Goal: Task Accomplishment & Management: Manage account settings

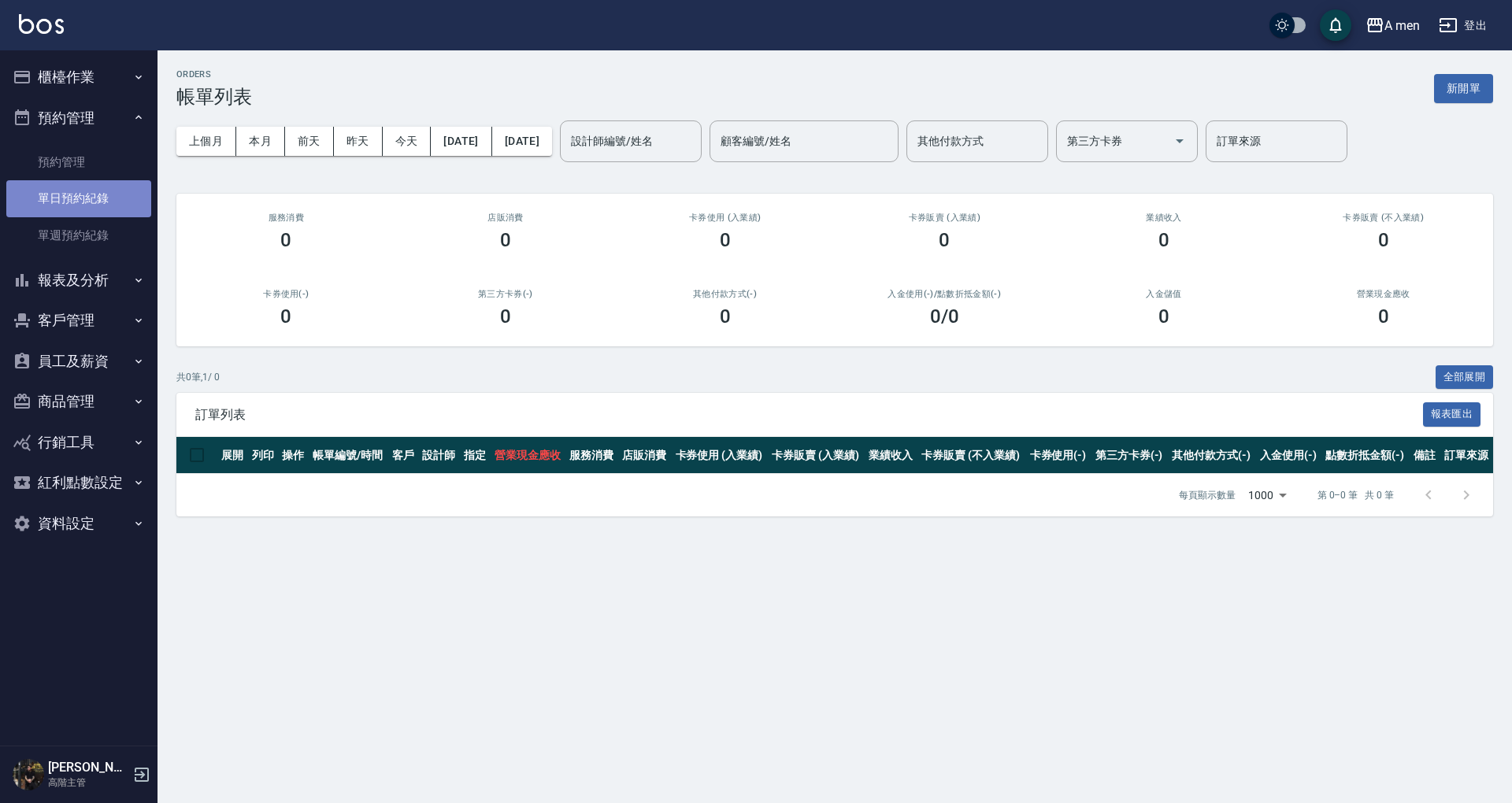
click at [98, 195] on link "單日預約紀錄" at bounding box center [78, 199] width 145 height 36
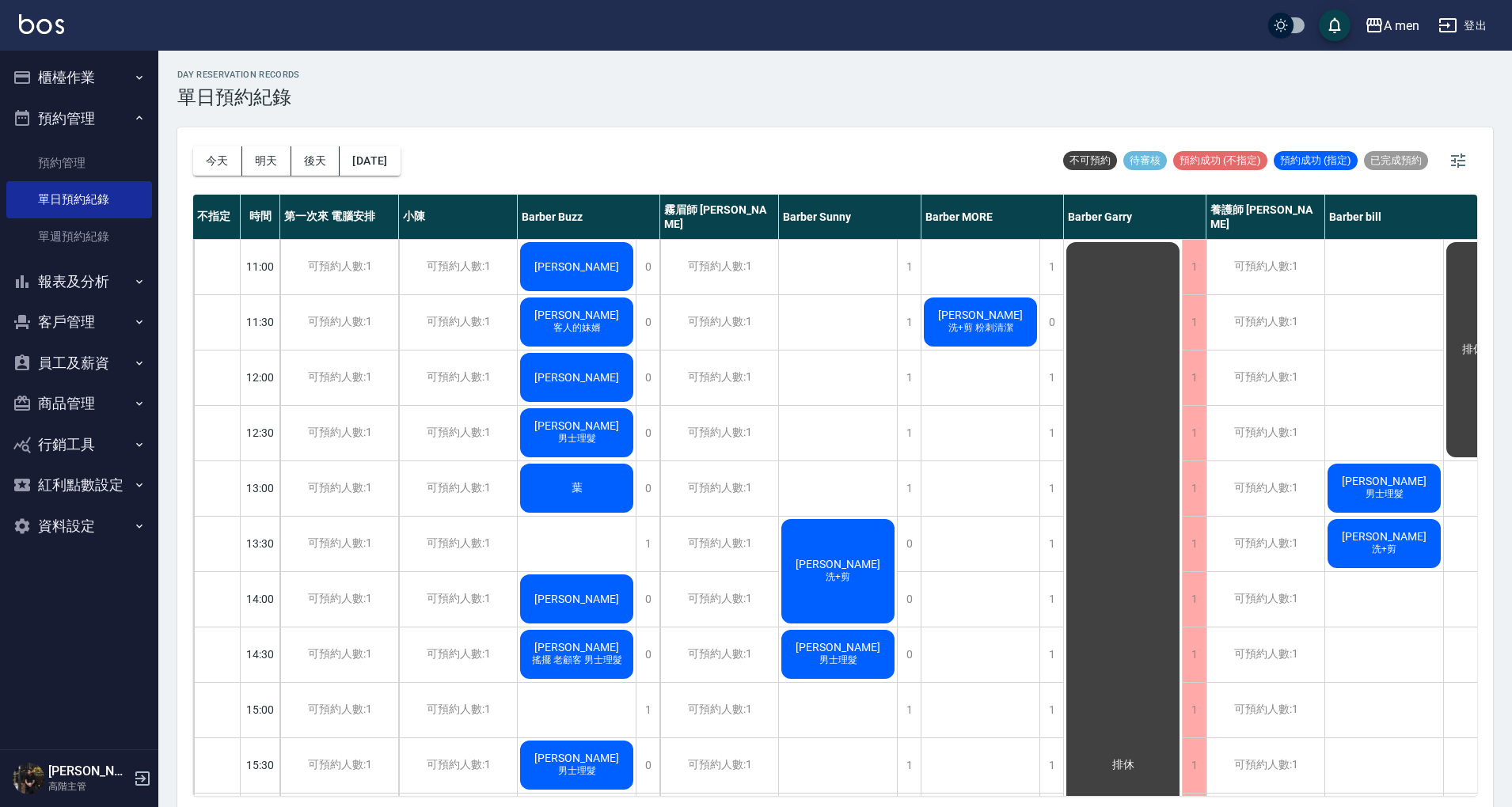
click at [221, 161] on button "今天" at bounding box center [218, 161] width 49 height 29
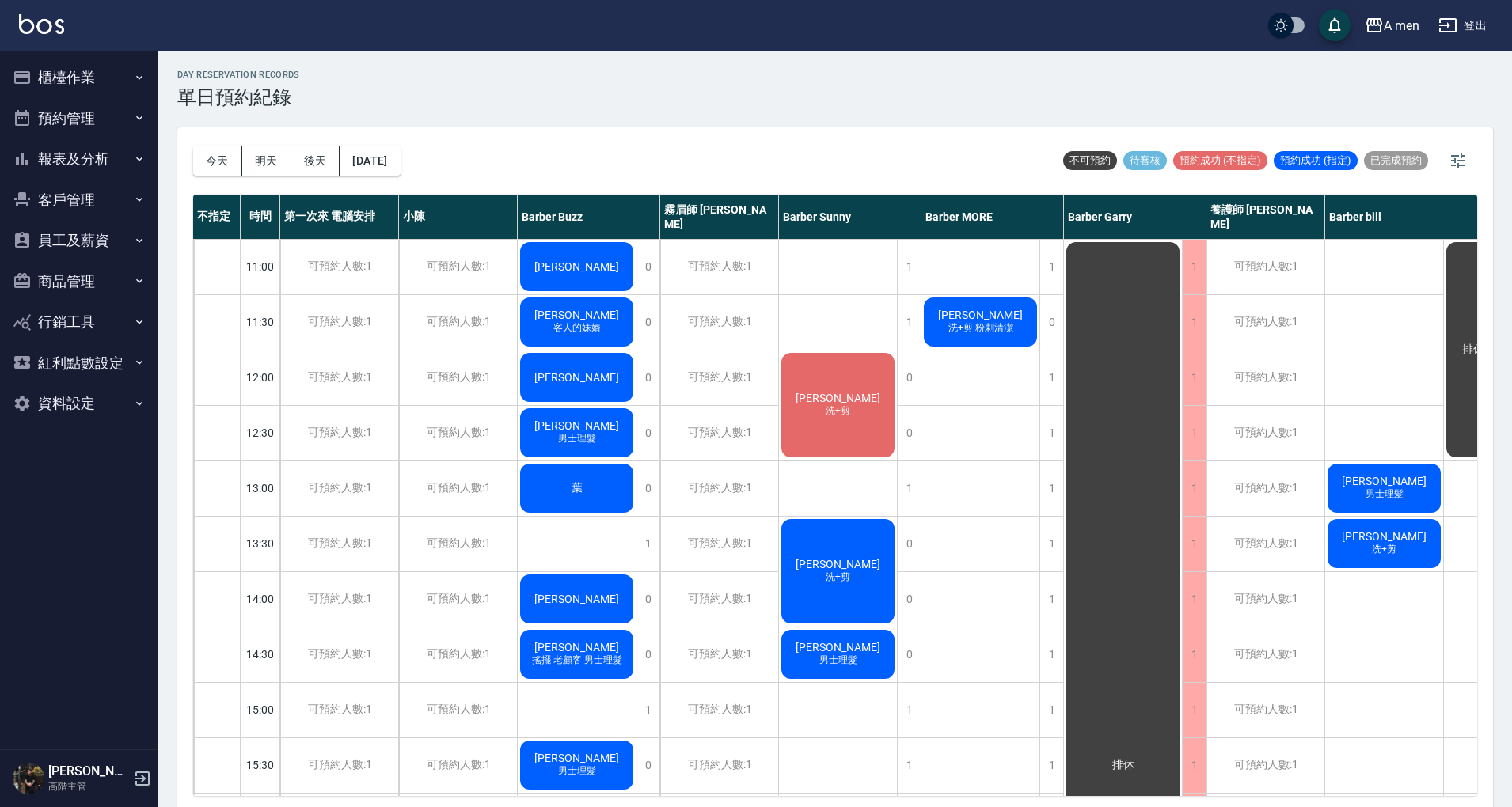
click at [579, 500] on div "葉" at bounding box center [577, 488] width 118 height 54
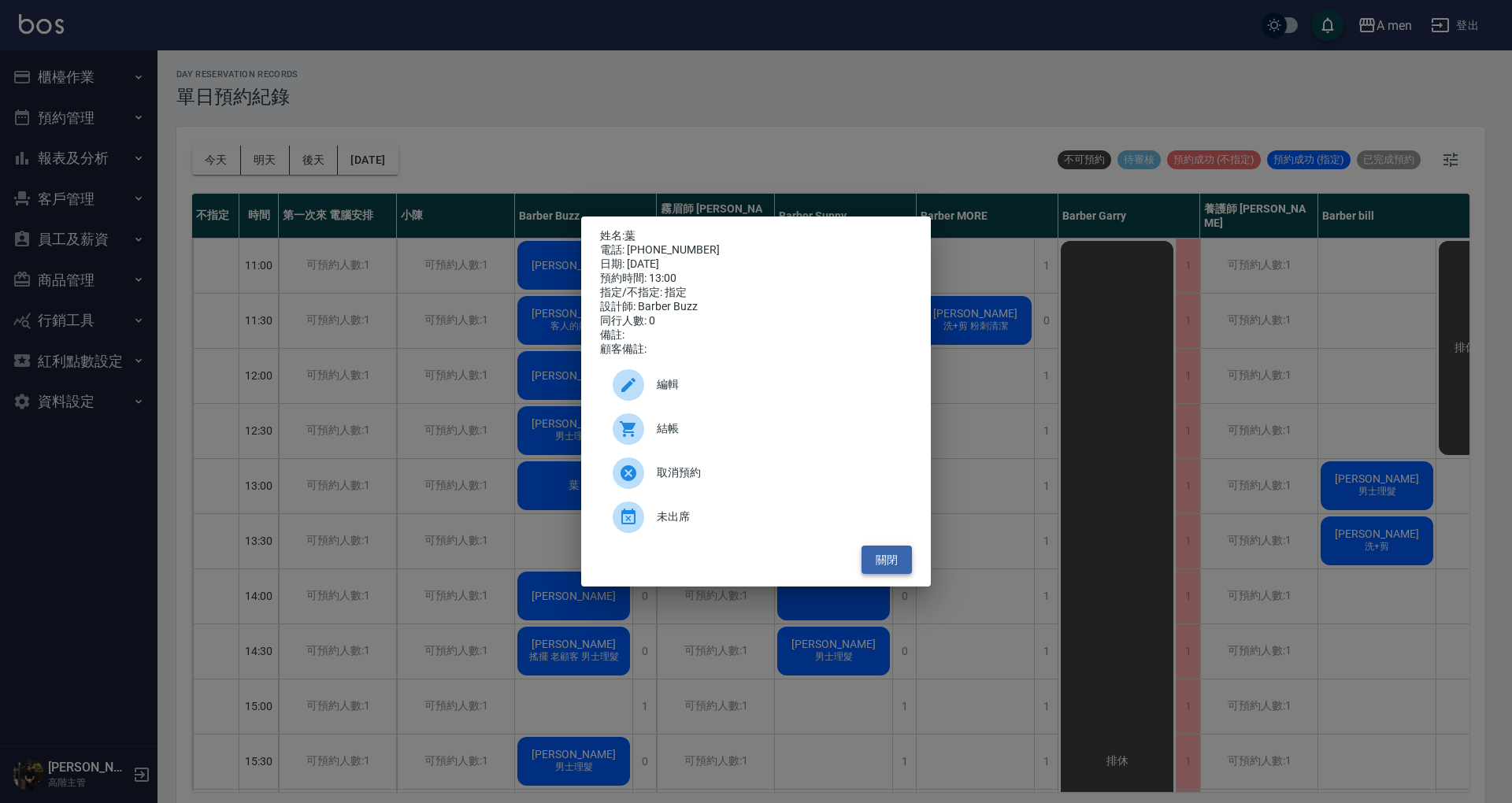
click at [887, 558] on button "關閉" at bounding box center [887, 560] width 51 height 29
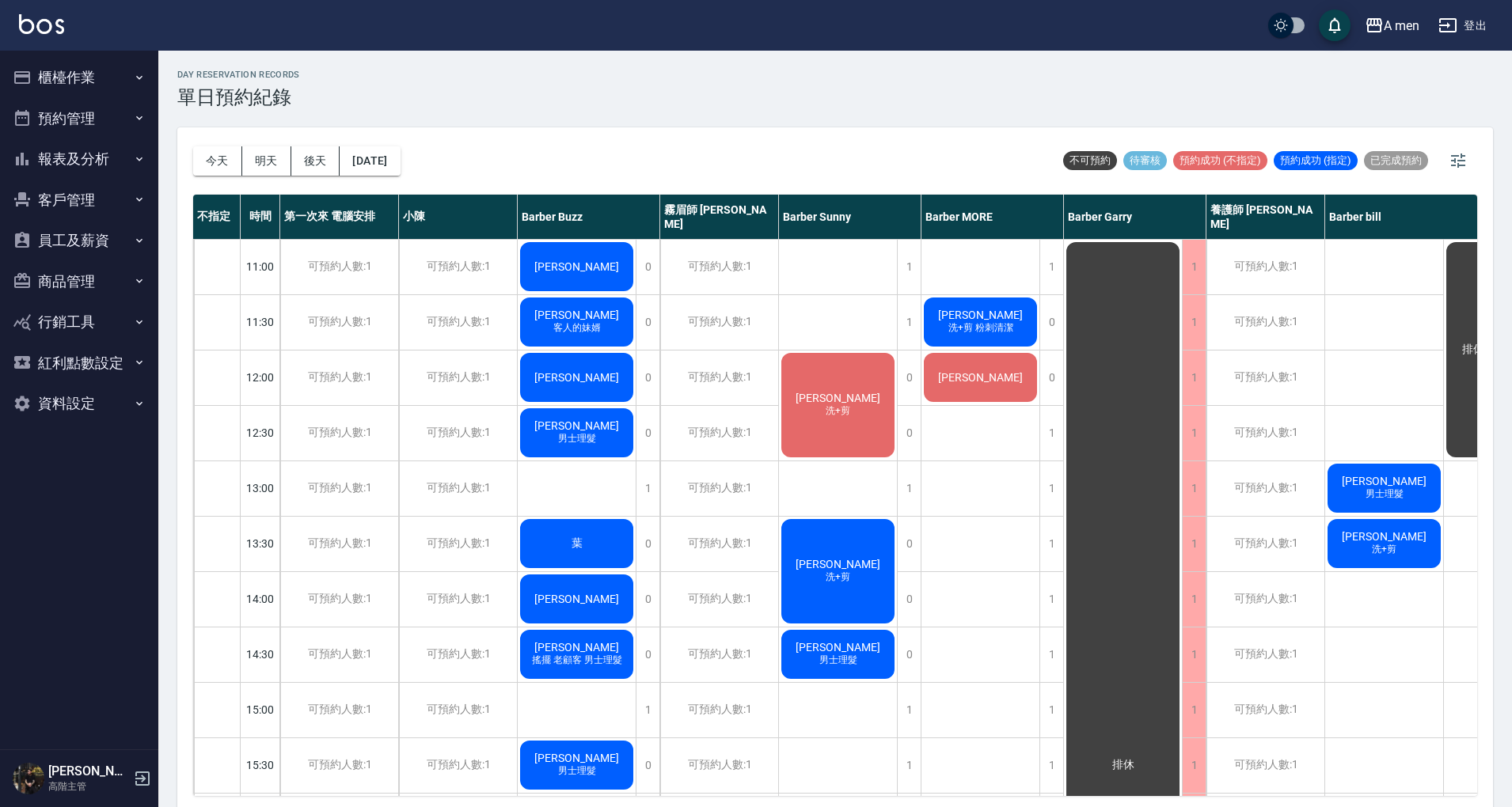
click at [578, 366] on div "[PERSON_NAME]" at bounding box center [577, 378] width 118 height 54
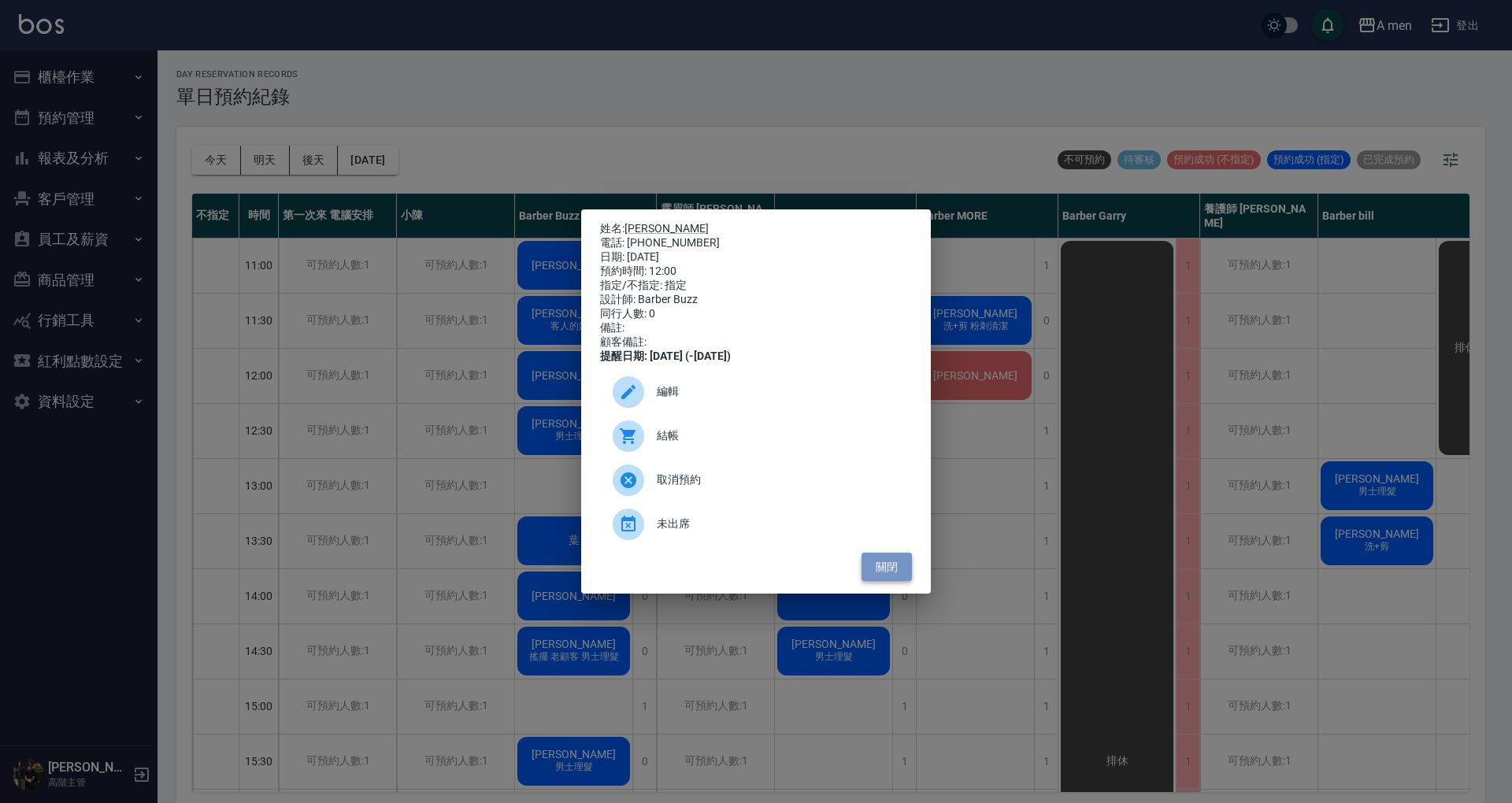
click at [876, 569] on button "關閉" at bounding box center [887, 567] width 51 height 29
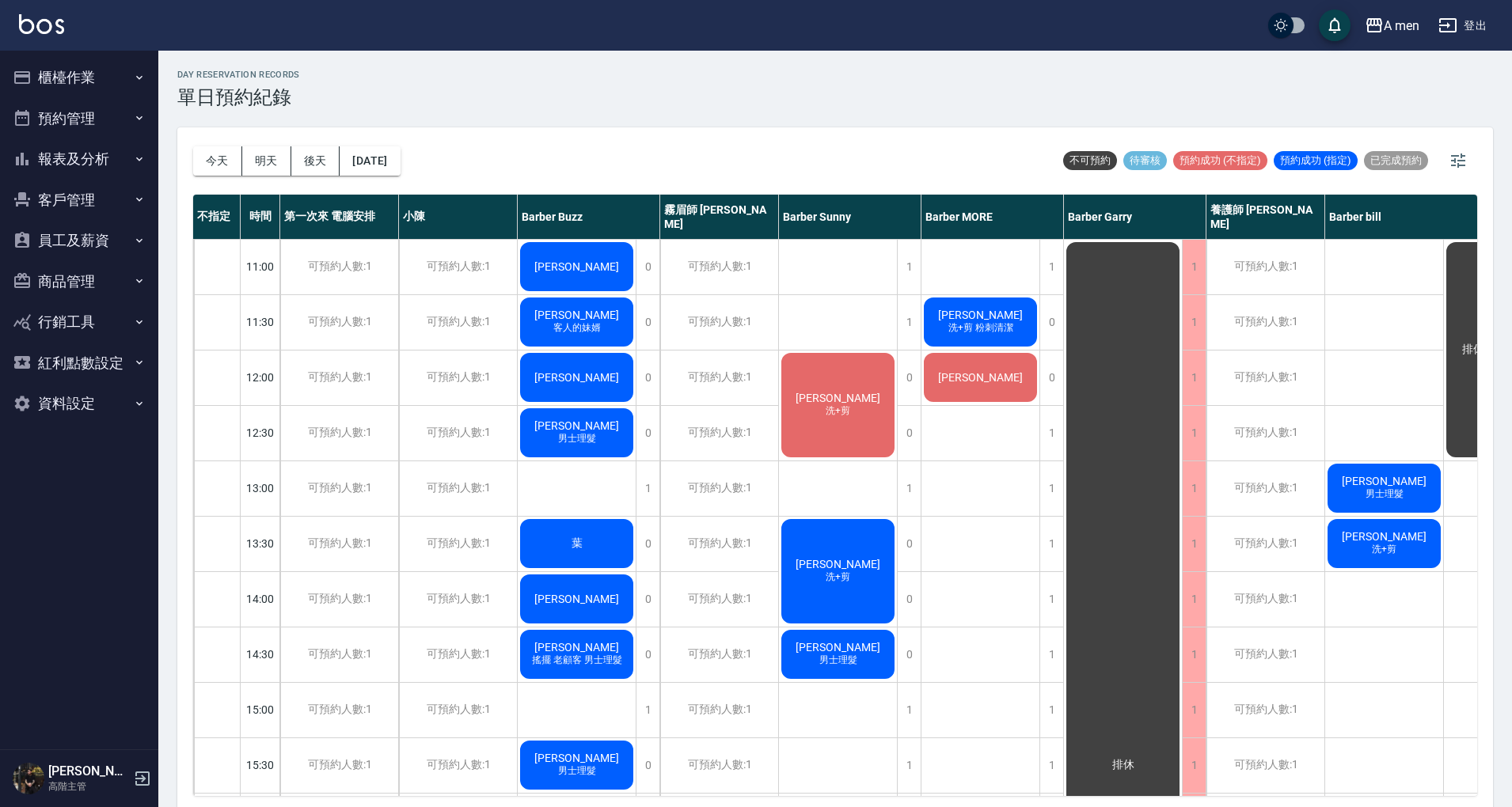
click at [624, 369] on div "[PERSON_NAME]" at bounding box center [577, 378] width 118 height 54
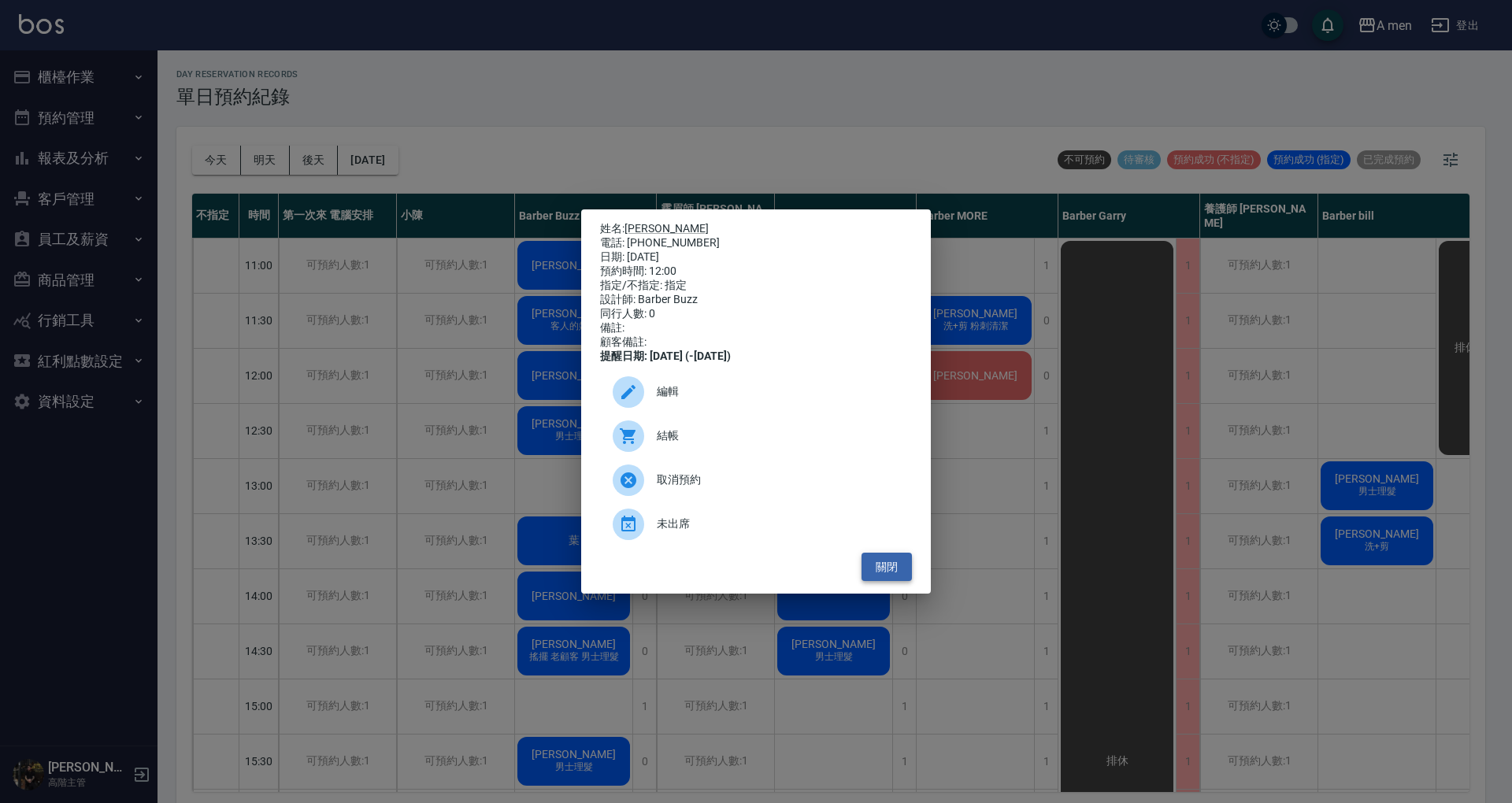
click at [904, 578] on button "關閉" at bounding box center [887, 567] width 51 height 29
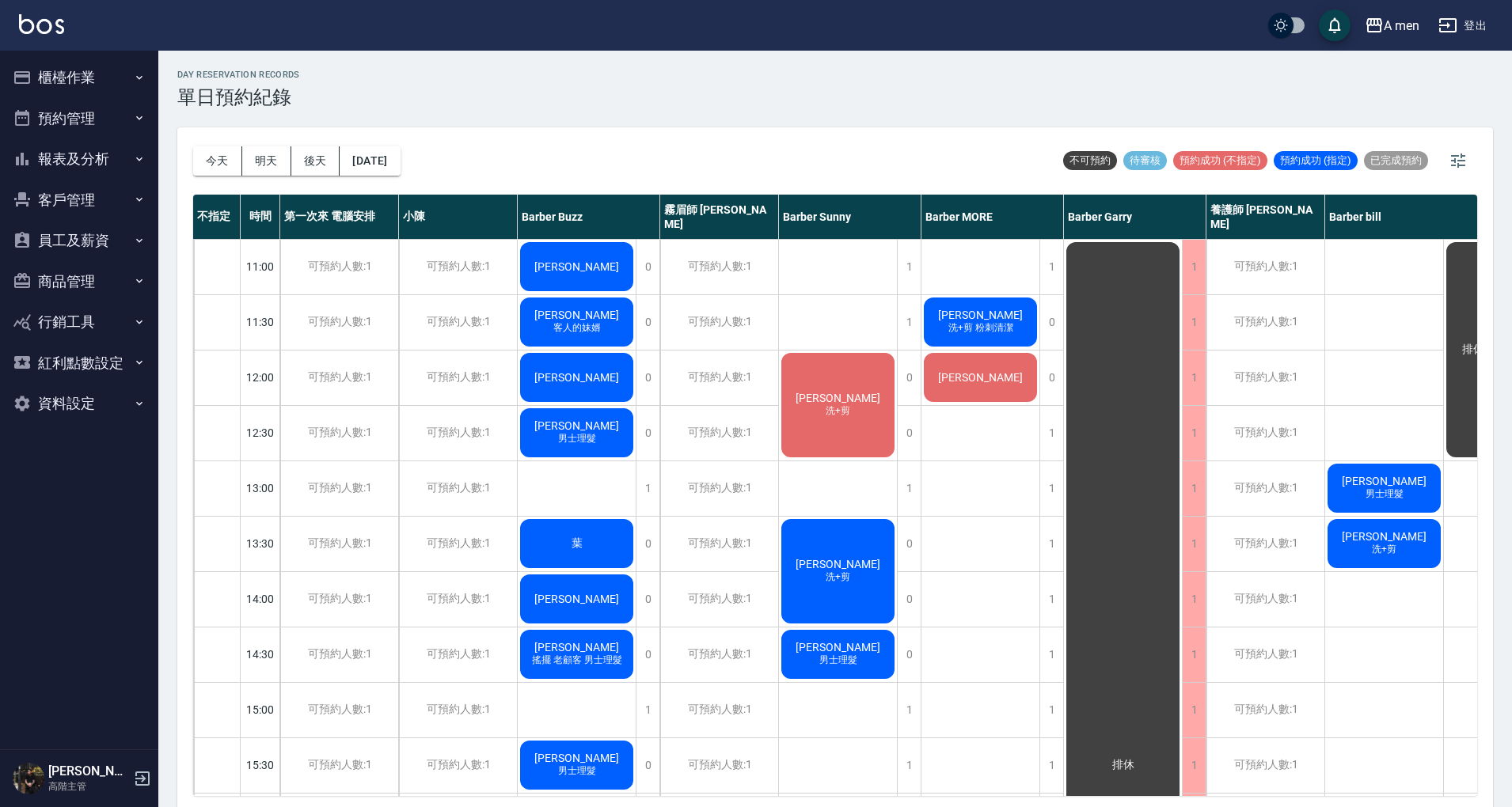
click at [601, 357] on div "[PERSON_NAME]" at bounding box center [577, 378] width 118 height 54
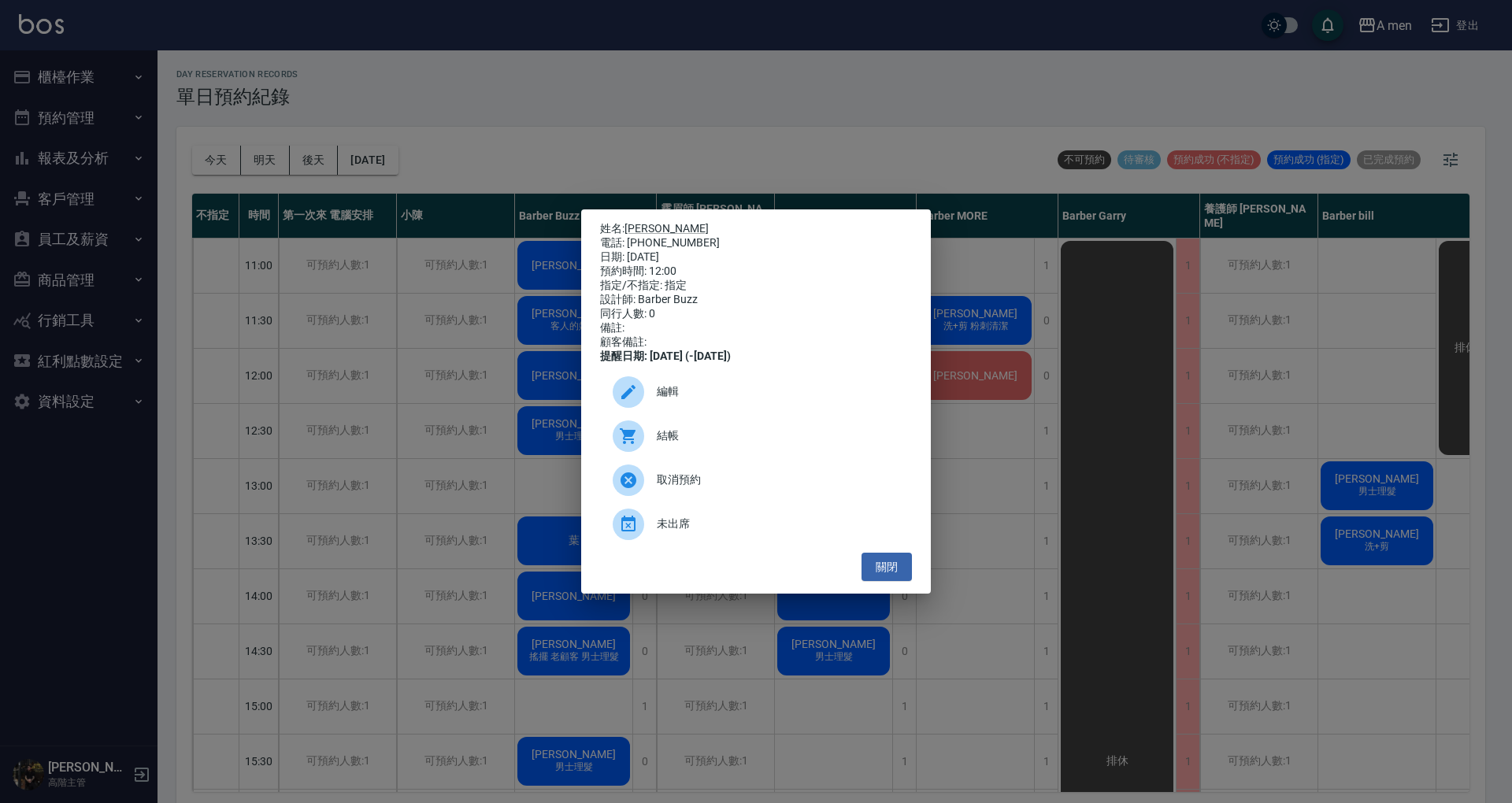
click at [993, 536] on div "姓名: 王偉廷 電話: 0958873617 日期: 2025/09/17 預約時間: 12:00 指定/不指定: 指定 設計師: Barber Buzz 同…" at bounding box center [756, 401] width 1512 height 803
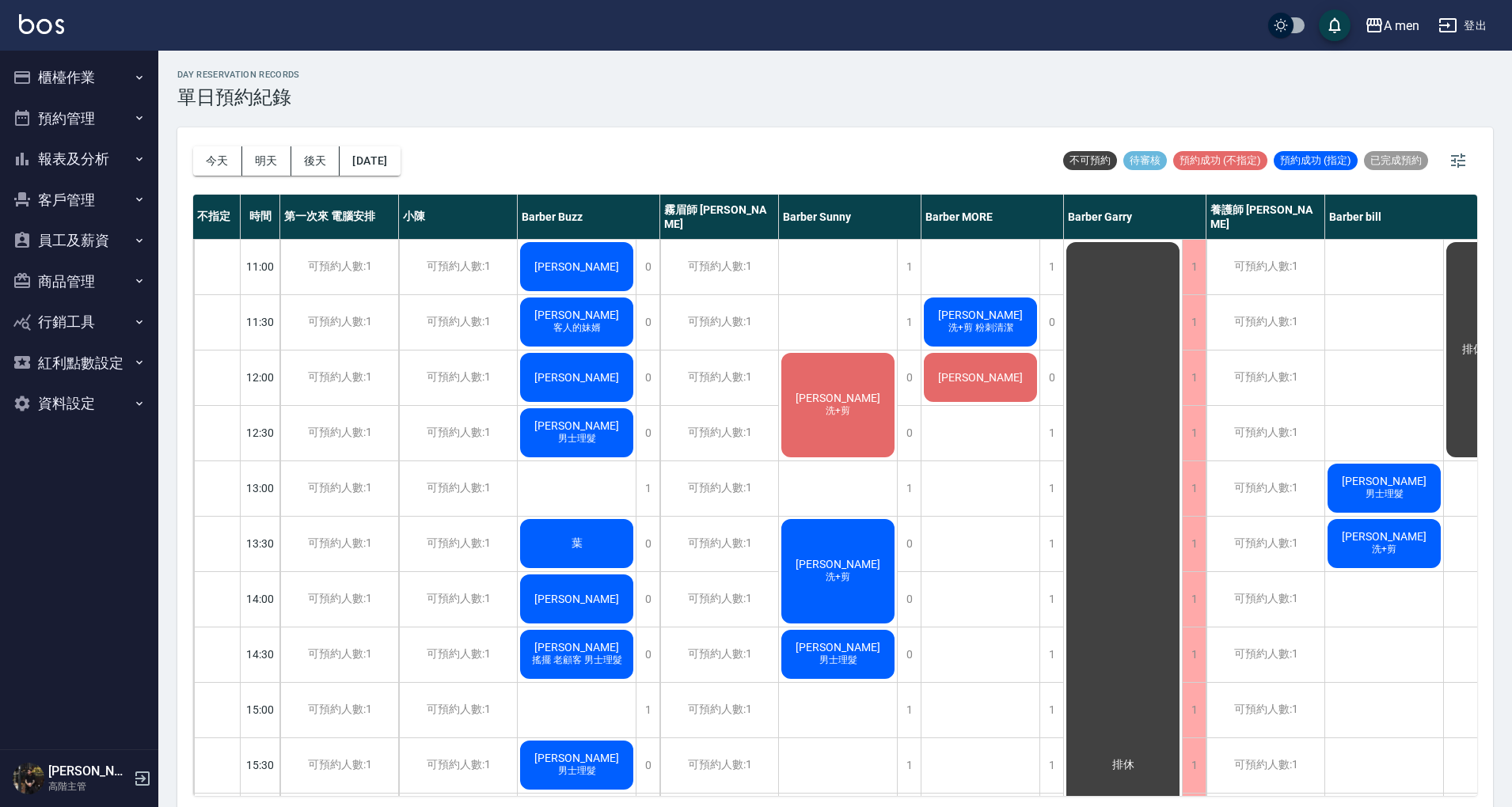
click at [617, 384] on div "[PERSON_NAME]" at bounding box center [577, 378] width 118 height 54
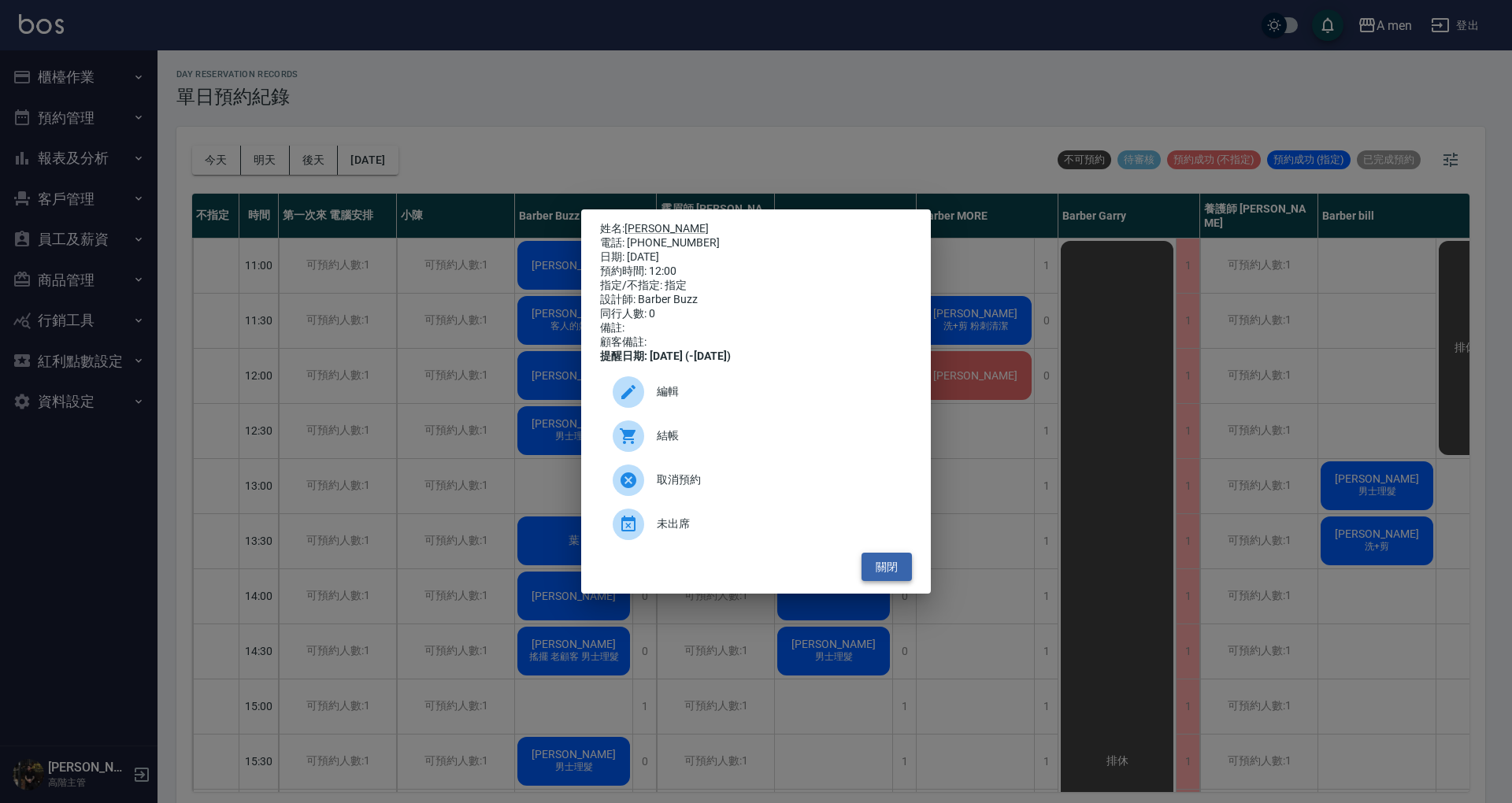
click at [907, 581] on button "關閉" at bounding box center [887, 567] width 51 height 29
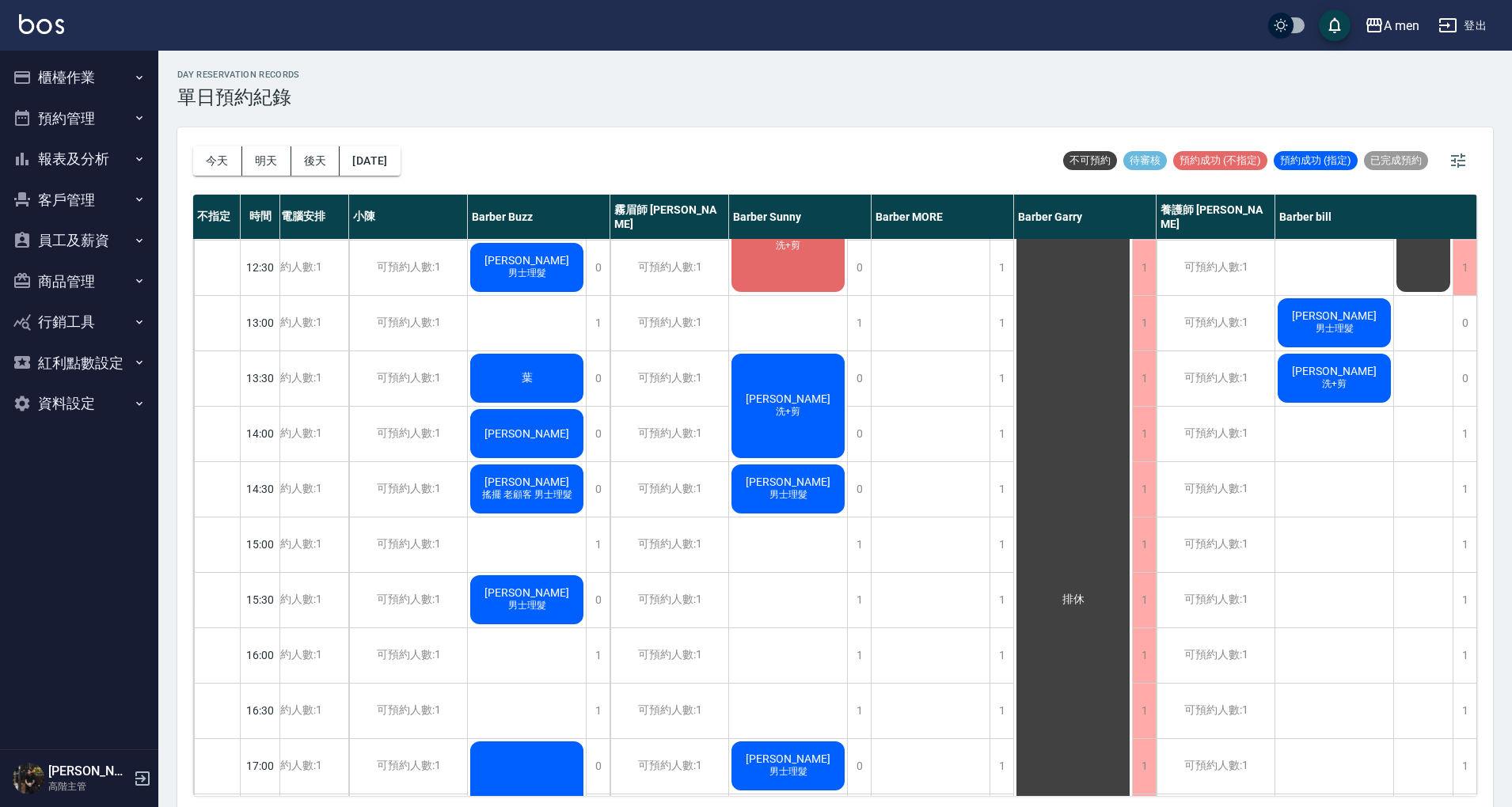
scroll to position [0, 58]
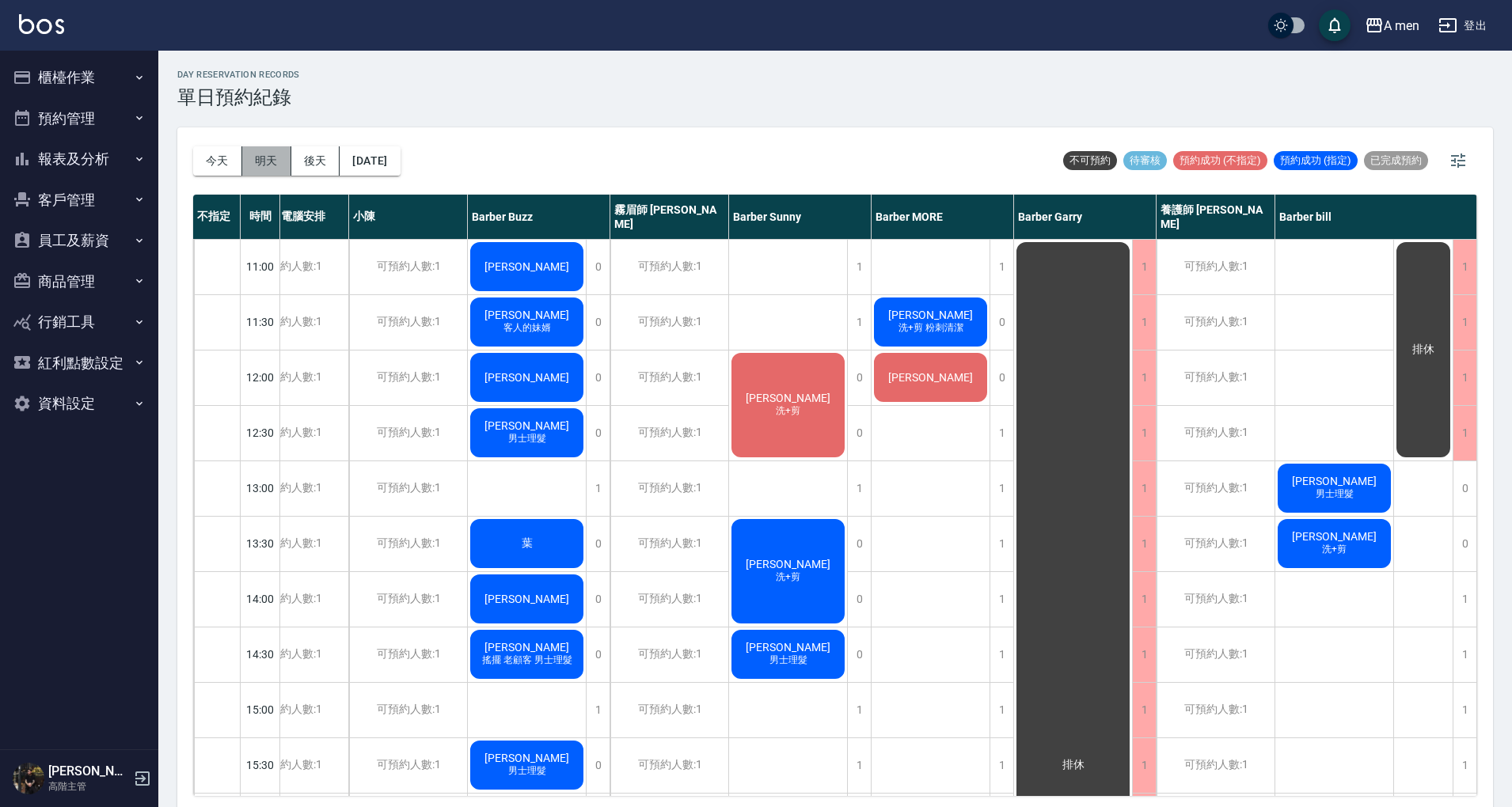
click at [268, 167] on button "明天" at bounding box center [266, 161] width 49 height 29
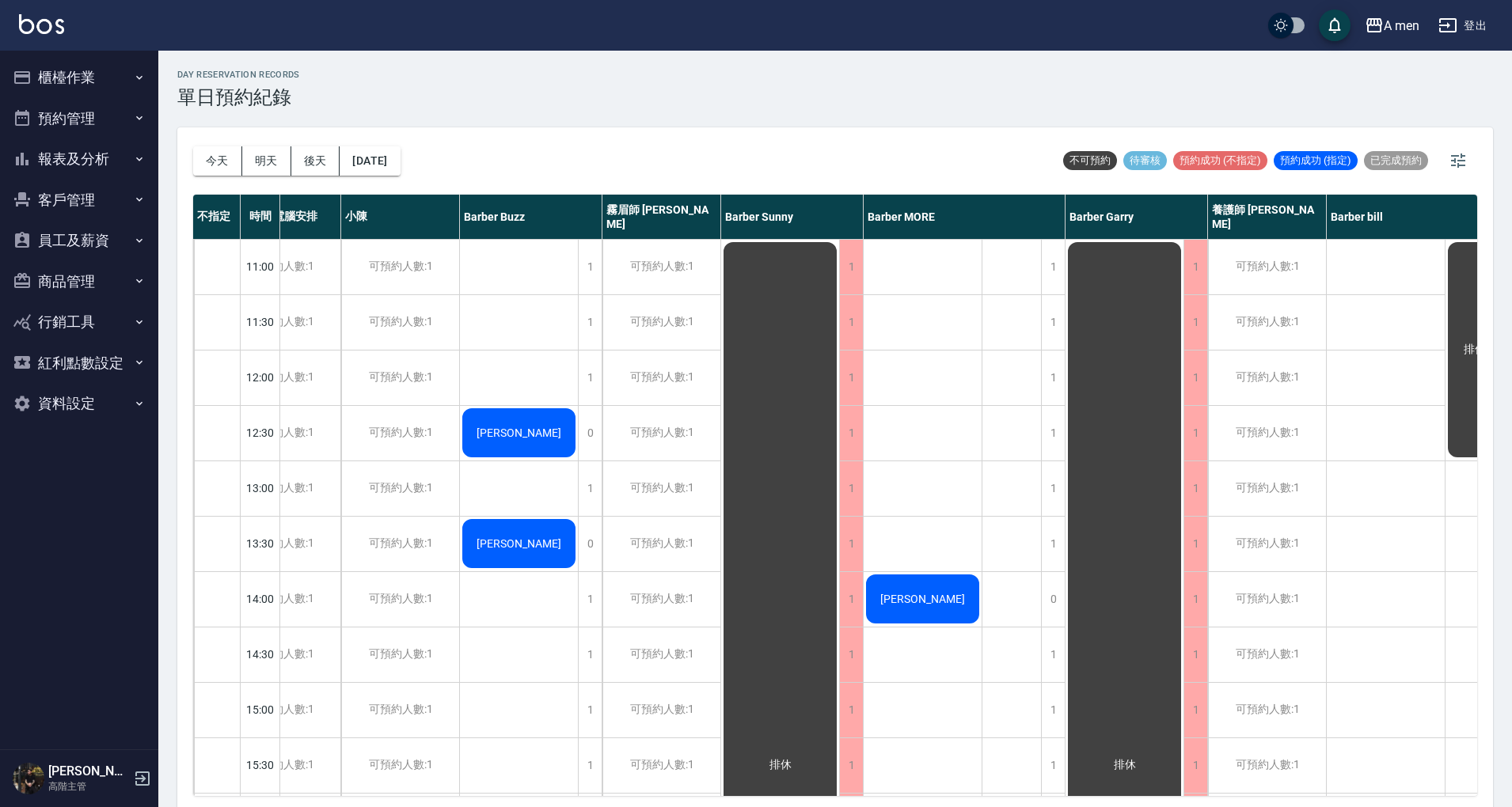
scroll to position [0, 117]
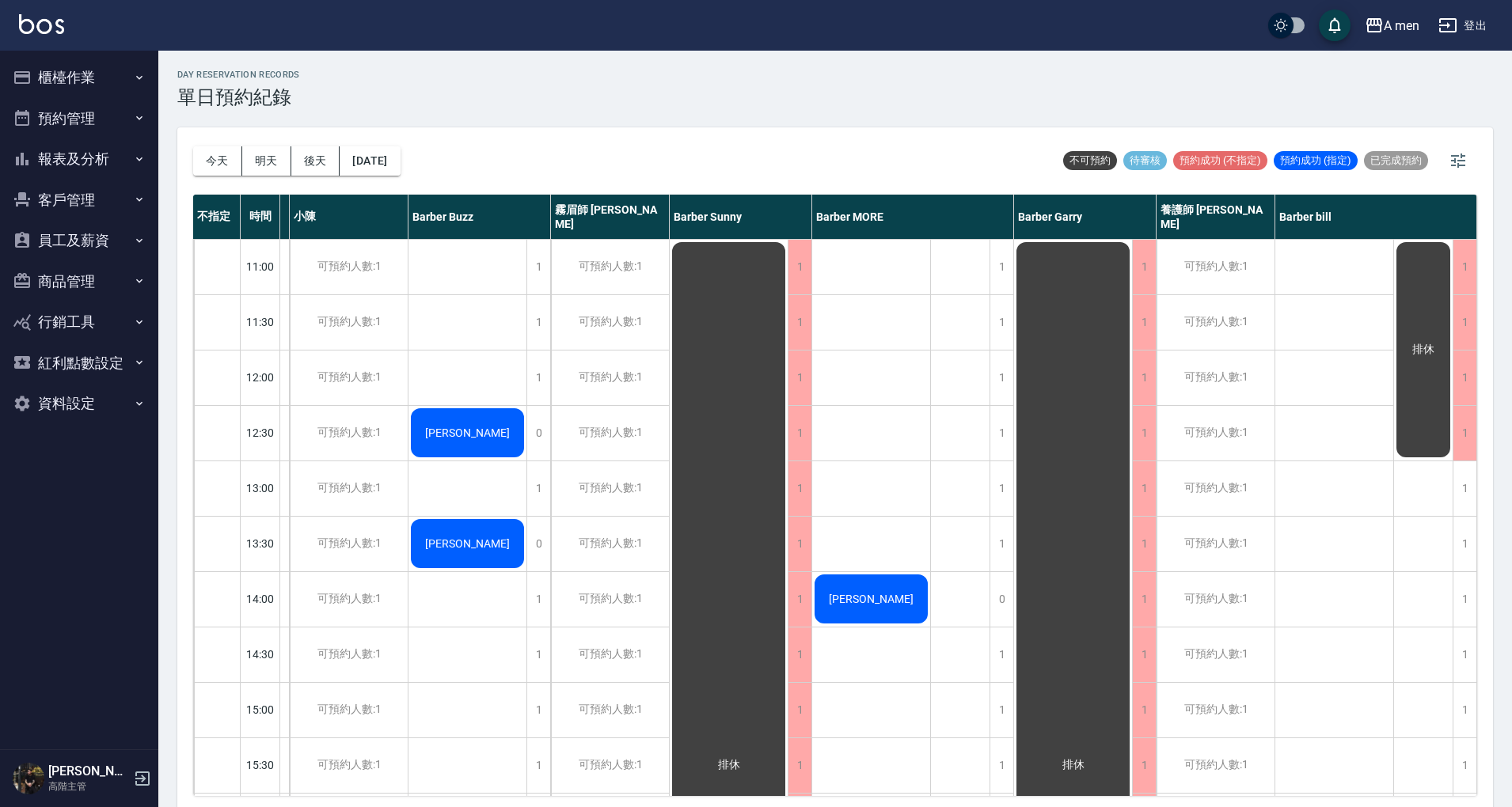
click at [236, 166] on button "今天" at bounding box center [218, 161] width 49 height 29
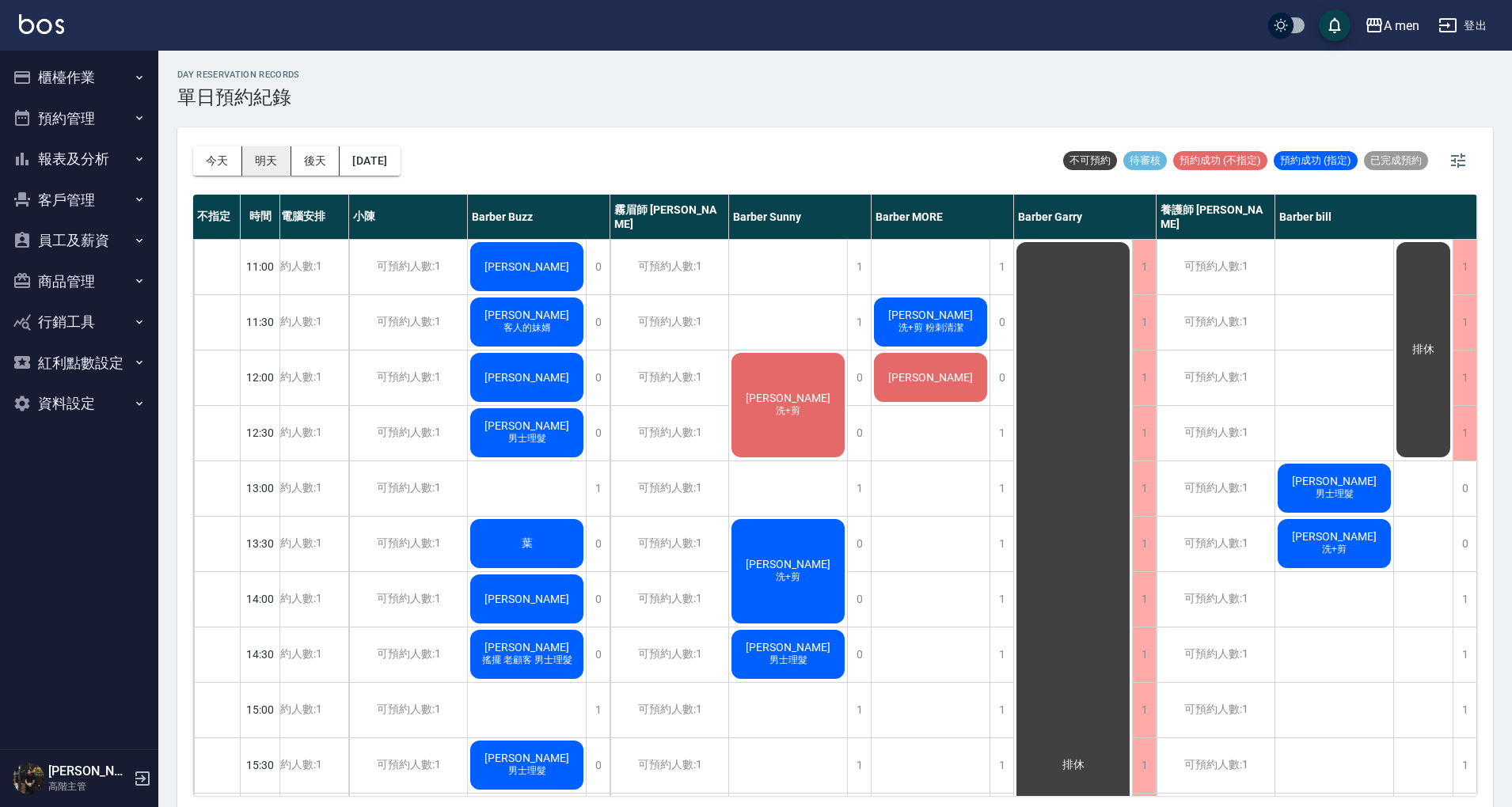
click at [265, 168] on button "明天" at bounding box center [266, 161] width 49 height 29
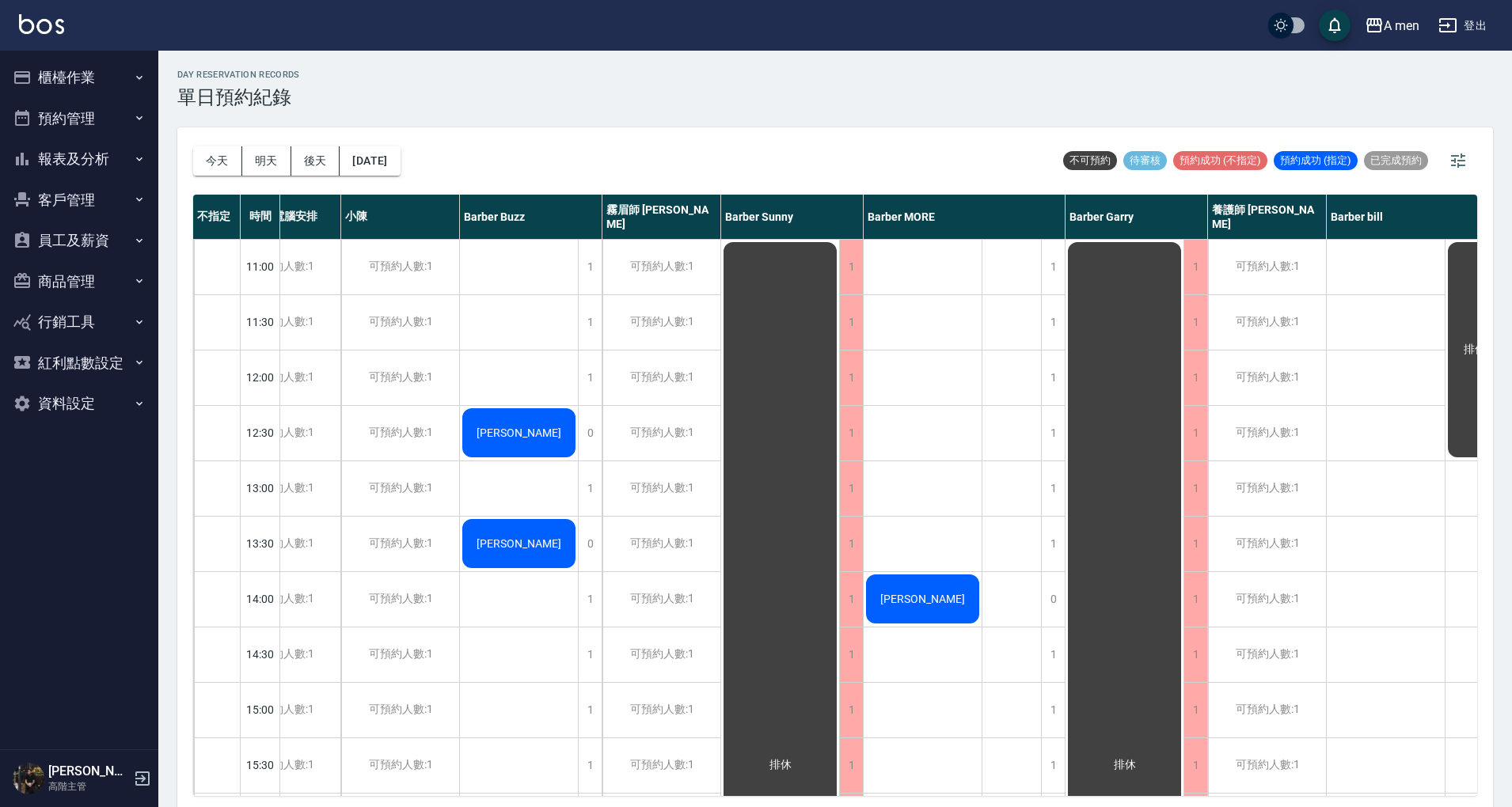
click at [229, 158] on button "今天" at bounding box center [218, 161] width 49 height 29
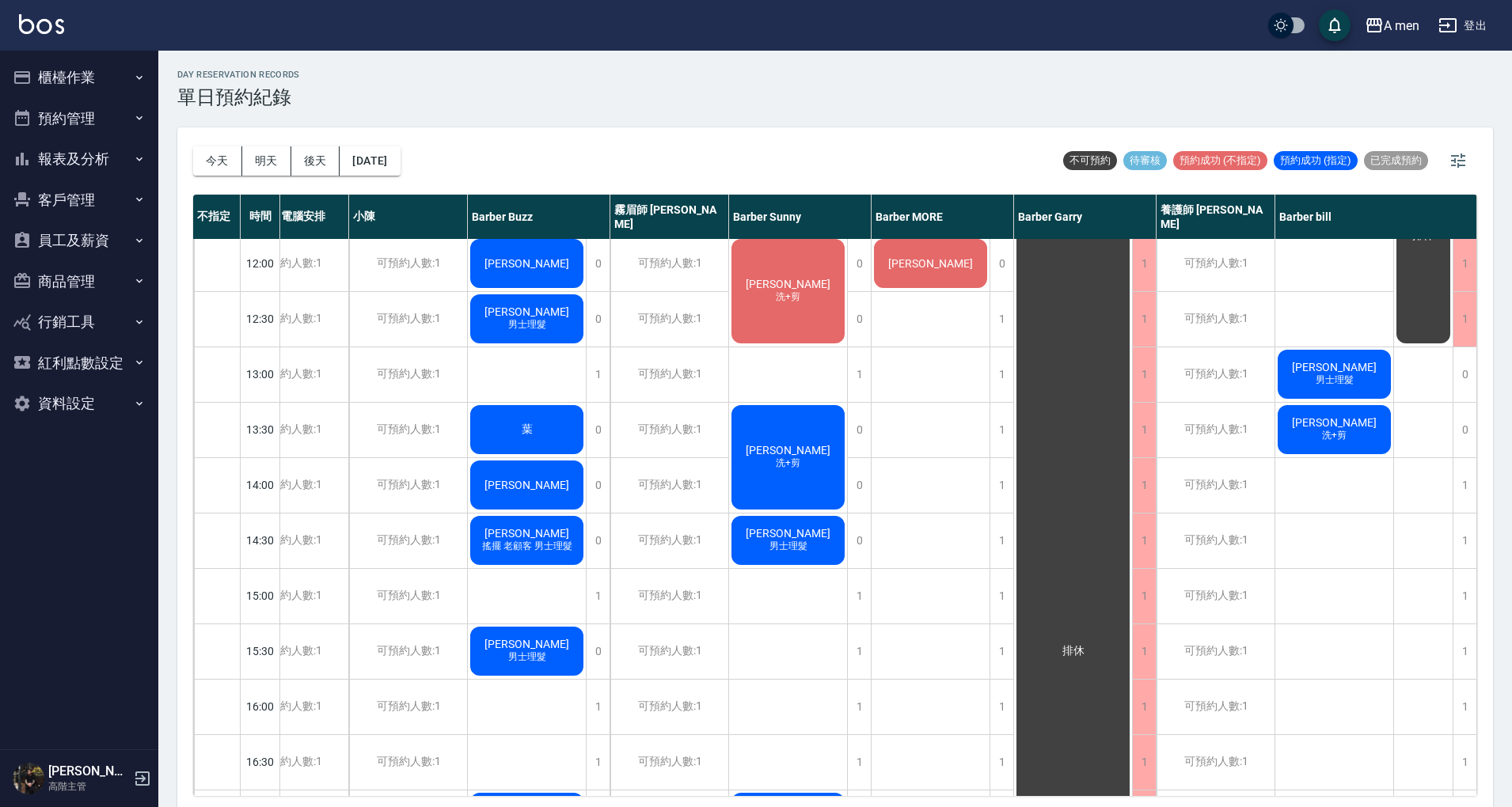
scroll to position [0, 58]
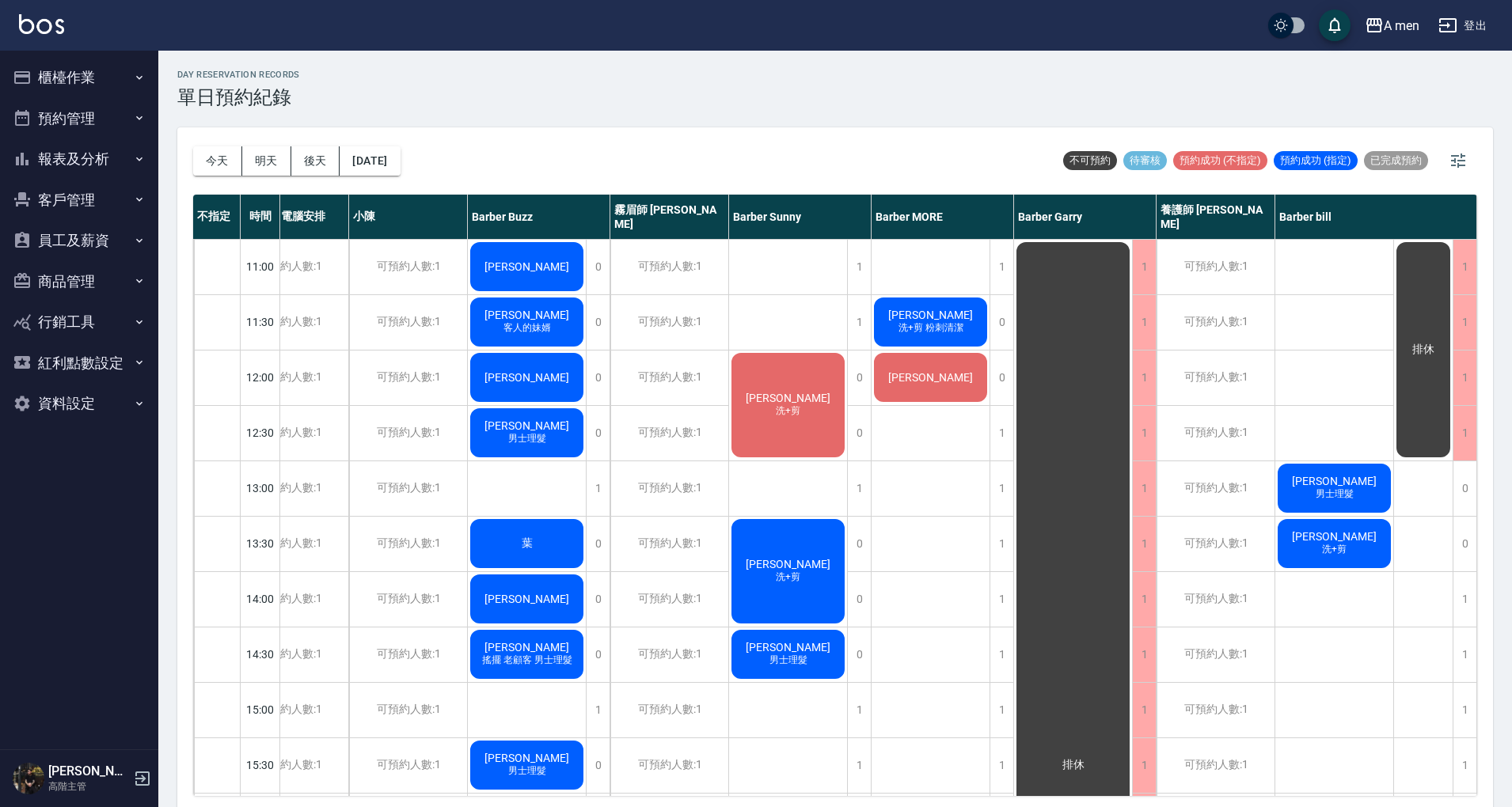
click at [834, 374] on div "陳品嘉 洗+剪" at bounding box center [787, 405] width 118 height 109
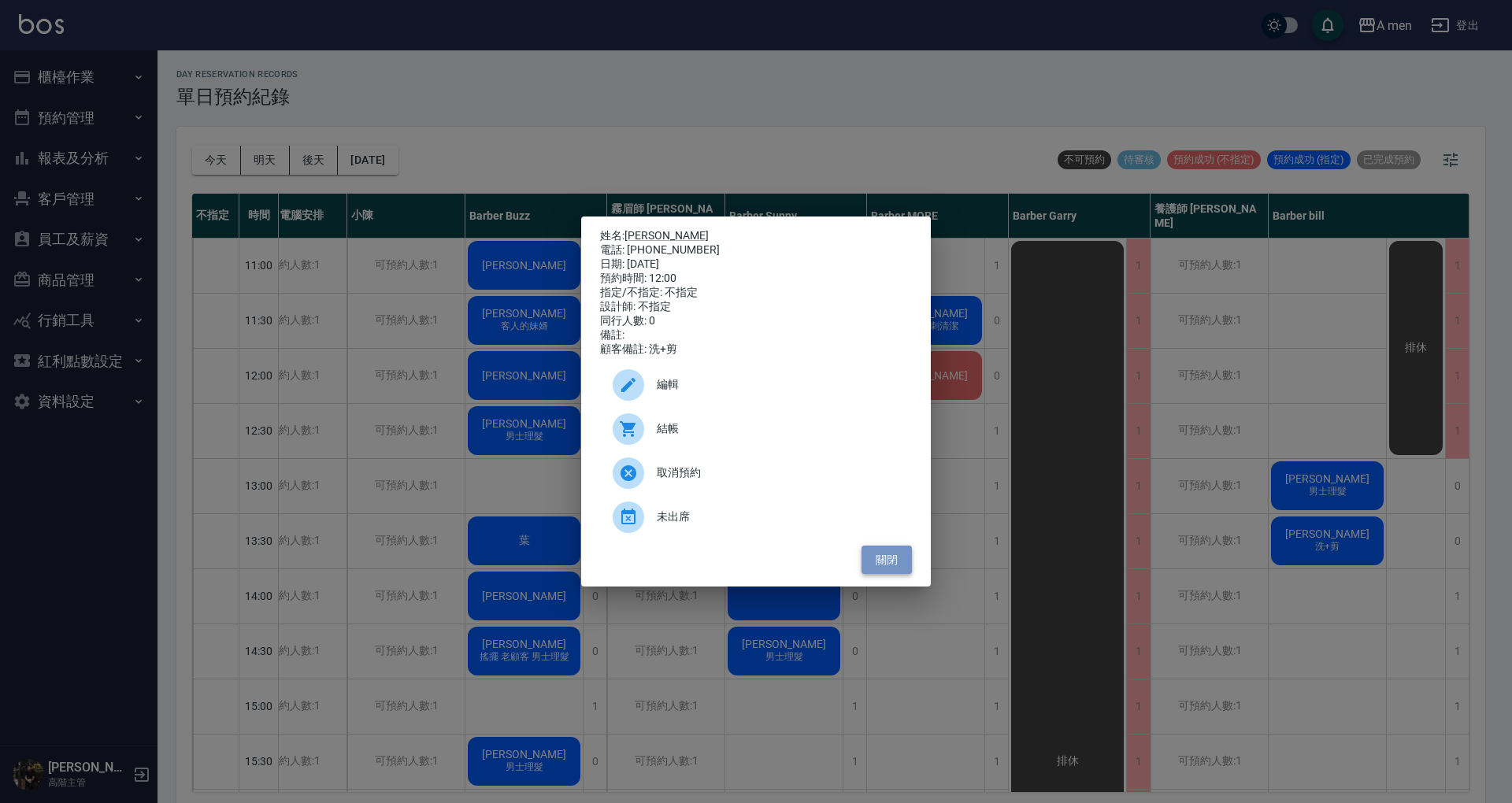
click at [875, 567] on button "關閉" at bounding box center [887, 560] width 51 height 29
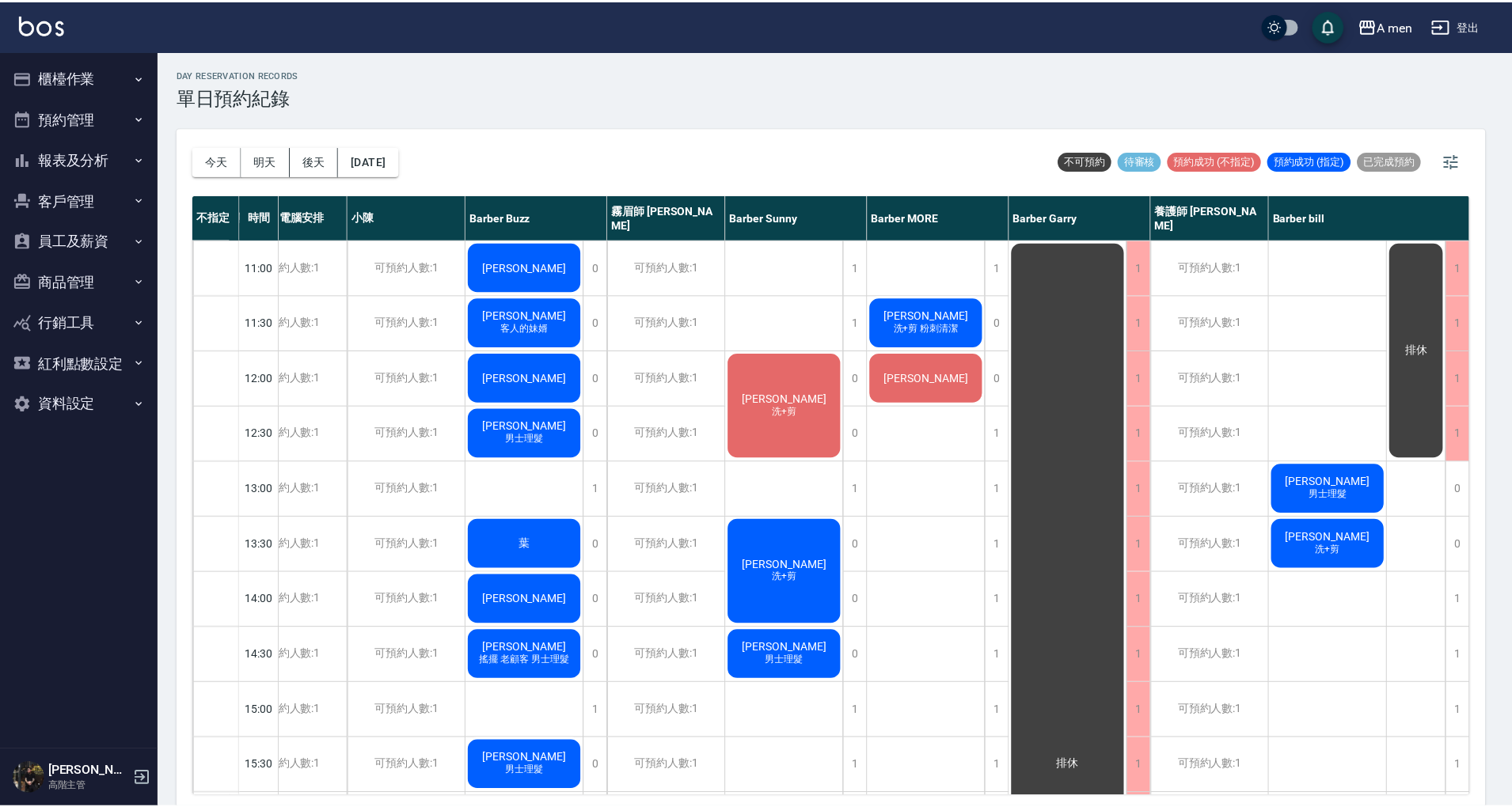
scroll to position [0, 50]
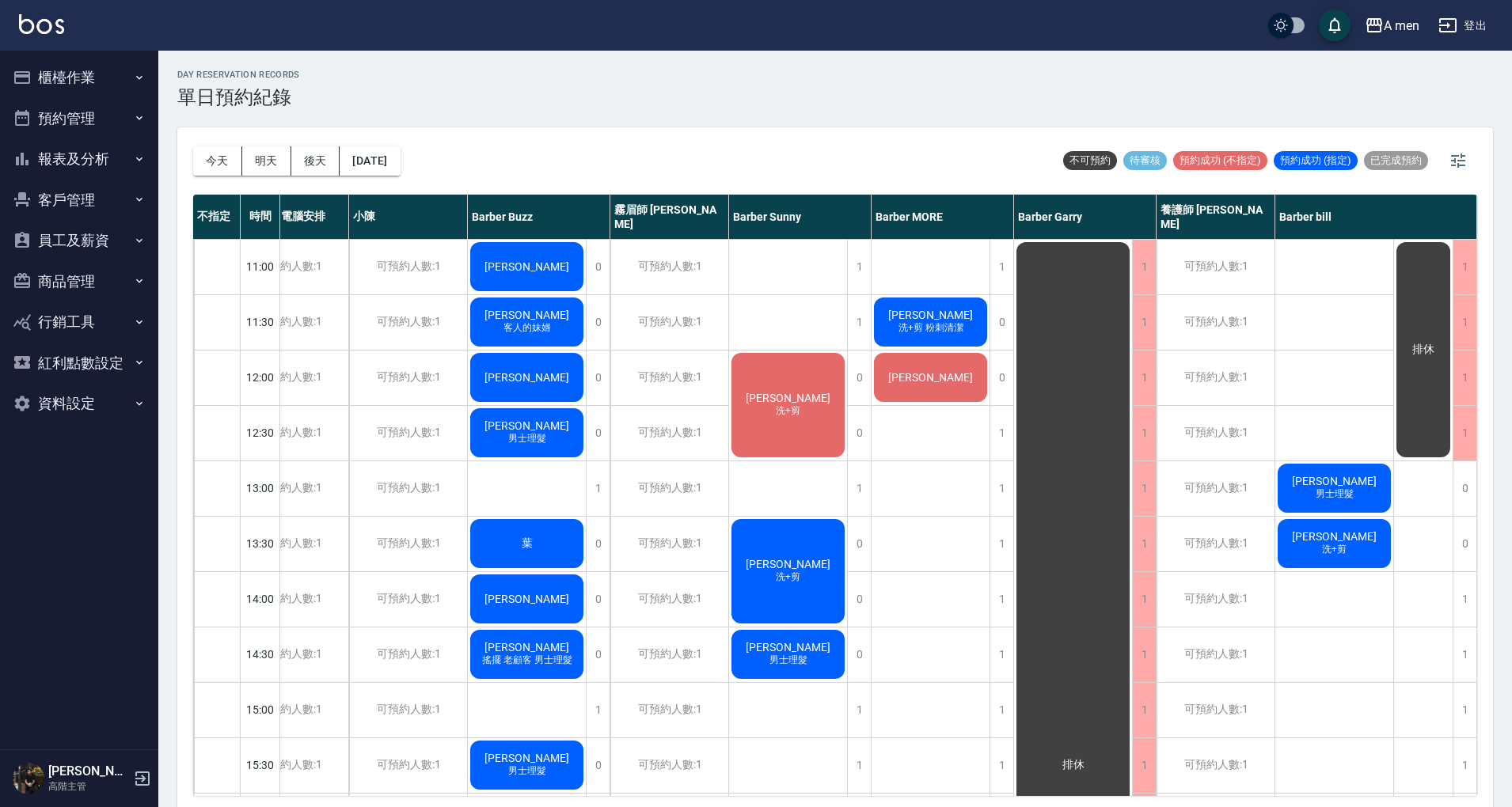
click at [201, 169] on button "今天" at bounding box center [218, 161] width 49 height 29
click at [129, 207] on button "客戶管理" at bounding box center [79, 200] width 146 height 41
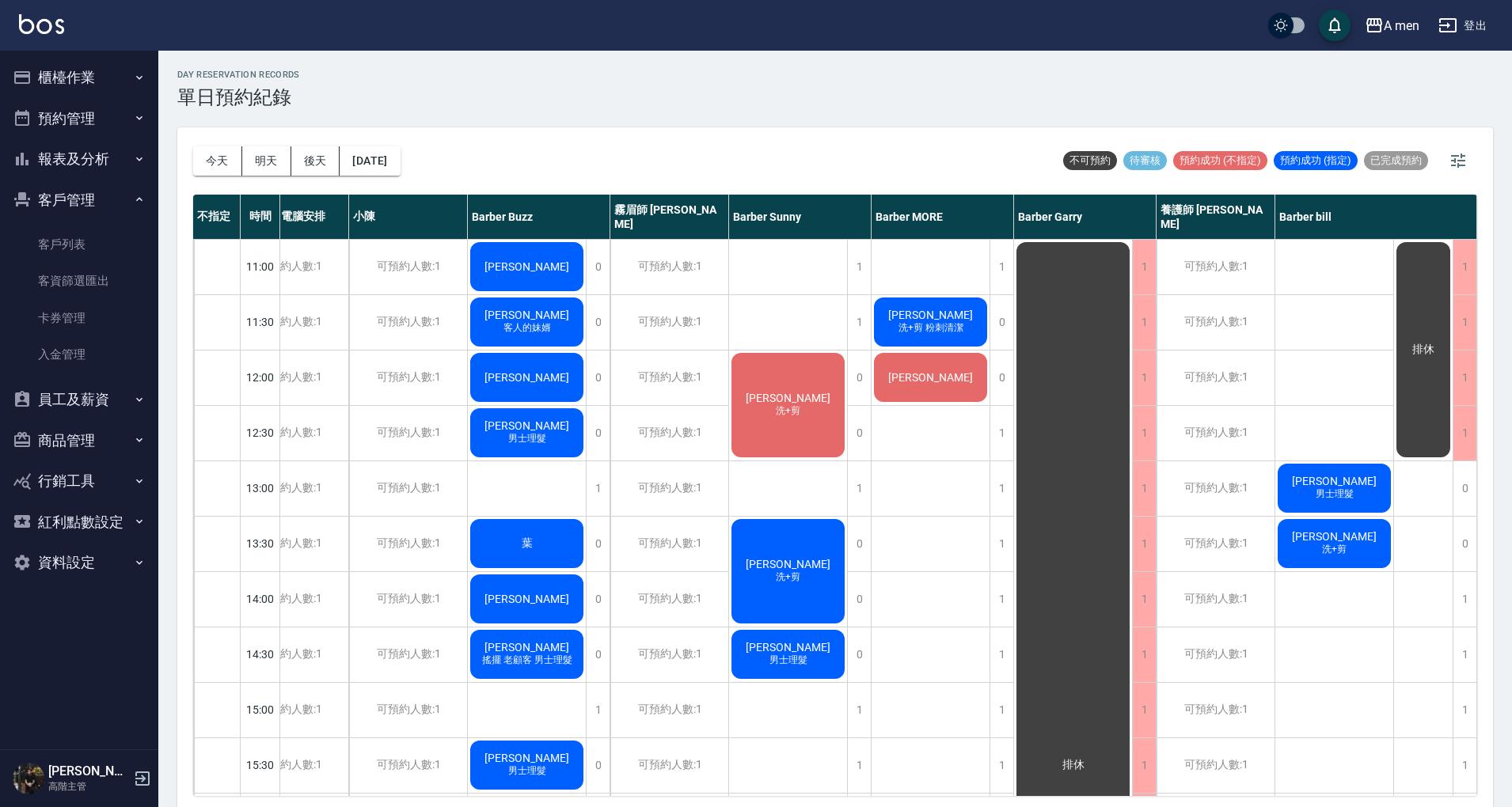
drag, startPoint x: 126, startPoint y: 207, endPoint x: 119, endPoint y: 174, distance: 33.7
click at [124, 204] on button "客戶管理" at bounding box center [79, 200] width 146 height 41
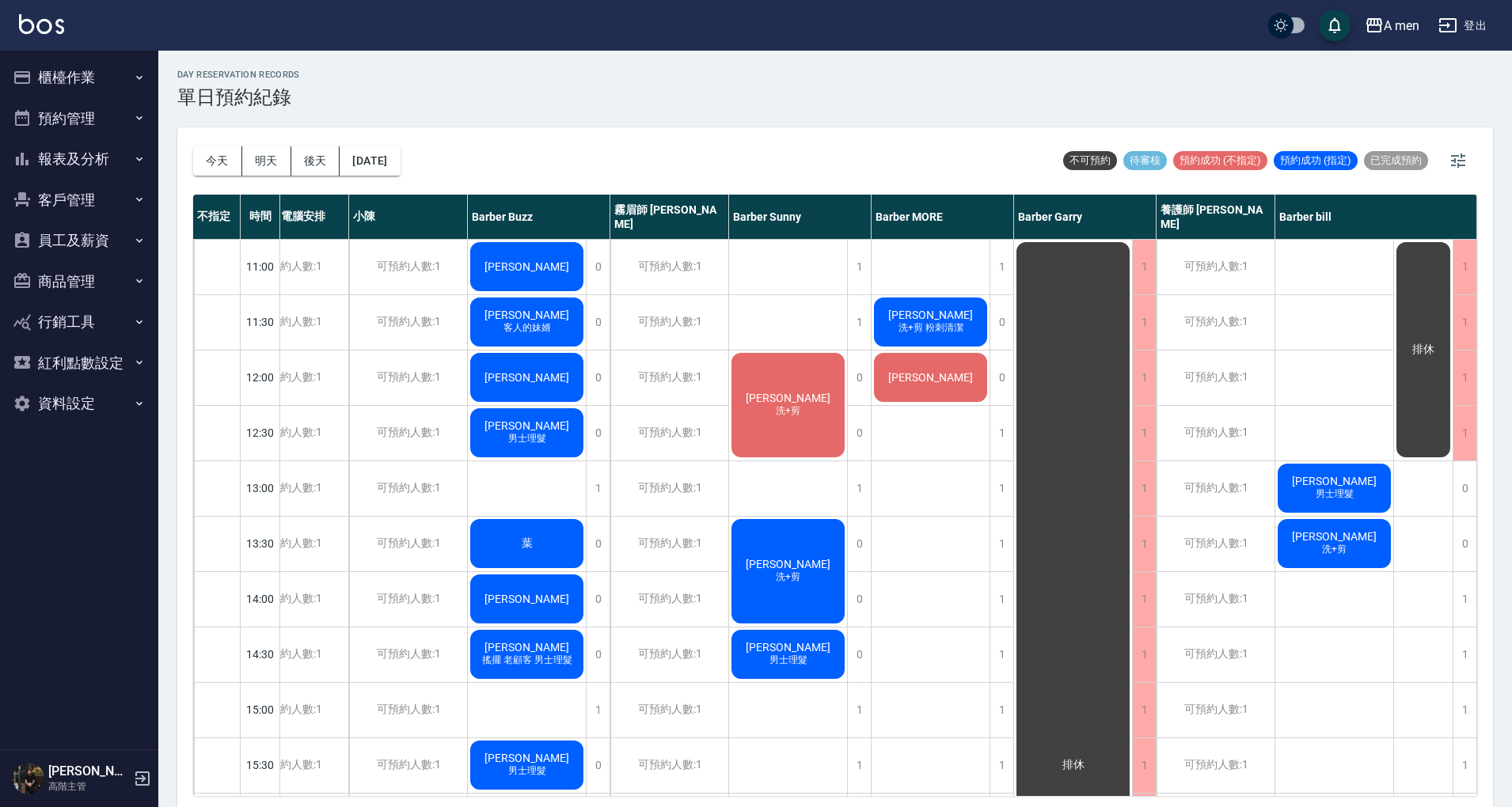
click at [130, 154] on button "報表及分析" at bounding box center [79, 159] width 146 height 41
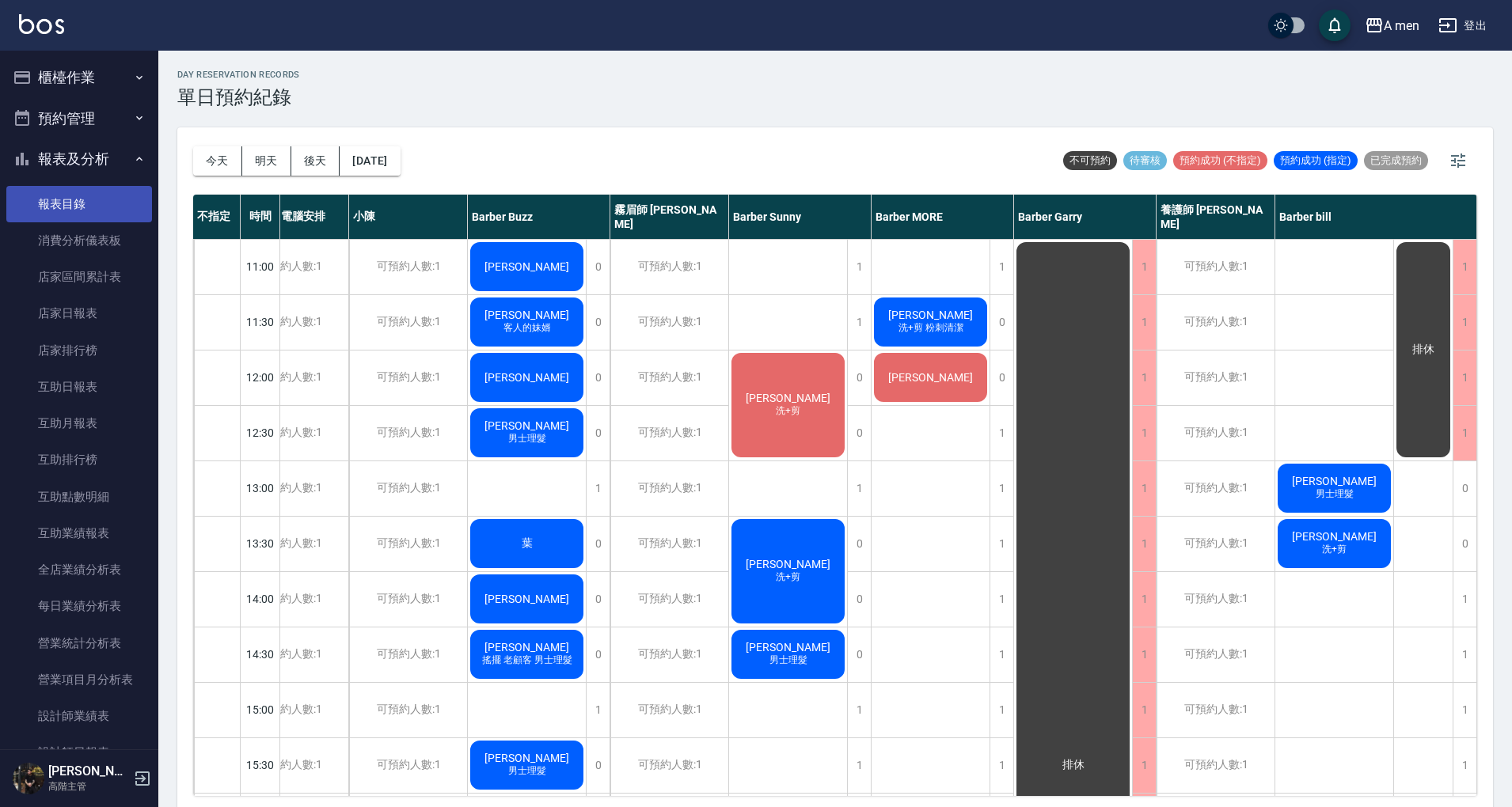
click at [113, 200] on link "報表目錄" at bounding box center [79, 204] width 146 height 37
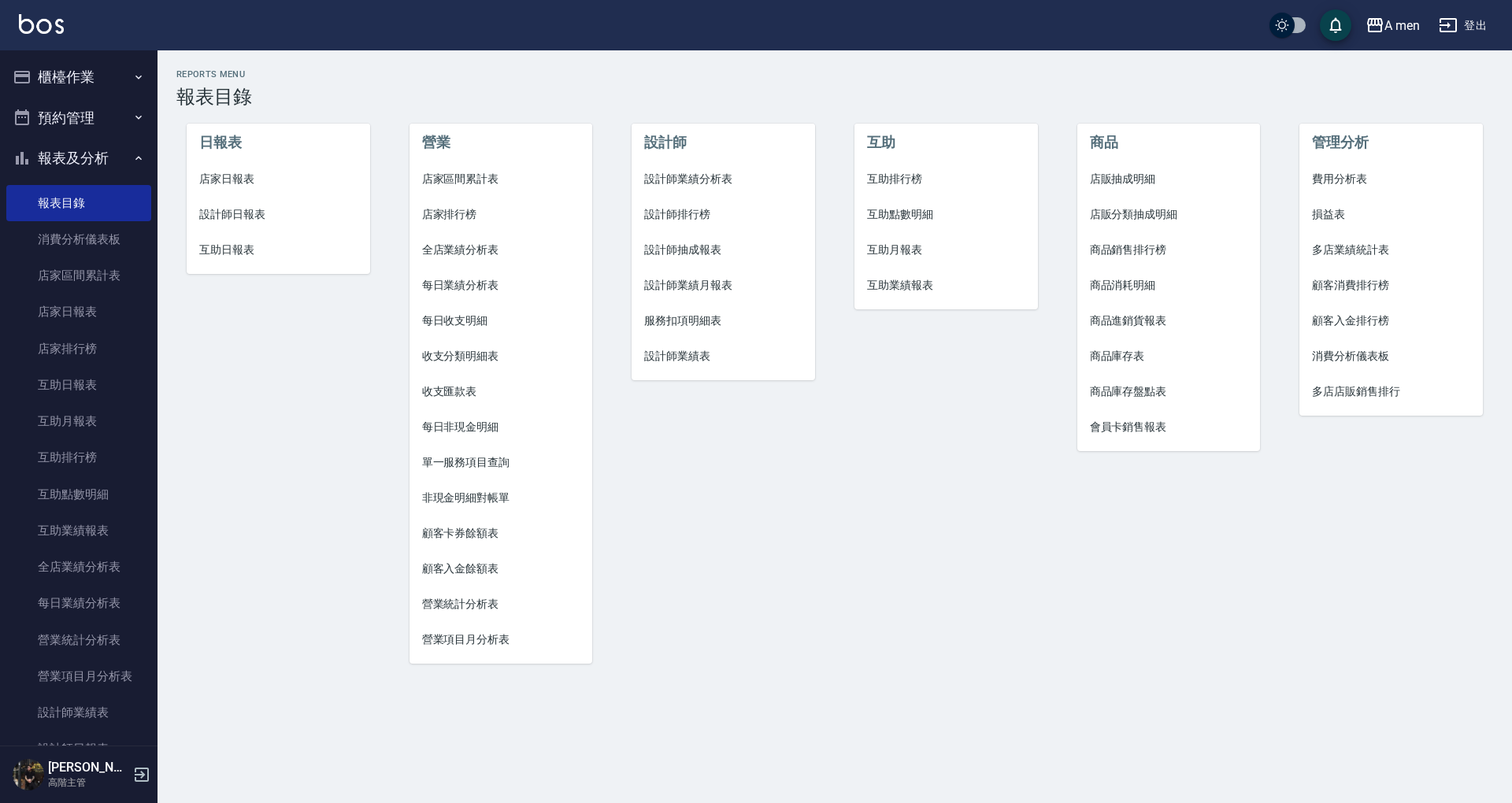
click at [78, 175] on button "報表及分析" at bounding box center [78, 158] width 145 height 41
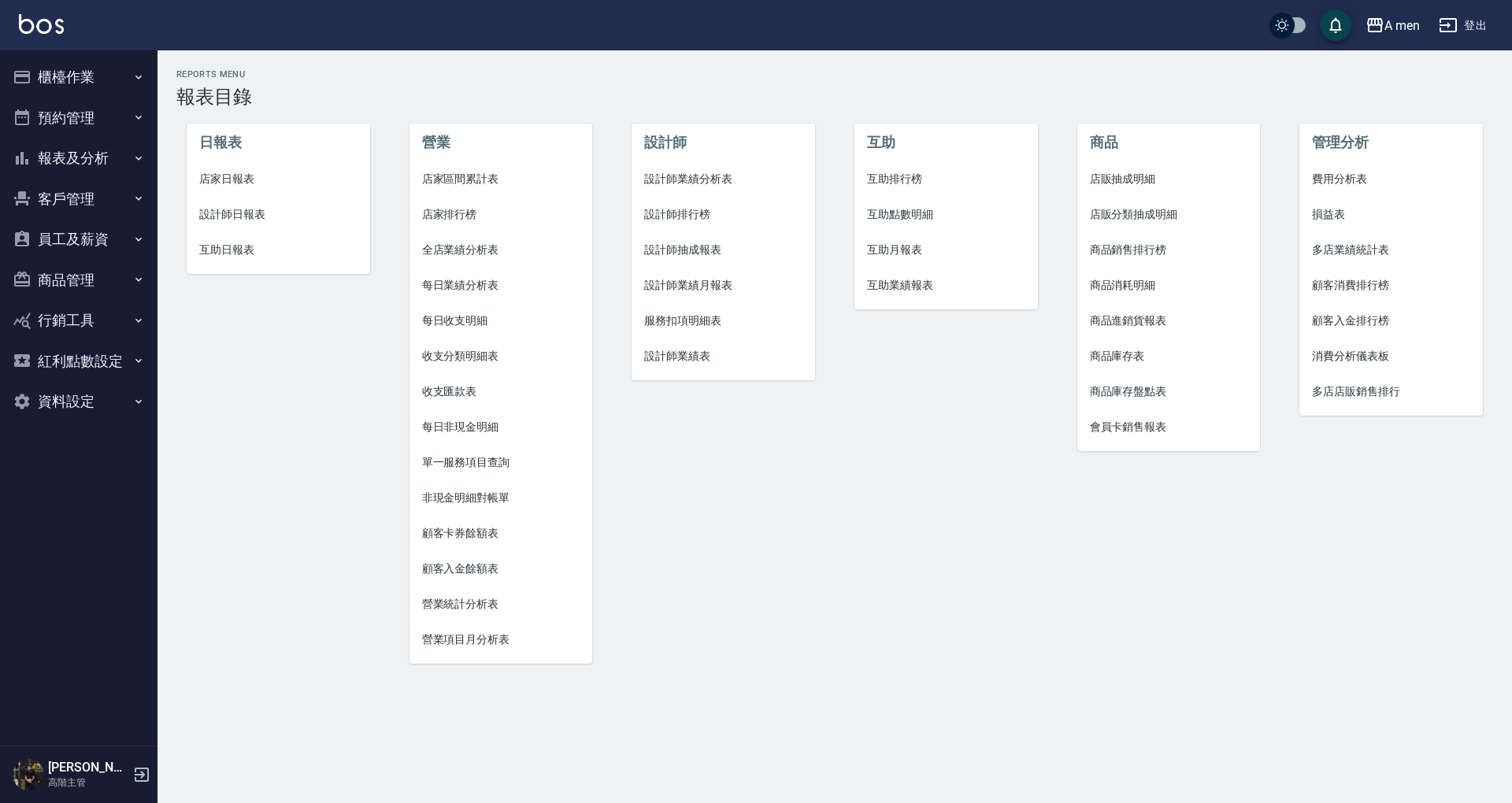
click at [96, 200] on button "客戶管理" at bounding box center [78, 199] width 145 height 41
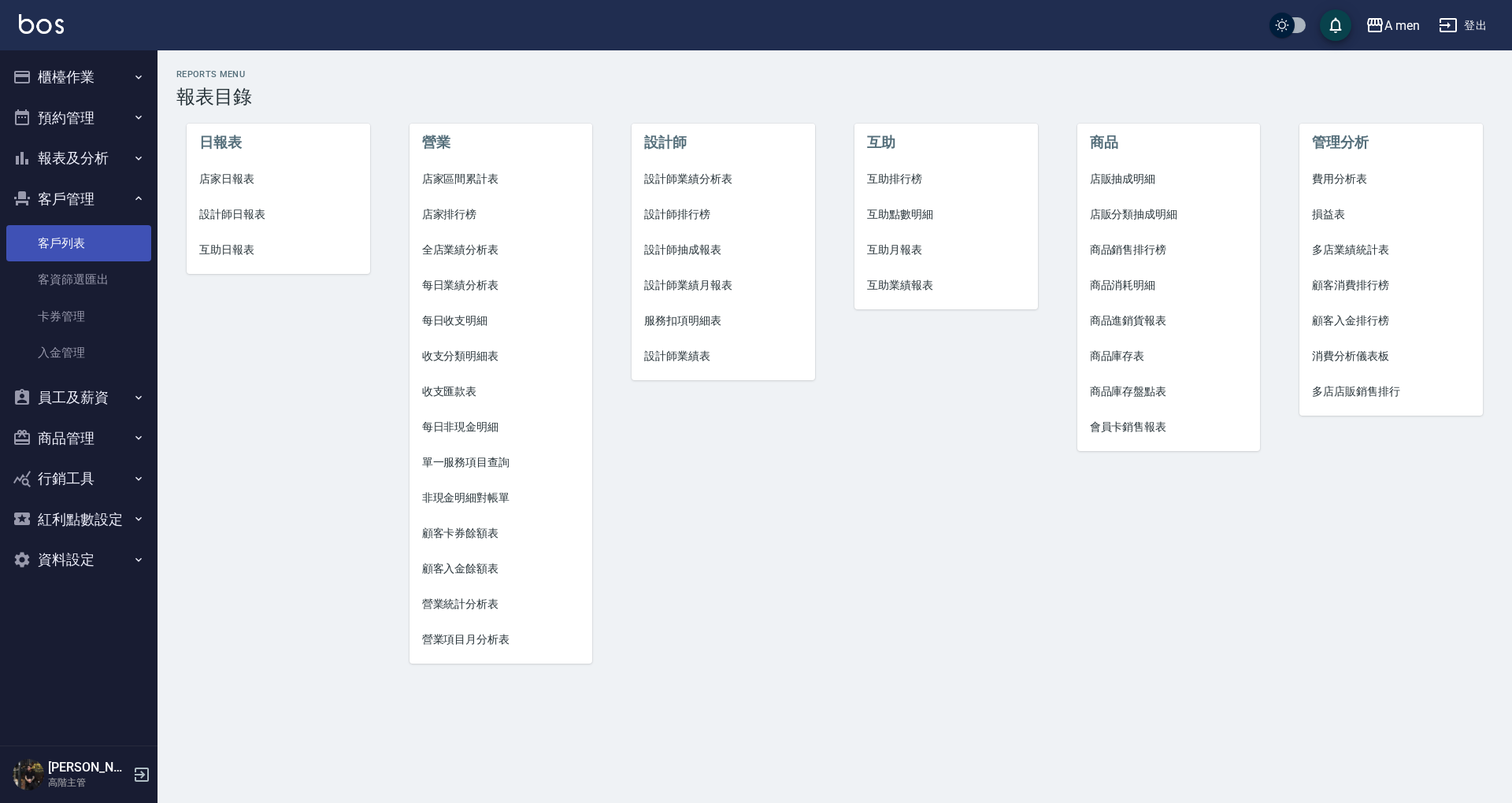
click at [96, 233] on link "客戶列表" at bounding box center [78, 244] width 145 height 36
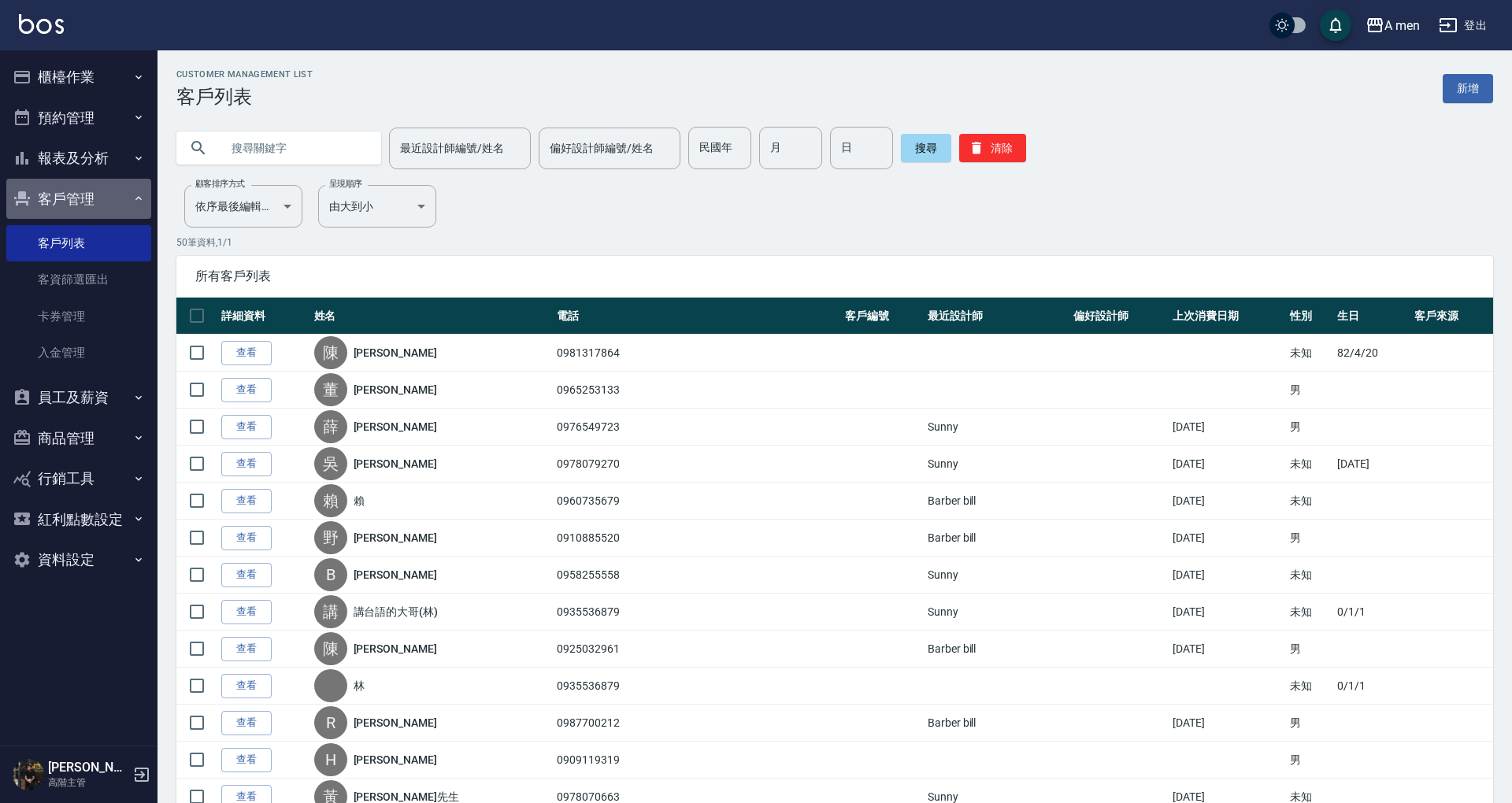
click at [123, 191] on button "客戶管理" at bounding box center [78, 199] width 145 height 41
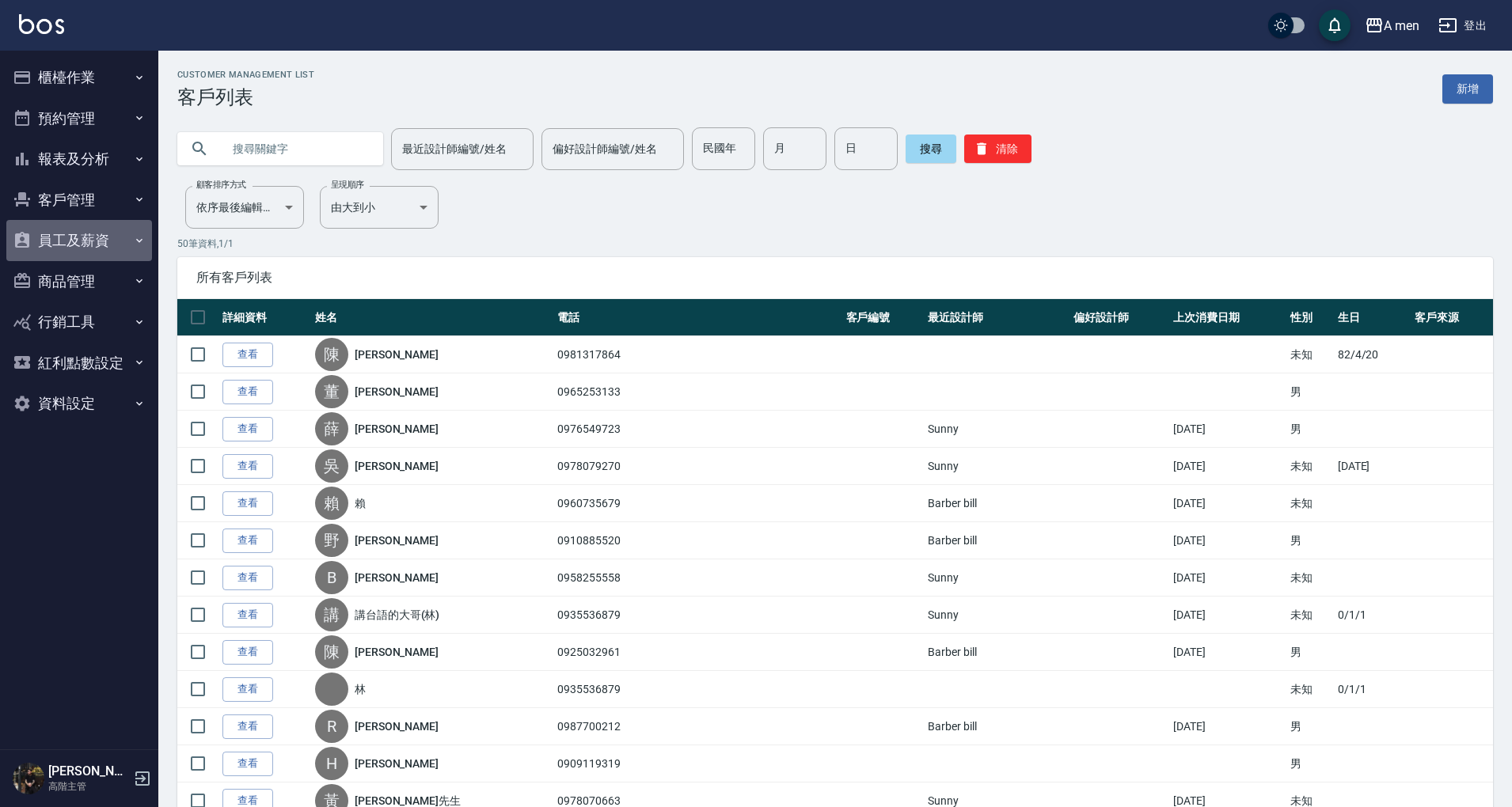
click at [117, 229] on button "員工及薪資" at bounding box center [79, 241] width 146 height 41
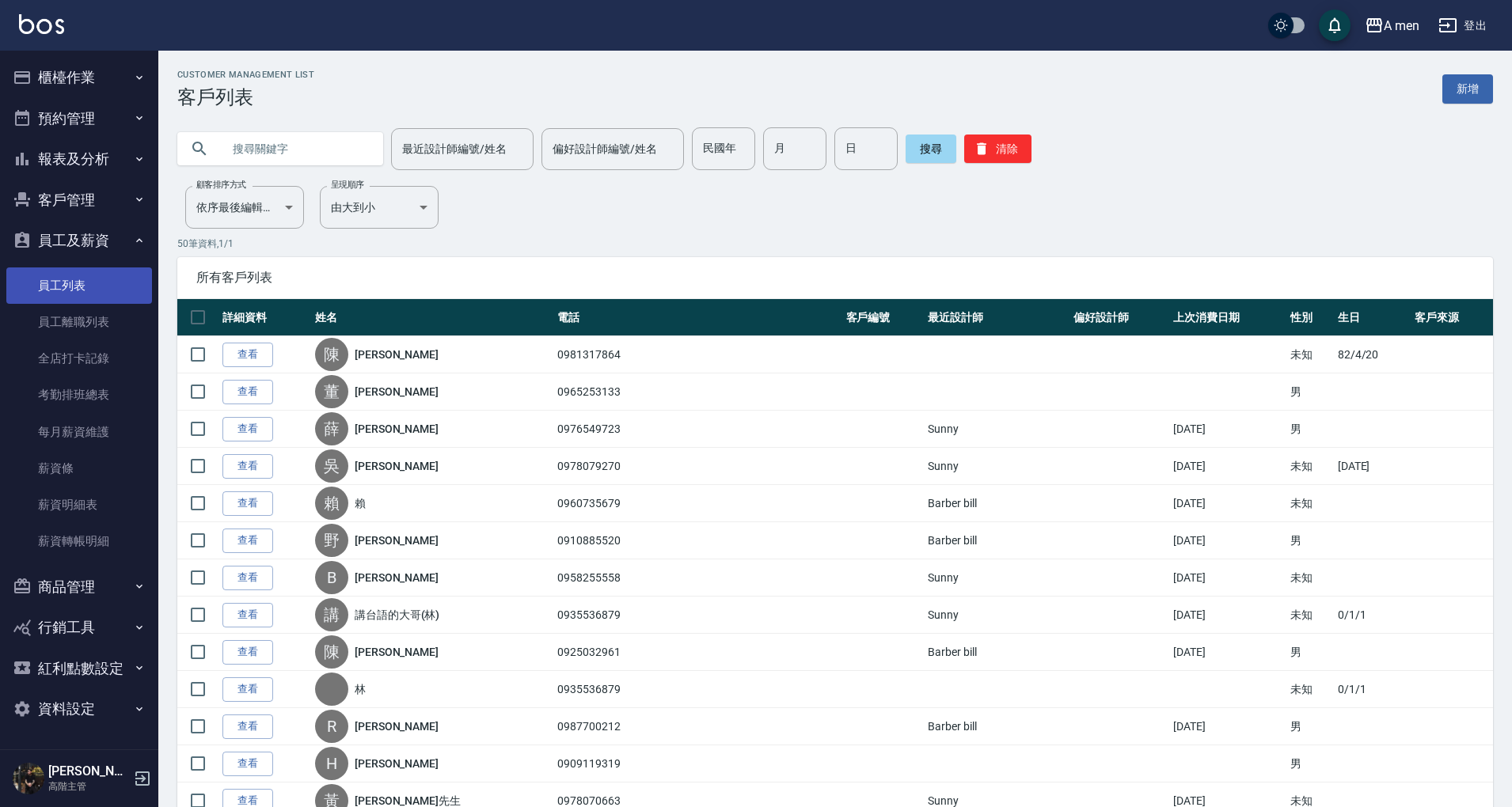
click at [106, 283] on link "員工列表" at bounding box center [79, 285] width 146 height 37
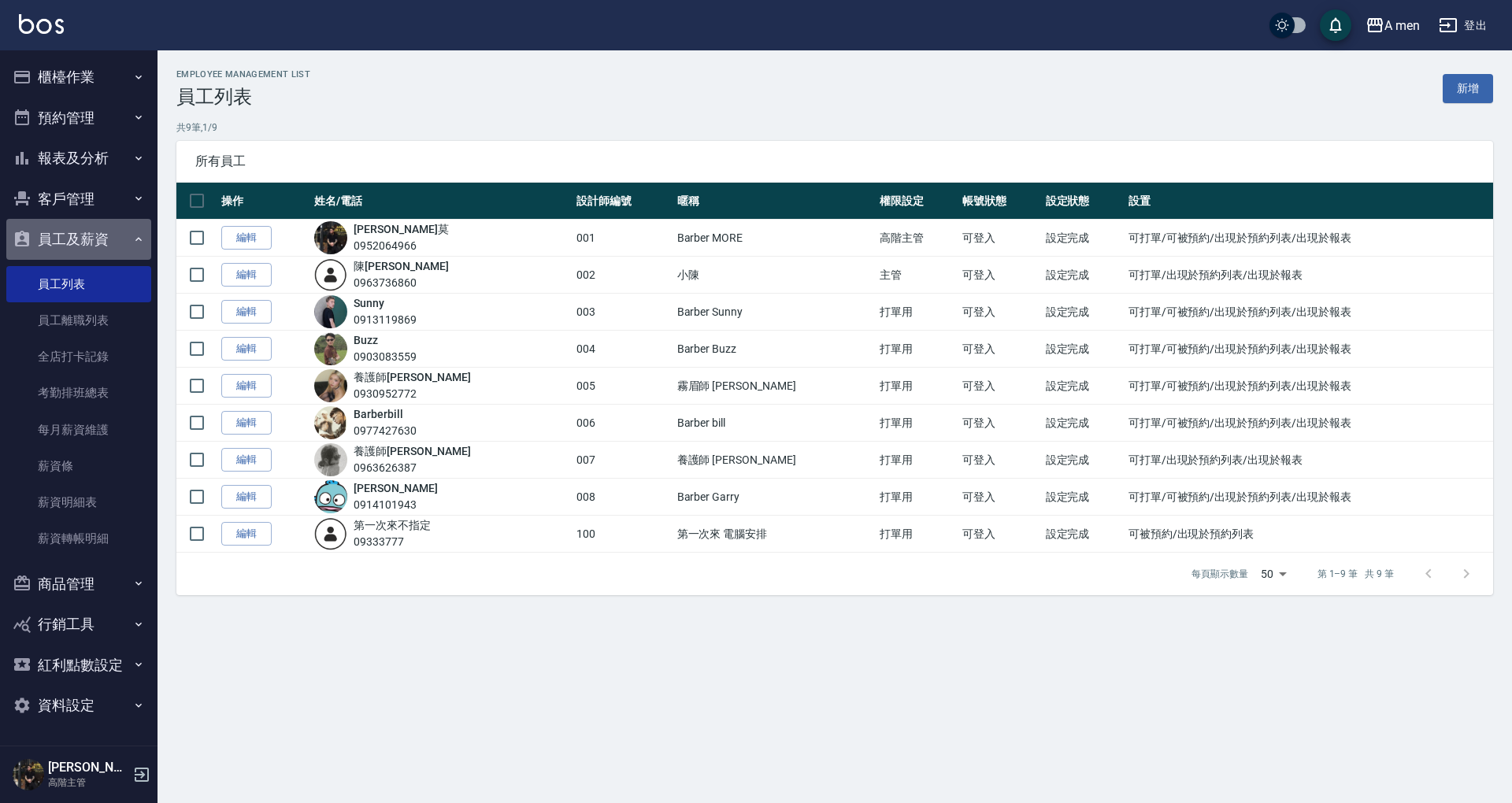
click at [122, 245] on button "員工及薪資" at bounding box center [78, 240] width 145 height 41
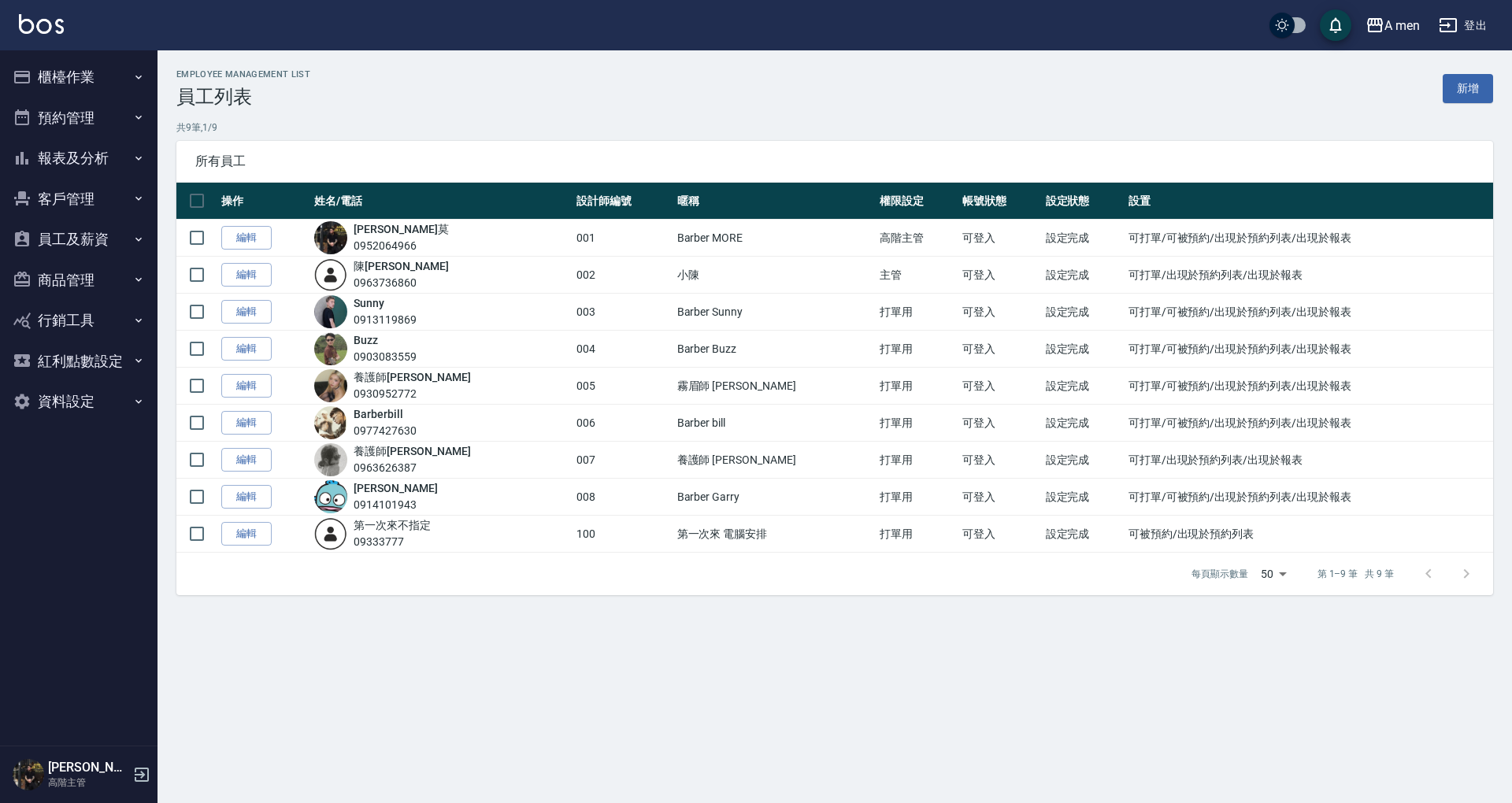
click at [122, 215] on button "客戶管理" at bounding box center [78, 199] width 145 height 41
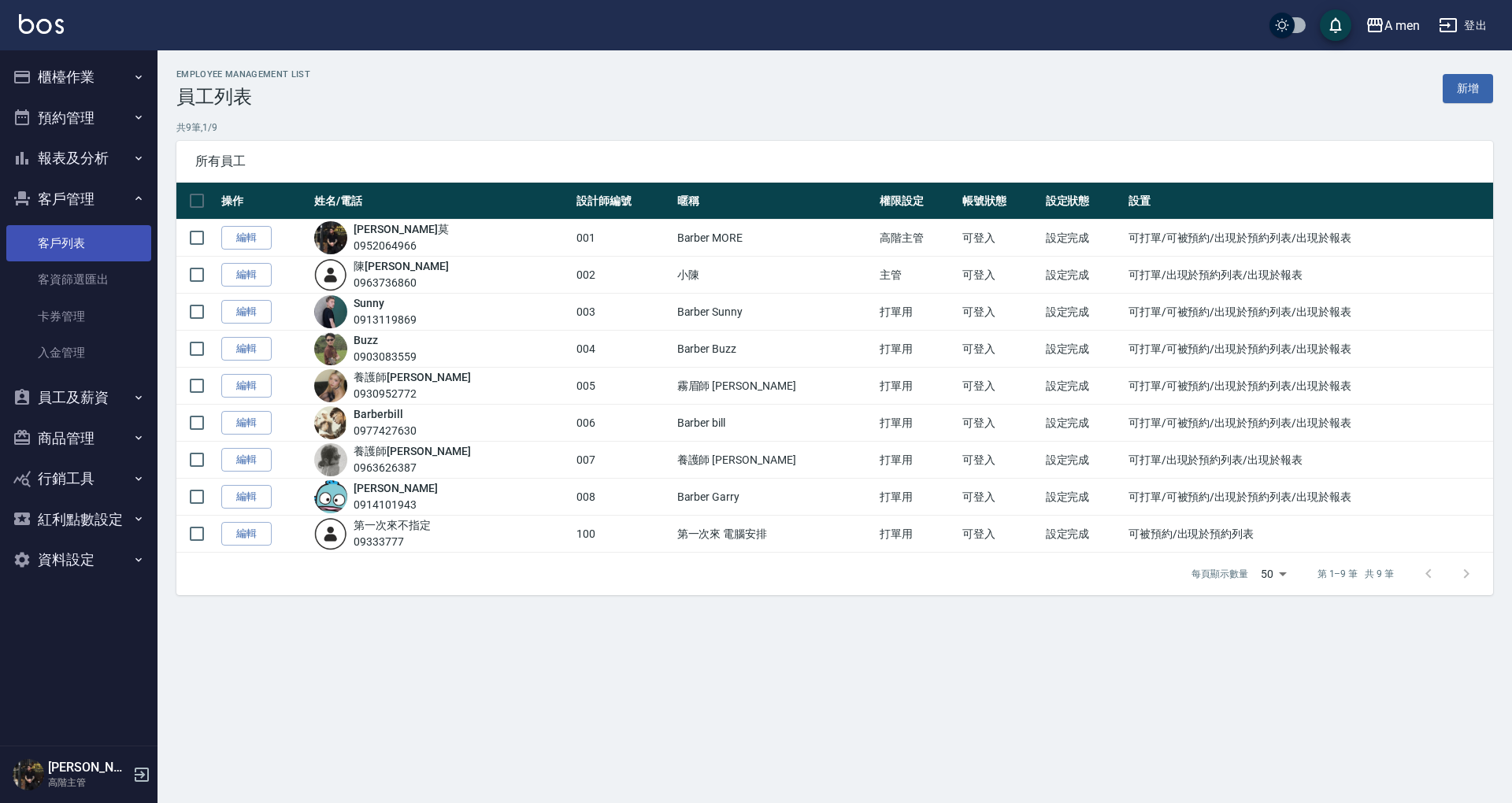
click at [100, 233] on link "客戶列表" at bounding box center [78, 244] width 145 height 36
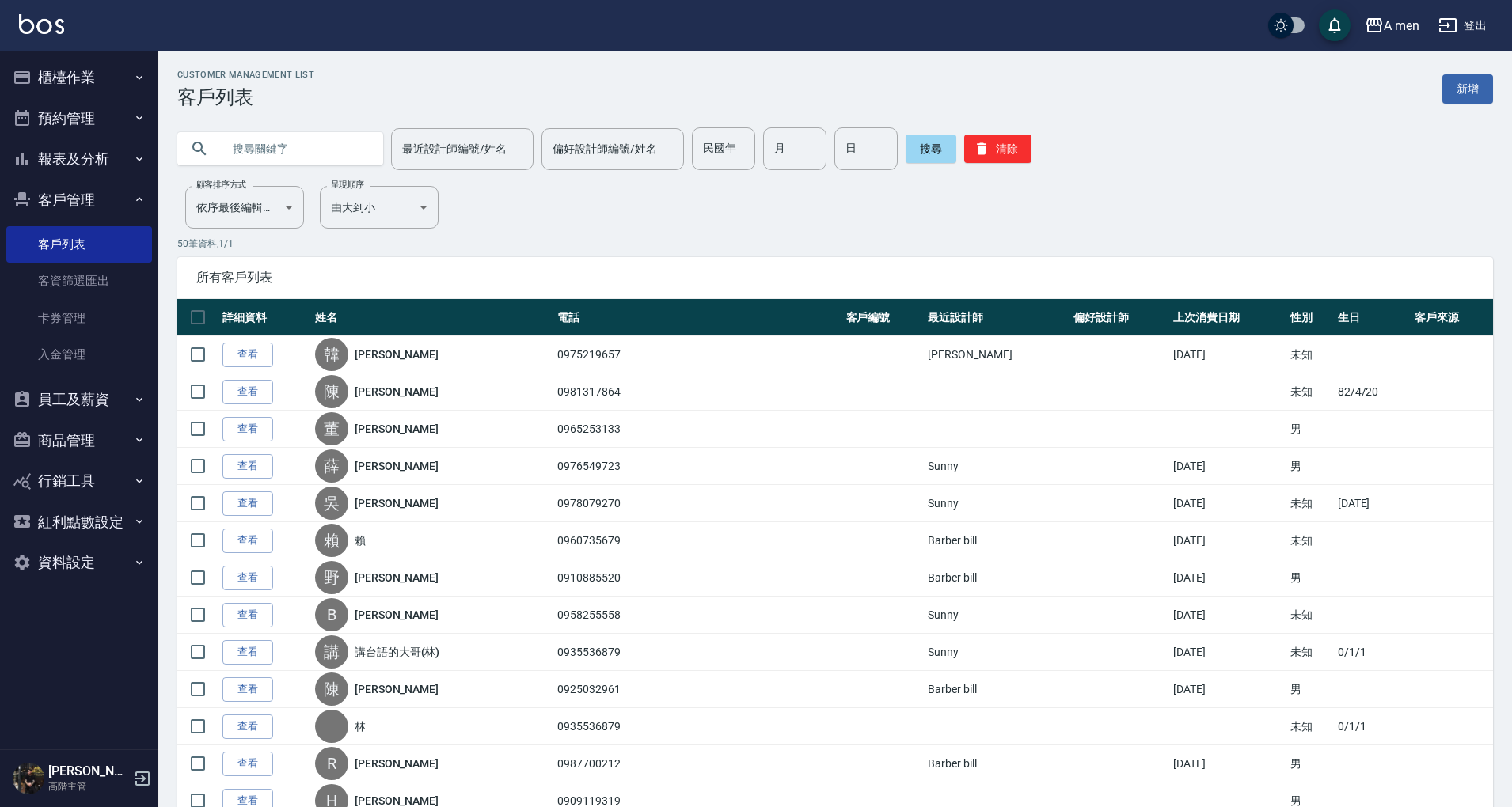
click at [100, 399] on button "員工及薪資" at bounding box center [79, 400] width 146 height 41
click at [111, 195] on button "客戶管理" at bounding box center [79, 200] width 146 height 41
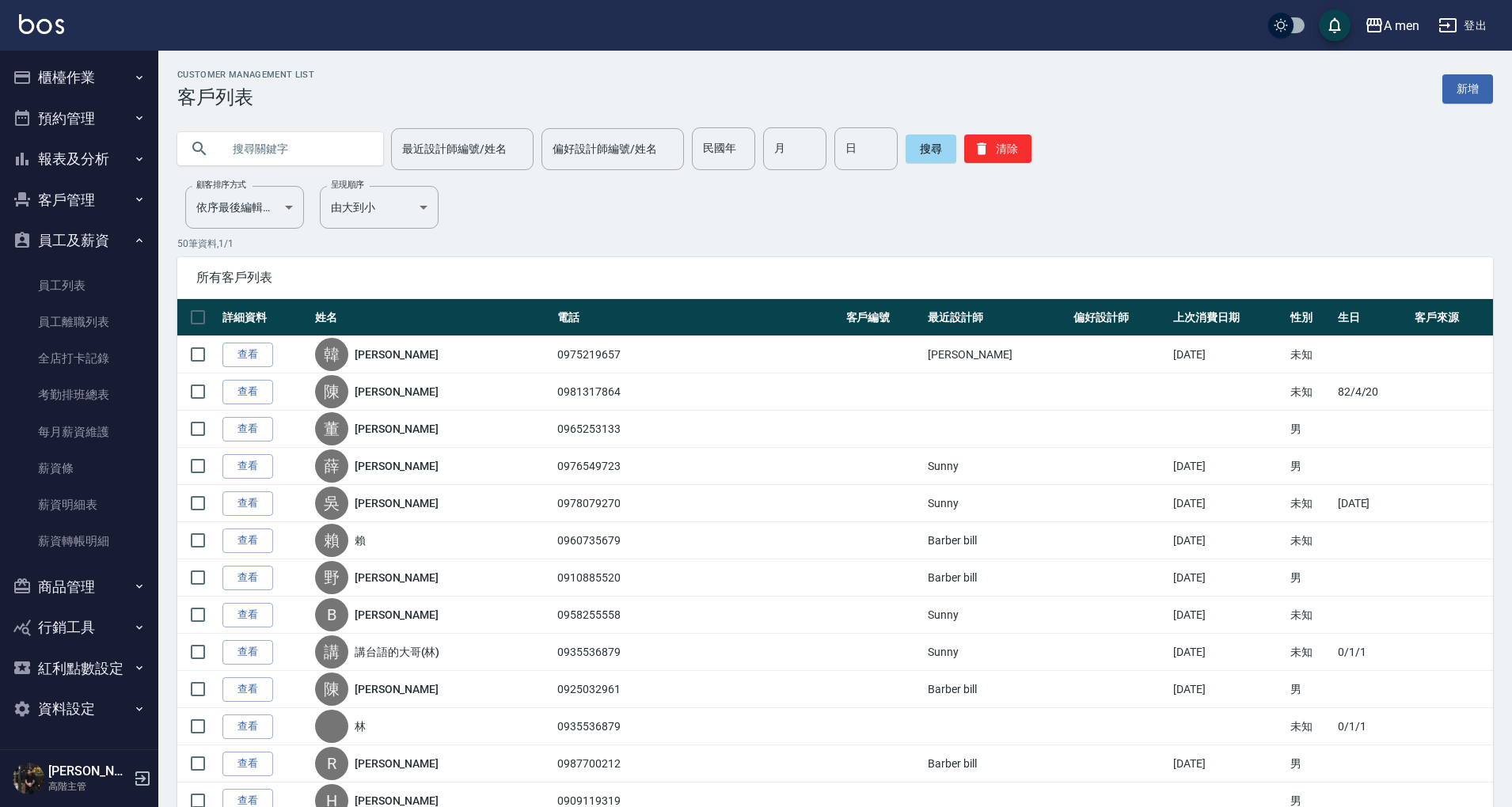
click at [111, 231] on button "員工及薪資" at bounding box center [79, 241] width 146 height 41
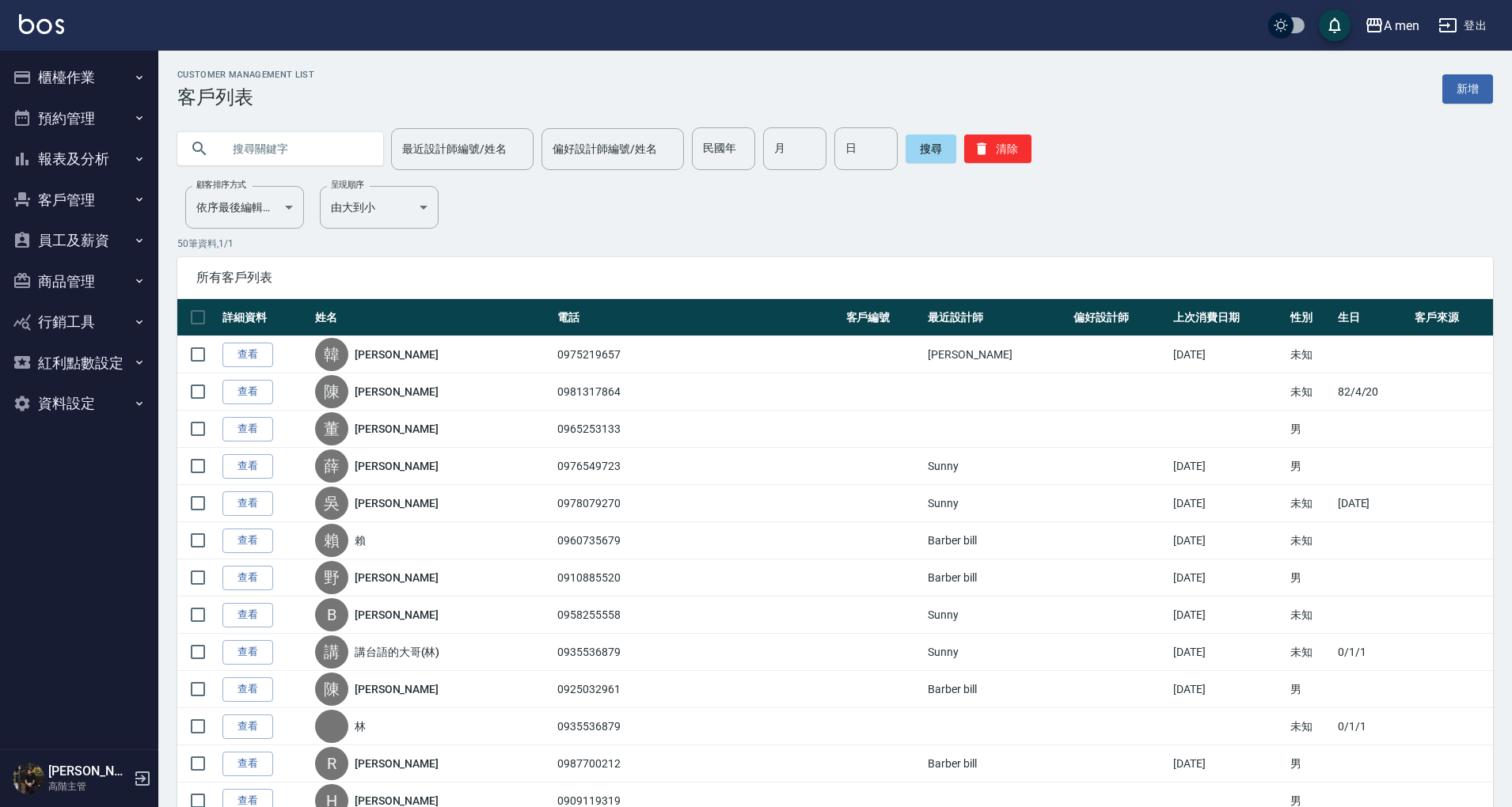
click at [101, 138] on button "報表及分析" at bounding box center [79, 159] width 146 height 41
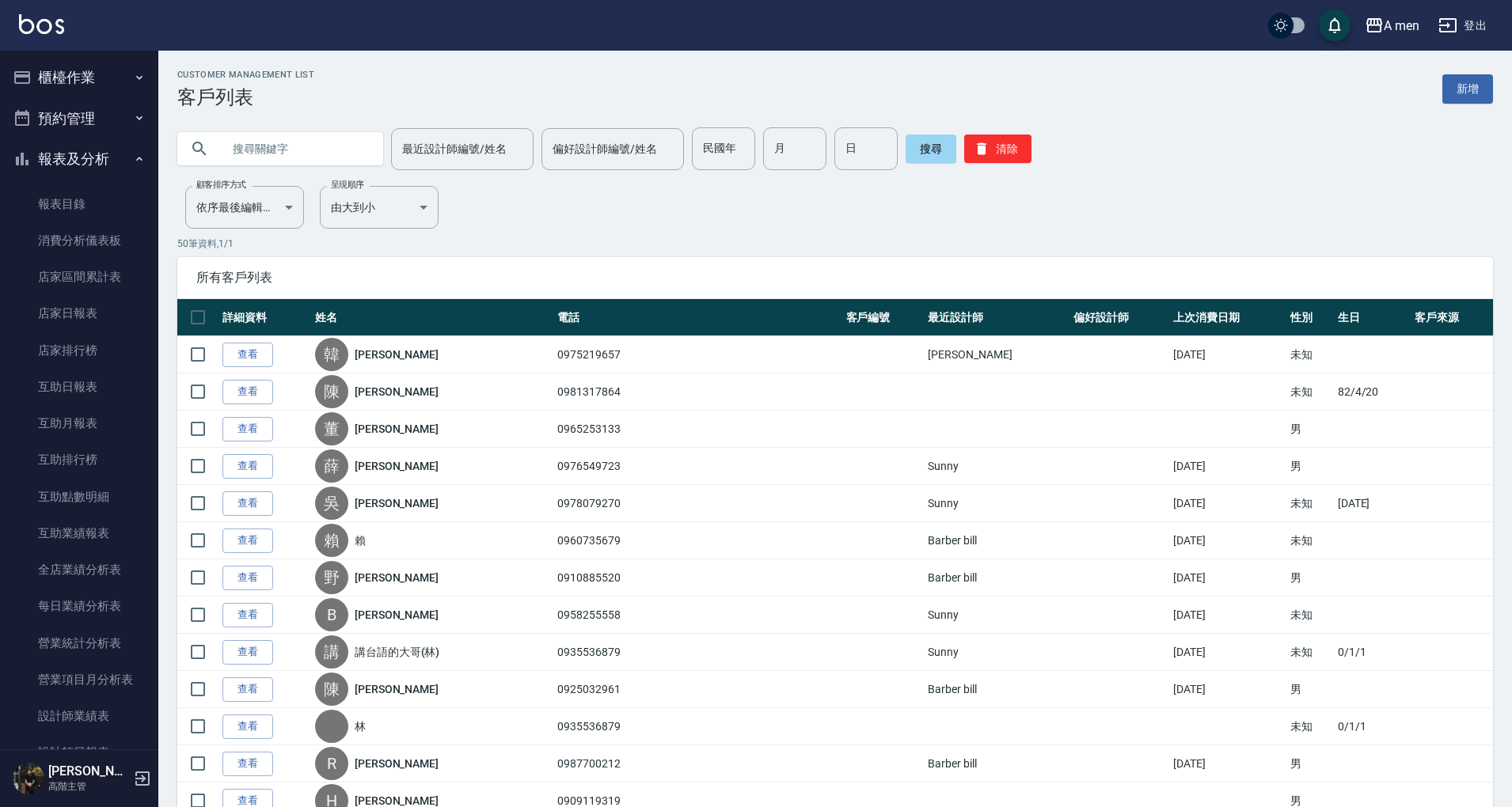
click at [103, 99] on button "預約管理" at bounding box center [79, 118] width 146 height 41
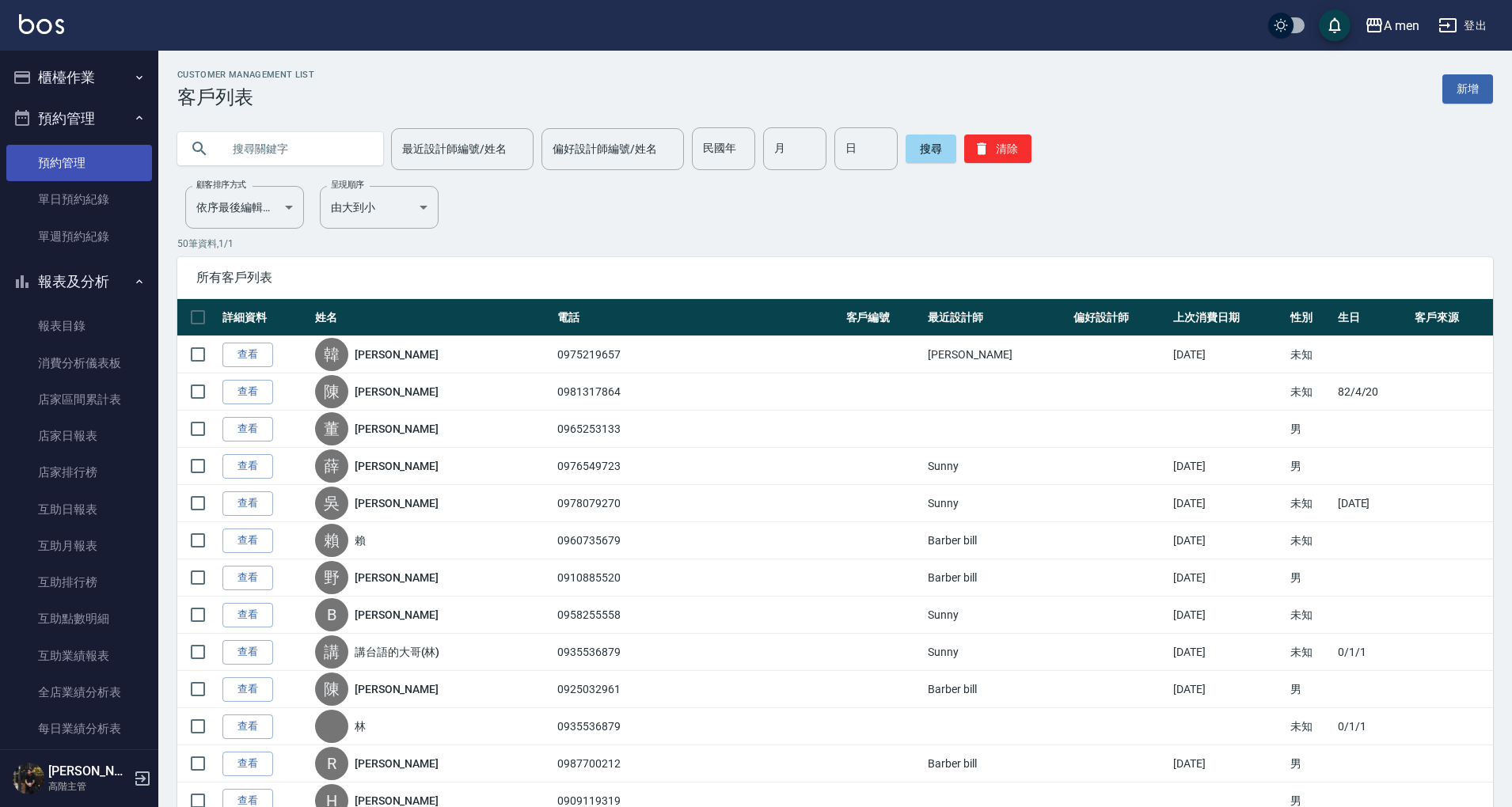
click at [103, 155] on link "預約管理" at bounding box center [79, 163] width 146 height 37
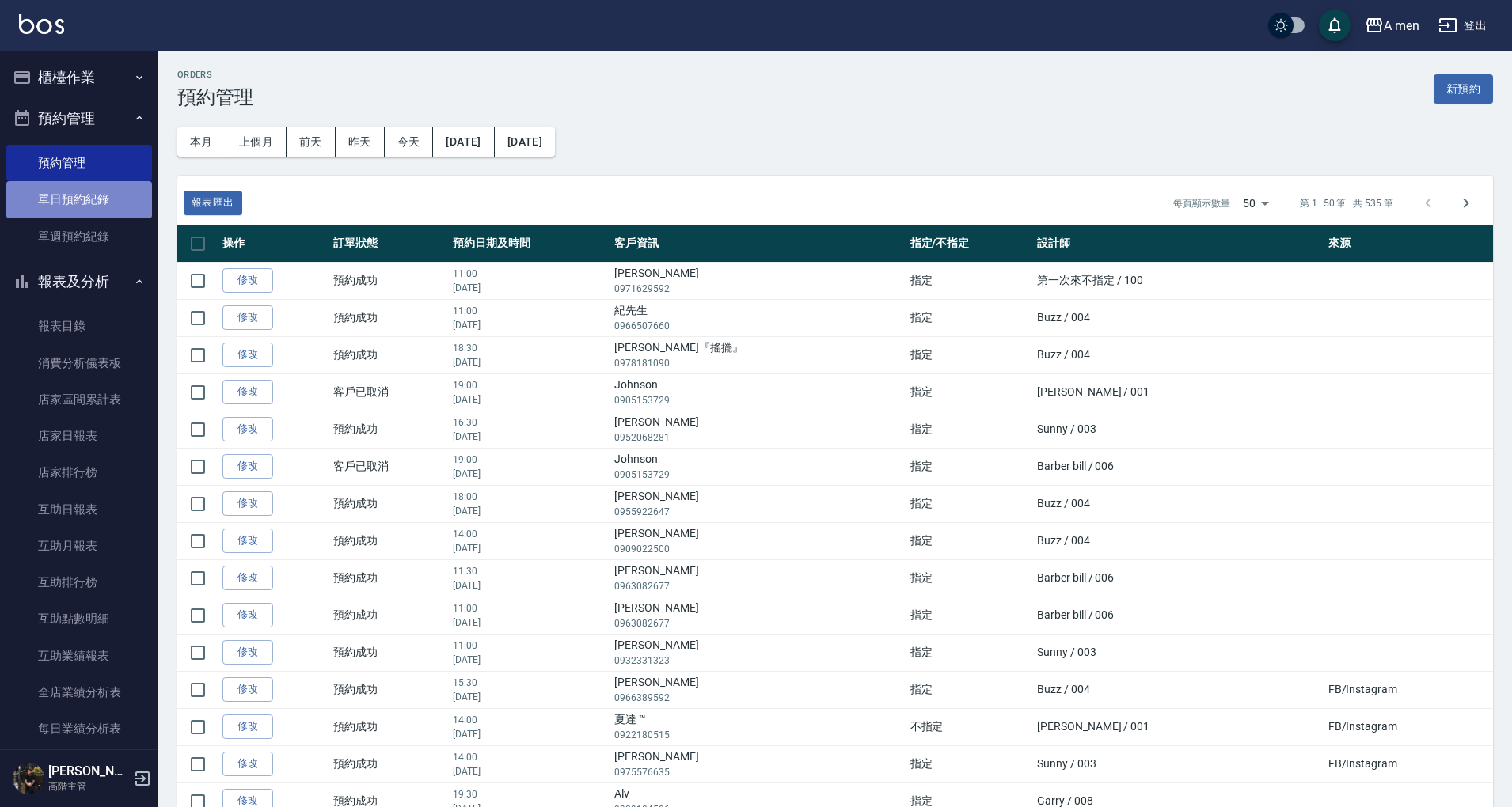
click at [120, 195] on link "單日預約紀錄" at bounding box center [79, 200] width 146 height 37
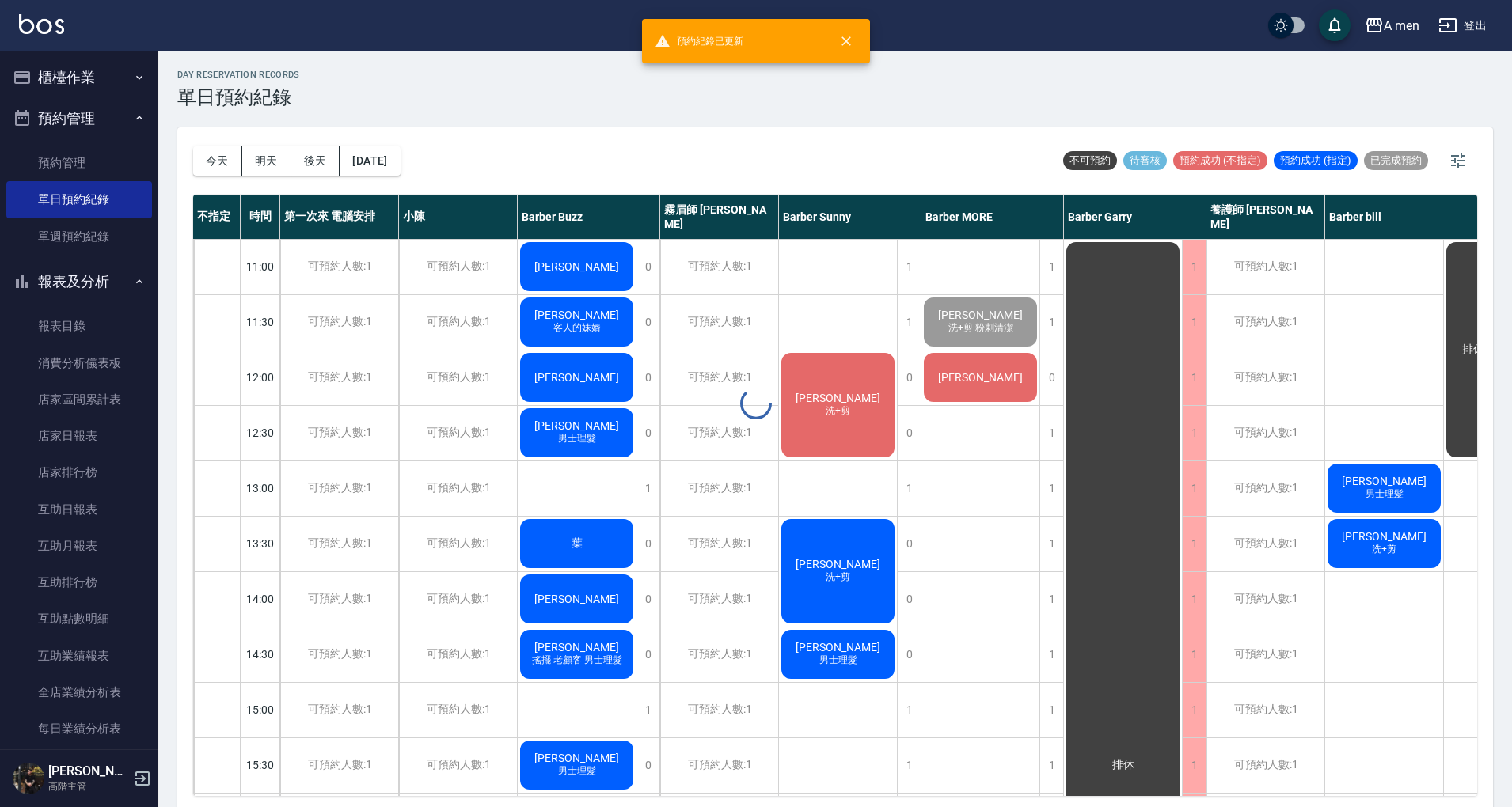
click at [207, 159] on div at bounding box center [756, 403] width 1512 height 807
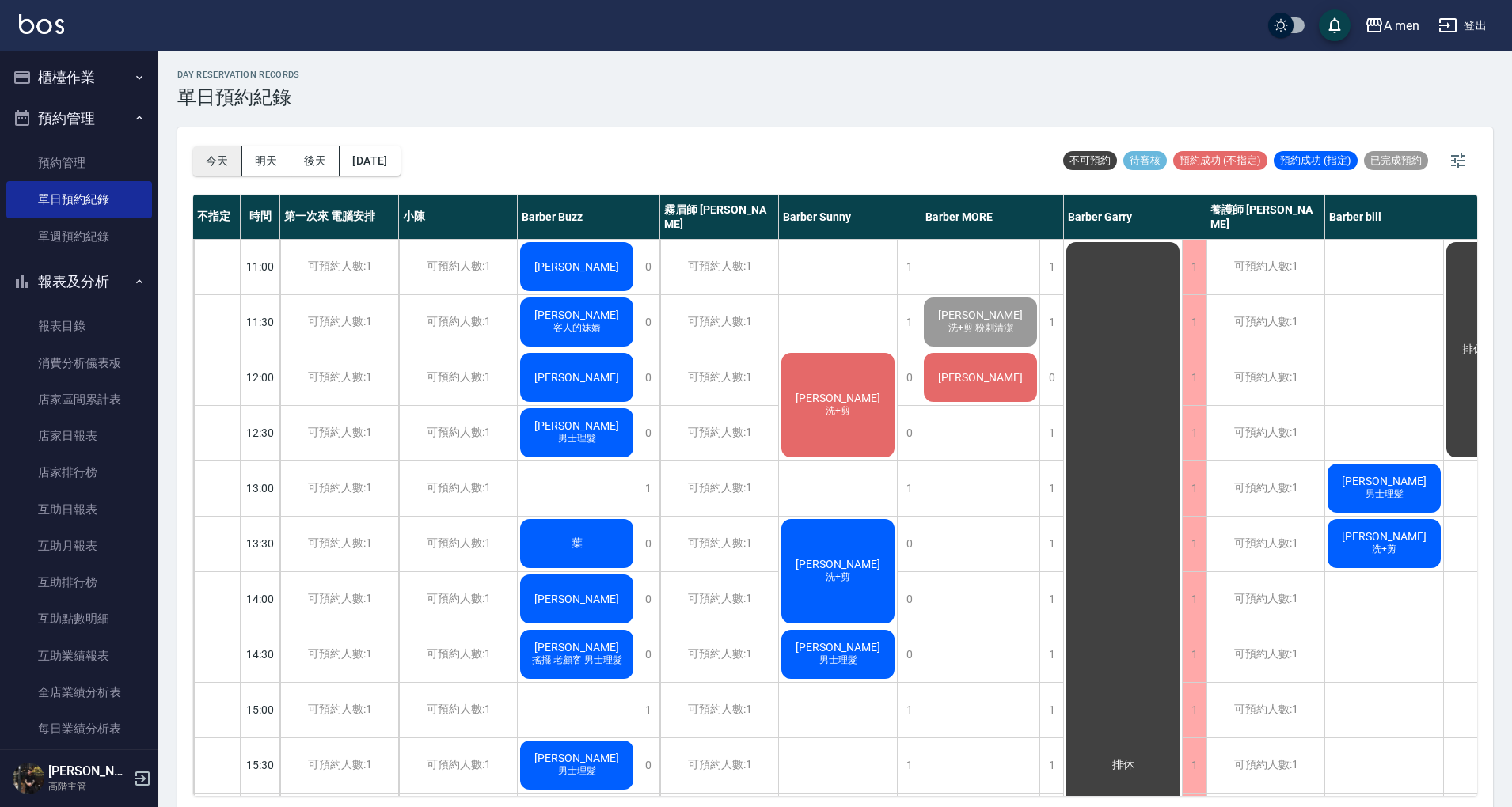
click at [212, 159] on button "今天" at bounding box center [218, 161] width 49 height 29
click at [771, 135] on div "day Reservation records 單日預約紀錄 今天 明天 後天 2025/09/17 不可預約 待審核 預約成功 (不指定) 預約成功 (指定…" at bounding box center [835, 431] width 1354 height 761
click at [526, 118] on div "day Reservation records 單日預約紀錄 今天 明天 後天 2025/09/17 不可預約 待審核 預約成功 (不指定) 預約成功 (指定…" at bounding box center [835, 431] width 1354 height 761
click at [654, 130] on div "今天 明天 後天 2025/09/17 不可預約 待審核 預約成功 (不指定) 預約成功 (指定) 已完成預約" at bounding box center [835, 161] width 1284 height 68
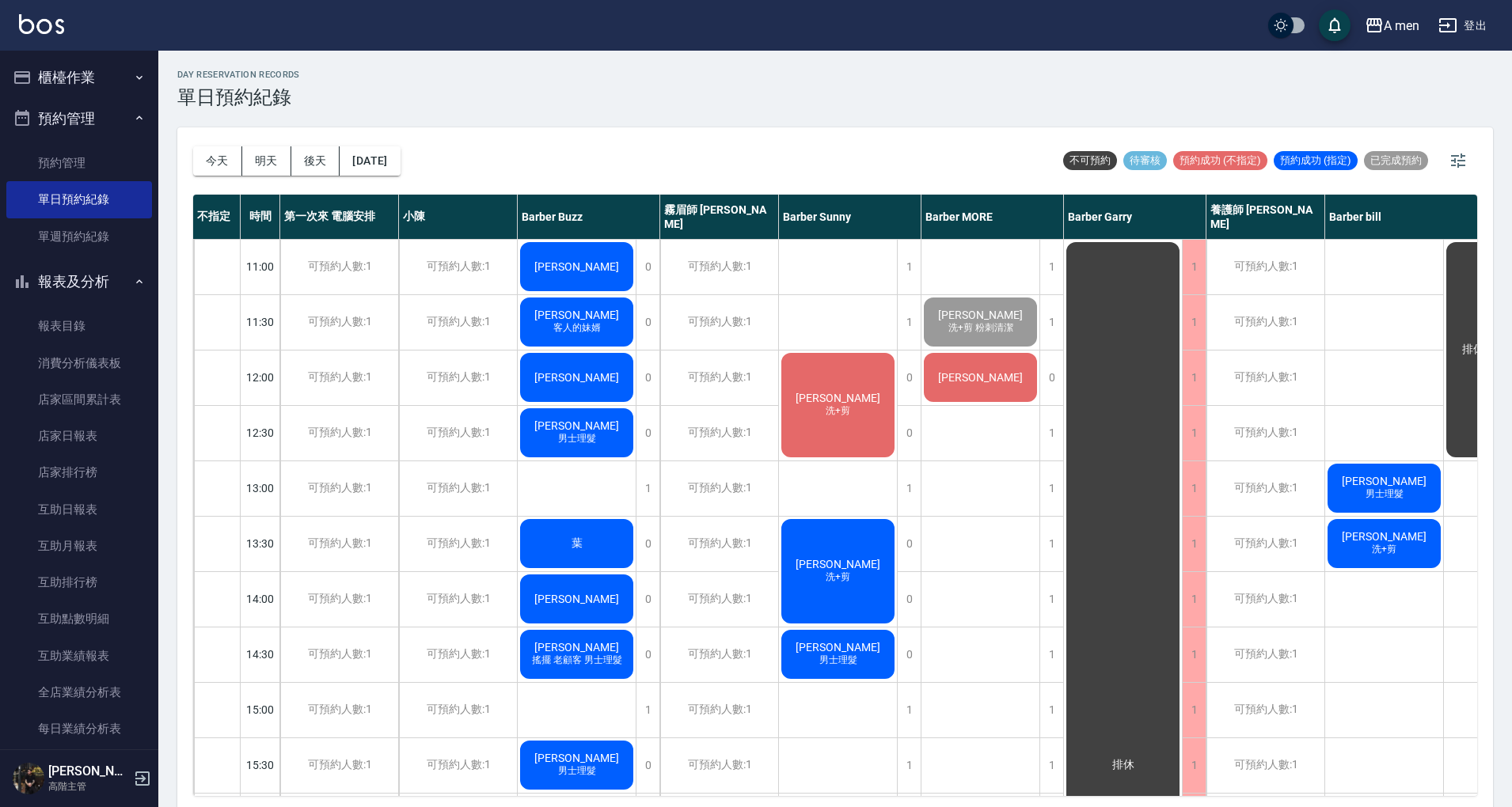
click at [860, 83] on div "day Reservation records 單日預約紀錄" at bounding box center [835, 89] width 1316 height 39
click at [111, 113] on button "預約管理" at bounding box center [79, 118] width 146 height 41
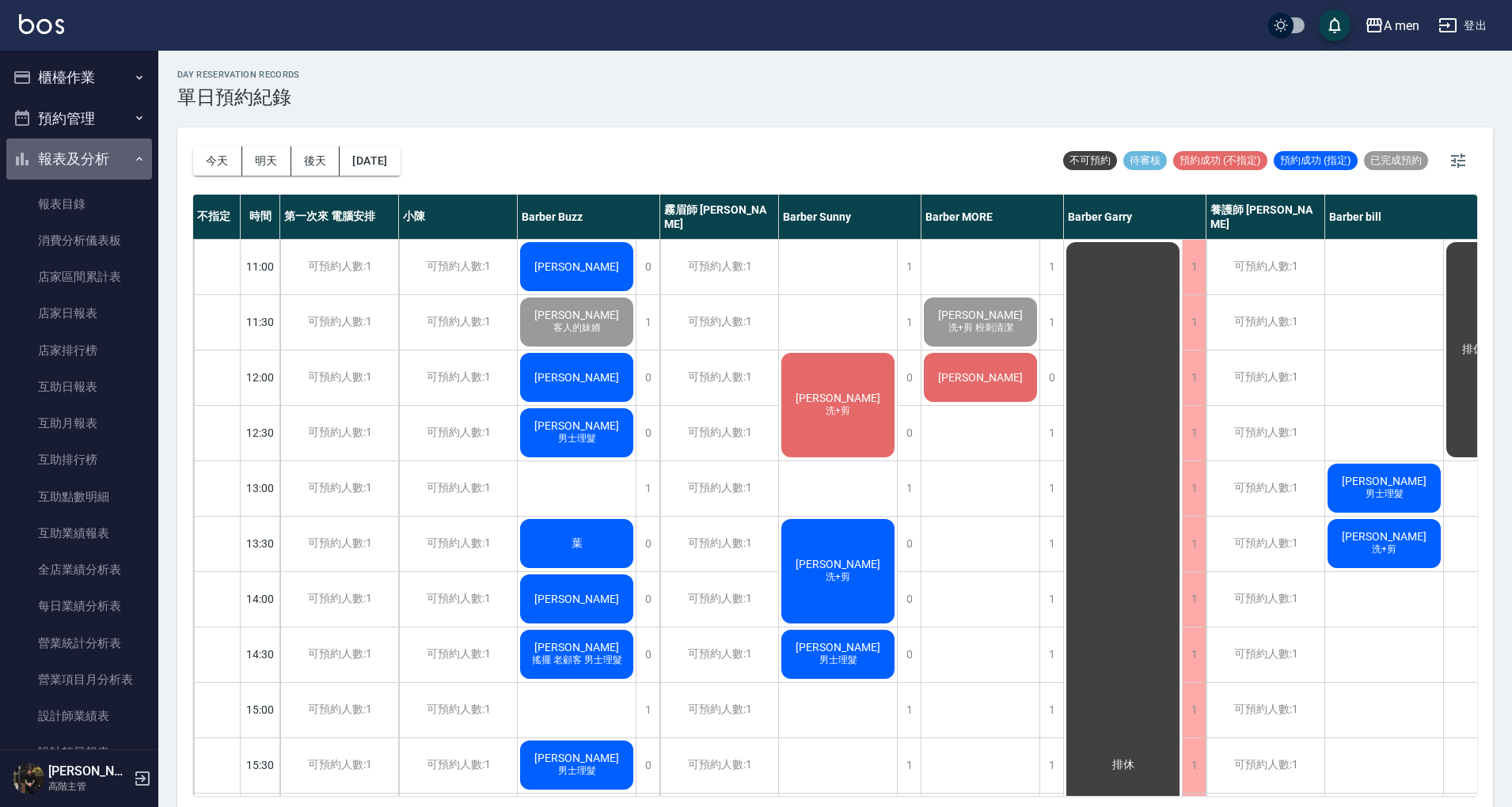
drag, startPoint x: 112, startPoint y: 163, endPoint x: 103, endPoint y: 184, distance: 22.8
click at [112, 157] on button "報表及分析" at bounding box center [79, 159] width 146 height 41
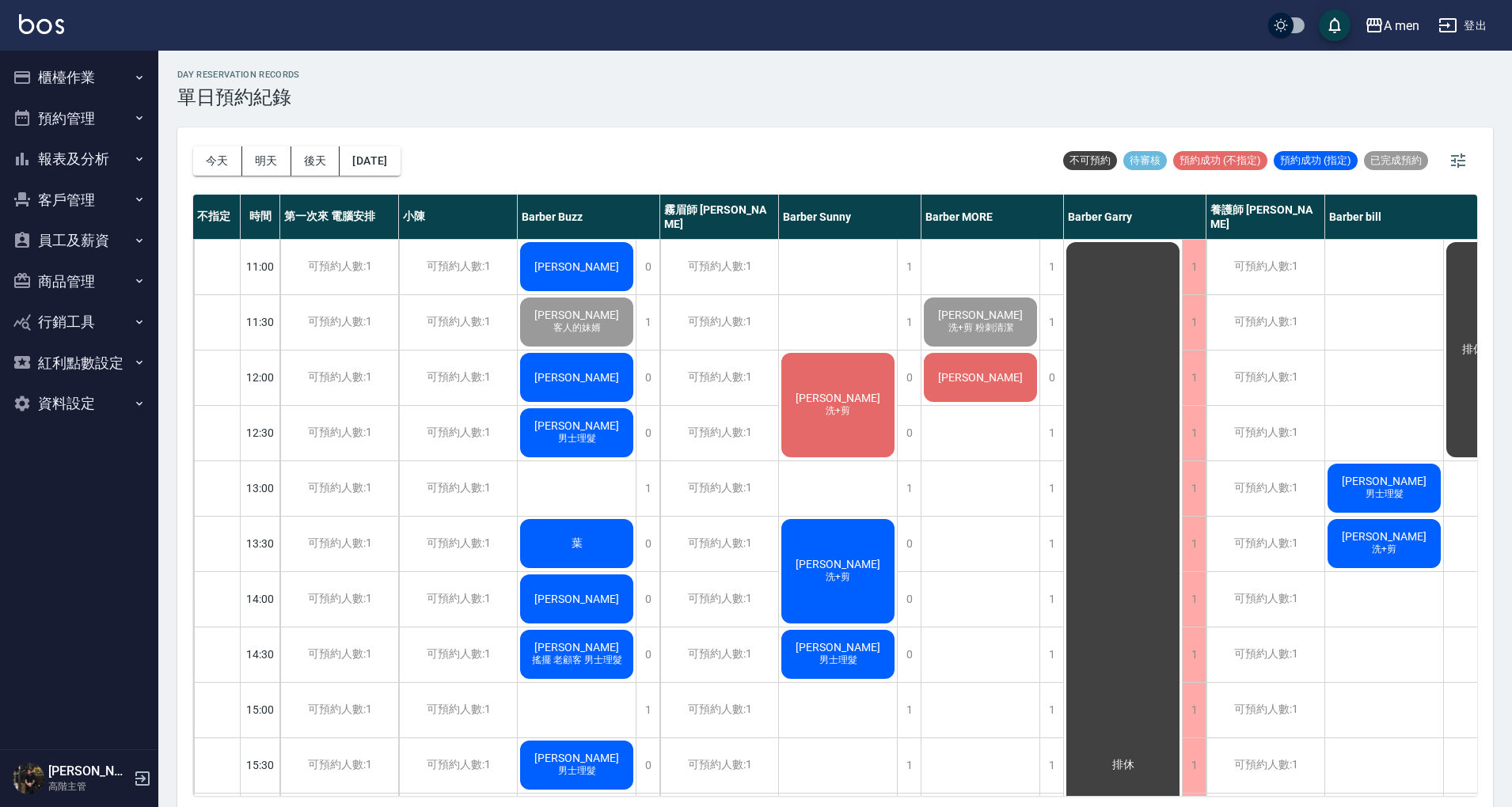
click at [106, 241] on button "員工及薪資" at bounding box center [79, 241] width 146 height 41
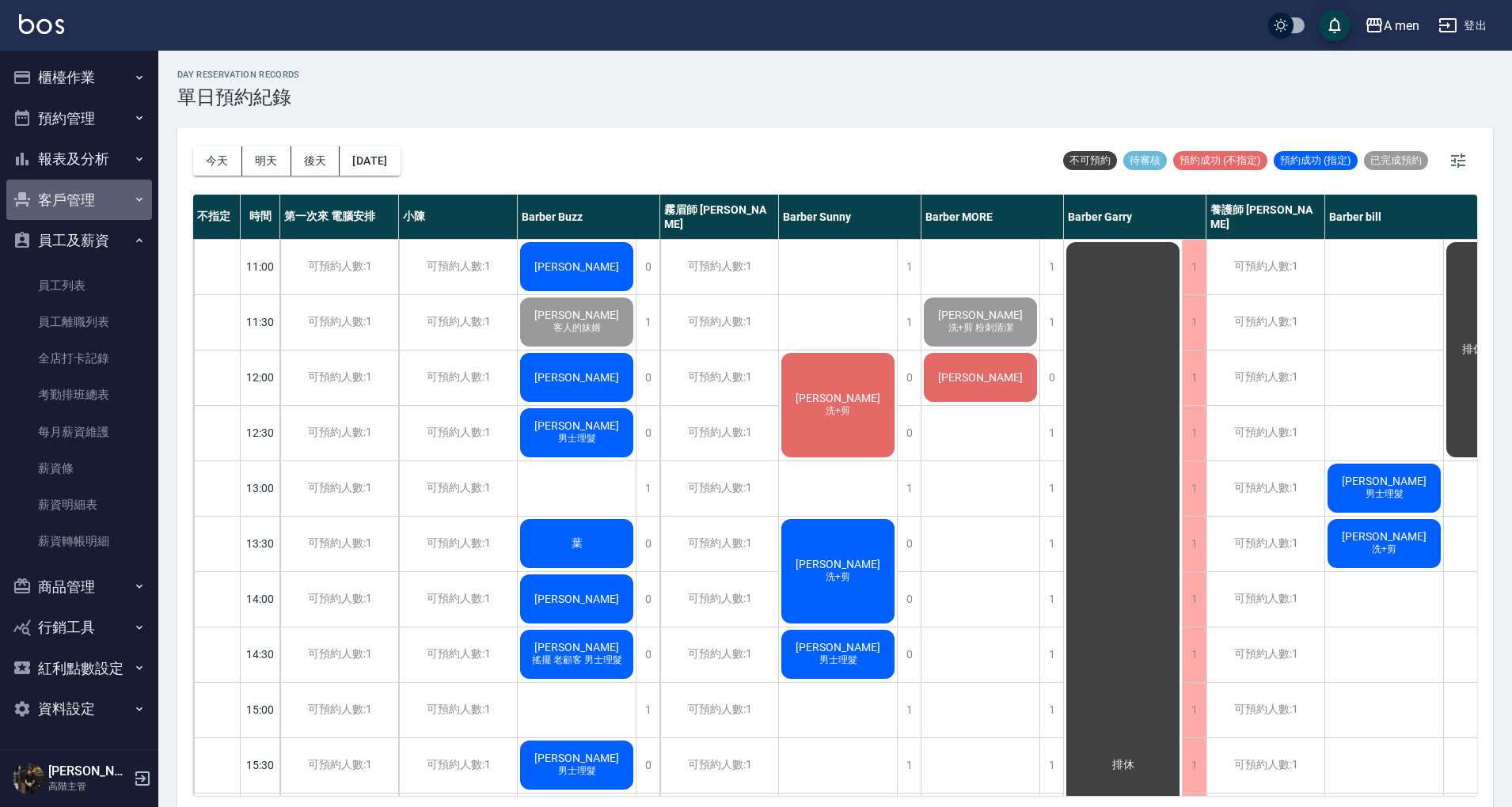
click at [117, 193] on button "客戶管理" at bounding box center [79, 200] width 146 height 41
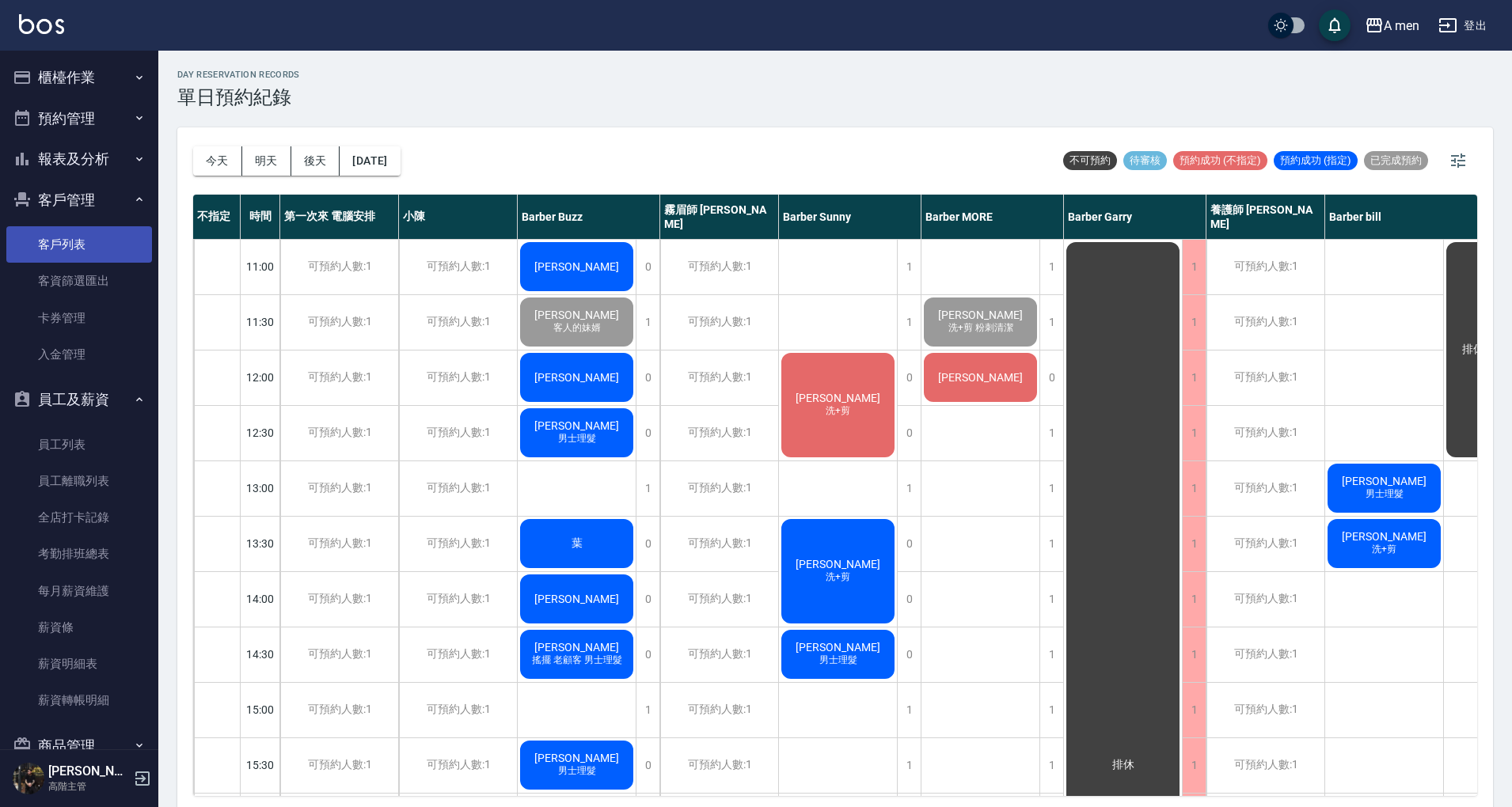
click at [107, 233] on link "客戶列表" at bounding box center [79, 245] width 146 height 37
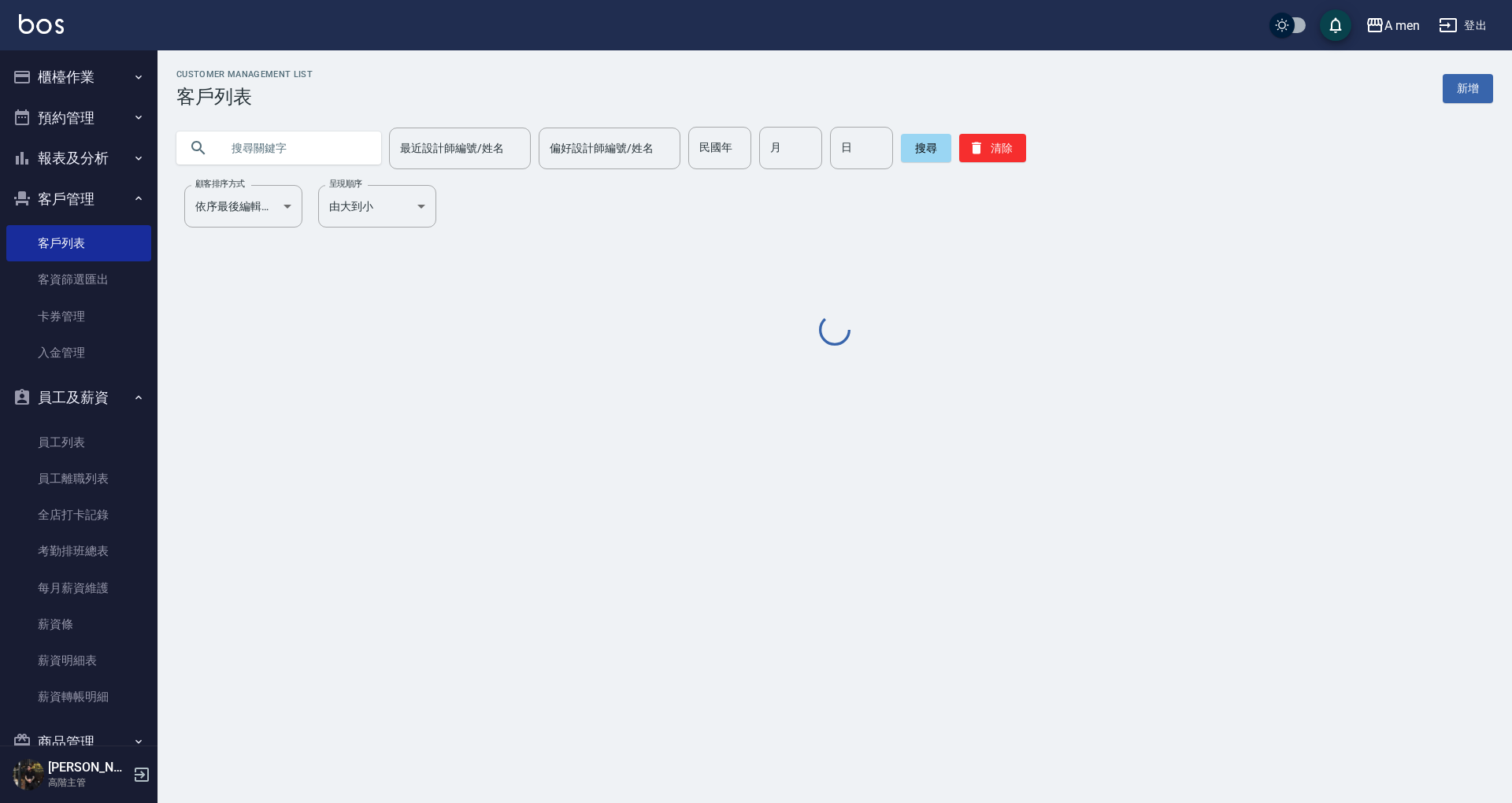
click at [317, 141] on input "text" at bounding box center [294, 148] width 148 height 43
paste input "0910536136"
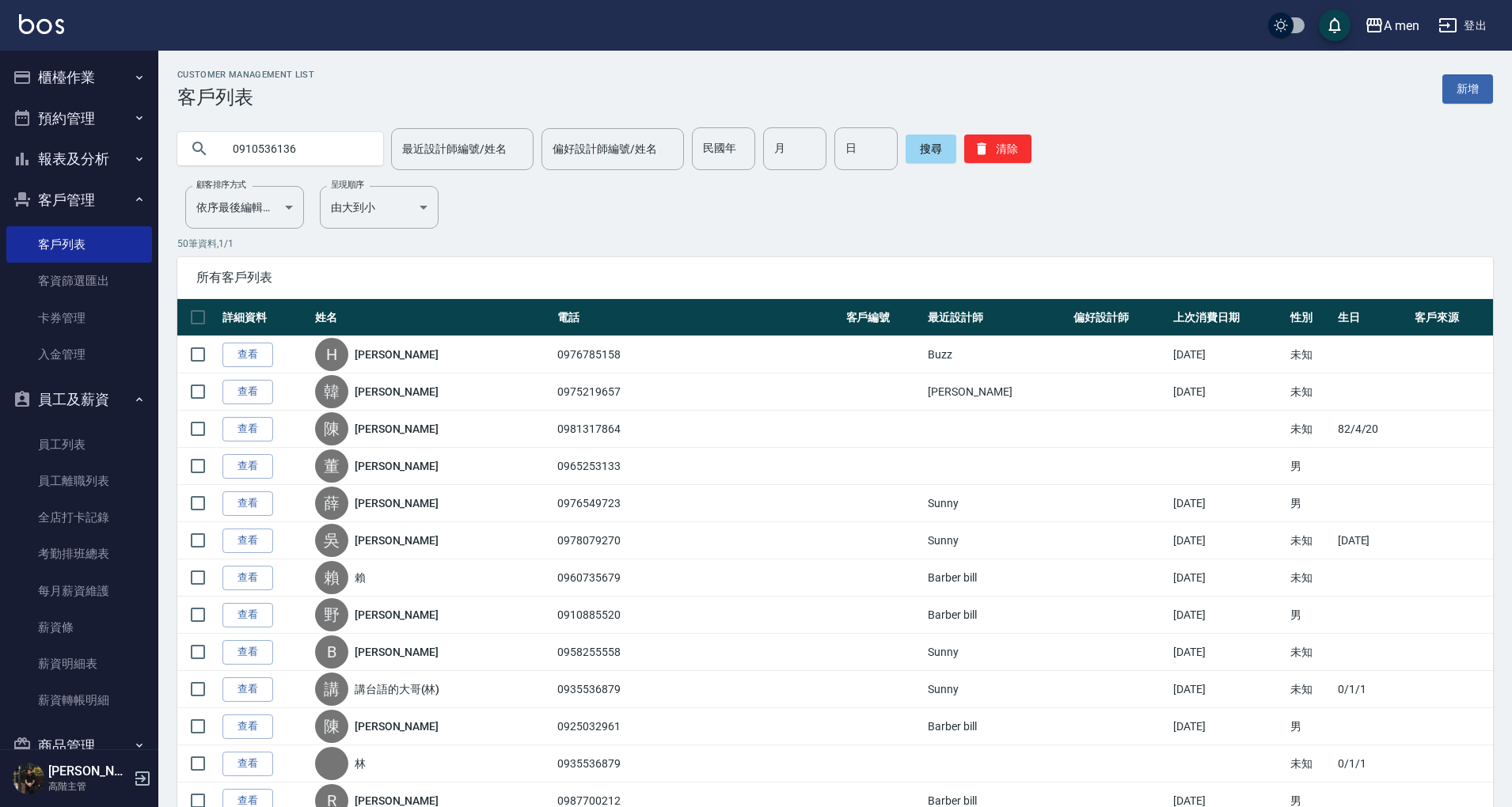
type input "0910536136"
click at [953, 153] on div "搜尋 清除" at bounding box center [968, 149] width 126 height 43
click at [942, 155] on button "搜尋" at bounding box center [931, 149] width 51 height 29
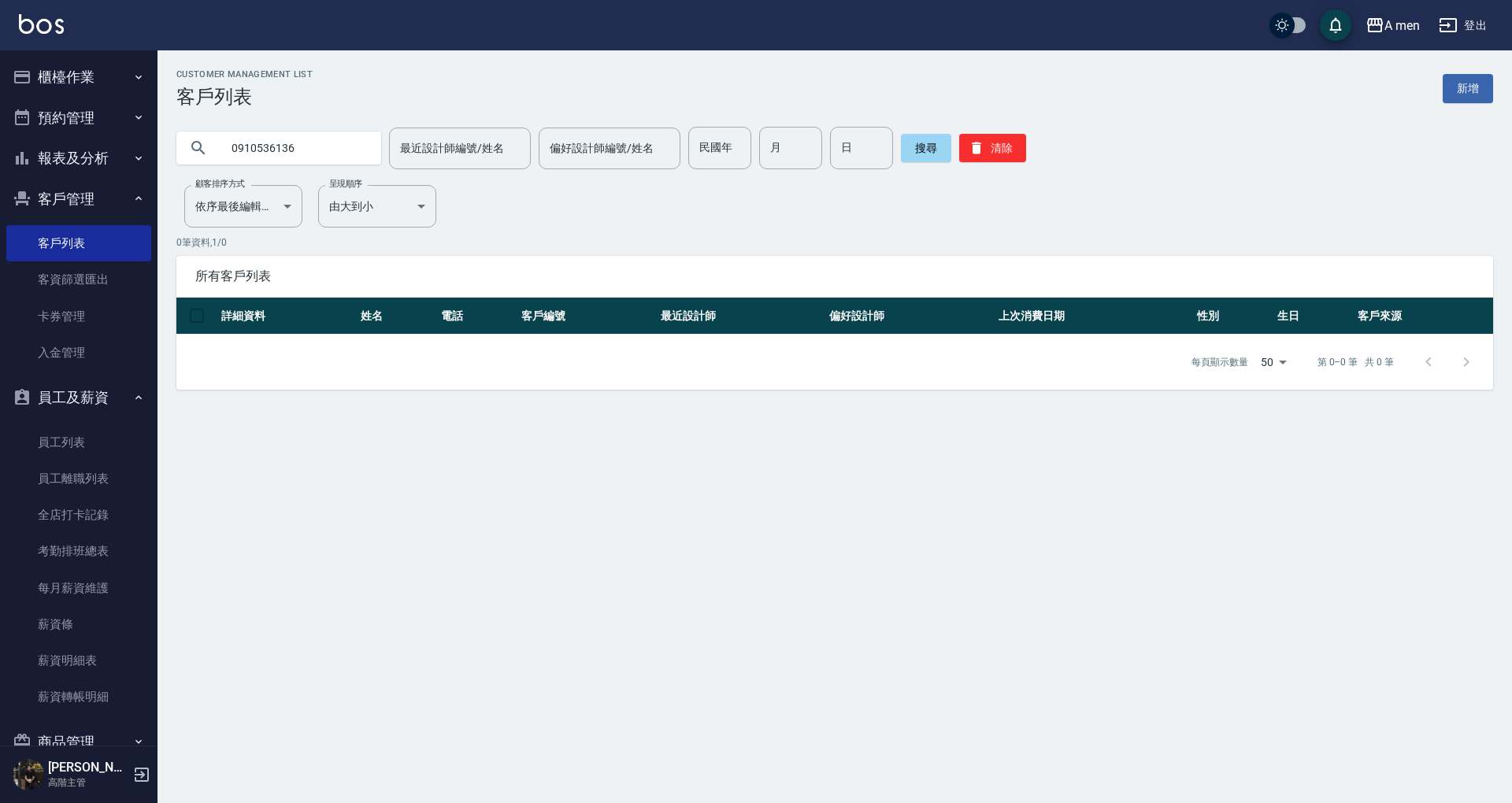
click at [54, 105] on button "預約管理" at bounding box center [78, 118] width 145 height 41
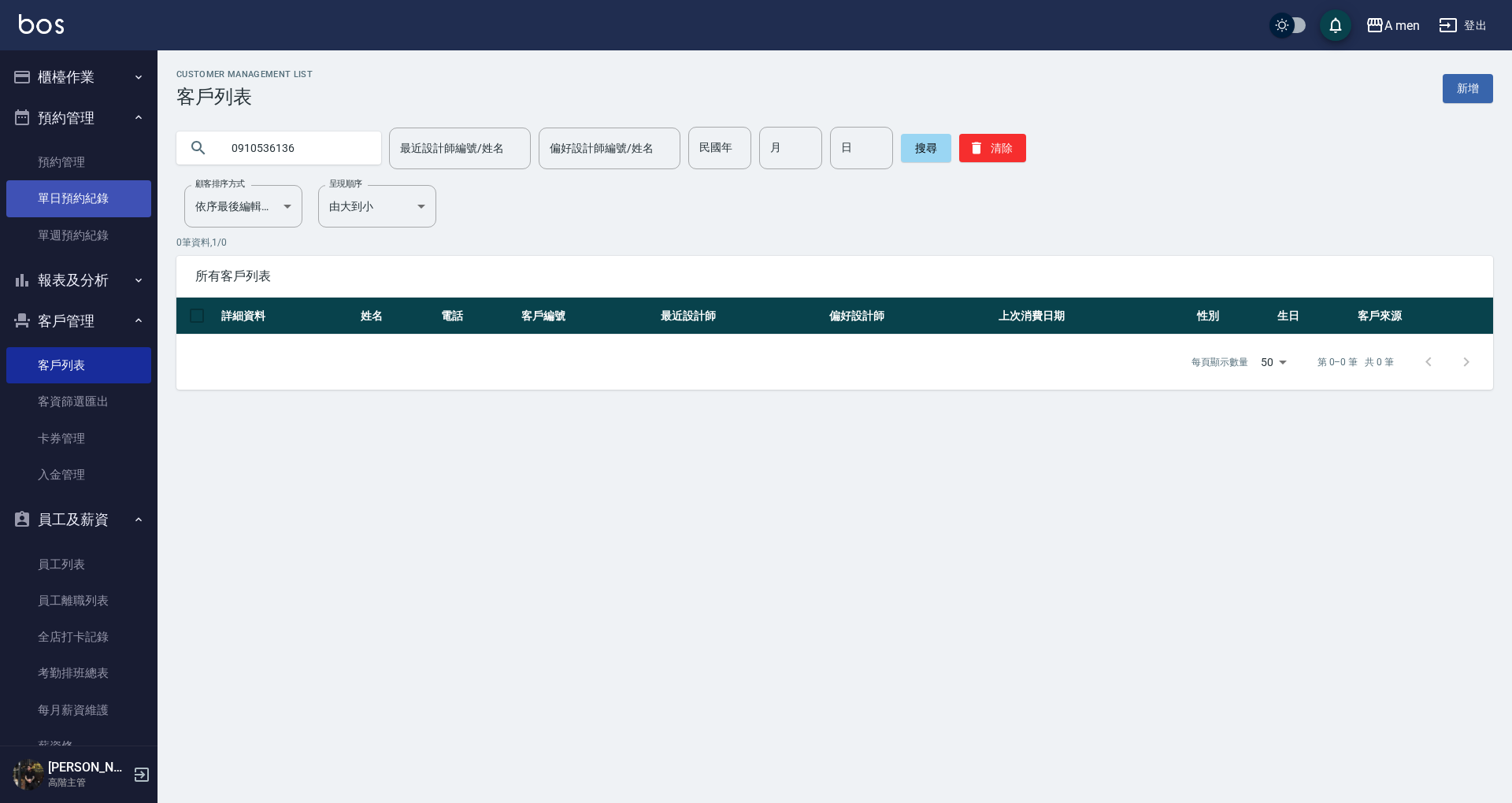
click at [108, 206] on link "單日預約紀錄" at bounding box center [78, 199] width 145 height 36
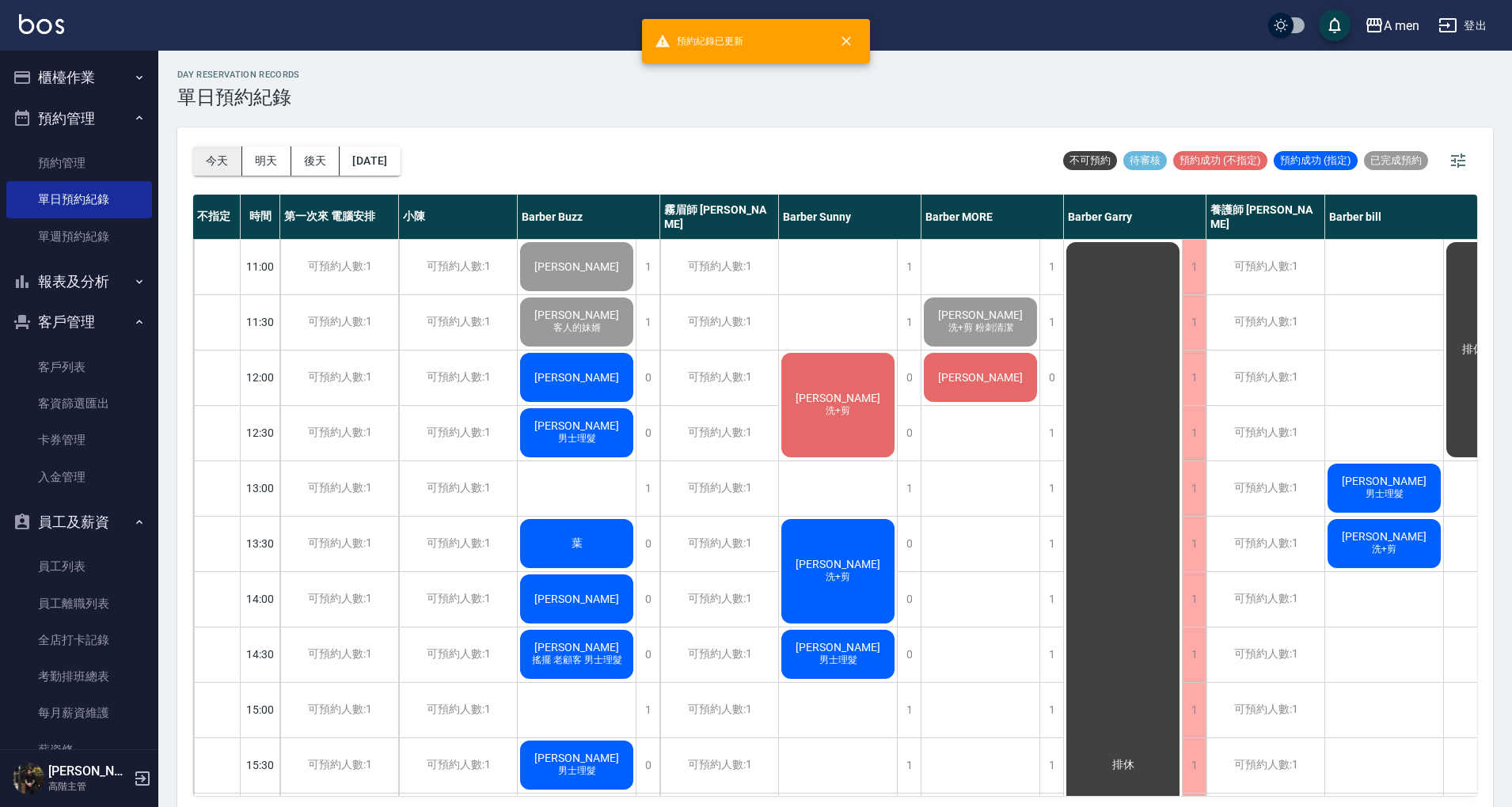
click at [211, 161] on button "今天" at bounding box center [218, 161] width 49 height 29
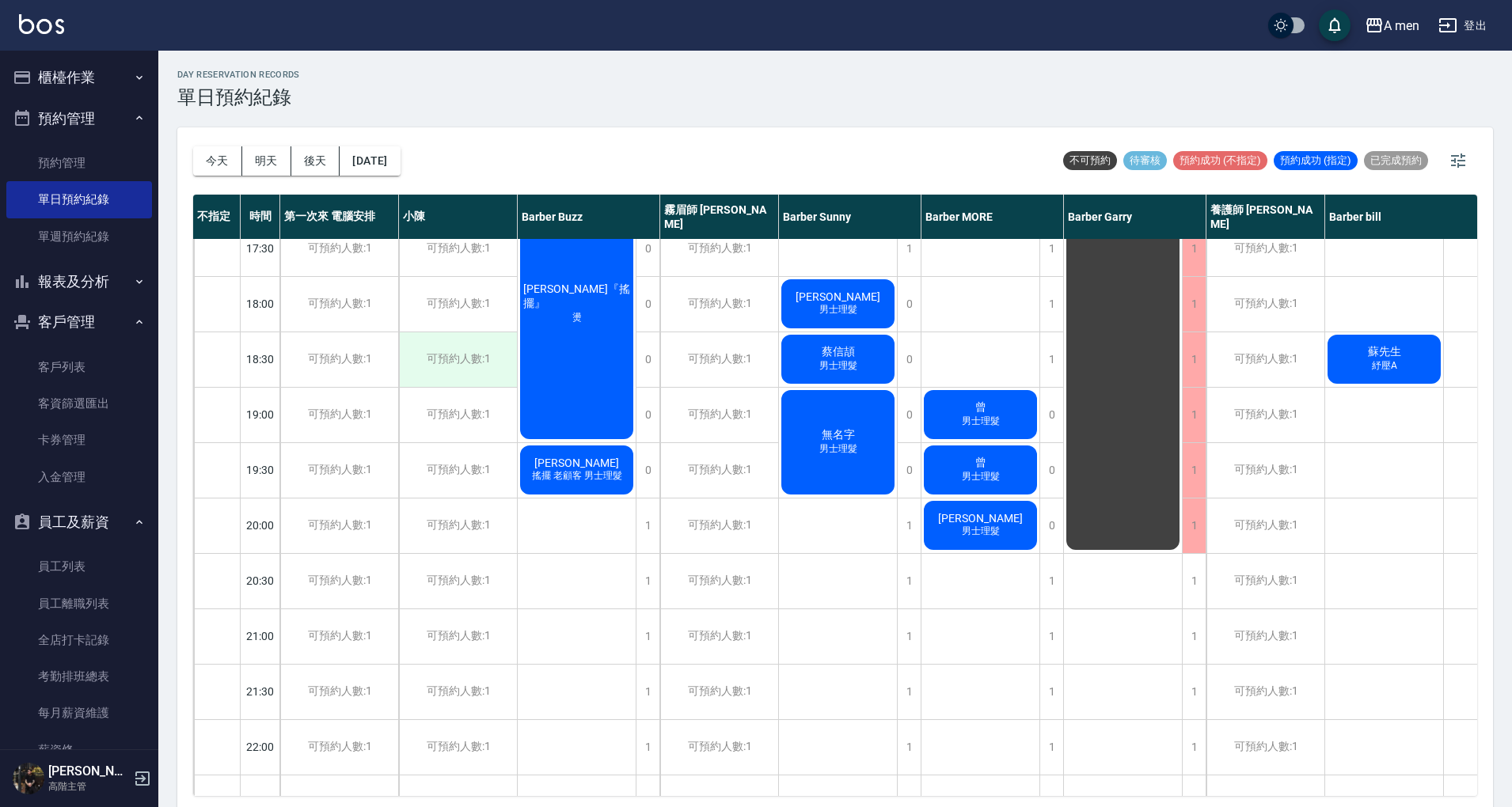
scroll to position [633, 0]
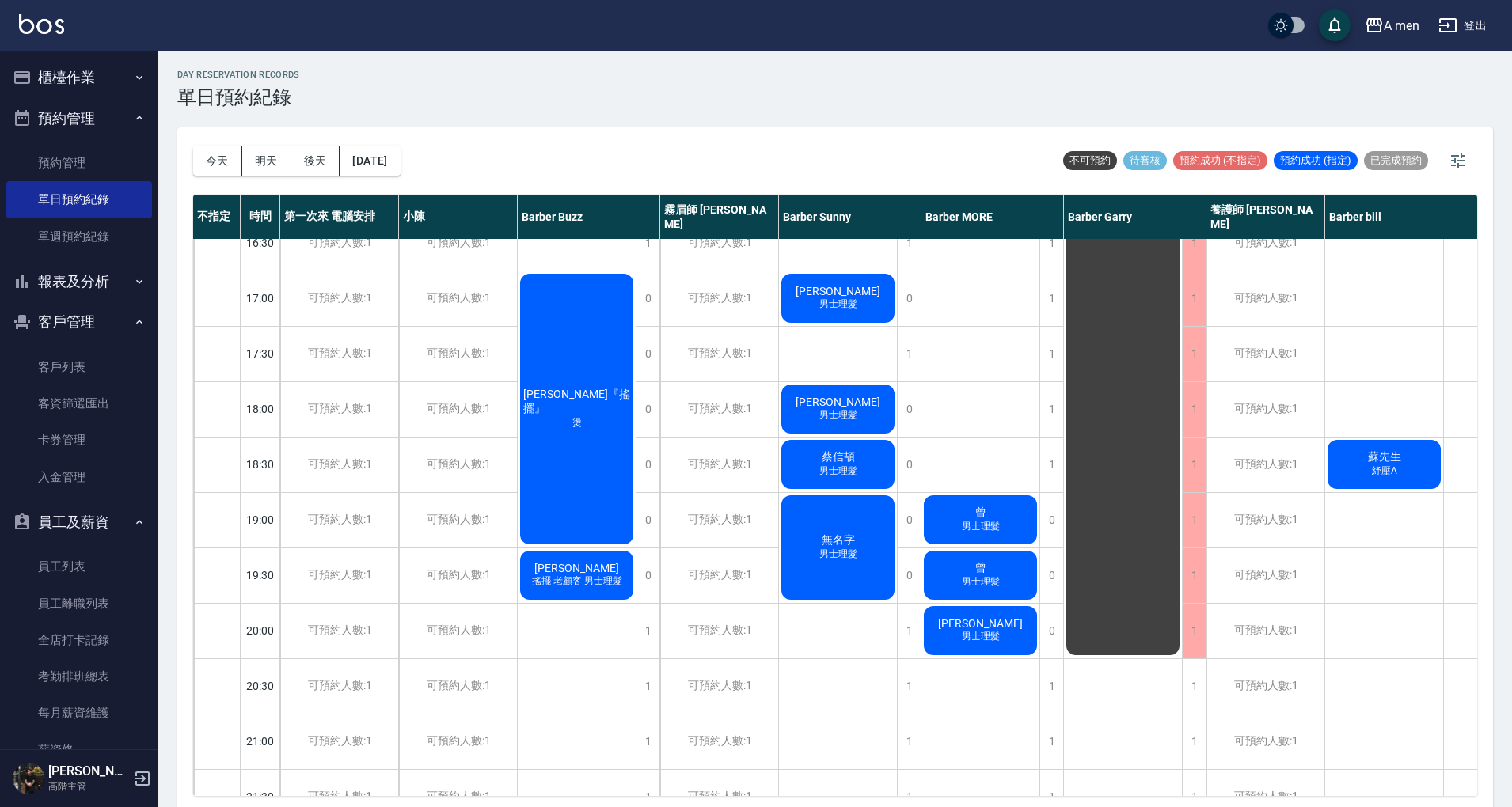
click at [845, 516] on div "無名字 男士理髮" at bounding box center [838, 547] width 118 height 109
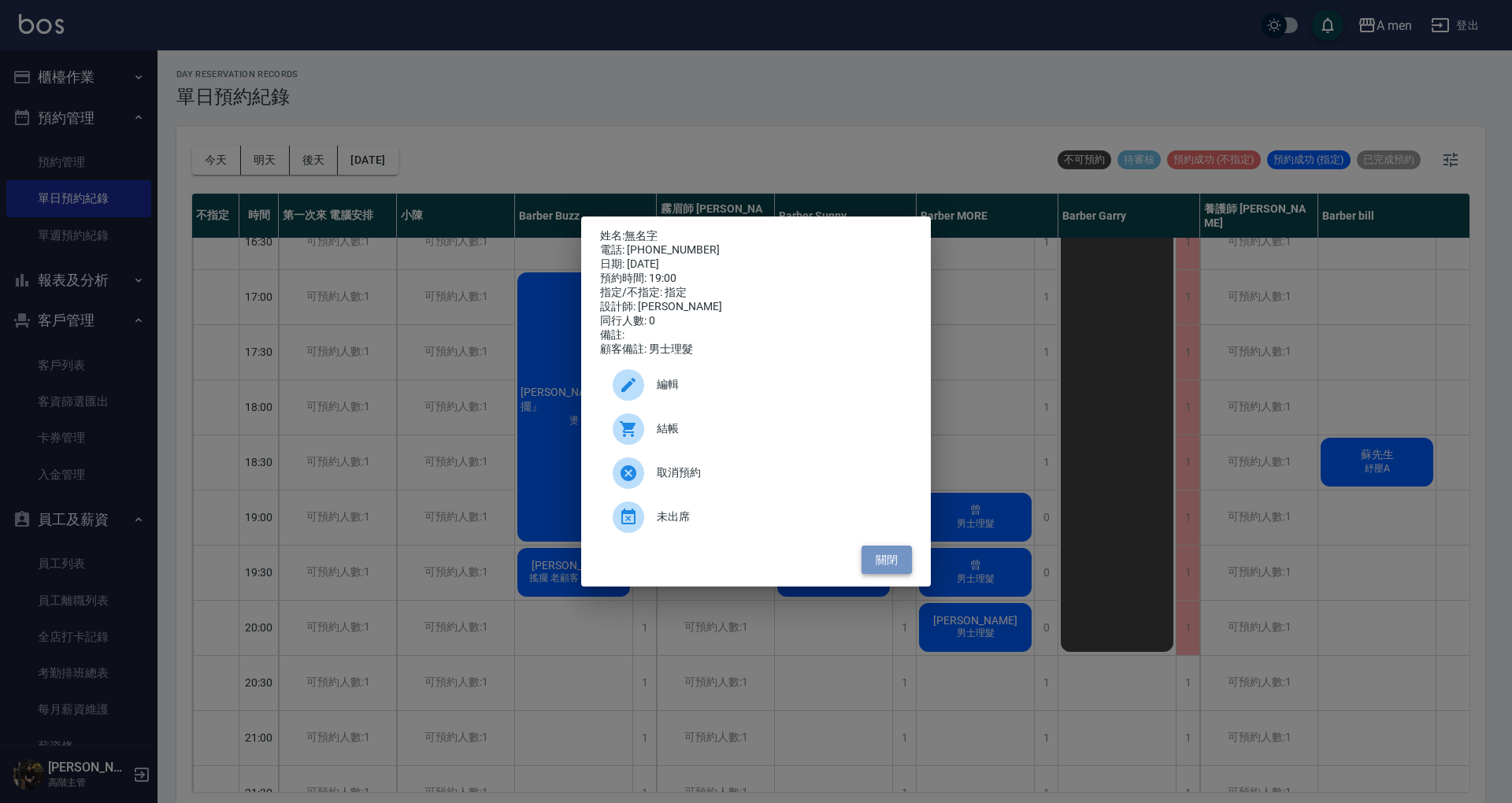
click at [904, 568] on button "關閉" at bounding box center [887, 560] width 51 height 29
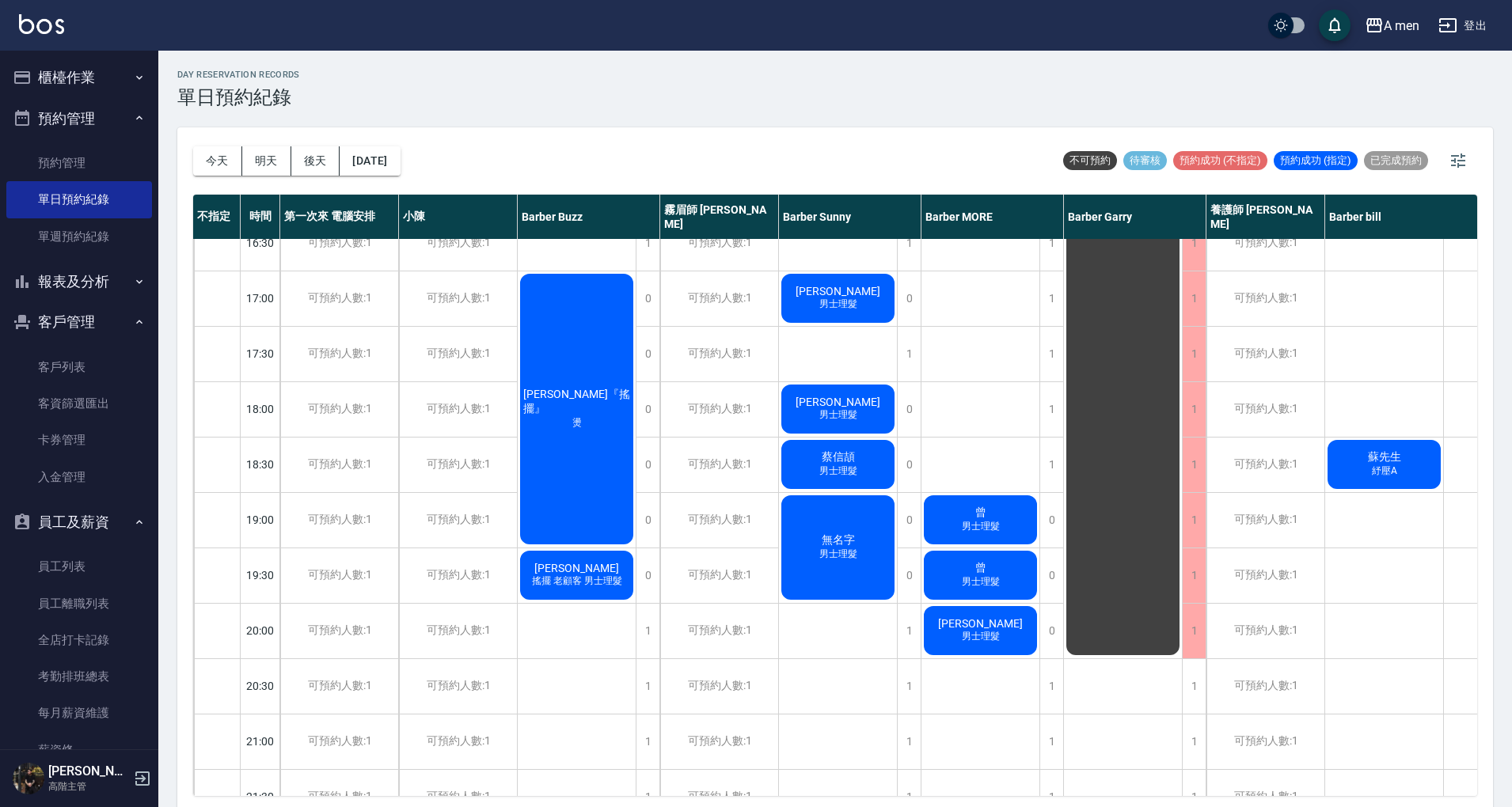
click at [1015, 514] on div "曾 男士理髮" at bounding box center [980, 520] width 118 height 54
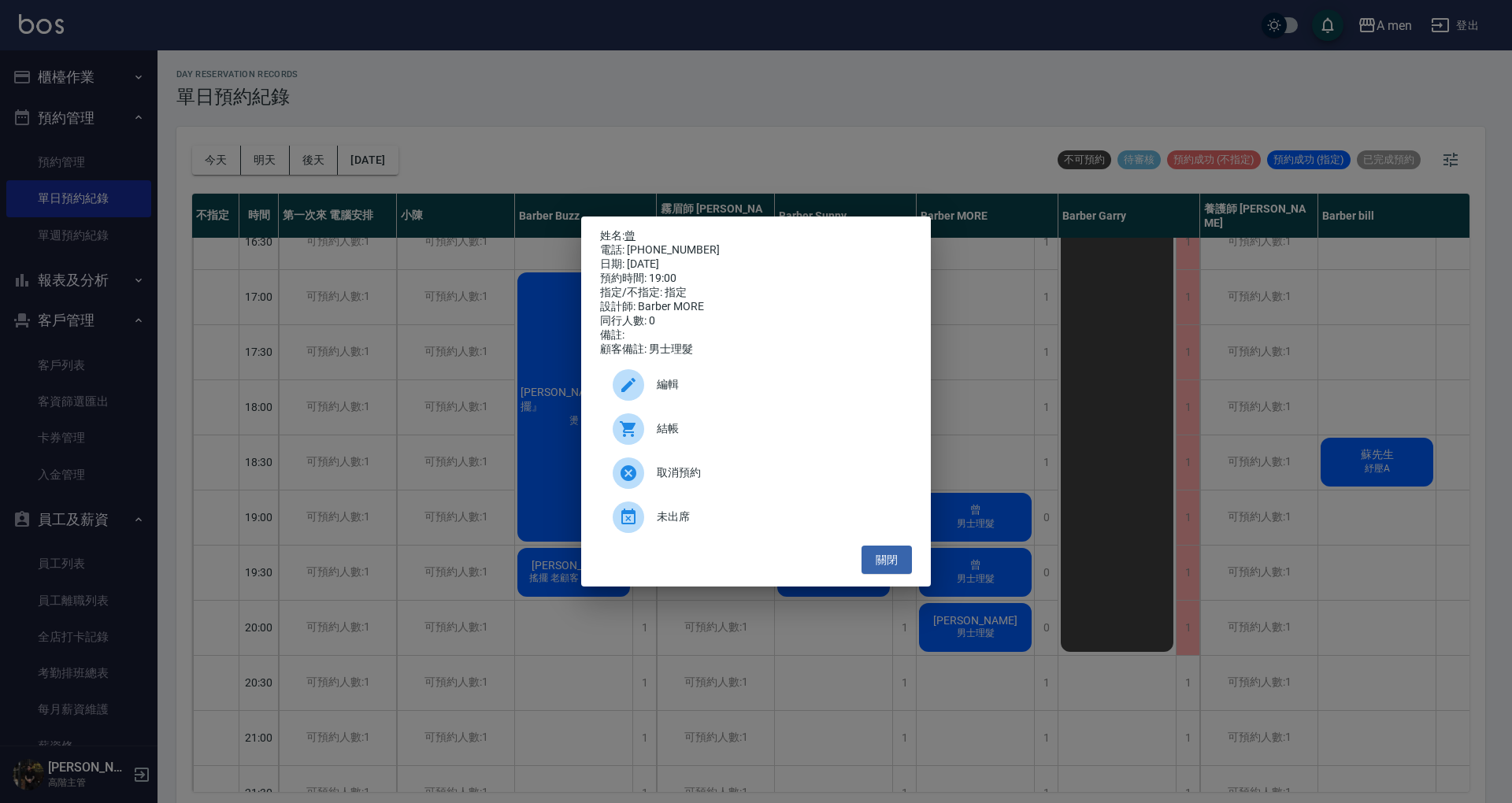
click at [632, 229] on link "曾" at bounding box center [630, 236] width 11 height 13
click at [887, 574] on button "關閉" at bounding box center [887, 560] width 51 height 29
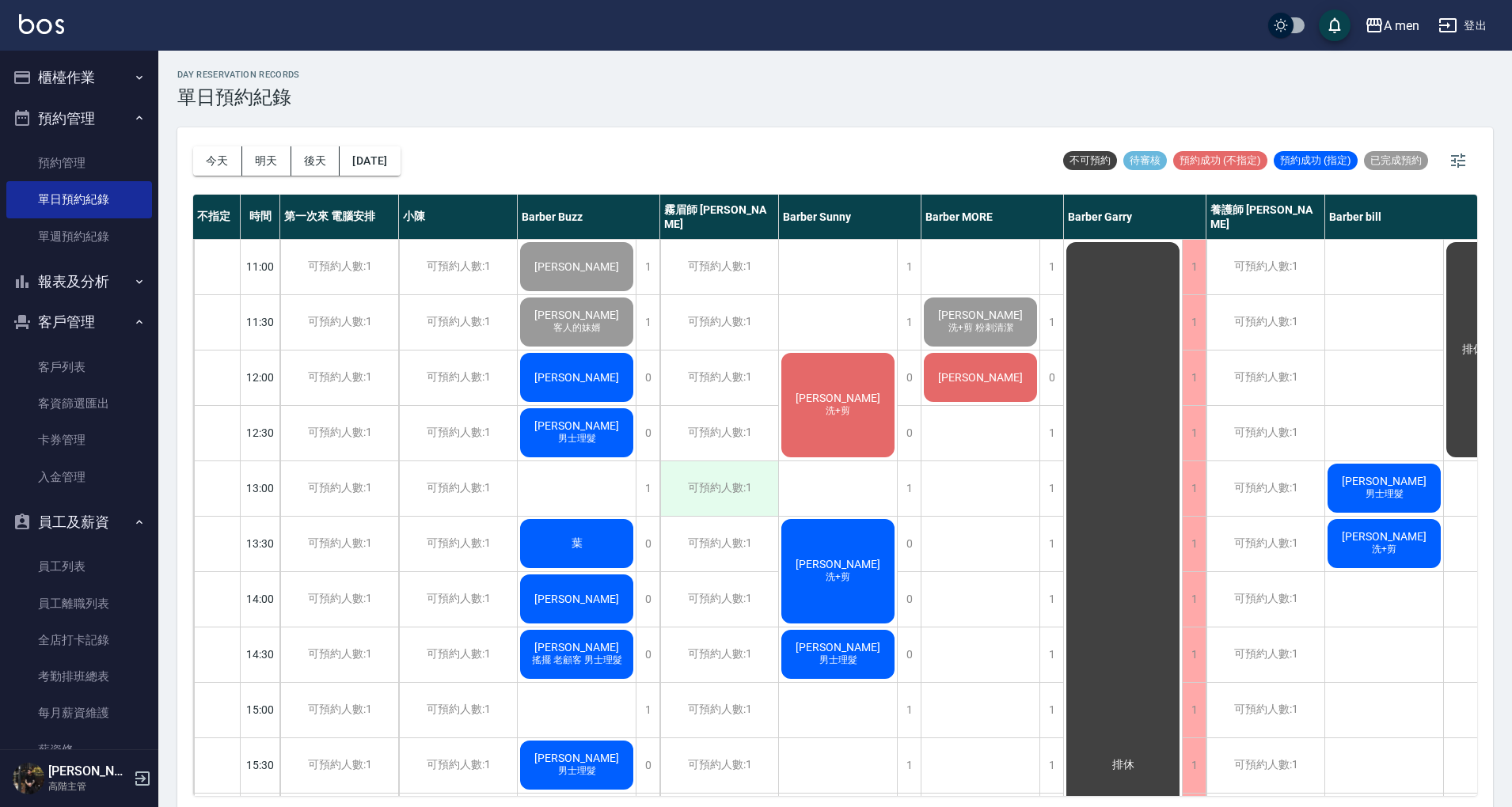
scroll to position [0, 0]
drag, startPoint x: 217, startPoint y: 170, endPoint x: 520, endPoint y: 347, distance: 350.9
click at [217, 166] on button "今天" at bounding box center [218, 161] width 49 height 29
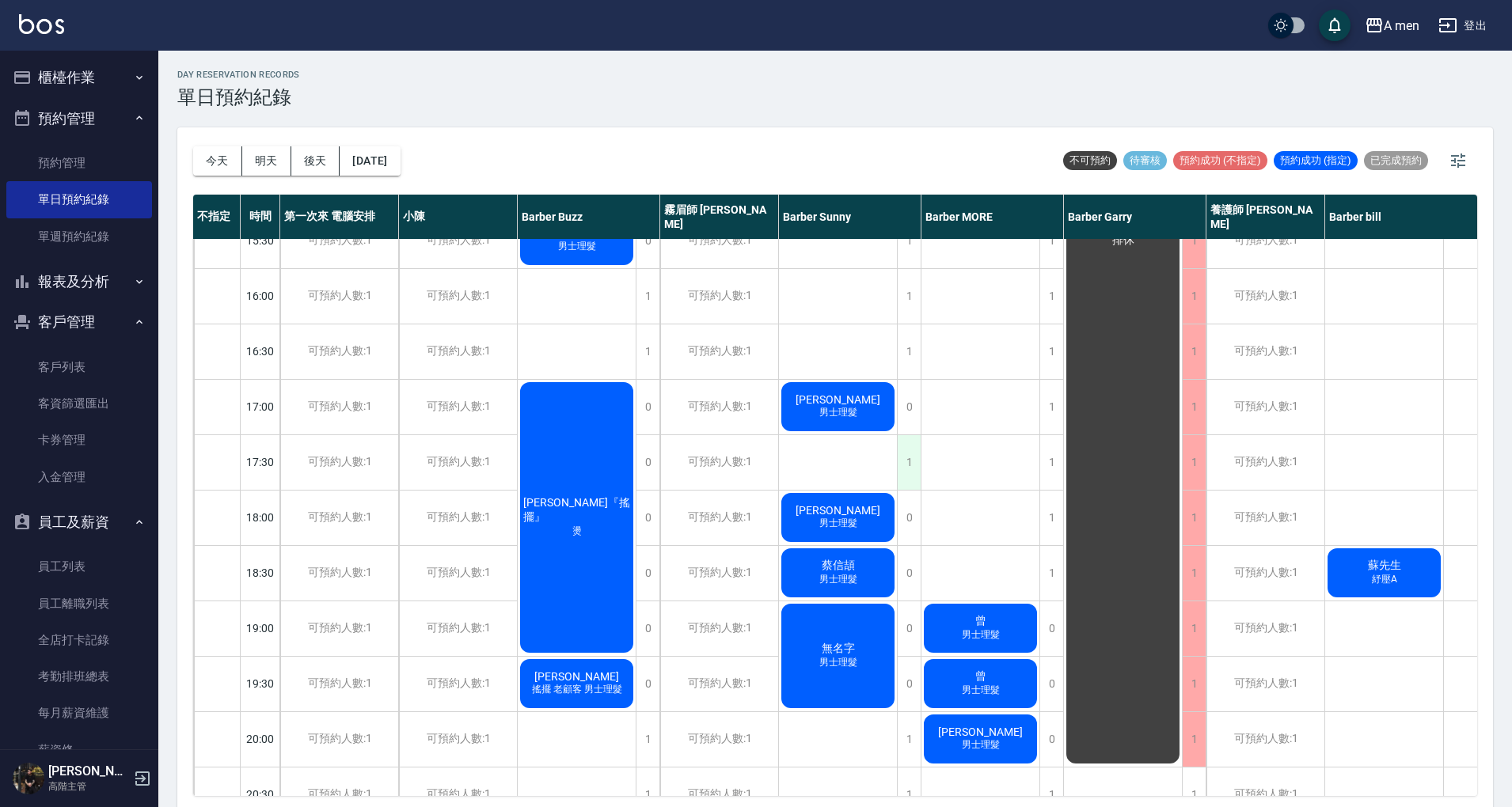
scroll to position [527, 0]
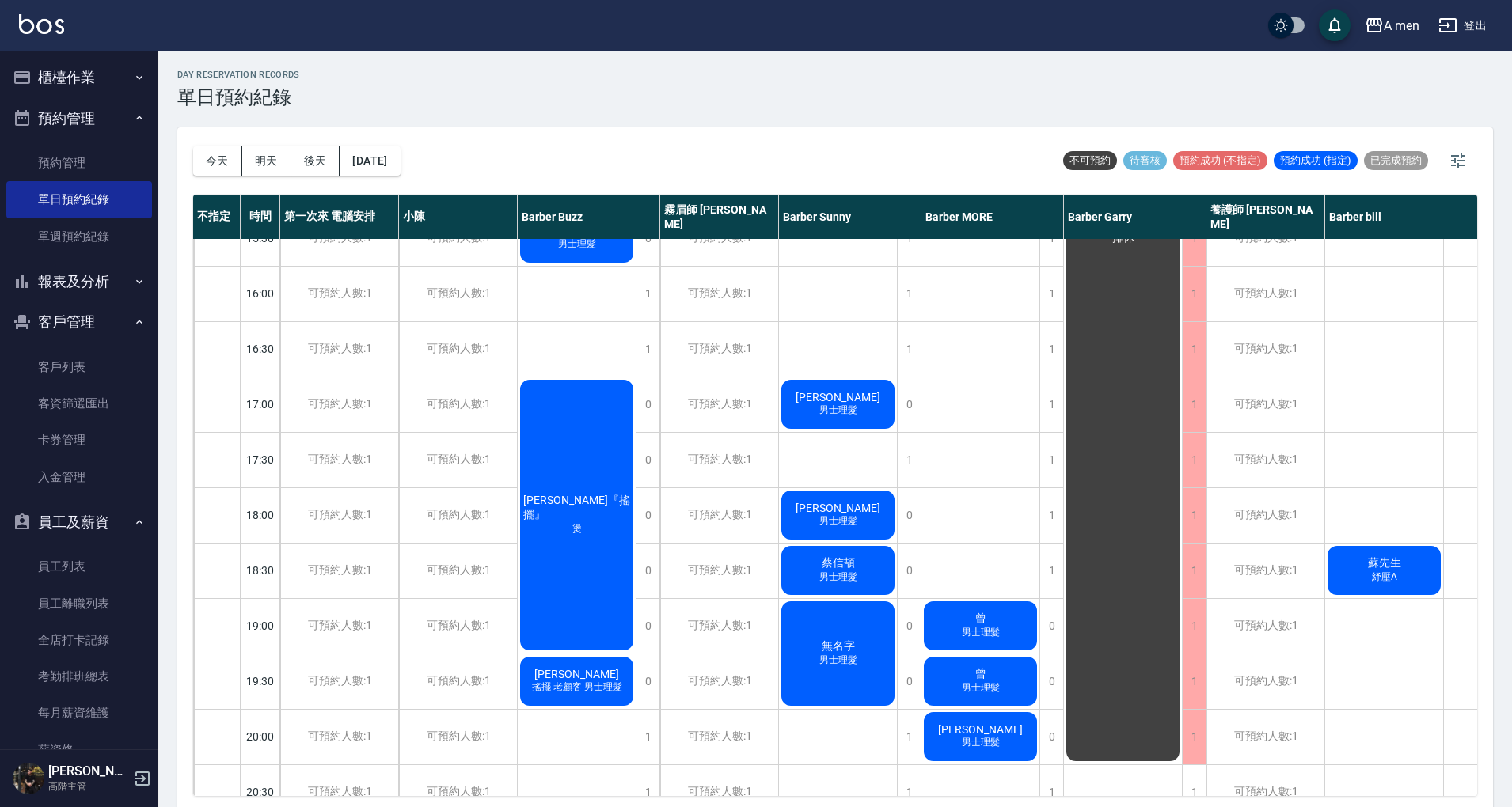
click at [952, 550] on div "韓博宇 洗+剪 粉刺清潔 董柏均 曾 男士理髮 曾 男士理髮 施淵舜 男士理髮" at bounding box center [980, 404] width 119 height 1384
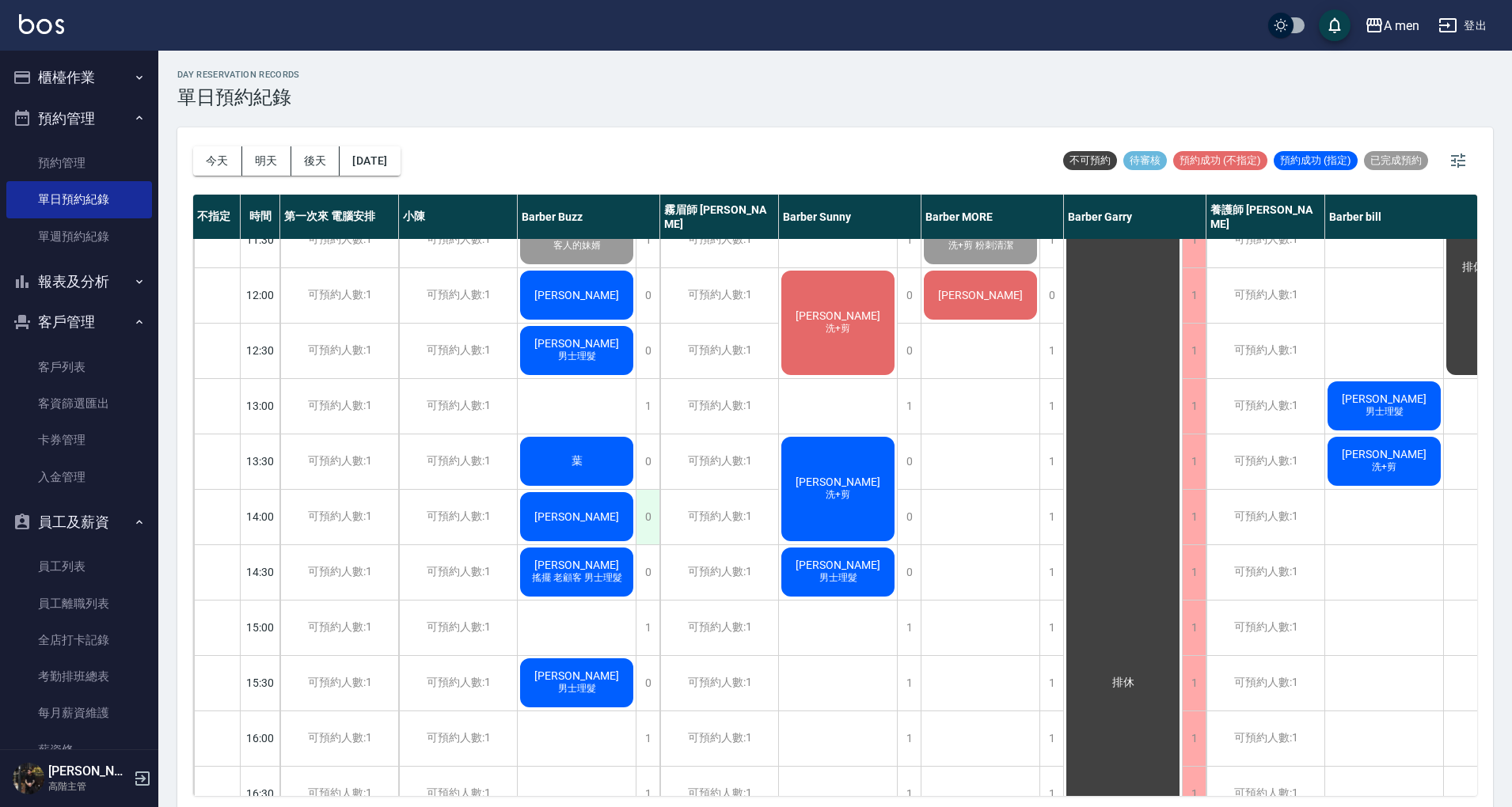
scroll to position [0, 0]
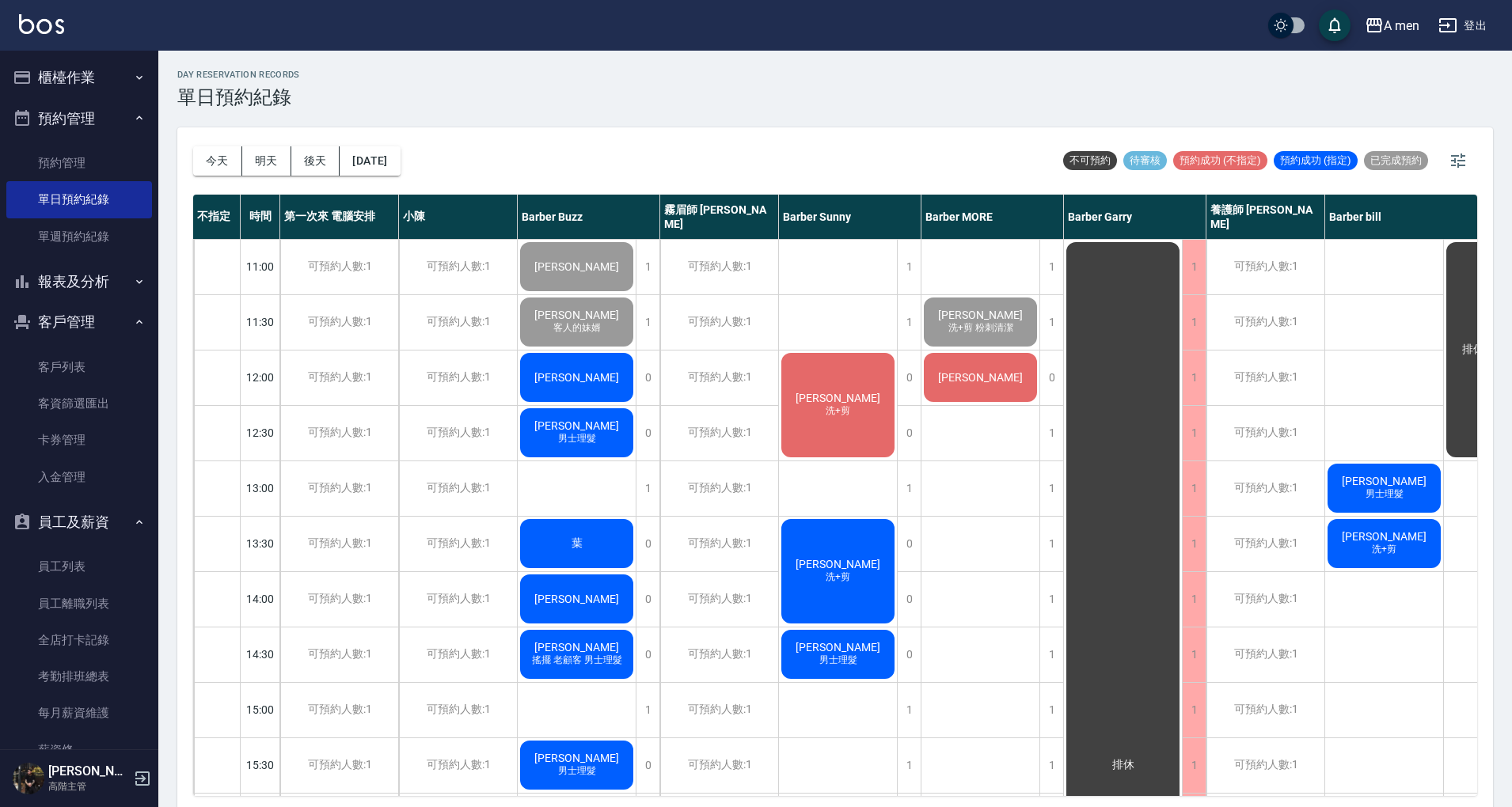
click at [204, 171] on button "今天" at bounding box center [218, 161] width 49 height 29
click at [541, 114] on div "day Reservation records 單日預約紀錄 今天 明天 後天 2025/09/17 不可預約 待審核 預約成功 (不指定) 預約成功 (指定…" at bounding box center [835, 431] width 1354 height 761
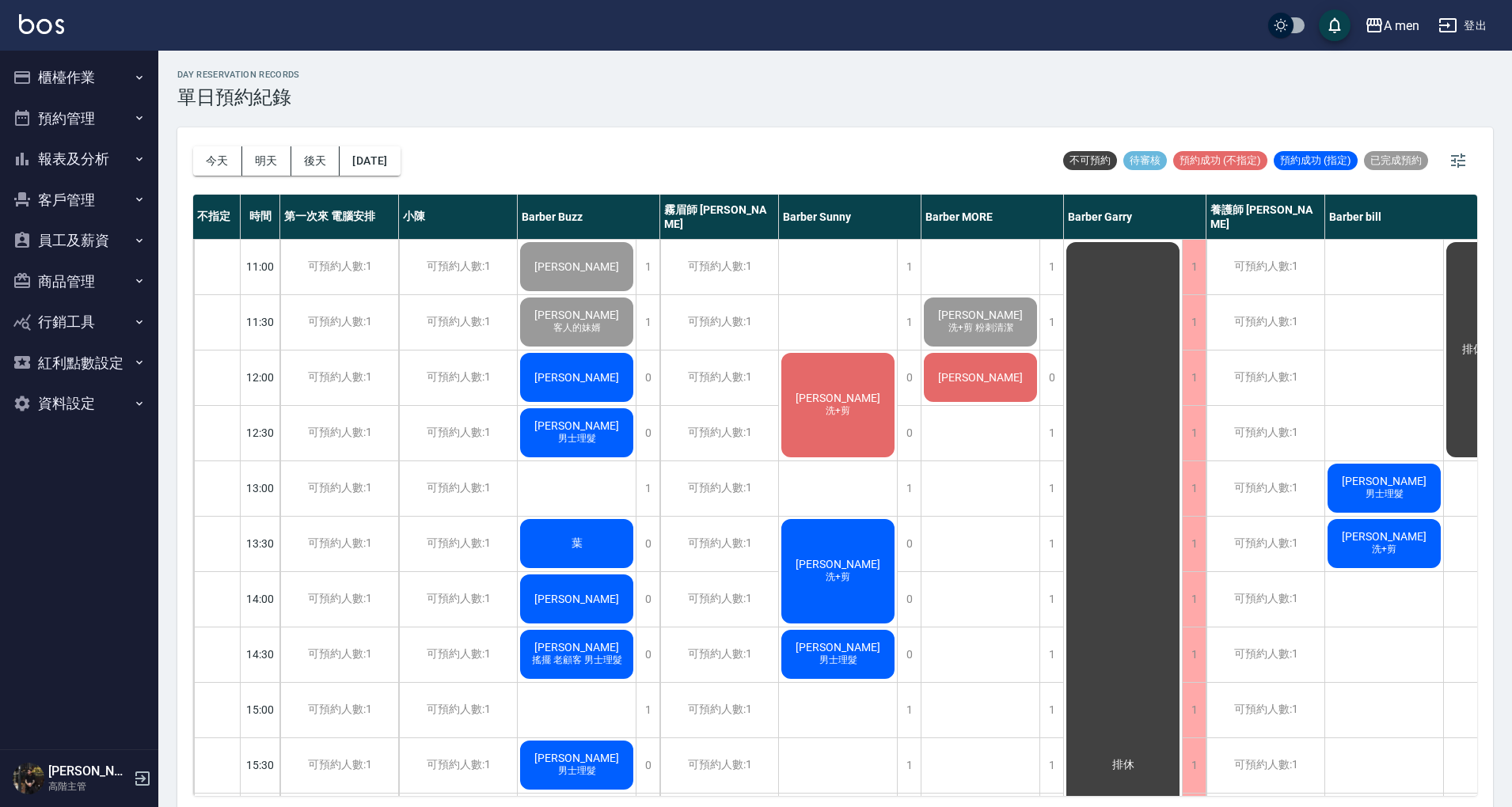
scroll to position [633, 0]
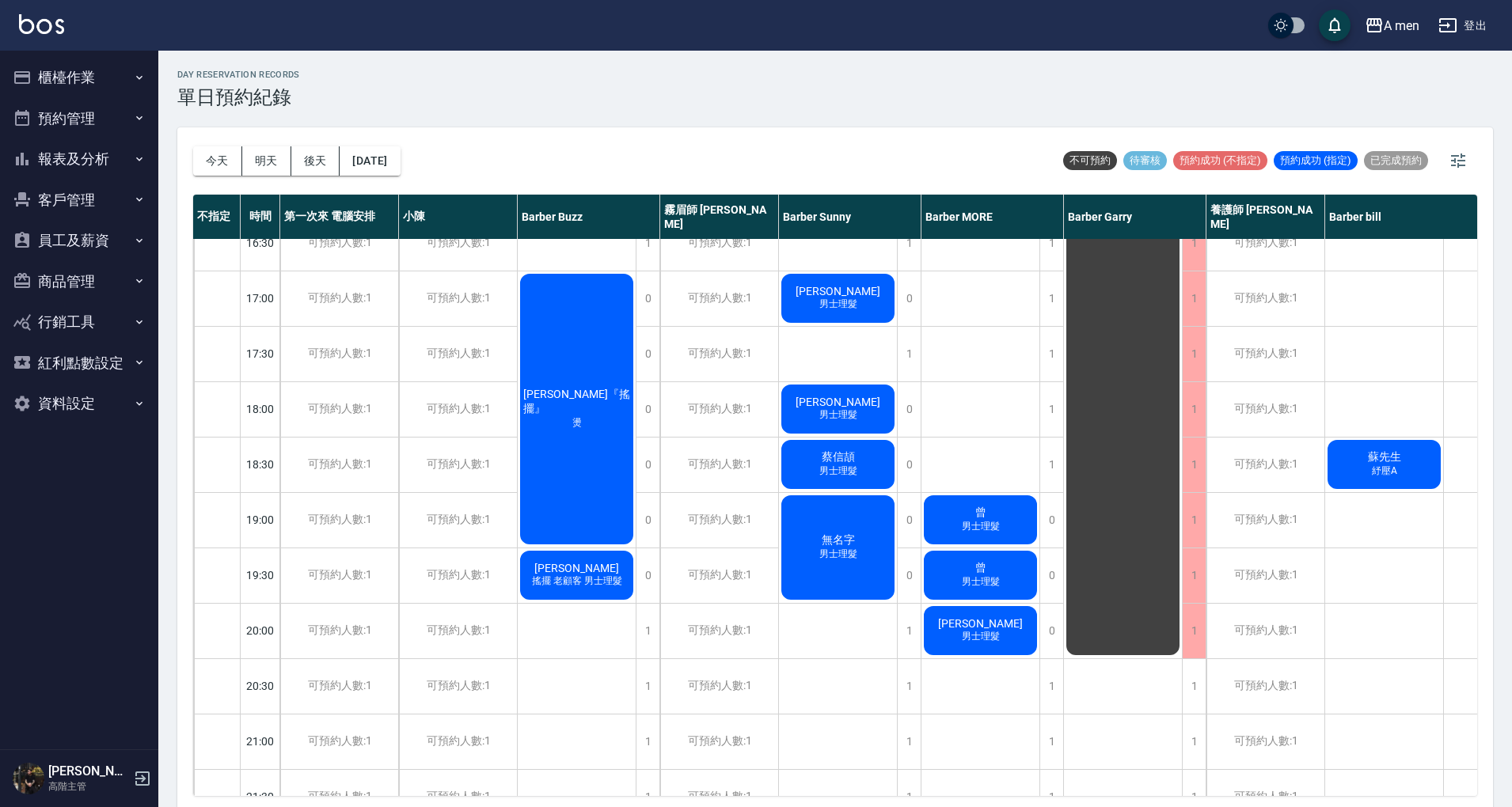
click at [973, 564] on span "曾" at bounding box center [981, 568] width 17 height 14
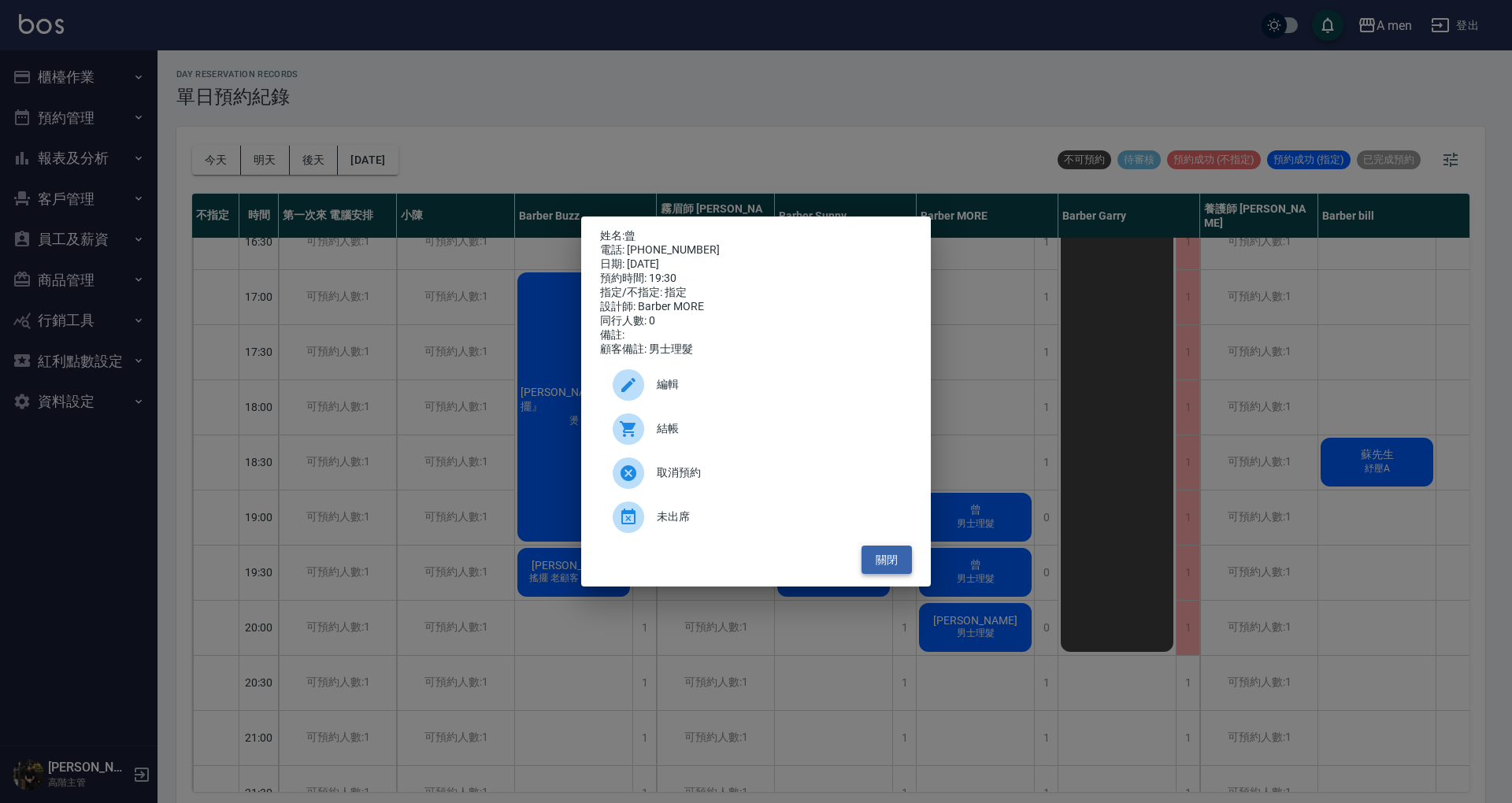
click at [892, 574] on button "關閉" at bounding box center [887, 560] width 51 height 29
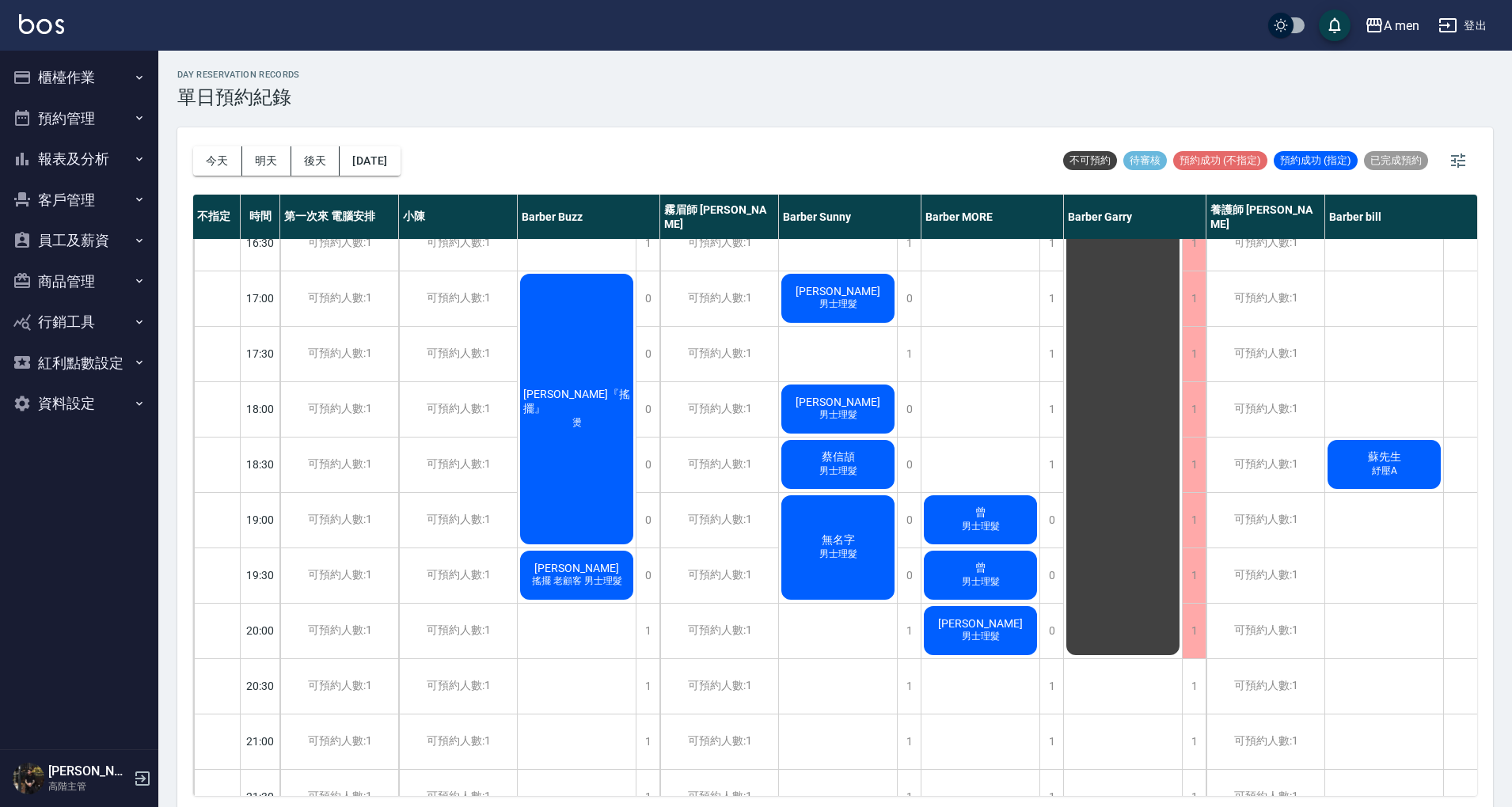
click at [965, 531] on span "男士理髮" at bounding box center [981, 526] width 45 height 14
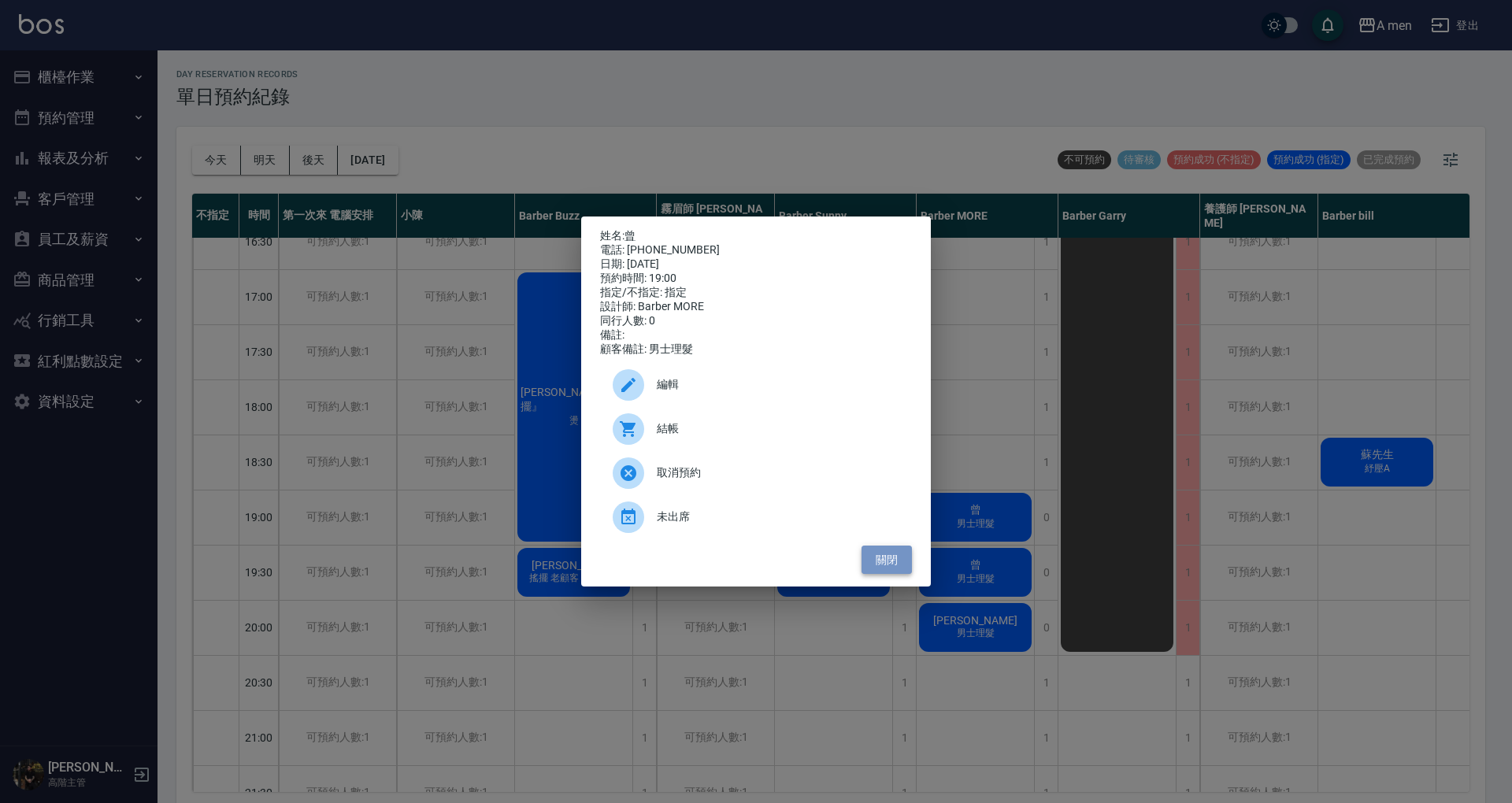
click at [880, 573] on button "關閉" at bounding box center [887, 560] width 51 height 29
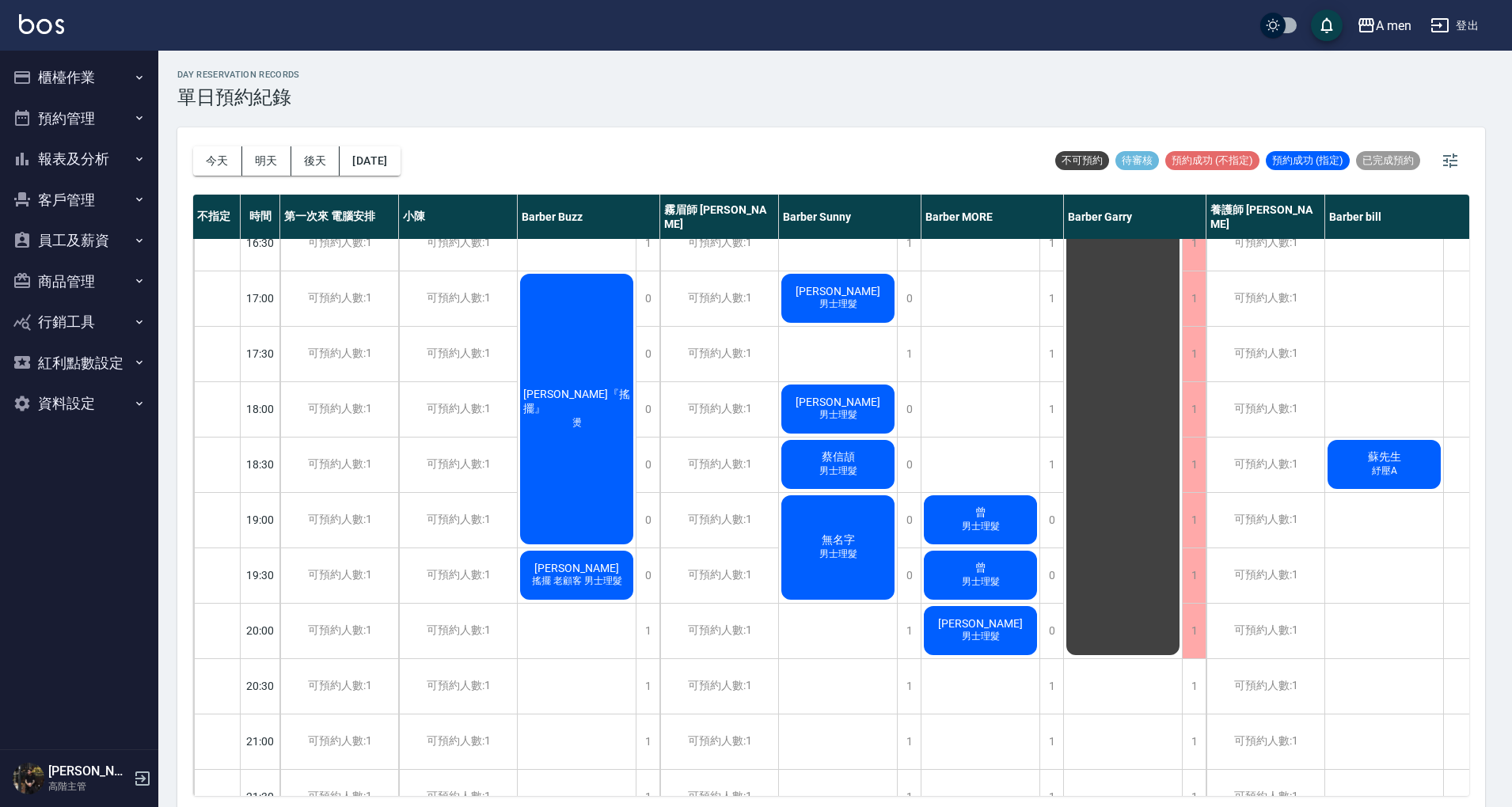
click at [983, 404] on div "韓博宇 洗+剪 粉刺清潔 董柏均 曾 男士理髮 曾 男士理髮 施淵舜 男士理髮" at bounding box center [980, 297] width 119 height 1384
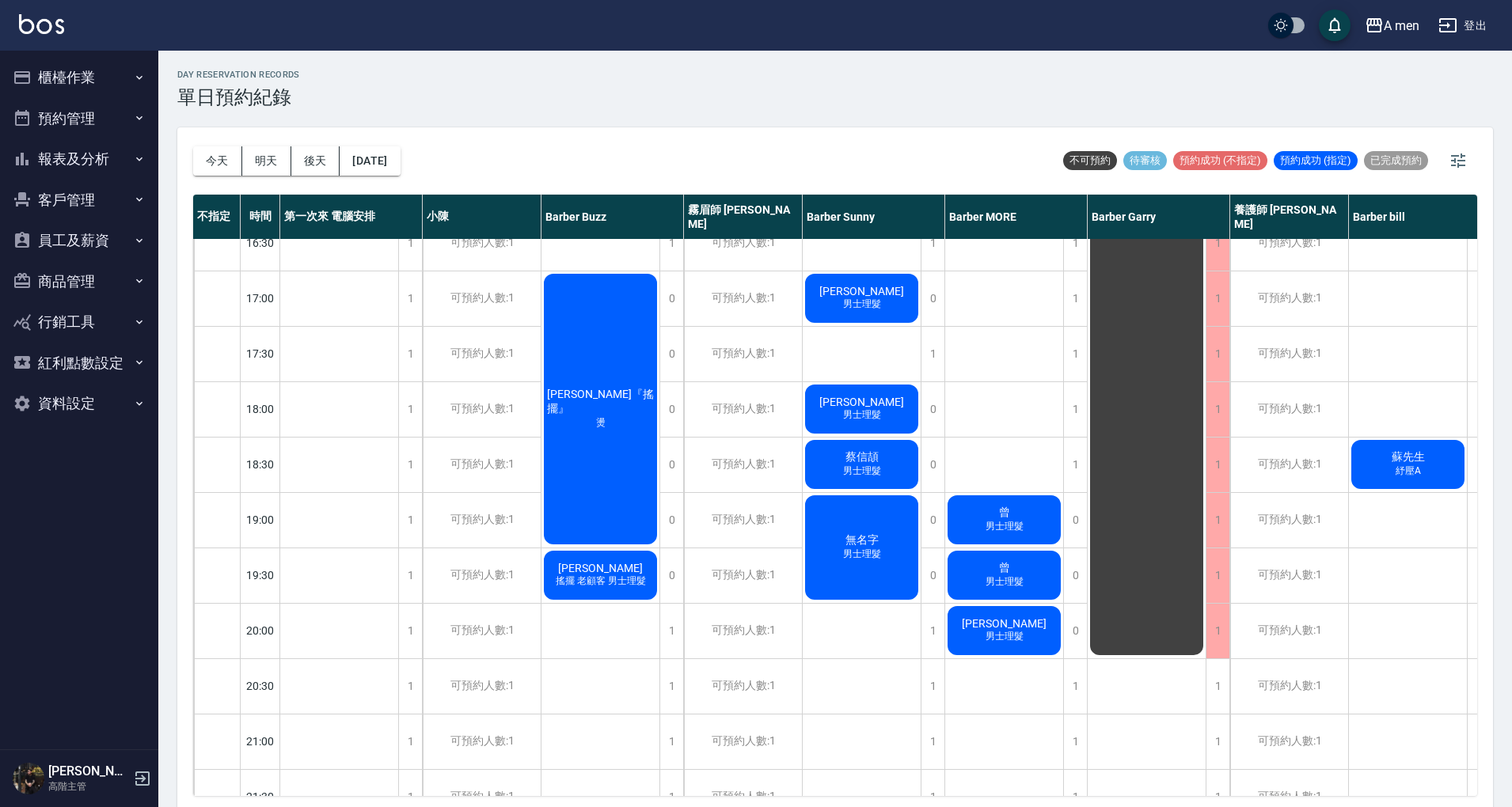
click at [806, 158] on div "今天 明天 後天 2025/09/17 不可預約 待審核 預約成功 (不指定) 預約成功 (指定) 已完成預約" at bounding box center [835, 161] width 1284 height 68
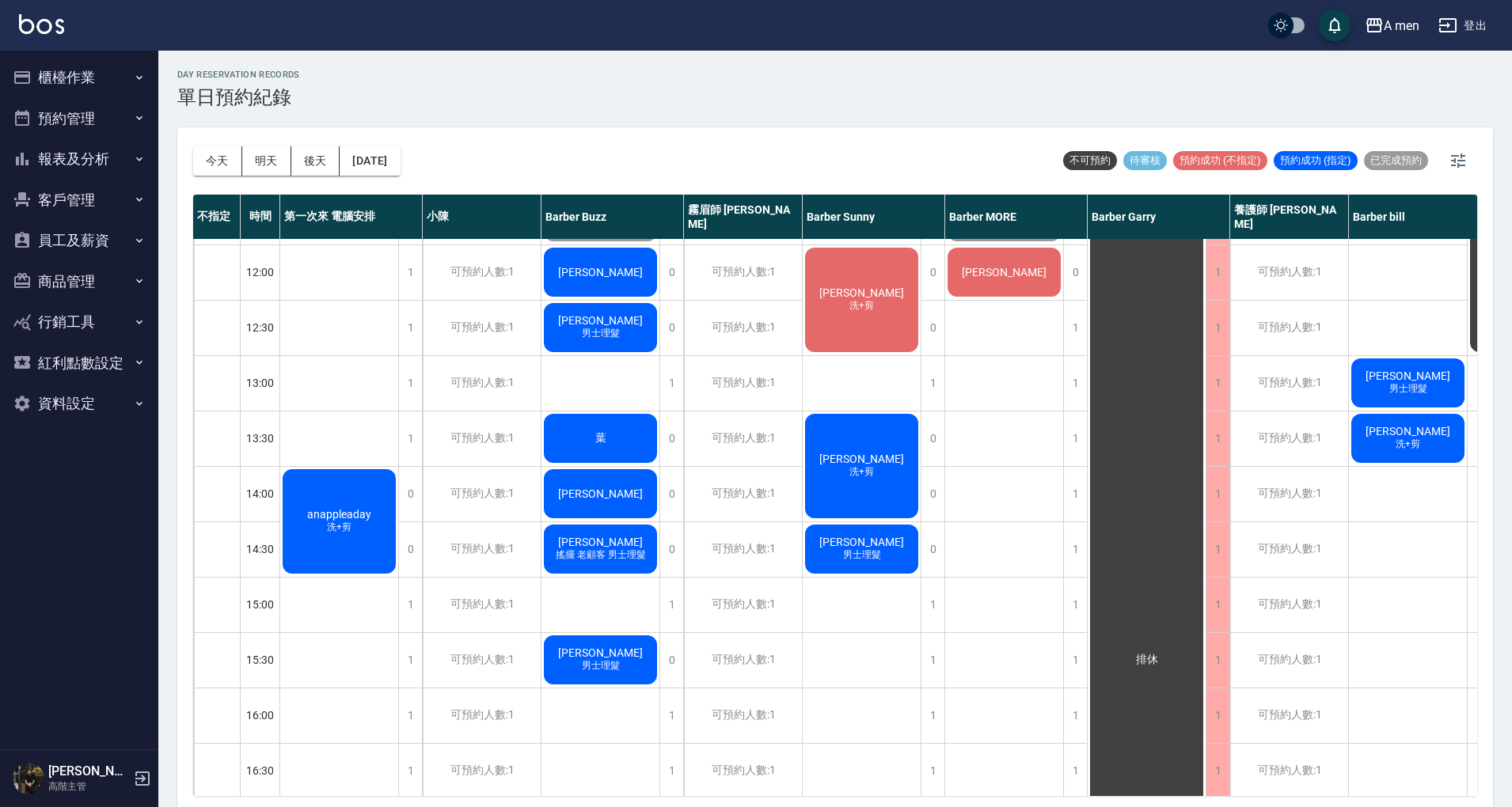
scroll to position [0, 0]
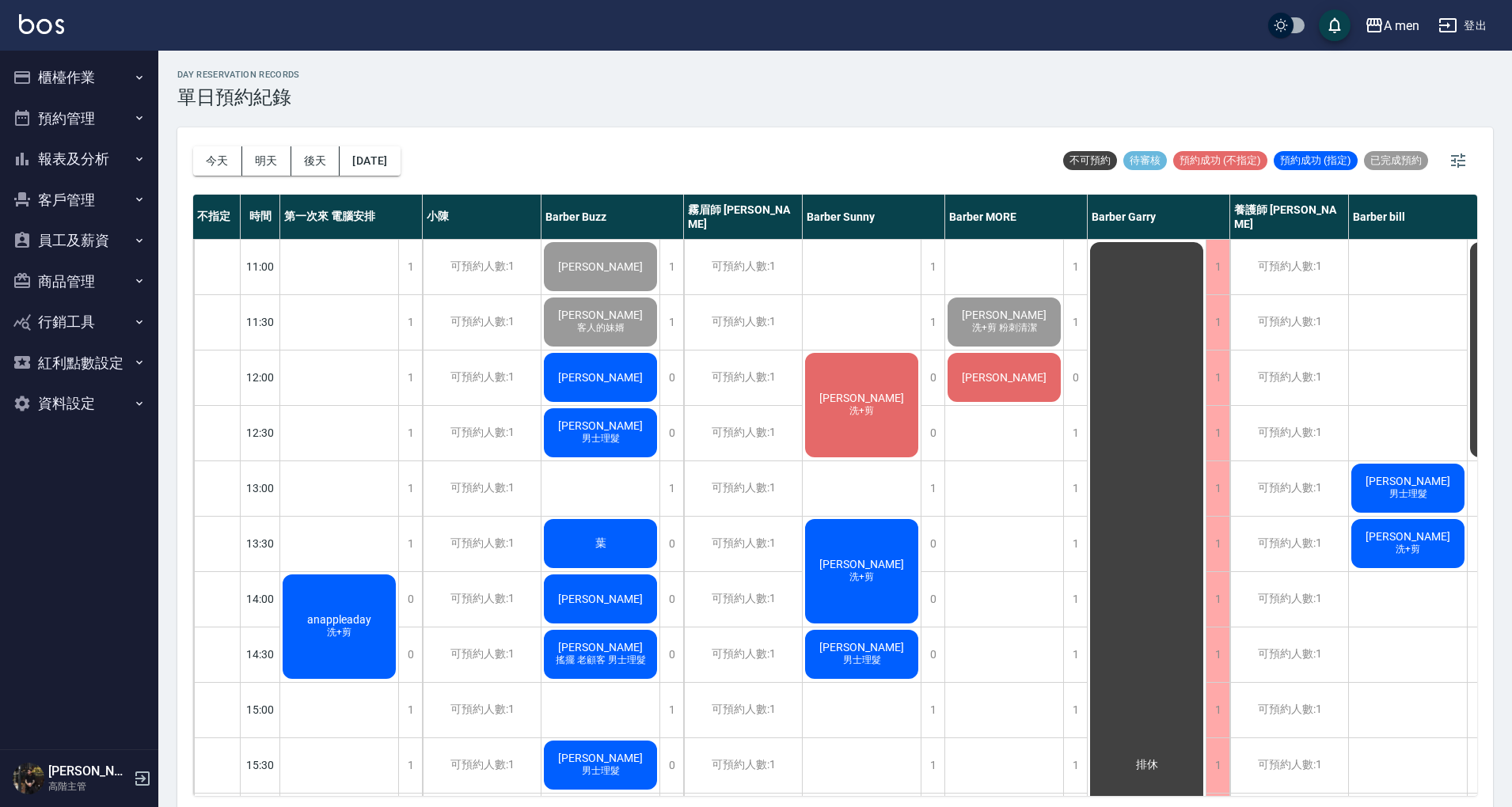
click at [1068, 430] on div "1" at bounding box center [1075, 433] width 24 height 55
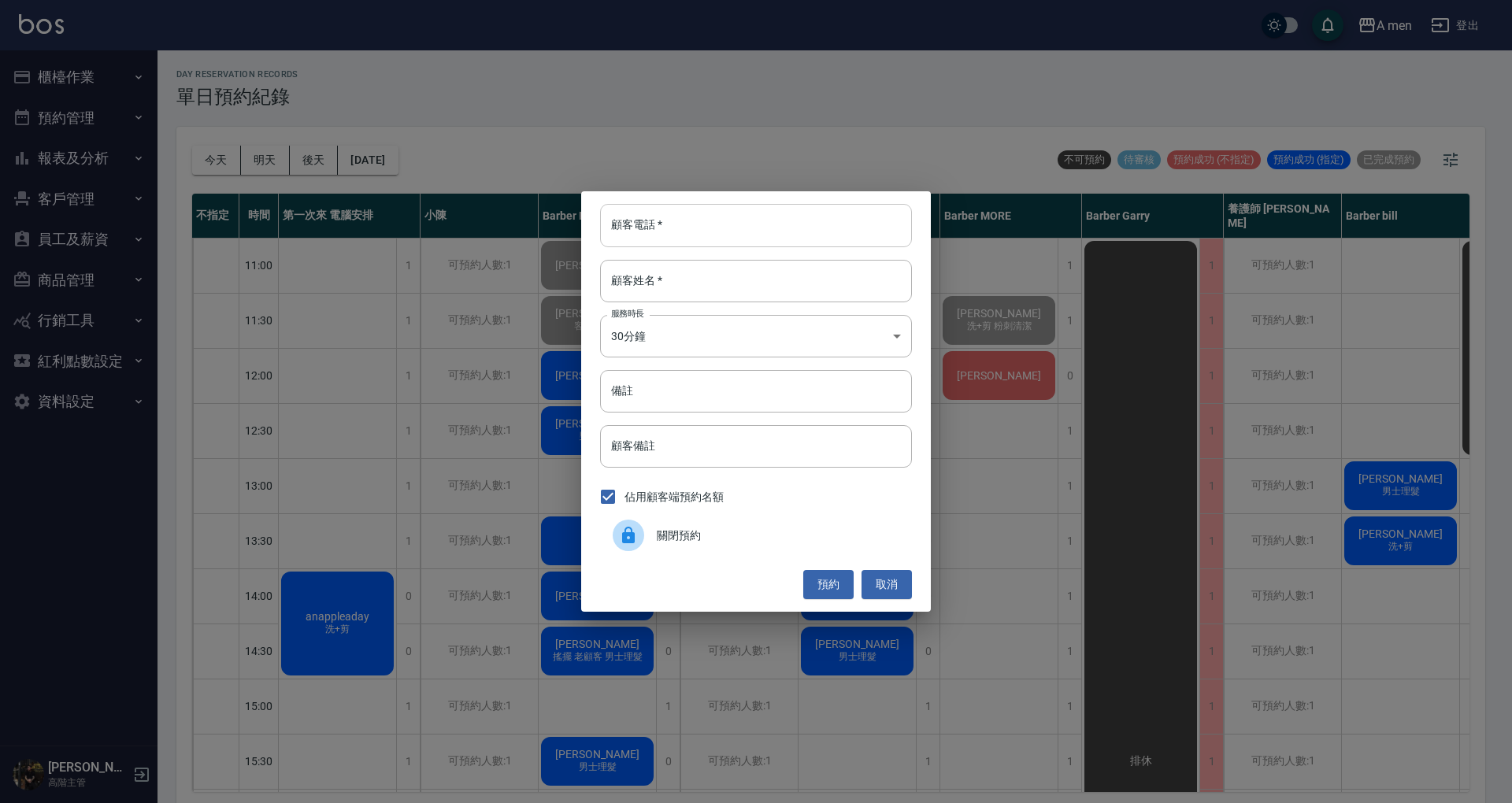
click at [834, 239] on input "顧客電話   *" at bounding box center [756, 225] width 312 height 43
type input "0921702756"
click at [818, 288] on input "顧客姓名   *" at bounding box center [756, 281] width 312 height 43
type input "柯"
click at [830, 579] on button "預約" at bounding box center [829, 584] width 51 height 29
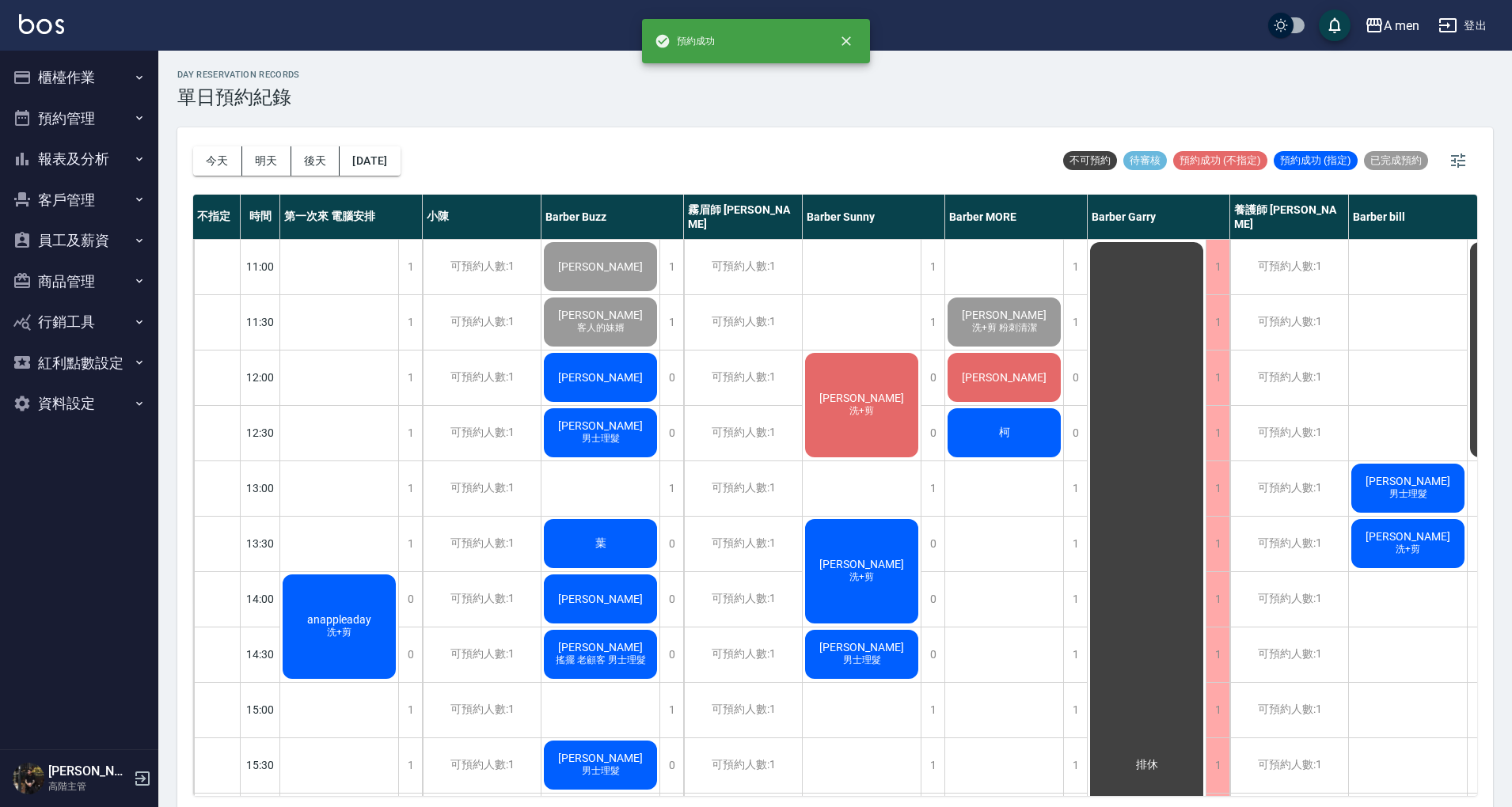
click at [992, 443] on div "柯" at bounding box center [1004, 433] width 118 height 54
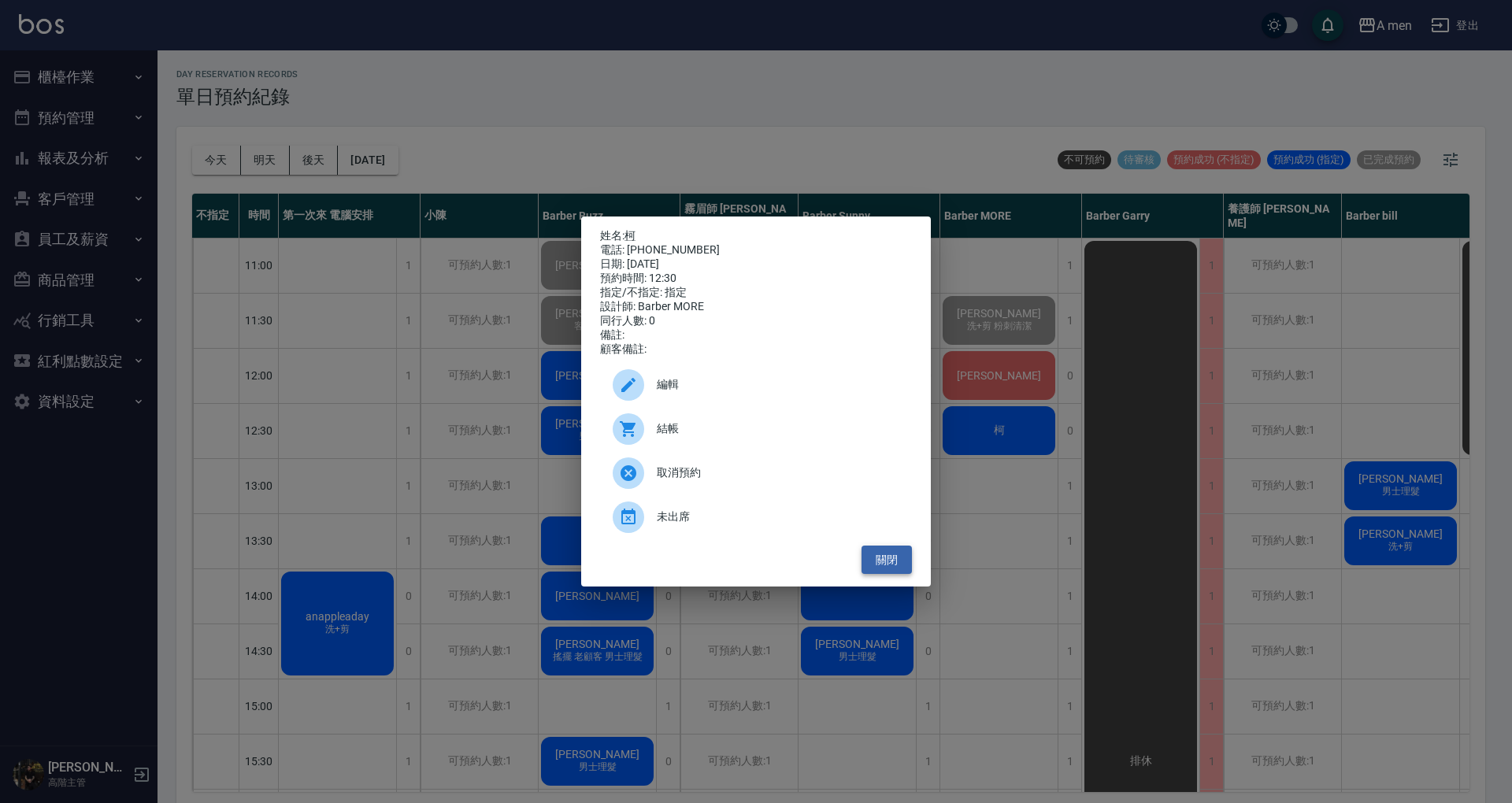
click at [880, 570] on button "關閉" at bounding box center [887, 560] width 51 height 29
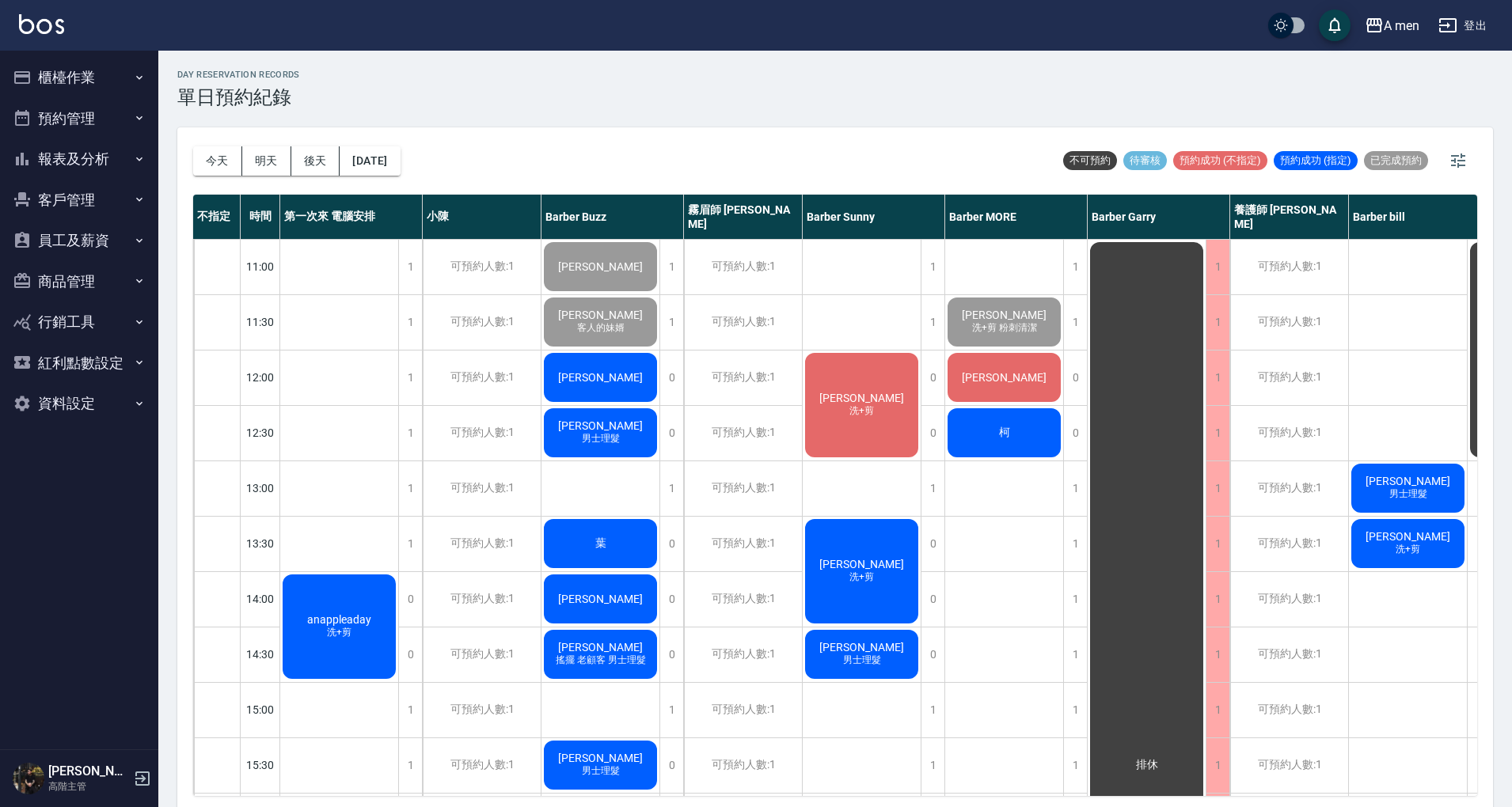
click at [1027, 438] on div "柯" at bounding box center [1004, 433] width 118 height 54
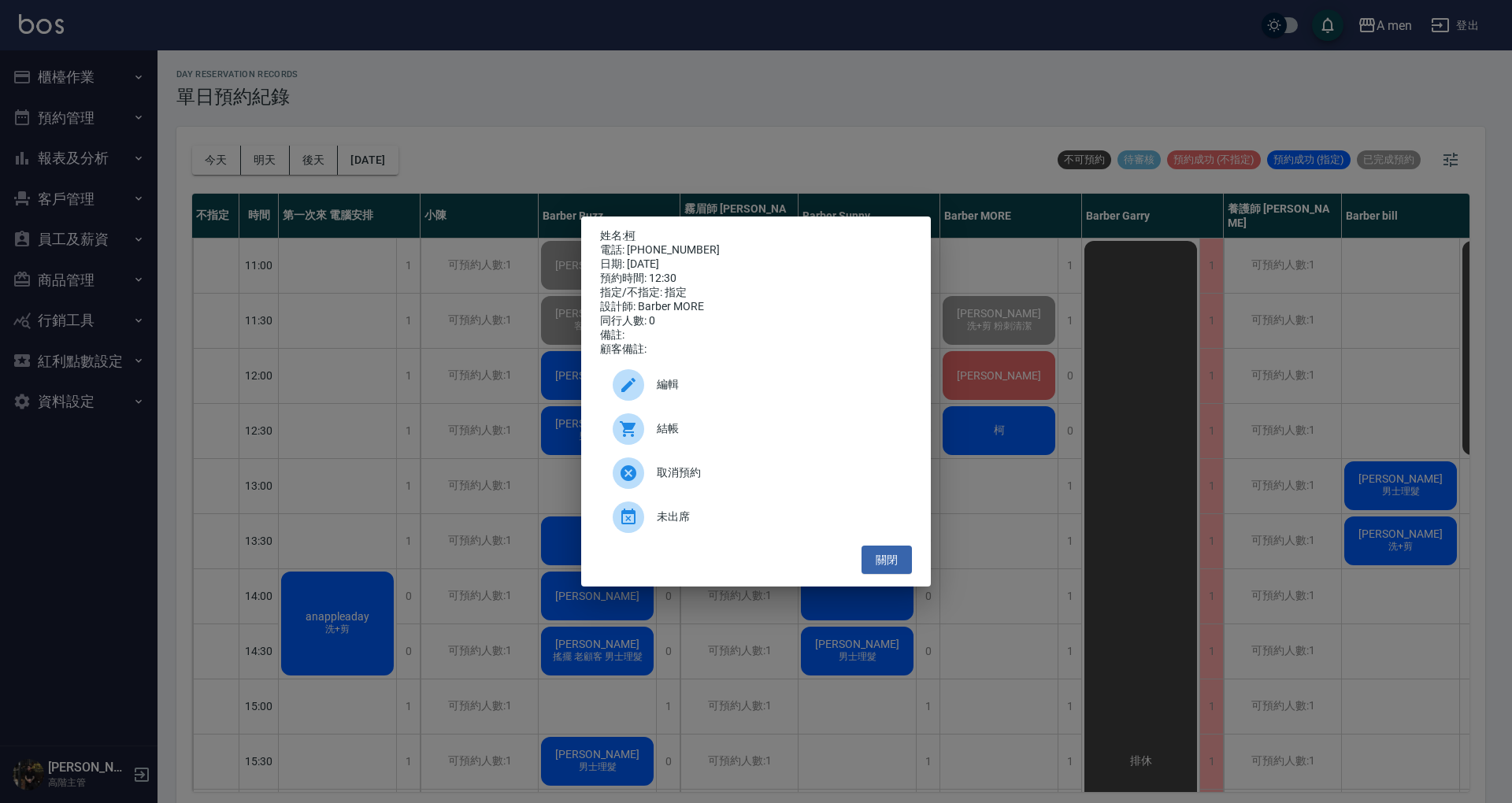
click at [738, 401] on div "編輯" at bounding box center [756, 385] width 312 height 44
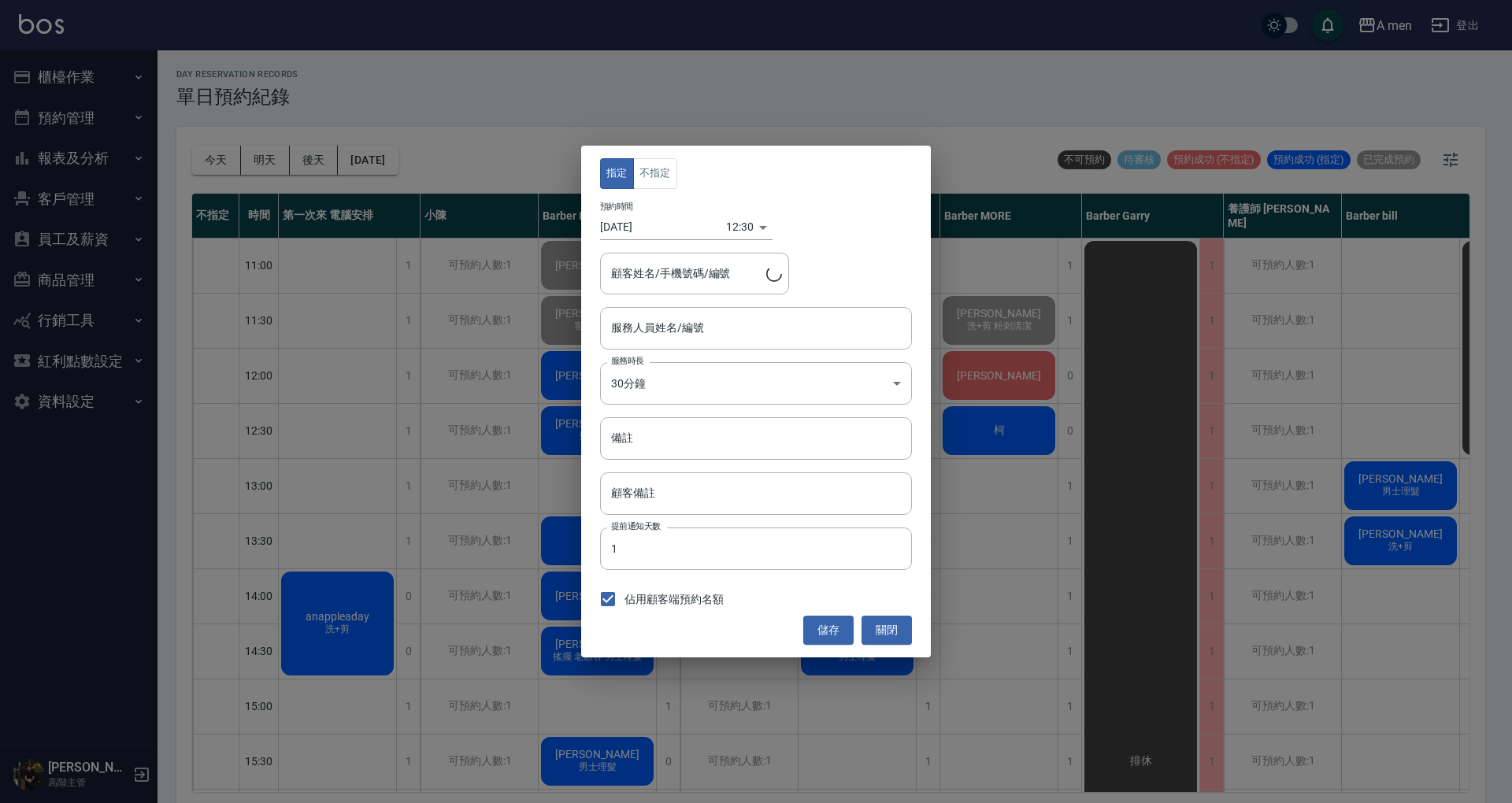
type input "Barber MORE-001"
type input "柯/0921702756"
click at [659, 178] on button "不指定" at bounding box center [655, 173] width 44 height 31
click at [827, 631] on button "儲存" at bounding box center [829, 630] width 51 height 29
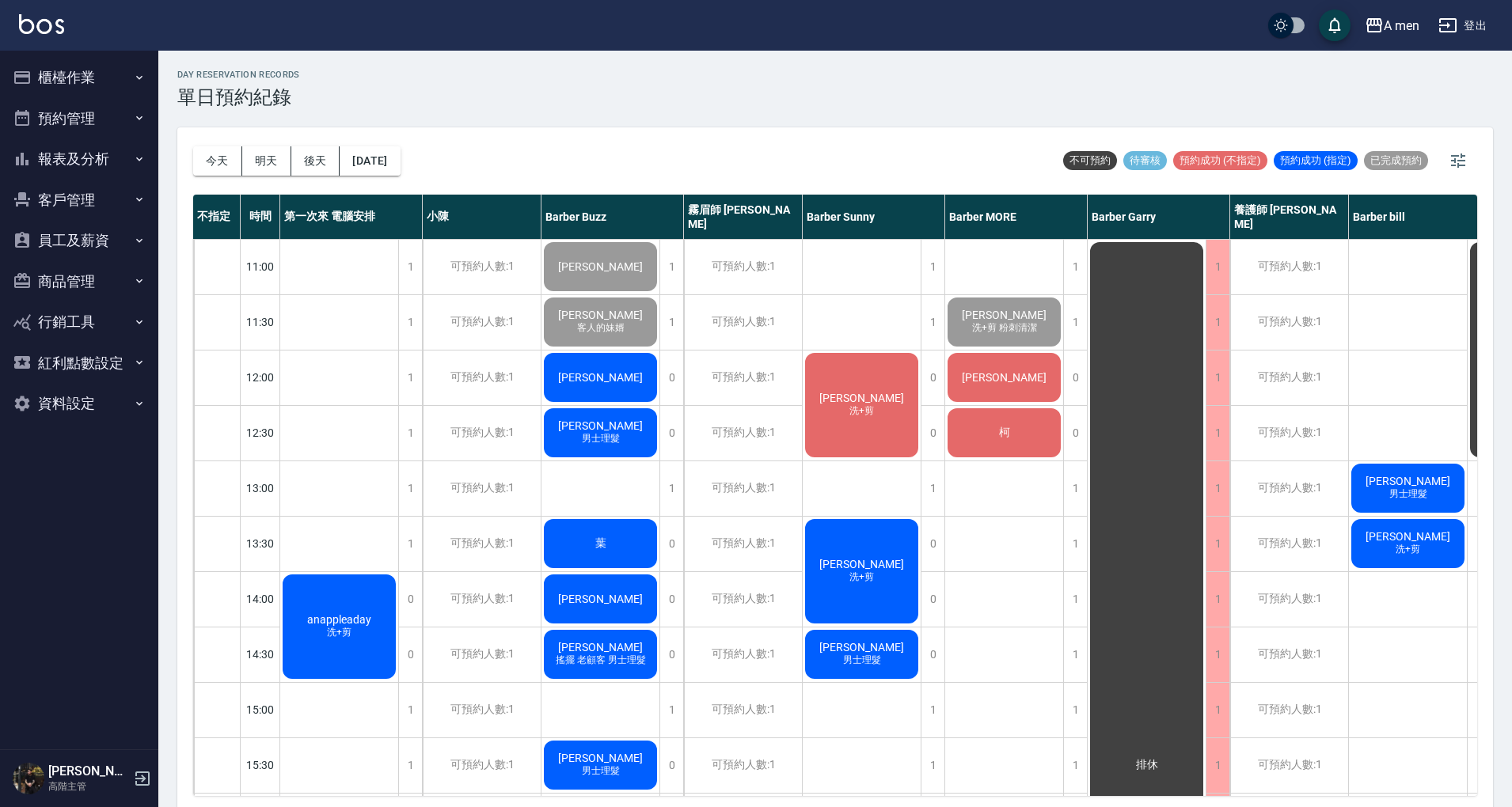
click at [1037, 457] on div "柯" at bounding box center [1004, 433] width 118 height 54
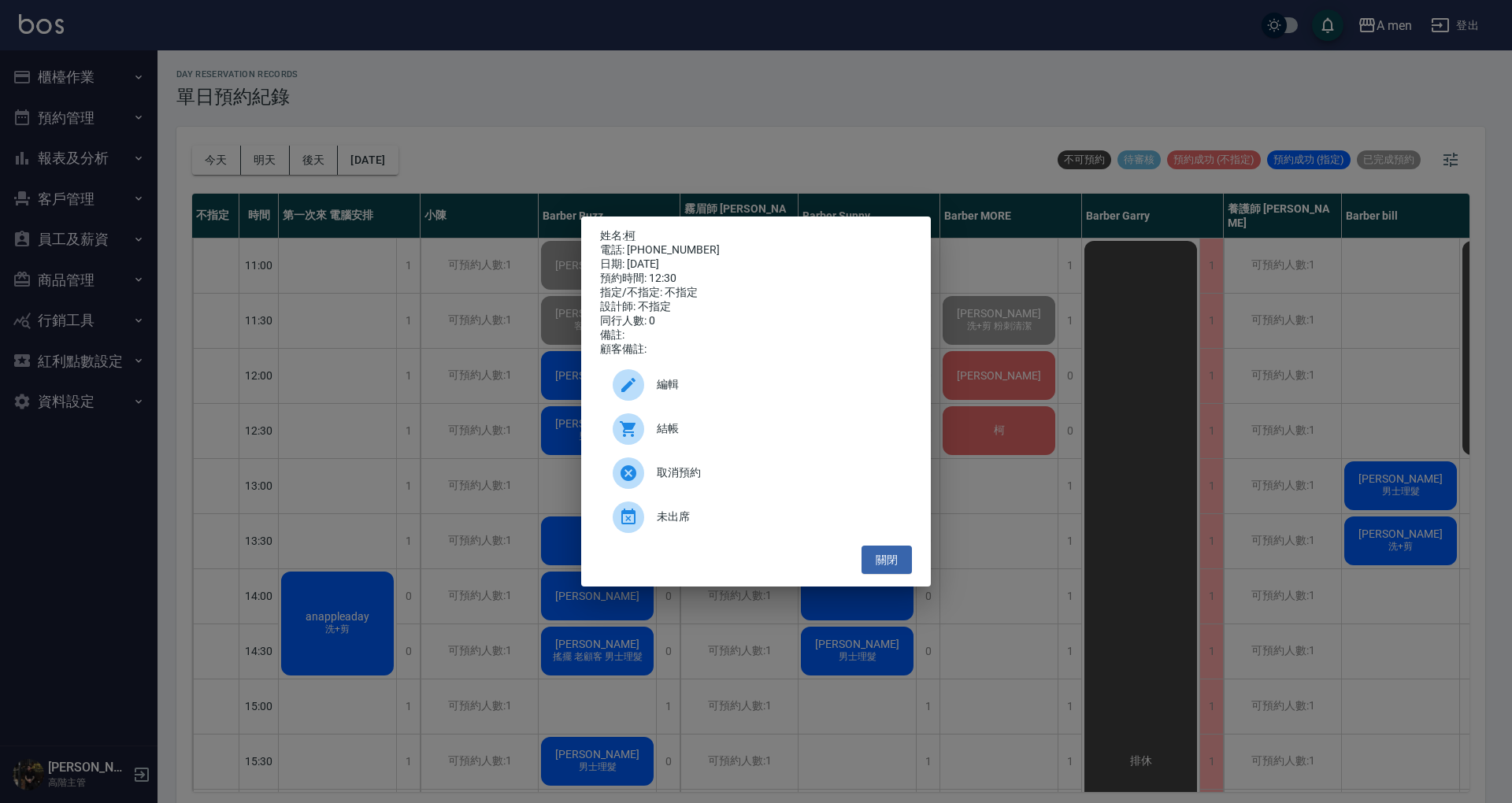
click at [753, 393] on span "編輯" at bounding box center [778, 384] width 242 height 17
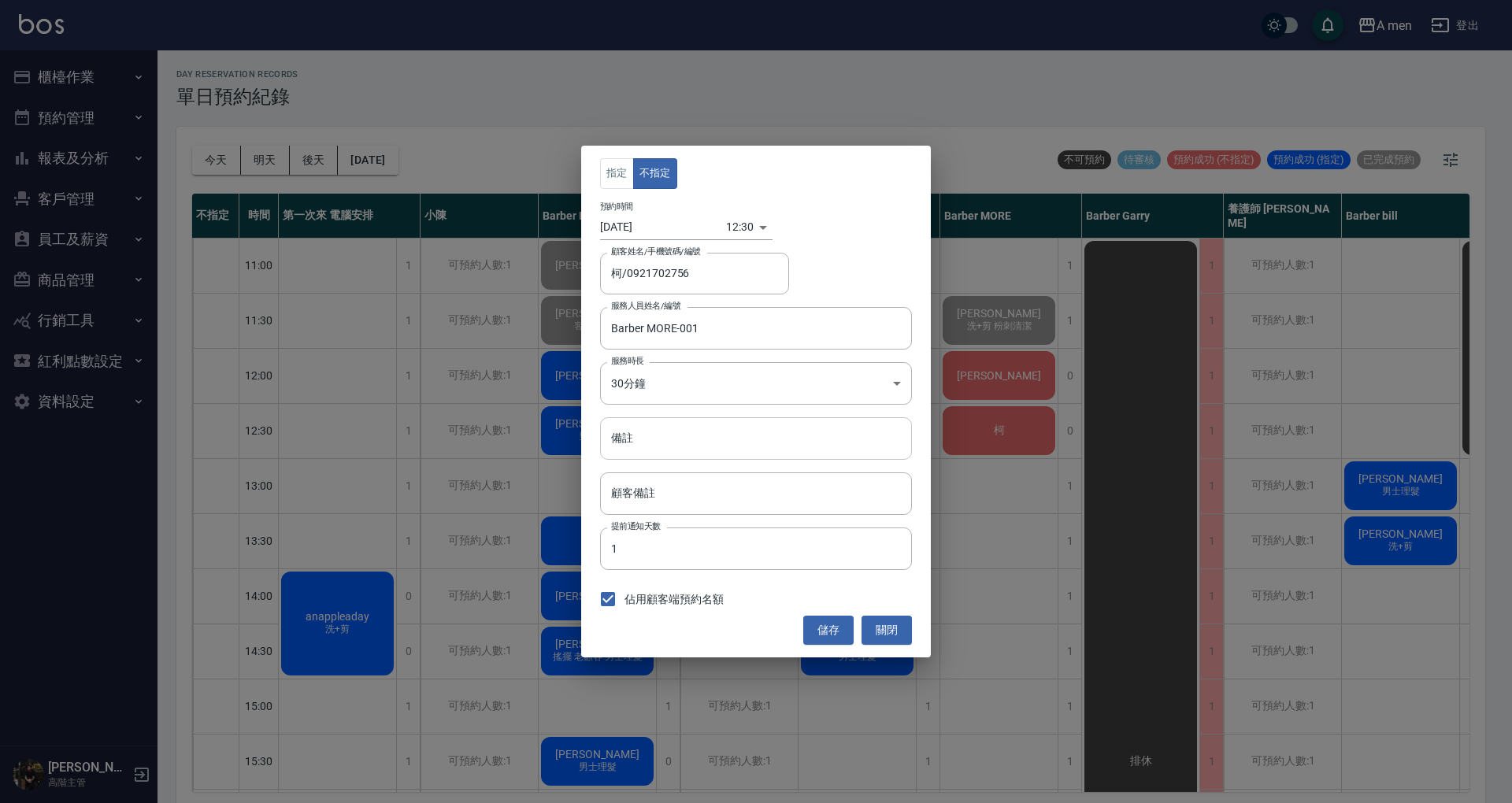
click at [824, 449] on input "備註" at bounding box center [756, 438] width 312 height 43
type input "ㄍ"
type input "過路客"
click at [827, 627] on button "儲存" at bounding box center [829, 630] width 51 height 29
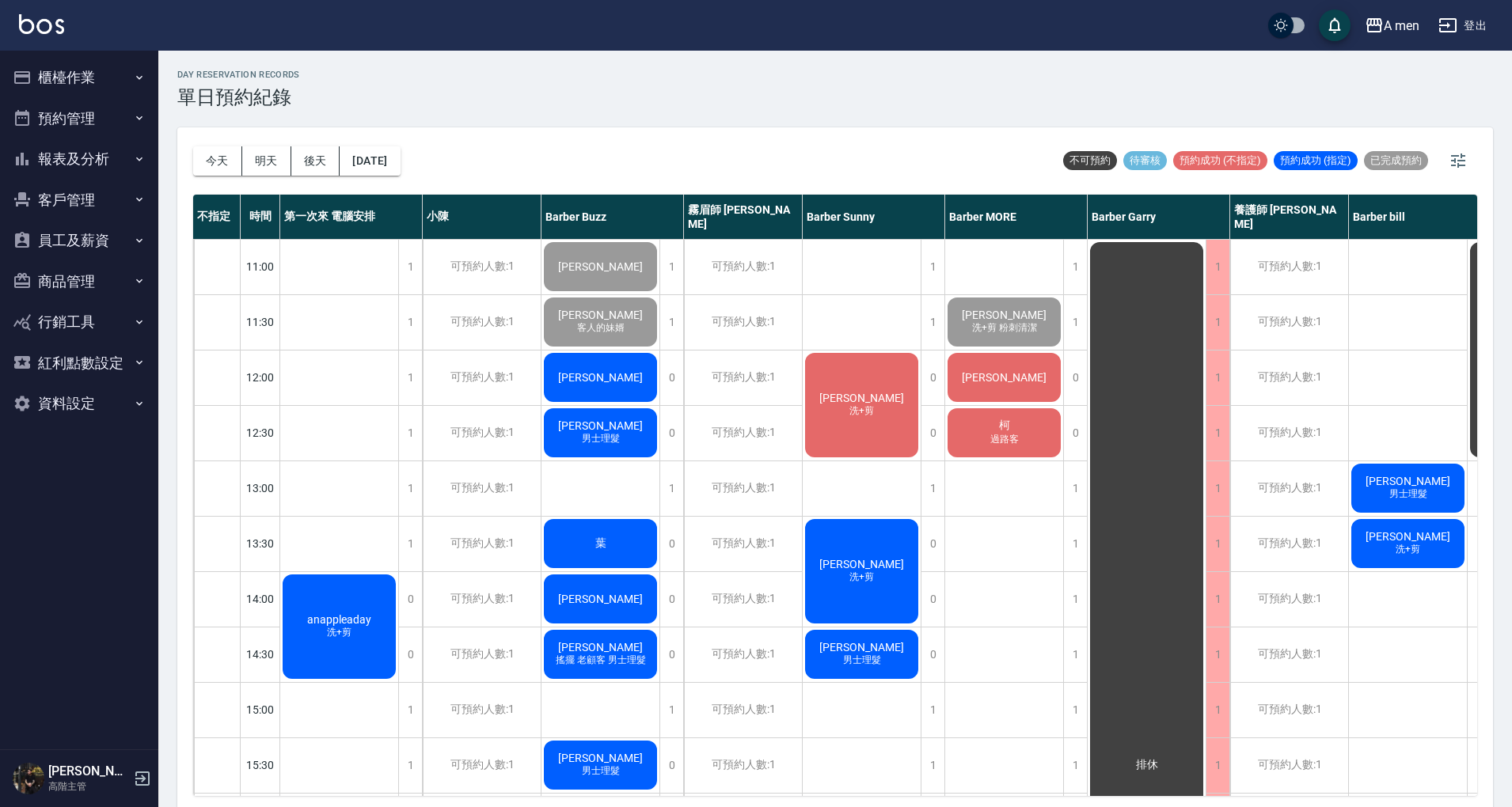
drag, startPoint x: 777, startPoint y: 141, endPoint x: 834, endPoint y: 120, distance: 60.7
click at [791, 131] on div "今天 明天 後天 2025/09/17 不可預約 待審核 預約成功 (不指定) 預約成功 (指定) 已完成預約" at bounding box center [835, 161] width 1284 height 68
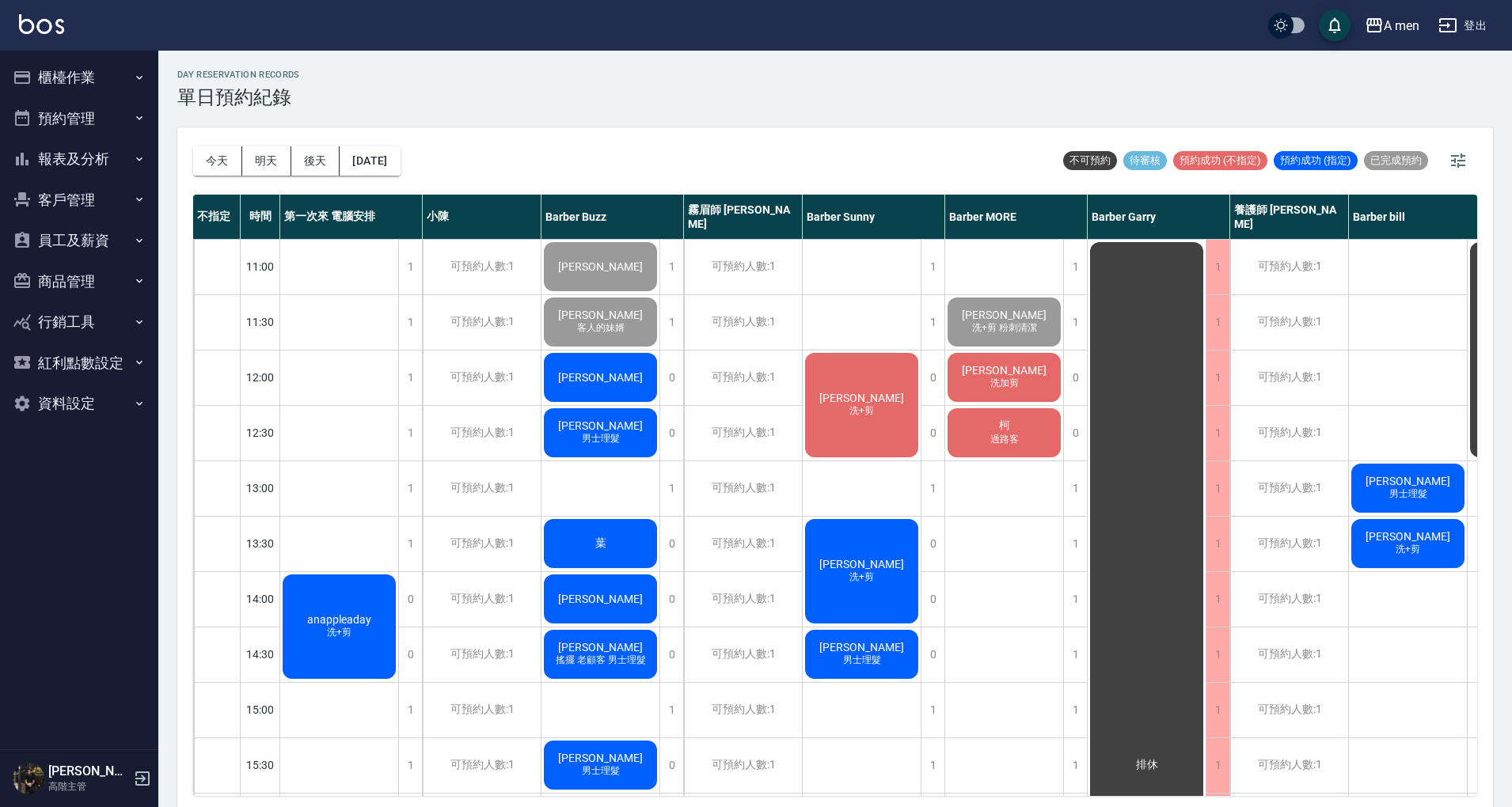
click at [312, 637] on div "anappleaday 洗+剪" at bounding box center [339, 626] width 118 height 109
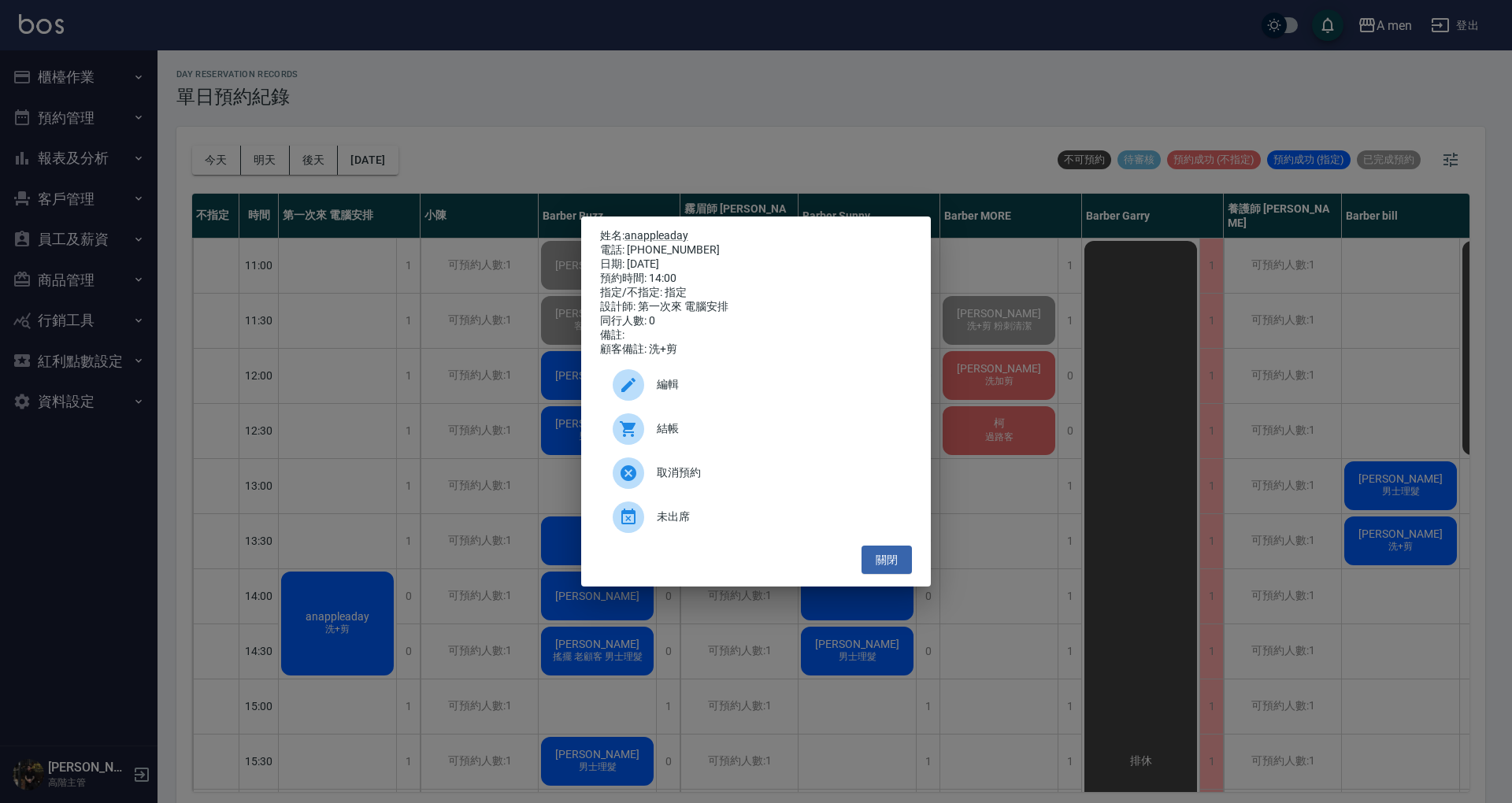
click at [735, 384] on span "編輯" at bounding box center [778, 384] width 242 height 17
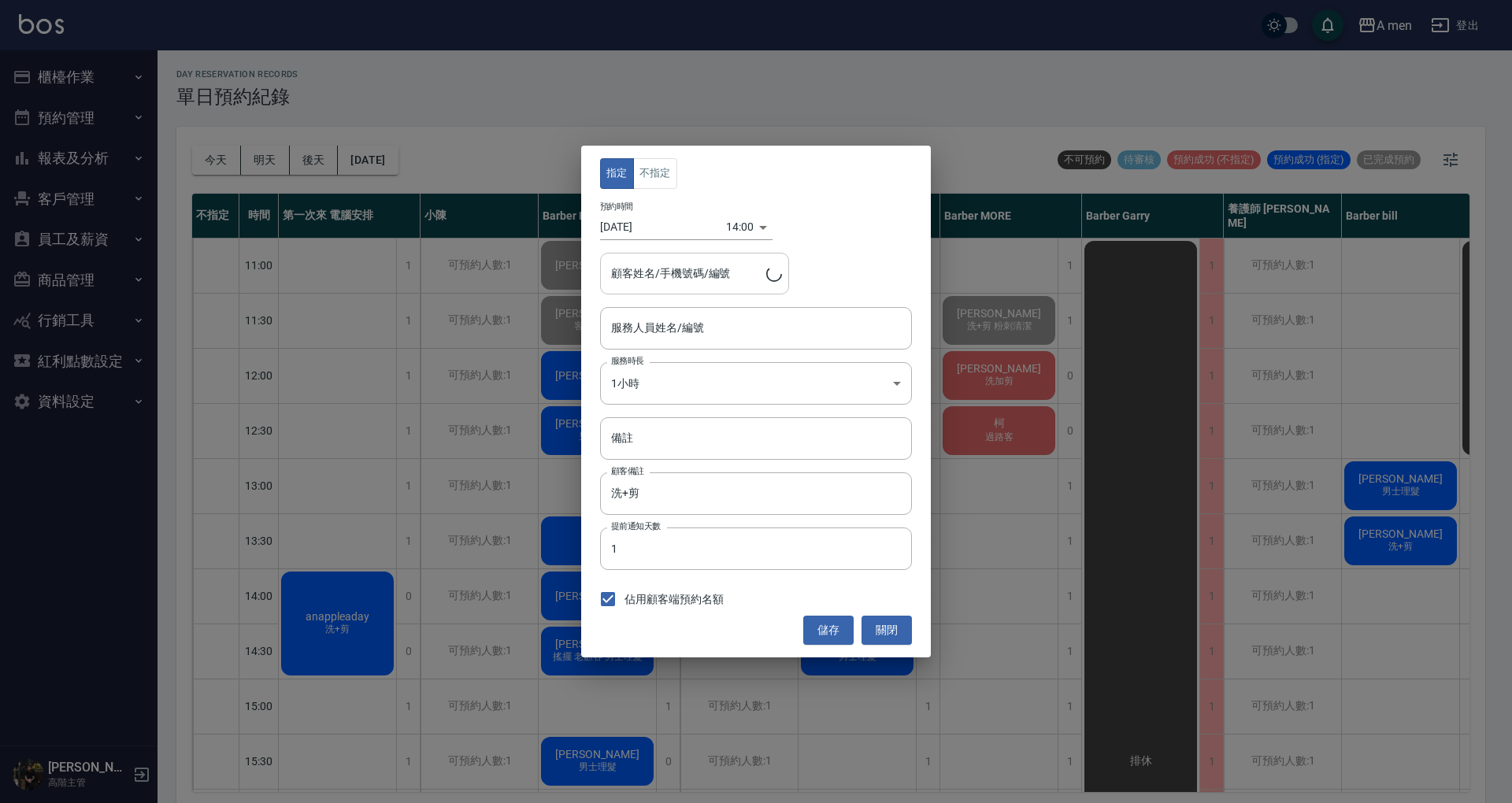
type input "第一次來 電腦安排-100"
type input "anappleaday/0952012909"
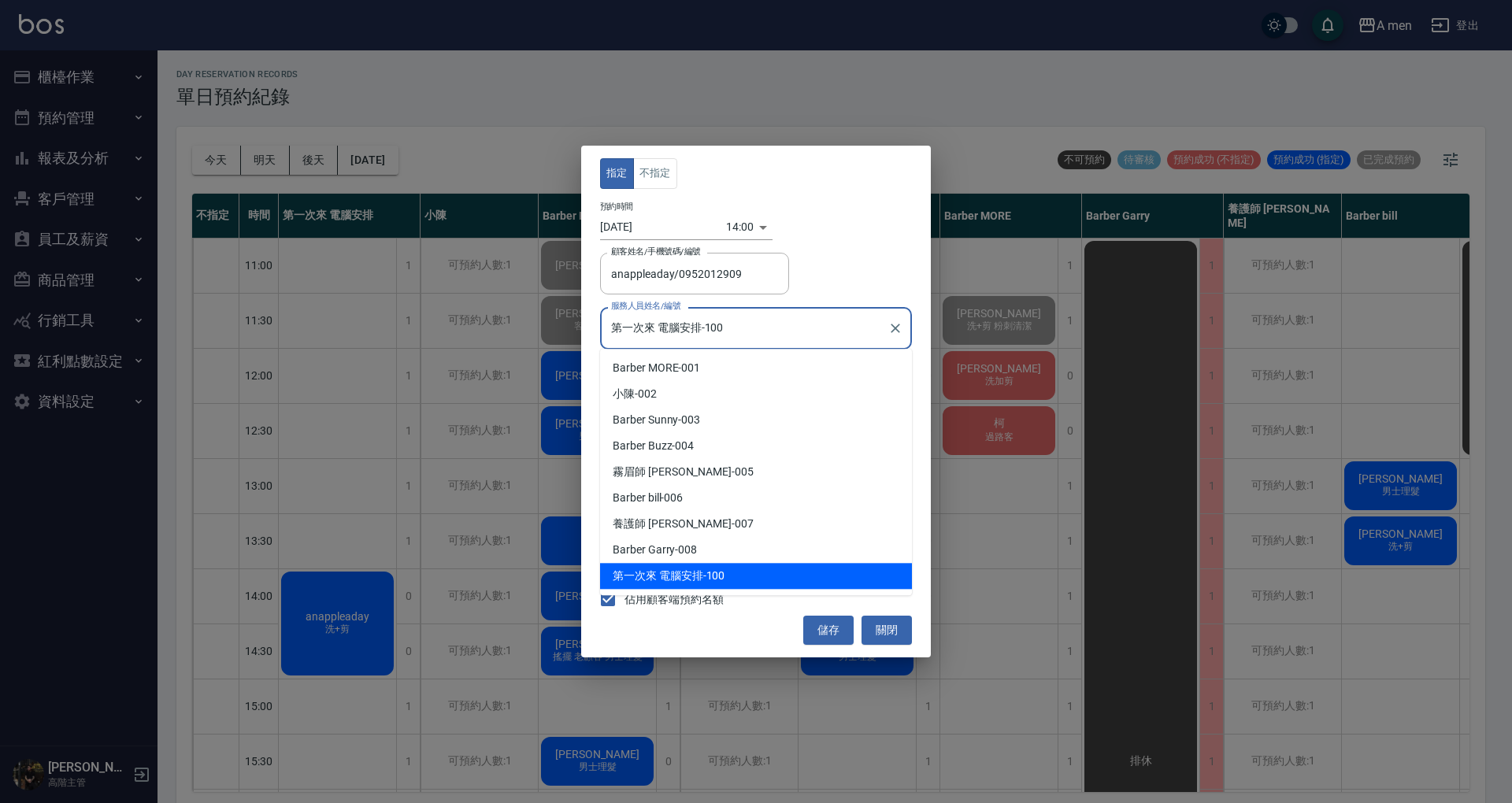
click at [762, 329] on input "第一次來 電腦安排-100" at bounding box center [744, 328] width 274 height 28
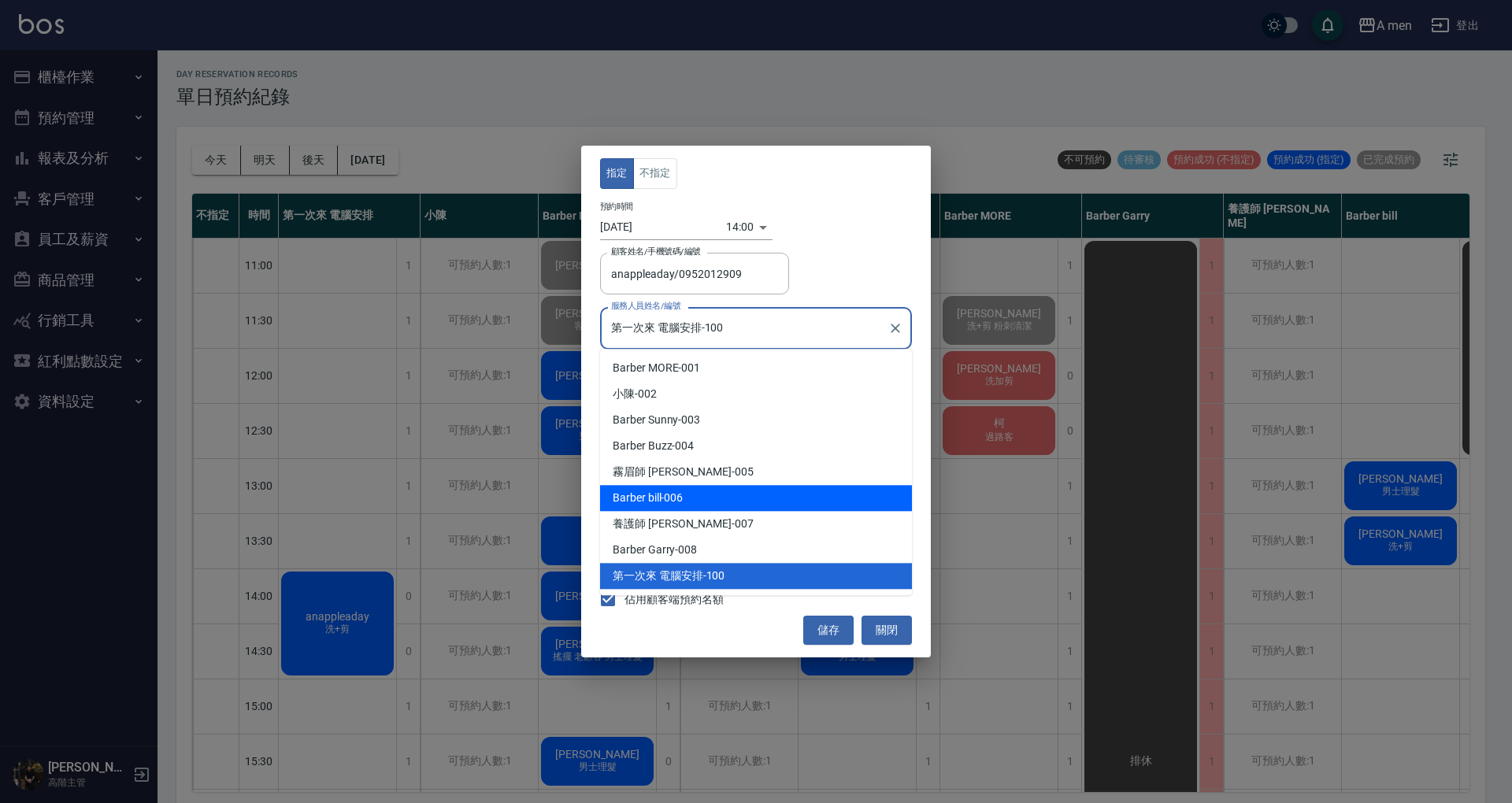
click at [735, 490] on div "Barber bill -006" at bounding box center [756, 498] width 312 height 26
type input "Barber bill-006"
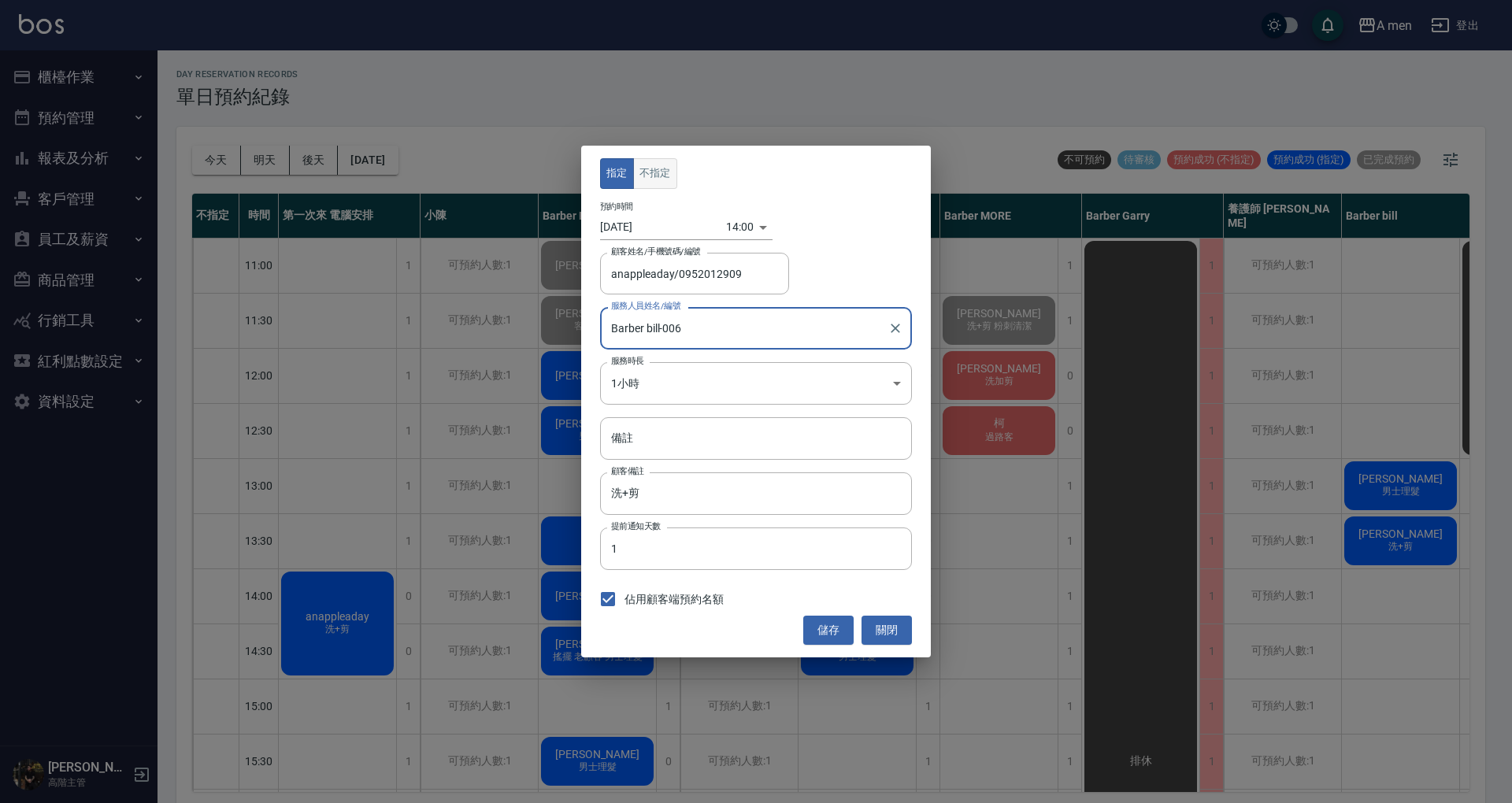
click at [659, 166] on button "不指定" at bounding box center [655, 173] width 44 height 31
click at [810, 377] on body "A men 登出 櫃檯作業 打帳單 帳單列表 營業儀表板 現金收支登錄 高階收支登錄 材料自購登錄 每日結帳 排班表 現場電腦打卡 掃碼打卡 預約管理 預約管…" at bounding box center [756, 403] width 1512 height 808
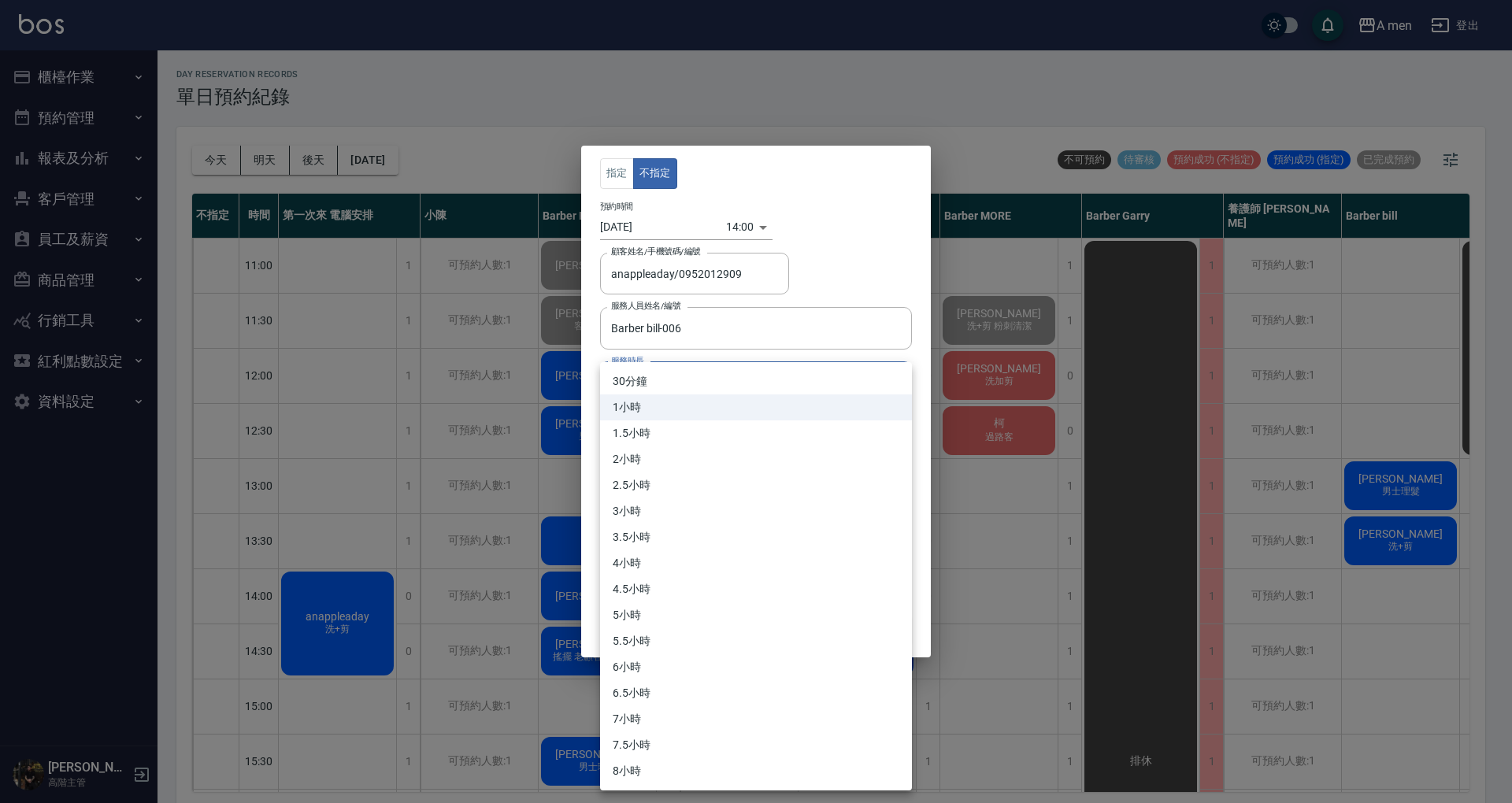
click at [773, 373] on li "30分鐘" at bounding box center [756, 381] width 312 height 26
type input "1"
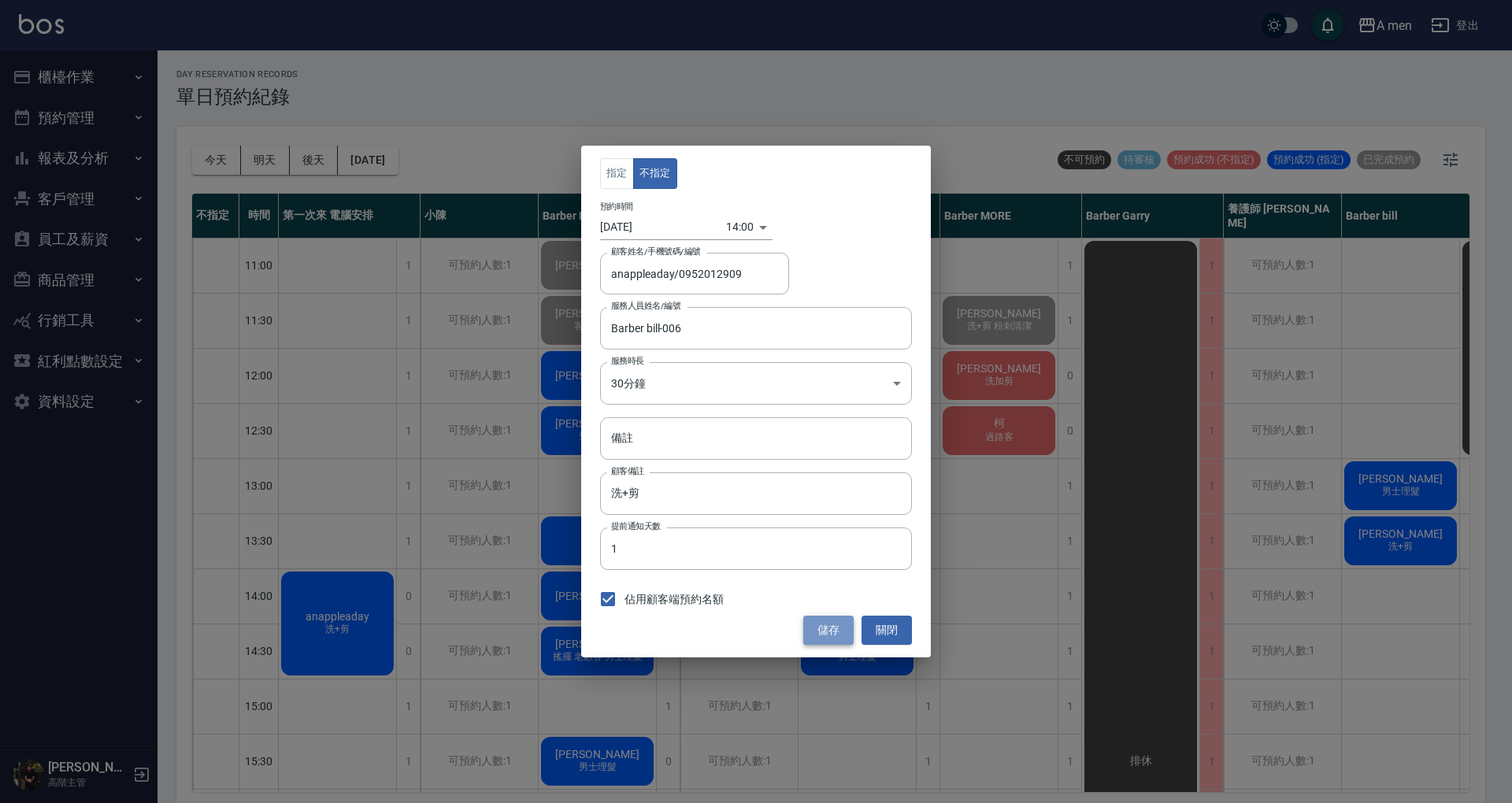
click at [836, 638] on button "儲存" at bounding box center [829, 630] width 51 height 29
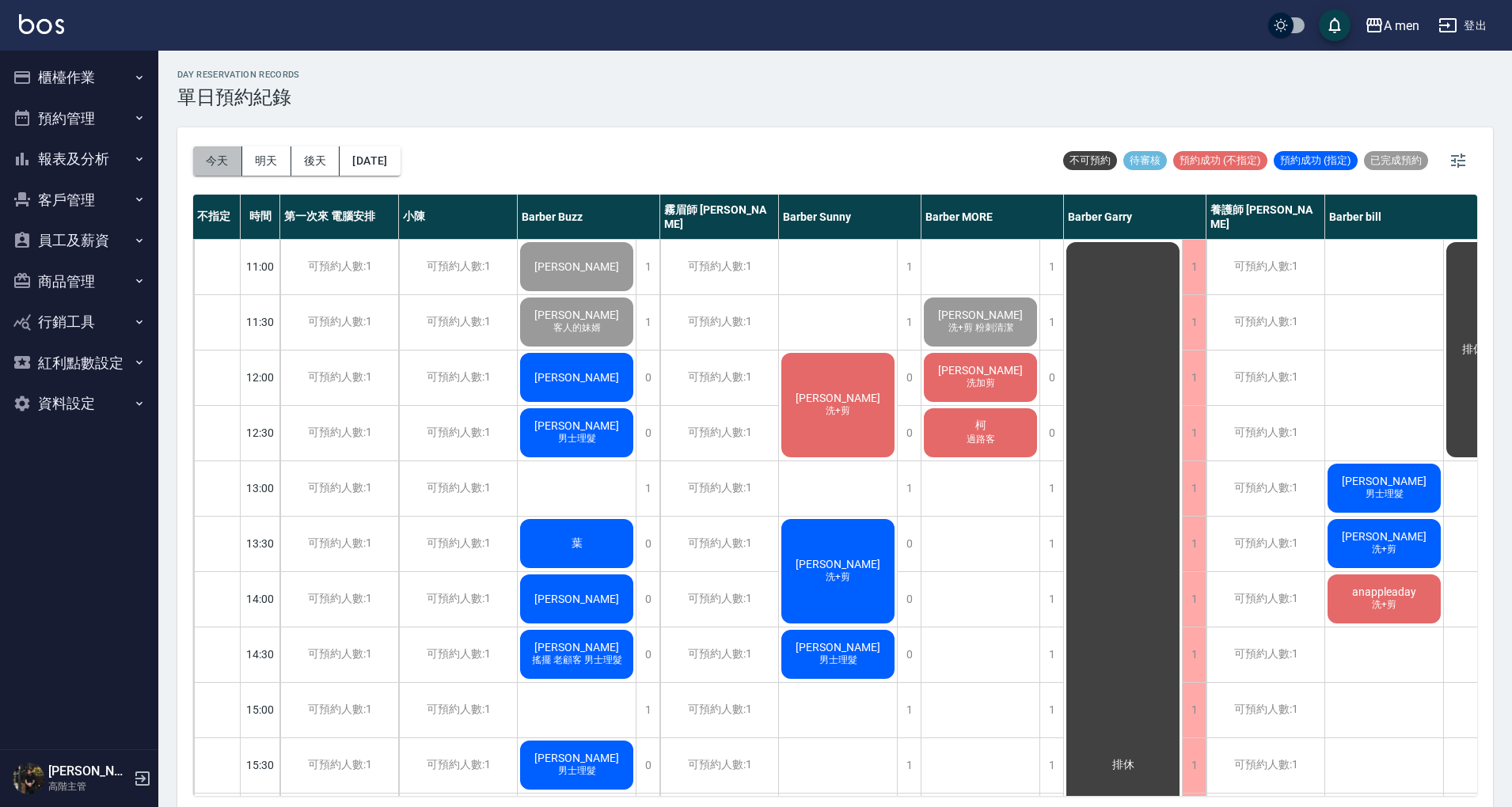
drag, startPoint x: 229, startPoint y: 158, endPoint x: 370, endPoint y: 196, distance: 146.0
click at [231, 158] on button "今天" at bounding box center [218, 161] width 49 height 29
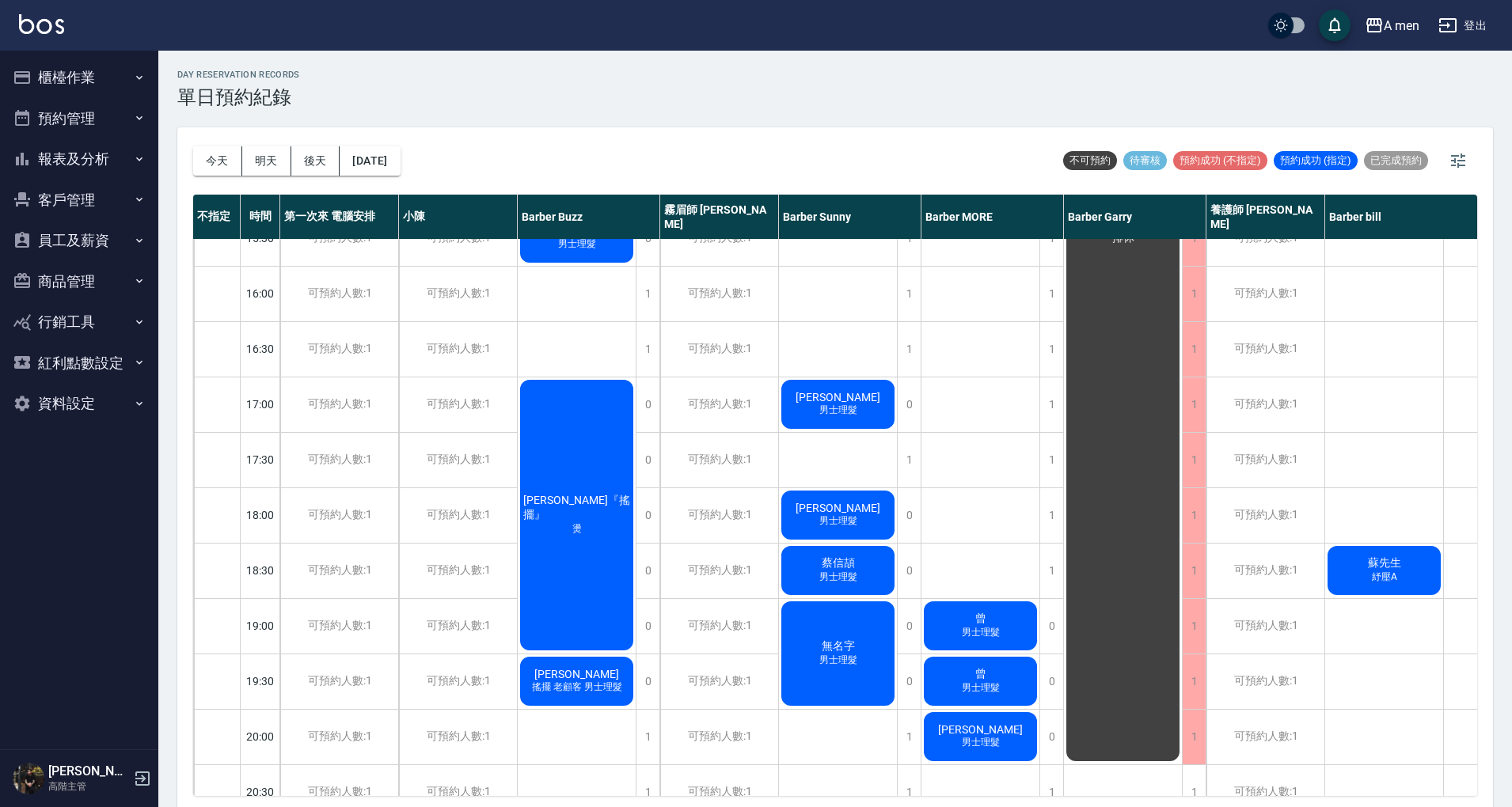
scroll to position [527, 58]
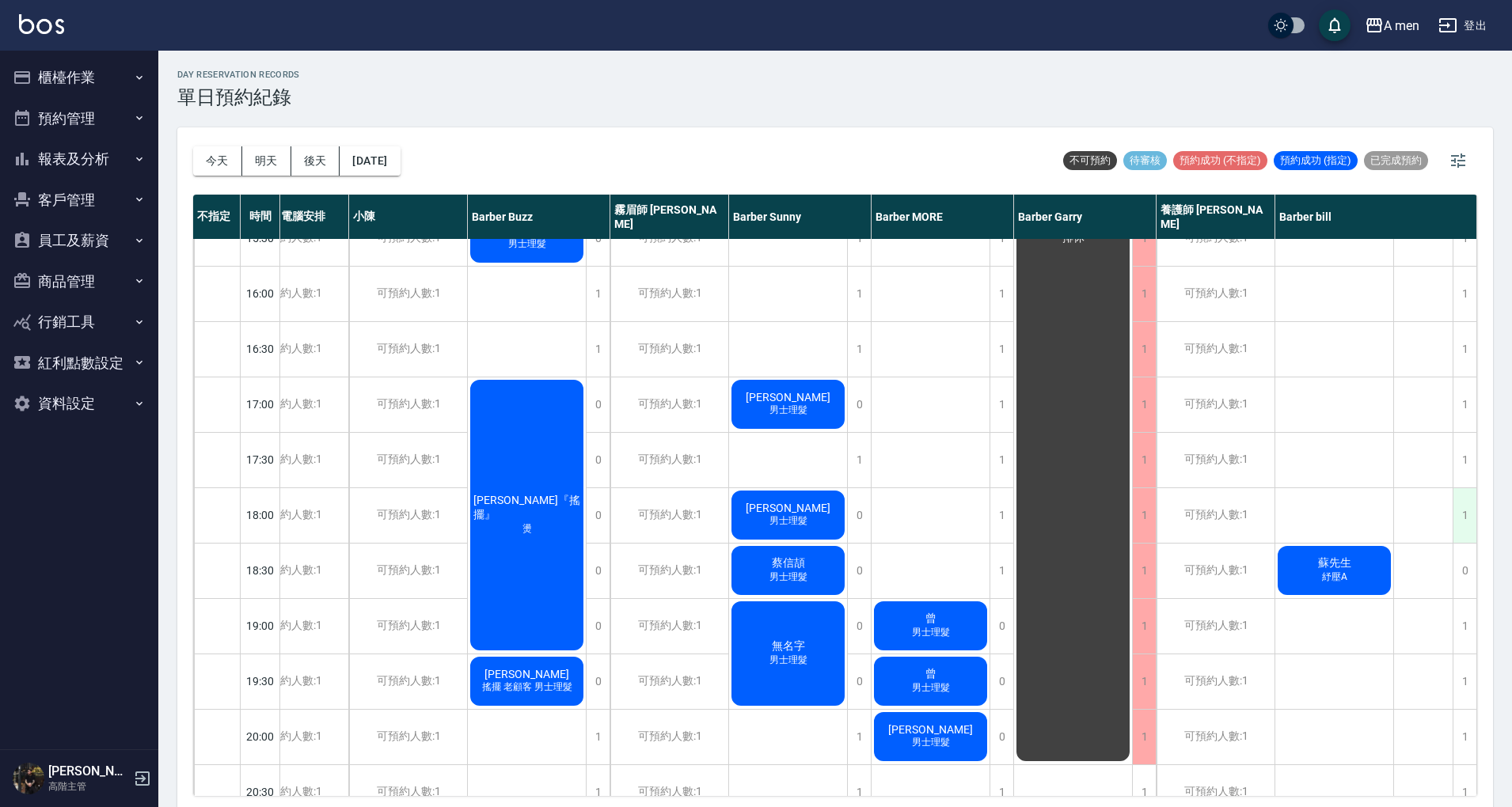
click at [1458, 513] on div "1" at bounding box center [1464, 515] width 24 height 55
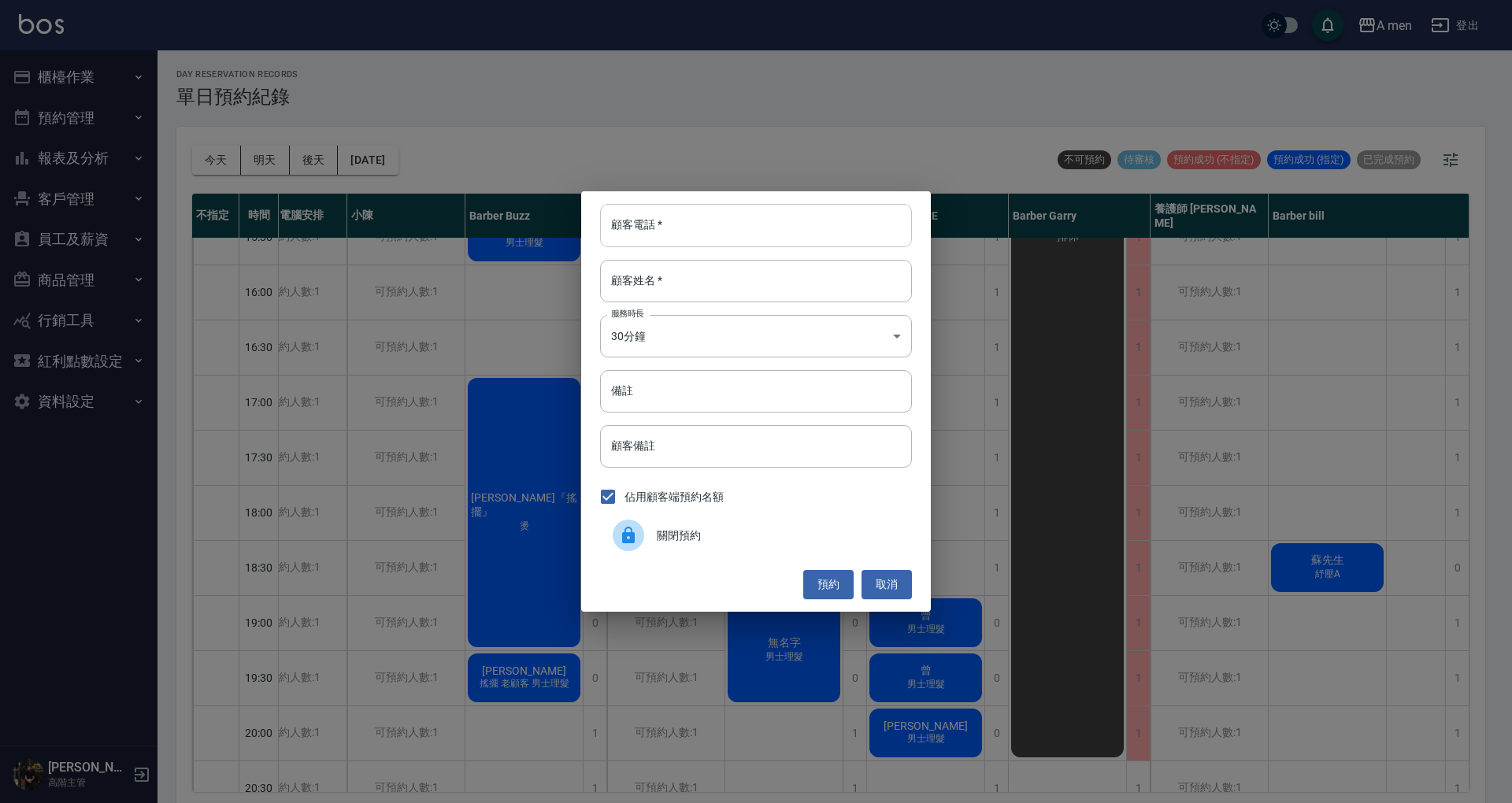
click at [781, 229] on input "顧客電話   *" at bounding box center [756, 225] width 312 height 43
type input "0"
type input "0930345711"
click at [654, 297] on input "顧客姓名   *" at bounding box center [756, 281] width 312 height 43
type input "吳"
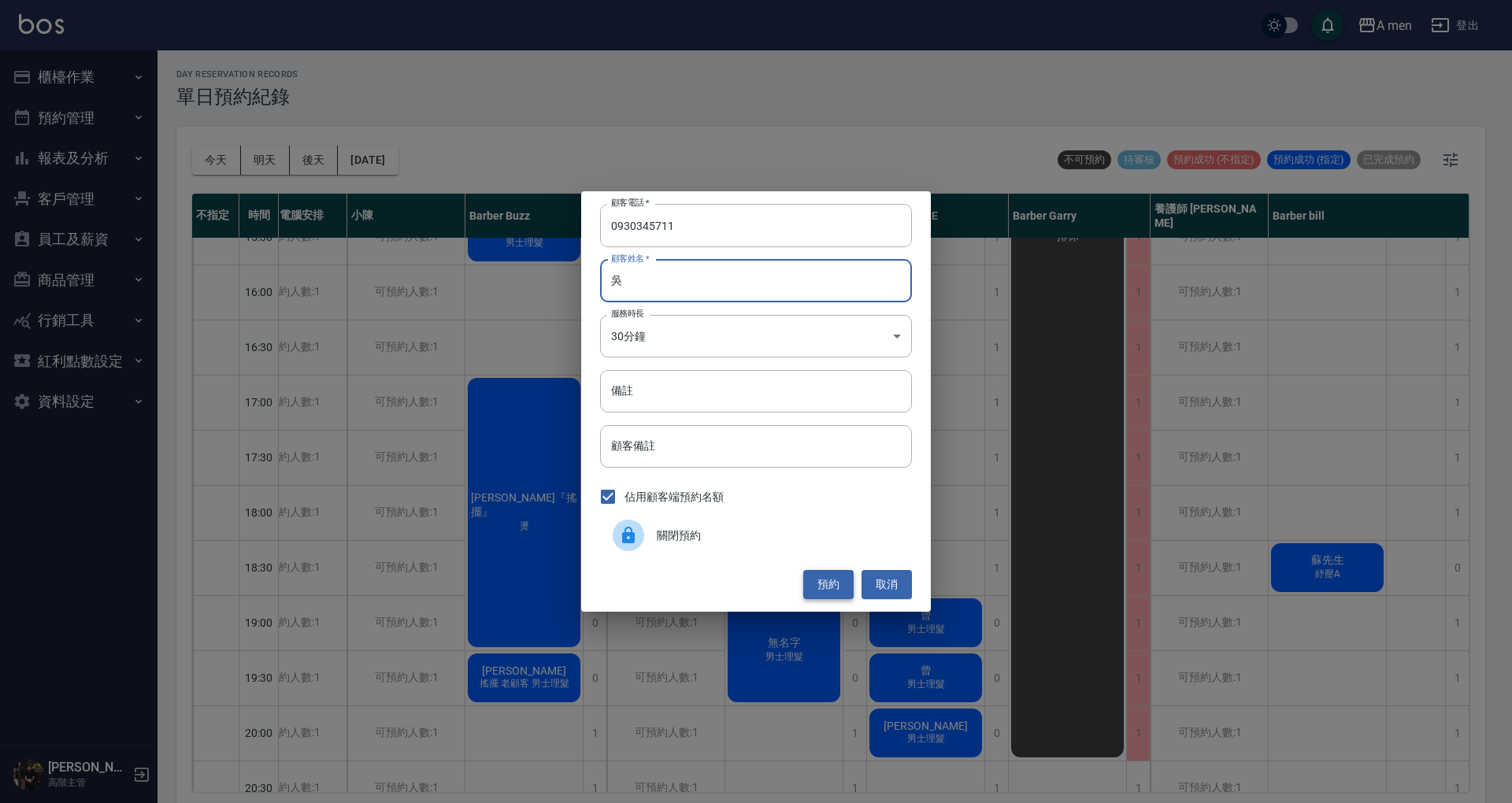
click at [834, 580] on button "預約" at bounding box center [829, 584] width 51 height 29
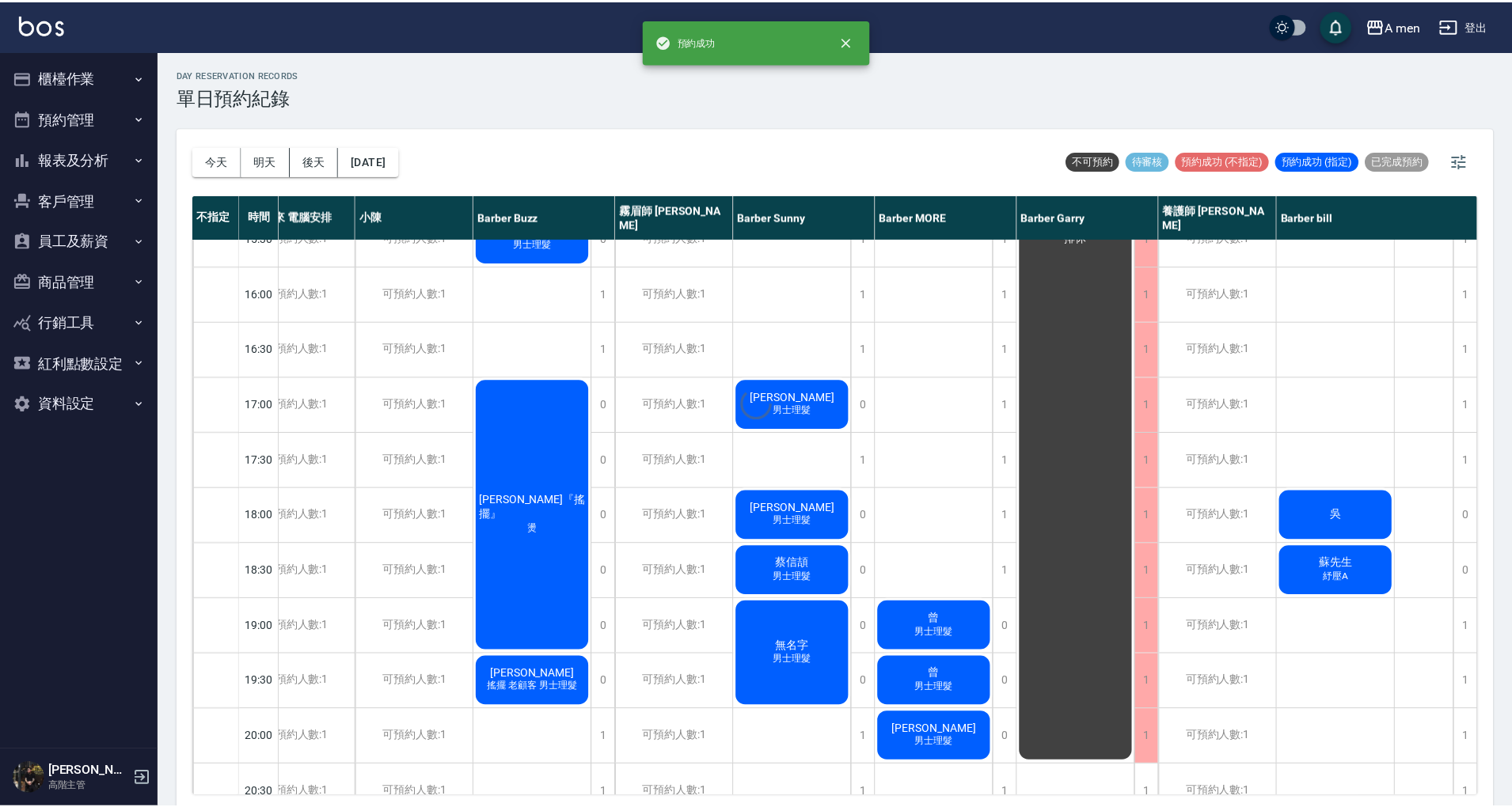
scroll to position [527, 50]
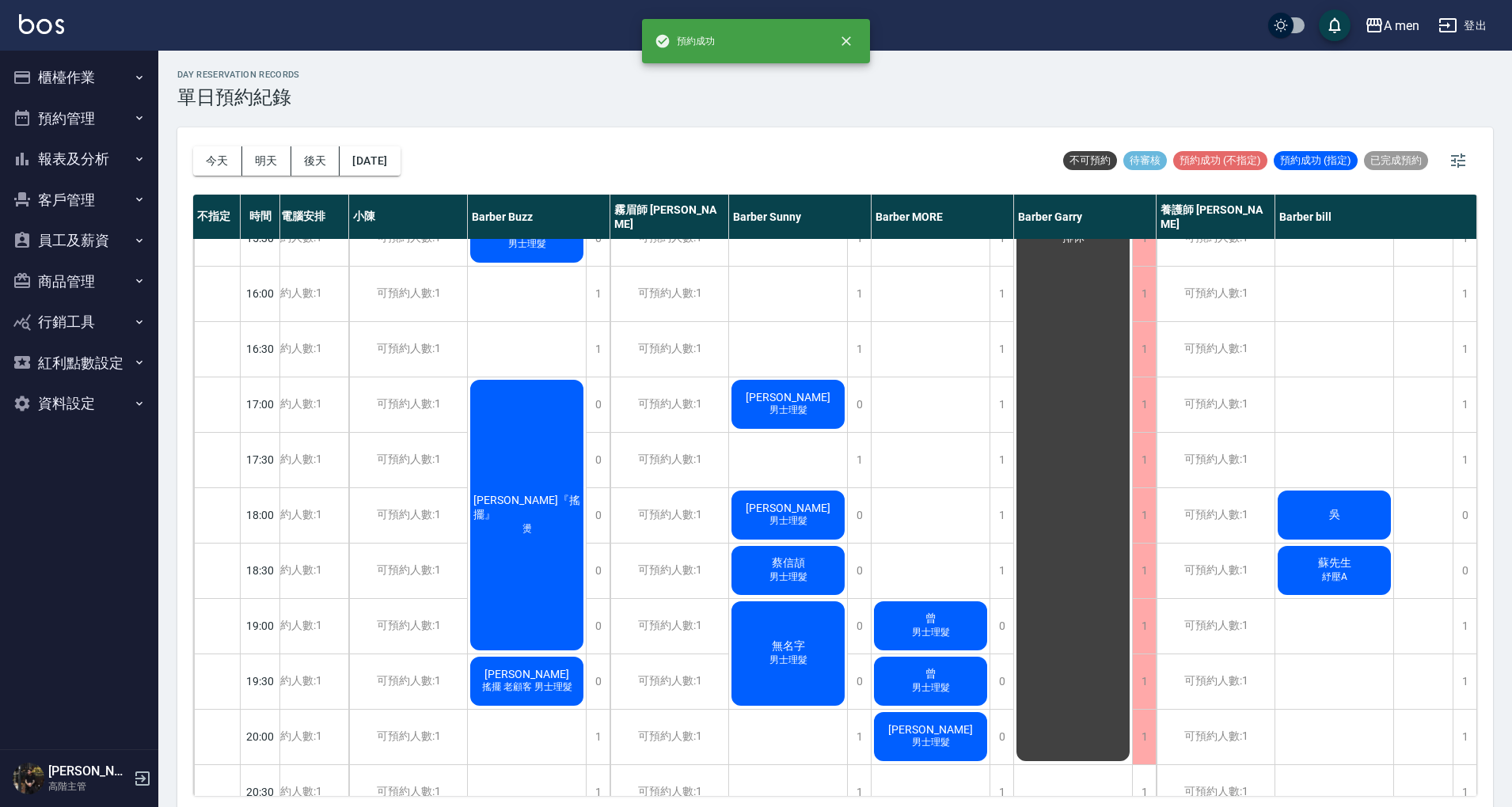
click at [1330, 516] on span "吳" at bounding box center [1335, 515] width 17 height 14
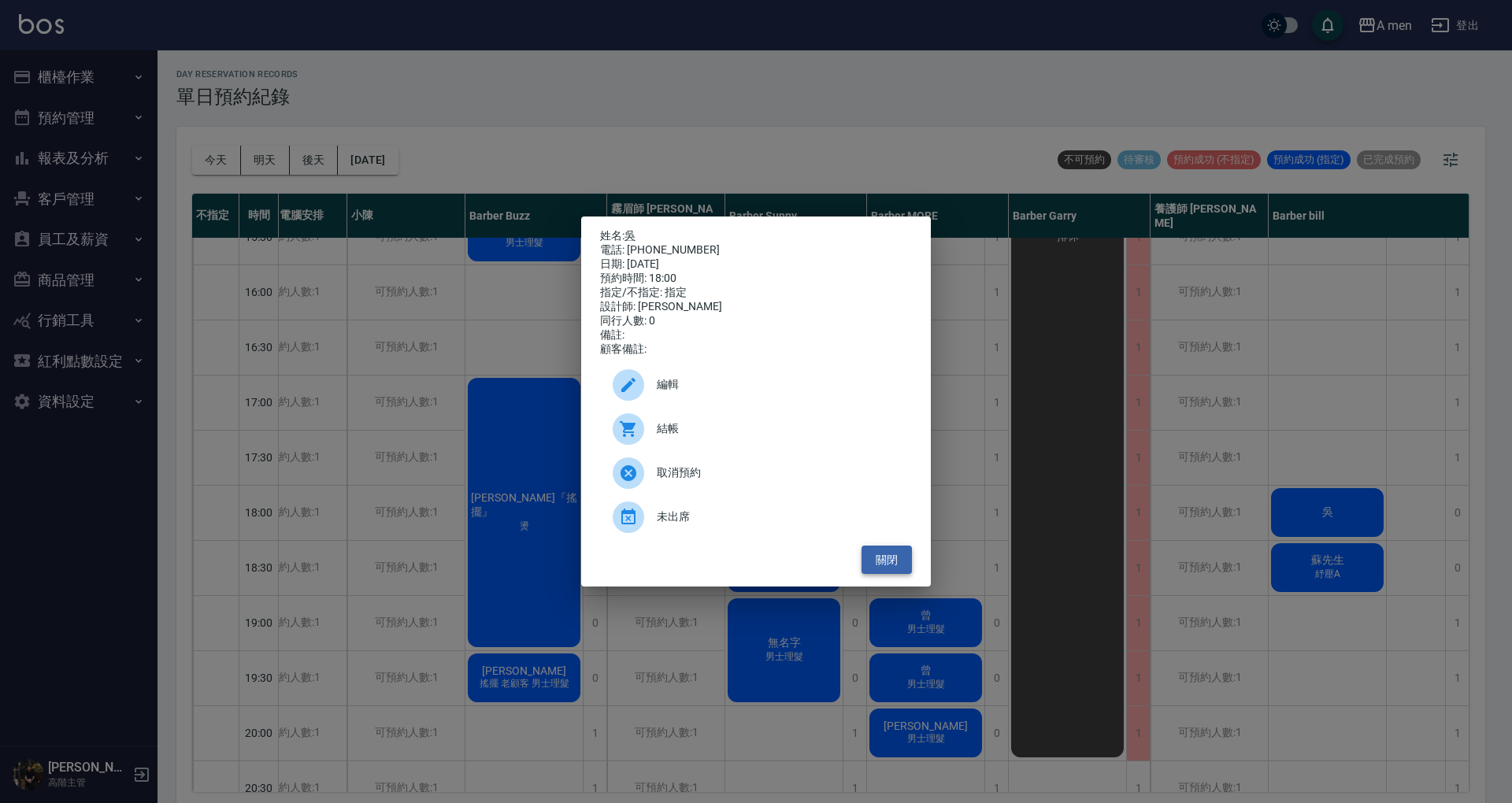
click at [904, 570] on button "關閉" at bounding box center [887, 560] width 51 height 29
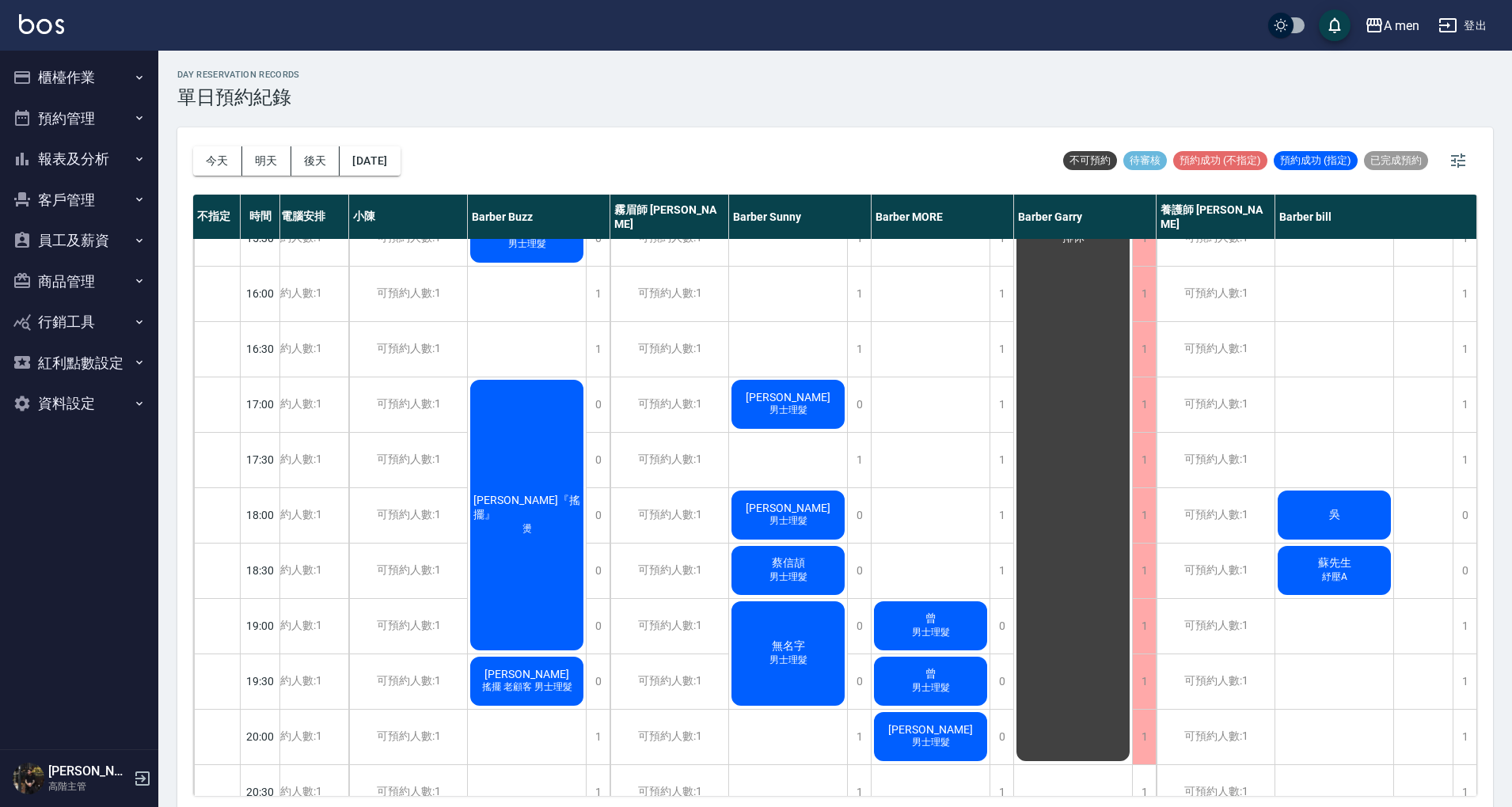
click at [1339, 460] on div "[PERSON_NAME] 男士理髮 [PERSON_NAME] 洗+剪 anappleaday 洗+剪 [PERSON_NAME]先生 紓壓A" at bounding box center [1334, 404] width 119 height 1384
click at [1327, 499] on div "吳" at bounding box center [1334, 515] width 118 height 54
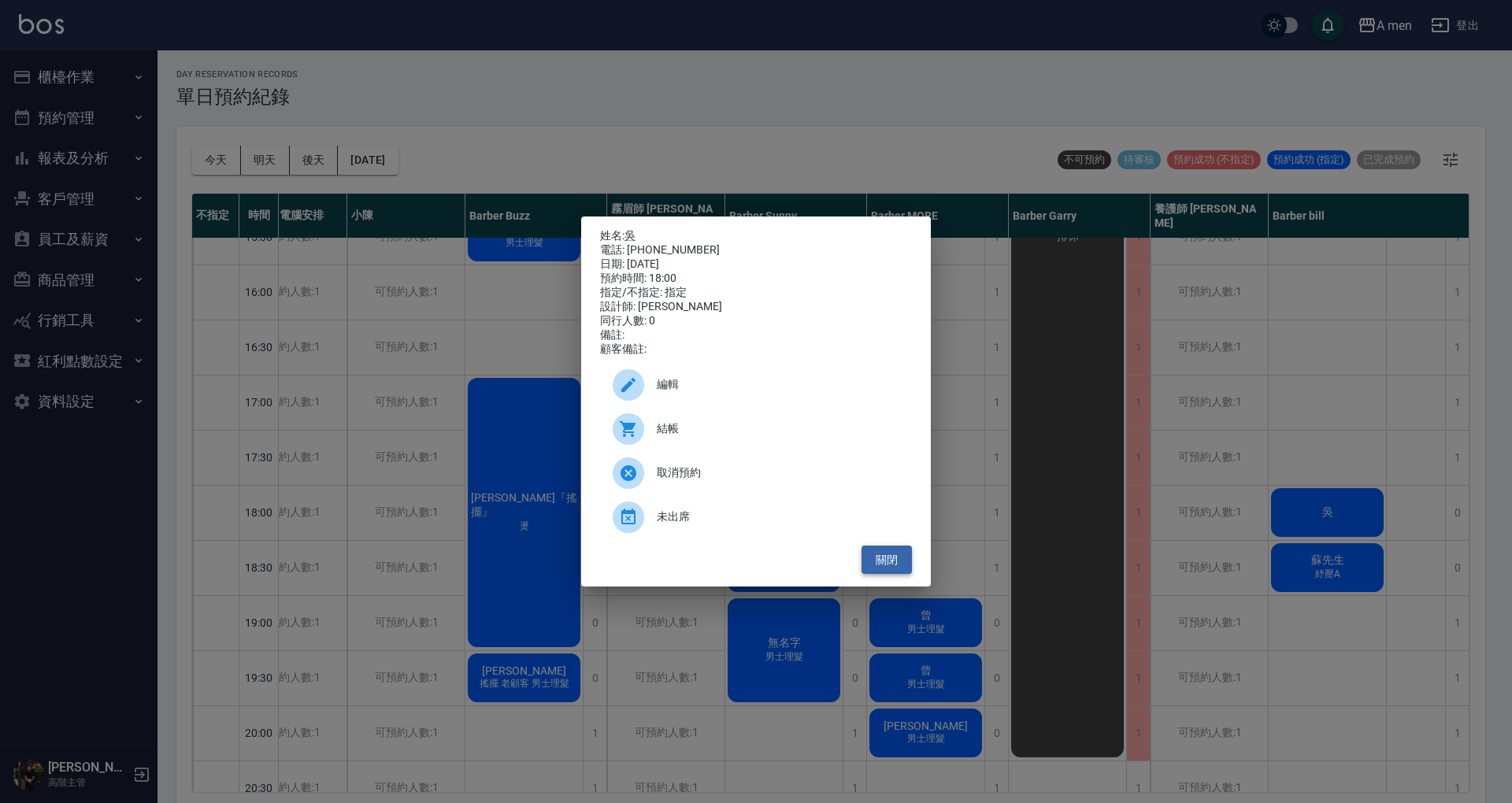
click at [881, 567] on button "關閉" at bounding box center [887, 560] width 51 height 29
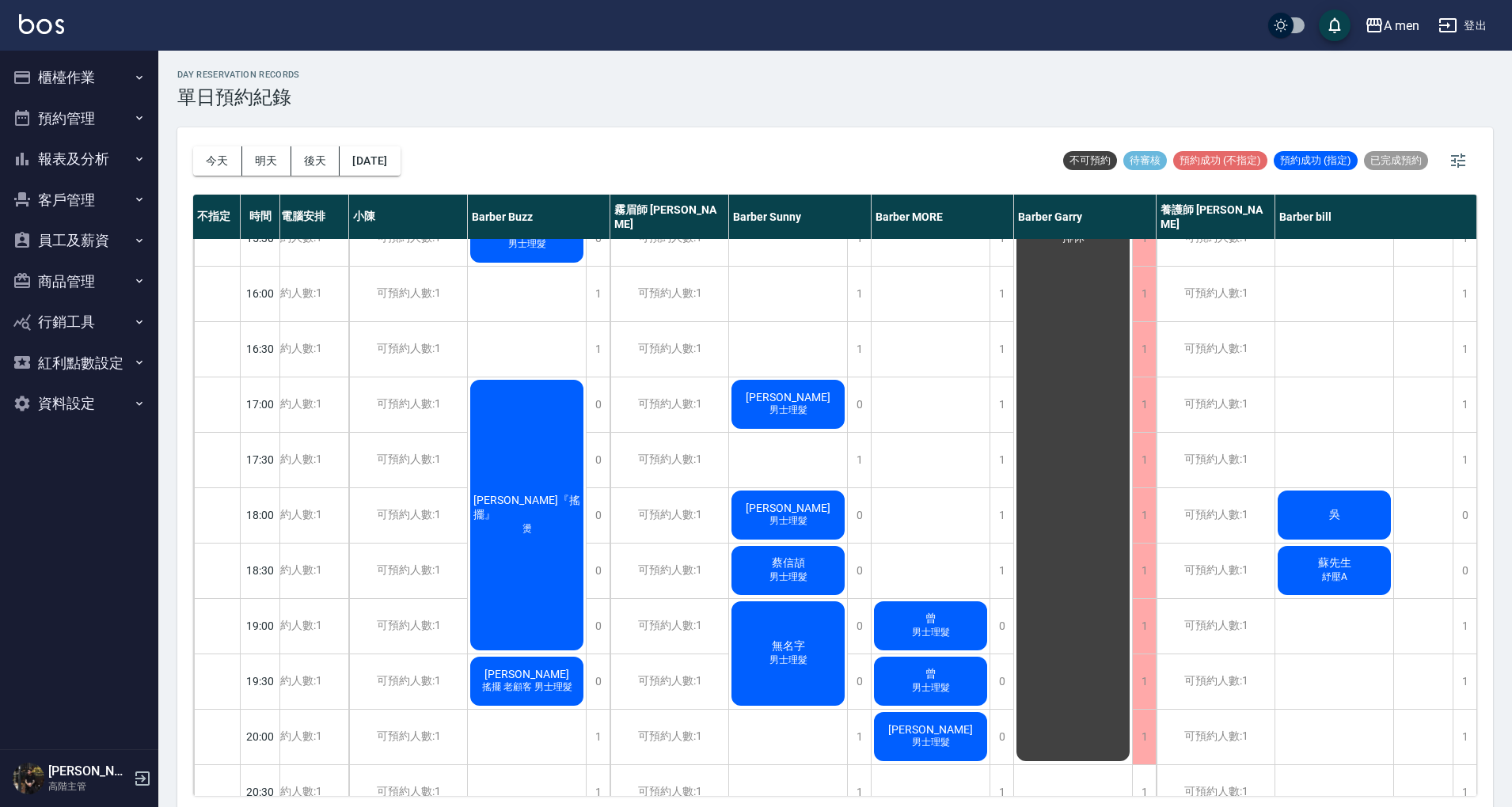
click at [1372, 511] on div "吳" at bounding box center [1334, 515] width 118 height 54
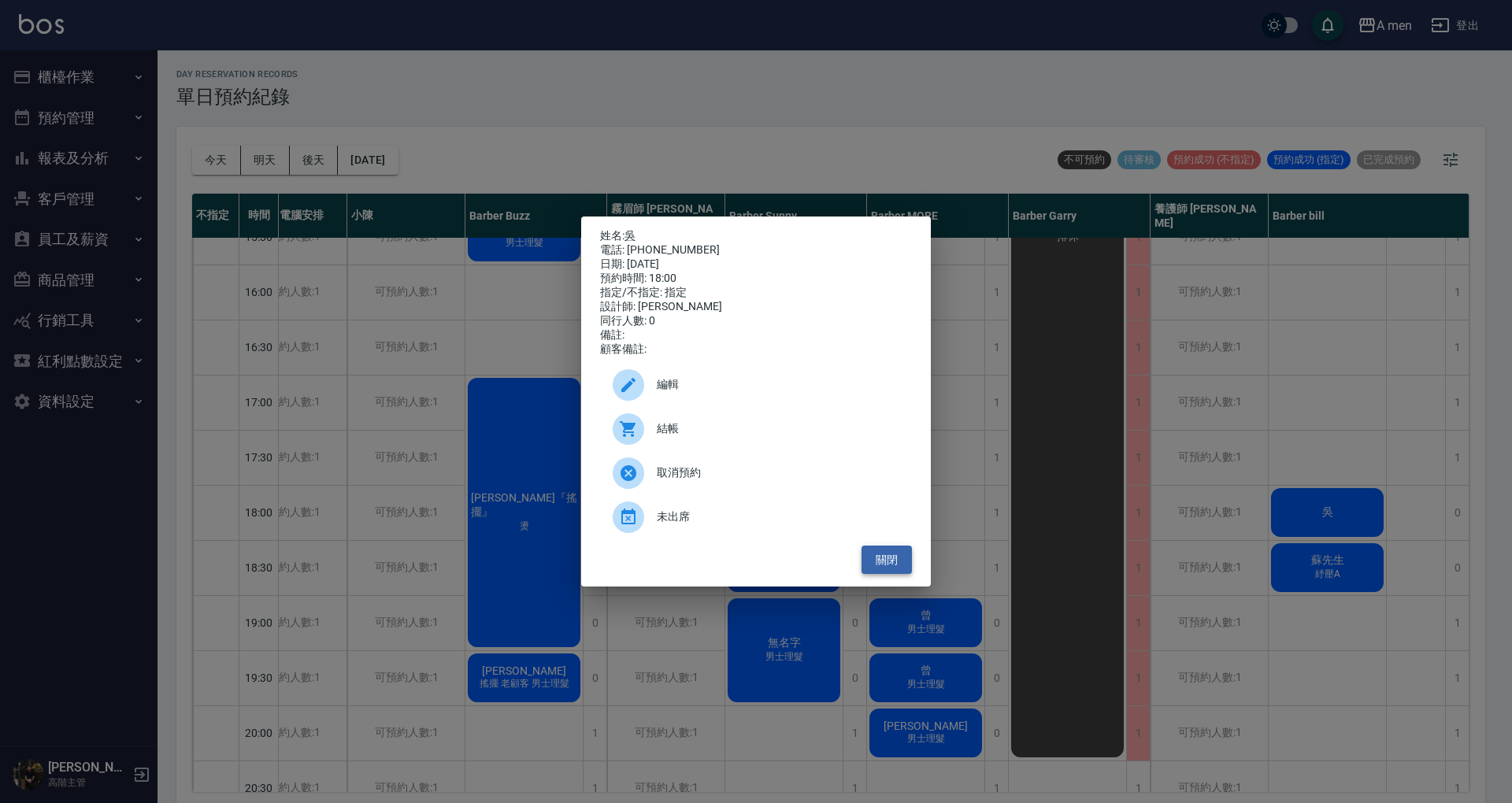
click at [895, 574] on button "關閉" at bounding box center [887, 560] width 51 height 29
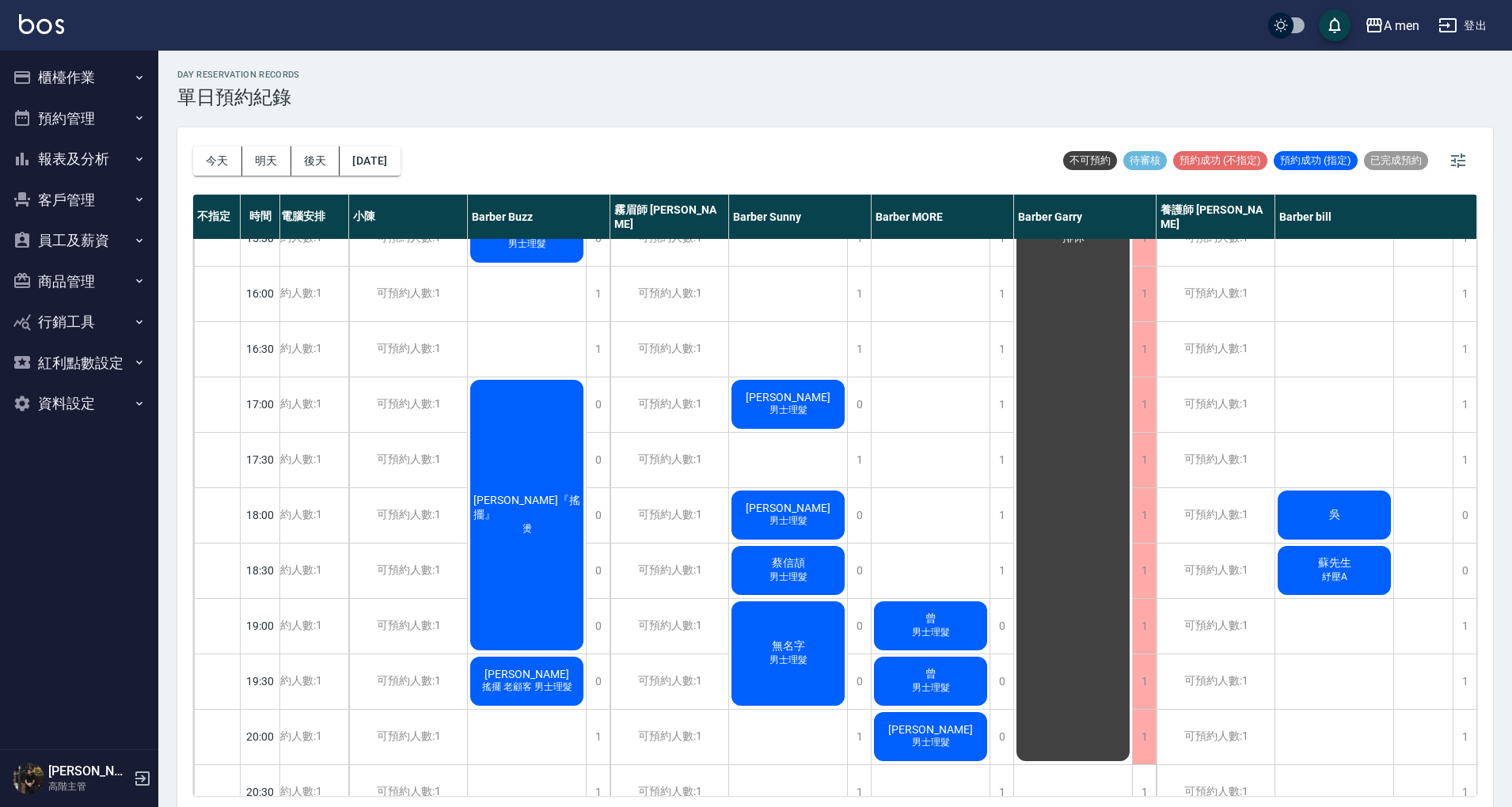
click at [1323, 449] on div "[PERSON_NAME] 男士理髮 [PERSON_NAME] 洗+剪 anappleaday 洗+剪 [PERSON_NAME]先生 紓壓A" at bounding box center [1334, 404] width 119 height 1384
click at [1331, 464] on div "[PERSON_NAME] 男士理髮 [PERSON_NAME] 洗+剪 anappleaday 洗+剪 [PERSON_NAME]先生 紓壓A" at bounding box center [1334, 404] width 119 height 1384
click at [1350, 522] on div "吳" at bounding box center [1334, 515] width 118 height 54
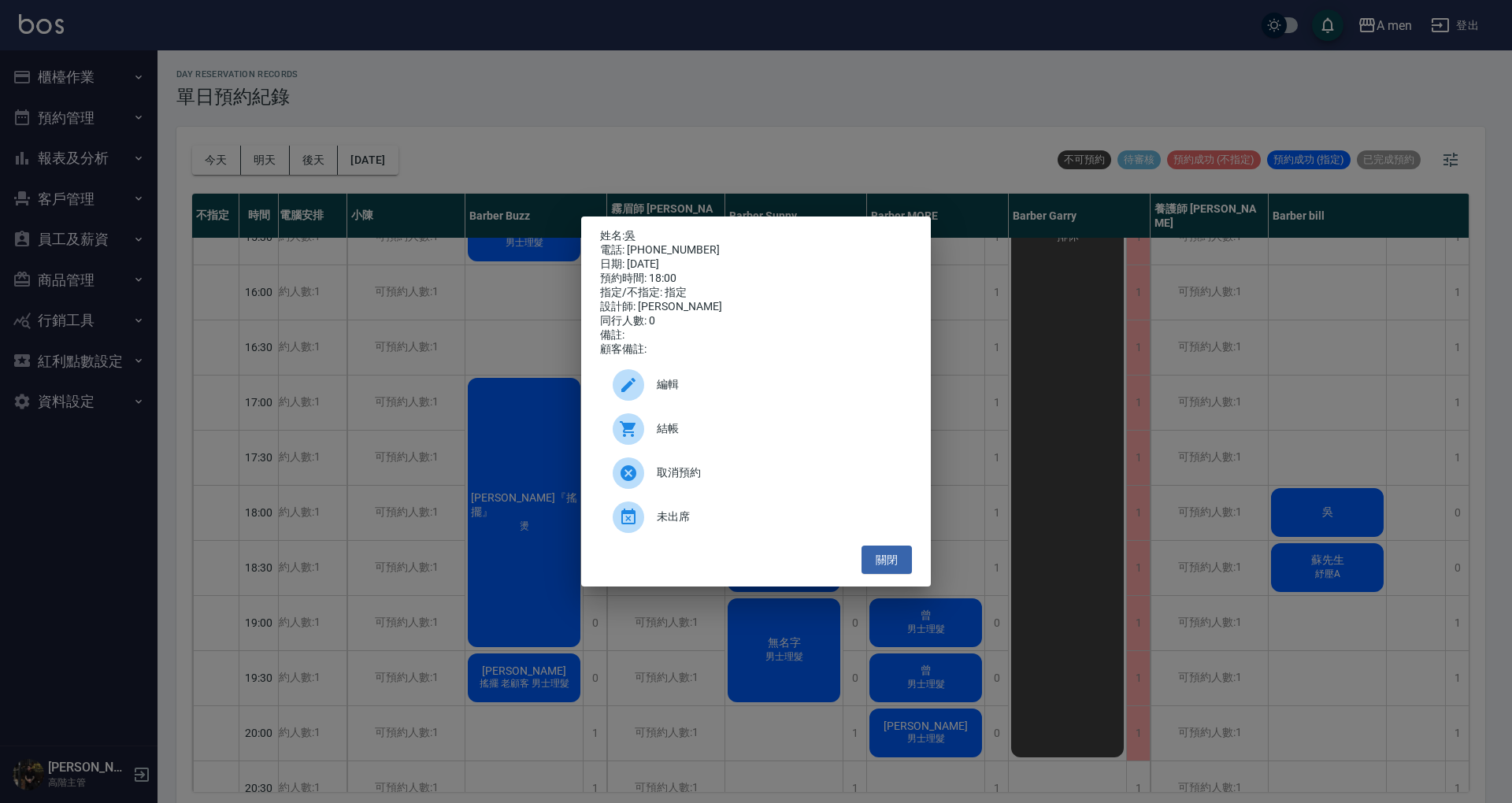
click at [788, 382] on div "編輯" at bounding box center [756, 385] width 312 height 44
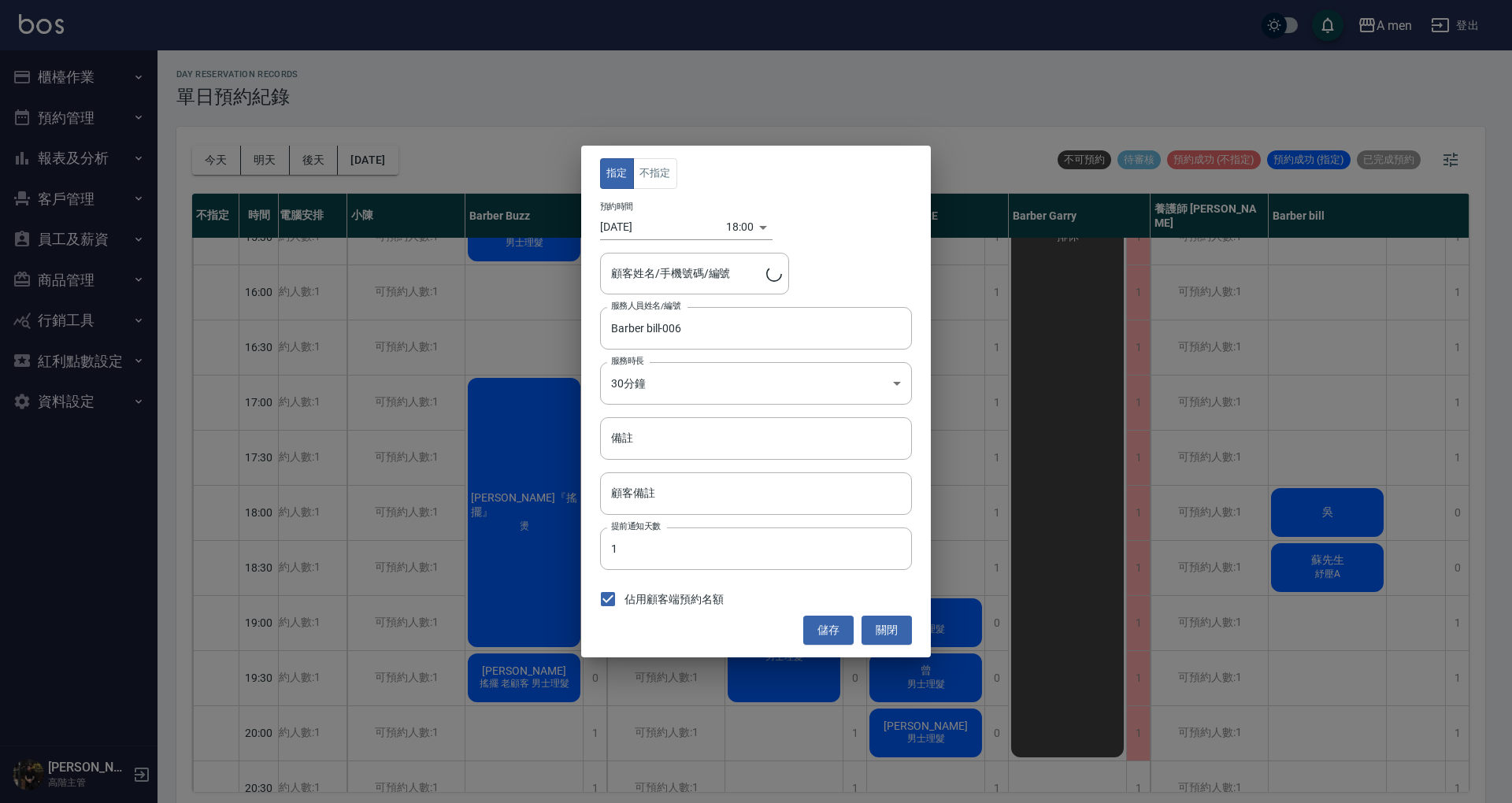
type input "吳/0930345711"
drag, startPoint x: 622, startPoint y: 175, endPoint x: 636, endPoint y: 175, distance: 14.0
click at [622, 175] on button "指定" at bounding box center [617, 173] width 34 height 31
click at [766, 431] on input "備註" at bounding box center [756, 438] width 312 height 43
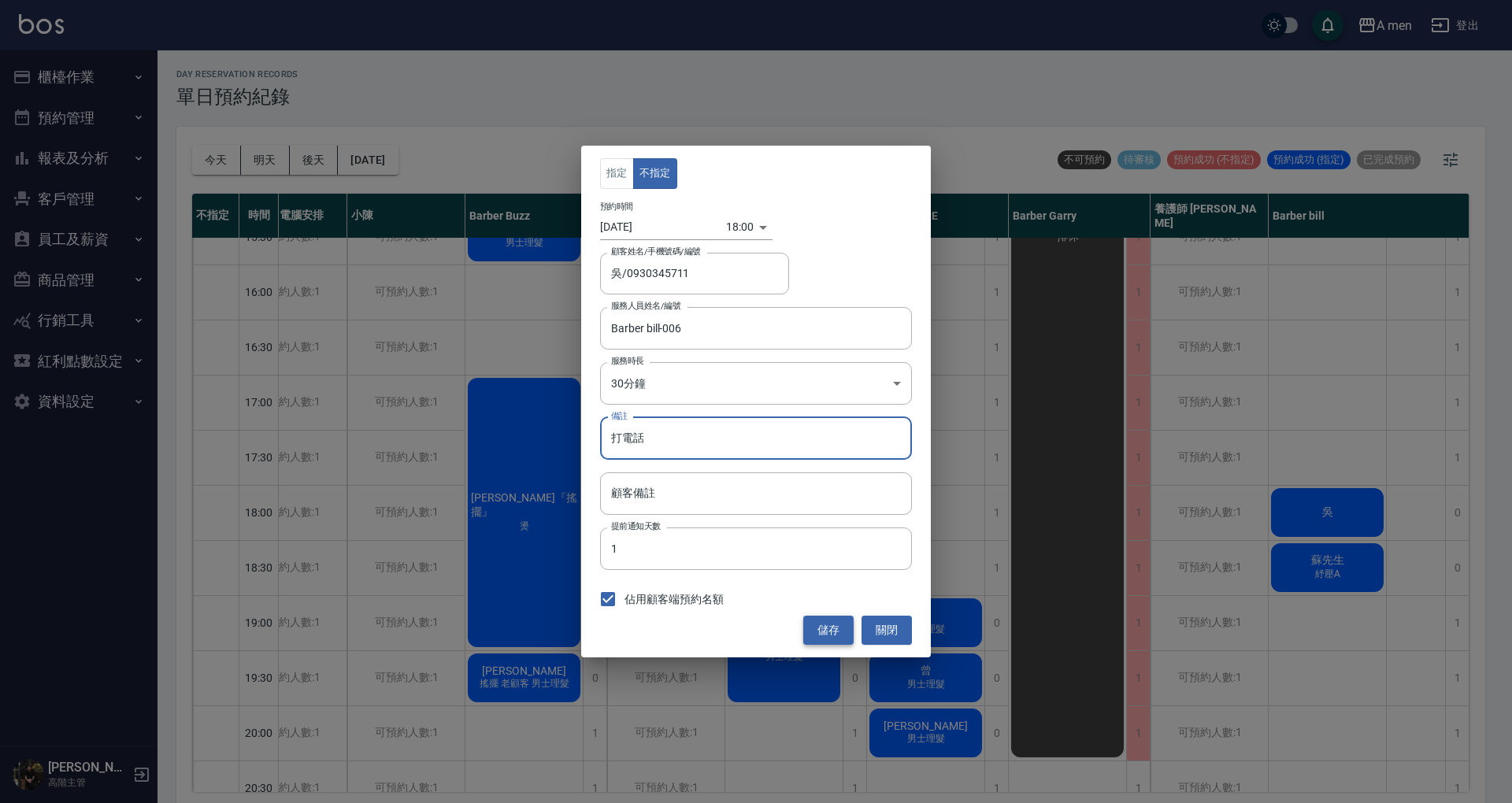
type input "打電話"
click at [820, 628] on button "儲存" at bounding box center [829, 630] width 51 height 29
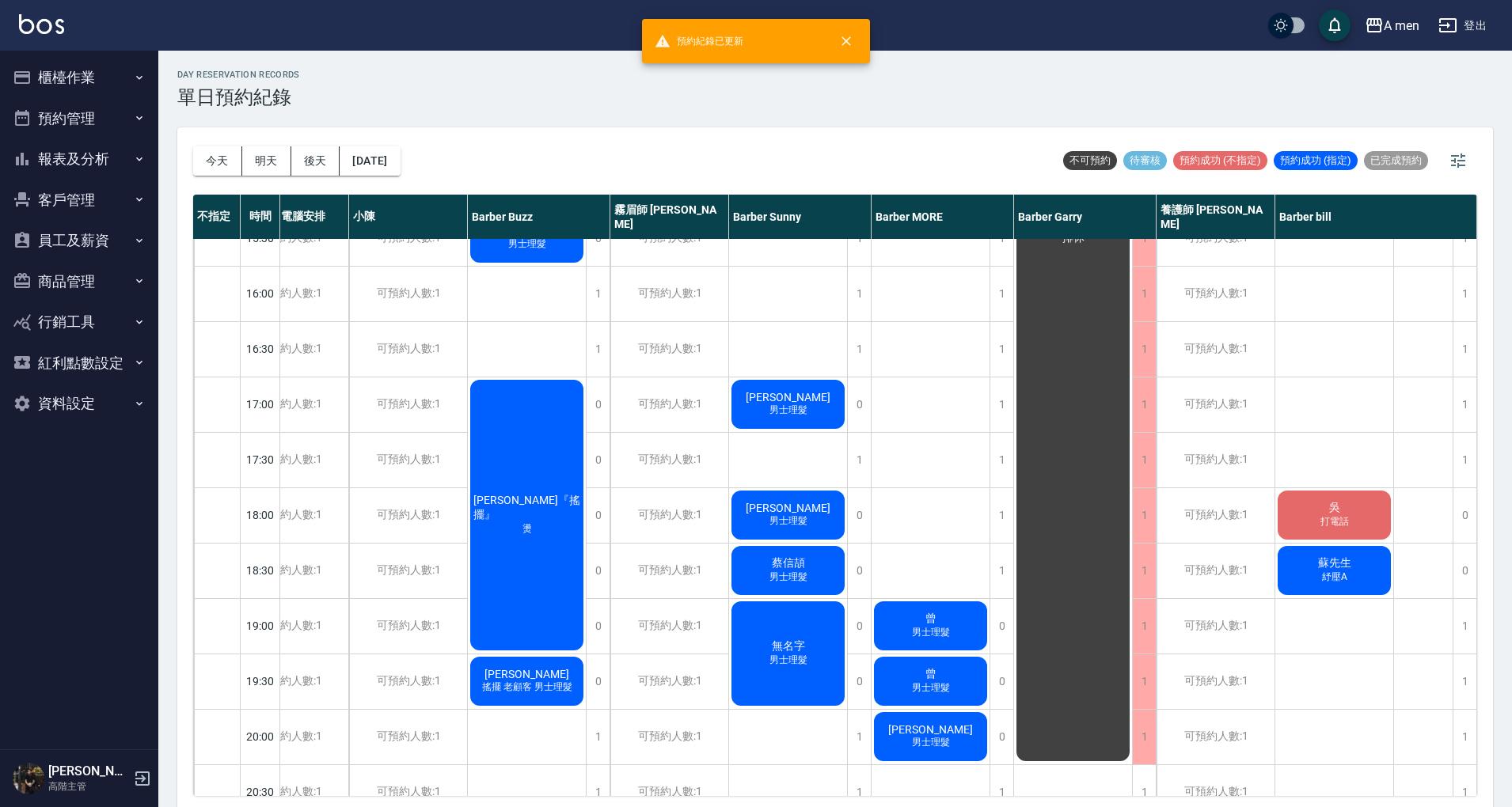
click at [1301, 387] on div "[PERSON_NAME]理髮 [PERSON_NAME]+剪 anappleaday 洗+剪 吳 打電話 蘇先生 紓壓A" at bounding box center [1334, 404] width 119 height 1384
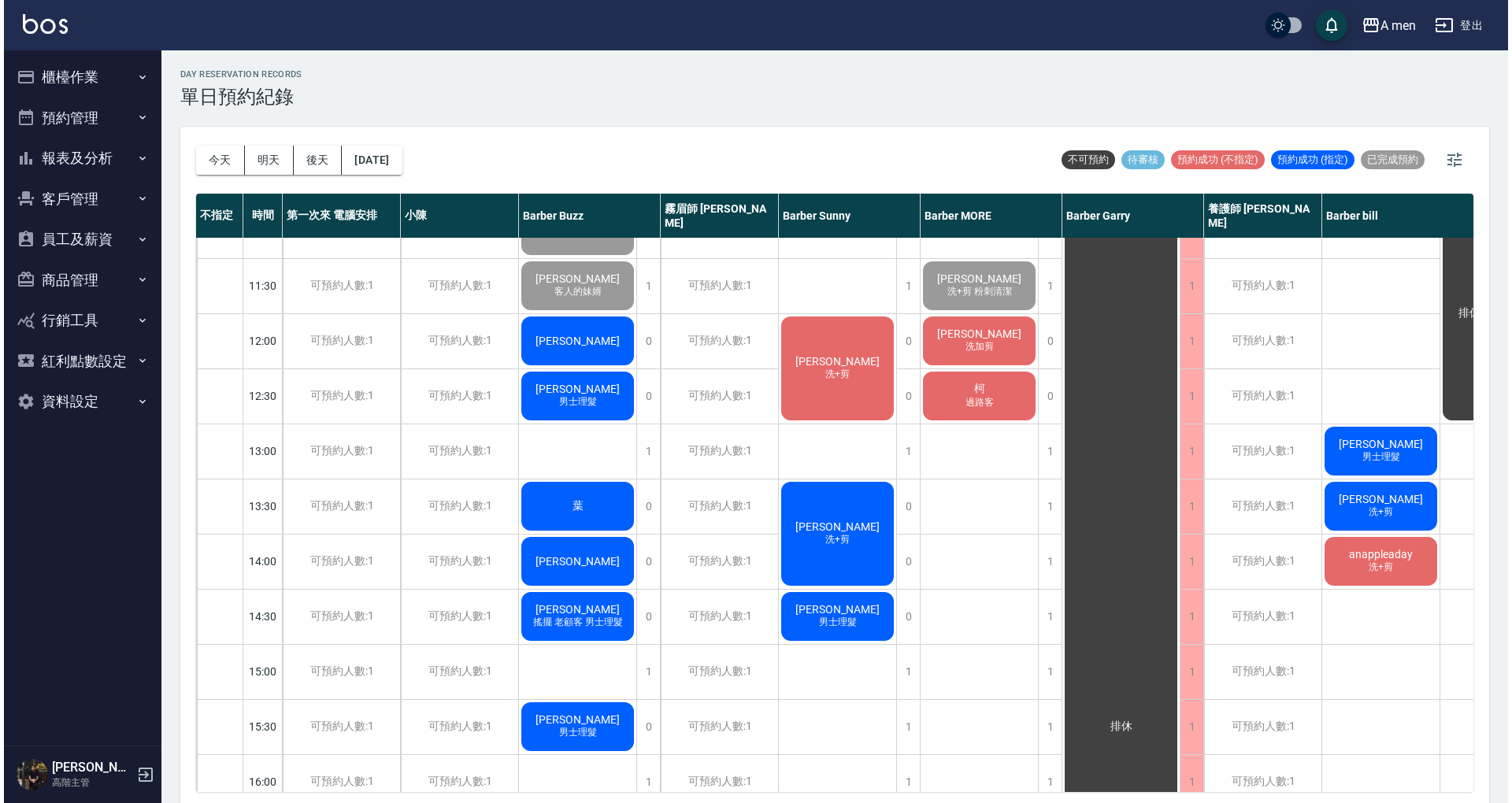
scroll to position [0, 0]
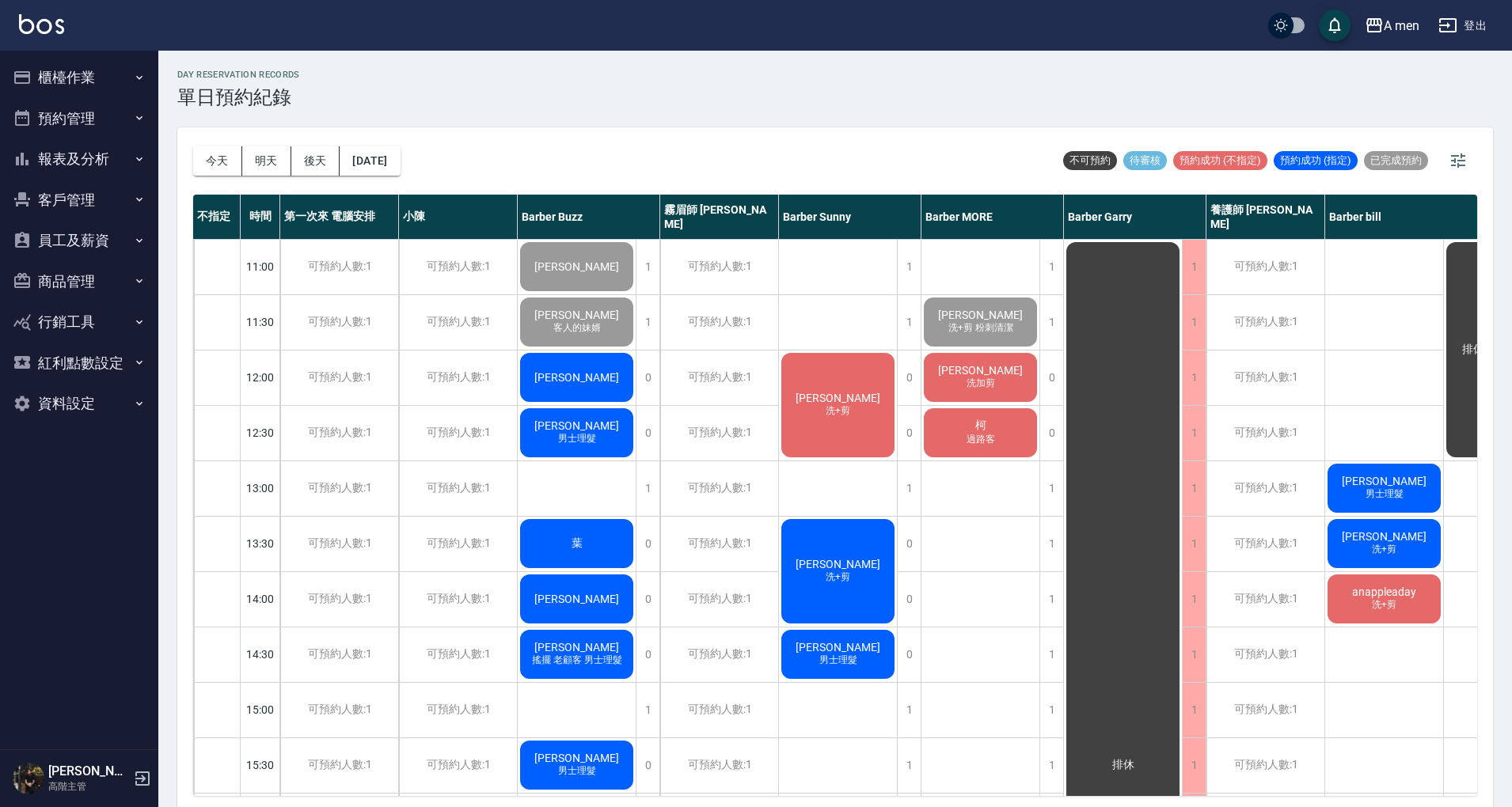
click at [566, 361] on div "[PERSON_NAME]" at bounding box center [577, 378] width 118 height 54
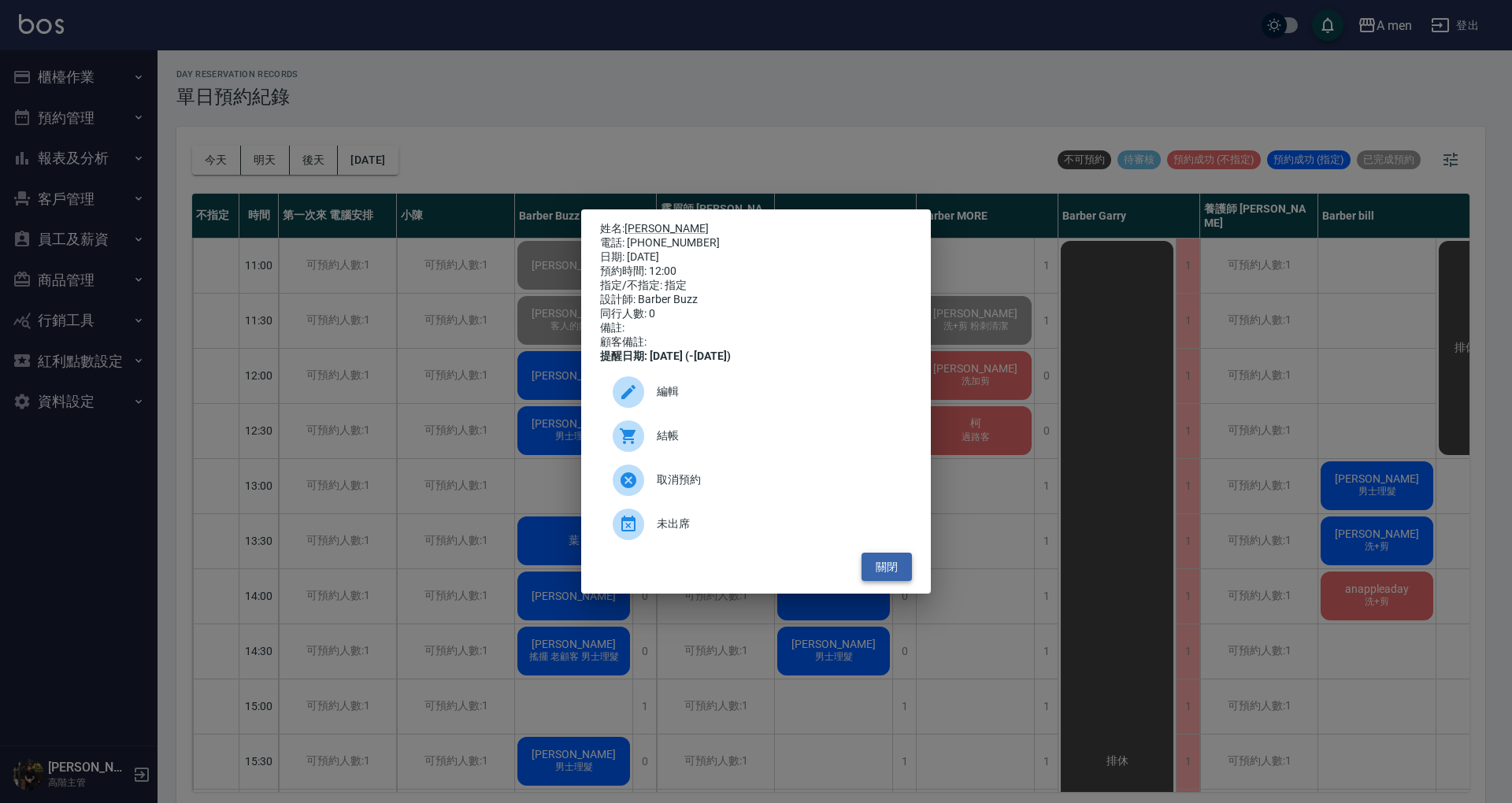
click at [880, 576] on button "關閉" at bounding box center [887, 567] width 51 height 29
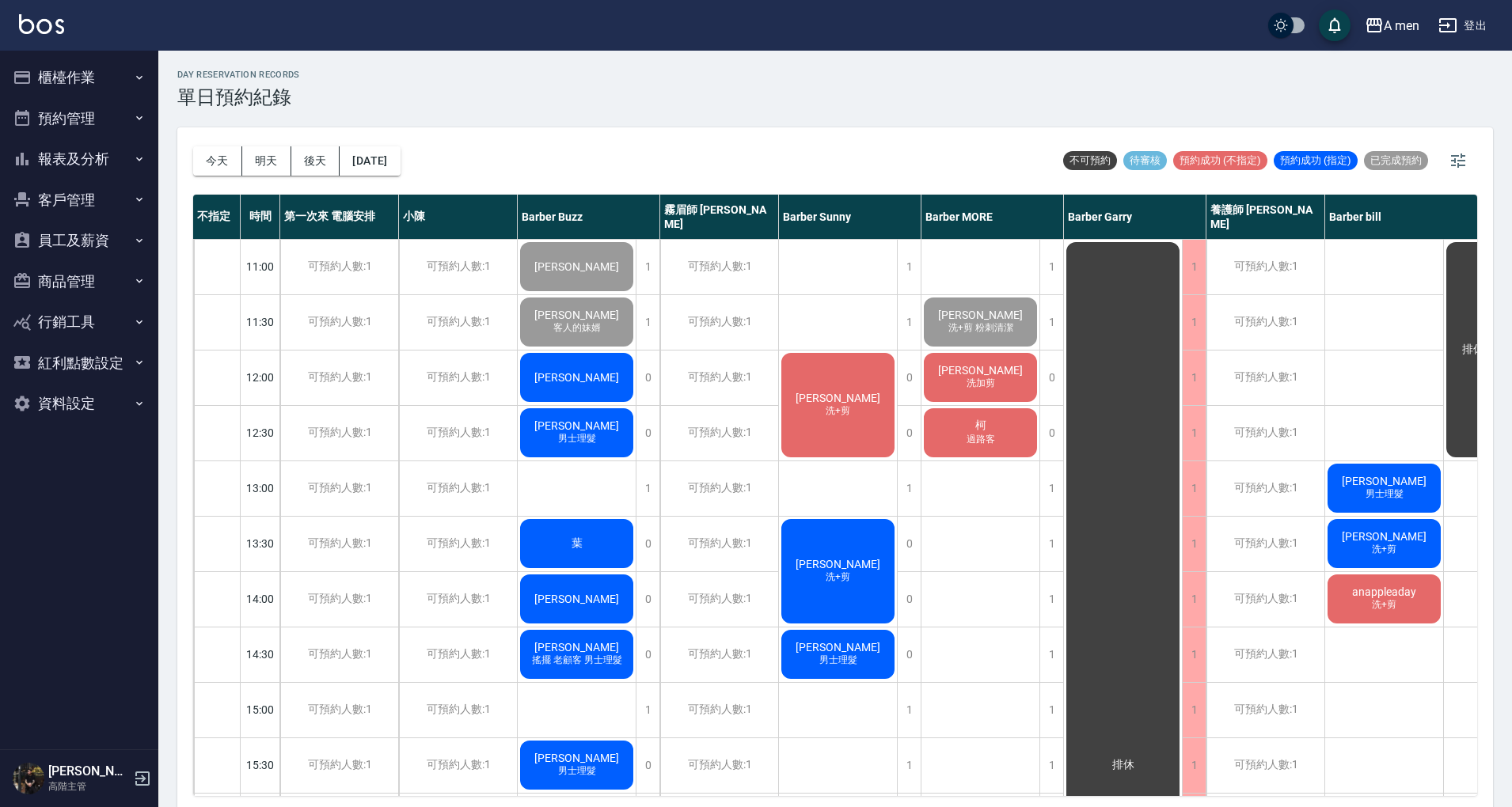
click at [595, 382] on span "[PERSON_NAME]" at bounding box center [577, 378] width 91 height 13
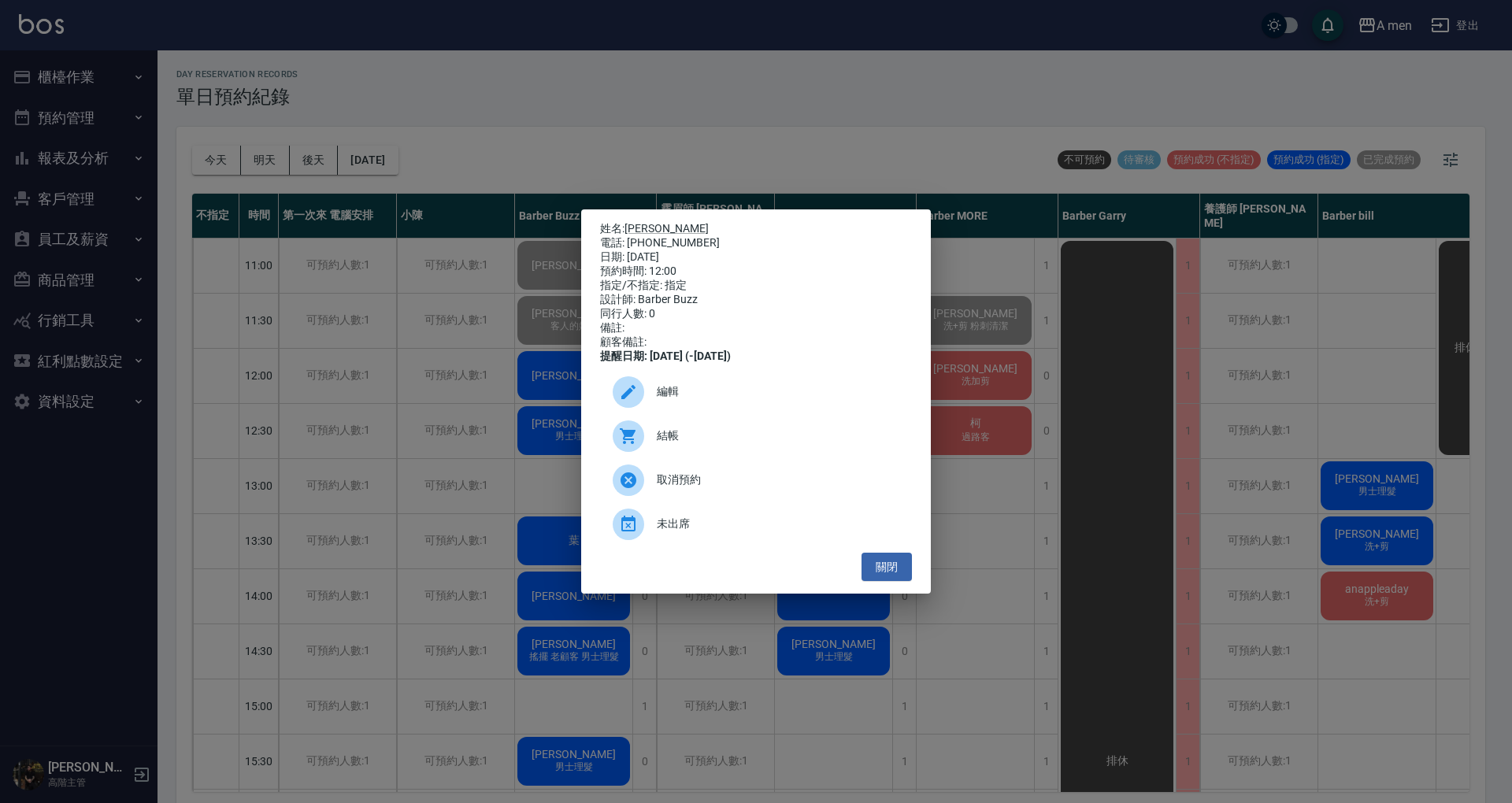
click at [701, 428] on div "結帳" at bounding box center [756, 436] width 312 height 44
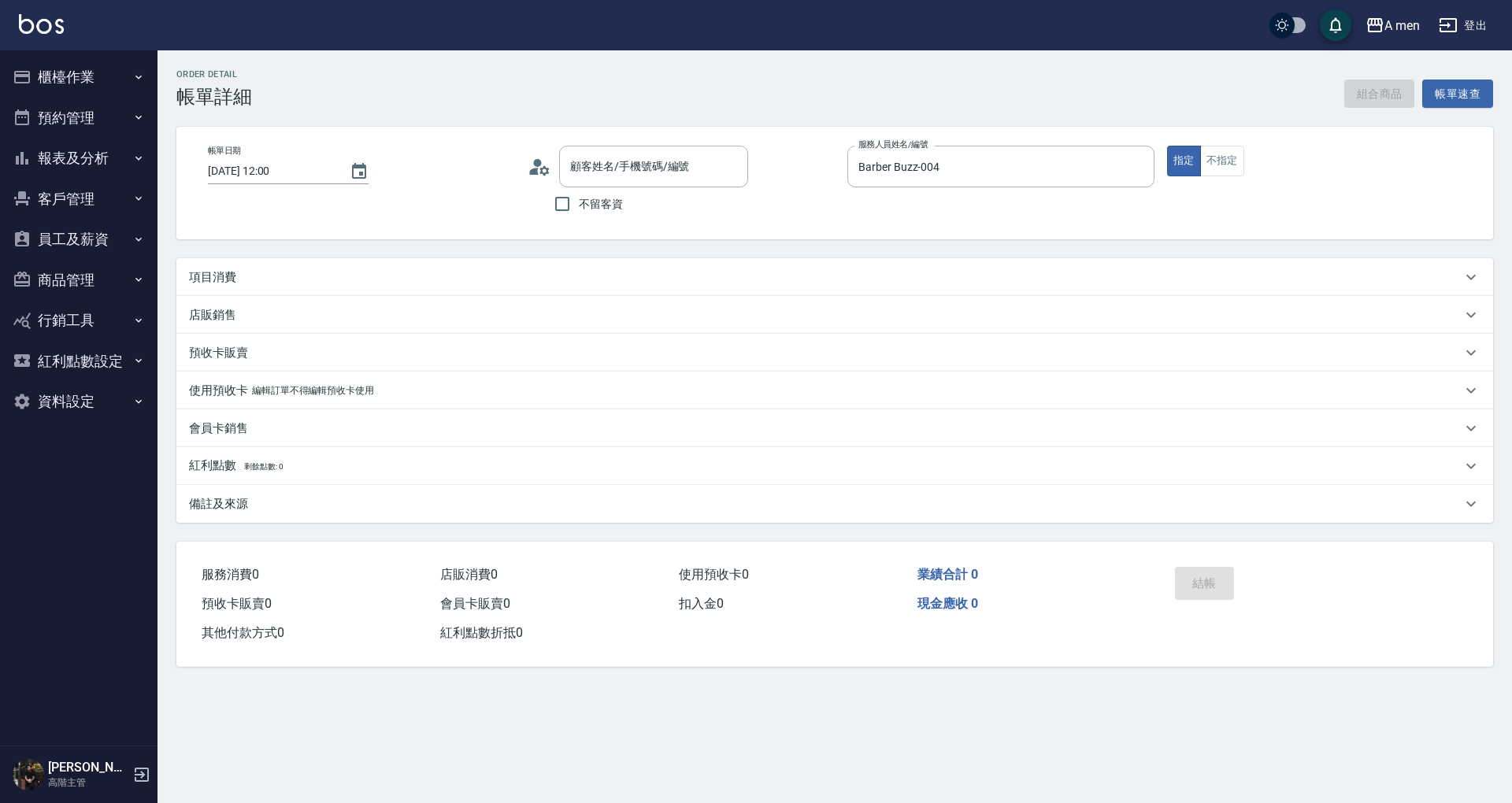
type input "[DATE] 12:00"
type input "Barber Buzz-004"
type input "[PERSON_NAME]/0958873617/null"
click at [1369, 91] on button "組合商品" at bounding box center [1381, 93] width 71 height 29
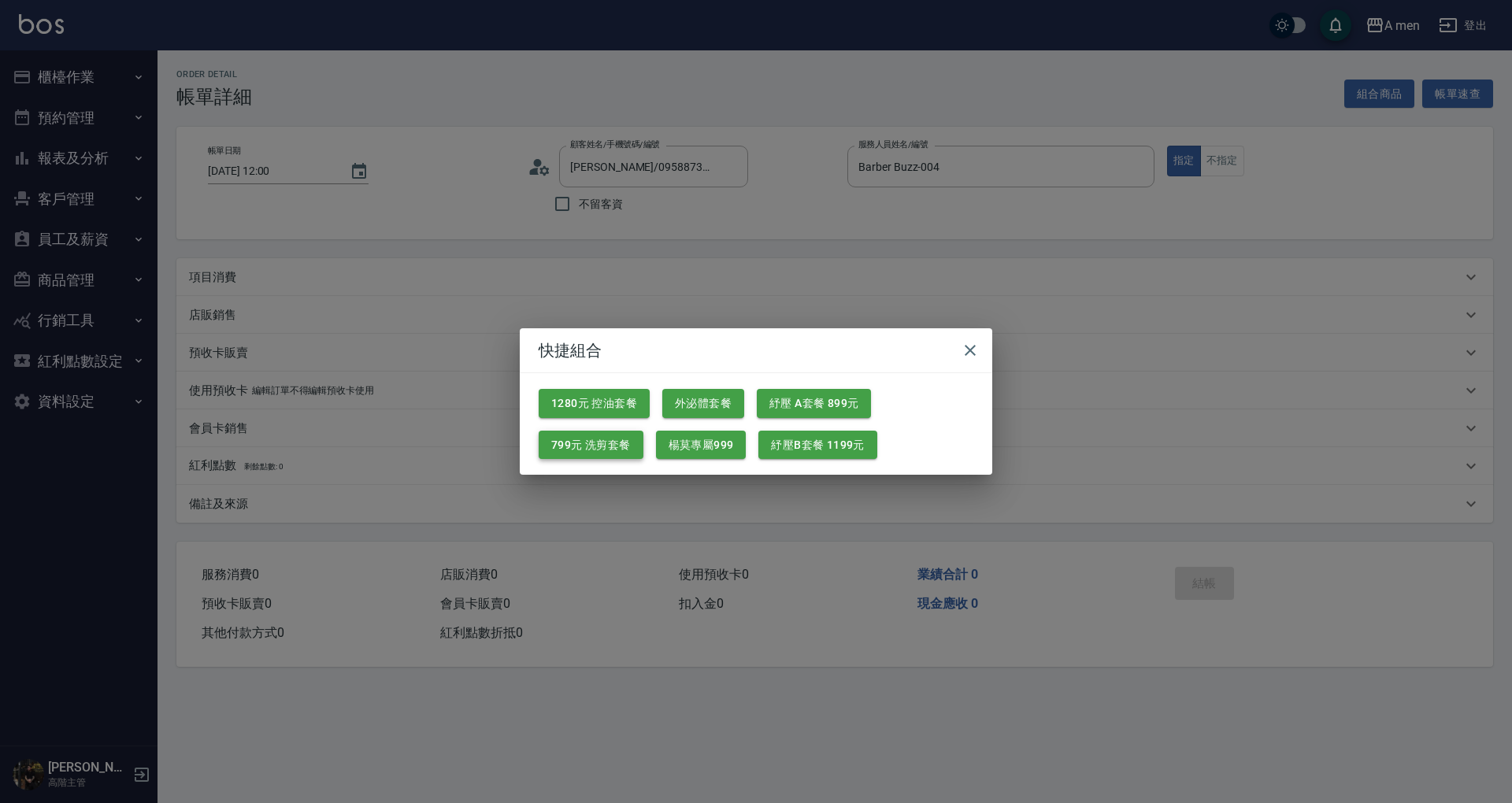
click at [605, 445] on button "799元 洗剪套餐" at bounding box center [591, 445] width 104 height 29
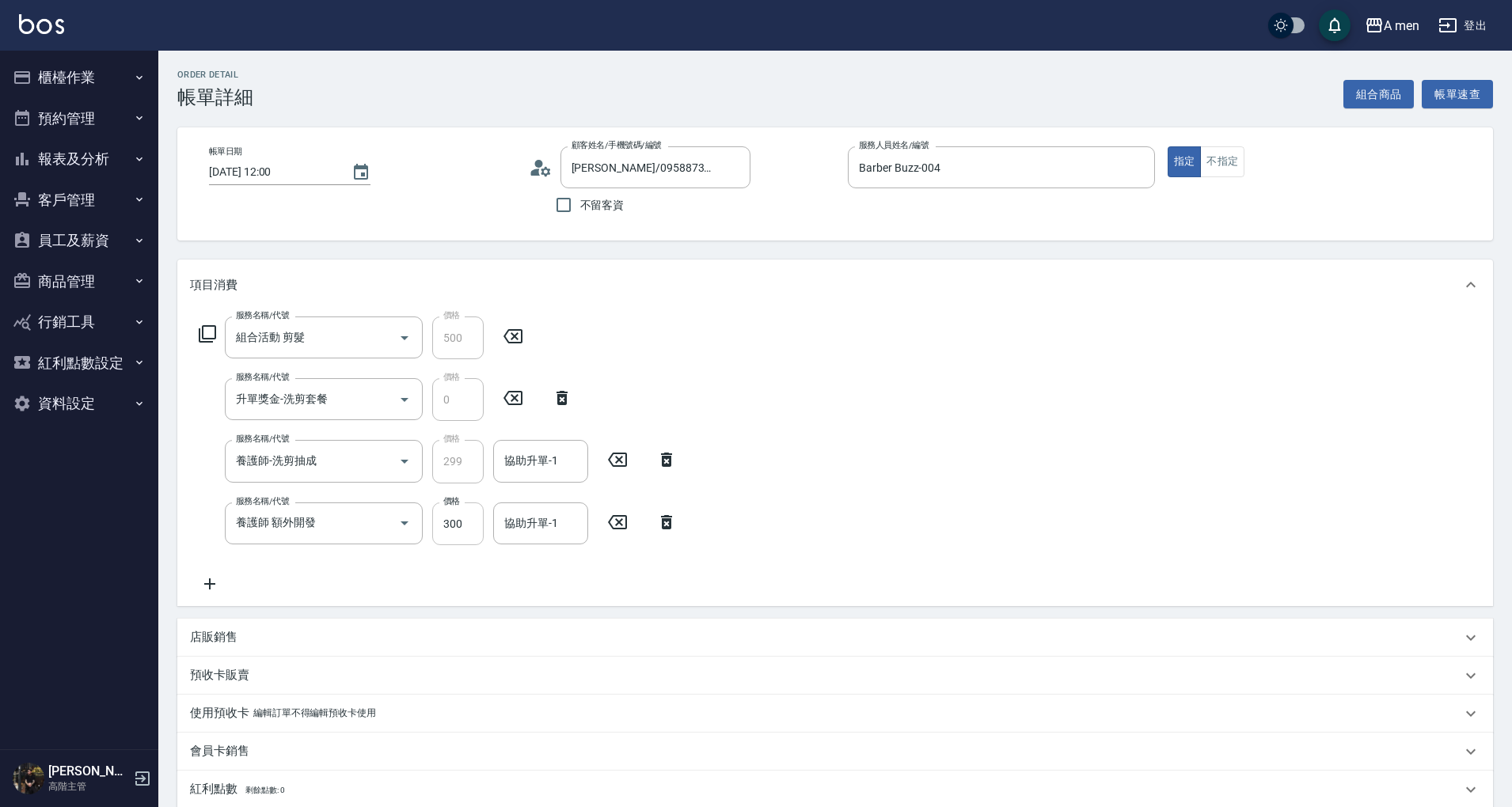
click at [463, 522] on input "300" at bounding box center [457, 524] width 52 height 43
type input "1"
click at [538, 460] on div "協助升單-1 協助升單-1" at bounding box center [540, 460] width 95 height 42
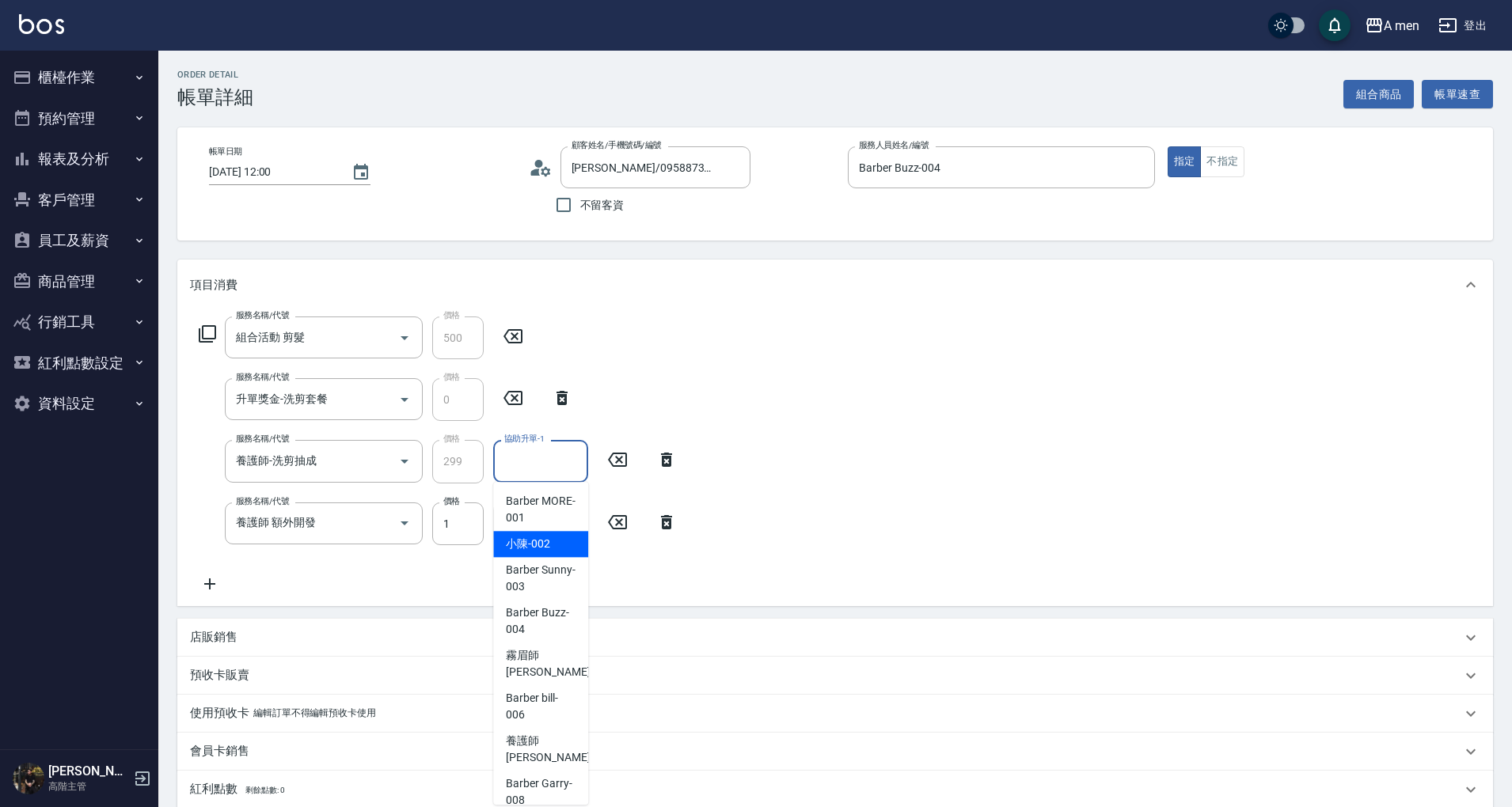
click at [542, 533] on div "小陳 -002" at bounding box center [540, 544] width 95 height 26
type input "小陳-002"
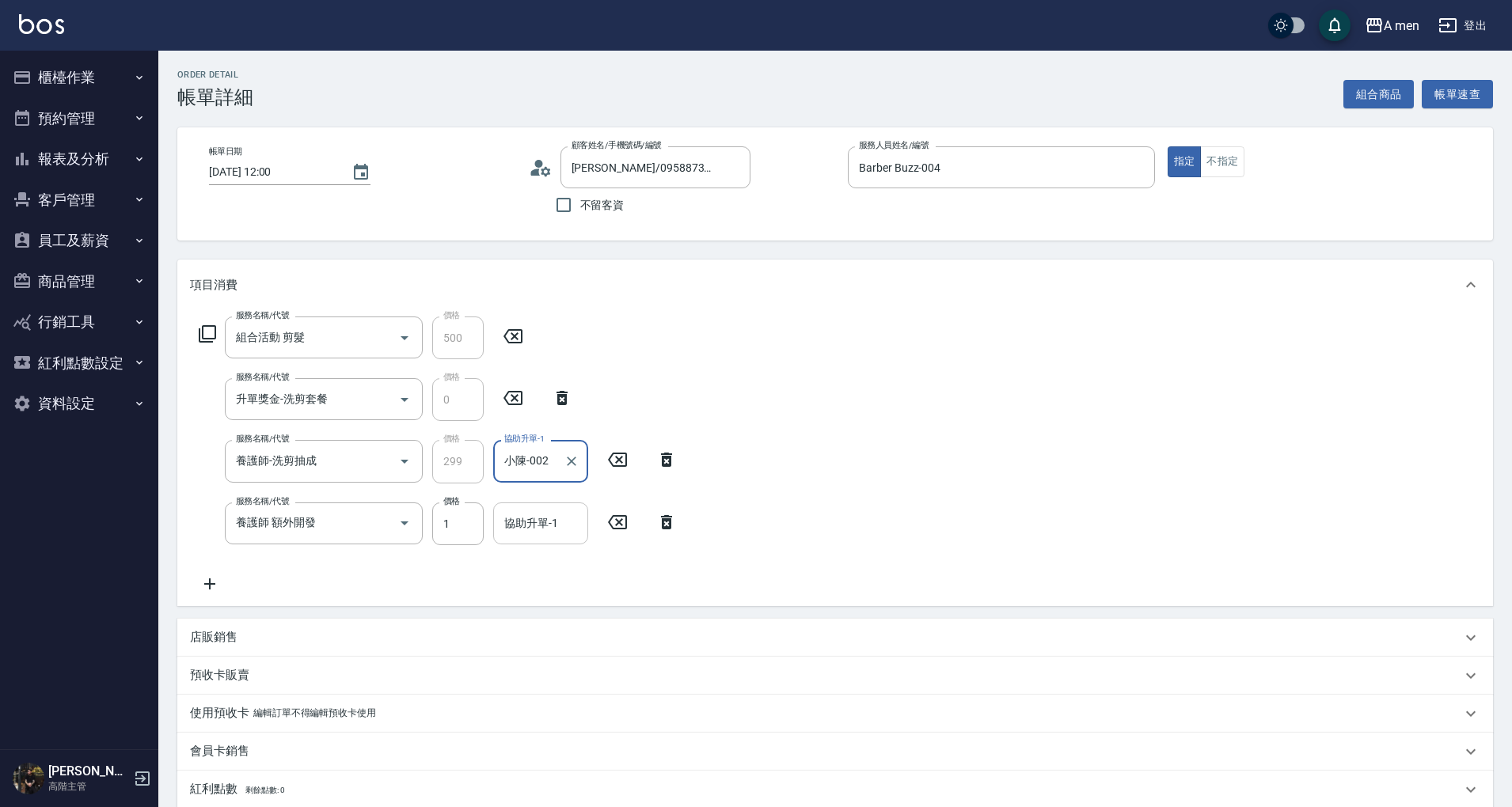
click at [545, 522] on div "協助升單-1 協助升單-1" at bounding box center [540, 523] width 95 height 42
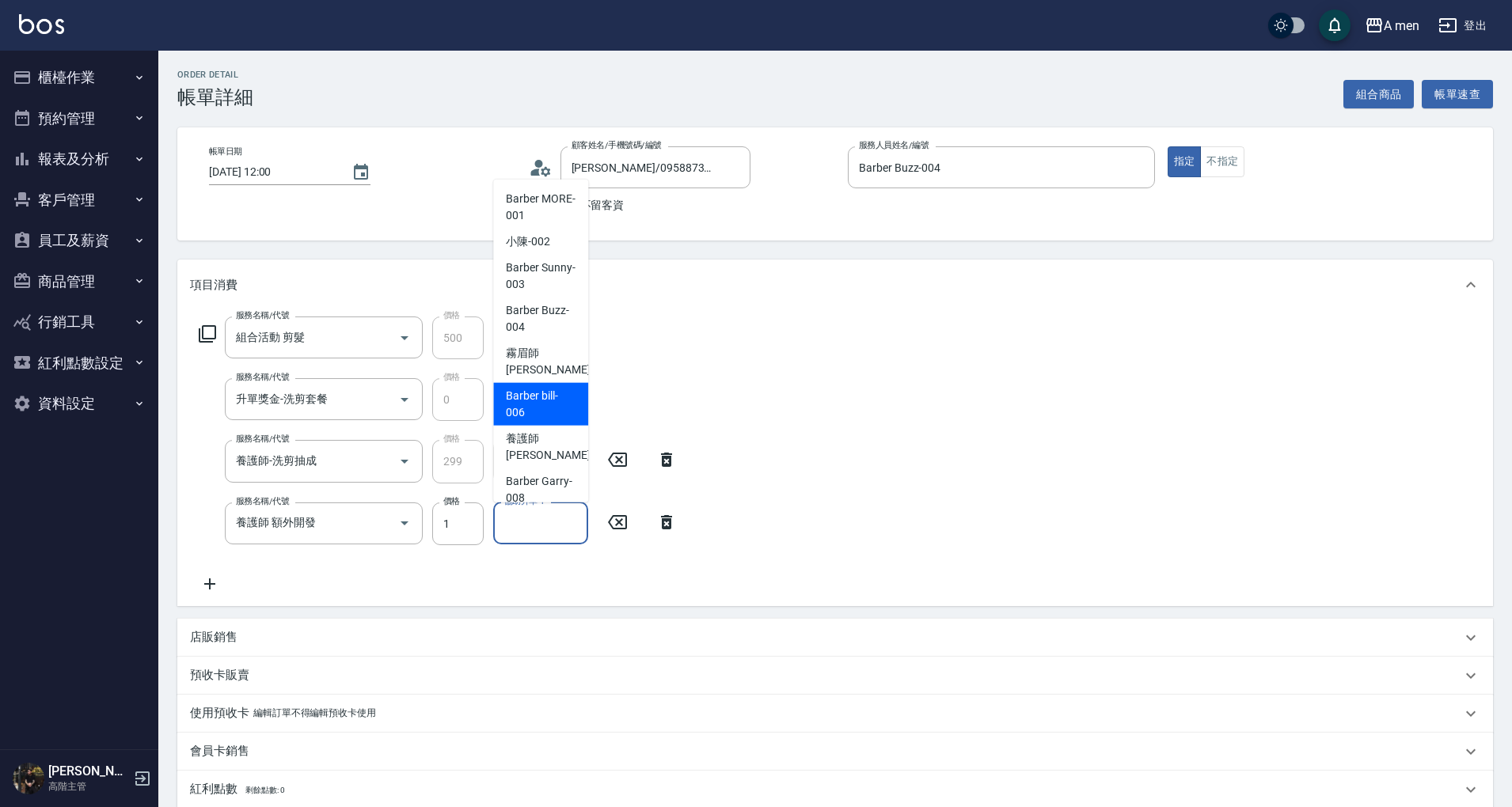
click at [546, 392] on span "Barber bill -006" at bounding box center [541, 405] width 70 height 33
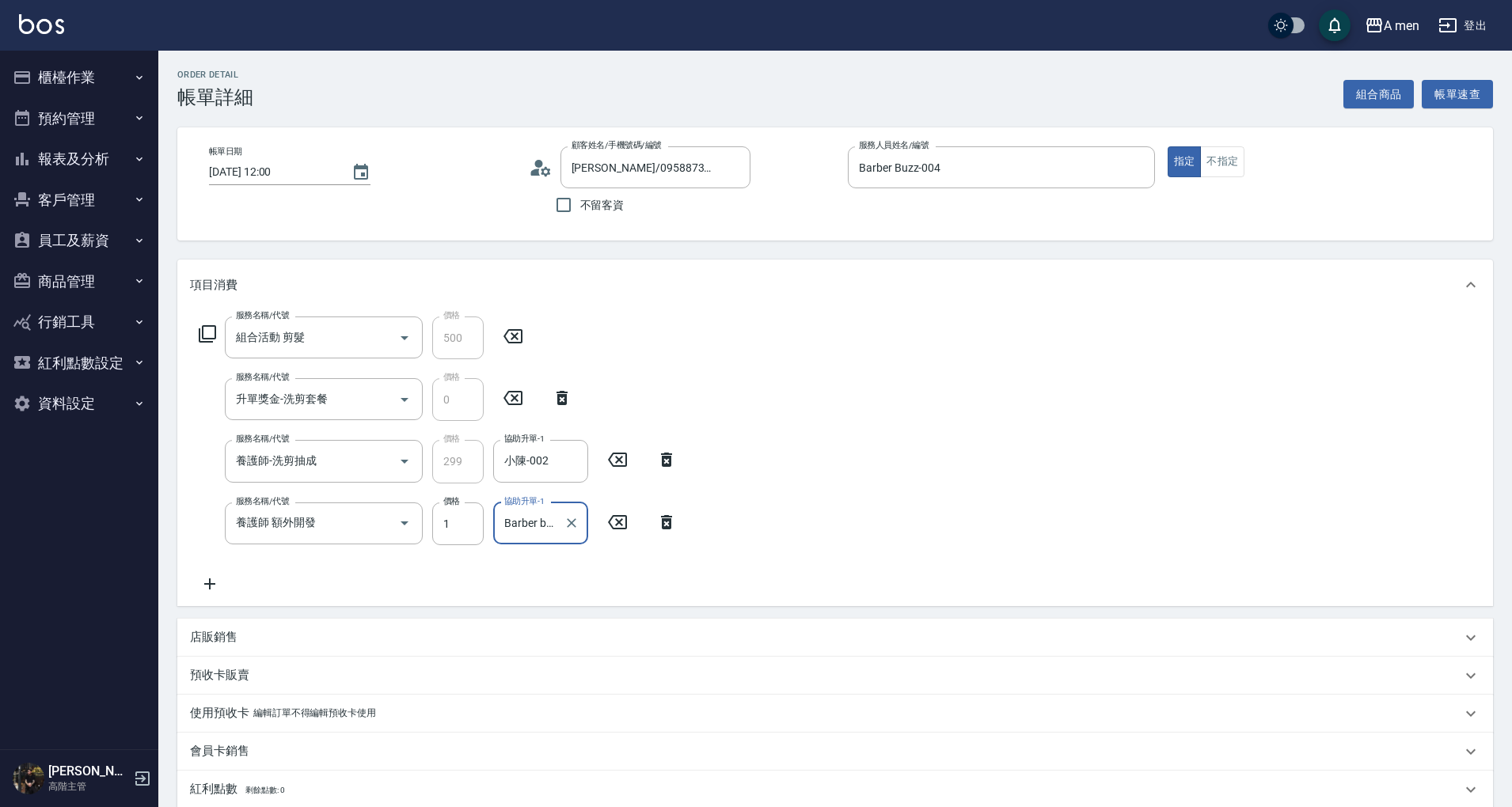
click at [557, 522] on input "Barber bill-006" at bounding box center [529, 523] width 57 height 28
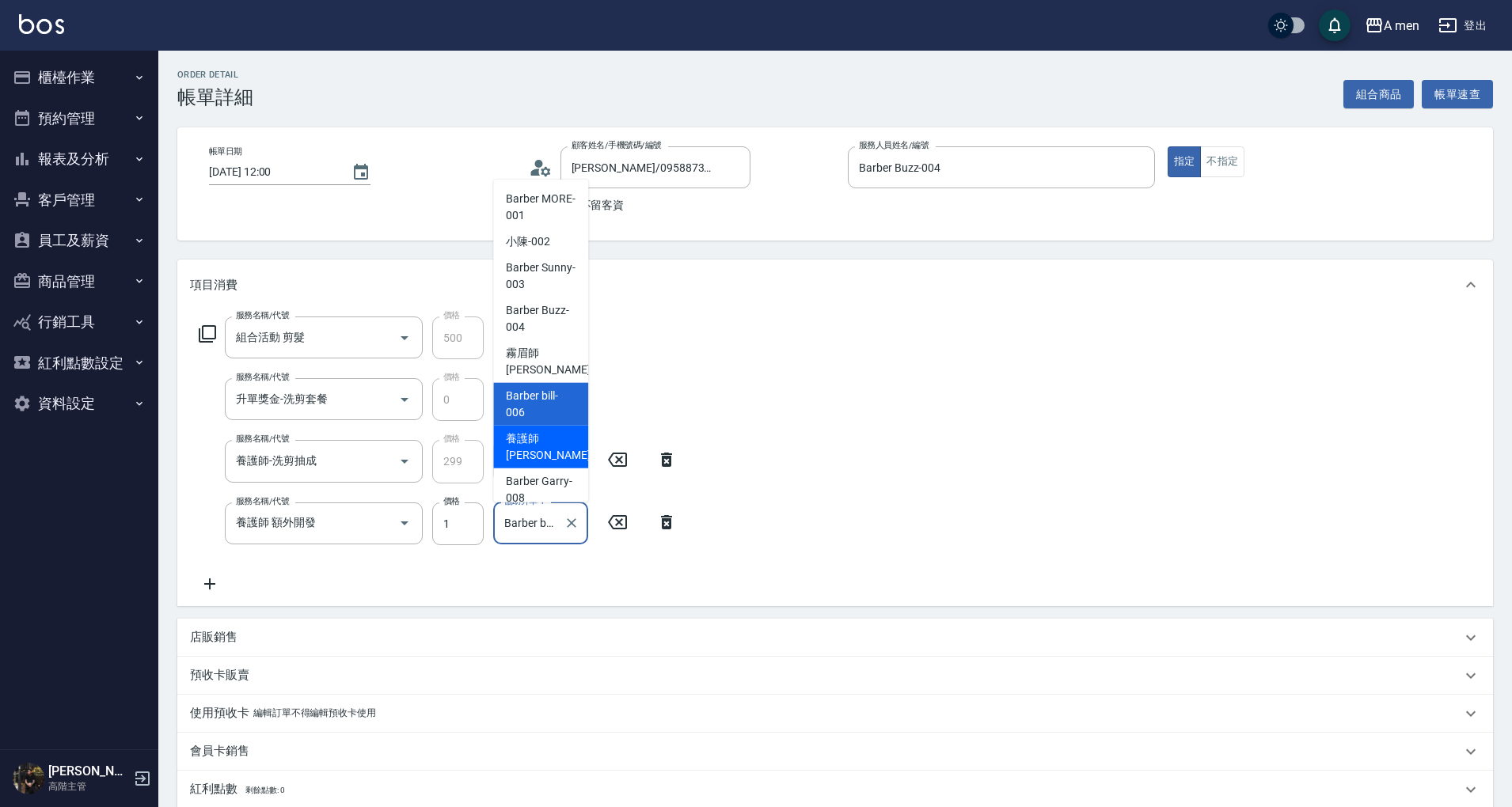
scroll to position [15, 0]
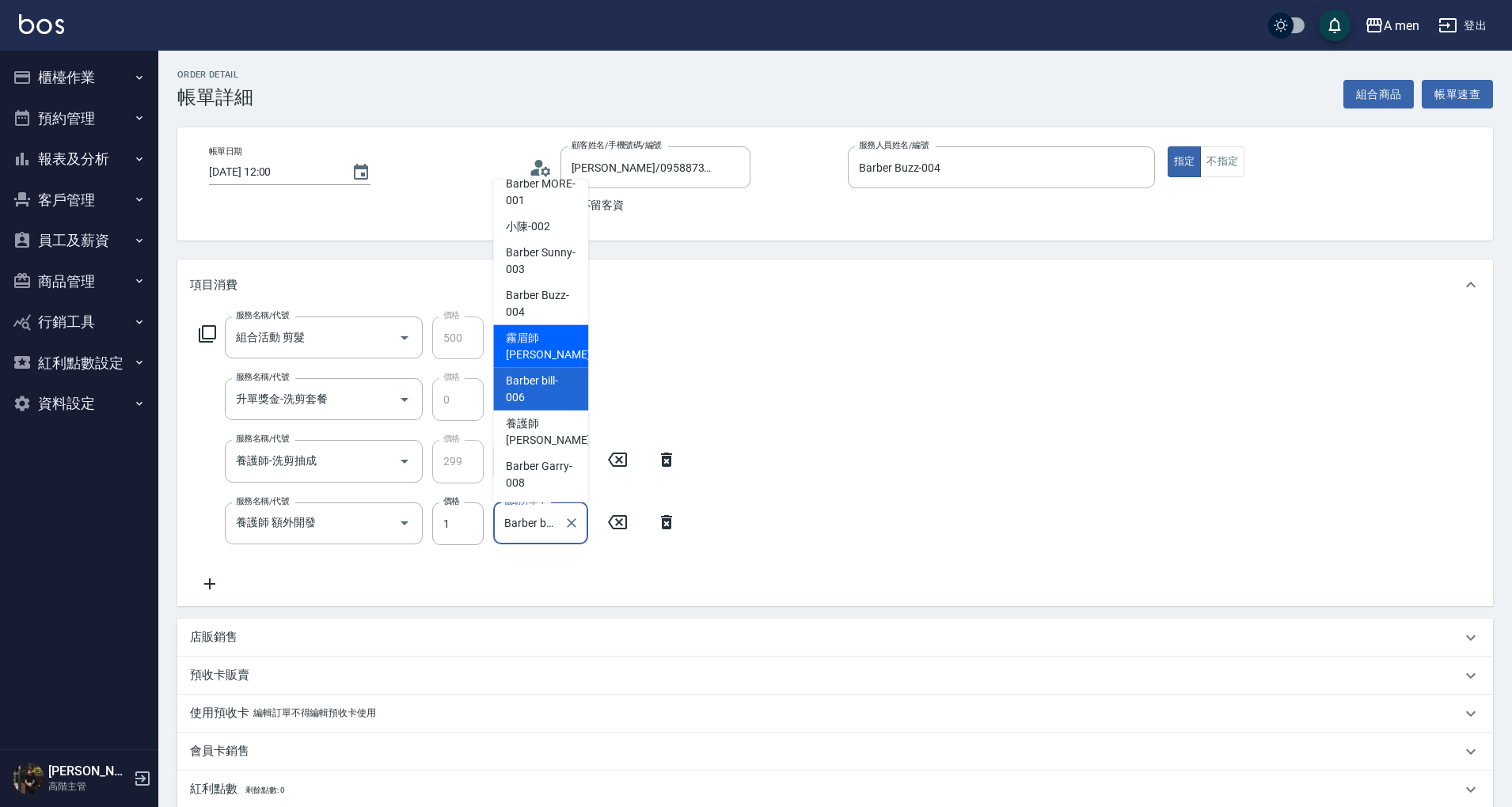
click at [556, 297] on span "Barber Buzz -004" at bounding box center [541, 304] width 70 height 33
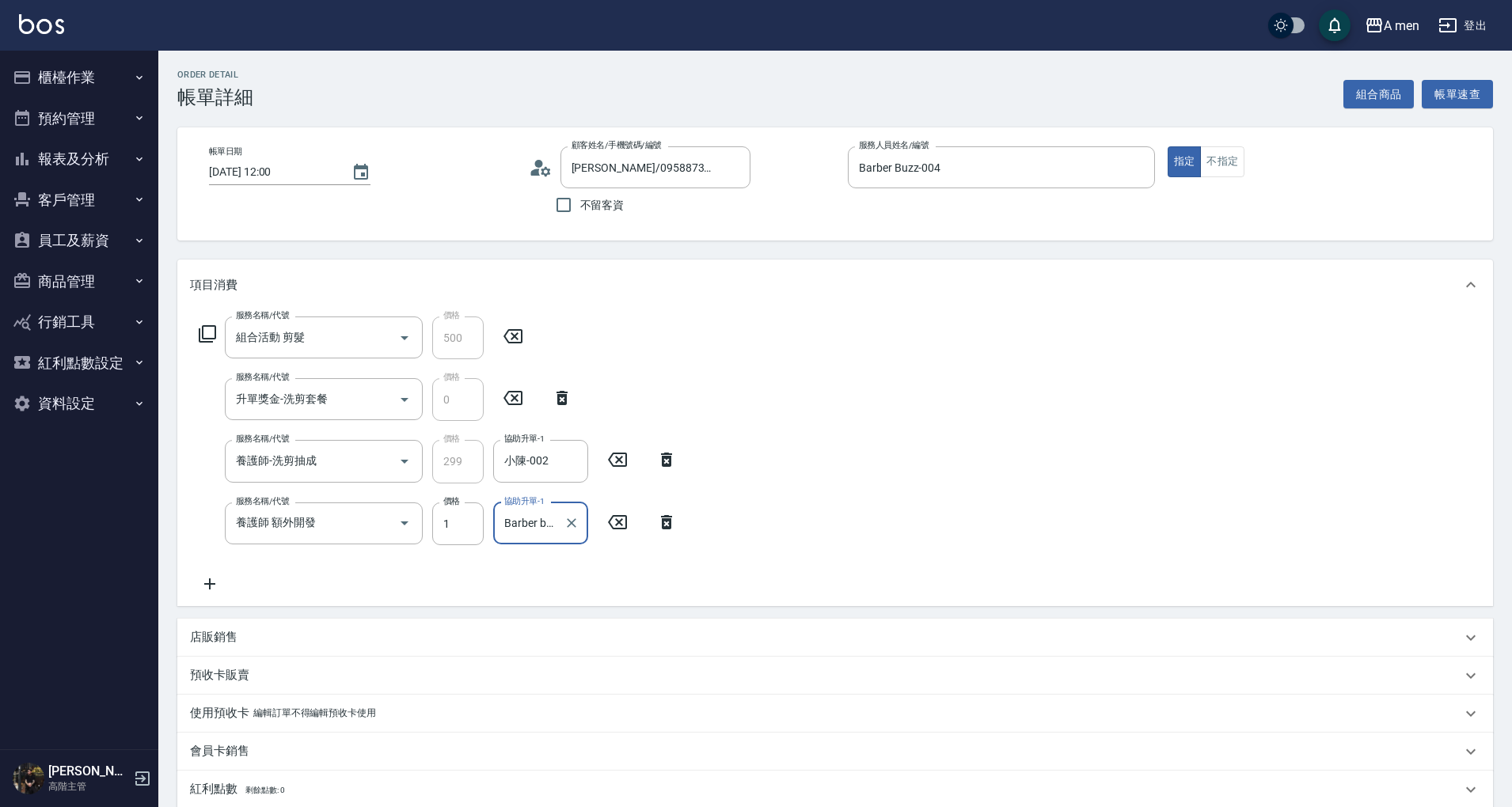
type input "Barber Buzz-004"
click at [947, 364] on div "服務名稱/代號 組合活動 剪髮 服務名稱/代號 價格 500 價格 服務名稱/代號 升單獎金-洗剪套餐 服務名稱/代號 價格 0 價格 服務名稱/代號 養護師…" at bounding box center [835, 458] width 1316 height 296
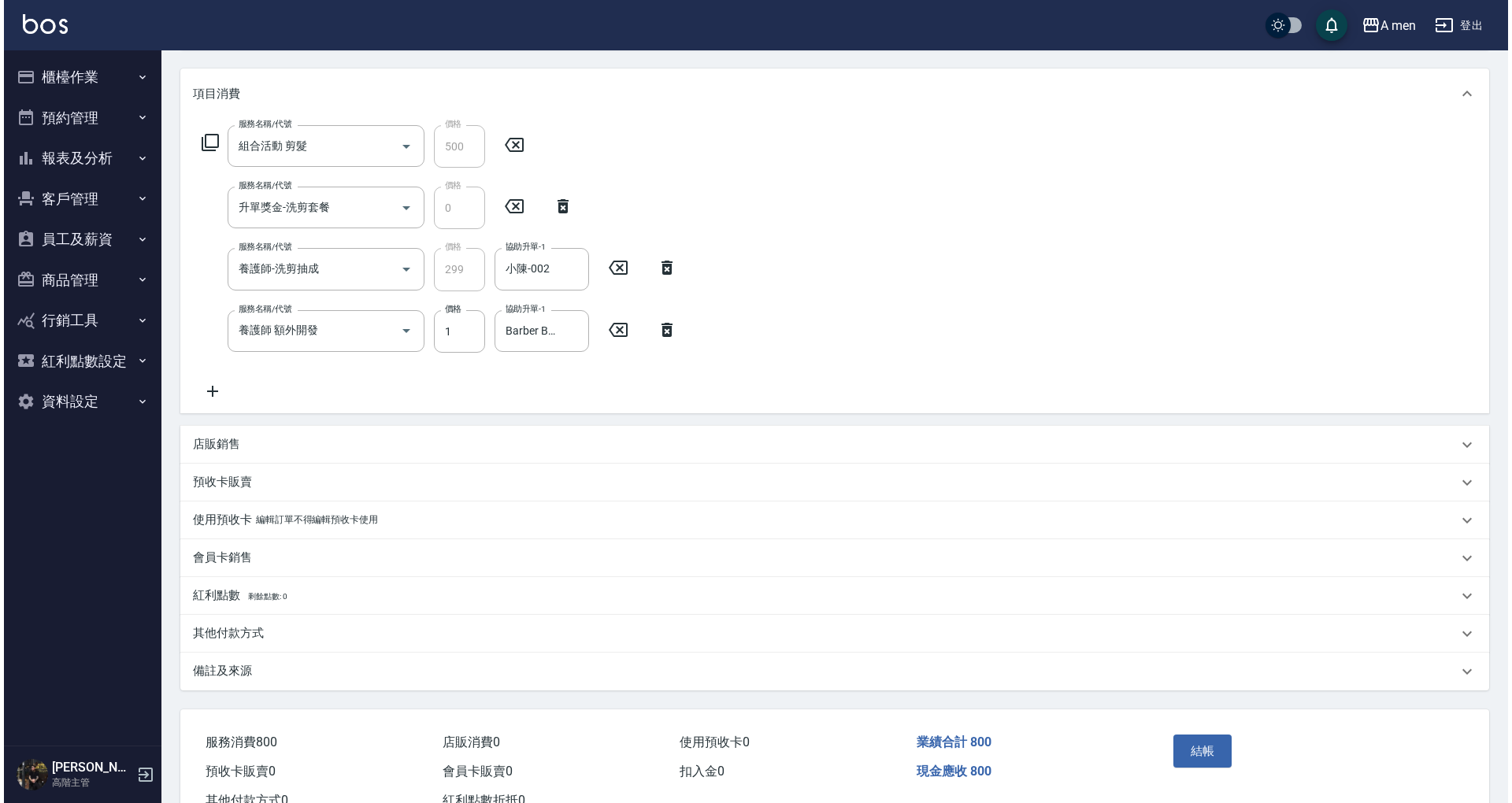
scroll to position [244, 0]
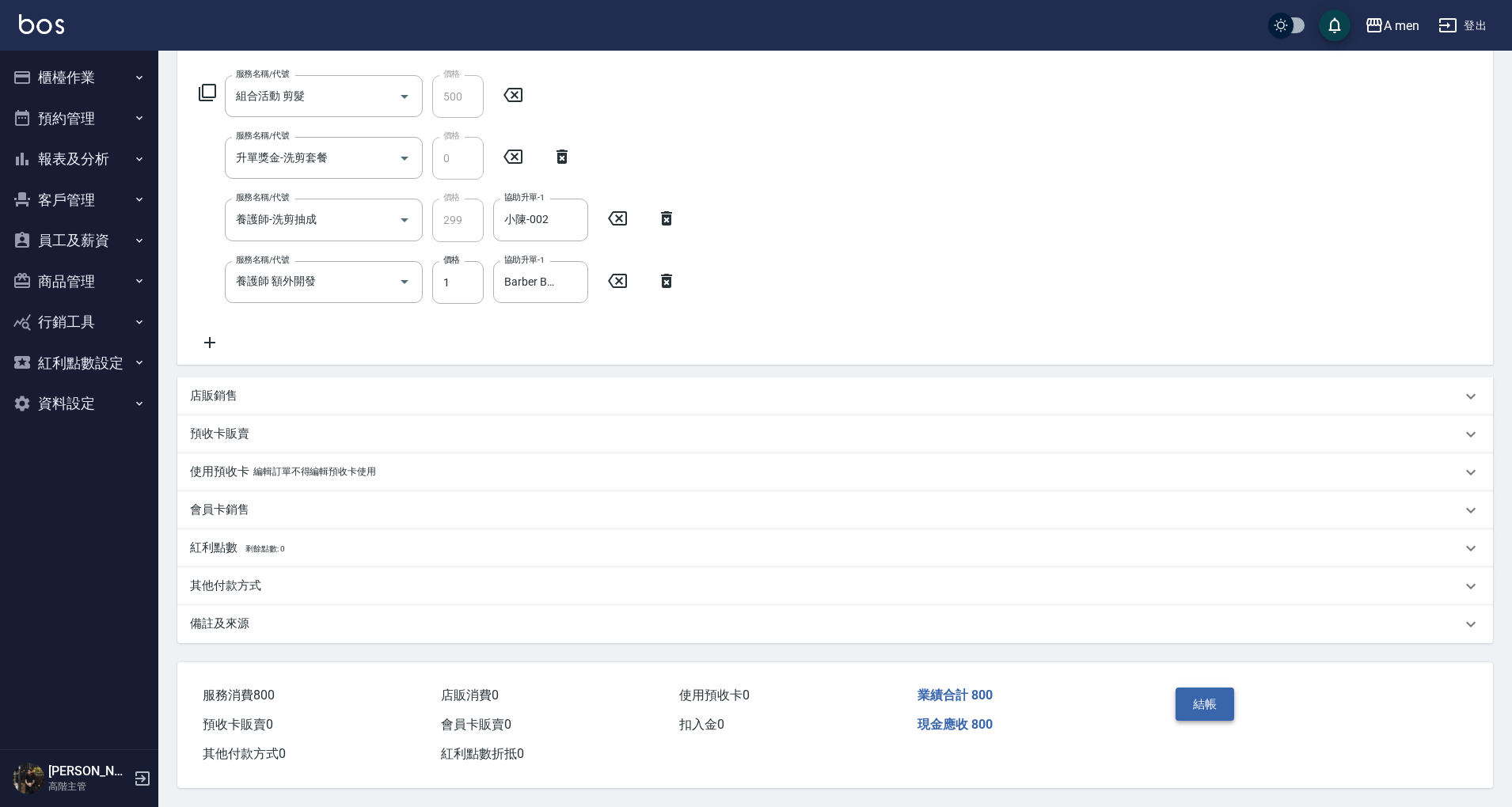
click at [1197, 696] on button "結帳" at bounding box center [1205, 704] width 60 height 33
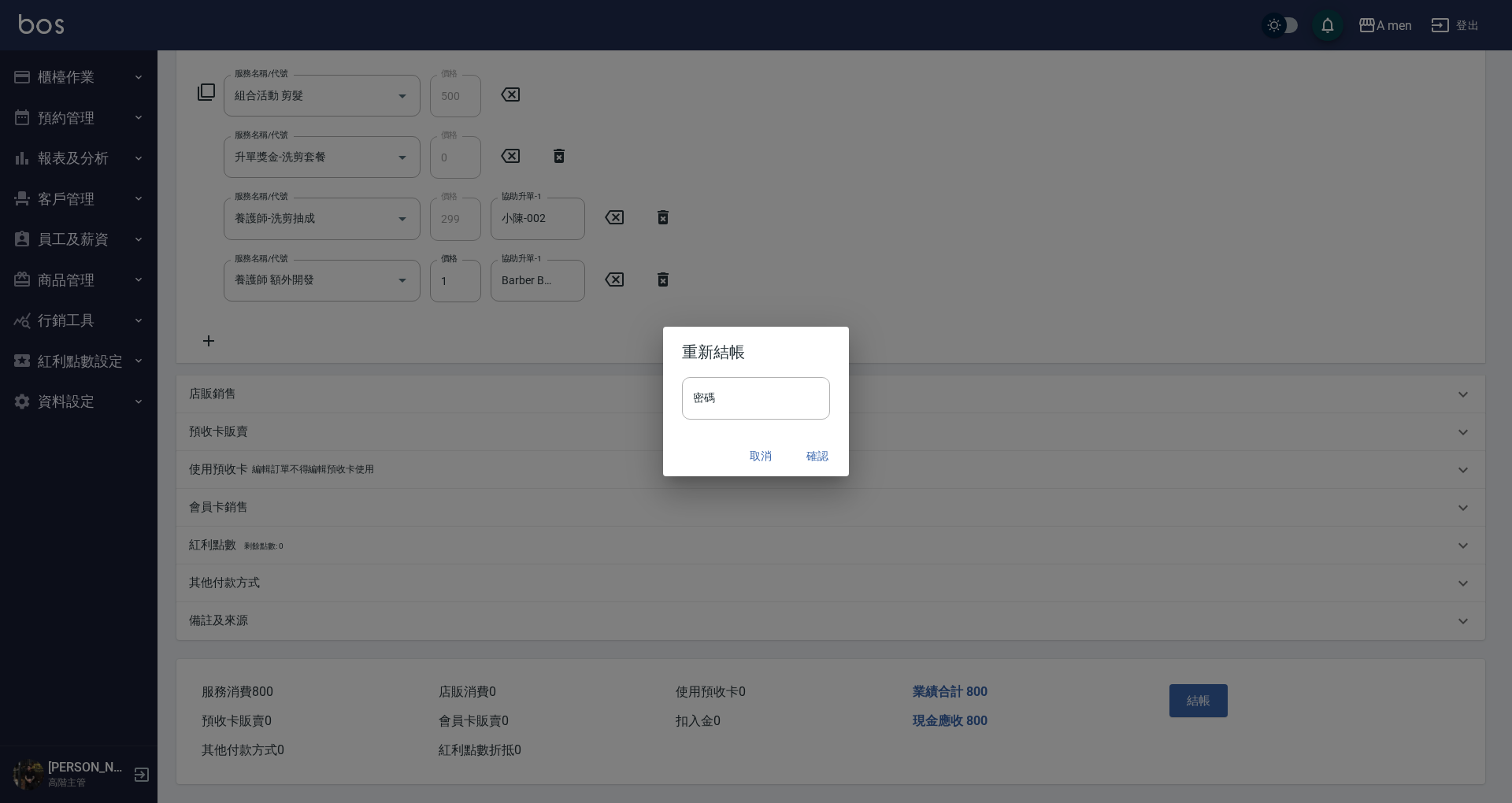
click at [823, 450] on button "確認" at bounding box center [818, 456] width 51 height 29
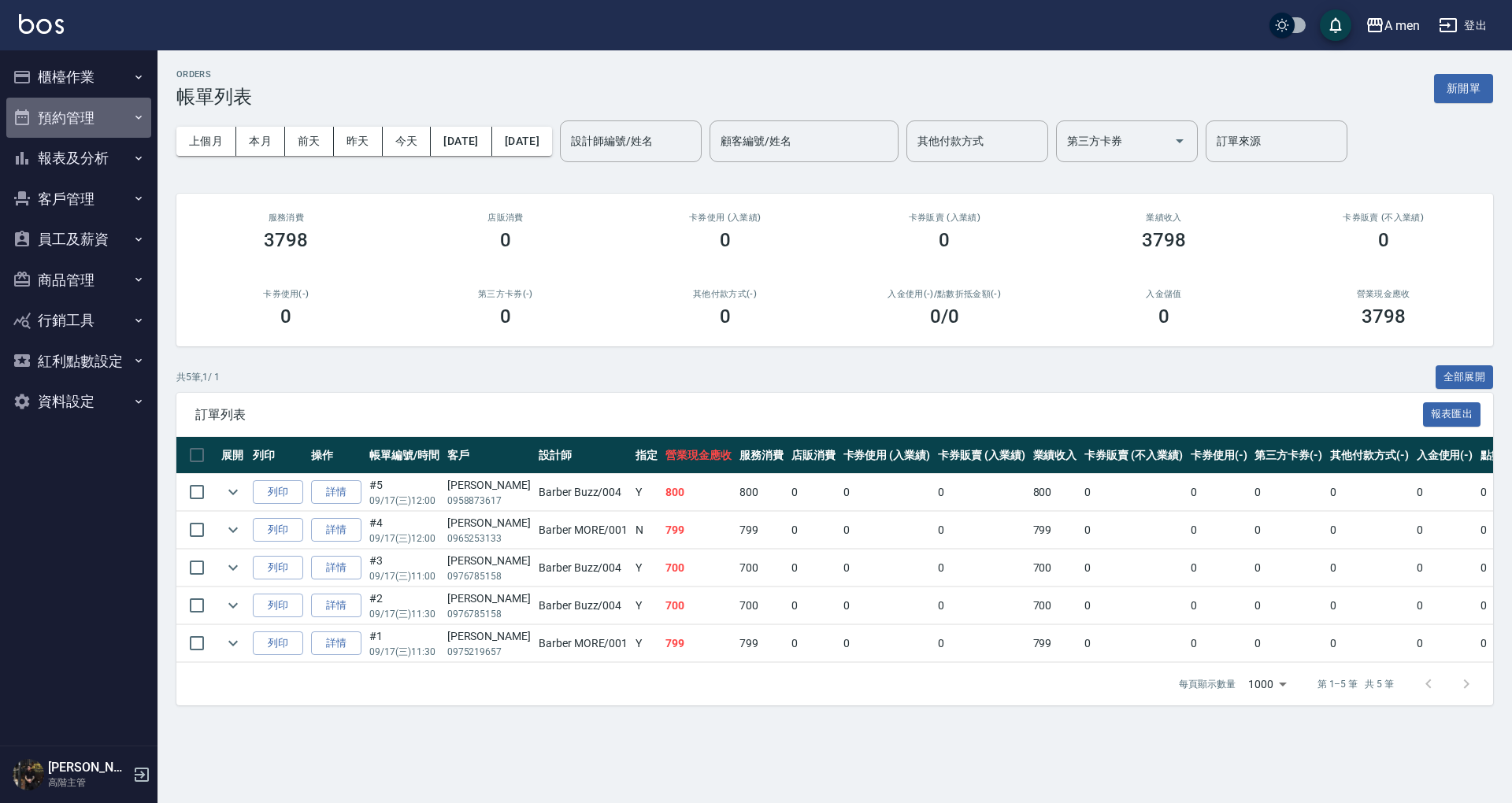
click at [68, 118] on button "預約管理" at bounding box center [78, 118] width 145 height 41
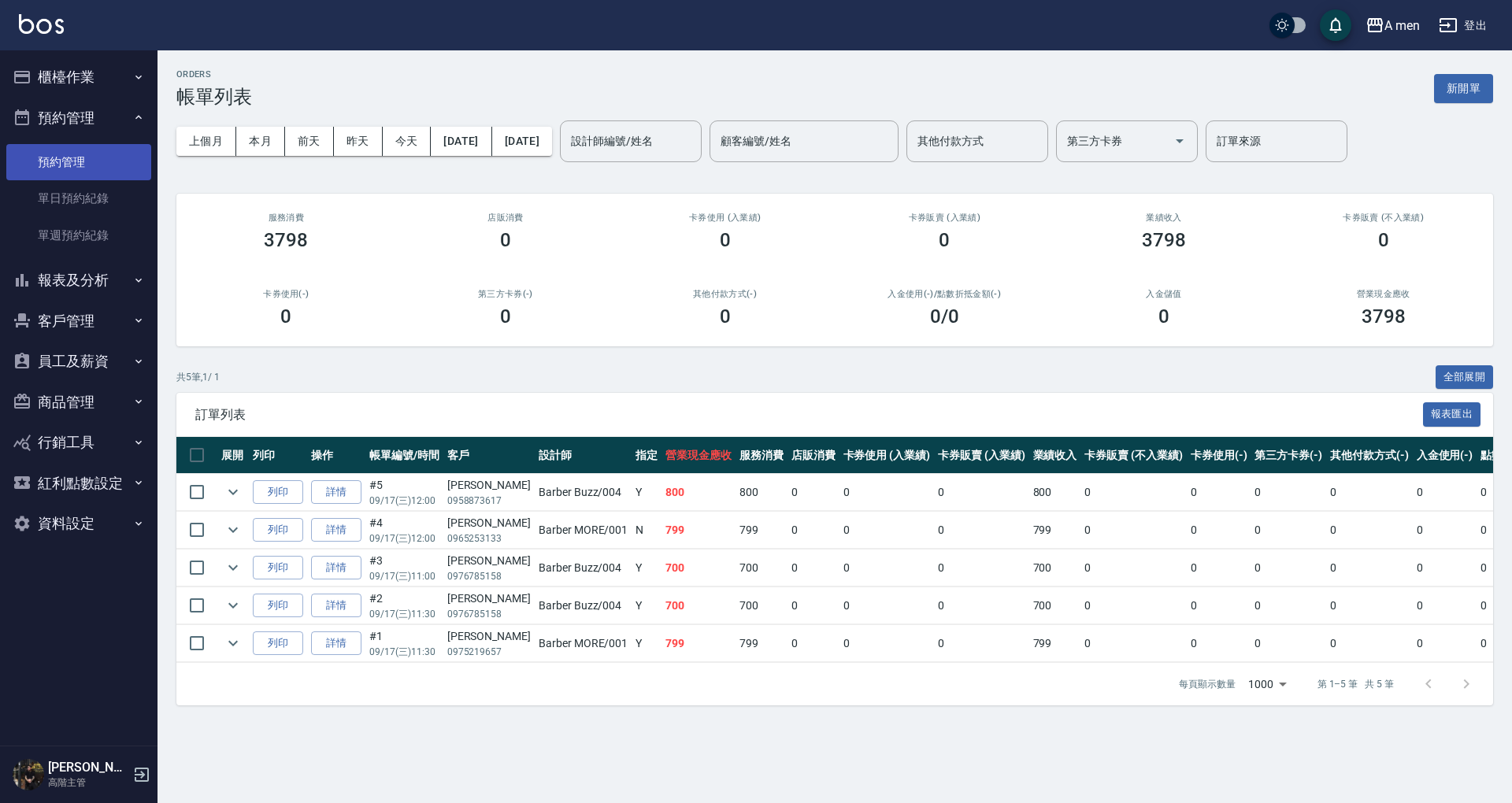
click at [101, 180] on link "預約管理" at bounding box center [78, 162] width 145 height 36
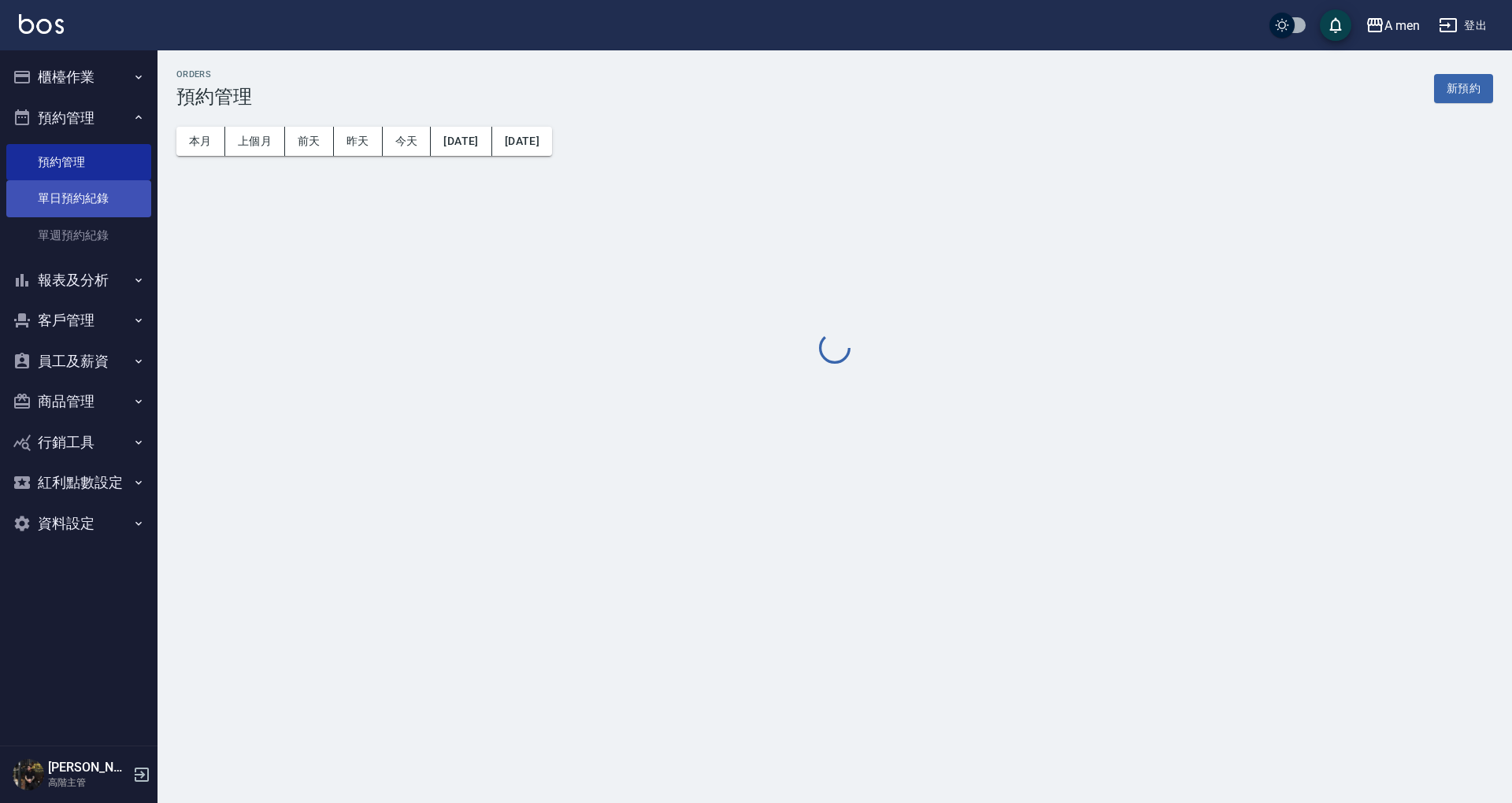
click at [102, 199] on link "單日預約紀錄" at bounding box center [78, 199] width 145 height 36
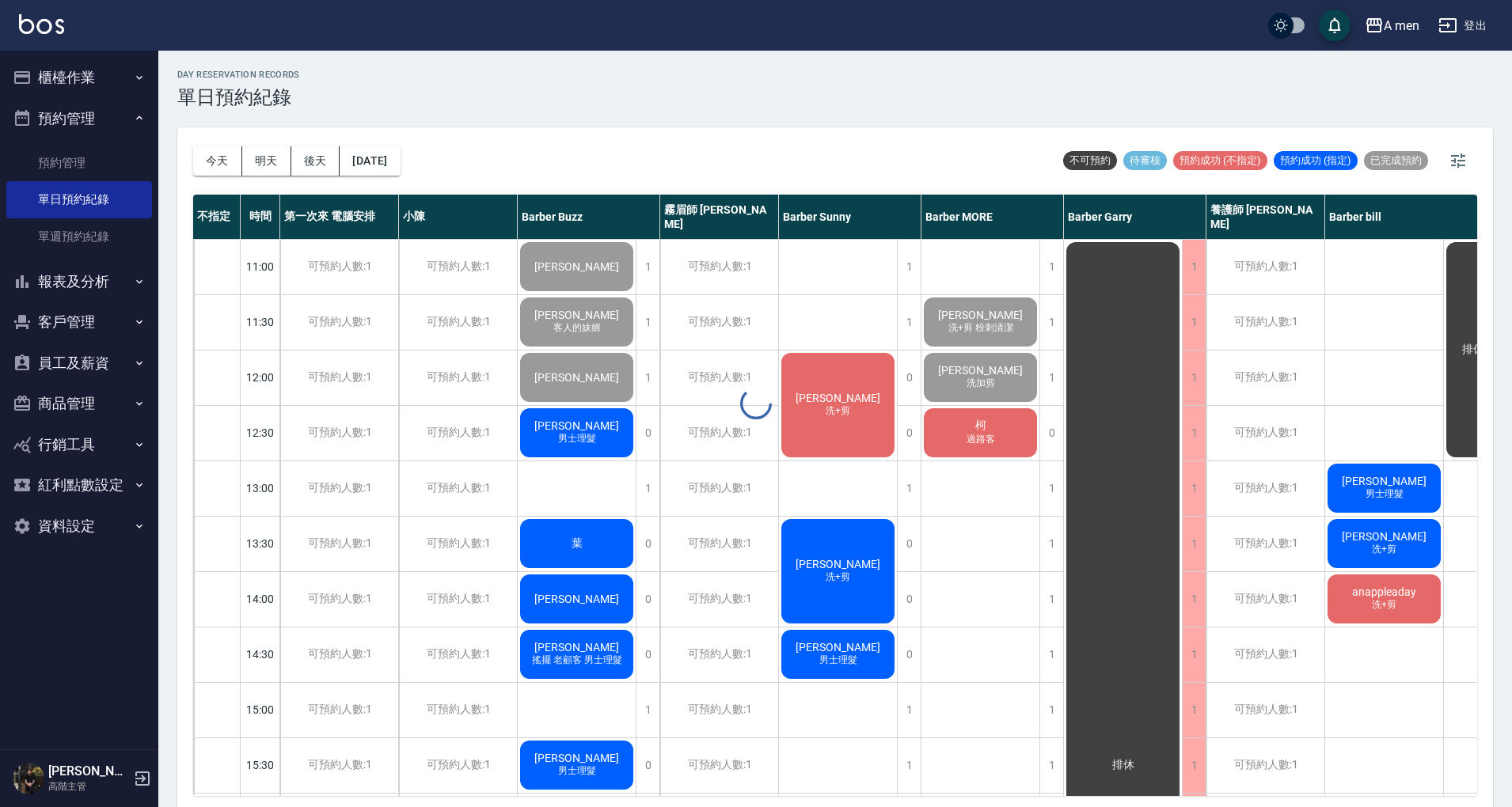
click at [230, 171] on div at bounding box center [756, 403] width 1512 height 807
click at [222, 169] on button "今天" at bounding box center [218, 161] width 49 height 29
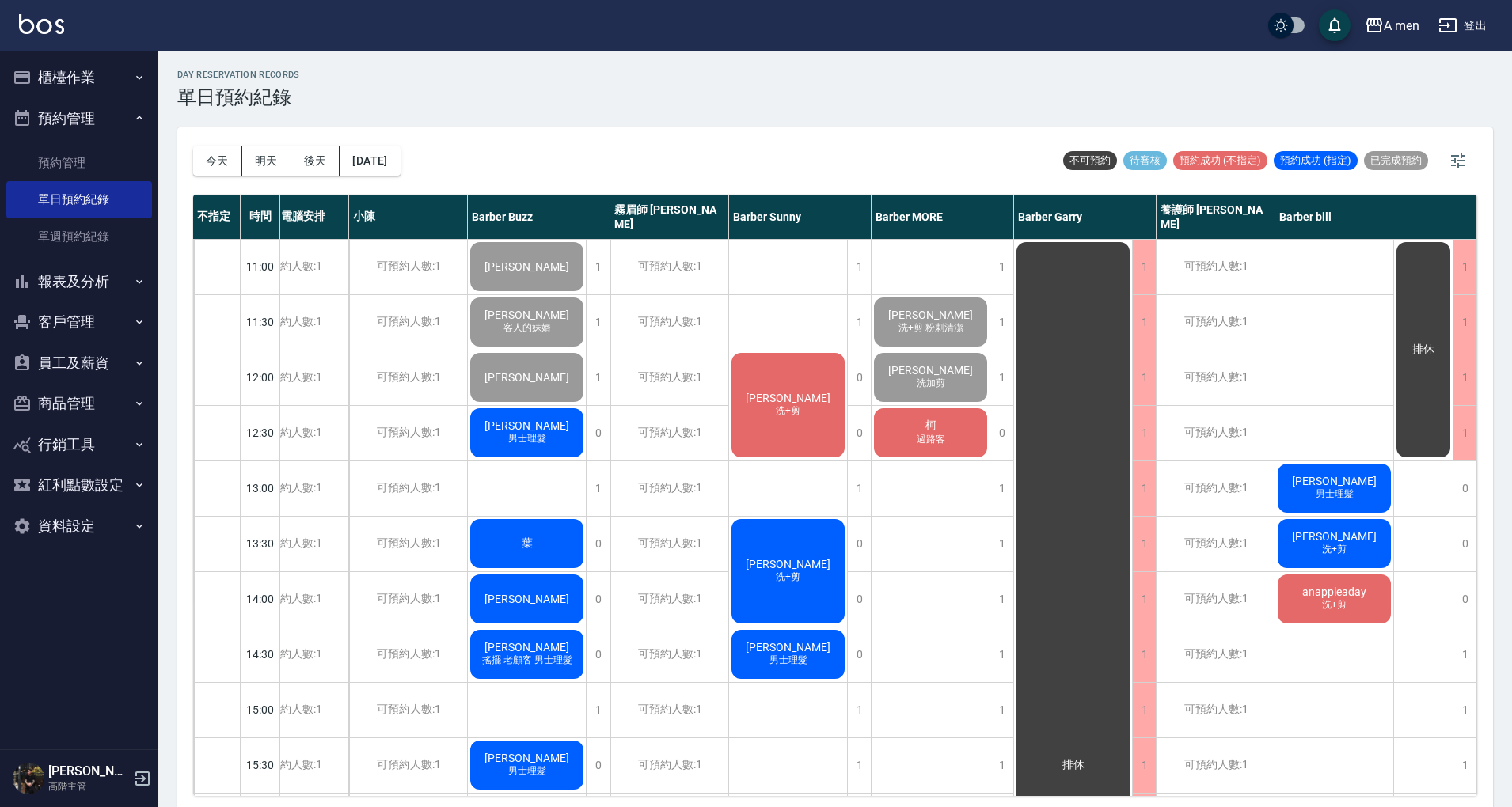
click at [818, 103] on div "day Reservation records 單日預約紀錄" at bounding box center [835, 89] width 1316 height 39
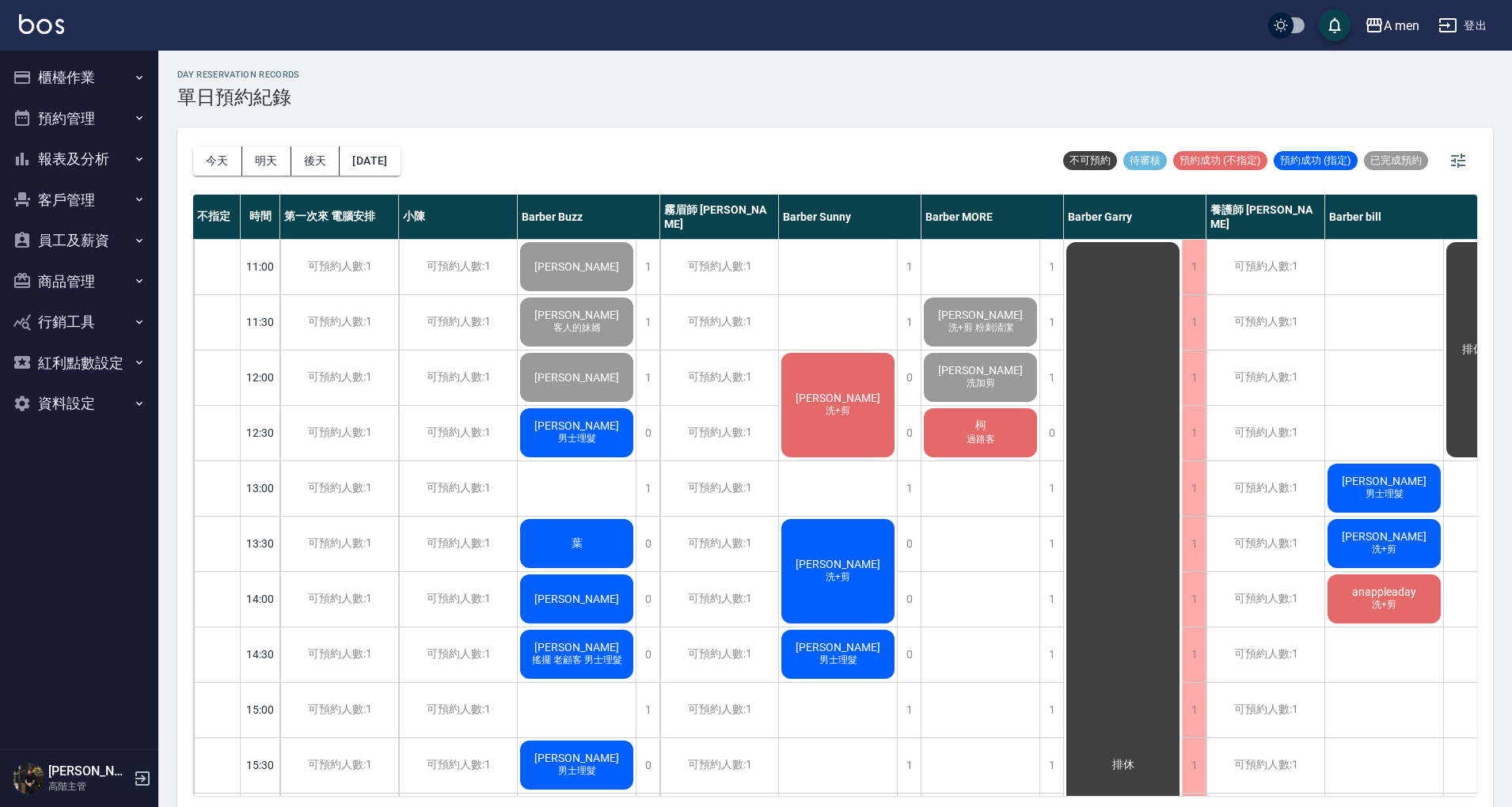
click at [731, 99] on div "day Reservation records 單日預約紀錄" at bounding box center [835, 89] width 1316 height 39
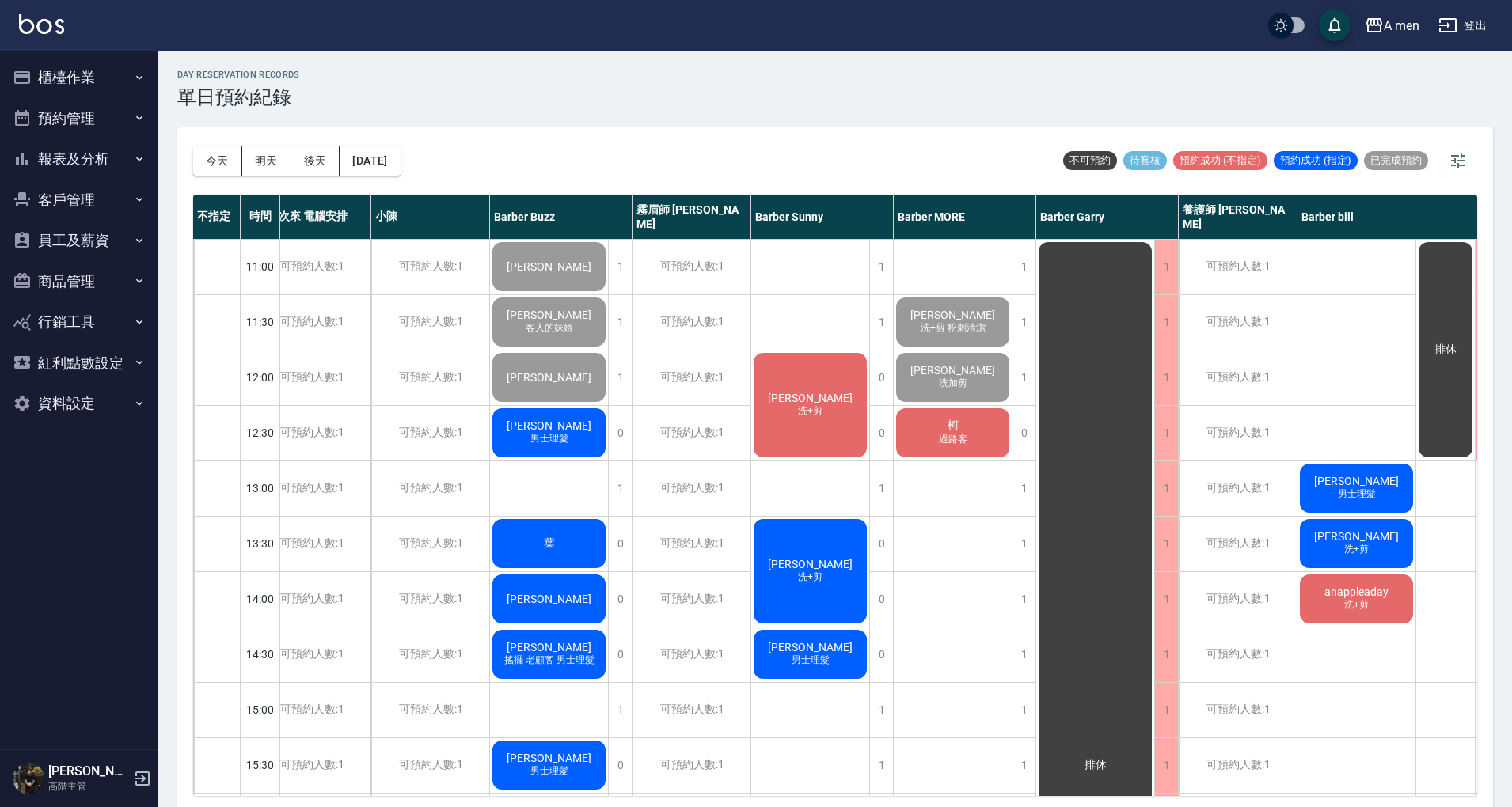
scroll to position [0, 38]
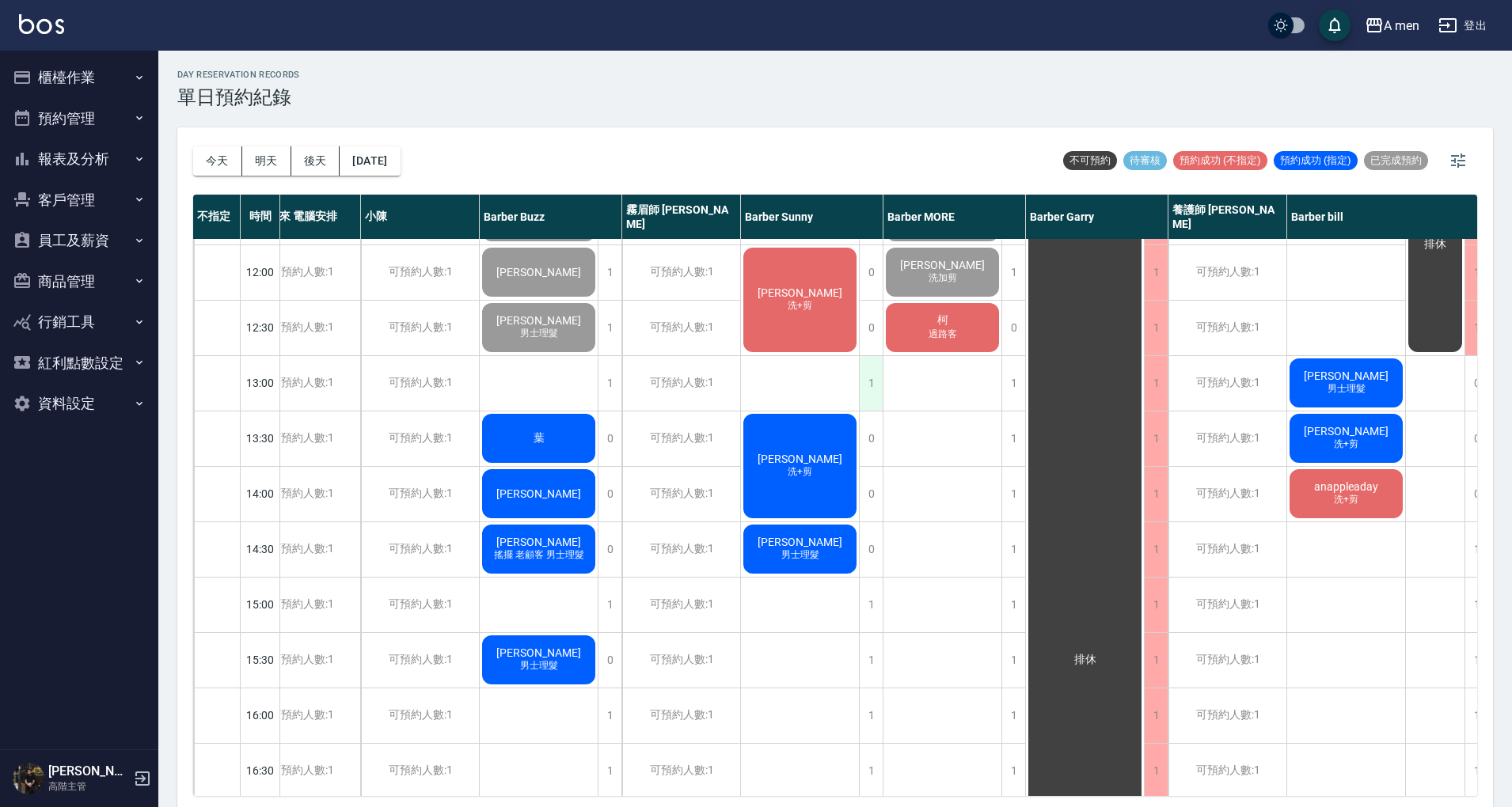
click at [871, 378] on div "1" at bounding box center [871, 383] width 24 height 55
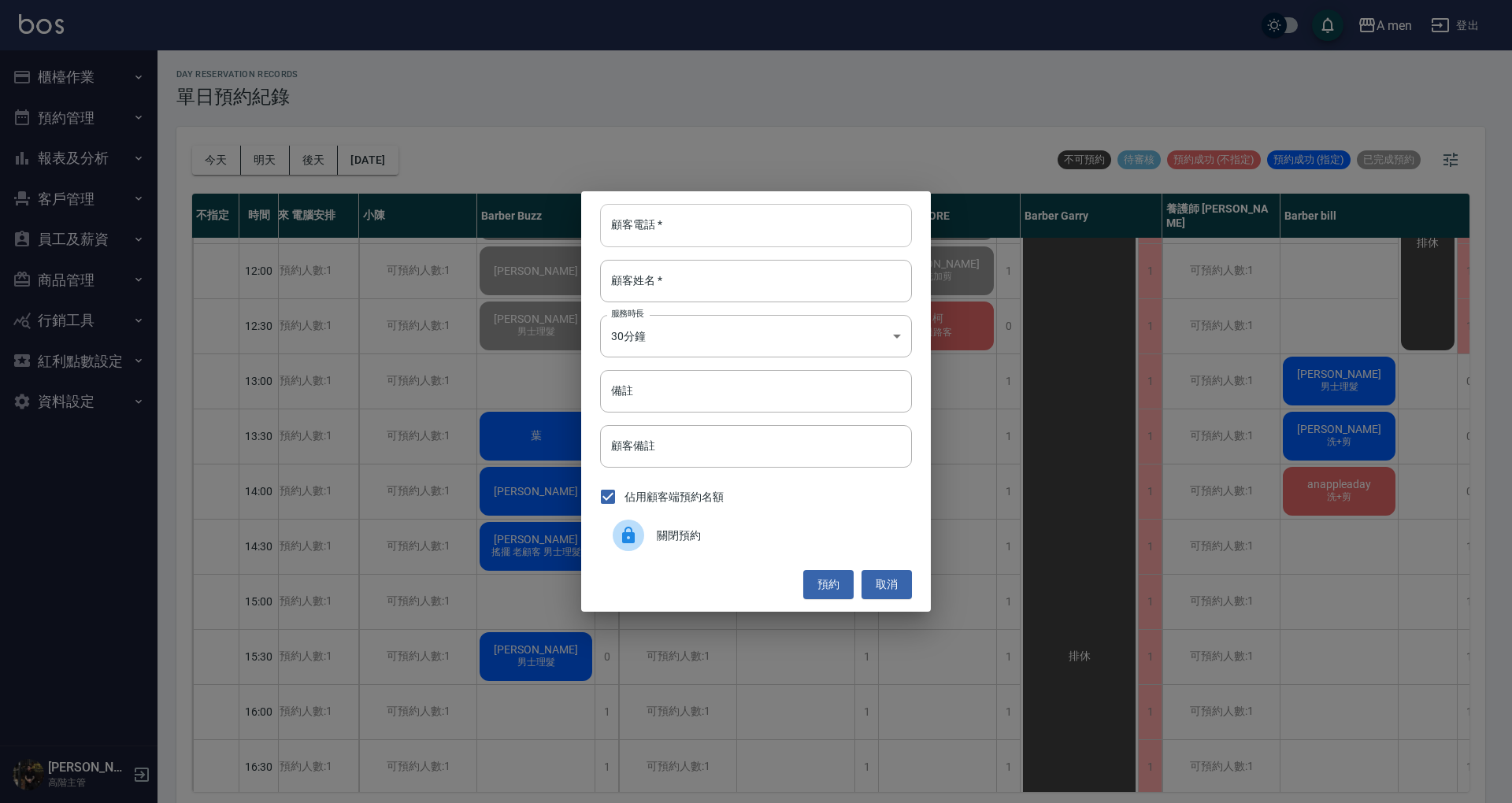
click at [745, 232] on input "顧客電話   *" at bounding box center [756, 225] width 312 height 43
type input "0928500816"
click at [693, 285] on input "顧客姓名   *" at bounding box center [756, 281] width 312 height 43
type input "5"
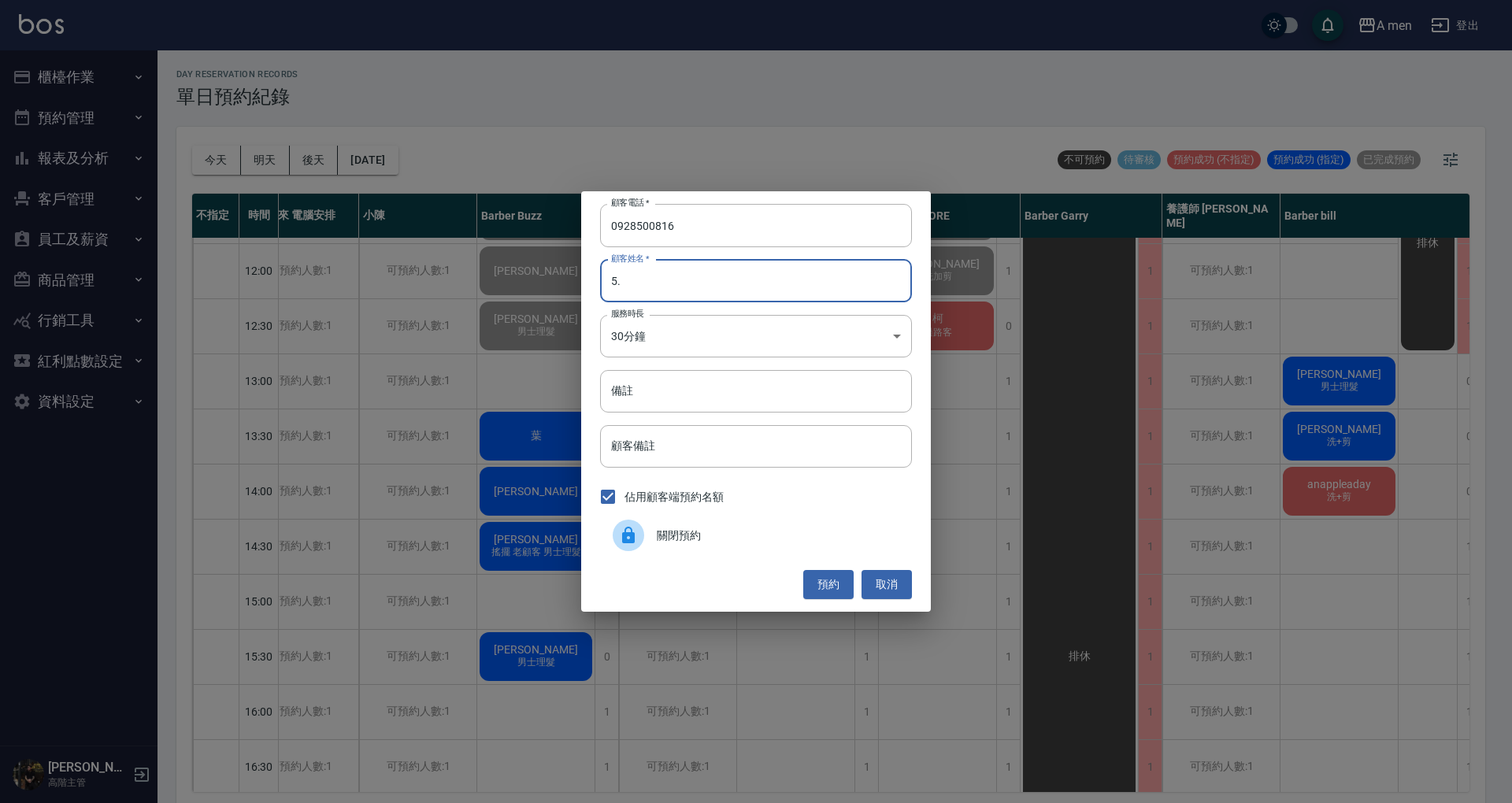
type input "5"
type input "周先生"
click at [830, 584] on button "預約" at bounding box center [829, 584] width 51 height 29
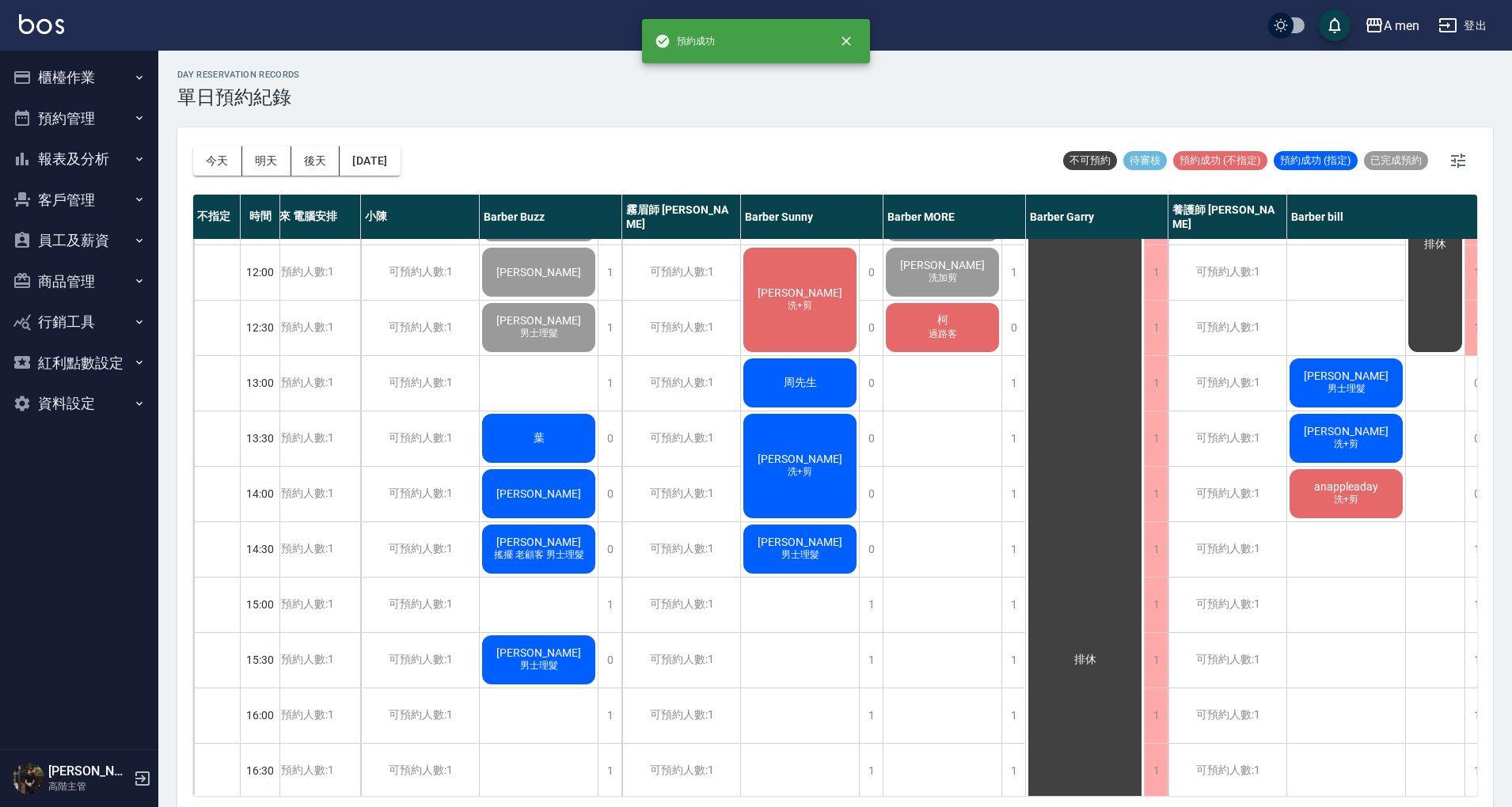
click at [810, 388] on span "周先生" at bounding box center [800, 383] width 40 height 14
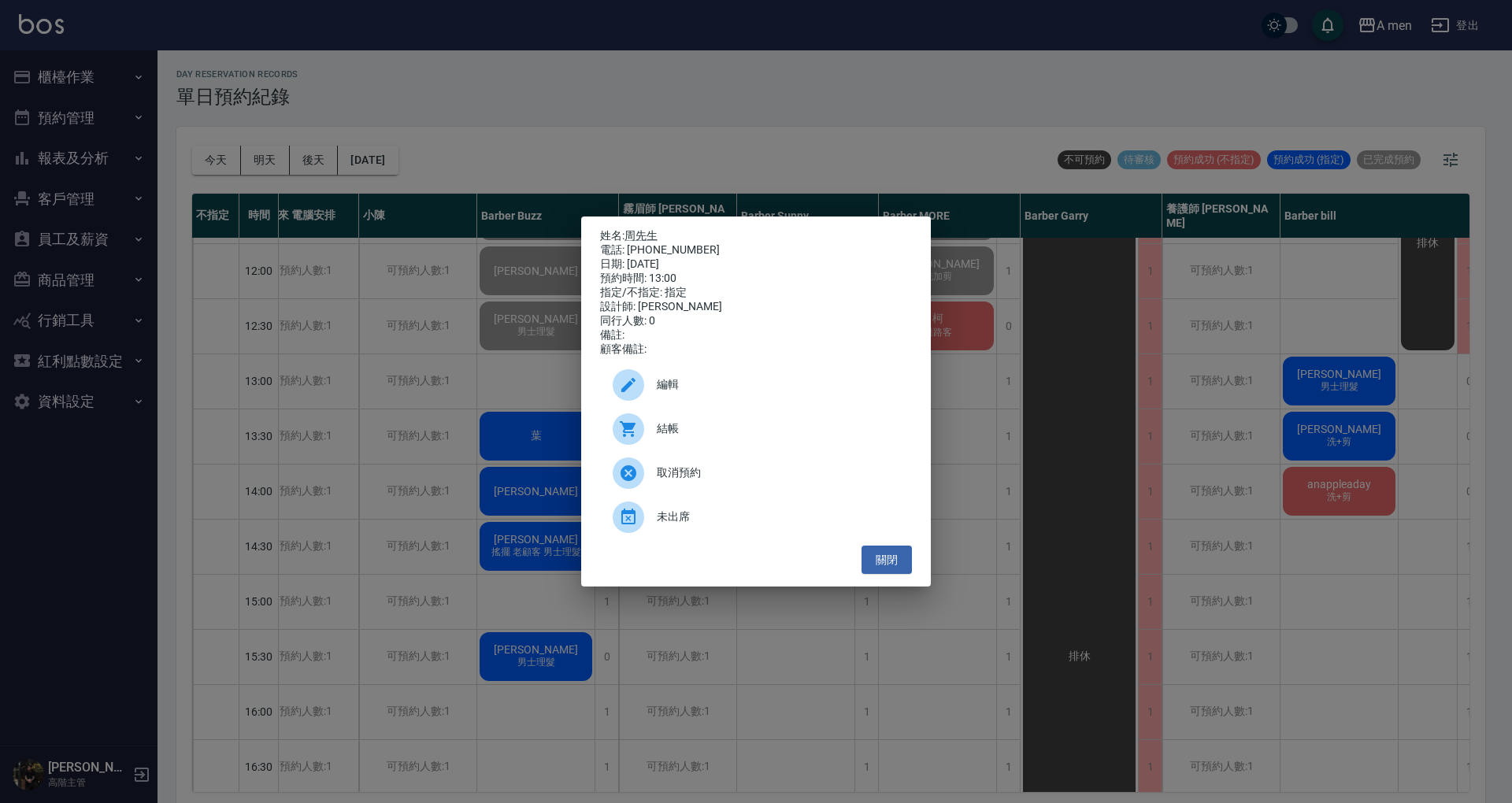
click at [734, 385] on span "編輯" at bounding box center [778, 384] width 242 height 17
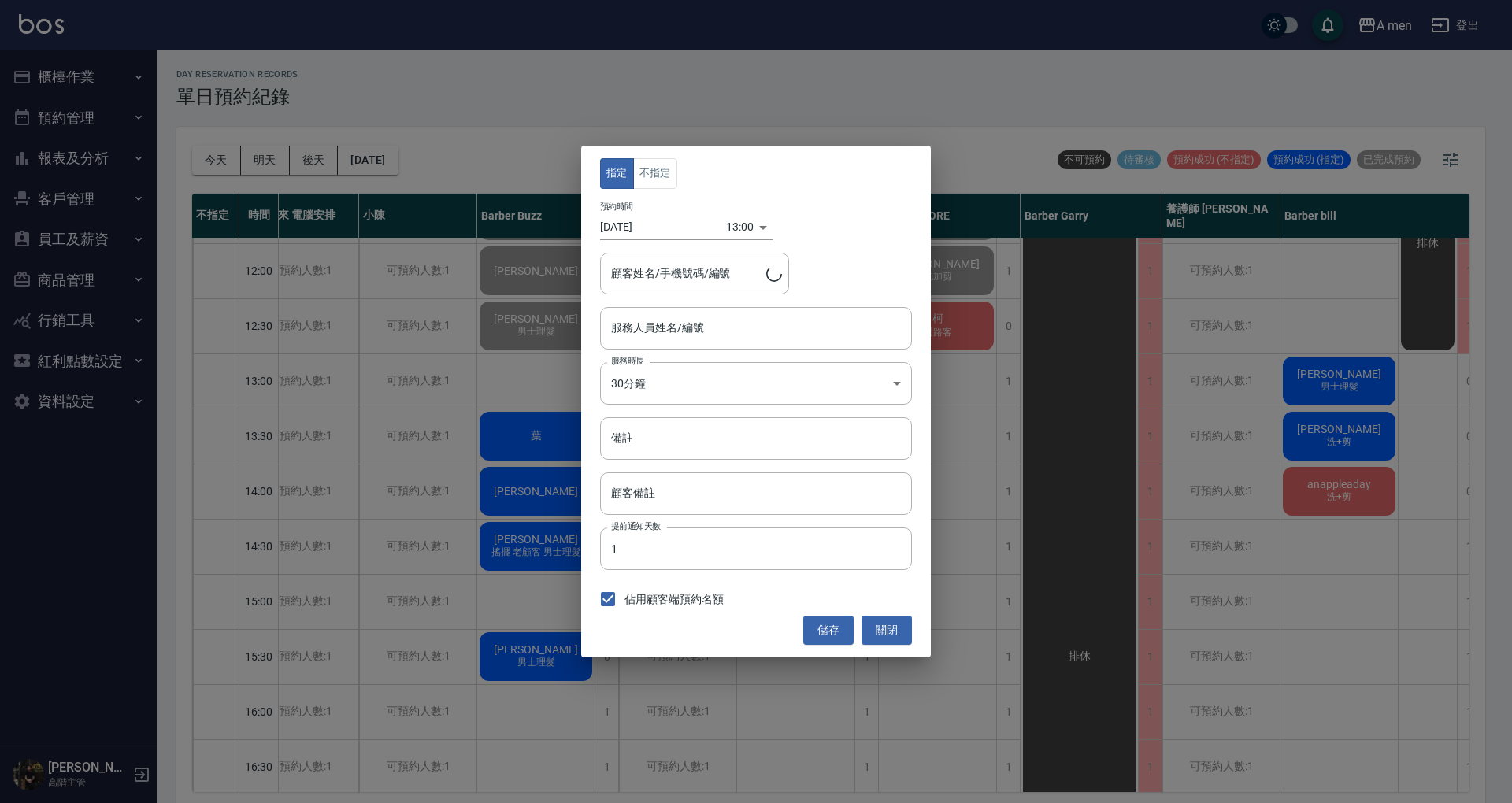
type input "Barber Sunny -003"
type input "[PERSON_NAME]先生/0928500816"
click at [663, 183] on button "不指定" at bounding box center [655, 173] width 44 height 31
click at [839, 627] on button "儲存" at bounding box center [829, 630] width 51 height 29
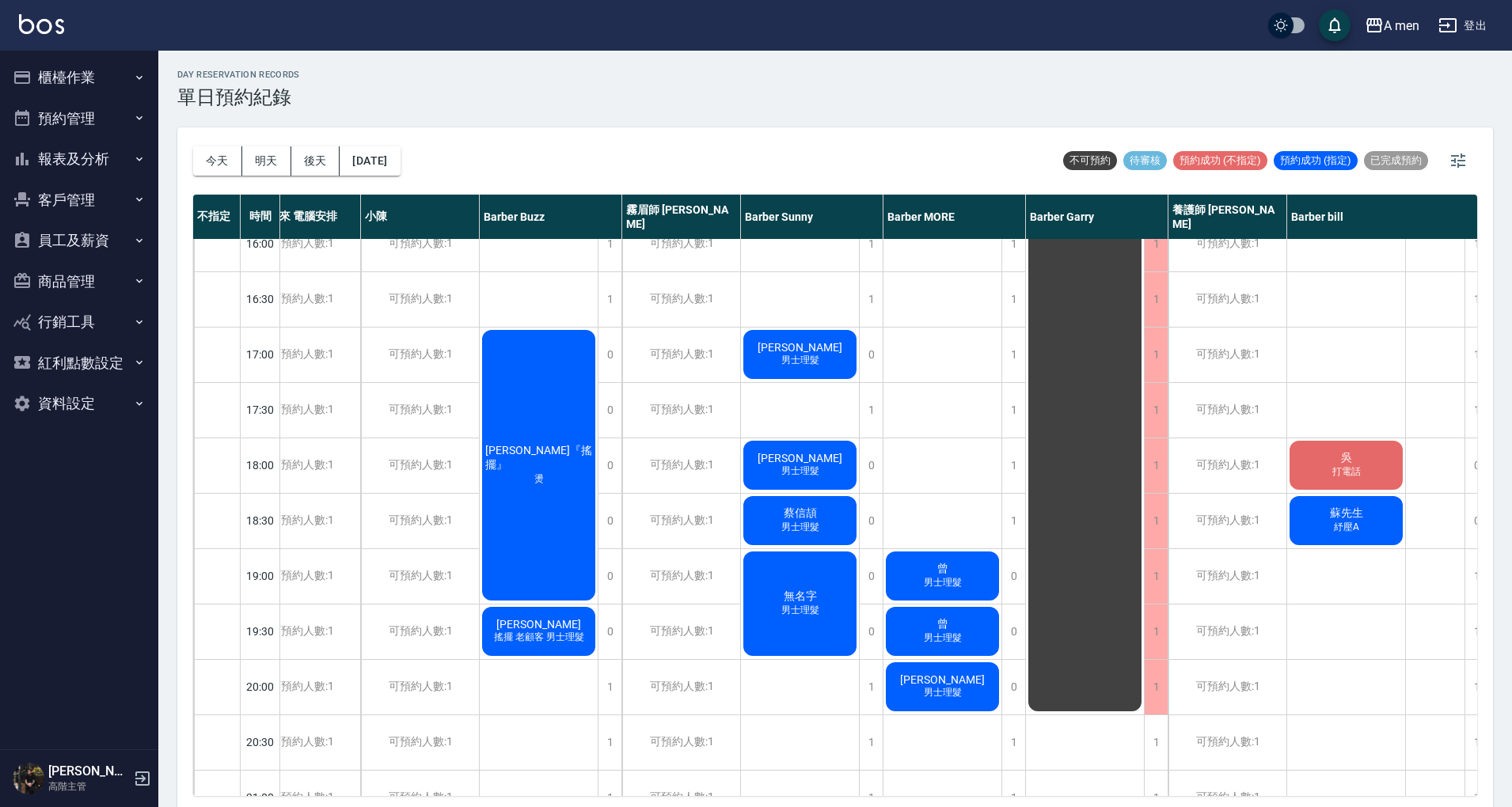
scroll to position [527, 38]
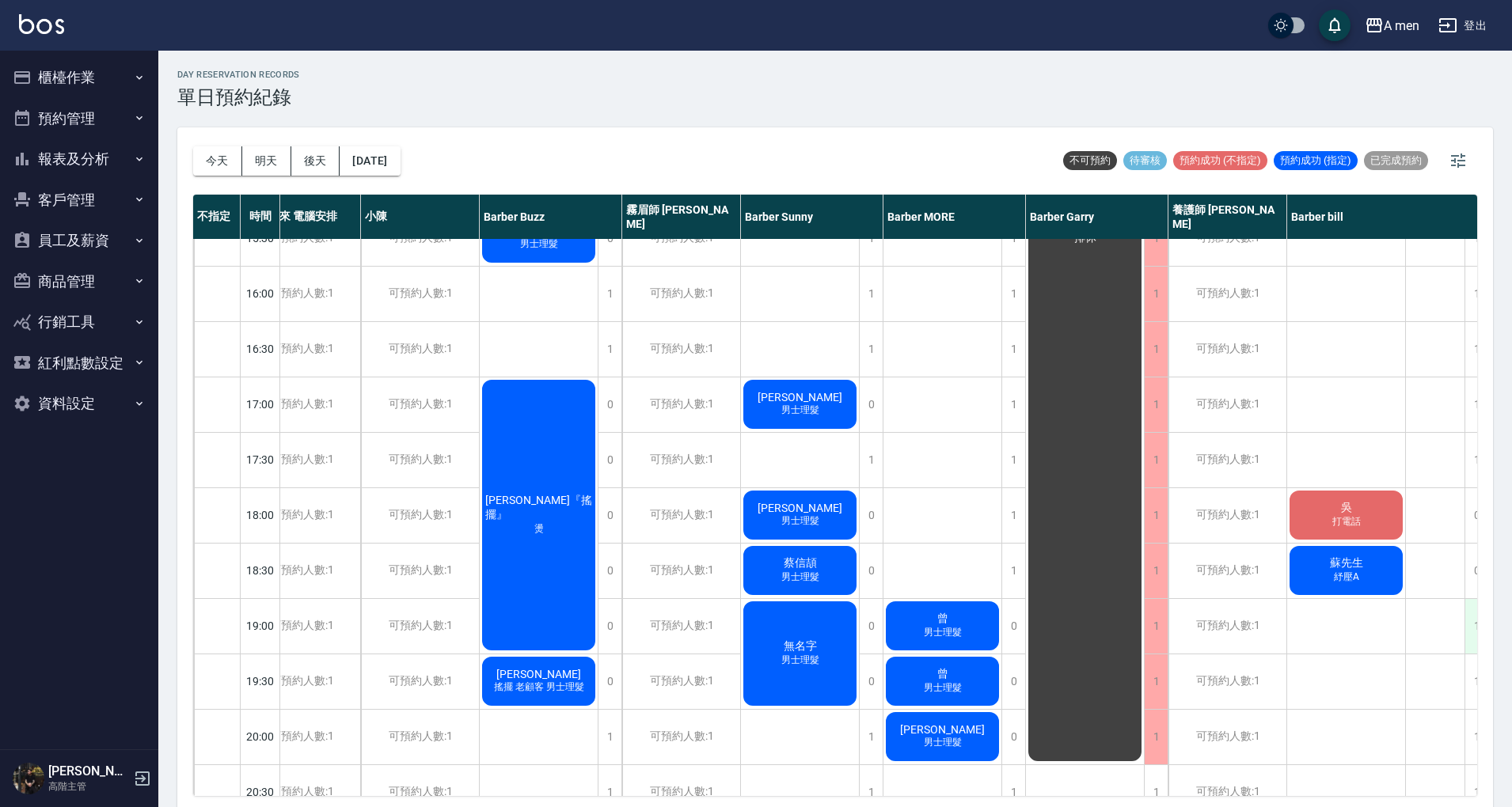
click at [1467, 605] on div "1" at bounding box center [1476, 626] width 24 height 55
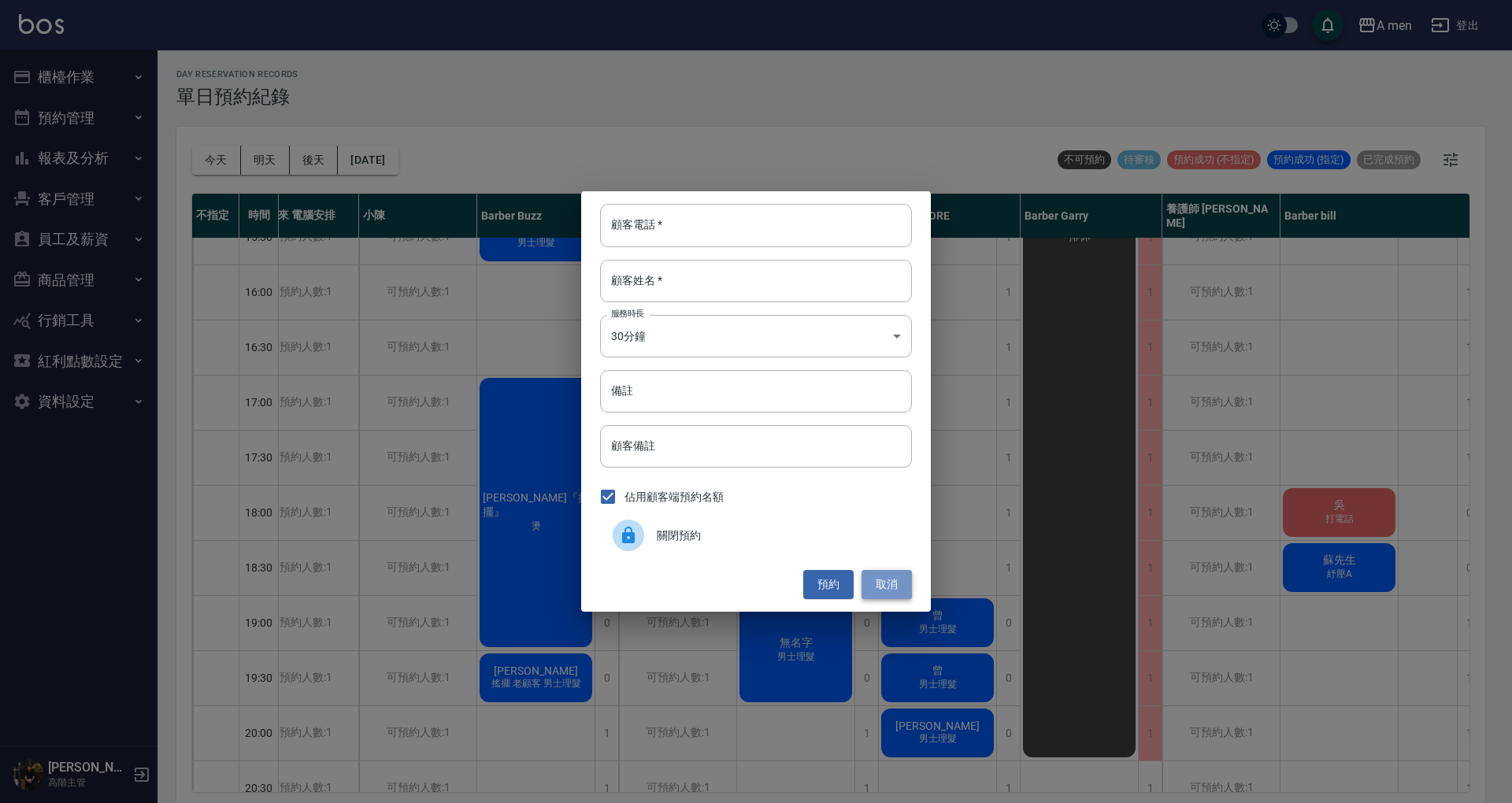
click at [897, 575] on button "取消" at bounding box center [887, 584] width 51 height 29
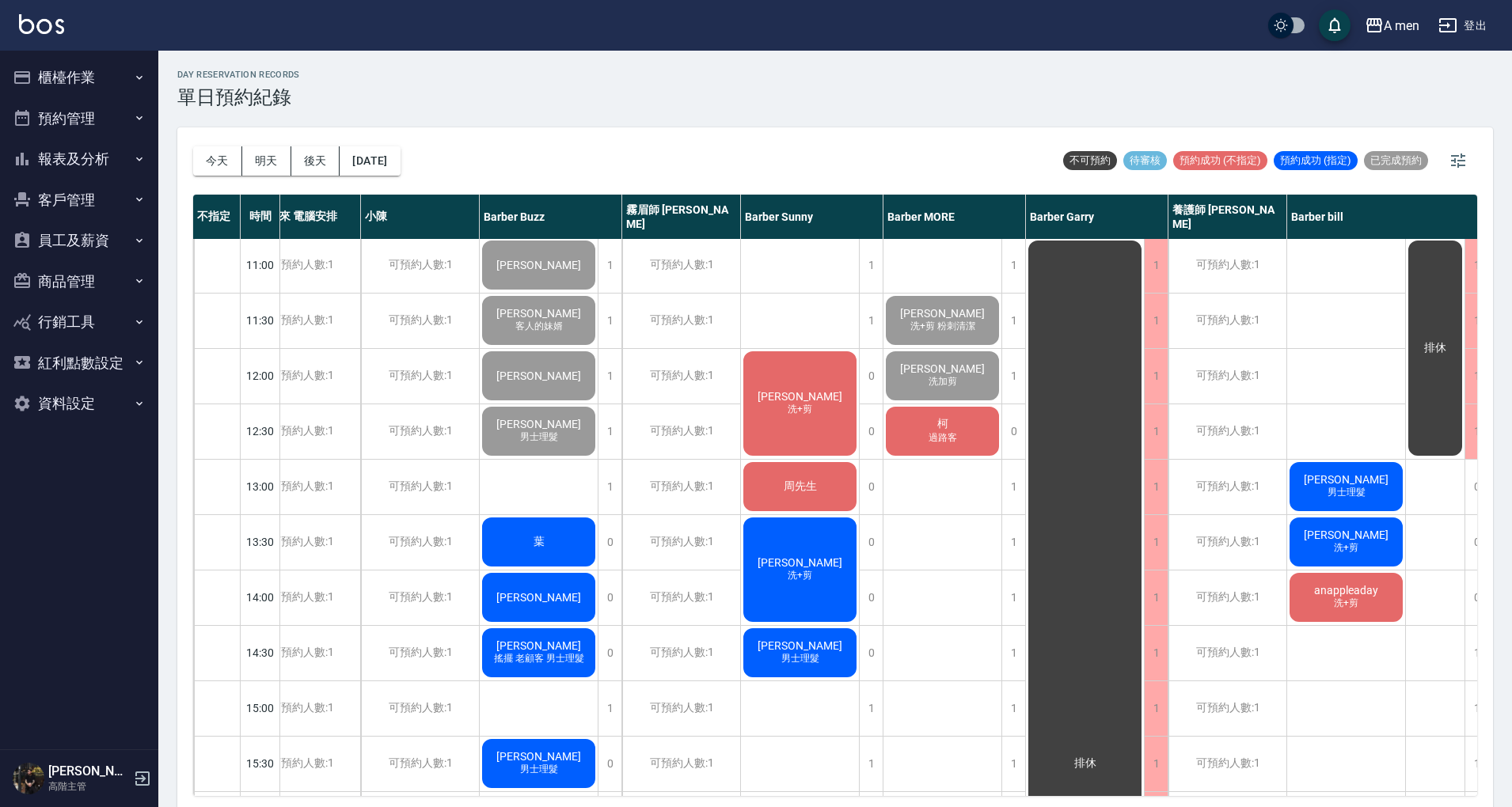
scroll to position [0, 38]
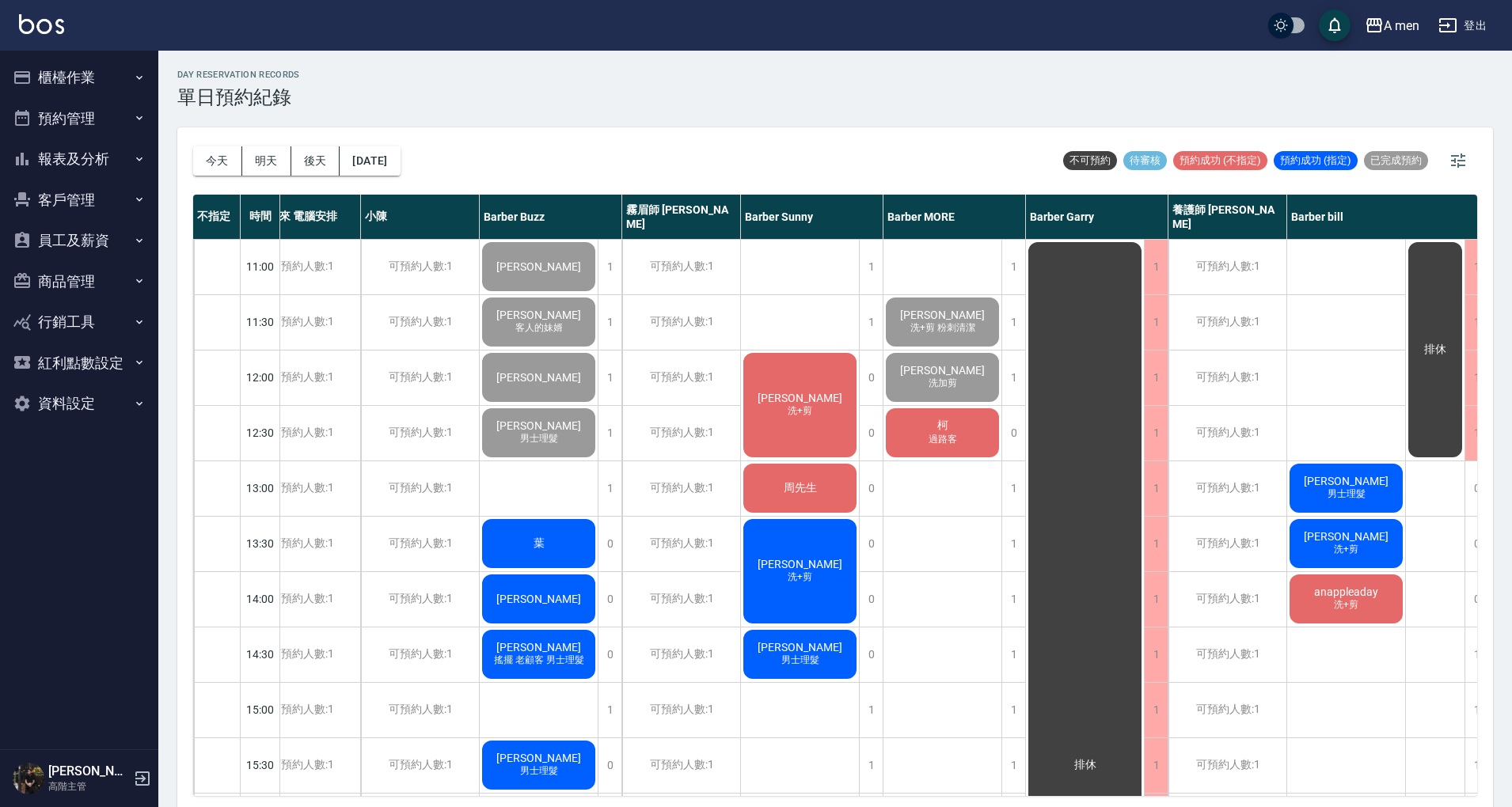
click at [940, 444] on span "過路客" at bounding box center [943, 439] width 35 height 14
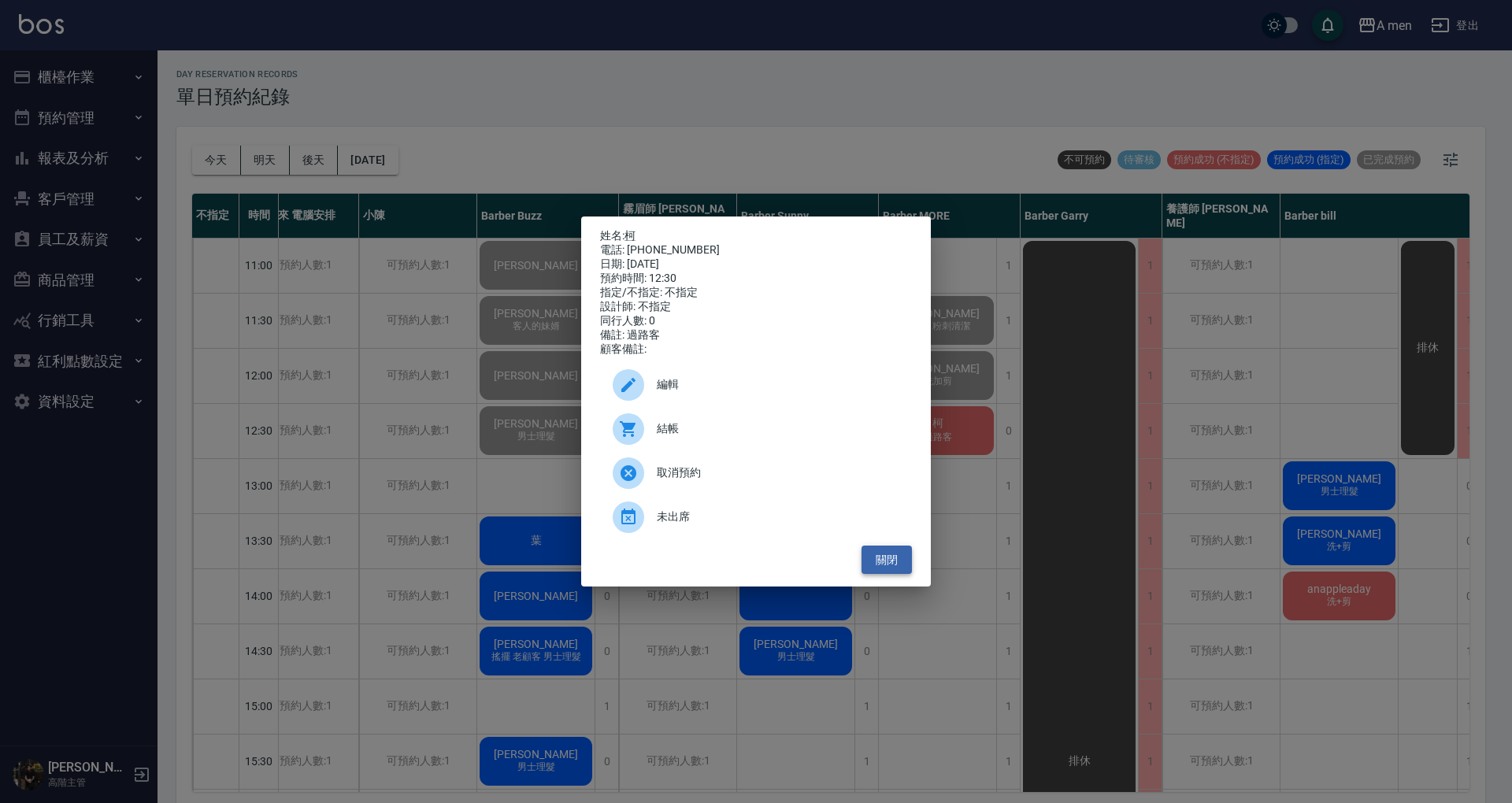
click at [883, 563] on button "關閉" at bounding box center [887, 560] width 51 height 29
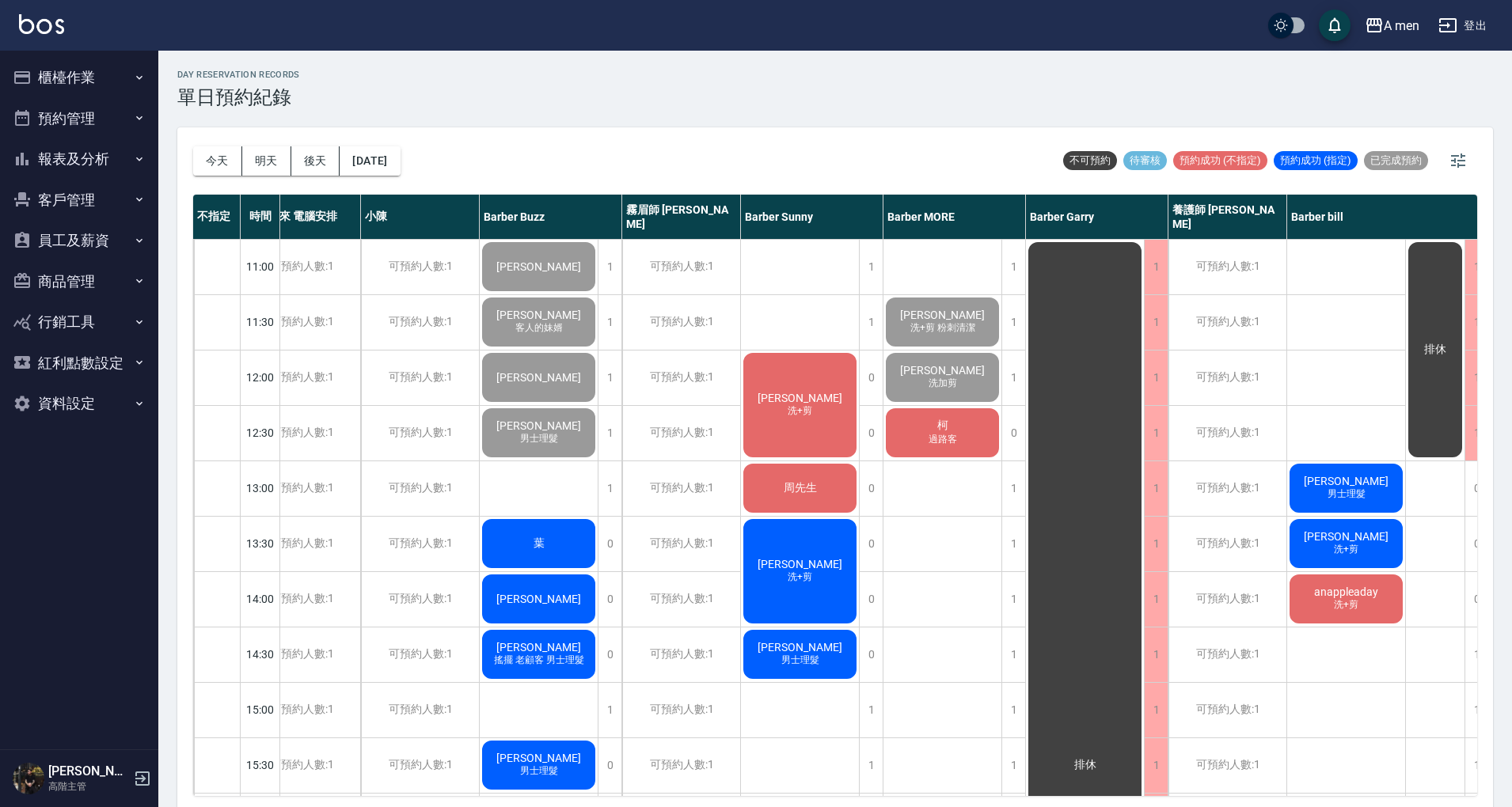
click at [974, 414] on div "柯 過路客" at bounding box center [942, 433] width 118 height 54
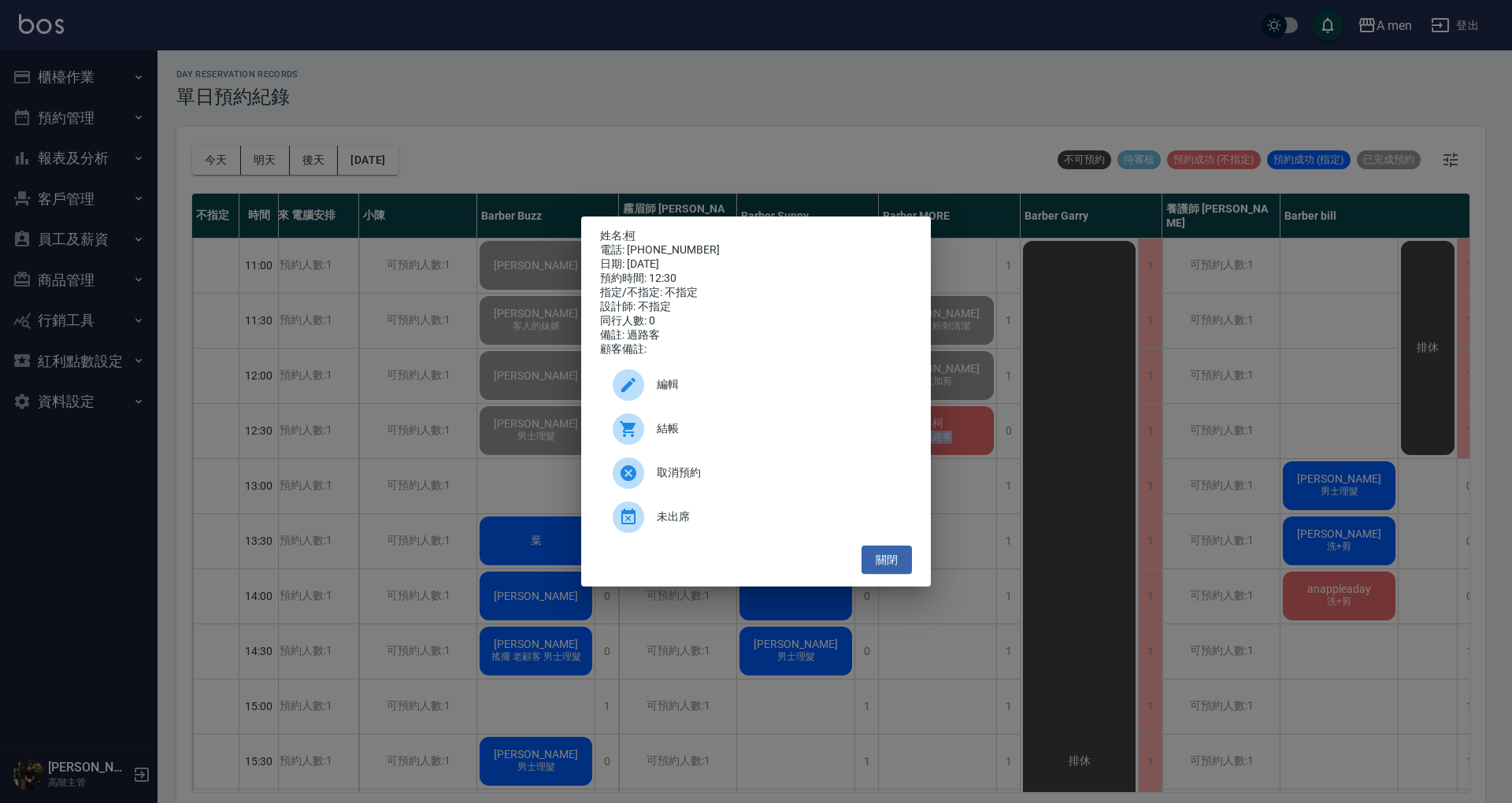
click at [829, 427] on span "結帳" at bounding box center [778, 428] width 242 height 17
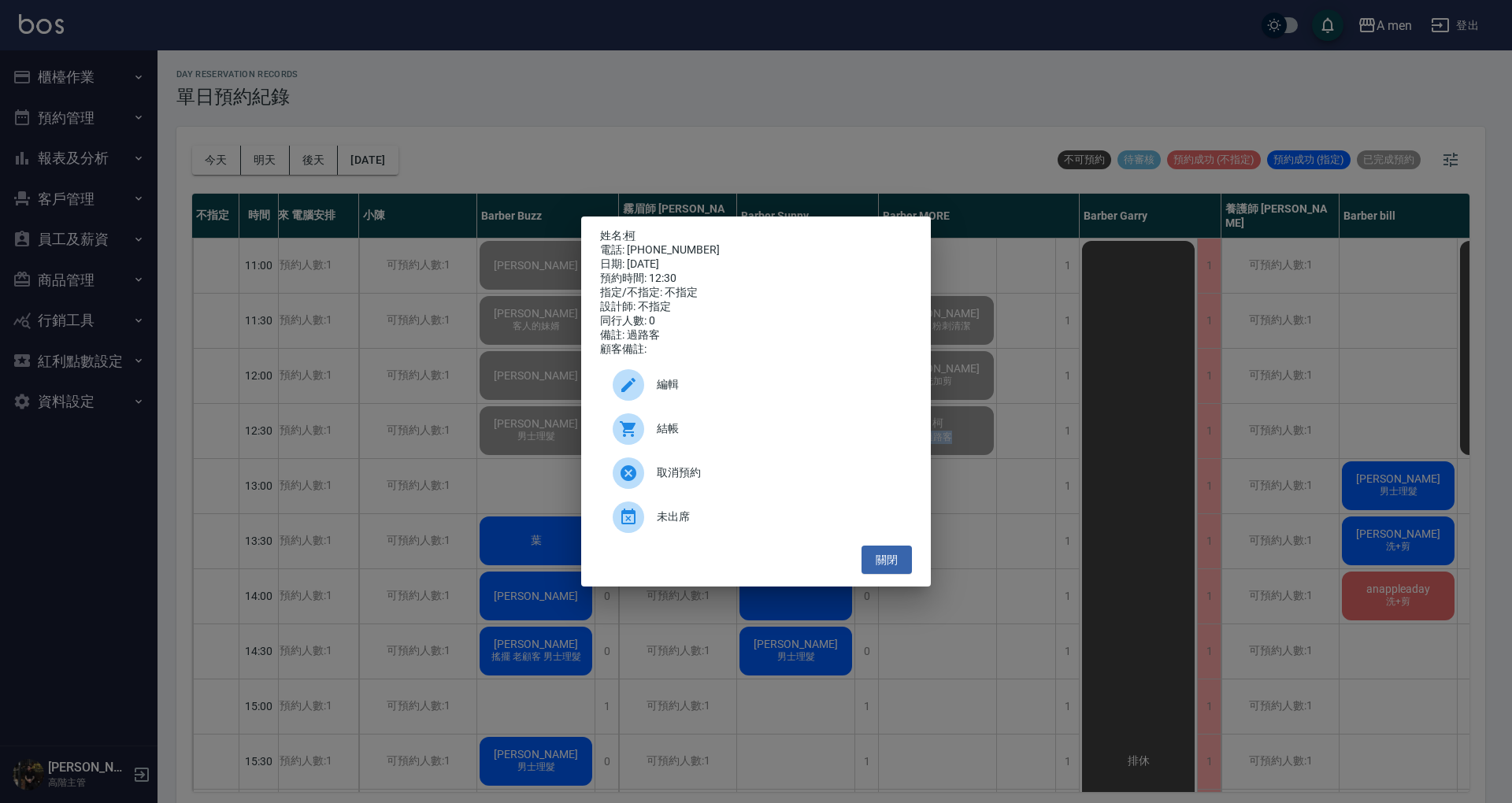
drag, startPoint x: 900, startPoint y: 574, endPoint x: 921, endPoint y: 402, distance: 173.3
click at [900, 574] on button "關閉" at bounding box center [887, 560] width 51 height 29
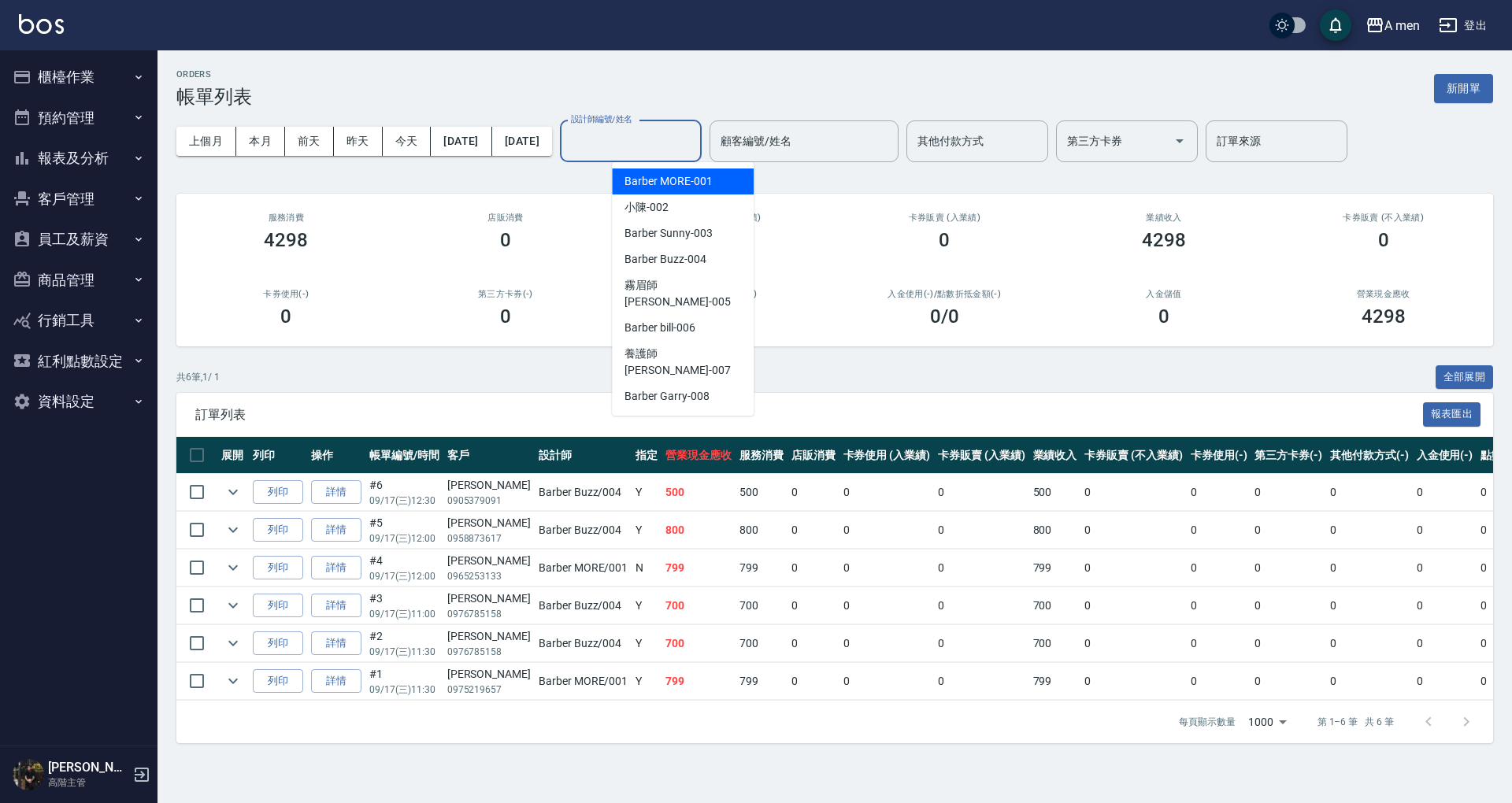
click at [690, 154] on input "設計師編號/姓名" at bounding box center [630, 141] width 127 height 28
click at [697, 250] on div "Barber Buzz -004" at bounding box center [682, 259] width 142 height 26
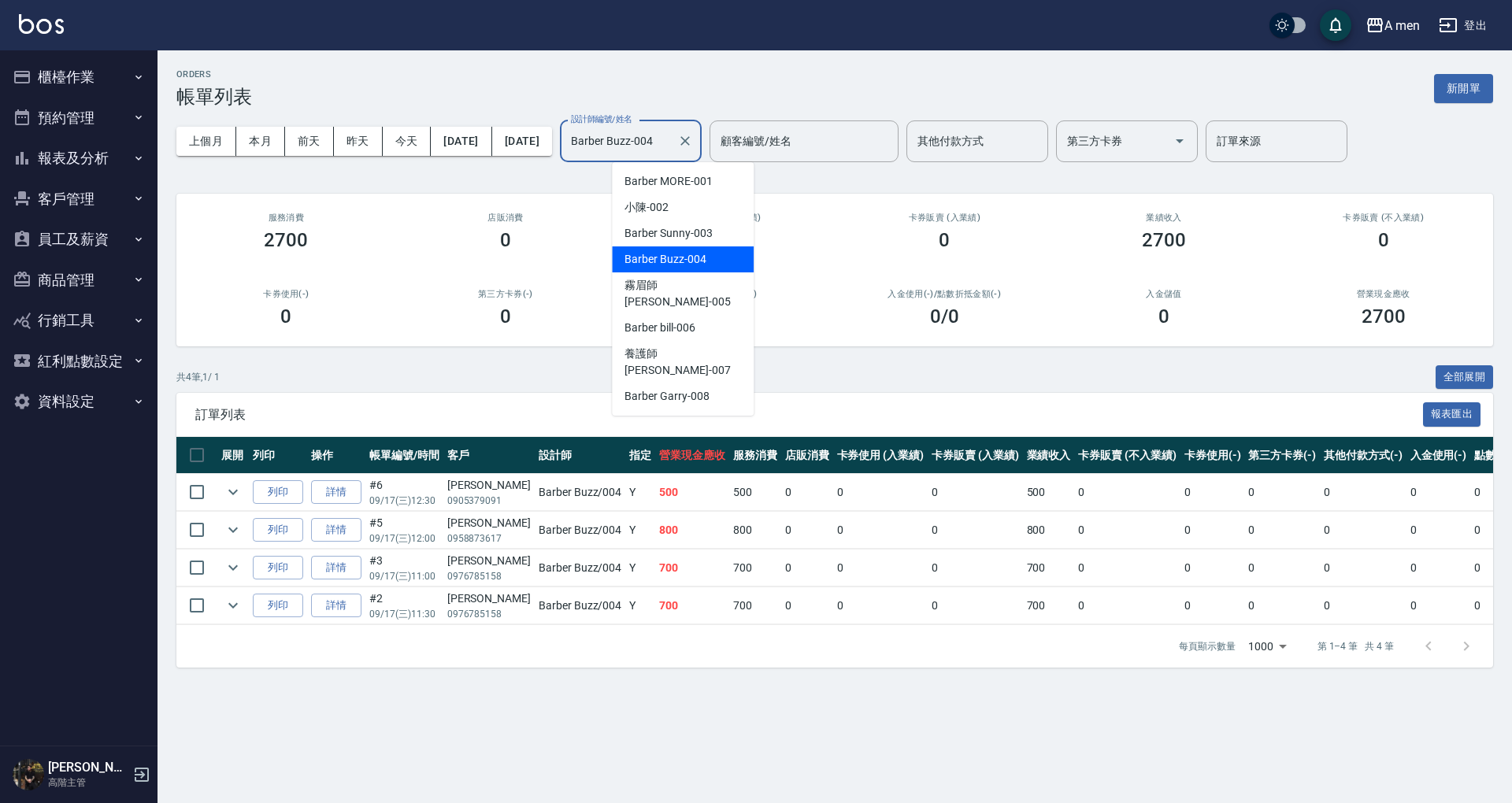
click at [671, 134] on input "Barber Buzz-004" at bounding box center [618, 141] width 104 height 28
click at [708, 227] on span "Barber Sunny -003" at bounding box center [668, 233] width 87 height 17
type input "Barber Sunny -003"
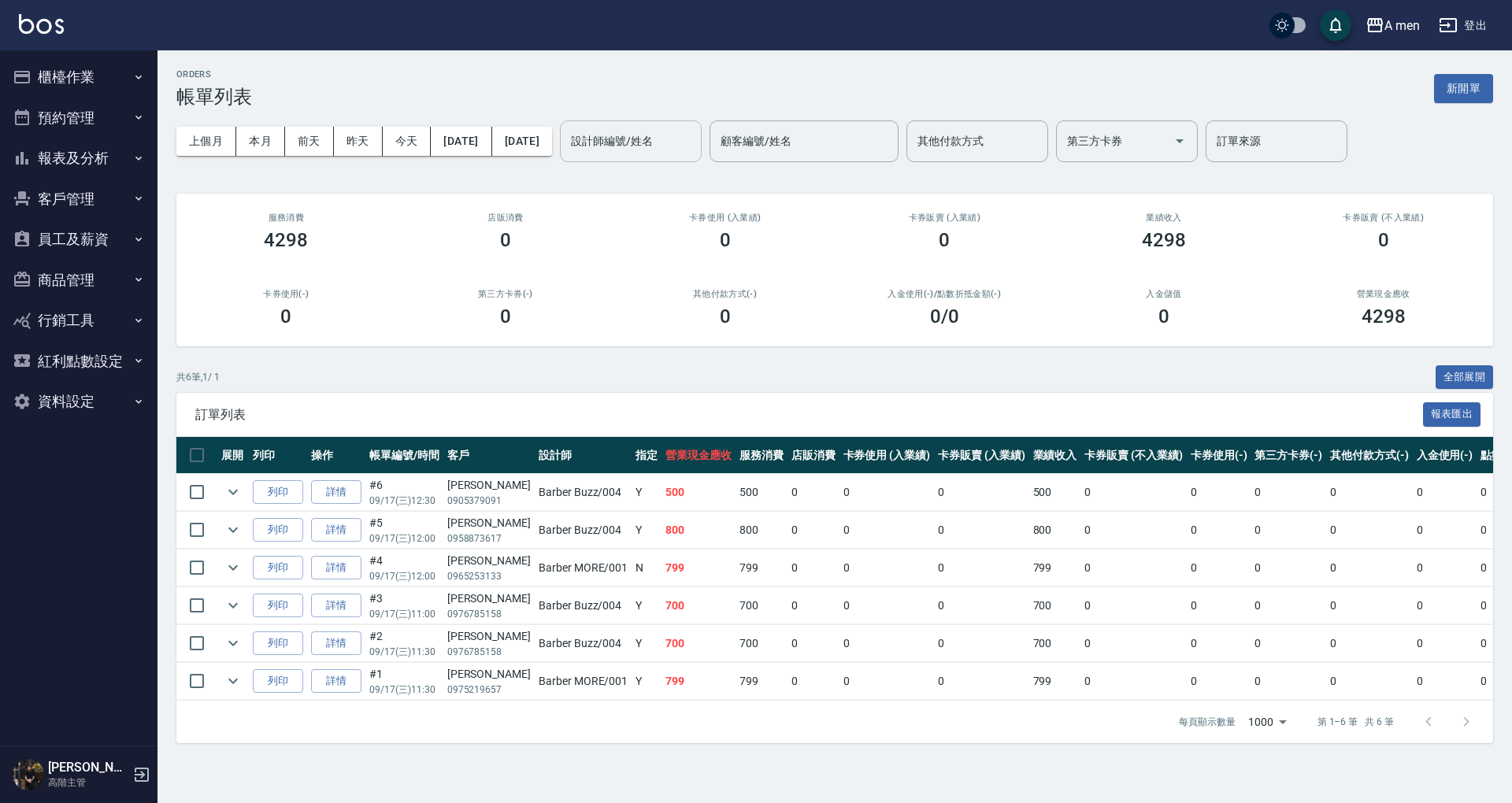
drag, startPoint x: 752, startPoint y: 143, endPoint x: 689, endPoint y: 134, distance: 63.6
click at [702, 143] on div "設計師編號/姓名" at bounding box center [630, 141] width 142 height 42
drag, startPoint x: 689, startPoint y: 134, endPoint x: 698, endPoint y: 165, distance: 32.3
click at [689, 134] on input "設計師編號/姓名" at bounding box center [630, 141] width 127 height 28
click at [671, 135] on input "設計師編號/姓名" at bounding box center [630, 141] width 127 height 28
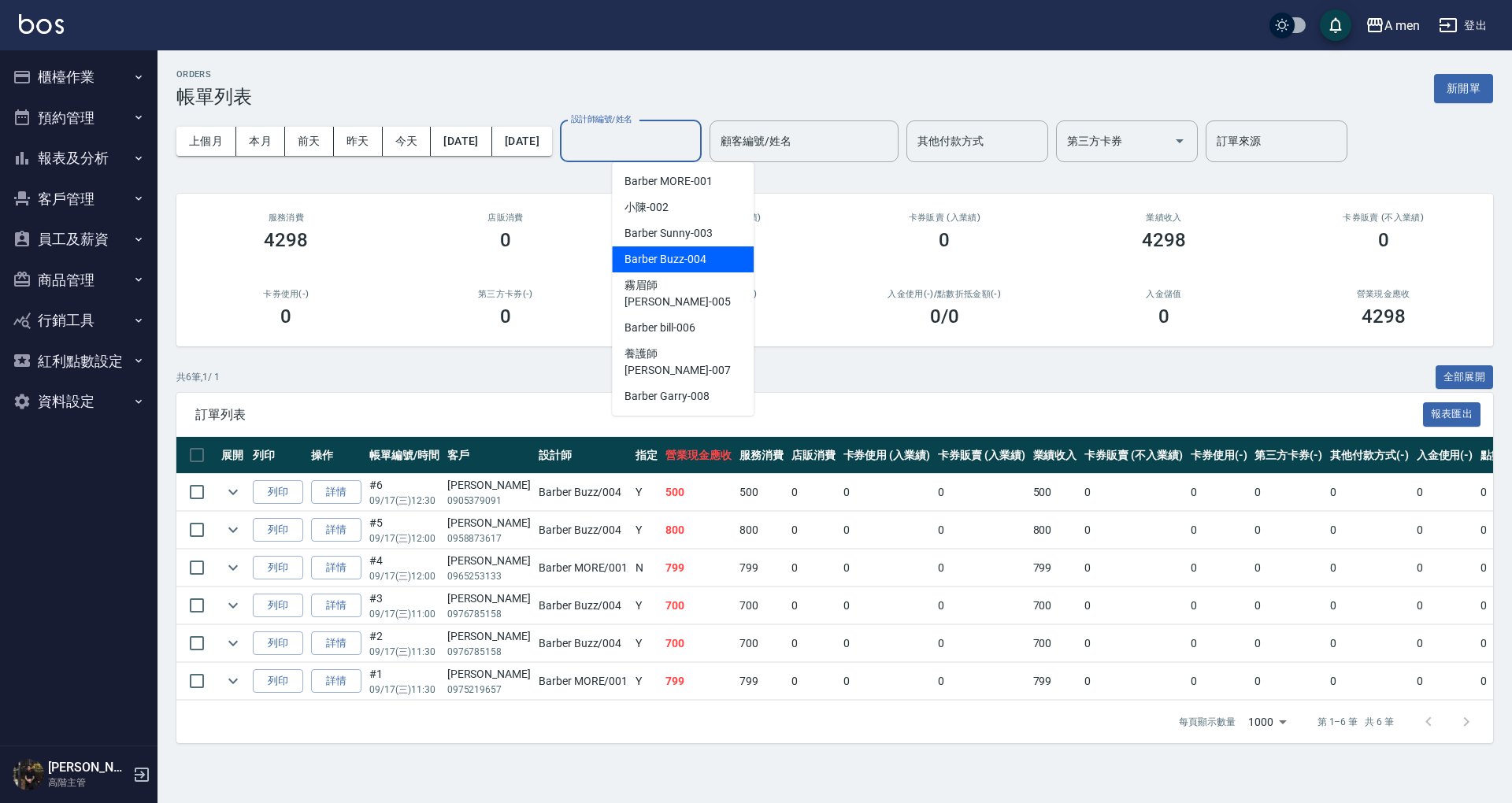
click at [682, 261] on span "Barber Buzz -004" at bounding box center [665, 259] width 81 height 17
type input "Barber Buzz-004"
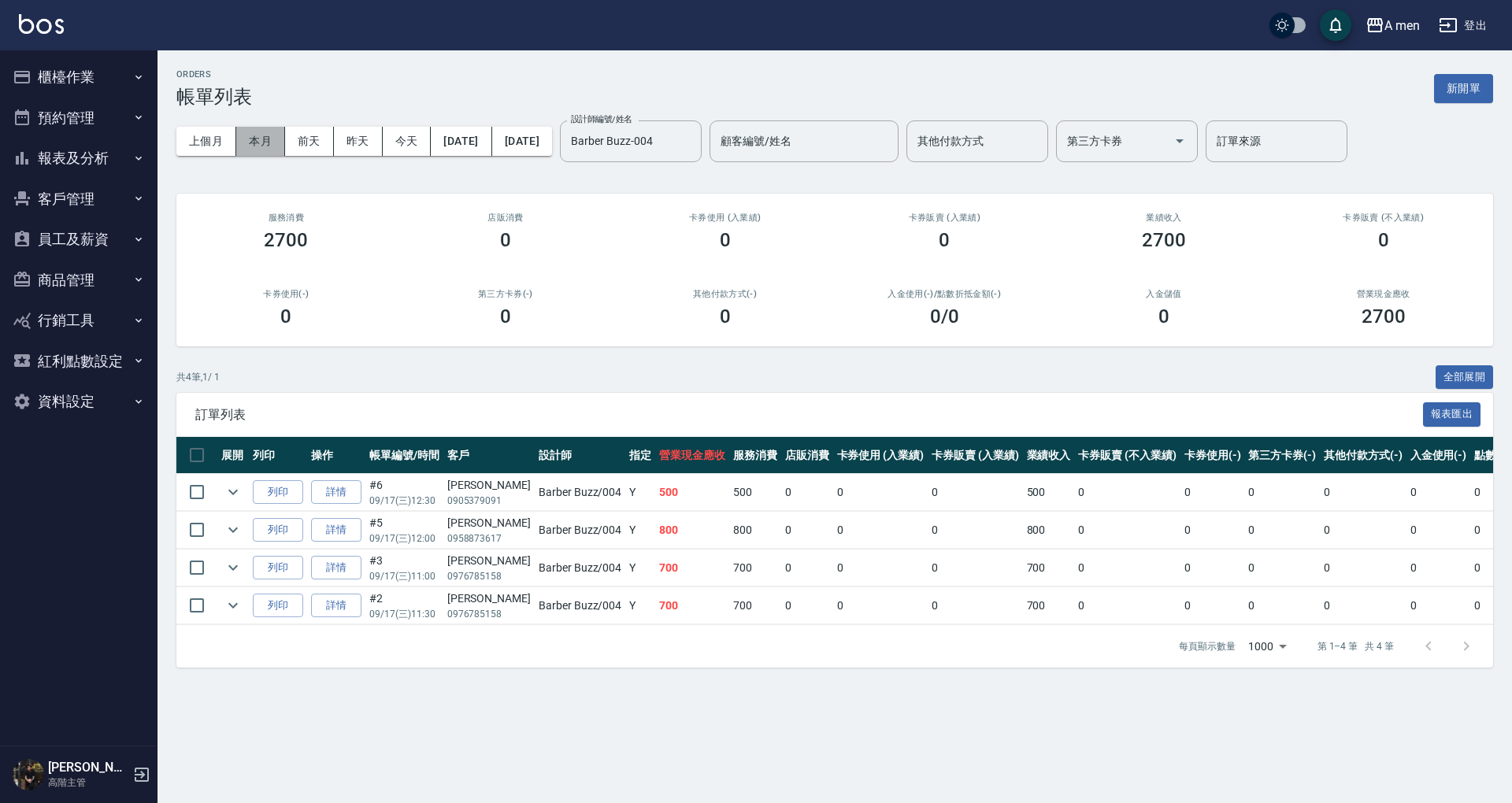
click at [263, 144] on button "本月" at bounding box center [261, 141] width 49 height 29
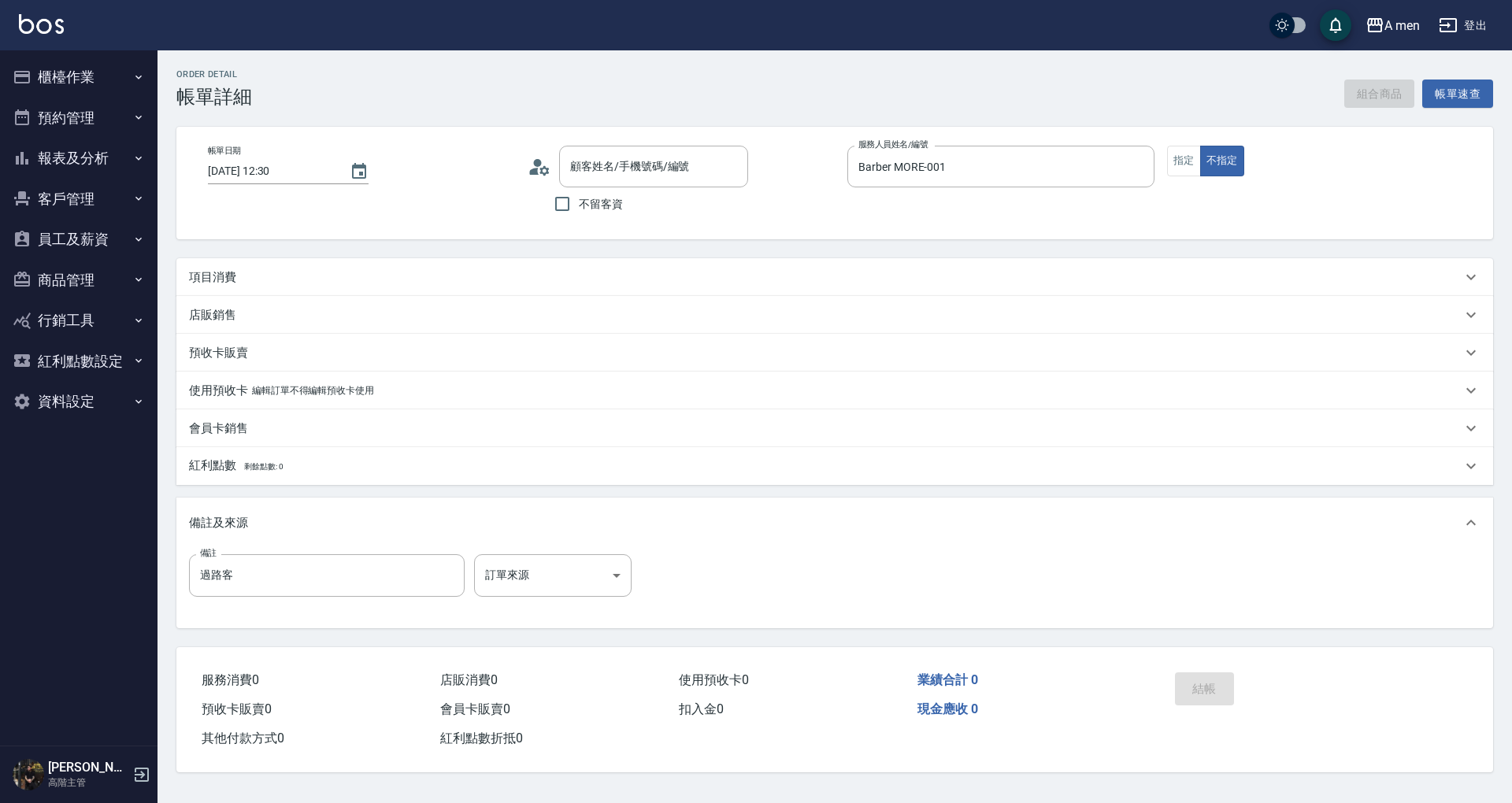
type input "2025/09/17 12:30"
type input "Barber MORE-001"
type input "過路客"
type input "柯/0921702756/null"
click at [1375, 97] on button "組合商品" at bounding box center [1381, 93] width 71 height 29
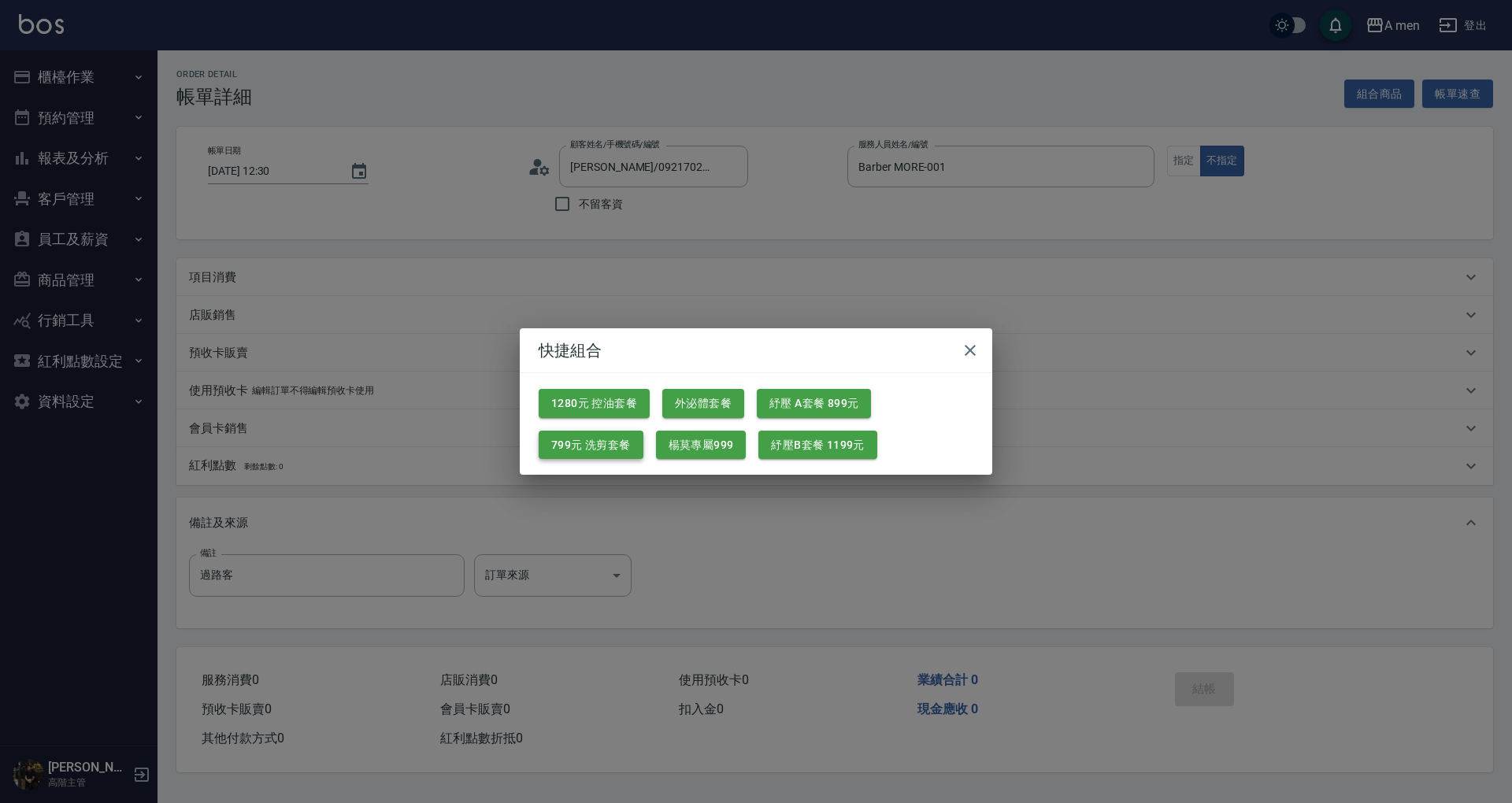
click at [621, 436] on button "799元 洗剪套餐" at bounding box center [591, 445] width 104 height 29
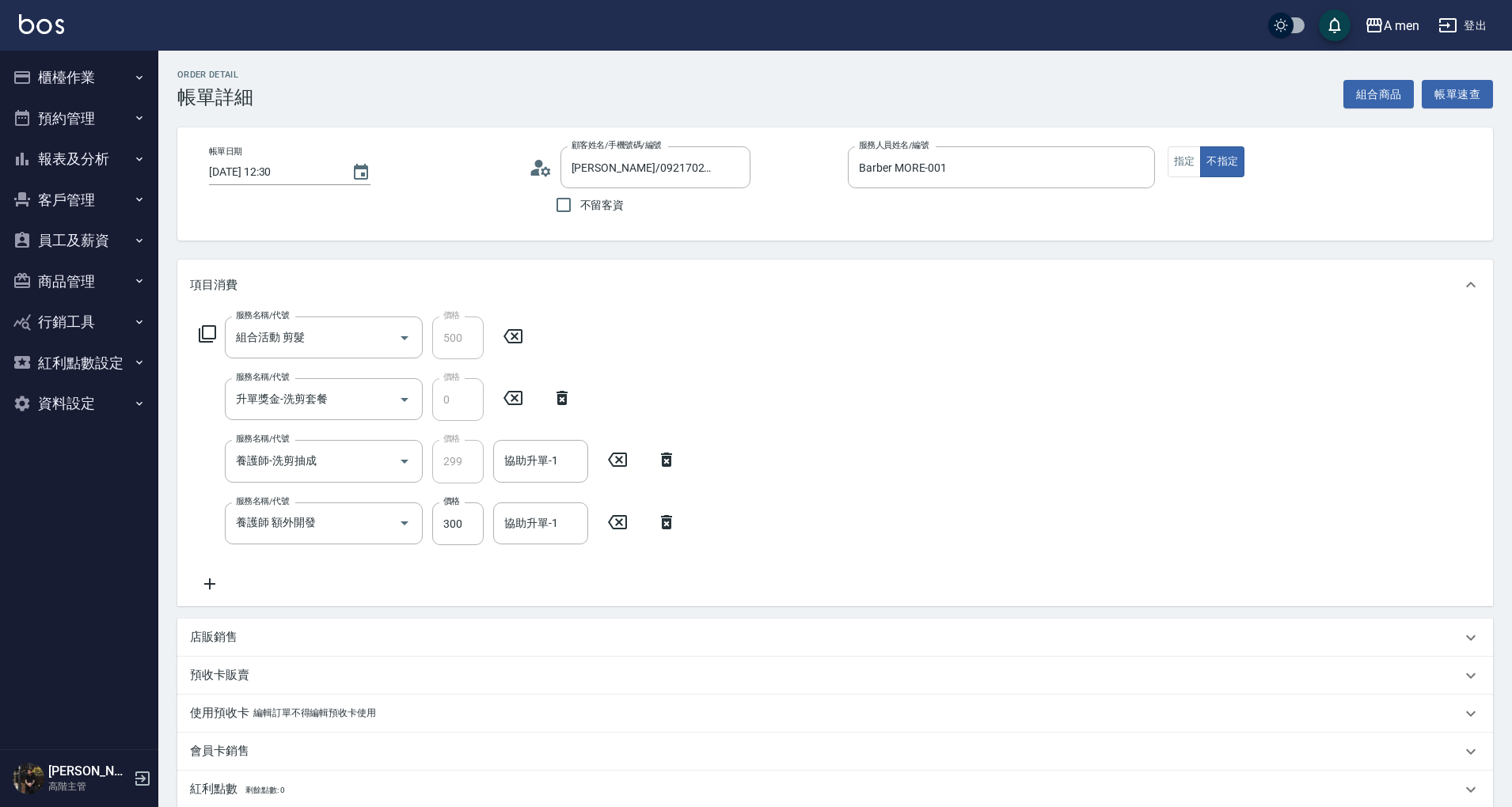
click at [663, 522] on icon at bounding box center [667, 522] width 40 height 19
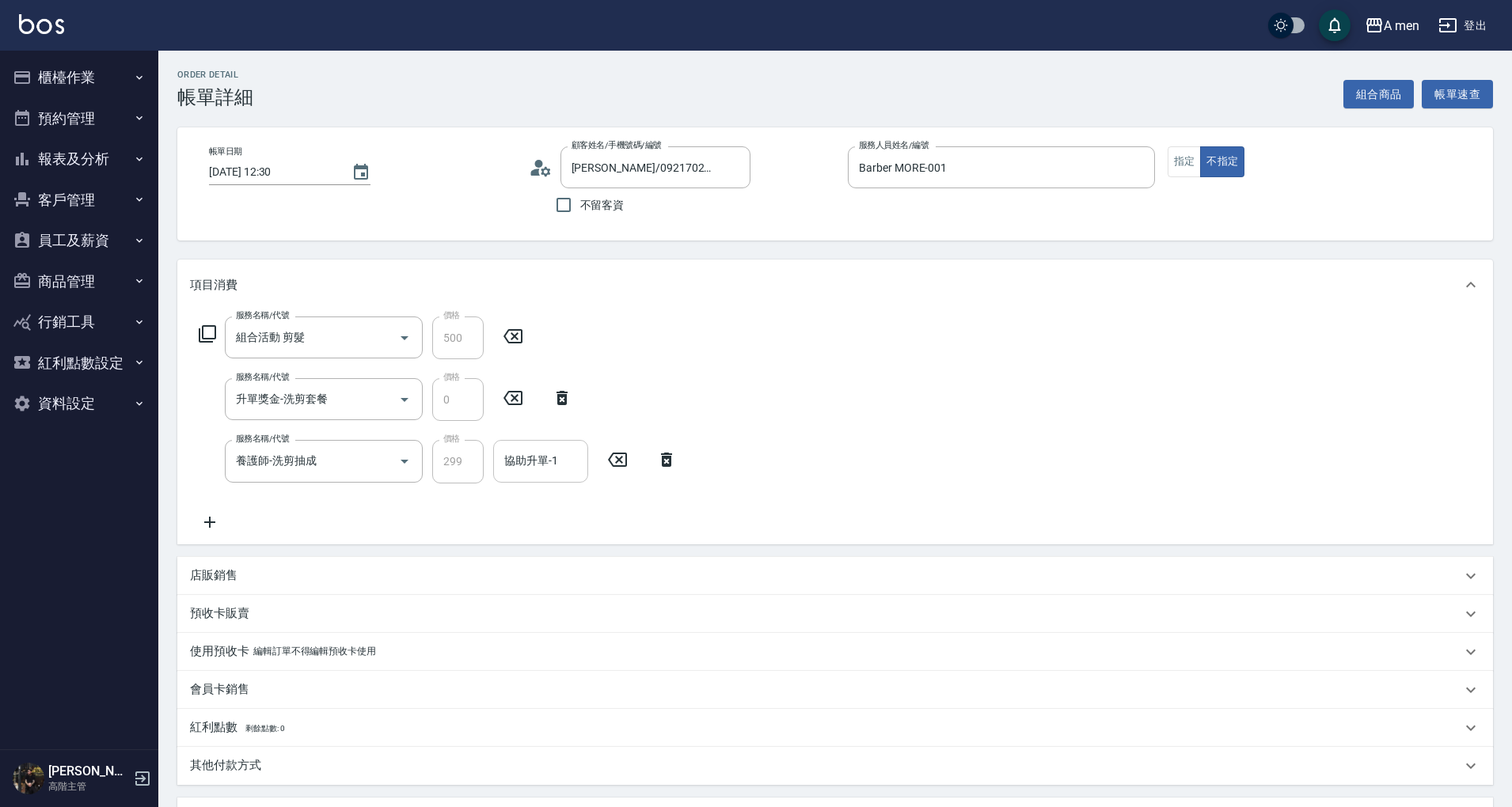
click at [534, 471] on input "協助升單-1" at bounding box center [540, 460] width 80 height 28
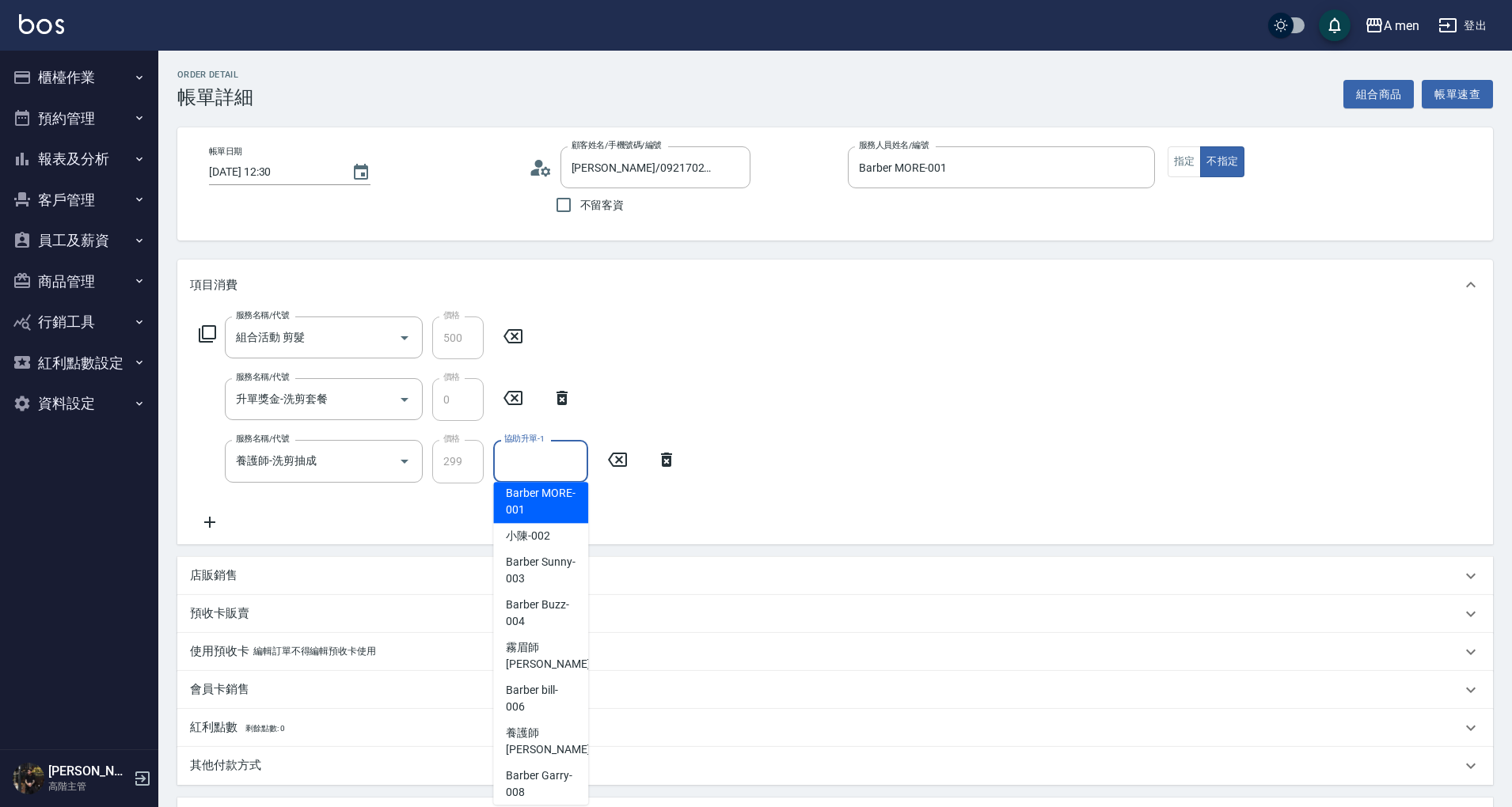
scroll to position [15, 0]
click at [548, 533] on span "小陳 -002" at bounding box center [528, 529] width 45 height 17
type input "小陳-002"
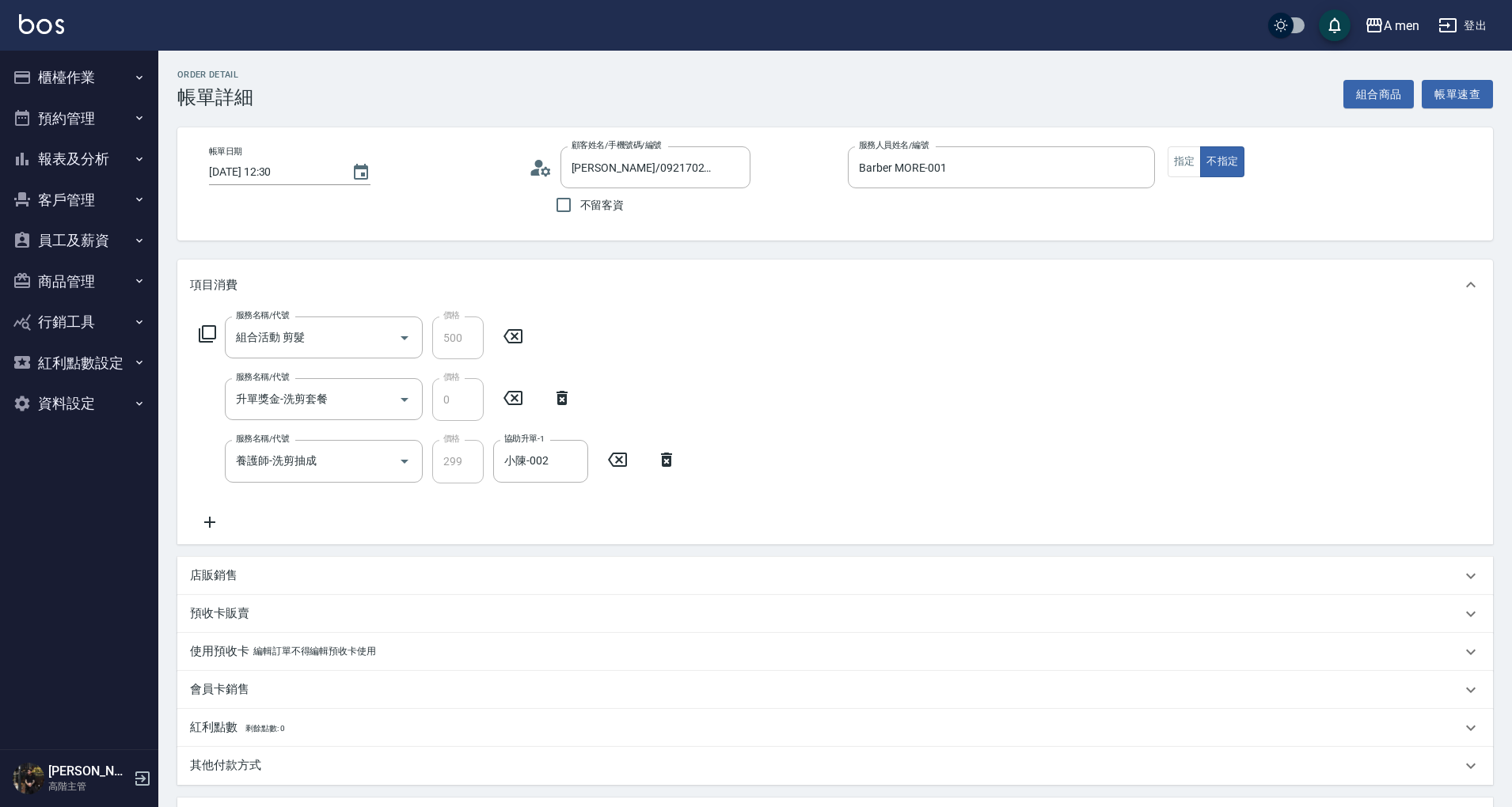
click at [1029, 457] on div "服務名稱/代號 組合活動 剪髮 服務名稱/代號 價格 500 價格 服務名稱/代號 升單獎金-洗剪套餐 服務名稱/代號 價格 0 價格 服務名稱/代號 養護師…" at bounding box center [835, 427] width 1316 height 234
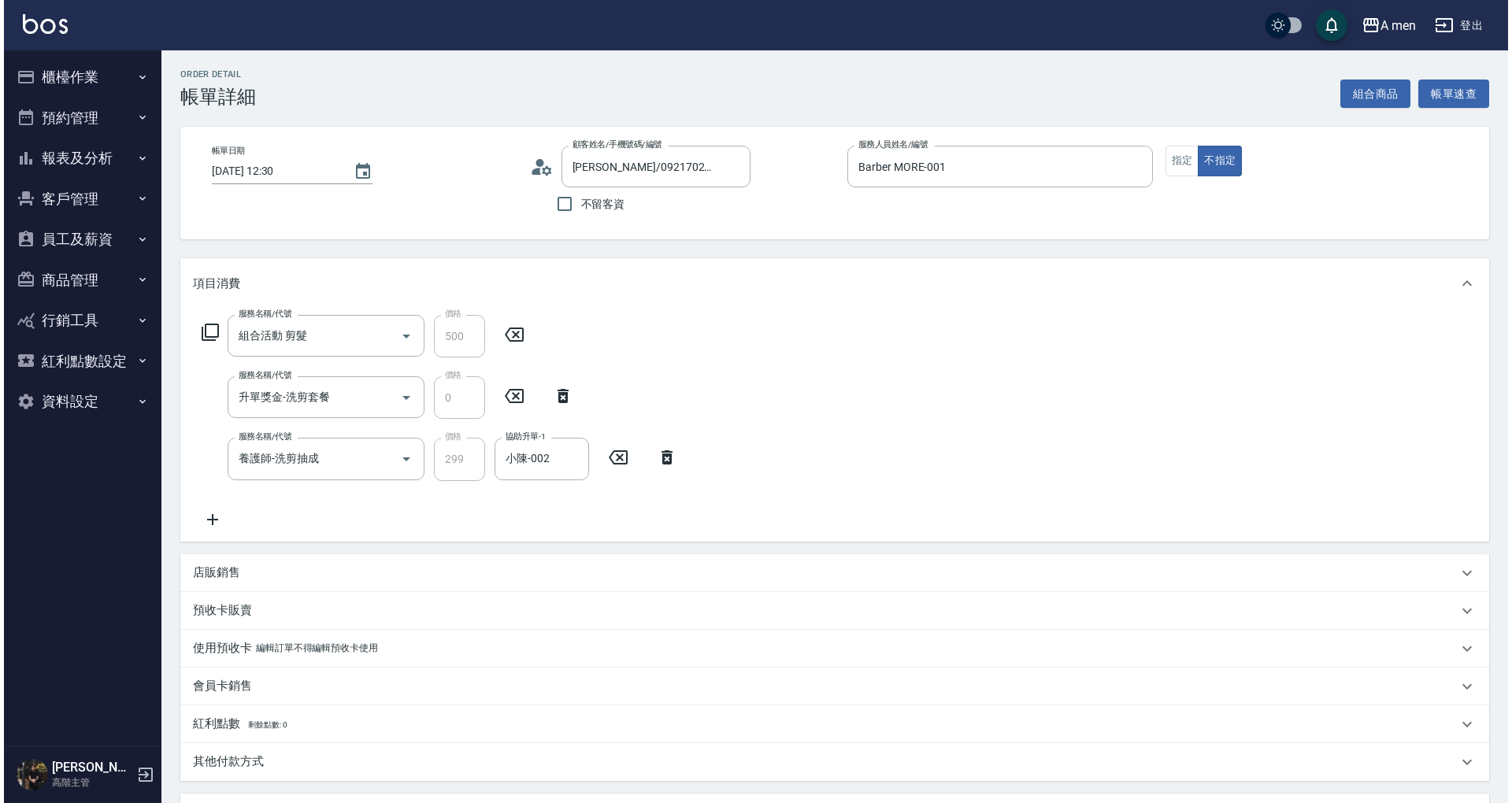
scroll to position [289, 0]
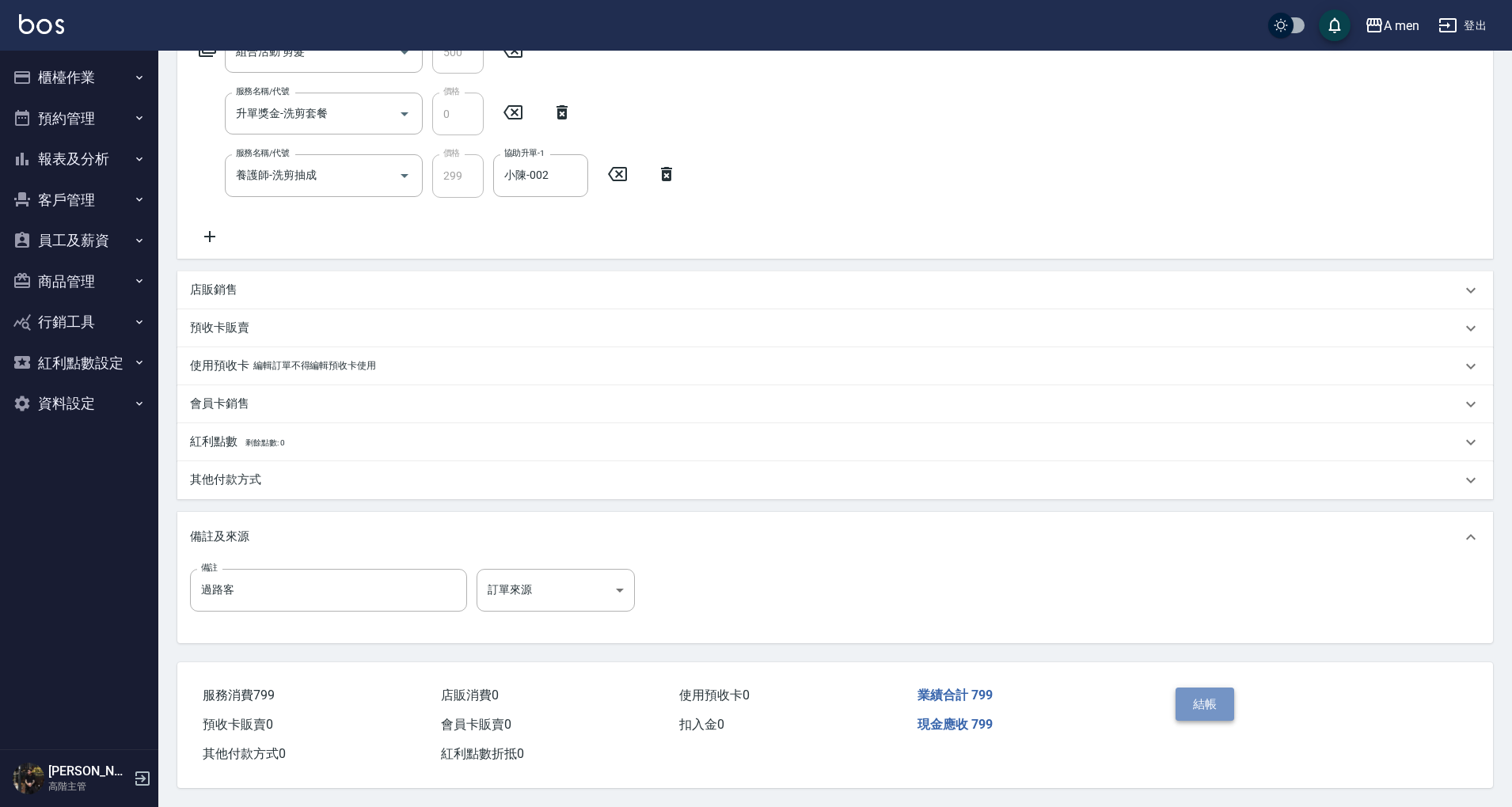
click at [1199, 714] on button "結帳" at bounding box center [1205, 704] width 60 height 33
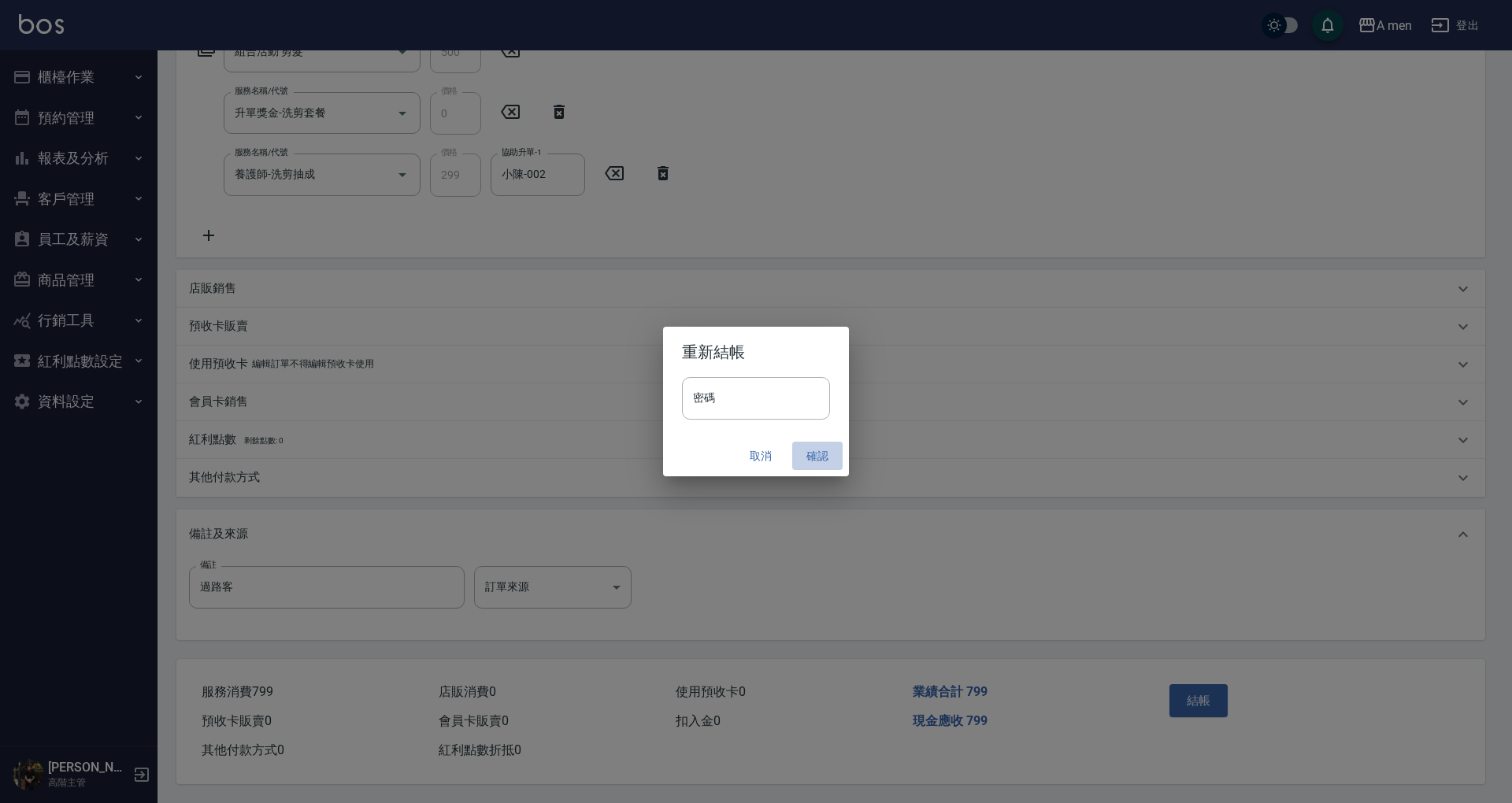
drag, startPoint x: 807, startPoint y: 458, endPoint x: 895, endPoint y: 430, distance: 92.3
click at [809, 456] on button "確認" at bounding box center [818, 456] width 51 height 29
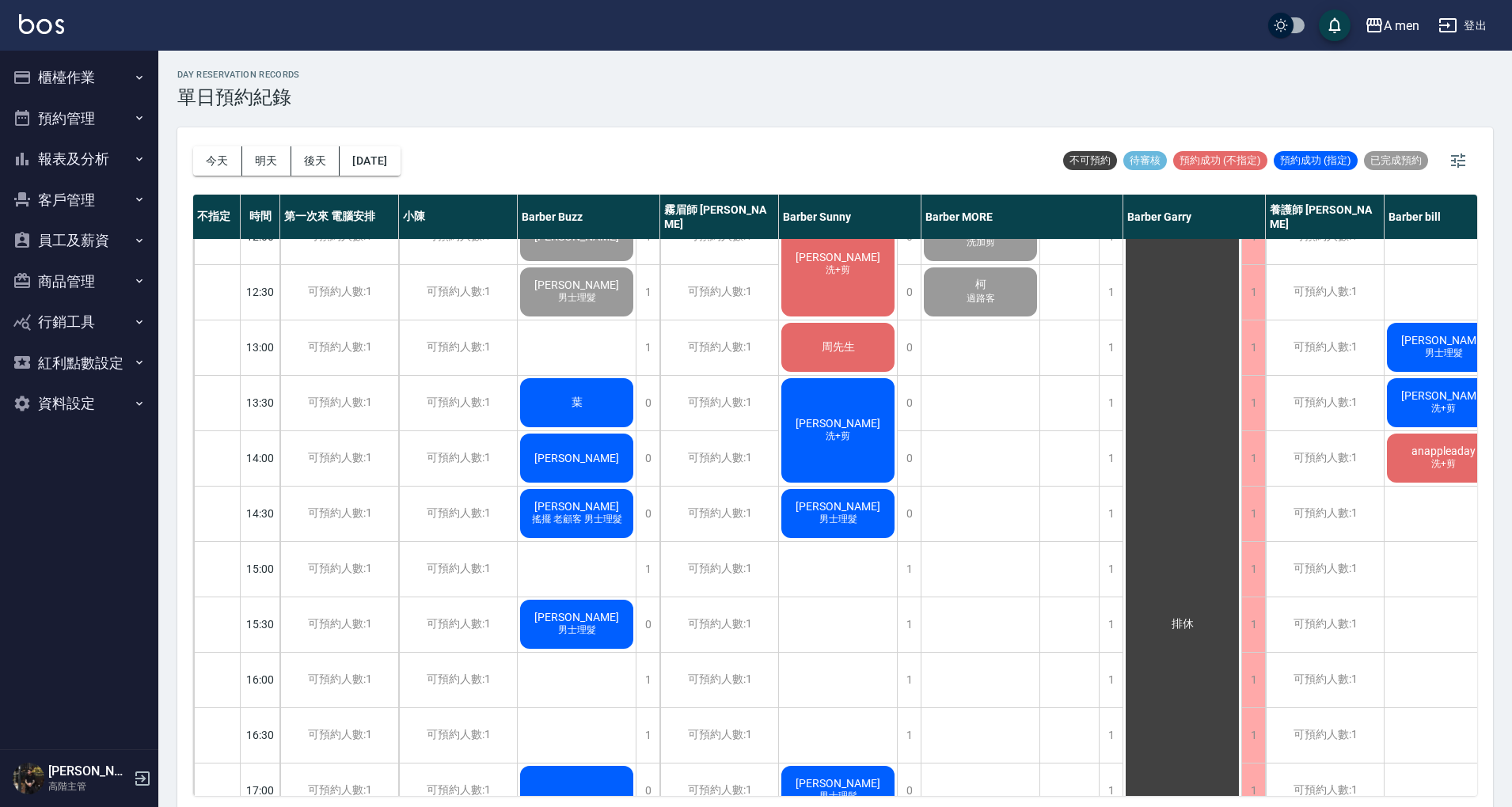
scroll to position [316, 0]
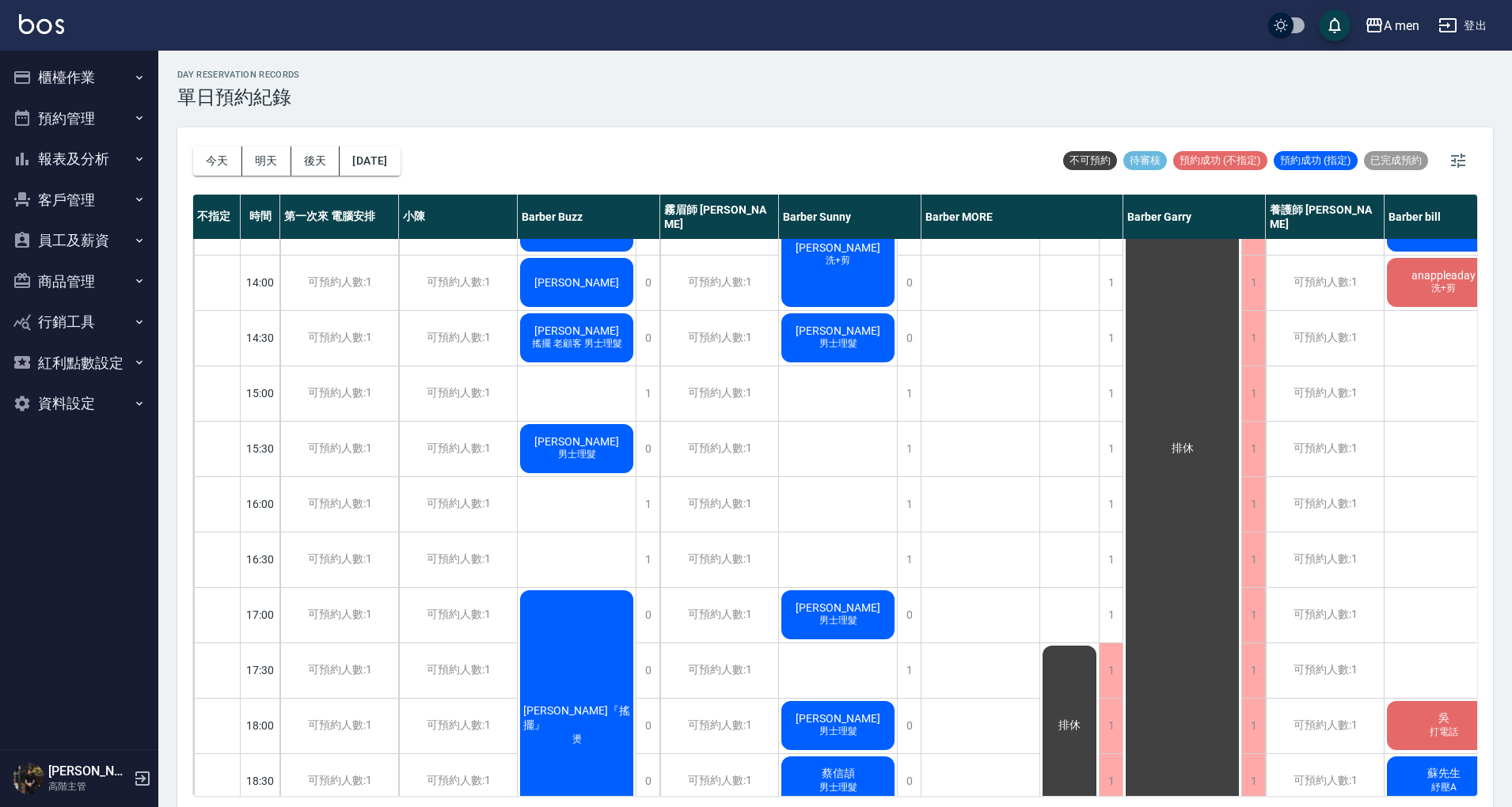
click at [612, 516] on div "[PERSON_NAME] 客人的妹婿 [PERSON_NAME] [PERSON_NAME] 男士理髮 葉 [PERSON_NAME] 楊國政 搖擺 老顧客…" at bounding box center [577, 614] width 119 height 1384
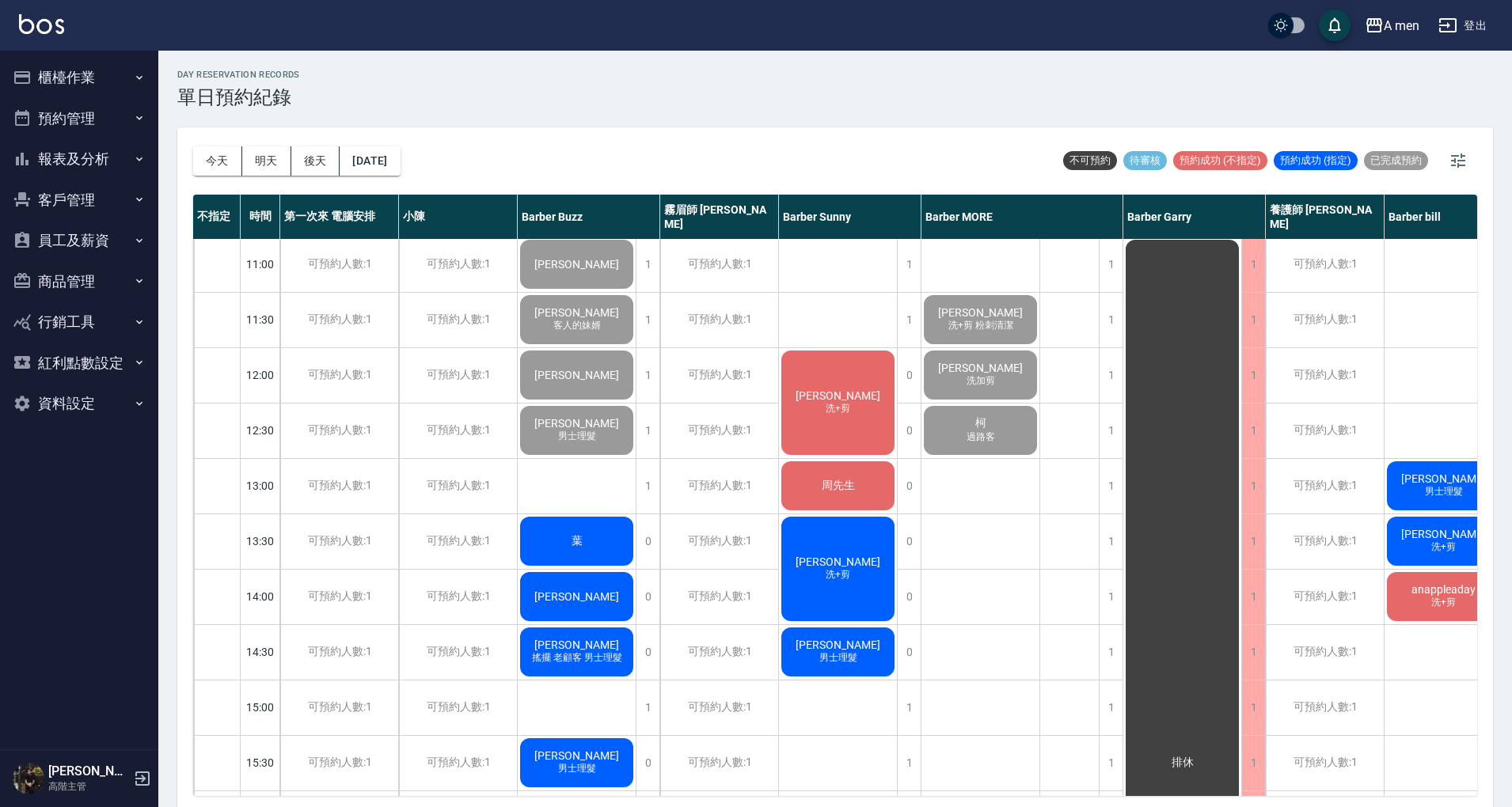
scroll to position [0, 0]
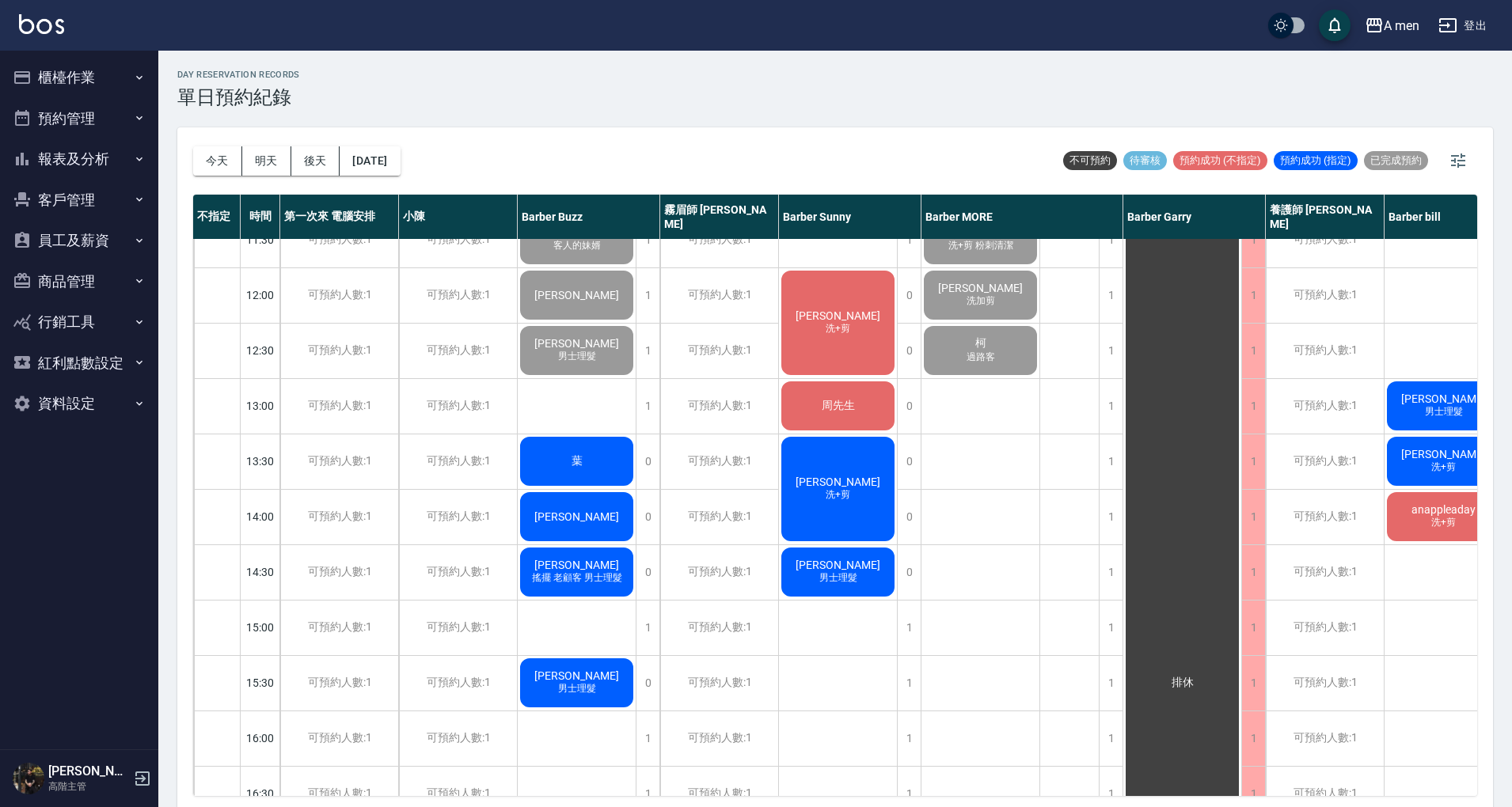
scroll to position [211, 0]
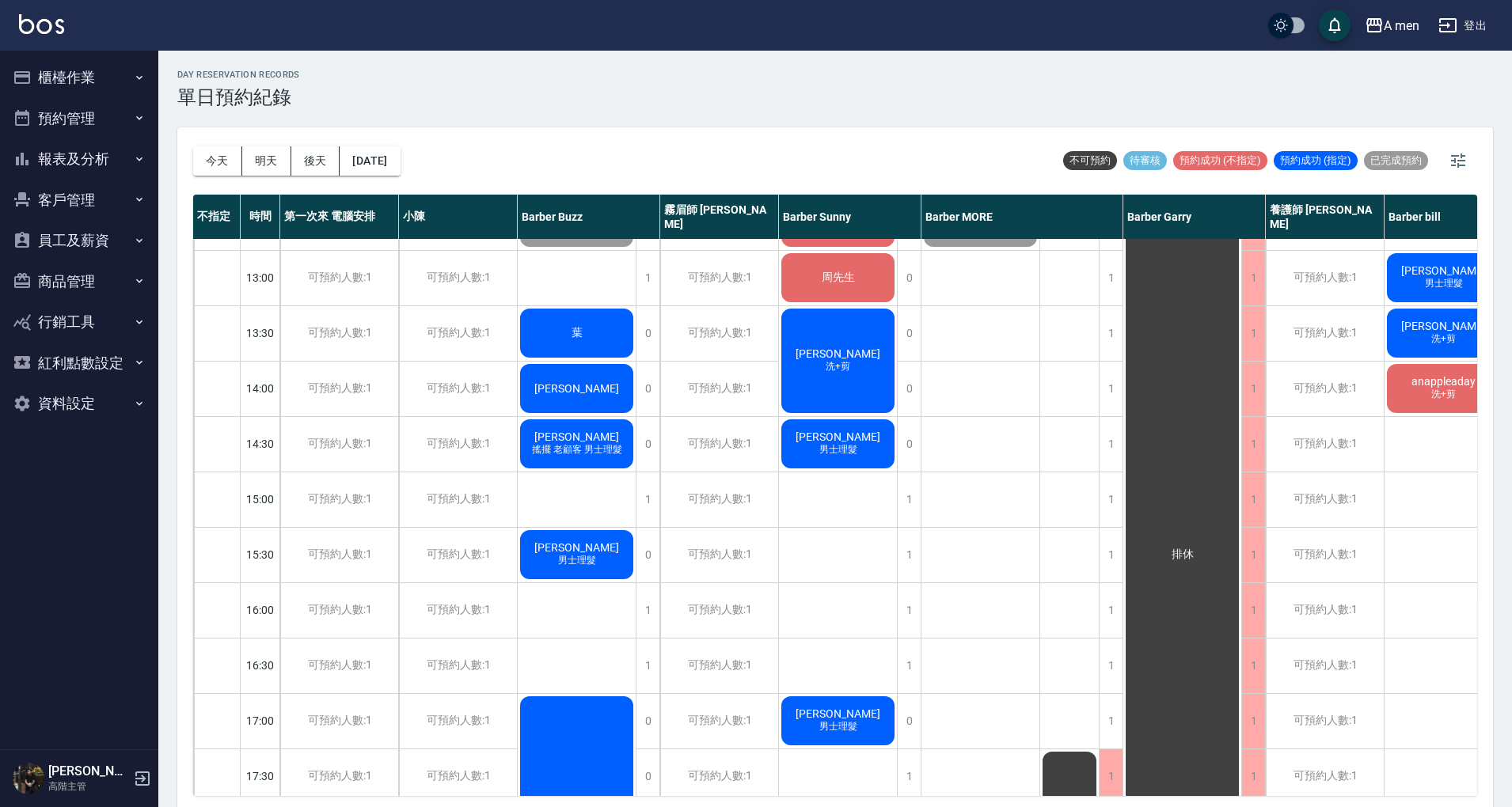
click at [598, 494] on div "Hank Hank 客人的妹婿 王偉廷 Steven Lin 男士理髮 葉 趙子頡 楊國政 搖擺 老顧客 男士理髮 wallace 男士理髮 唐俊翔『搖擺』 …" at bounding box center [577, 720] width 119 height 1384
click at [855, 493] on div "陳品嘉 洗+剪 周先生 David Huang 洗+剪 李柏勳 男士理髮 Ryan Y. 男士理髮 Cooper 男士理髮 蔡信頡 男士理髮 無名字 男士理髮" at bounding box center [838, 720] width 119 height 1384
click at [985, 498] on div "韓博宇 洗+剪 粉刺清潔 董柏均 洗加剪 柯 過路客 曾 男士理髮 曾 男士理髮 施淵舜 男士理髮" at bounding box center [980, 720] width 119 height 1384
click at [600, 497] on div "Hank Hank 客人的妹婿 王偉廷 Steven Lin 男士理髮 葉 趙子頡 楊國政 搖擺 老顧客 男士理髮 wallace 男士理髮 唐俊翔『搖擺』 …" at bounding box center [577, 720] width 119 height 1384
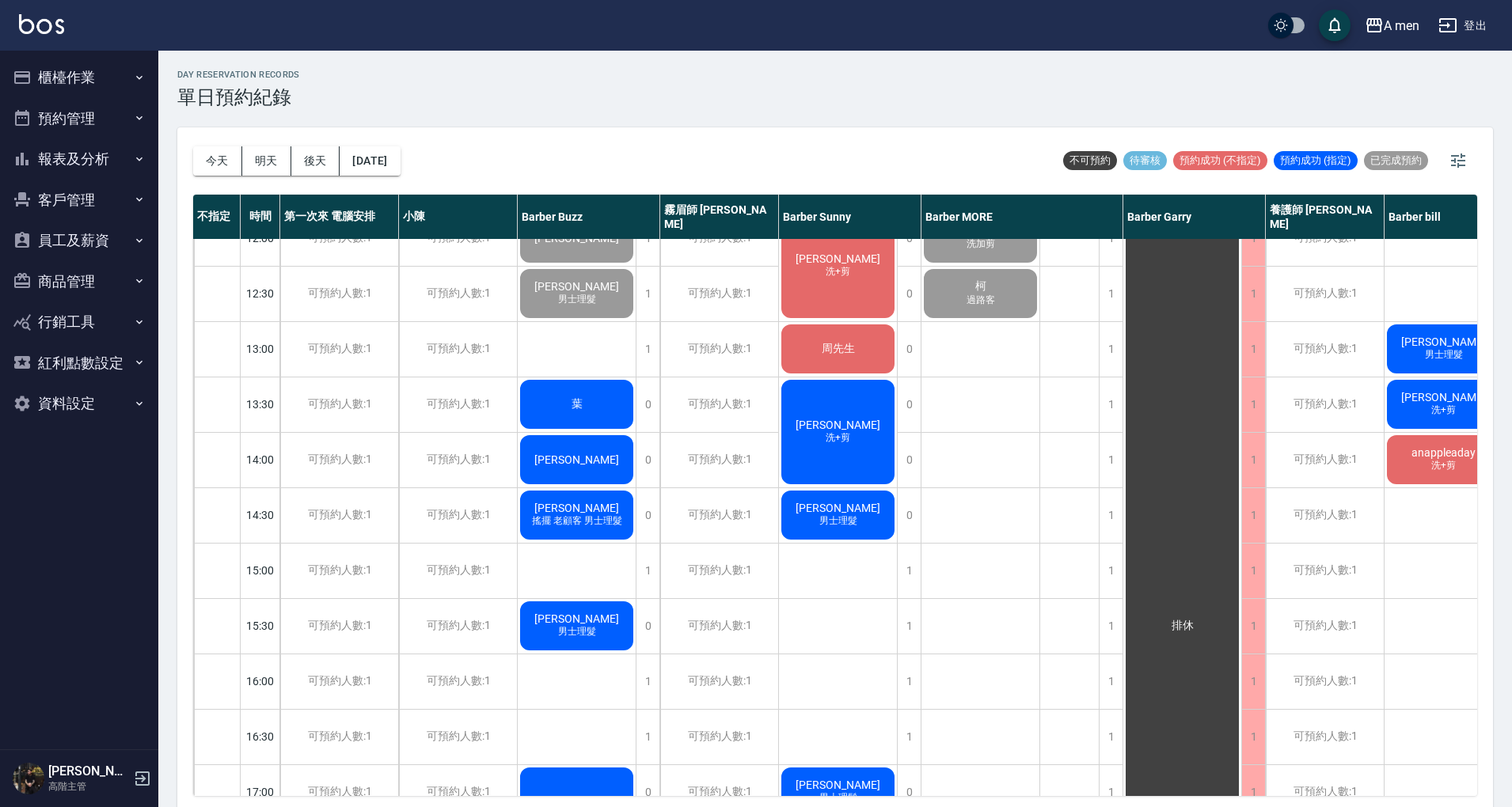
scroll to position [0, 0]
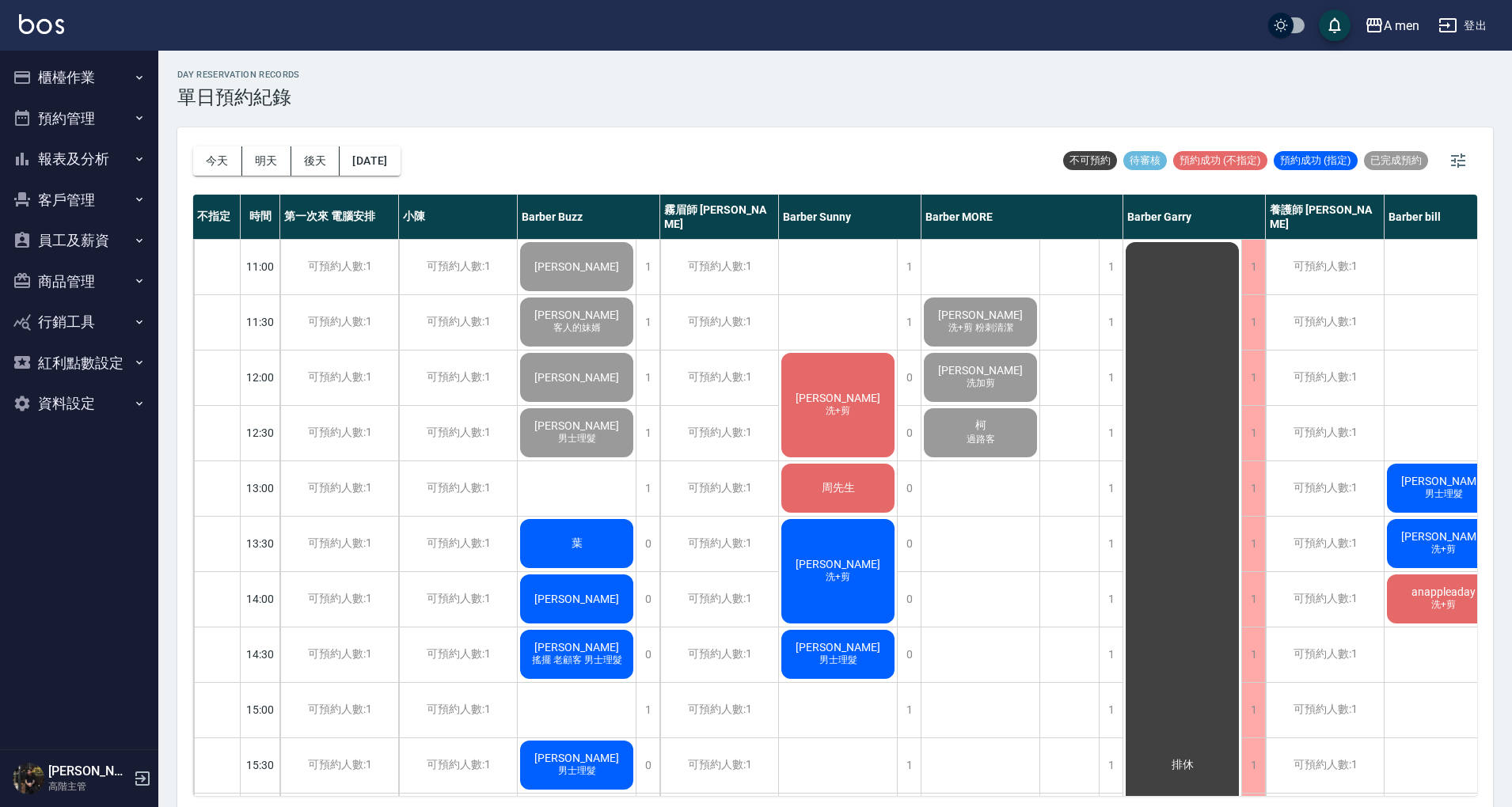
click at [625, 549] on div "葉" at bounding box center [577, 544] width 118 height 54
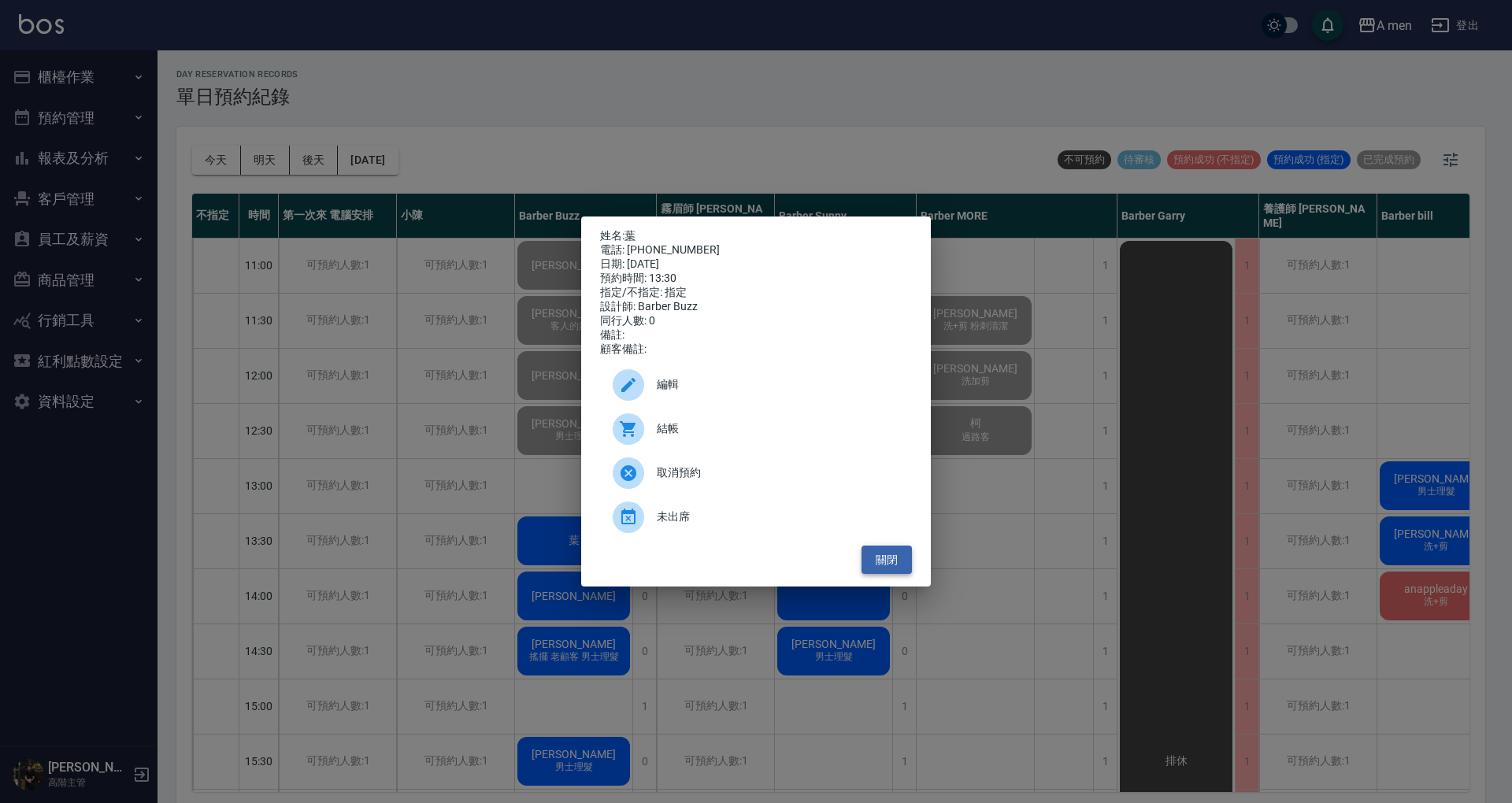
drag, startPoint x: 891, startPoint y: 572, endPoint x: 899, endPoint y: 566, distance: 10.0
click at [891, 572] on button "關閉" at bounding box center [887, 560] width 51 height 29
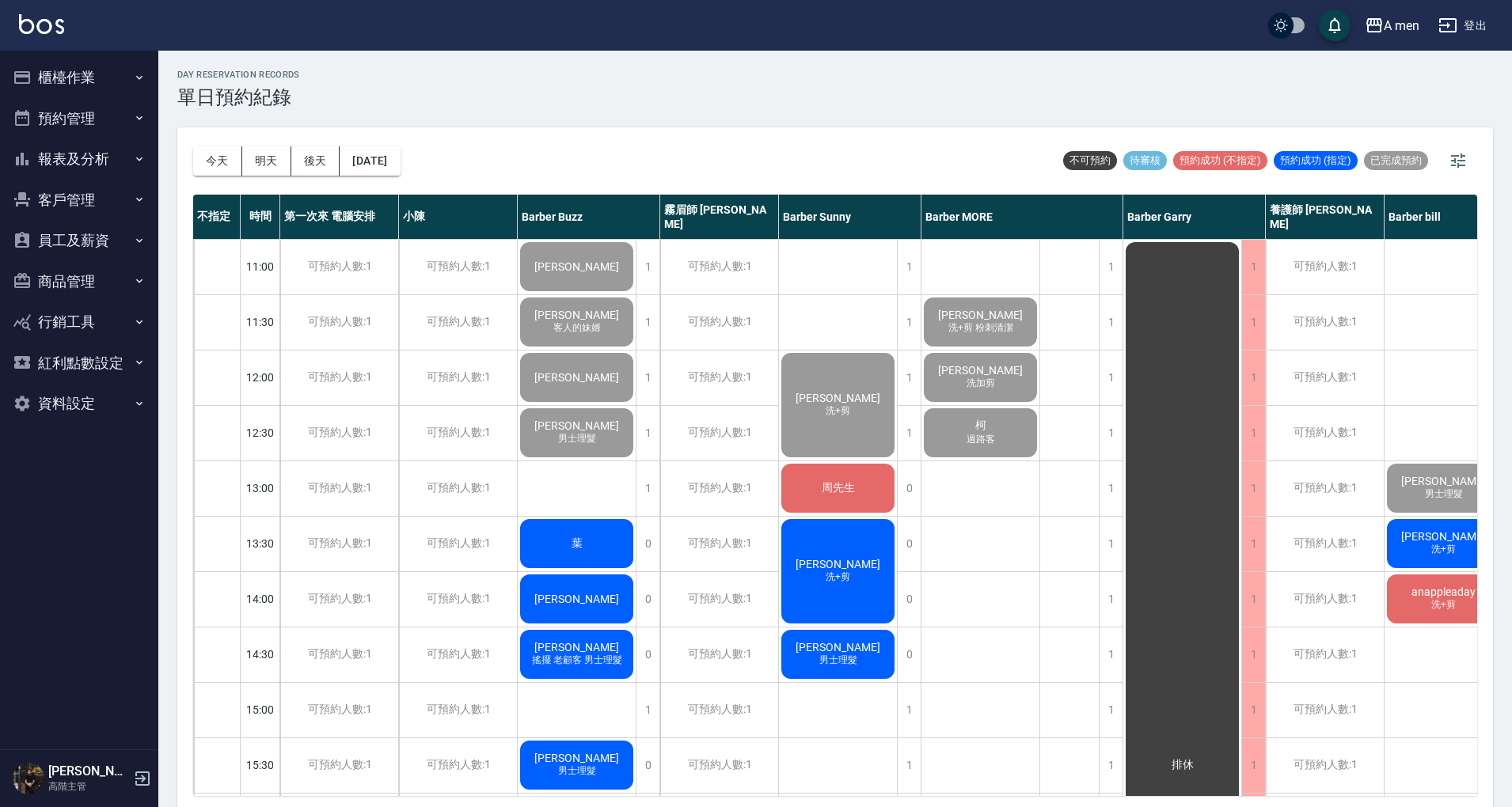
drag, startPoint x: 50, startPoint y: 149, endPoint x: 60, endPoint y: 172, distance: 25.1
click at [52, 149] on button "報表及分析" at bounding box center [79, 159] width 146 height 41
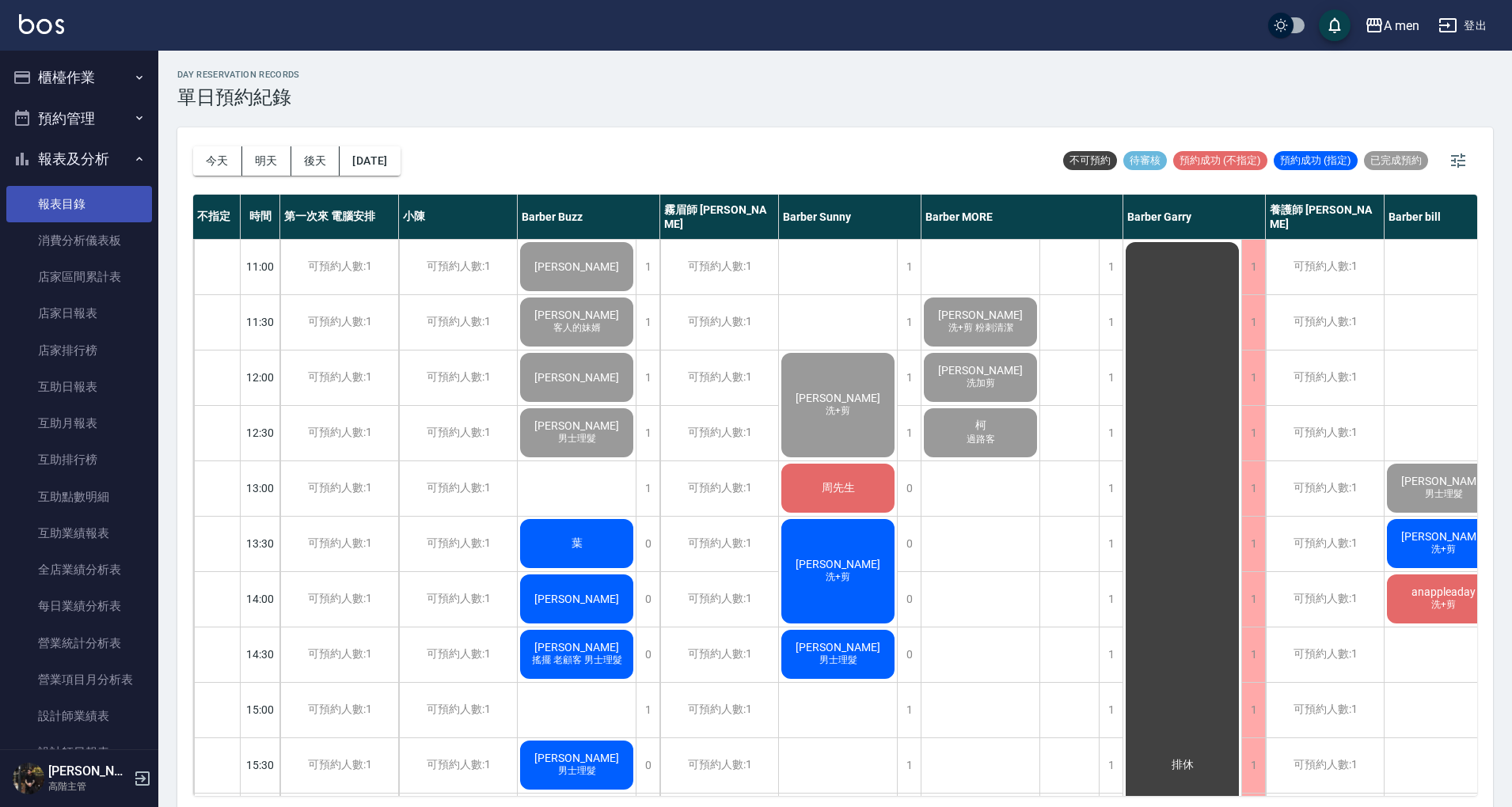
click at [80, 188] on link "報表目錄" at bounding box center [79, 204] width 146 height 37
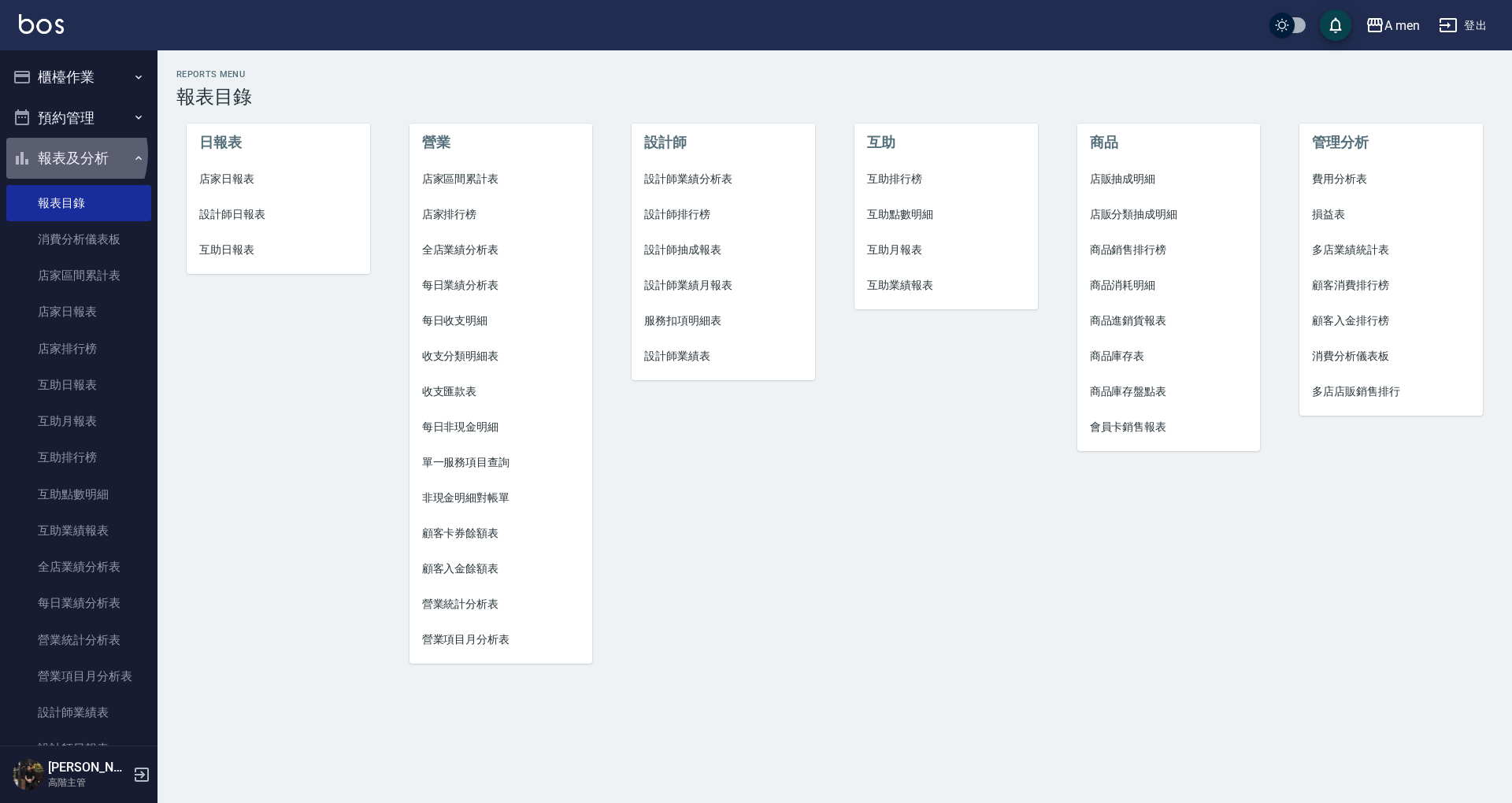
click at [59, 153] on button "報表及分析" at bounding box center [78, 158] width 145 height 41
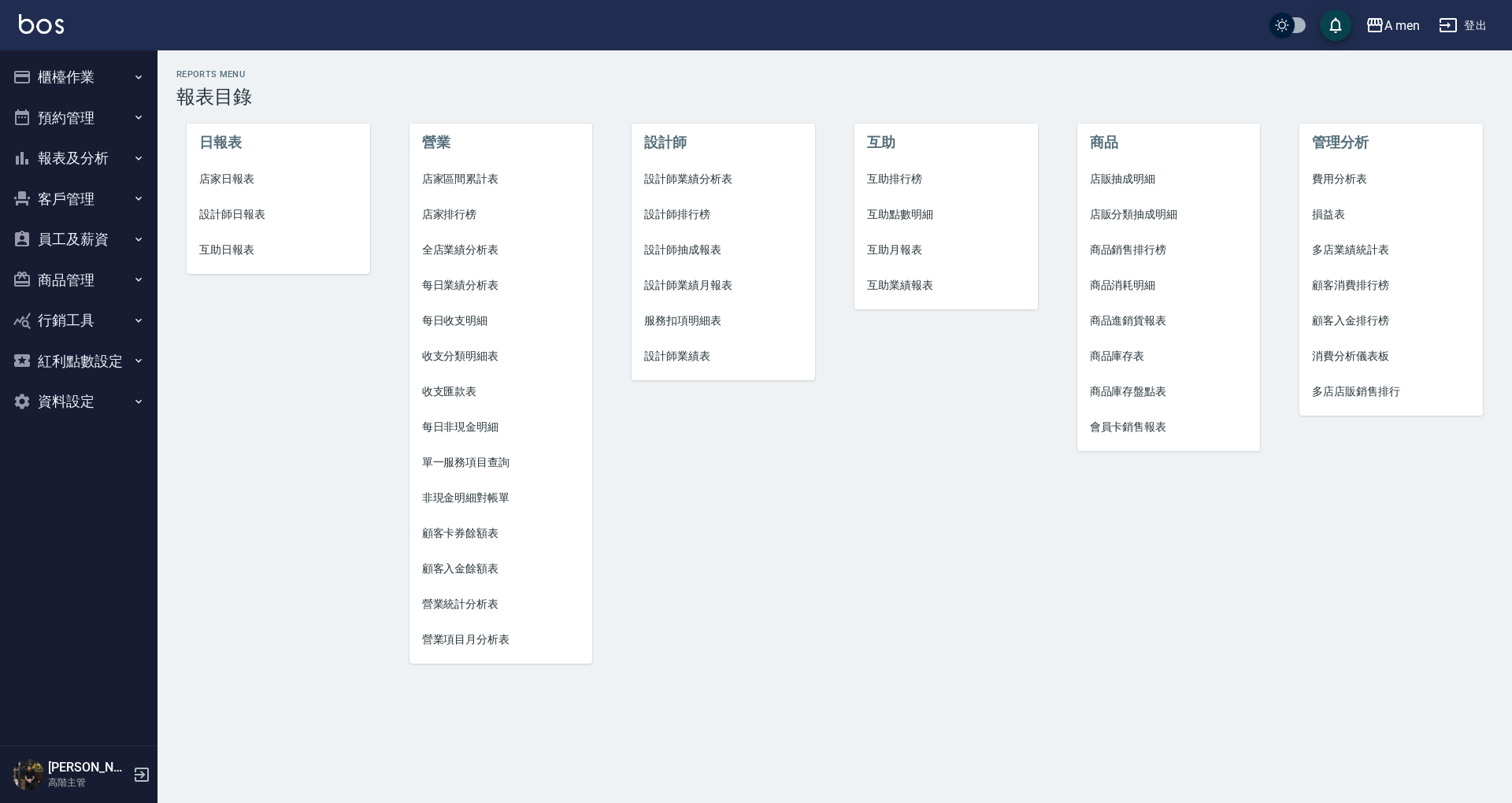
click at [75, 151] on button "報表及分析" at bounding box center [78, 158] width 145 height 41
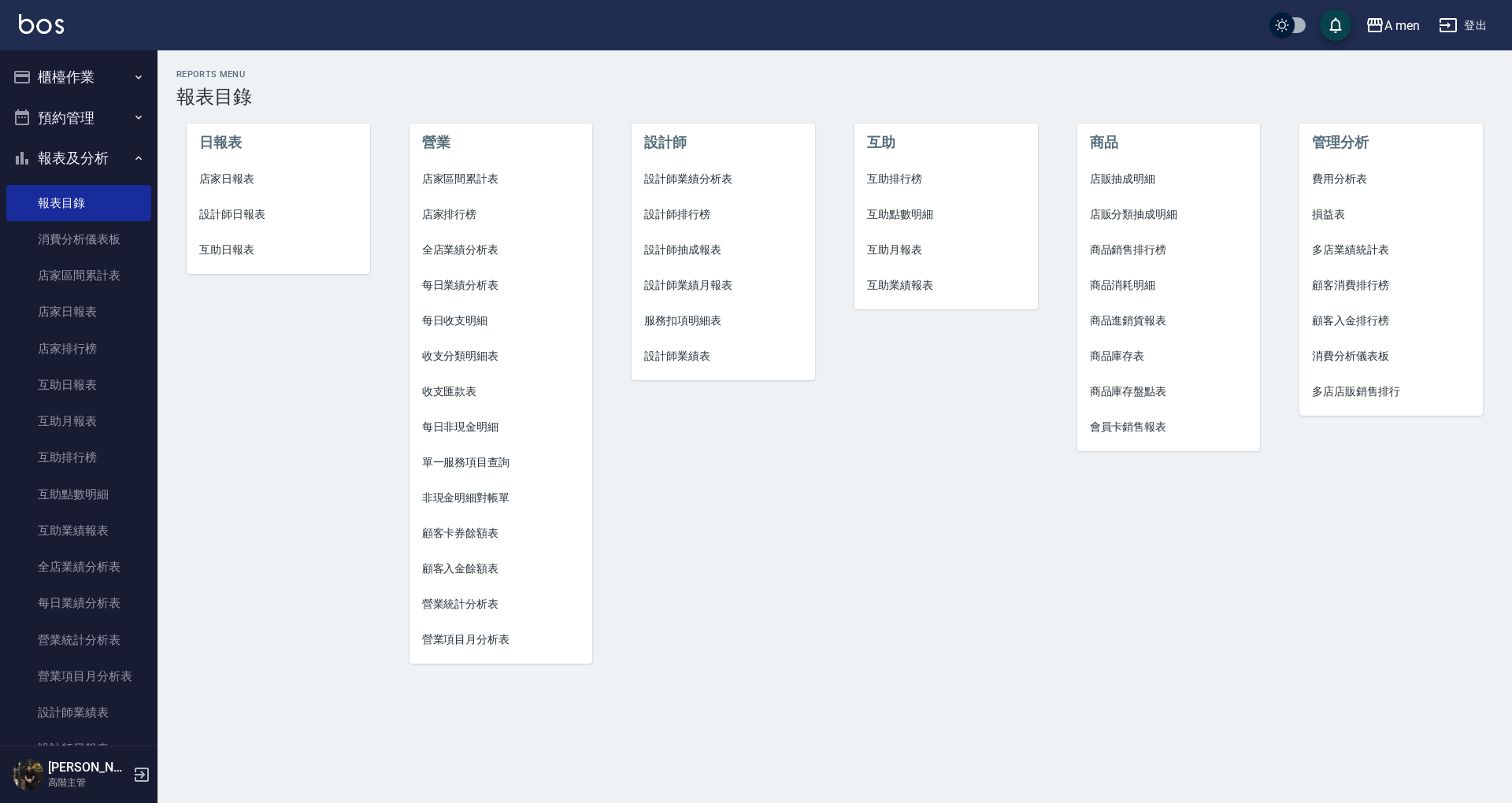
click at [80, 140] on button "報表及分析" at bounding box center [78, 158] width 145 height 41
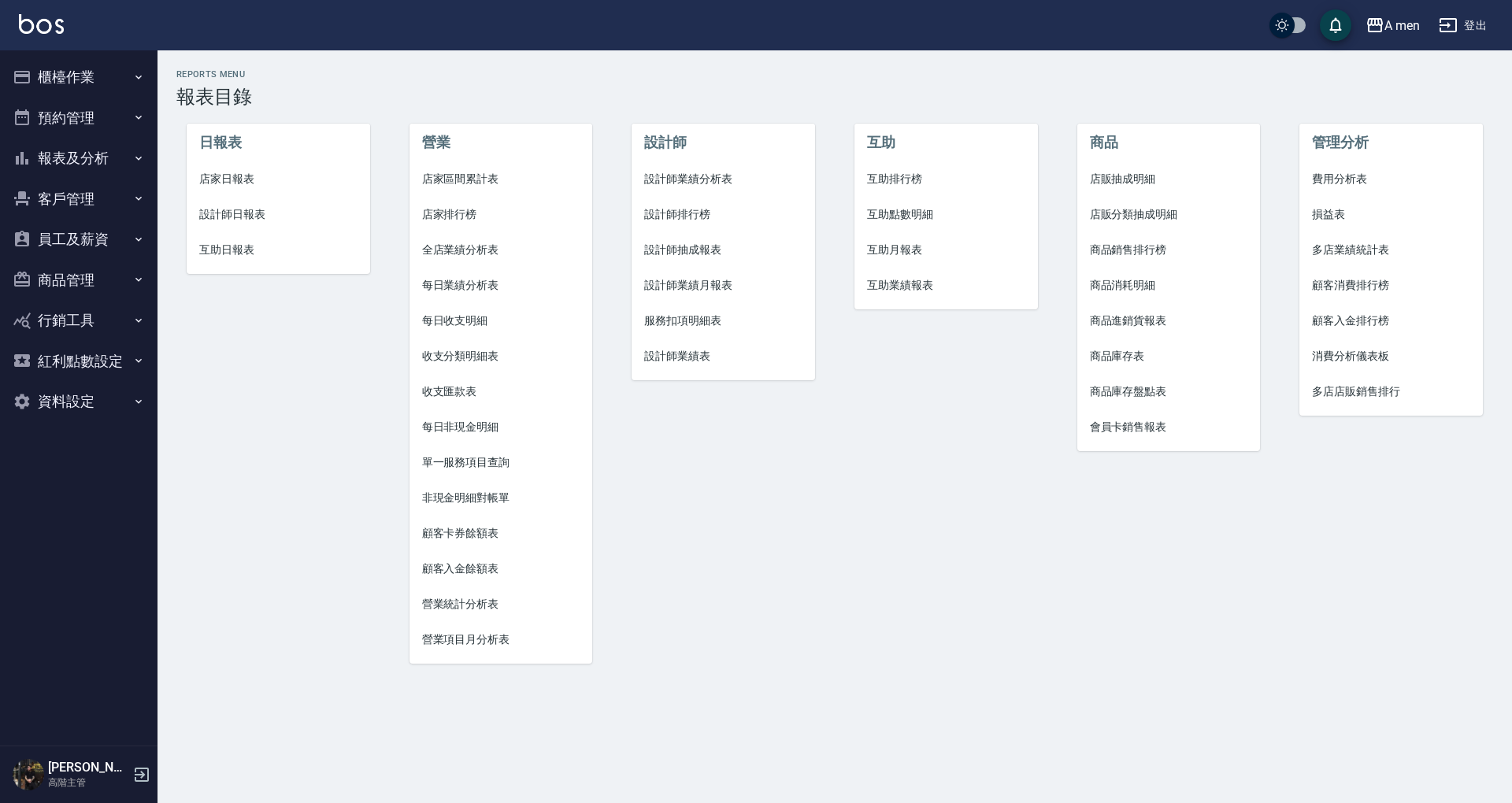
click at [91, 71] on button "櫃檯作業" at bounding box center [78, 78] width 145 height 41
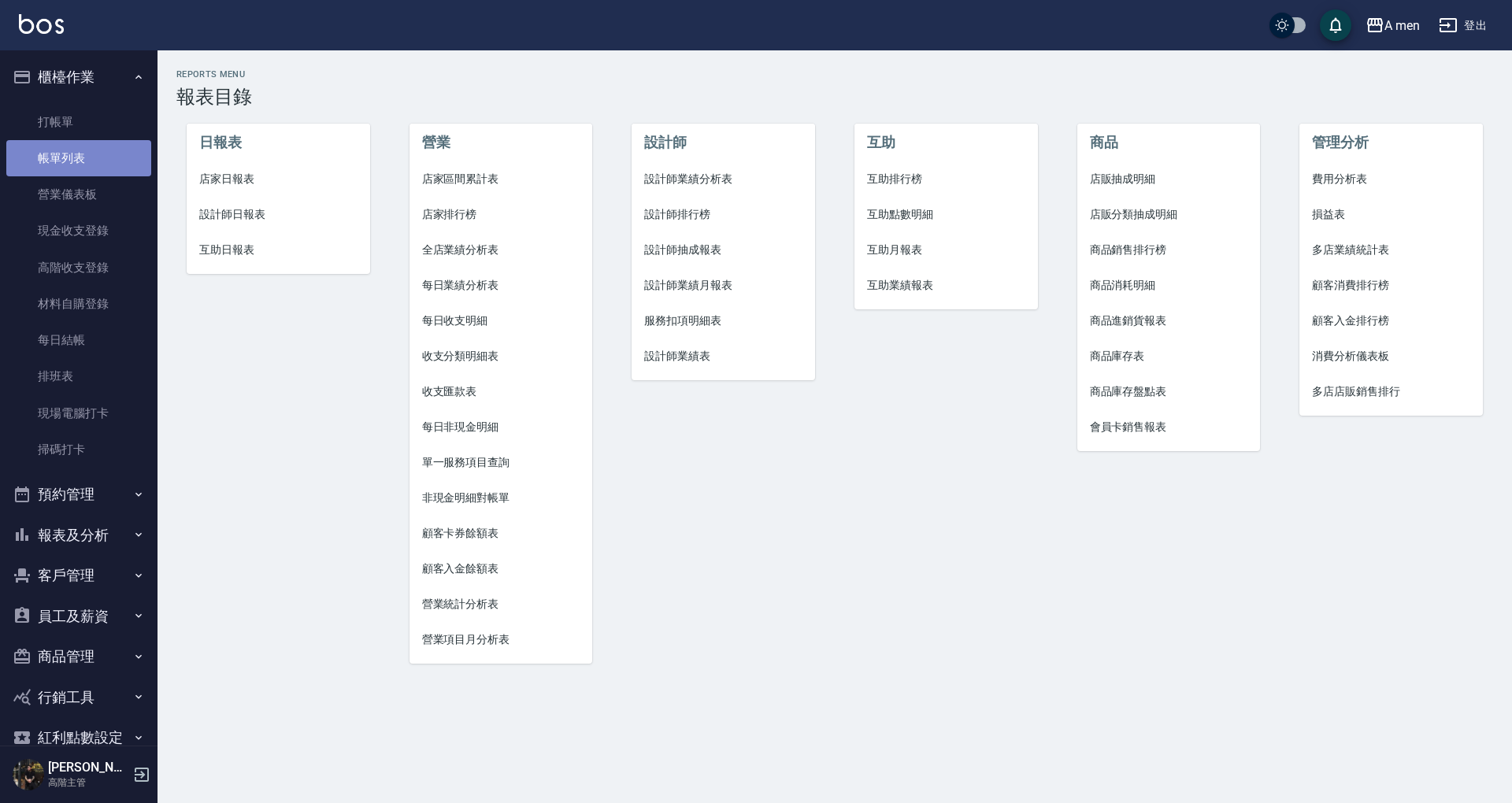
click at [104, 141] on link "帳單列表" at bounding box center [78, 158] width 145 height 36
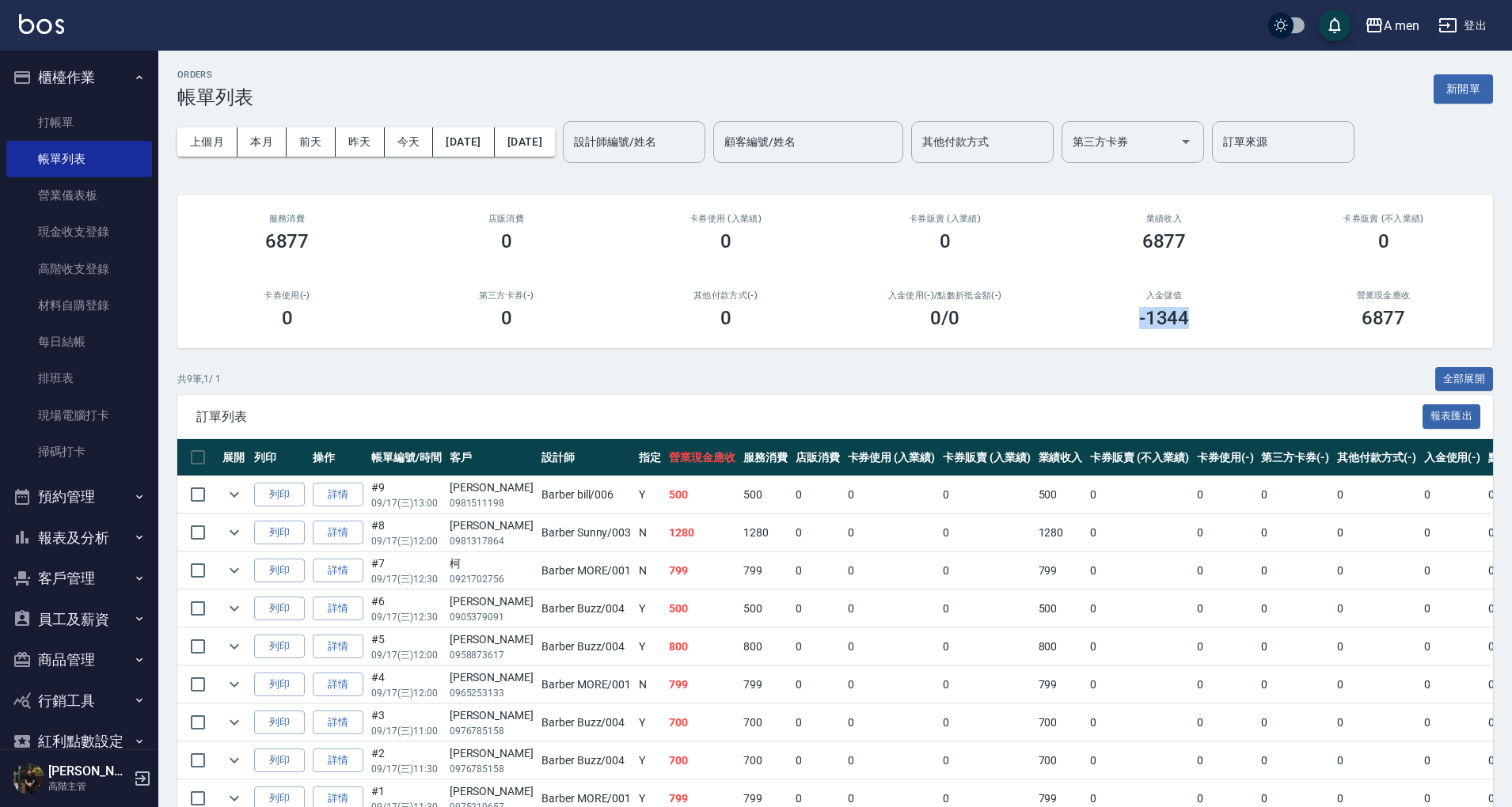
drag, startPoint x: 1136, startPoint y: 314, endPoint x: 1198, endPoint y: 307, distance: 62.4
click at [1198, 307] on div "-1344" at bounding box center [1164, 318] width 181 height 22
click at [1187, 332] on div "入金儲值 -1344" at bounding box center [1164, 309] width 220 height 77
drag, startPoint x: 1140, startPoint y: 323, endPoint x: 1206, endPoint y: 323, distance: 66.0
click at [1220, 323] on div "-1344" at bounding box center [1164, 318] width 181 height 22
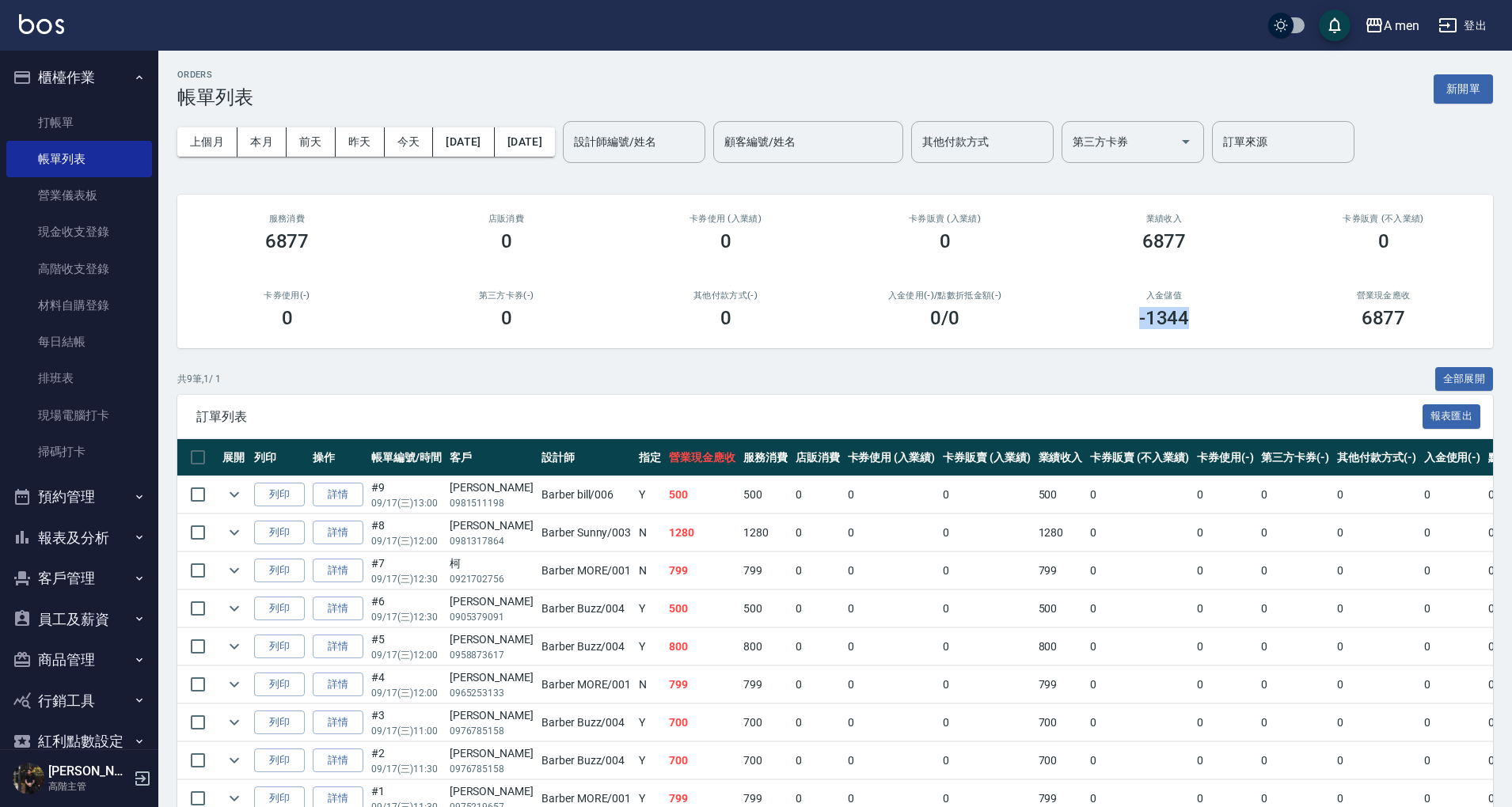
click at [1206, 323] on div "-1344" at bounding box center [1164, 318] width 181 height 22
click at [441, 195] on div "店販消費 0" at bounding box center [507, 233] width 220 height 77
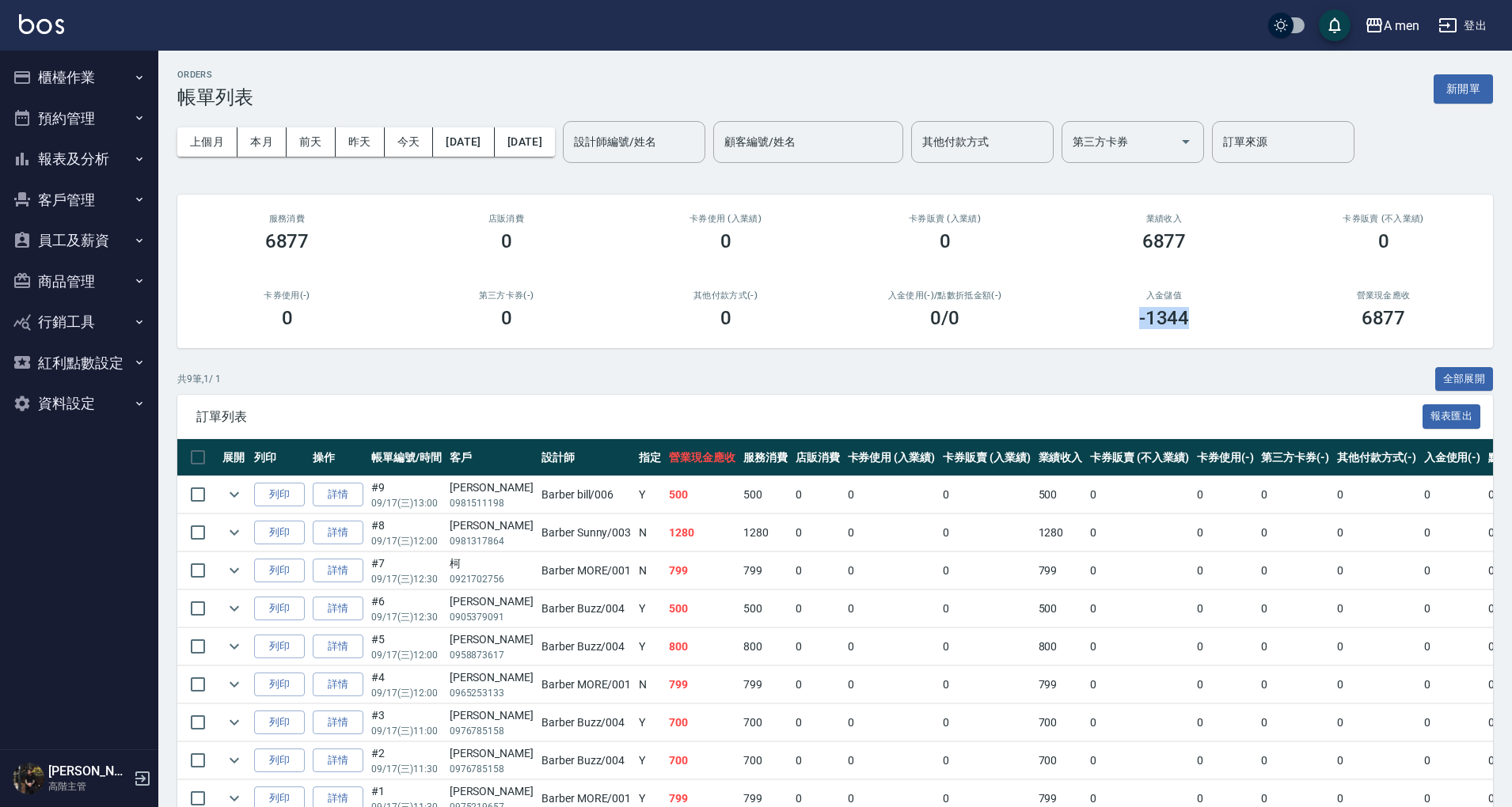
drag, startPoint x: 1133, startPoint y: 312, endPoint x: 1209, endPoint y: 312, distance: 76.0
click at [1209, 312] on div "-1344" at bounding box center [1164, 318] width 181 height 22
click at [1178, 328] on h3 "-1344" at bounding box center [1164, 318] width 51 height 22
drag, startPoint x: 1130, startPoint y: 308, endPoint x: 1234, endPoint y: 316, distance: 104.3
click at [1234, 316] on div "-1344" at bounding box center [1164, 318] width 181 height 22
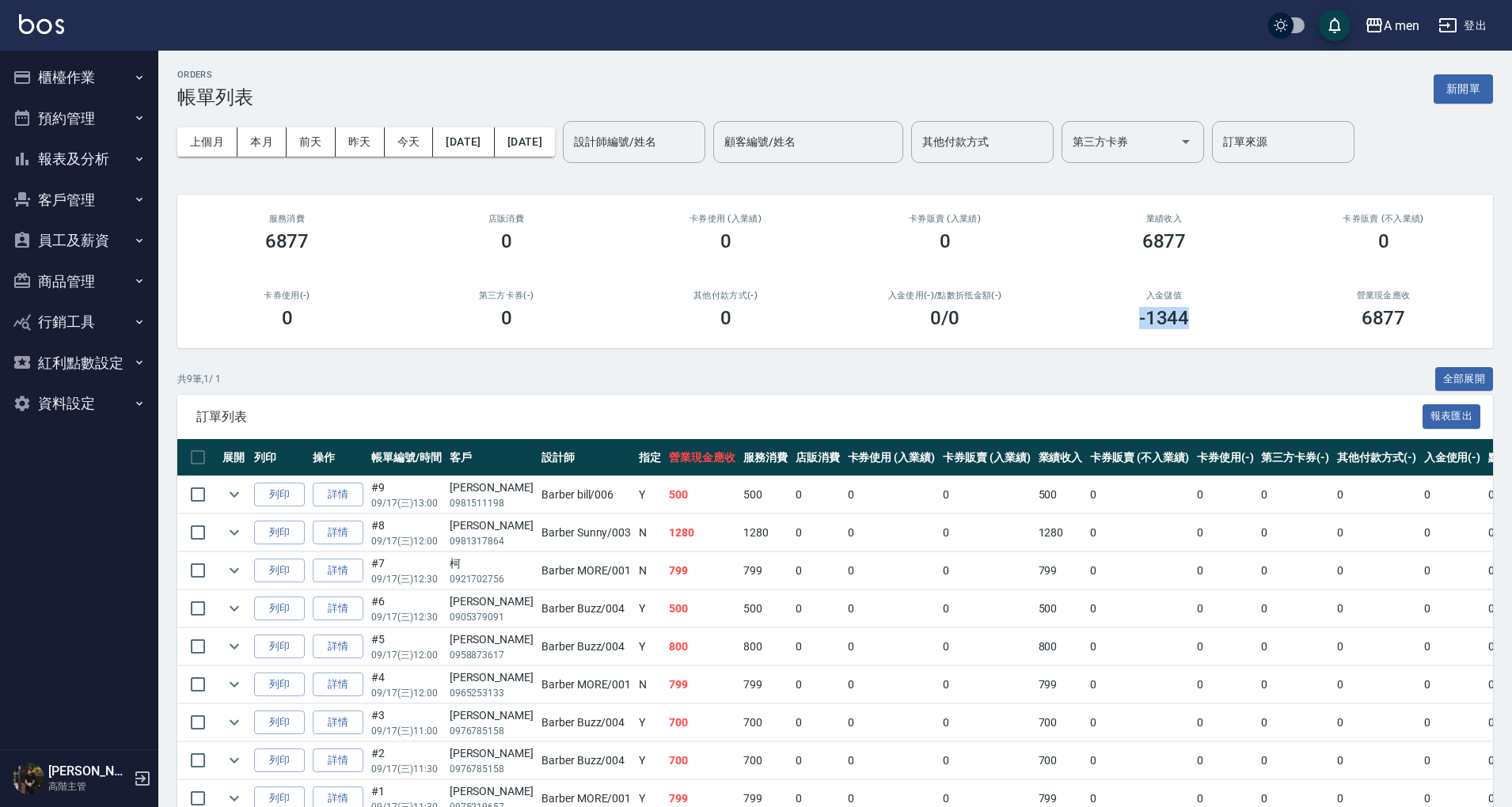
click at [1191, 319] on div "-1344" at bounding box center [1164, 318] width 181 height 22
click at [119, 136] on button "預約管理" at bounding box center [79, 118] width 146 height 41
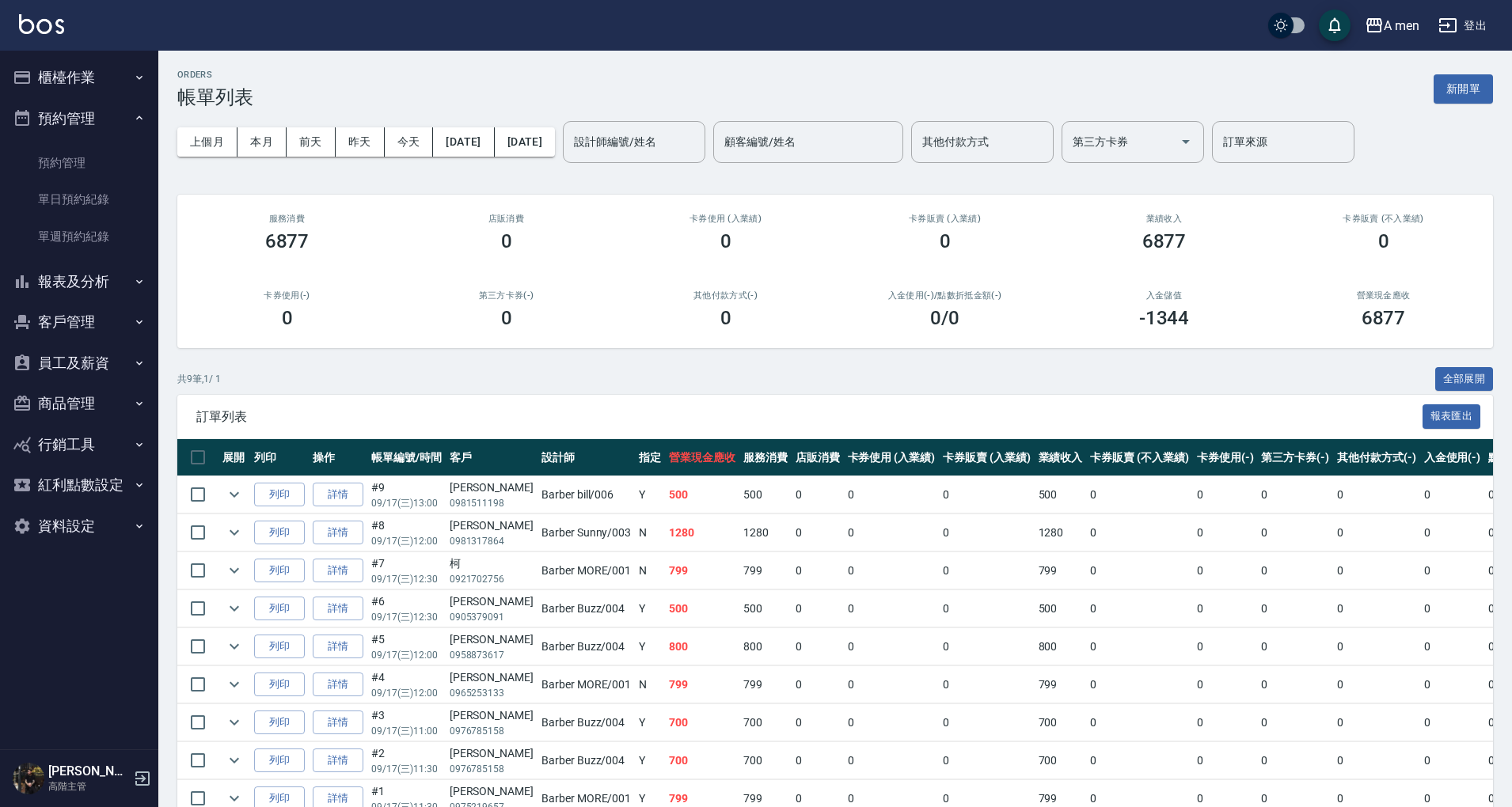
click at [95, 127] on button "預約管理" at bounding box center [79, 118] width 146 height 41
click at [110, 163] on button "報表及分析" at bounding box center [79, 159] width 146 height 41
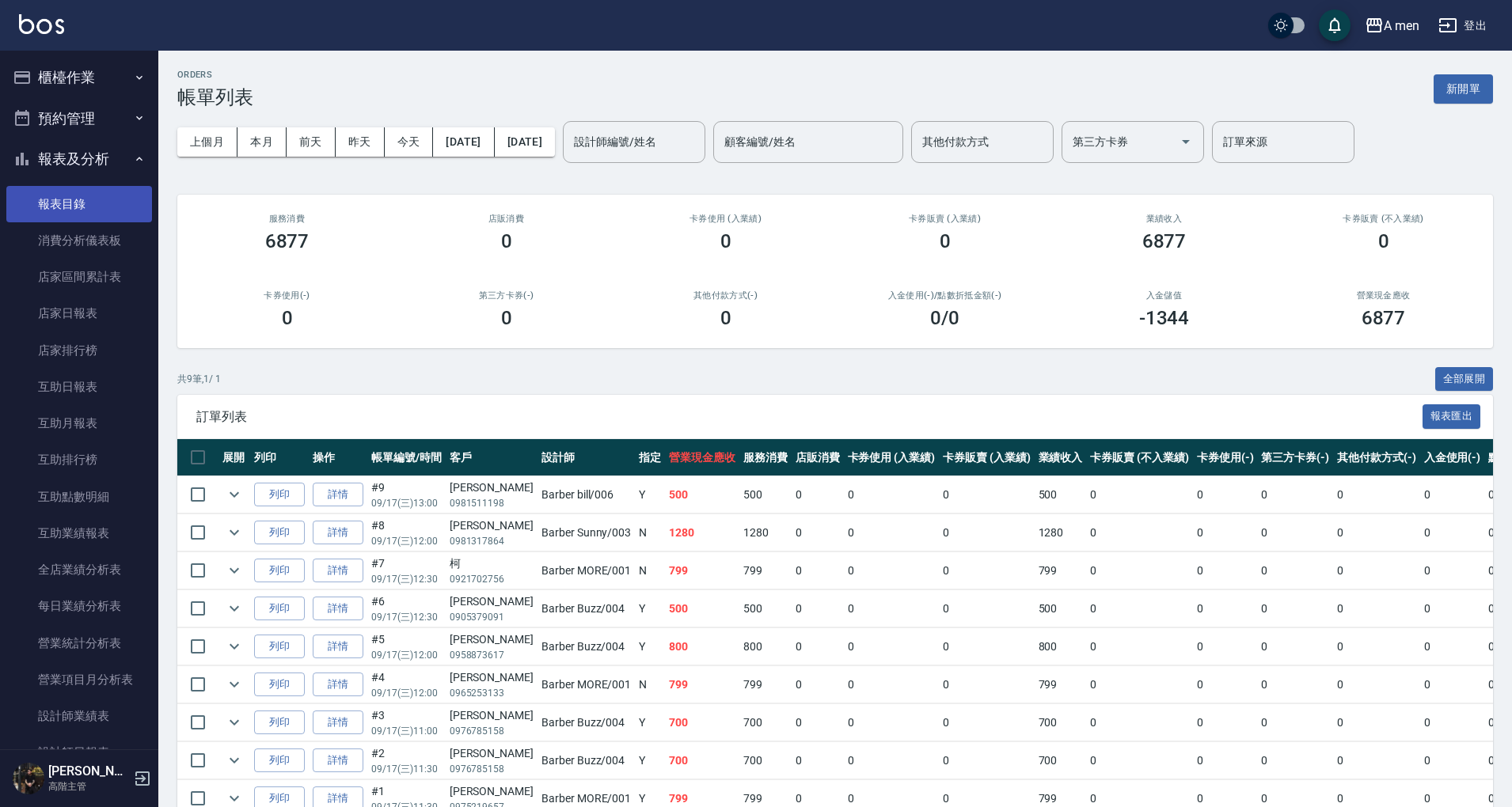
click at [118, 208] on link "報表目錄" at bounding box center [79, 204] width 146 height 37
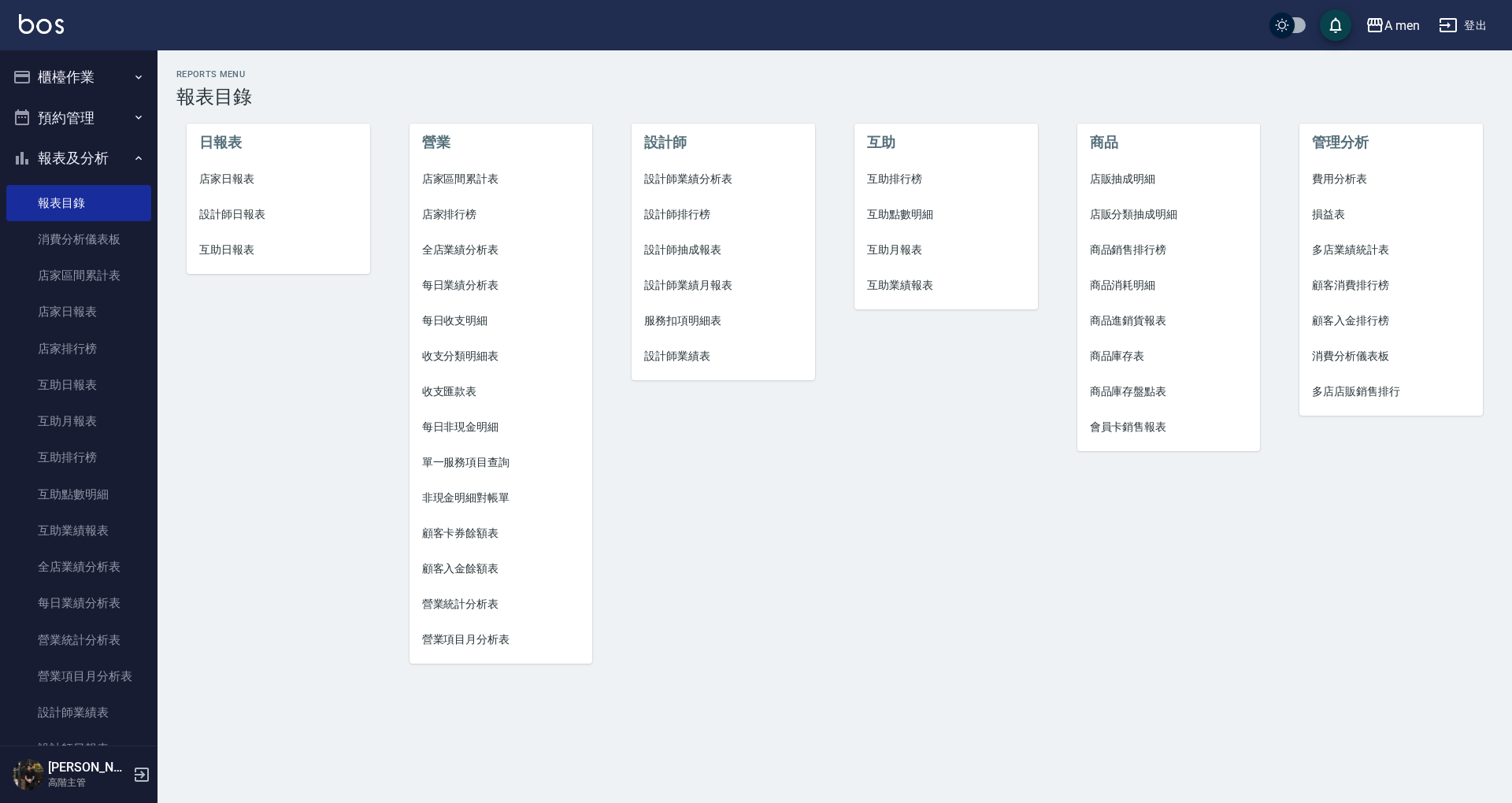
click at [93, 91] on button "櫃檯作業" at bounding box center [78, 78] width 145 height 41
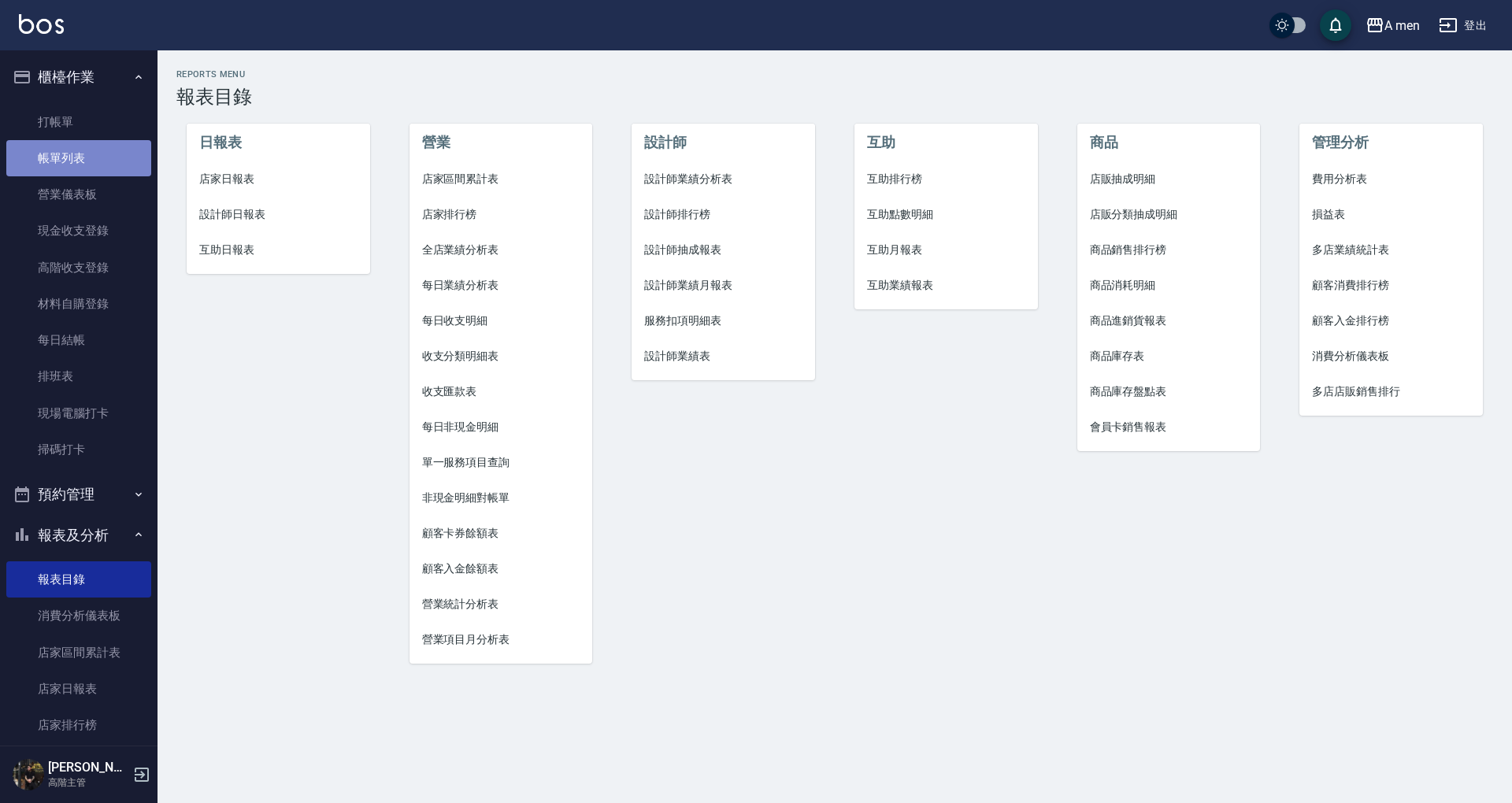
click at [103, 162] on link "帳單列表" at bounding box center [78, 158] width 145 height 36
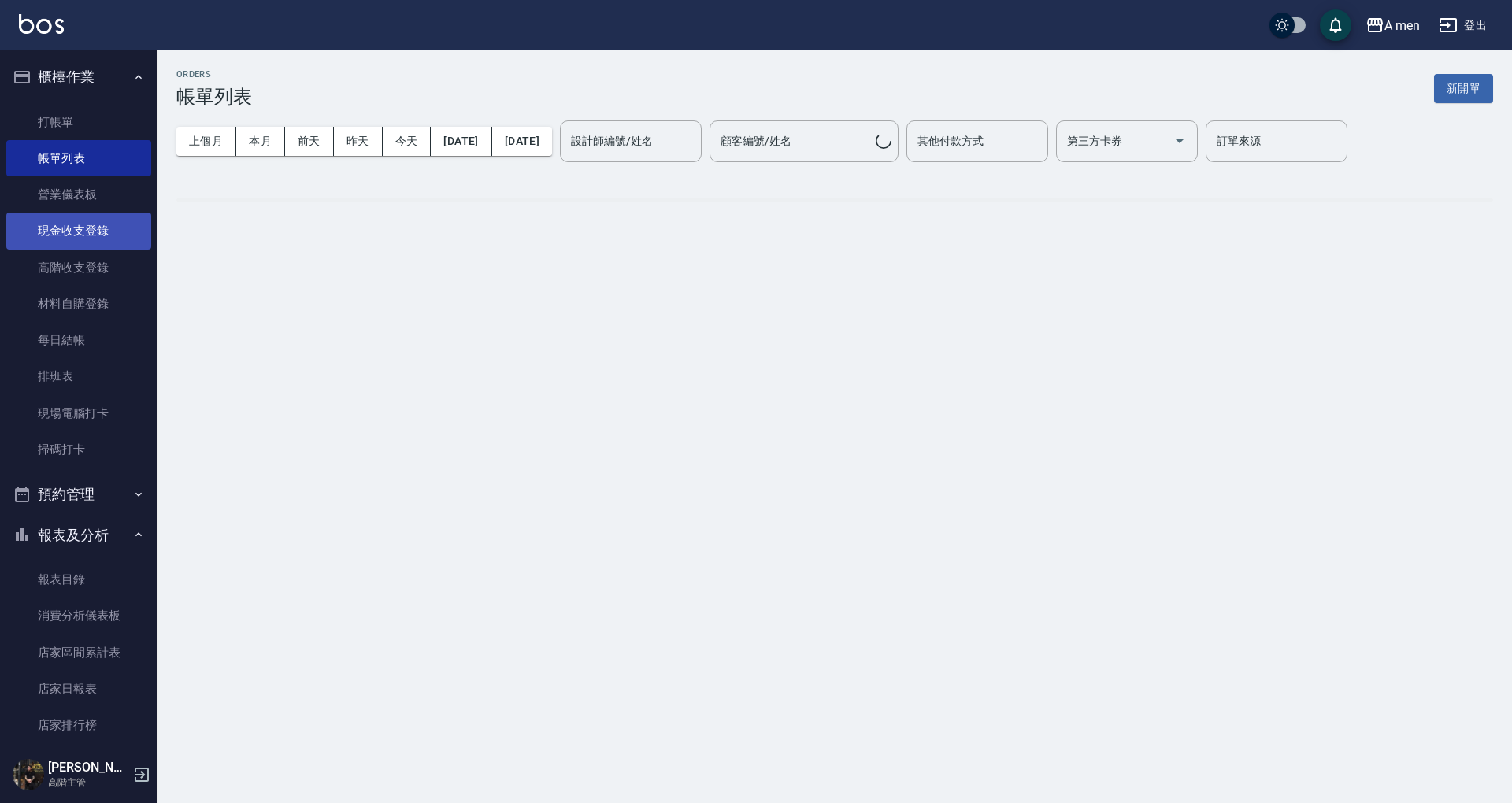
click at [85, 238] on link "現金收支登錄" at bounding box center [78, 231] width 145 height 36
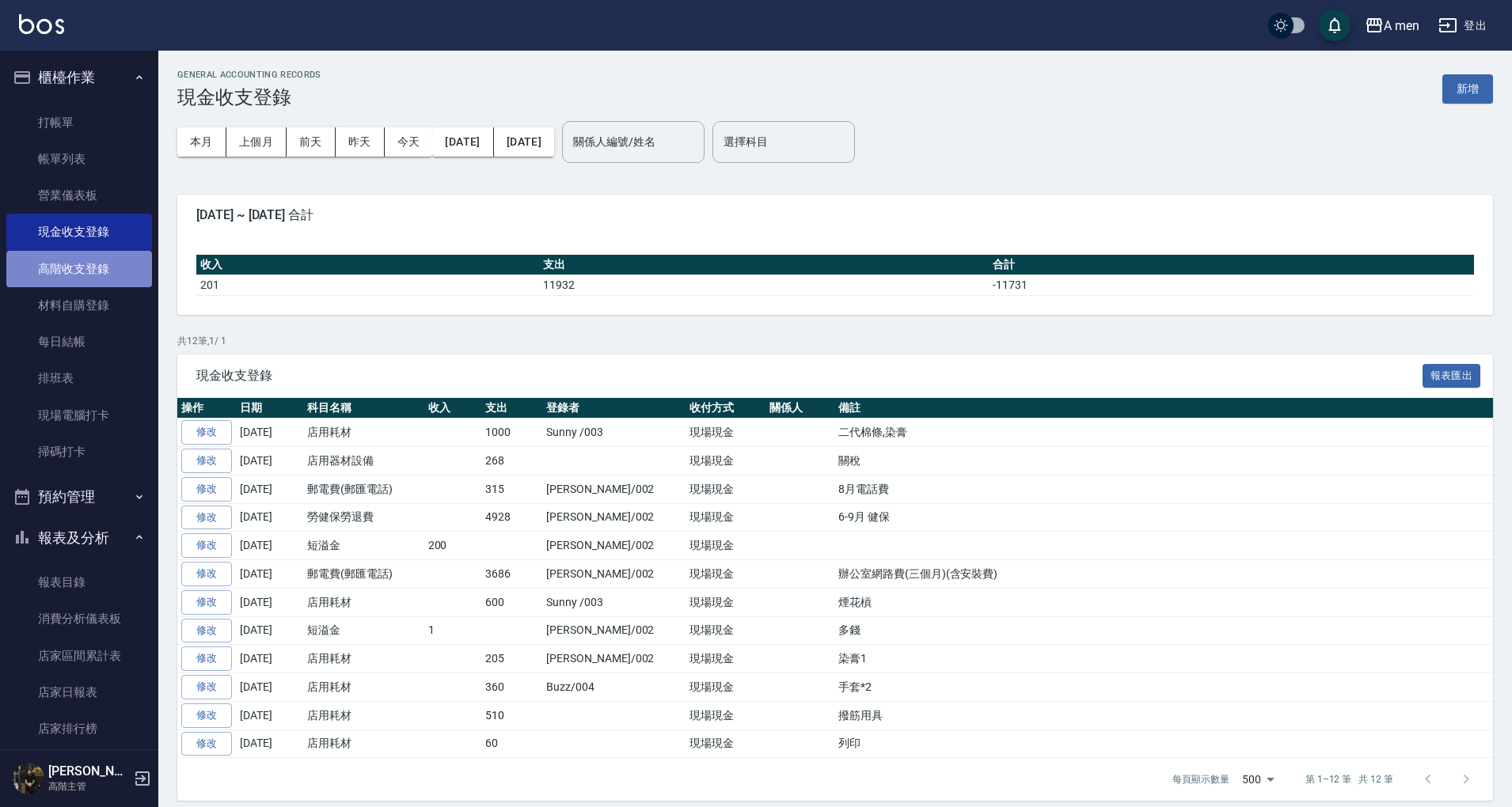
click at [81, 277] on link "高階收支登錄" at bounding box center [79, 269] width 146 height 37
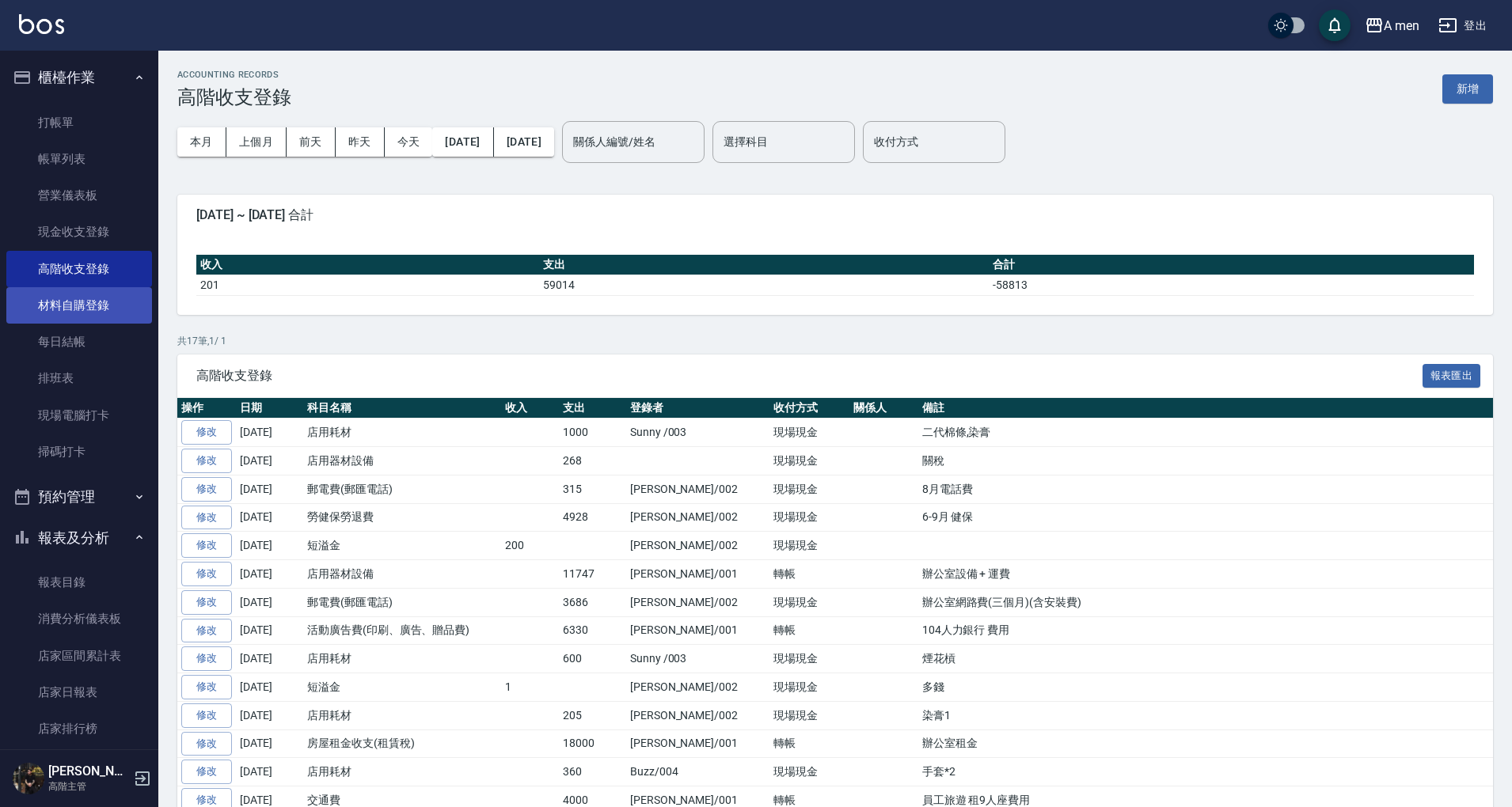
click at [91, 313] on link "材料自購登錄" at bounding box center [79, 305] width 146 height 37
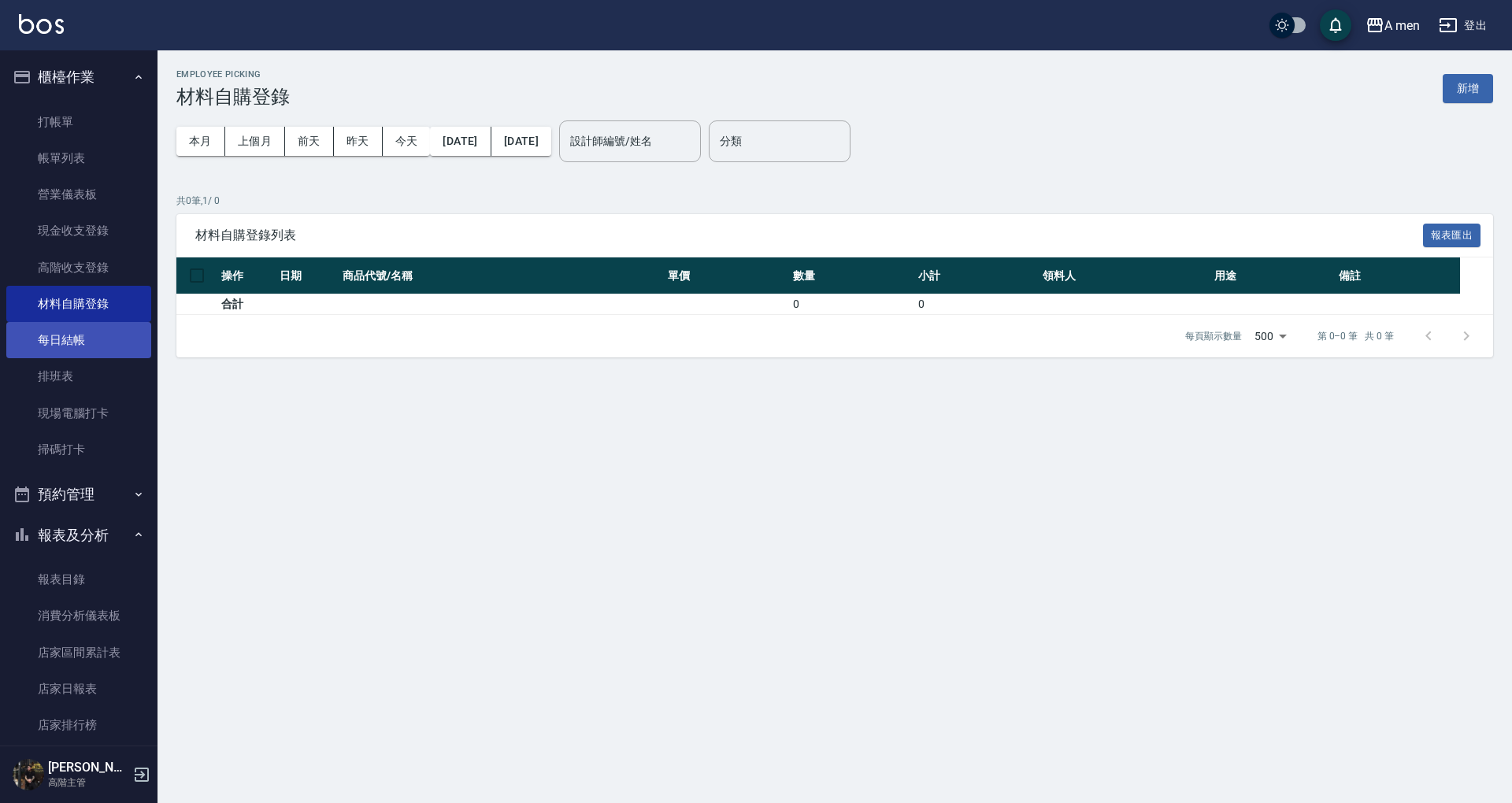
click at [95, 340] on link "每日結帳" at bounding box center [78, 340] width 145 height 36
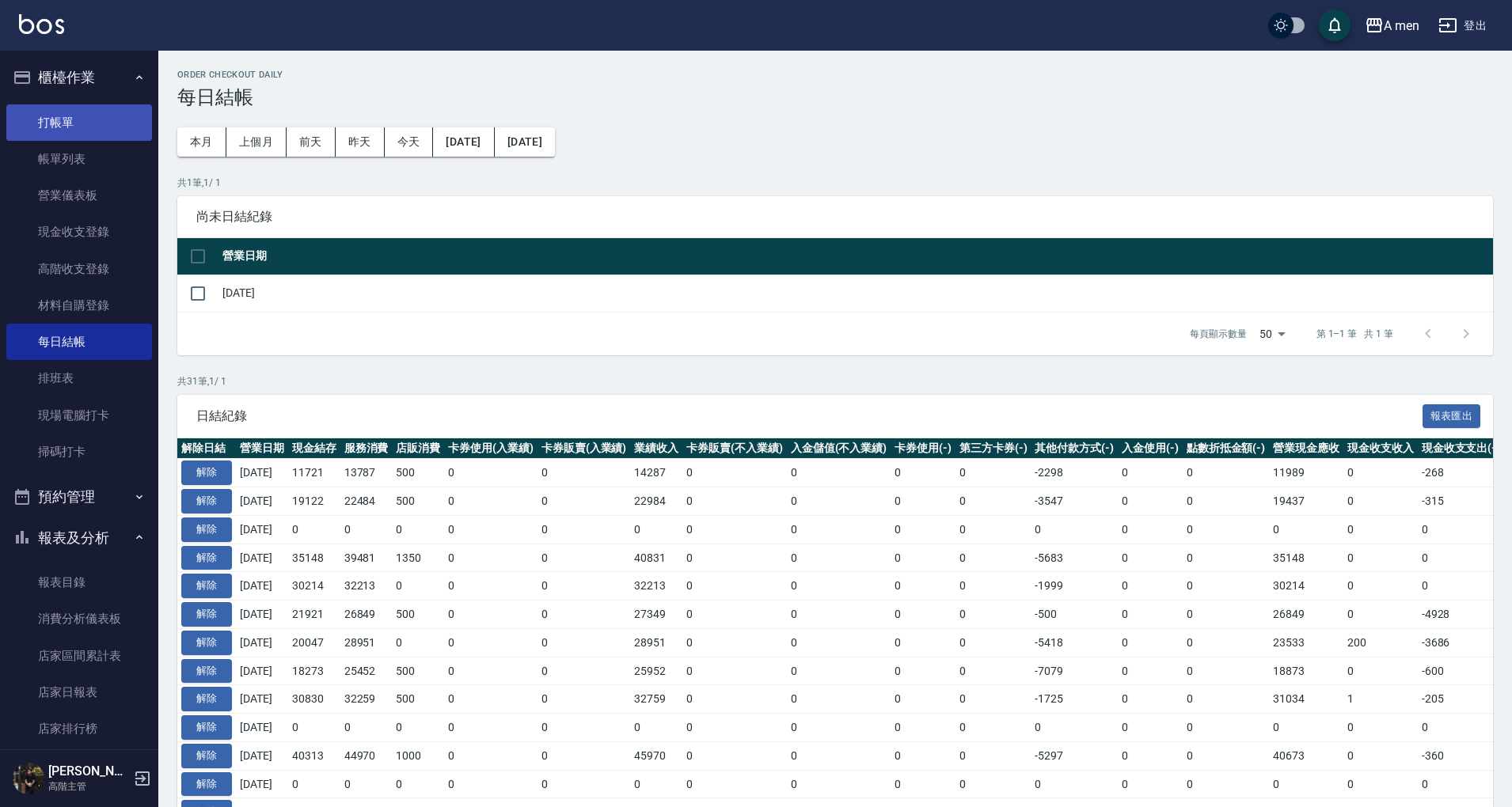
click at [97, 130] on link "打帳單" at bounding box center [79, 122] width 146 height 37
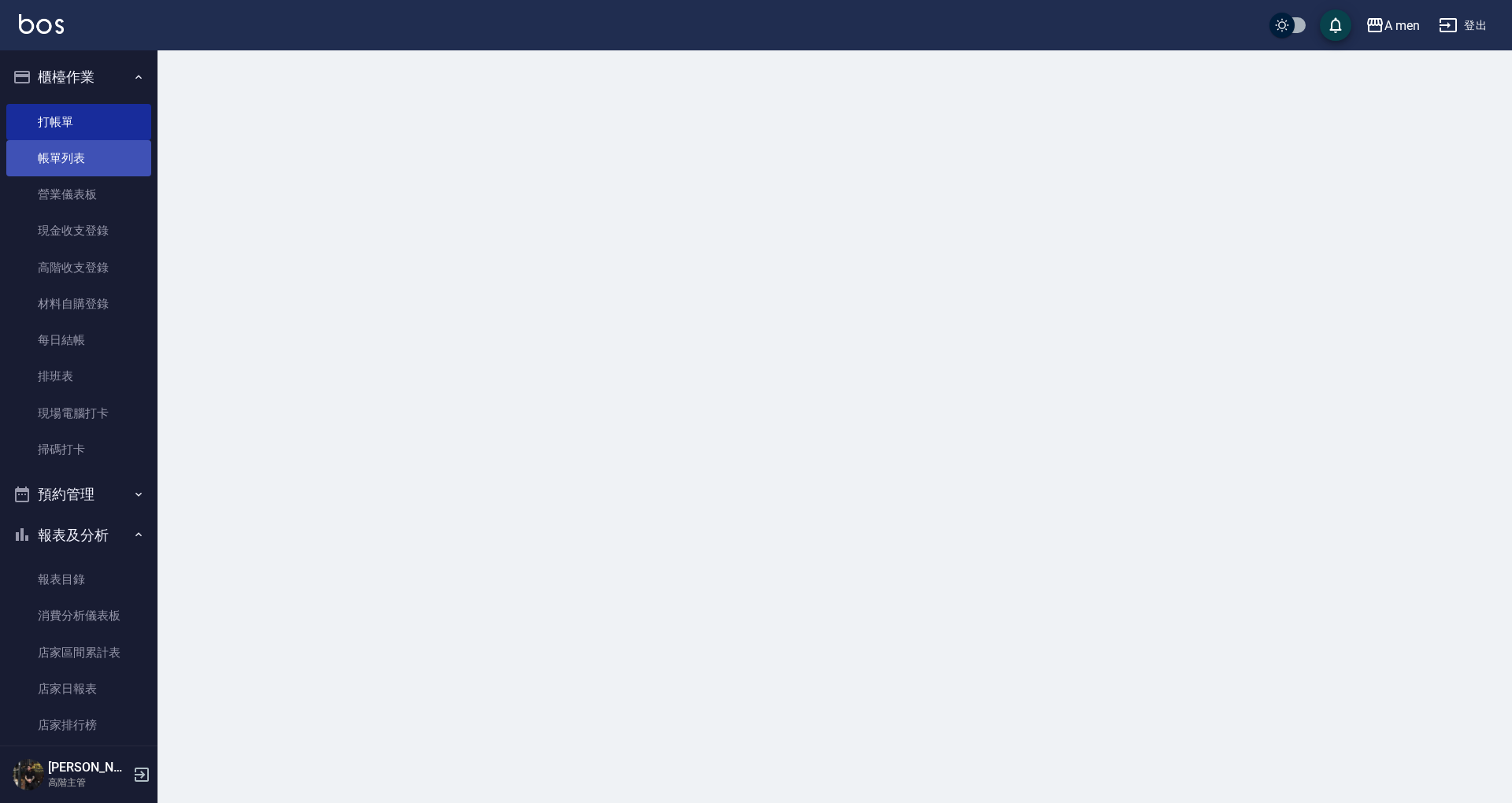
click at [93, 169] on link "帳單列表" at bounding box center [78, 158] width 145 height 36
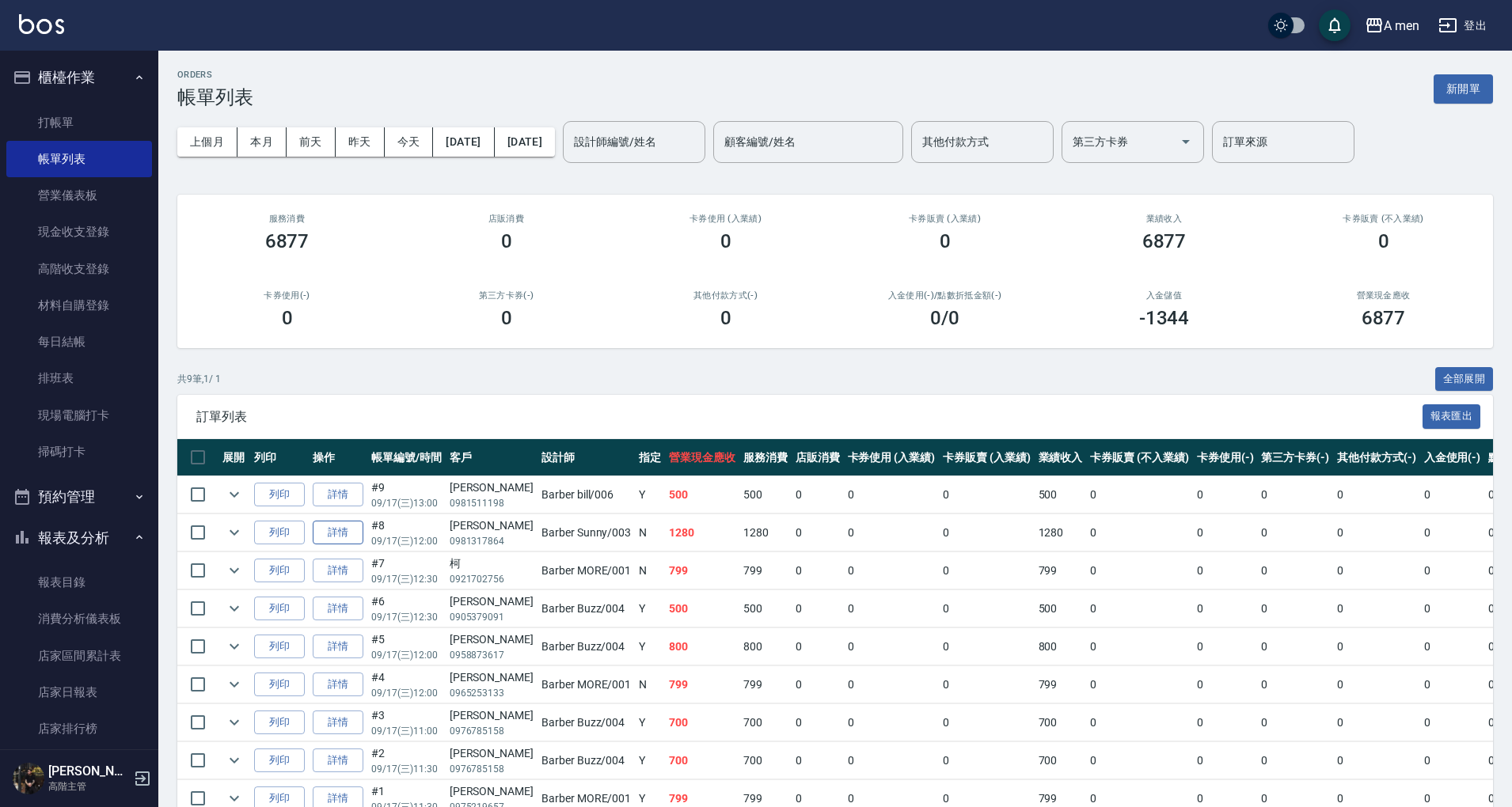
click at [354, 533] on link "詳情" at bounding box center [338, 533] width 51 height 25
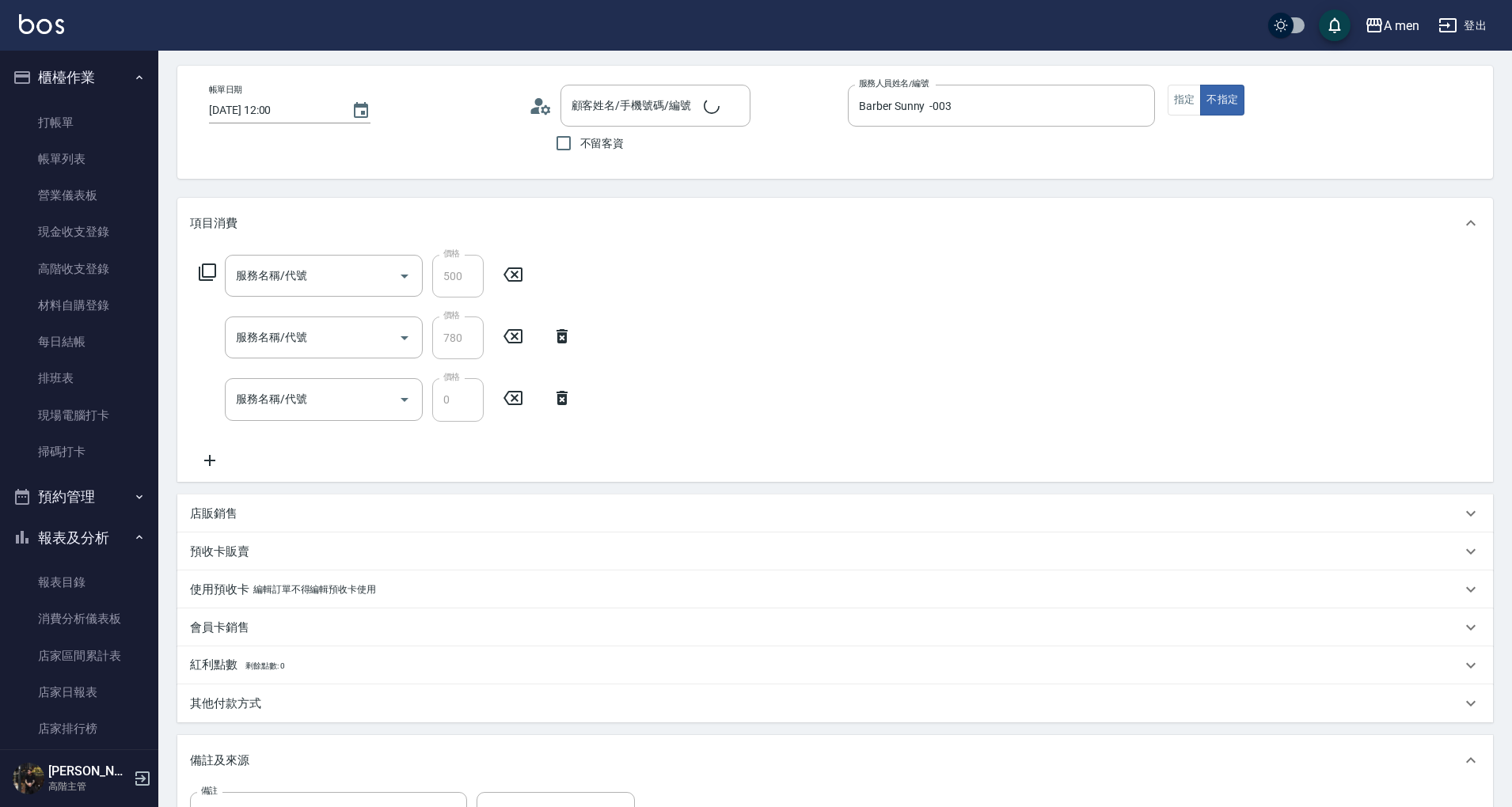
type input "2025/09/17 12:00"
type input "Barber Sunny -003"
type input "信用卡結帳"
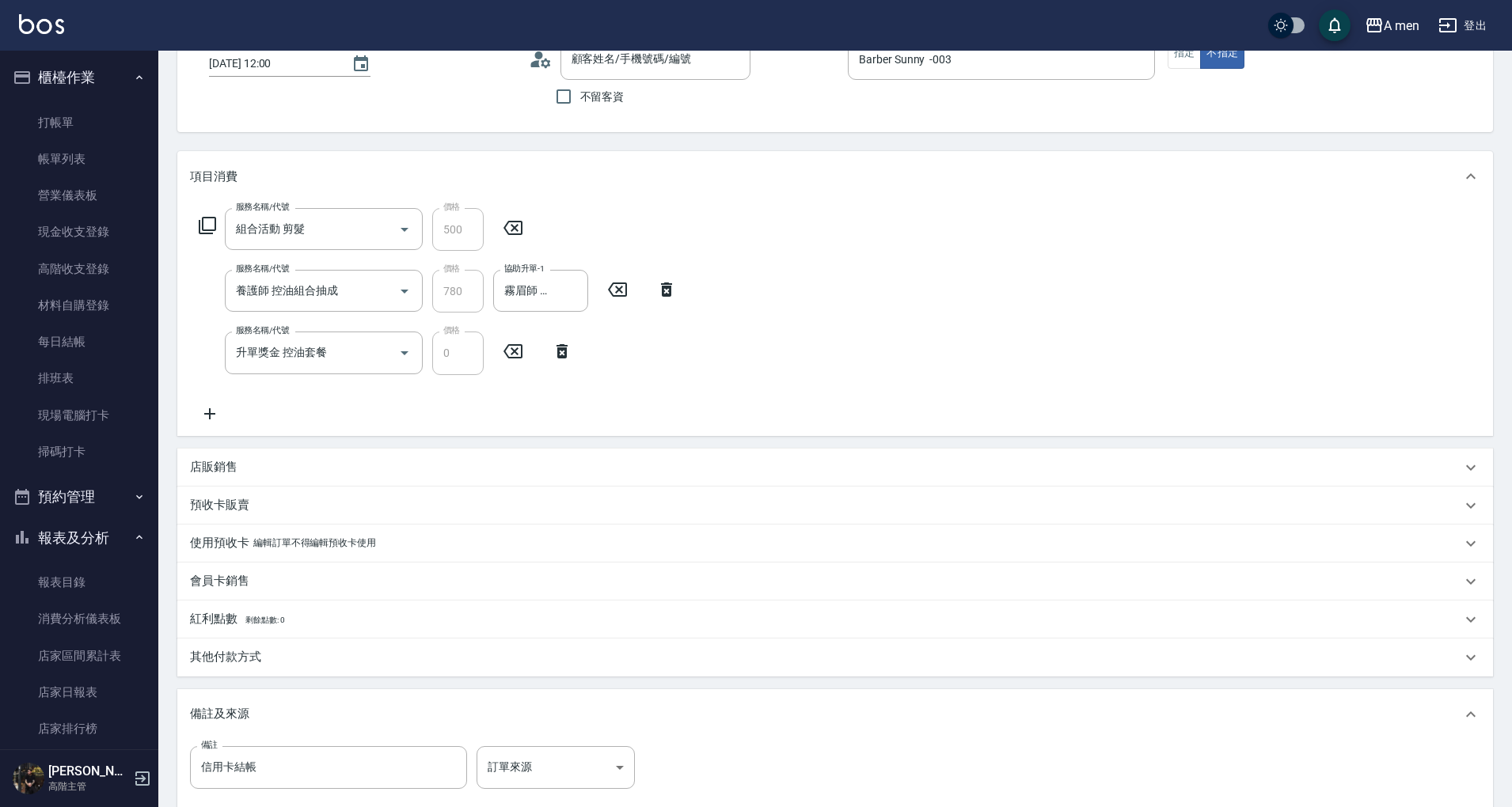
type input "組合活動 剪髮"
type input "養護師 控油組合抽成"
type input "升單獎金 控油套餐"
type input "陳品嘉/0981317864/null"
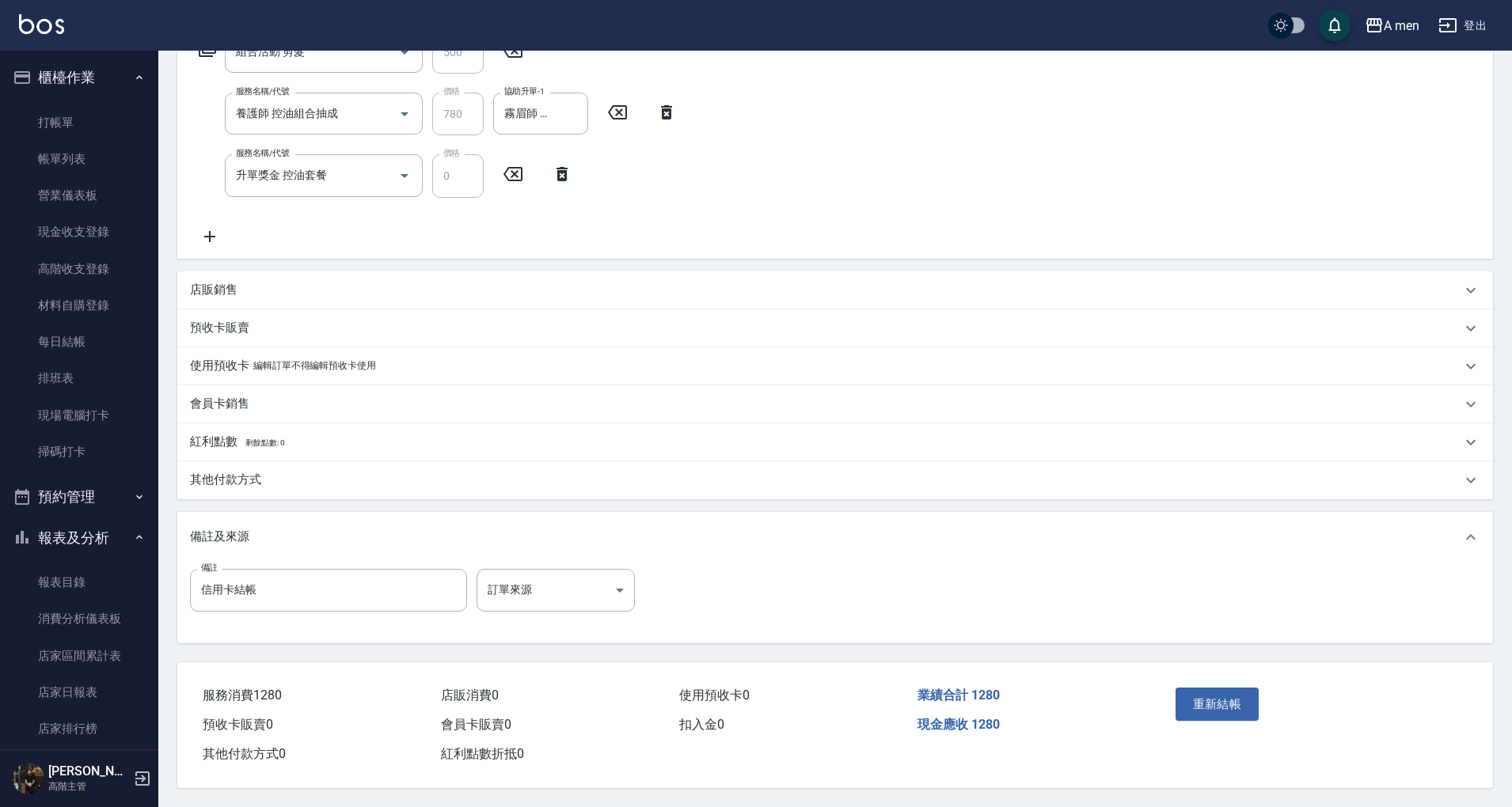
click at [416, 461] on div "其他付款方式" at bounding box center [835, 480] width 1316 height 38
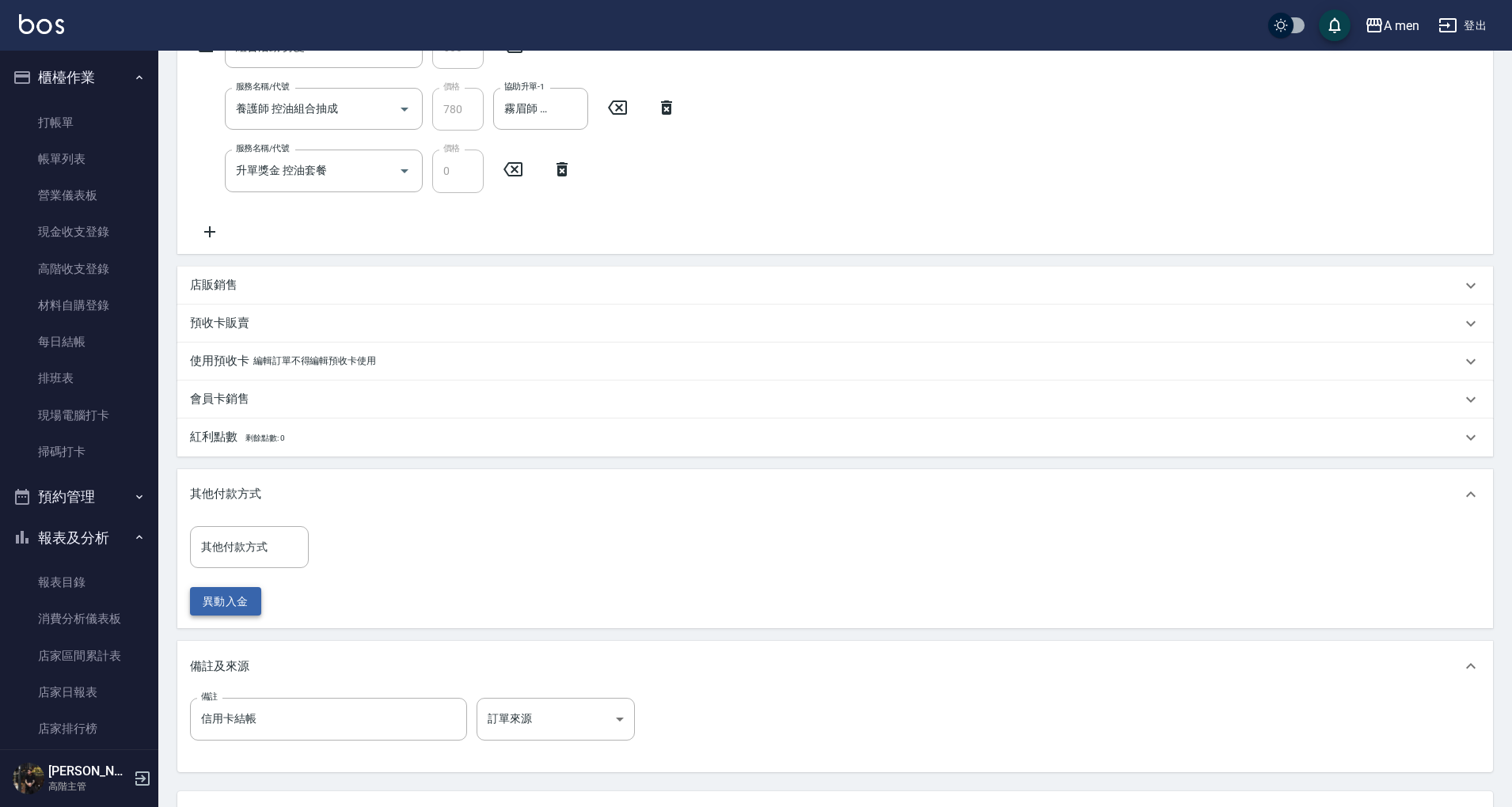
click at [232, 609] on button "異動入金" at bounding box center [226, 601] width 72 height 29
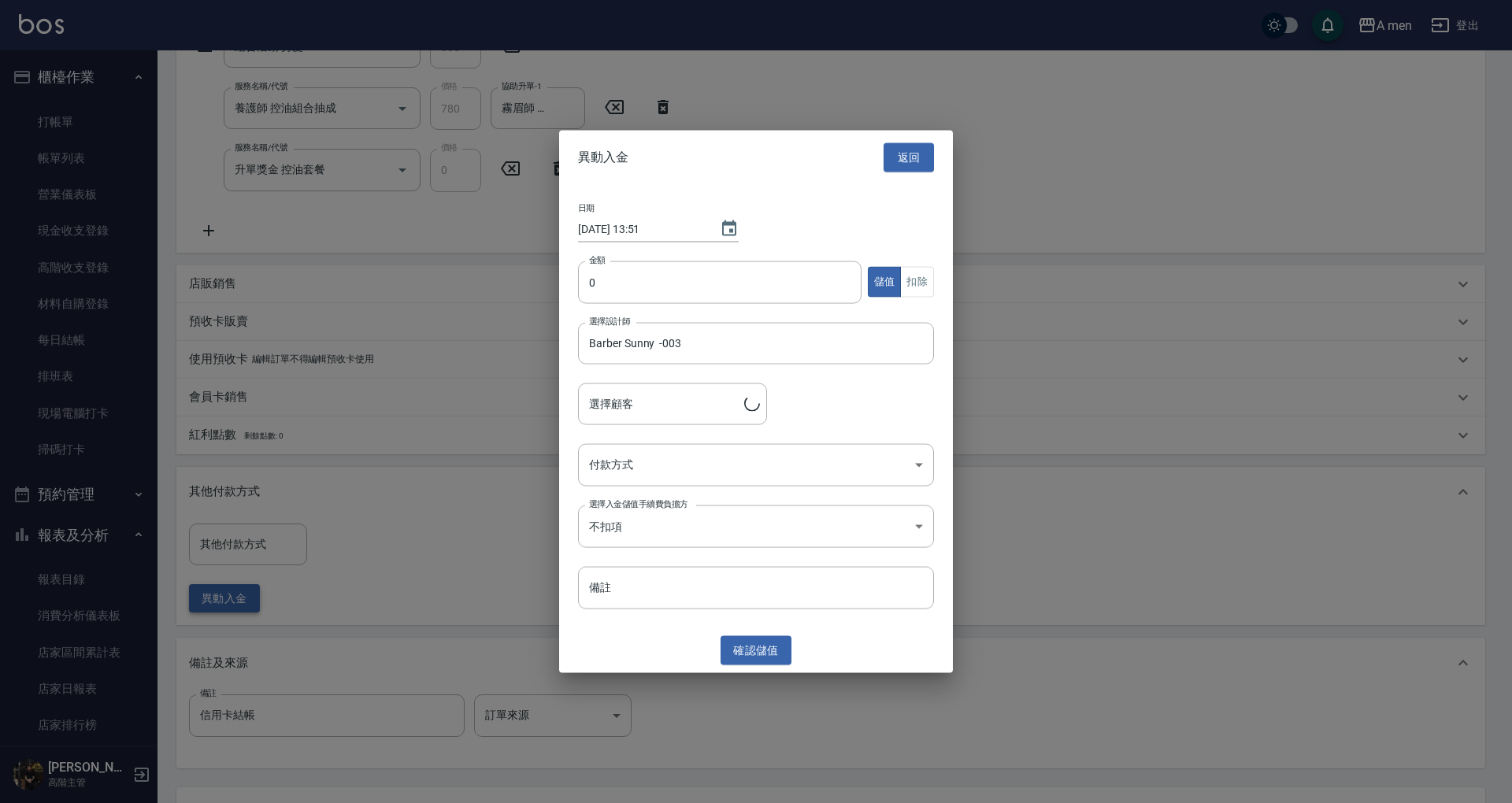
type input "陳品嘉/0981317864"
click at [902, 151] on button "返回" at bounding box center [909, 157] width 51 height 29
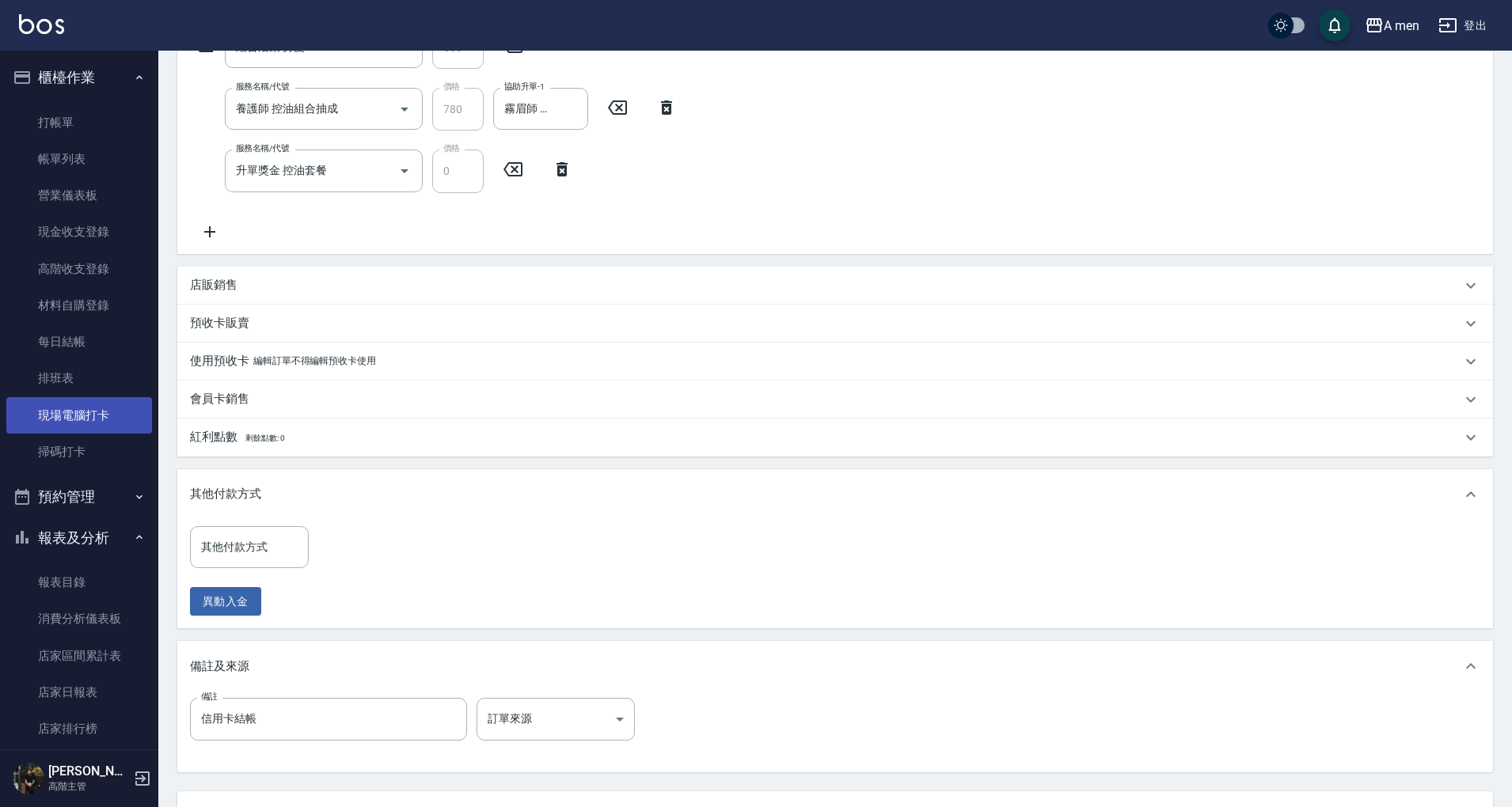
click at [62, 344] on link "每日結帳" at bounding box center [79, 342] width 146 height 37
click at [93, 412] on link "現場電腦打卡" at bounding box center [79, 416] width 146 height 37
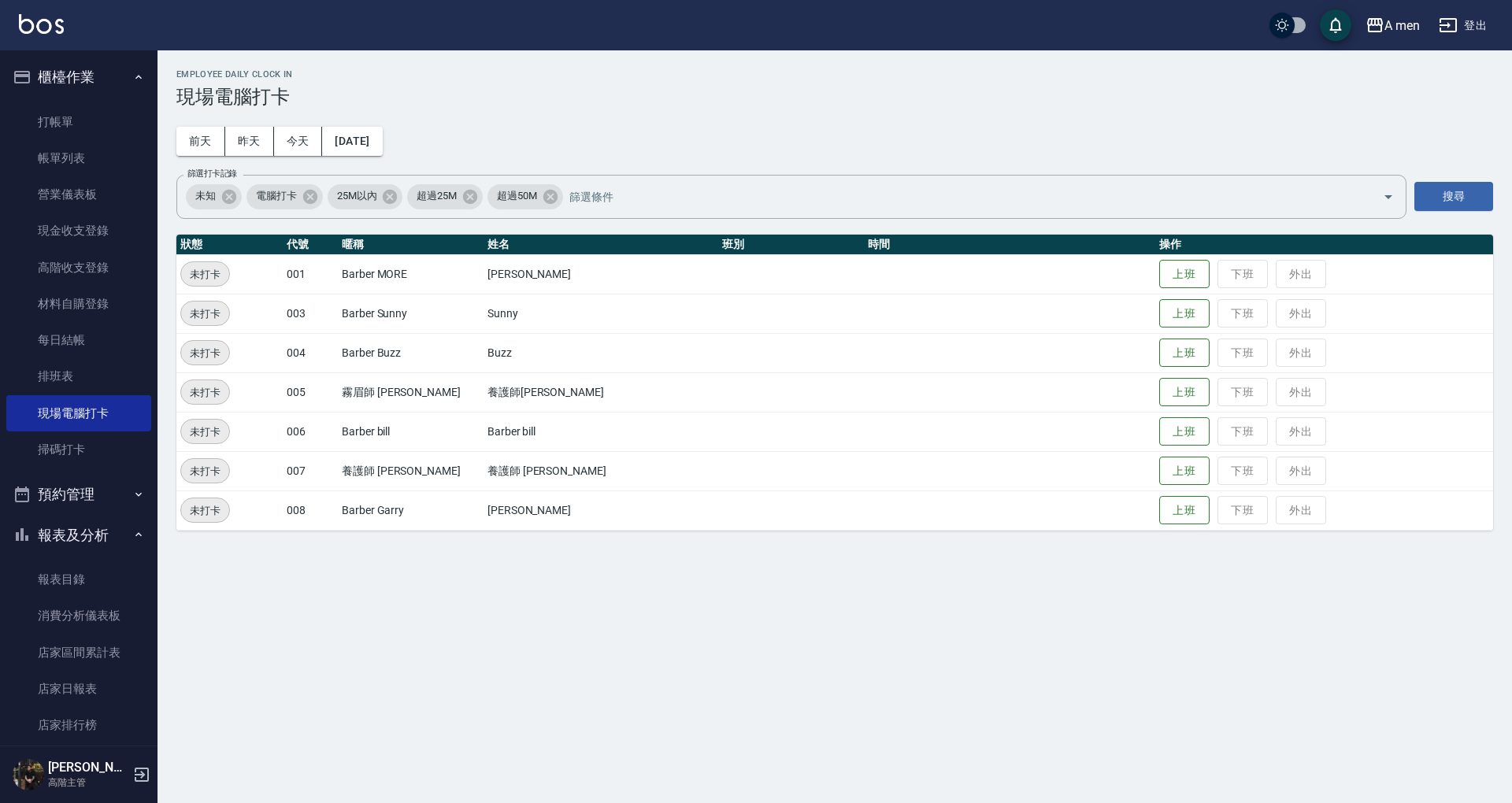
click at [95, 521] on button "報表及分析" at bounding box center [78, 536] width 145 height 41
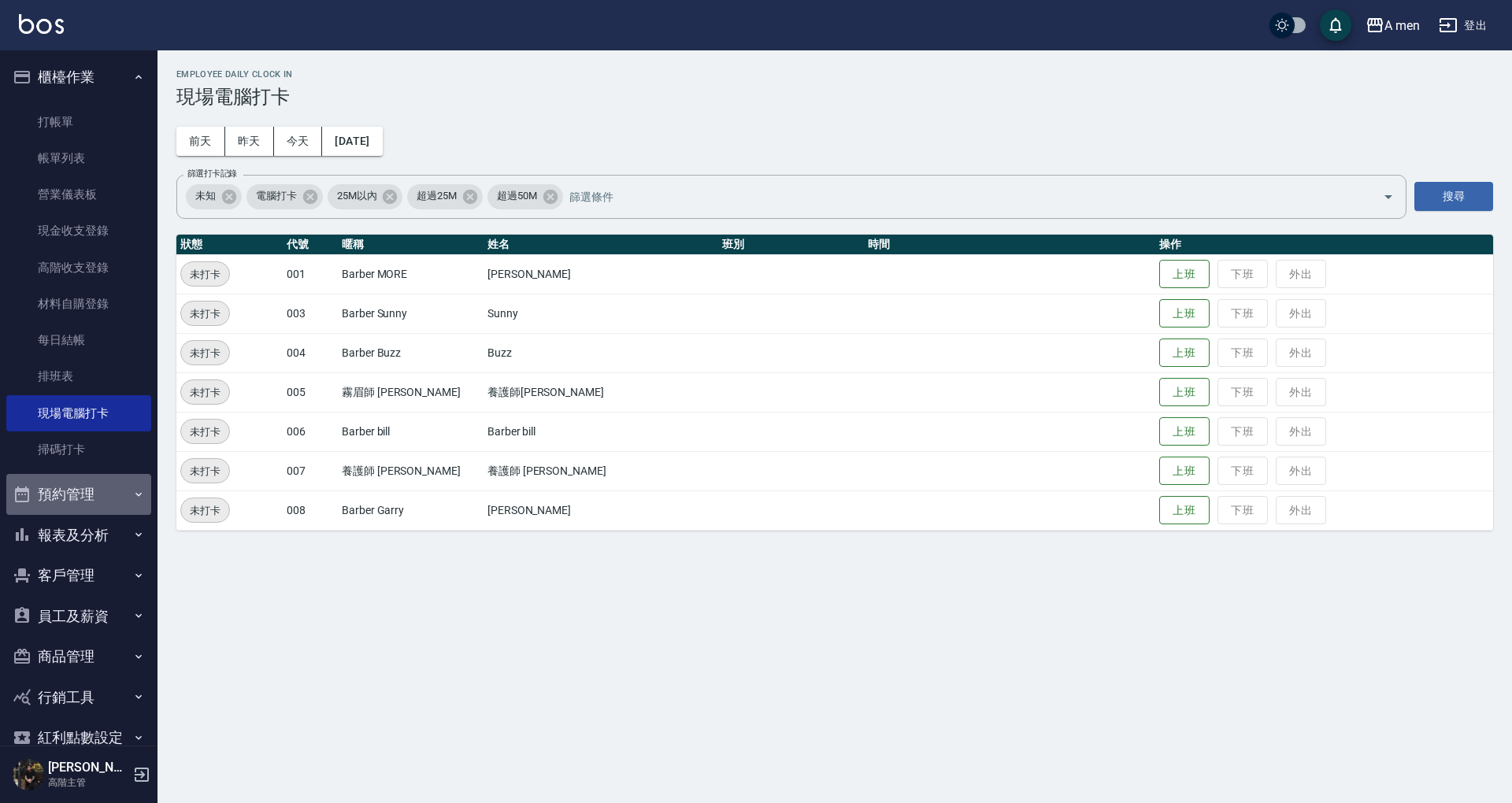
click at [97, 487] on button "預約管理" at bounding box center [78, 494] width 145 height 41
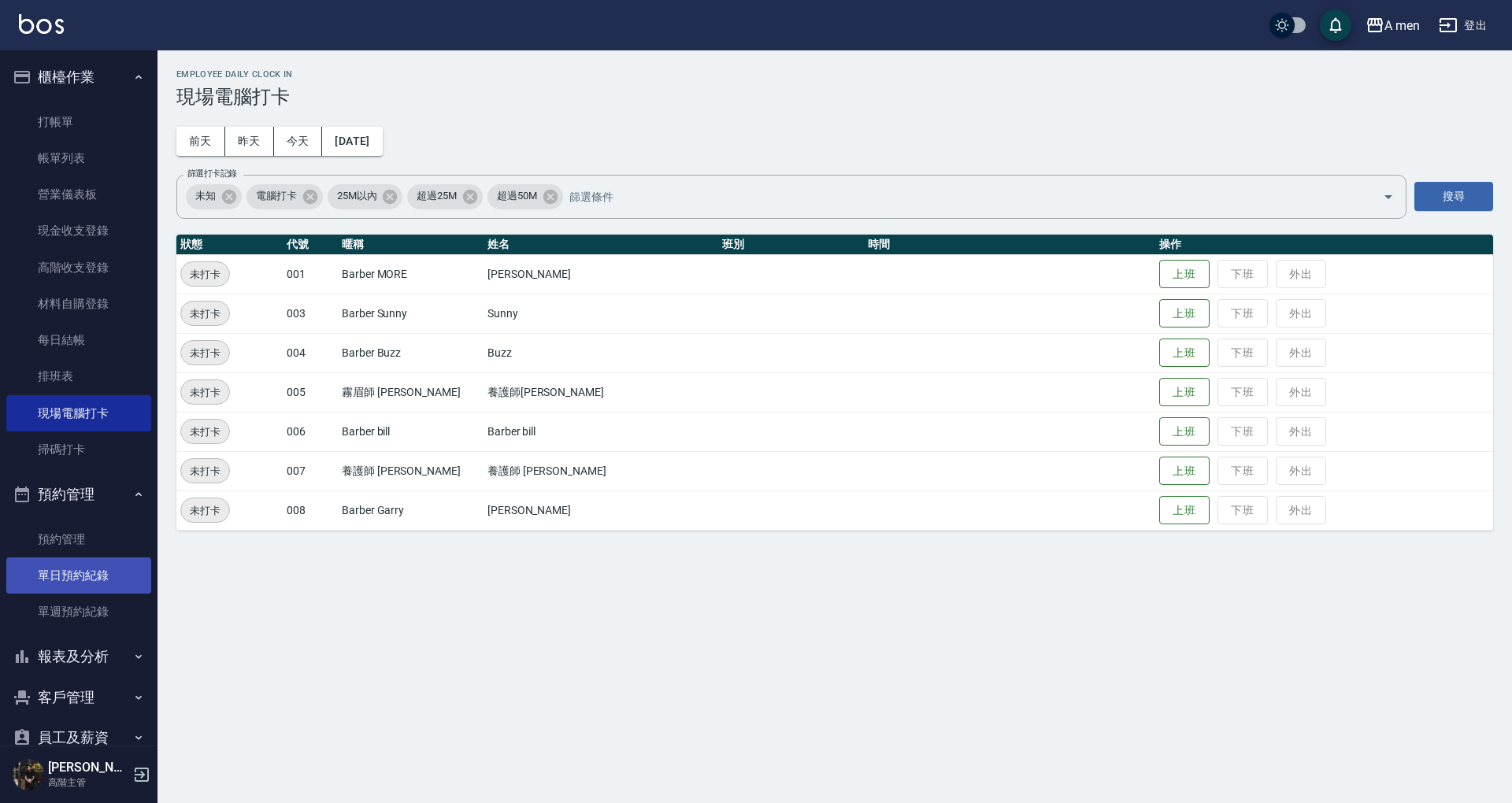
click at [90, 575] on link "單日預約紀錄" at bounding box center [78, 575] width 145 height 36
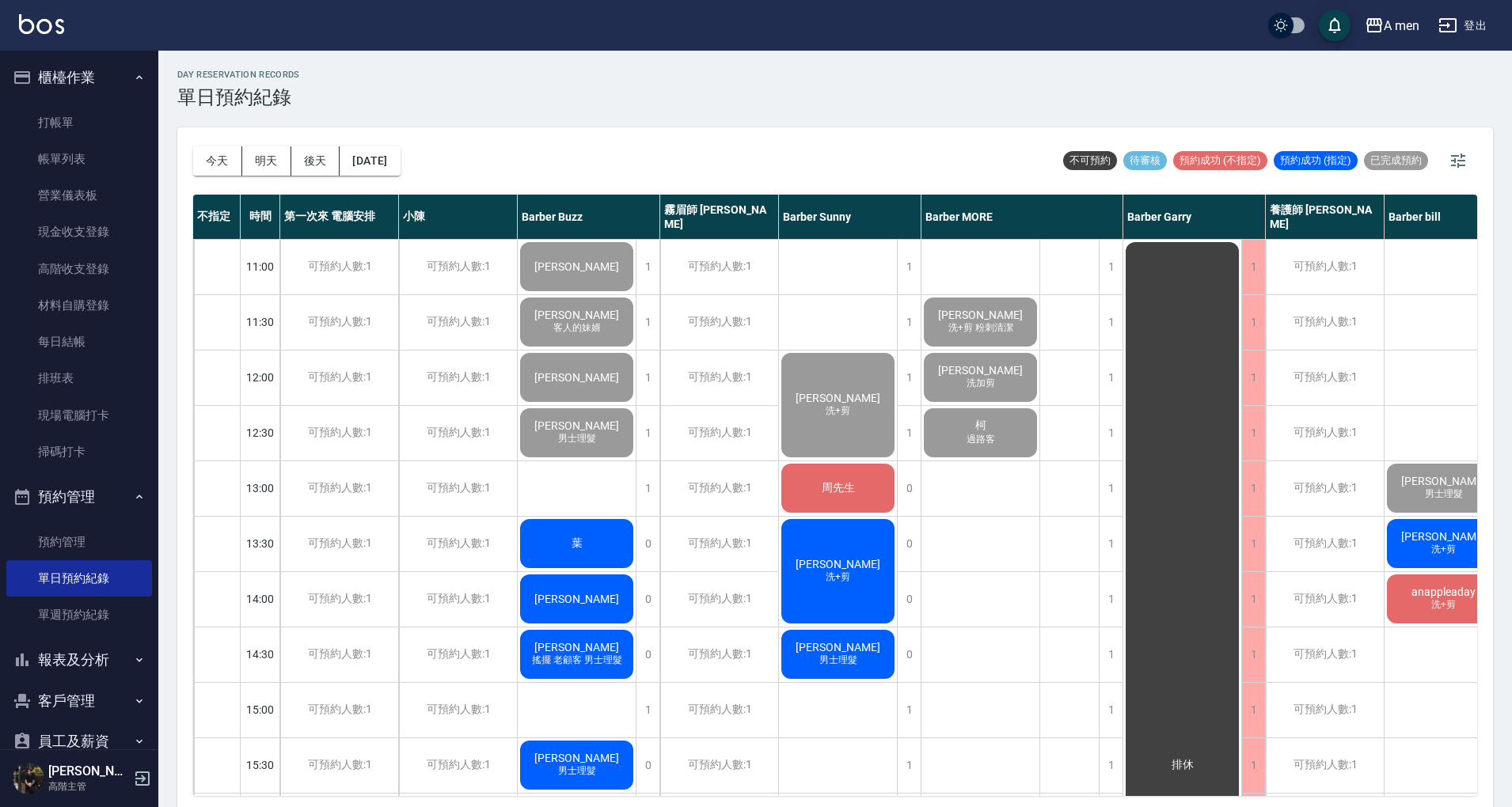
click at [558, 605] on span "[PERSON_NAME]" at bounding box center [577, 599] width 91 height 13
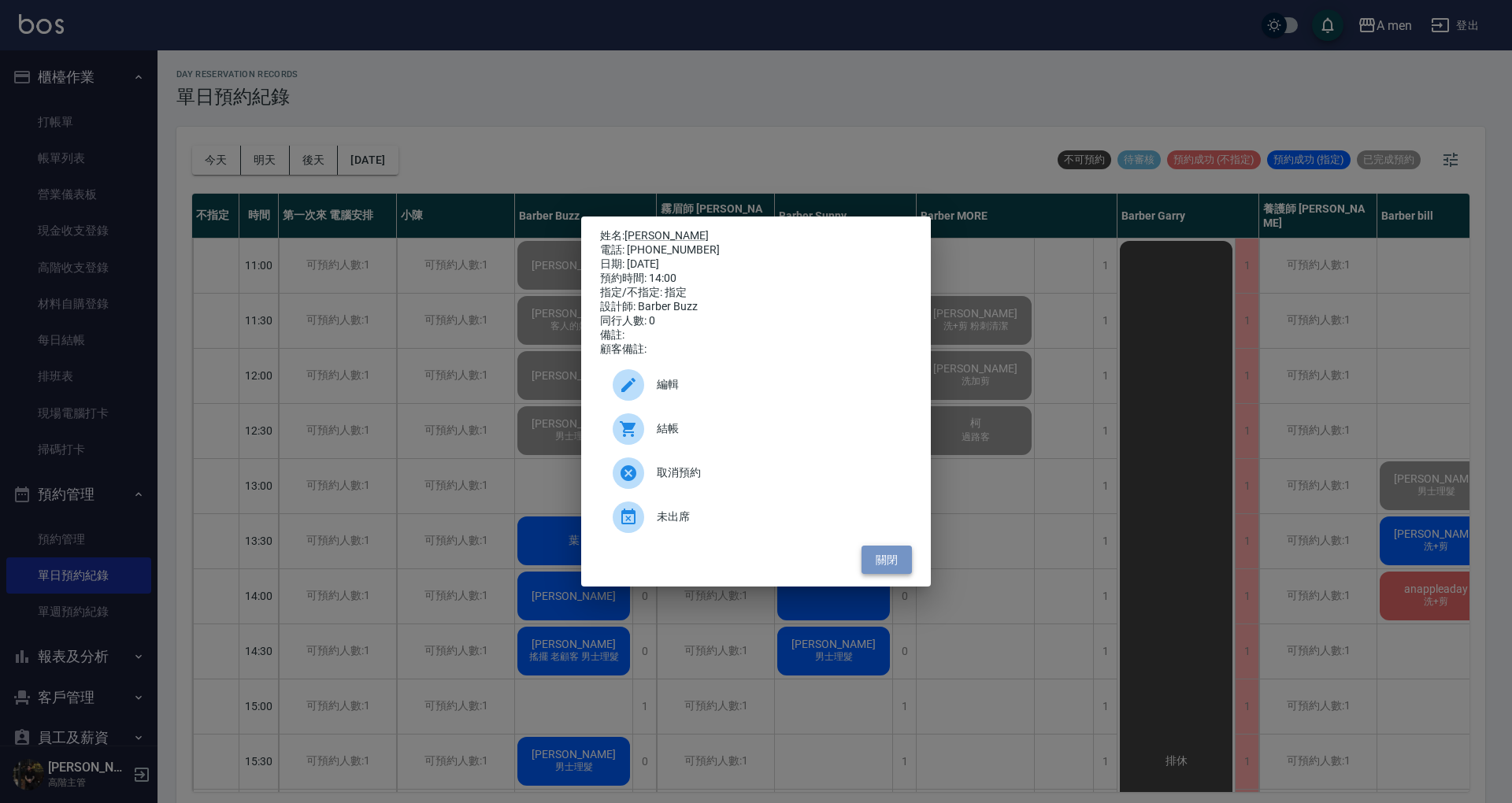
click at [900, 571] on button "關閉" at bounding box center [887, 560] width 51 height 29
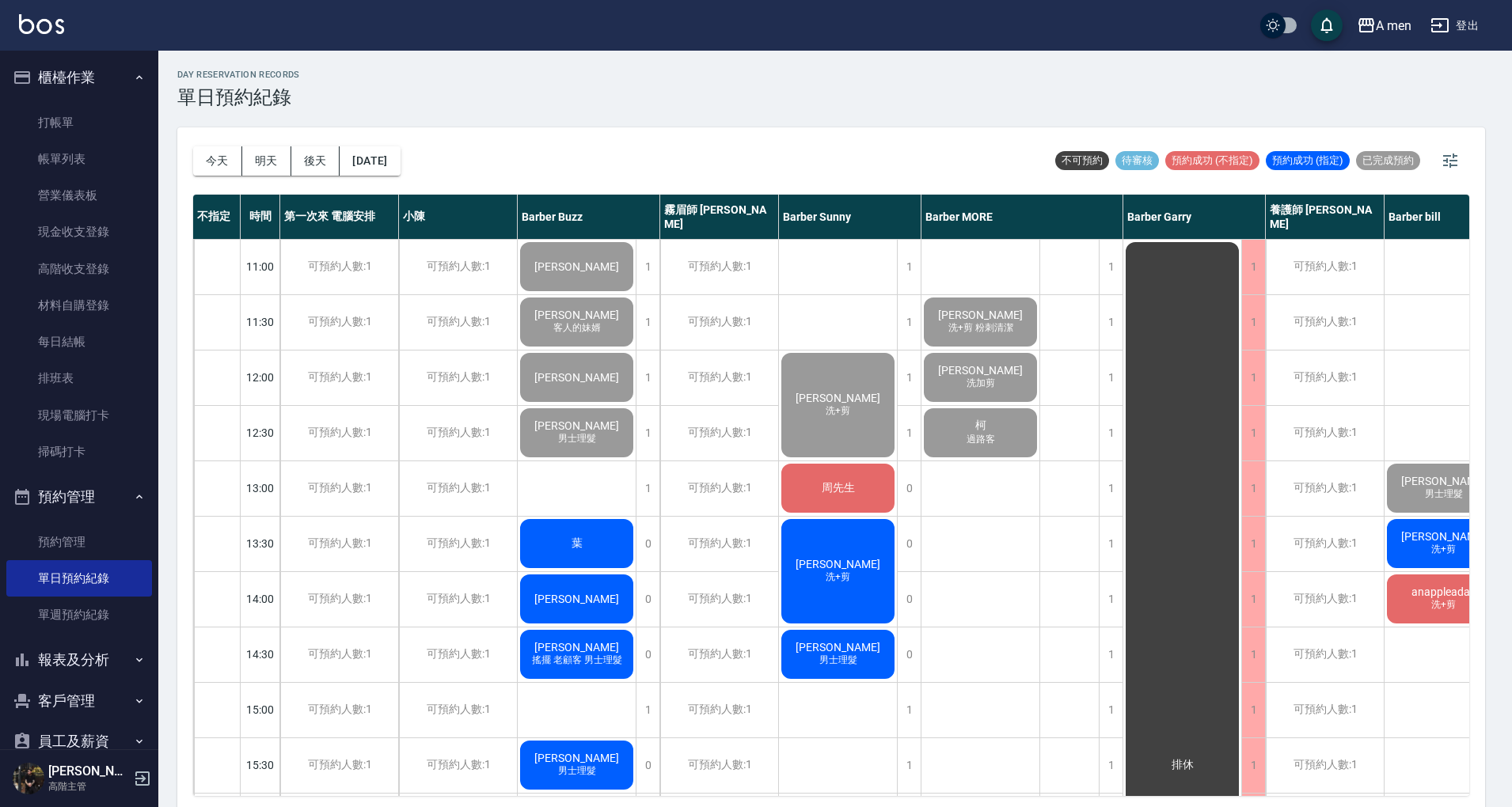
click at [845, 607] on div "David Huang 洗+剪" at bounding box center [838, 571] width 118 height 109
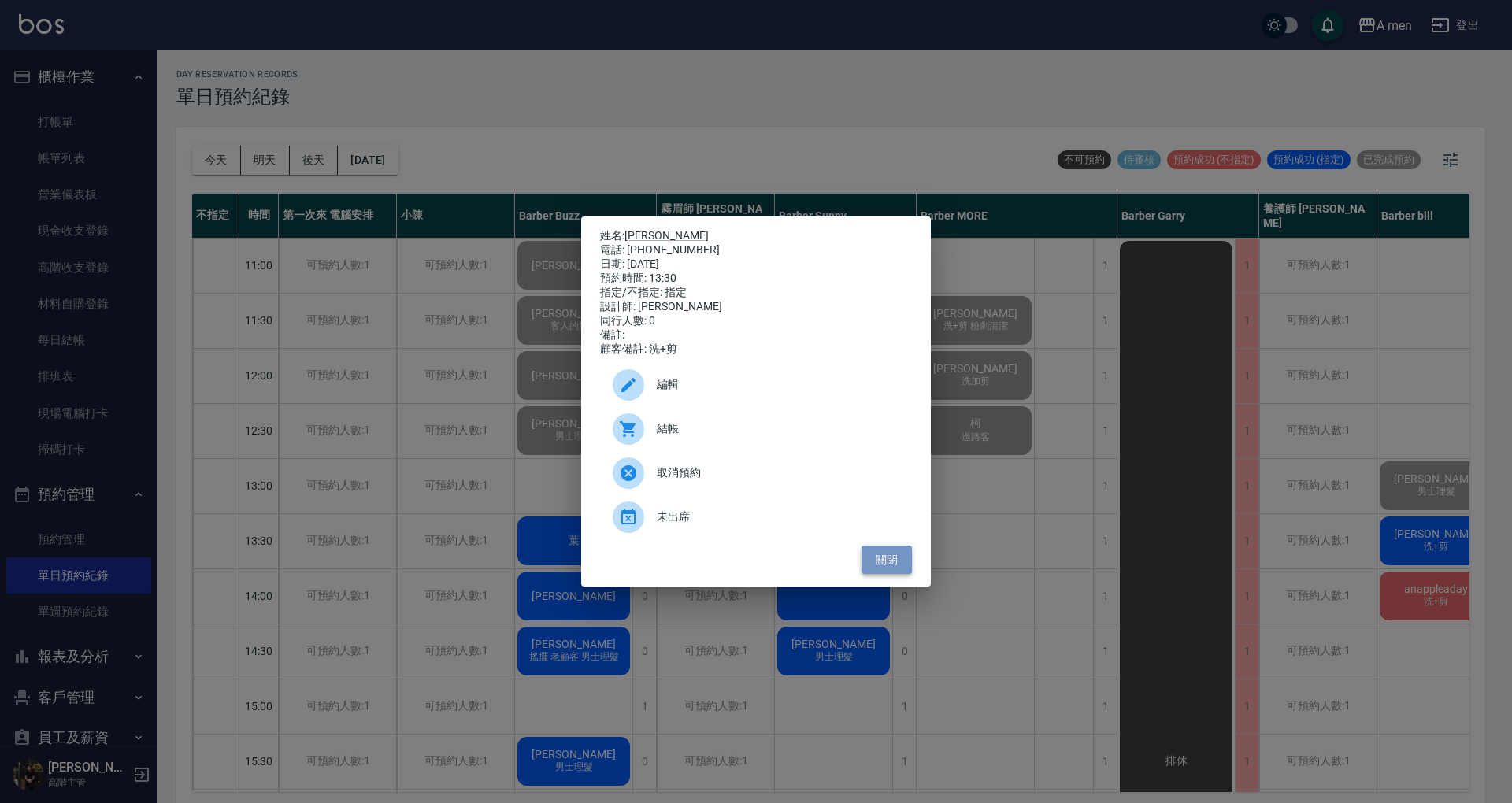
click at [898, 560] on button "關閉" at bounding box center [887, 560] width 51 height 29
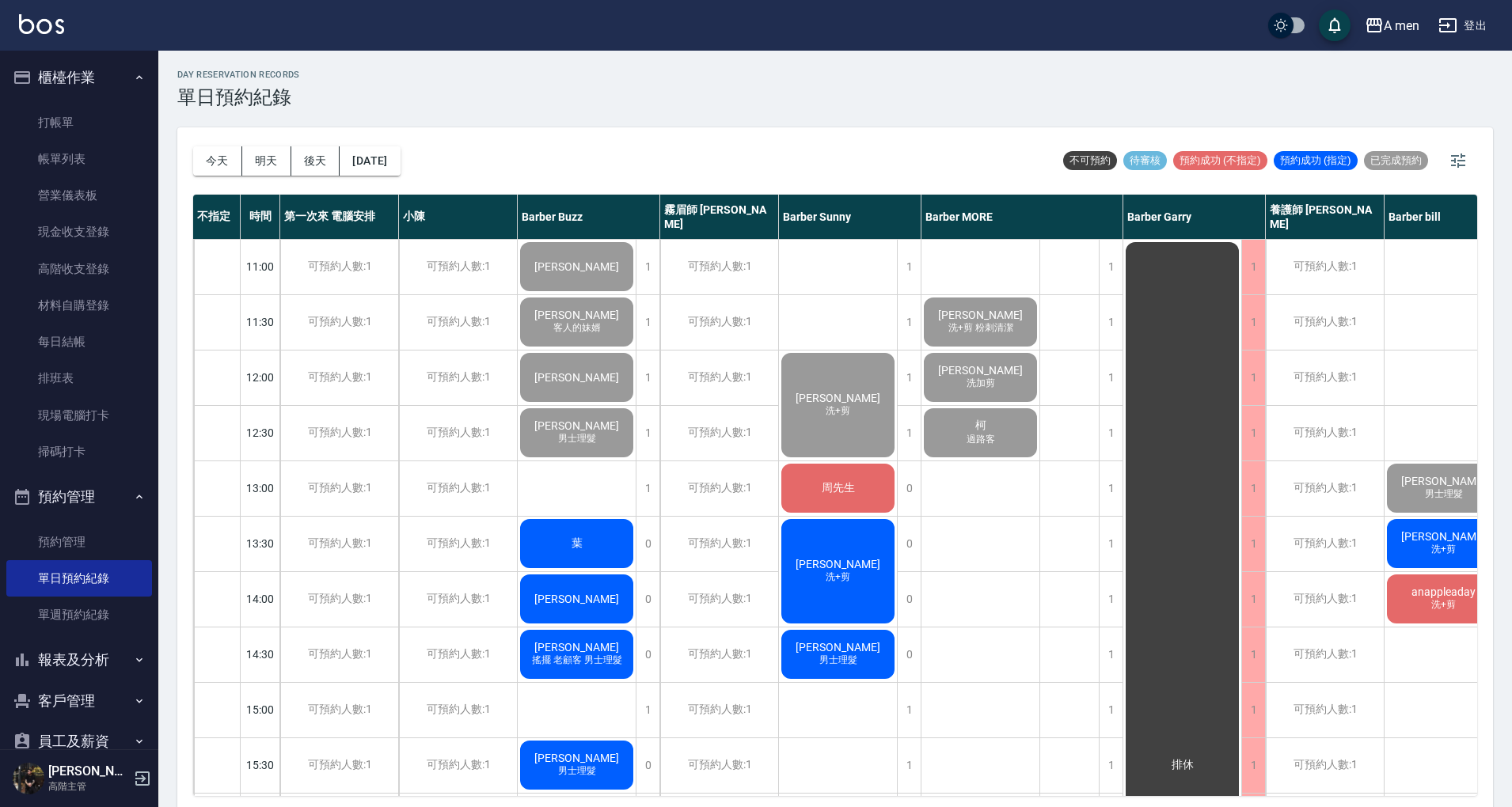
click at [1417, 590] on span "anappleaday" at bounding box center [1443, 592] width 71 height 13
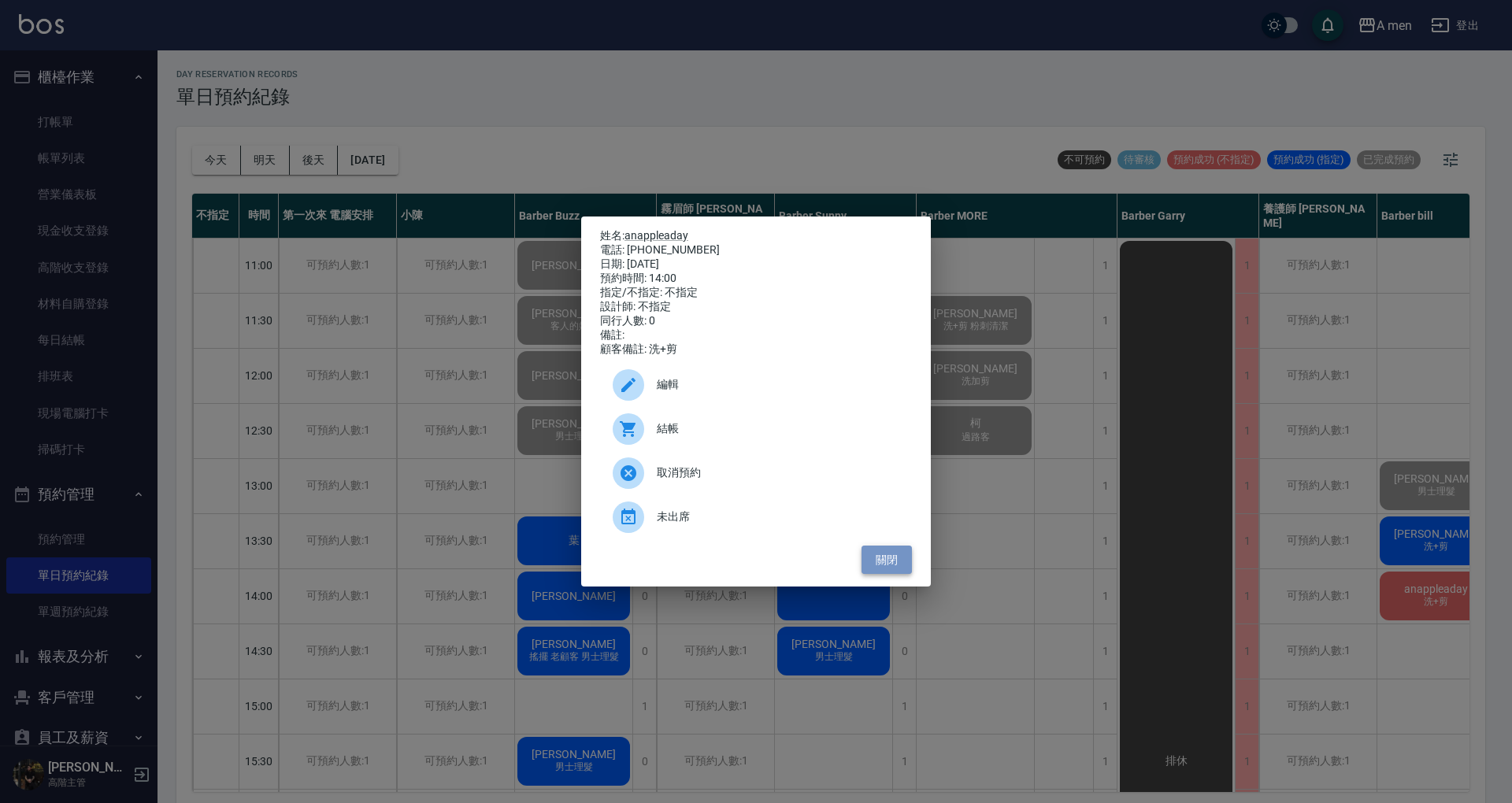
click at [895, 574] on button "關閉" at bounding box center [887, 560] width 51 height 29
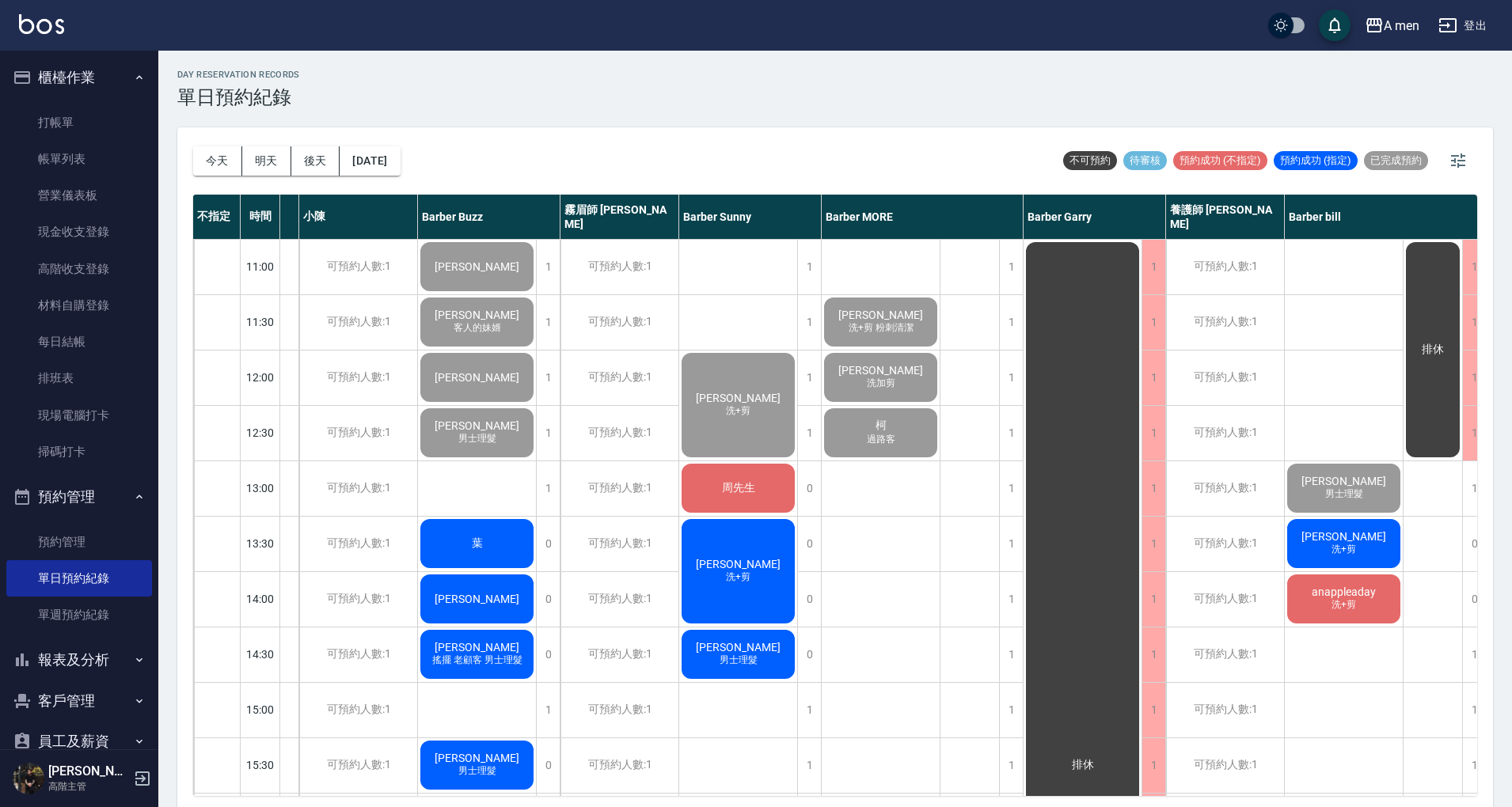
scroll to position [0, 117]
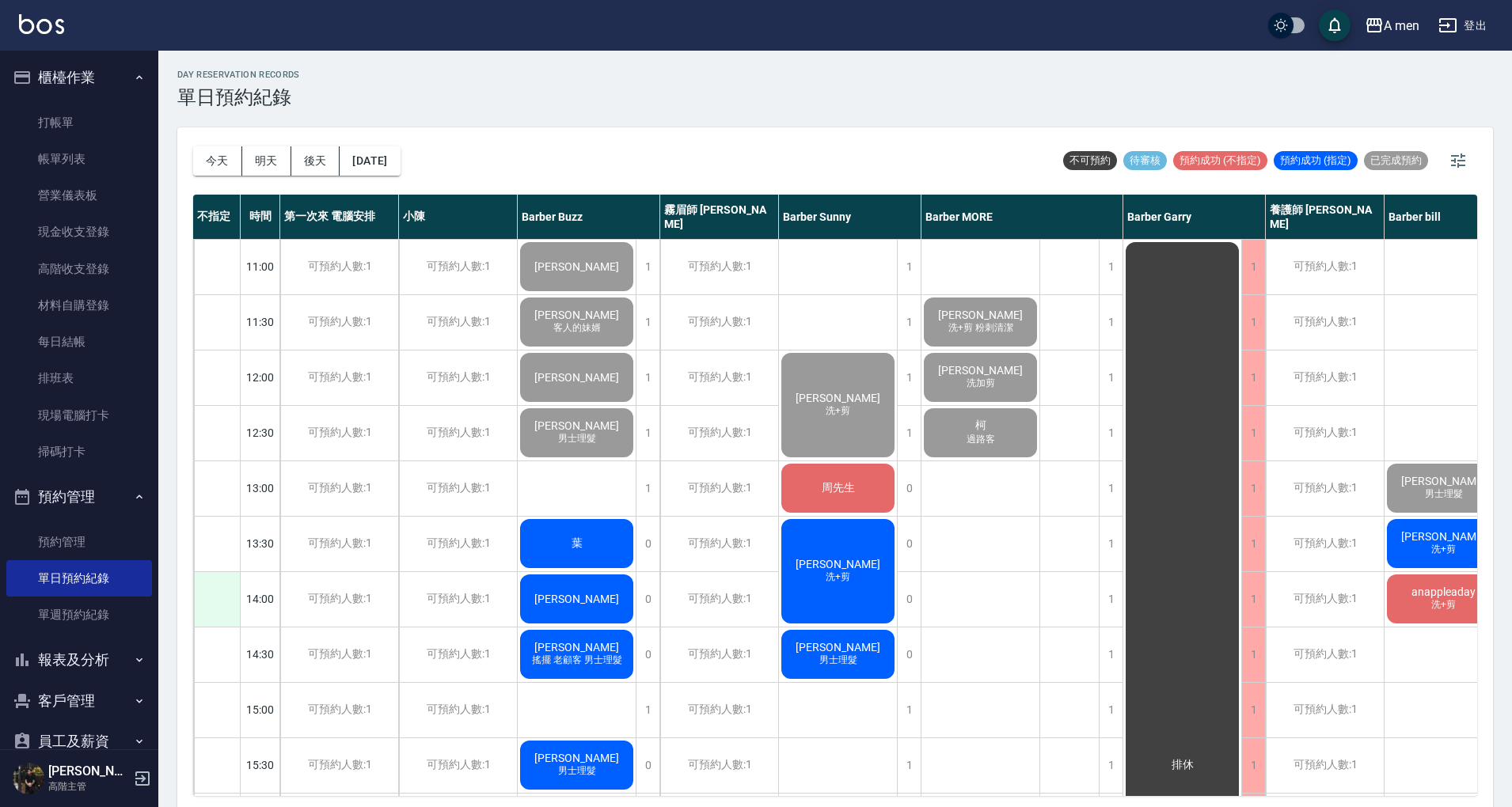
click at [225, 596] on div at bounding box center [217, 599] width 46 height 55
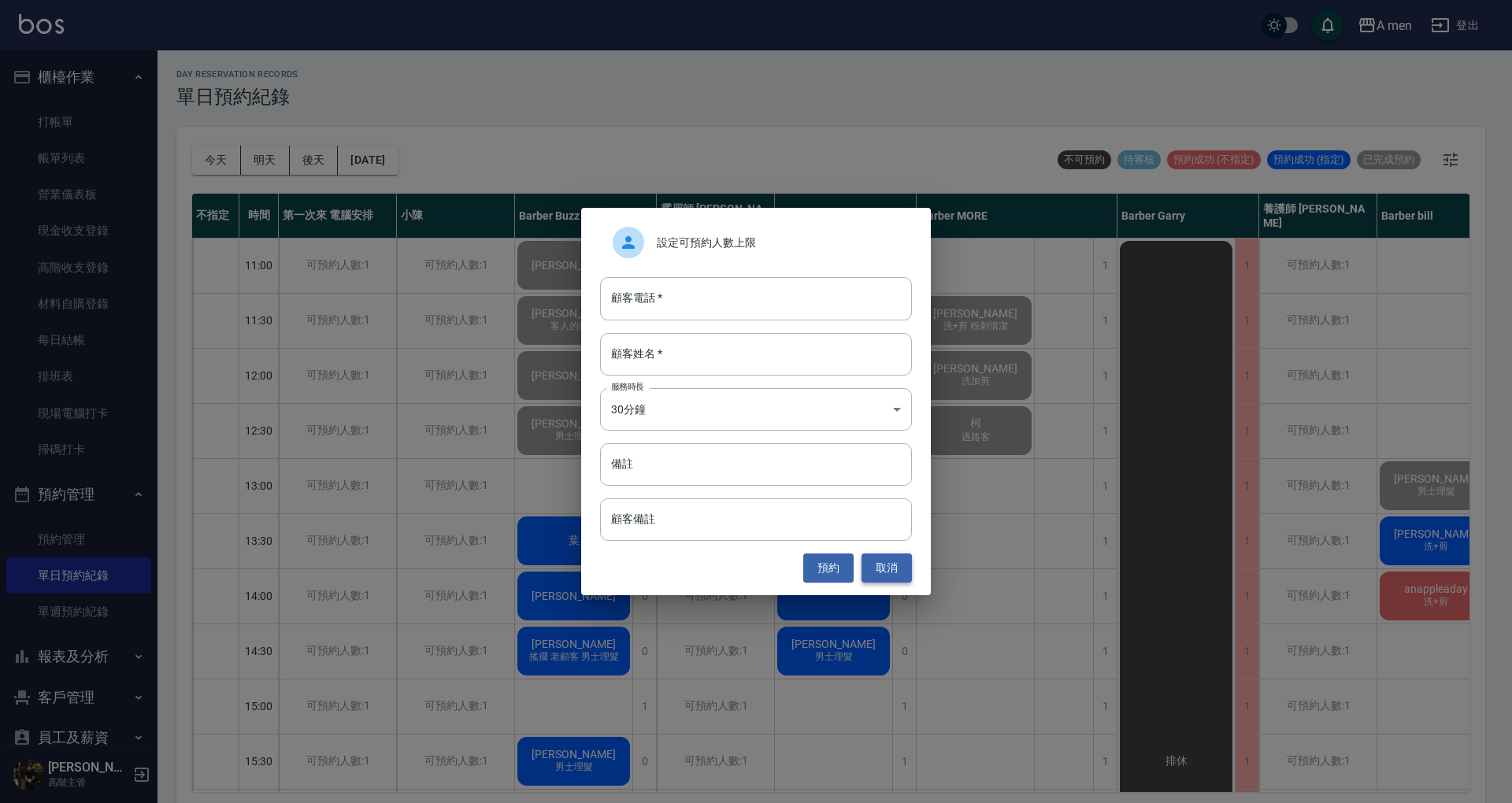
click at [899, 560] on button "取消" at bounding box center [887, 568] width 51 height 29
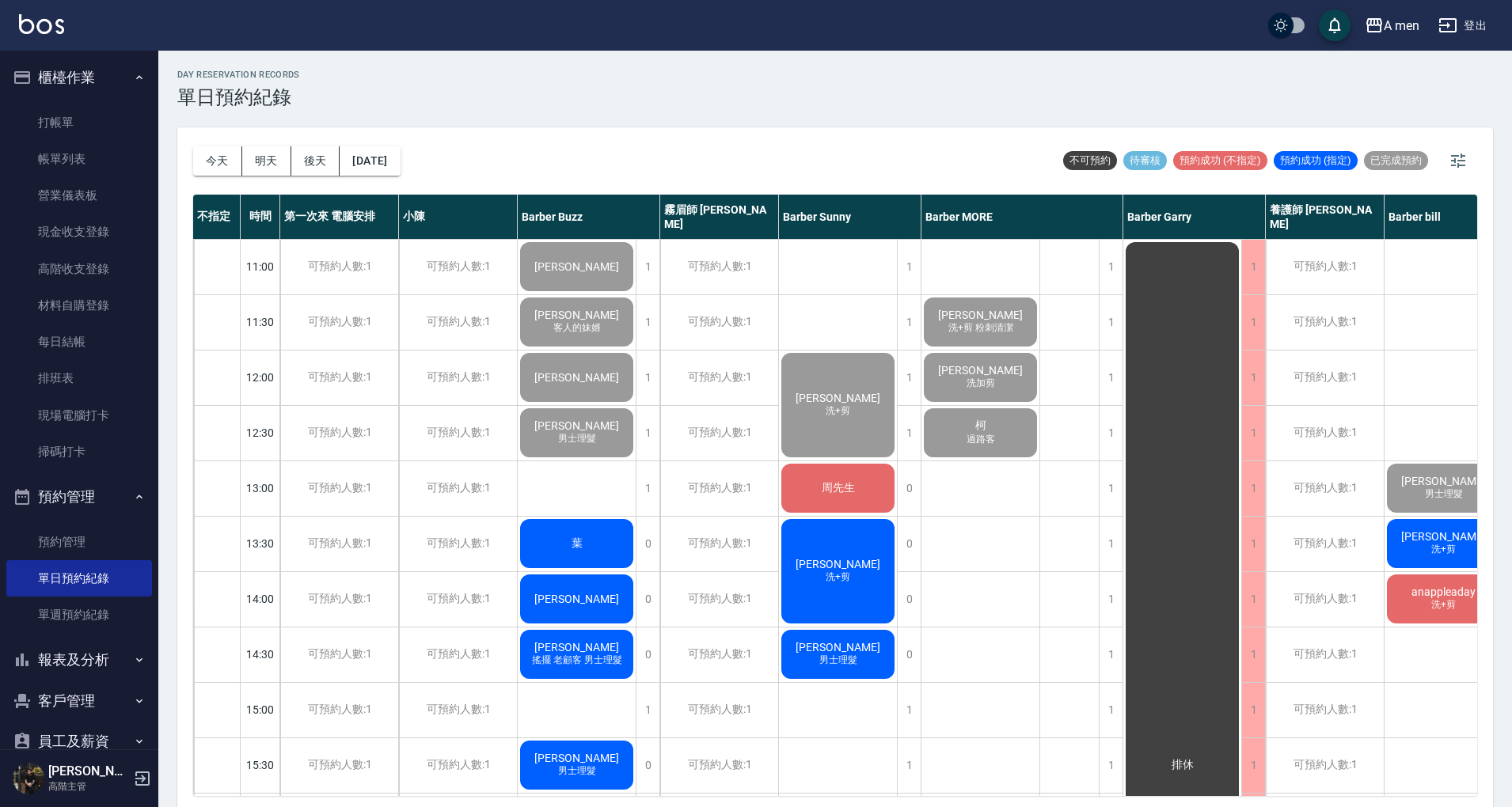
click at [267, 606] on div "14:00" at bounding box center [260, 599] width 40 height 56
click at [337, 605] on div "可預約人數:1" at bounding box center [339, 599] width 118 height 55
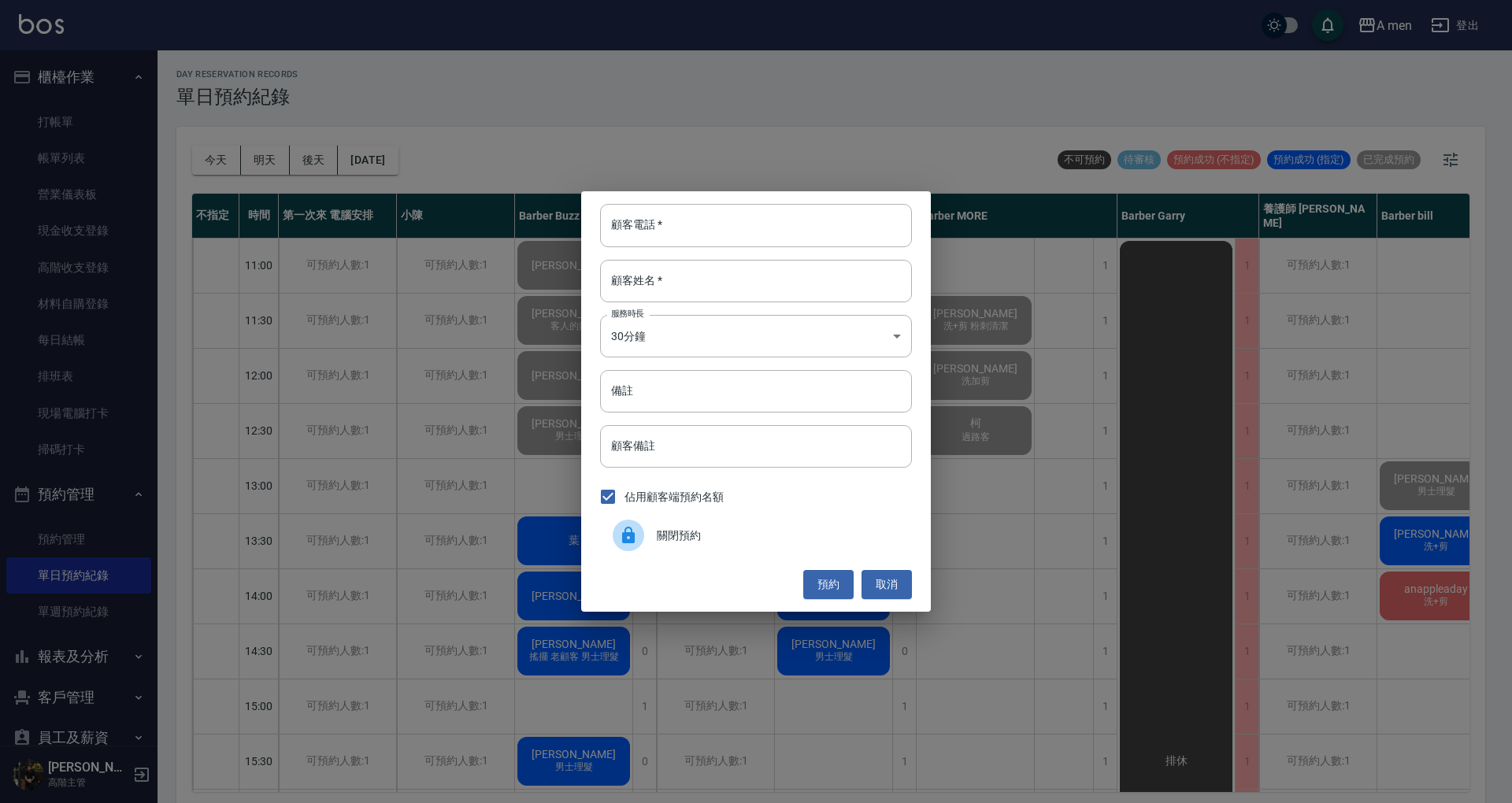
click at [731, 525] on div "關閉預約" at bounding box center [756, 536] width 312 height 44
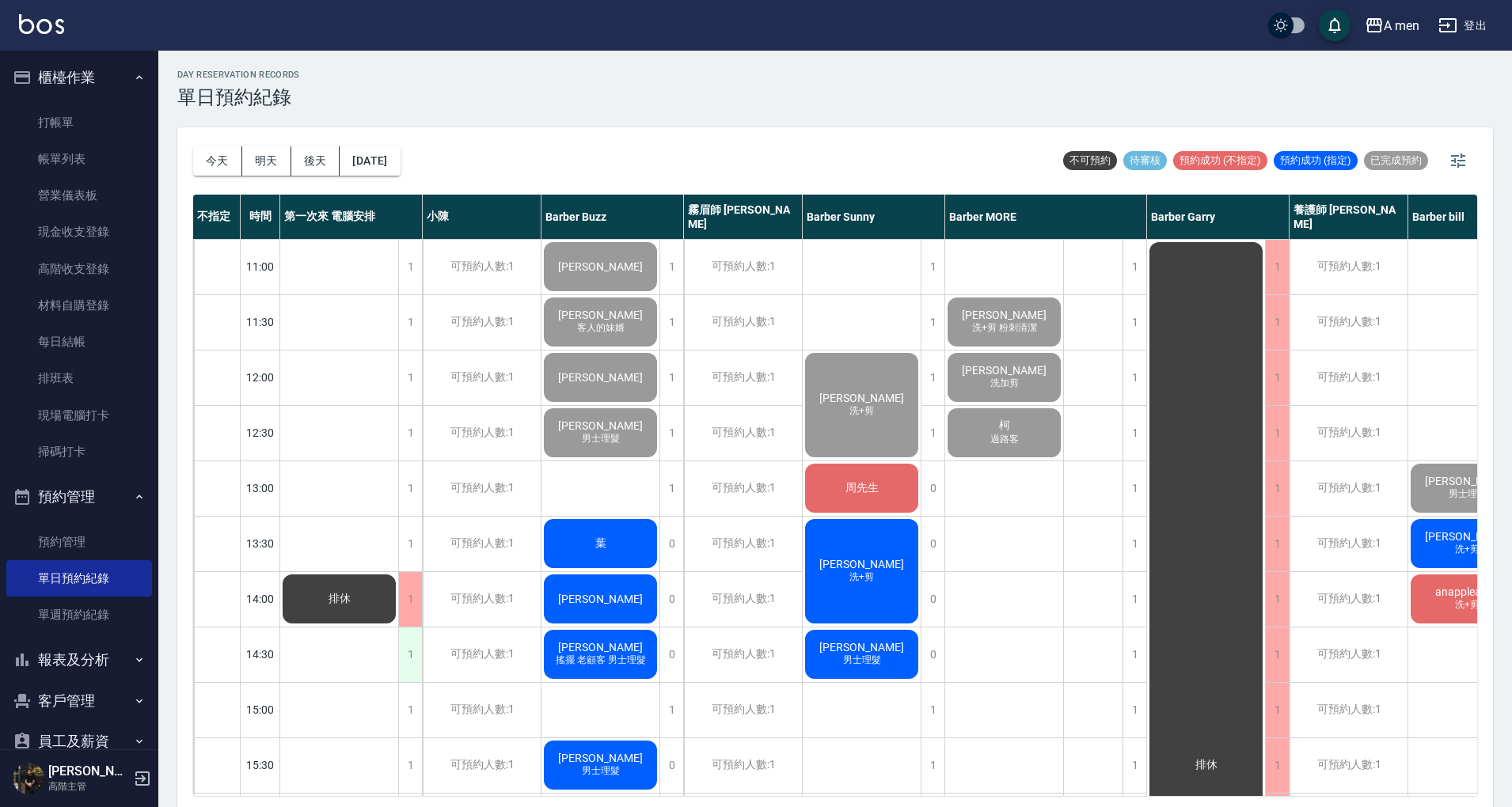
click at [418, 649] on div "1" at bounding box center [410, 654] width 24 height 55
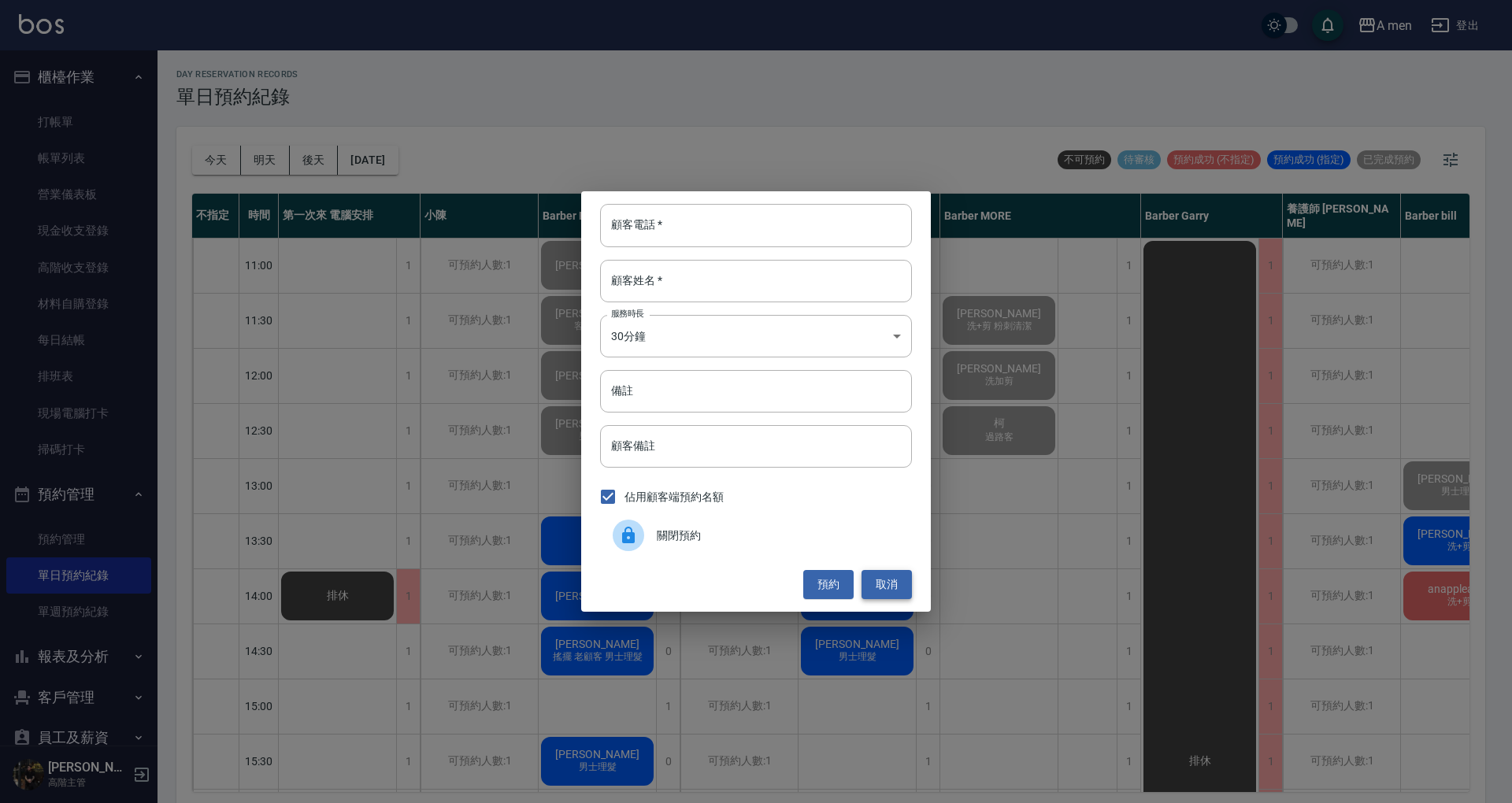
click at [876, 587] on button "取消" at bounding box center [887, 584] width 51 height 29
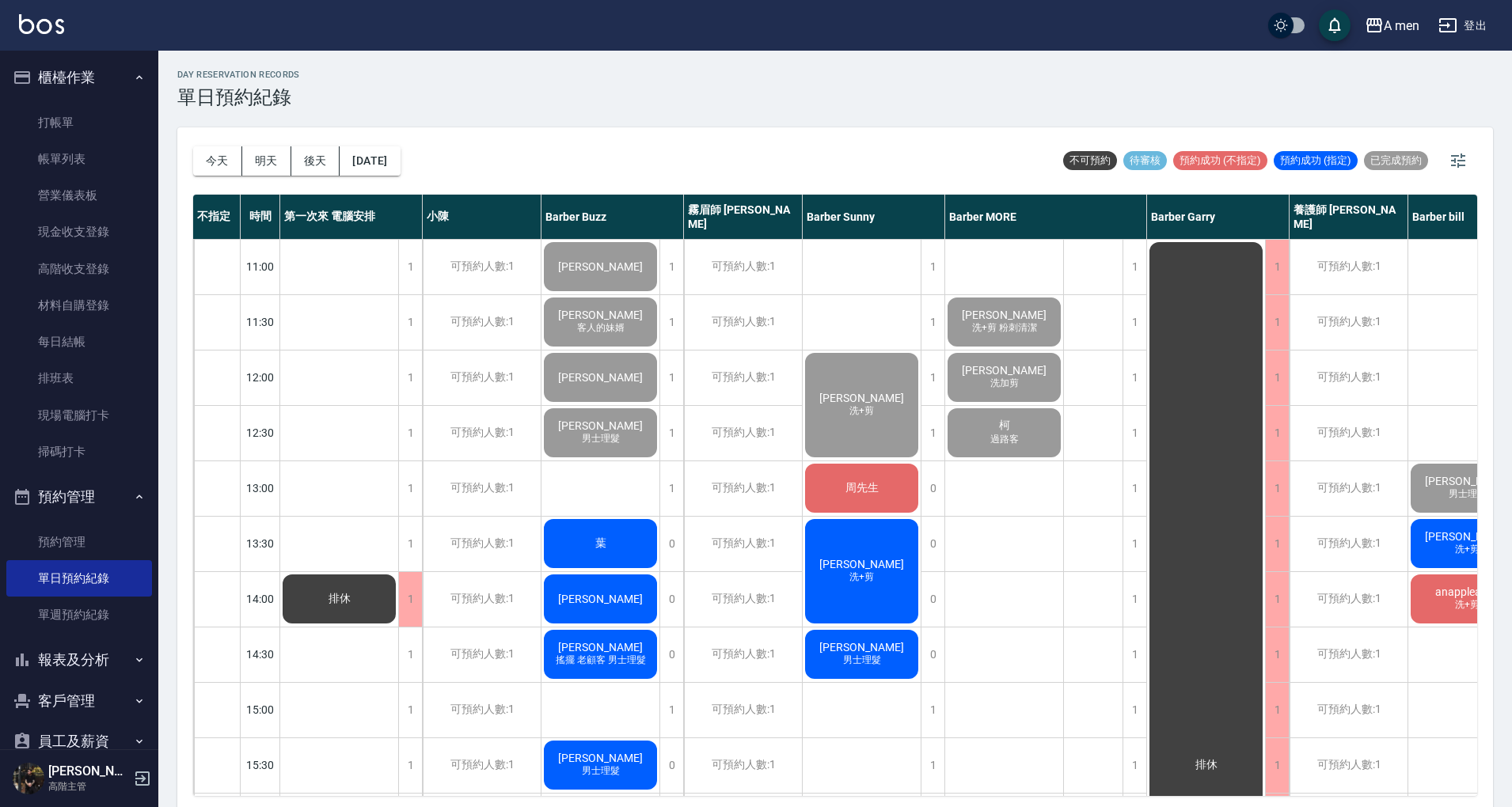
drag, startPoint x: 101, startPoint y: 177, endPoint x: 101, endPoint y: 157, distance: 20.0
click at [101, 177] on link "營業儀表板" at bounding box center [79, 196] width 146 height 37
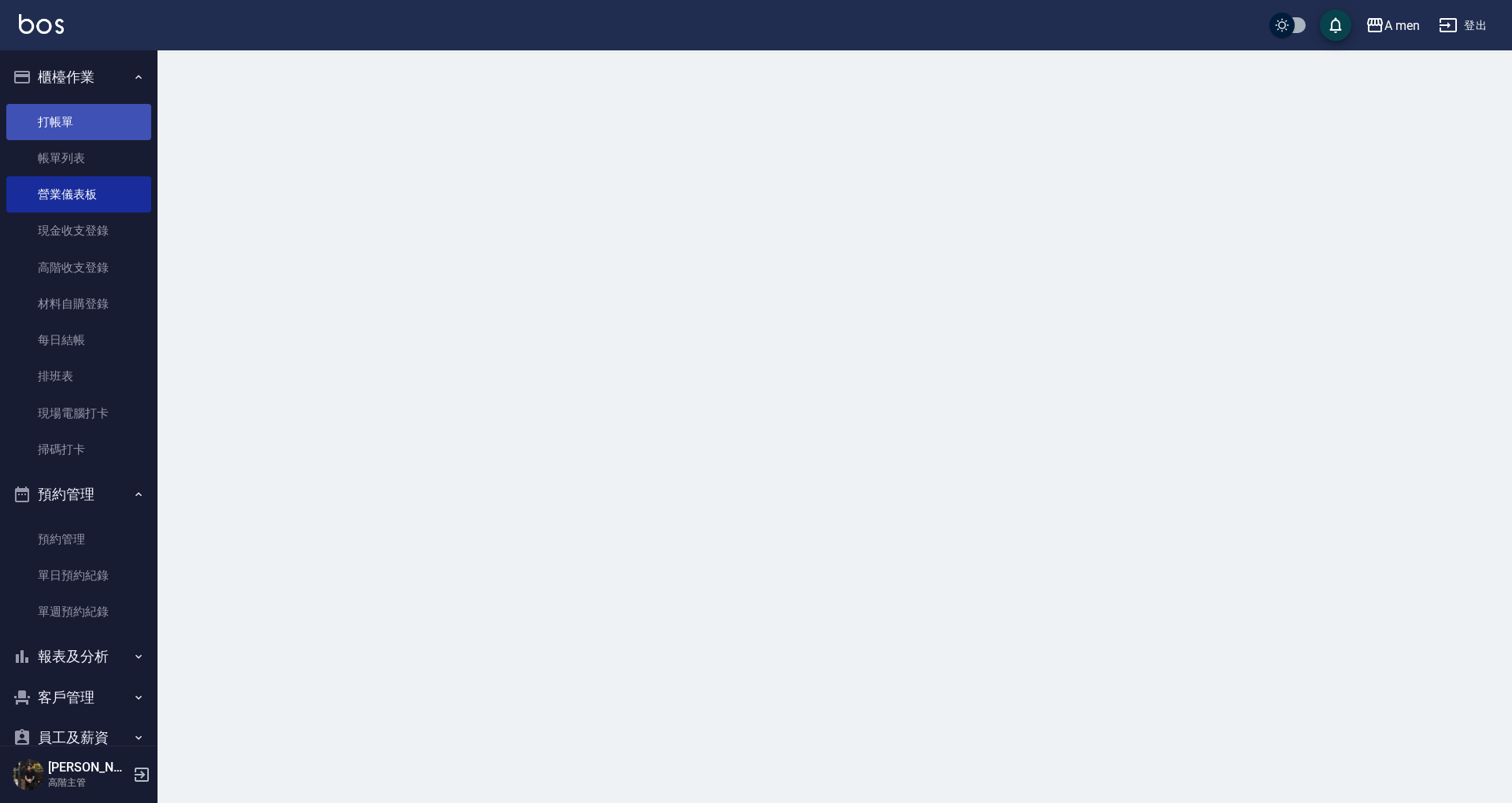
click at [113, 134] on link "打帳單" at bounding box center [78, 122] width 145 height 36
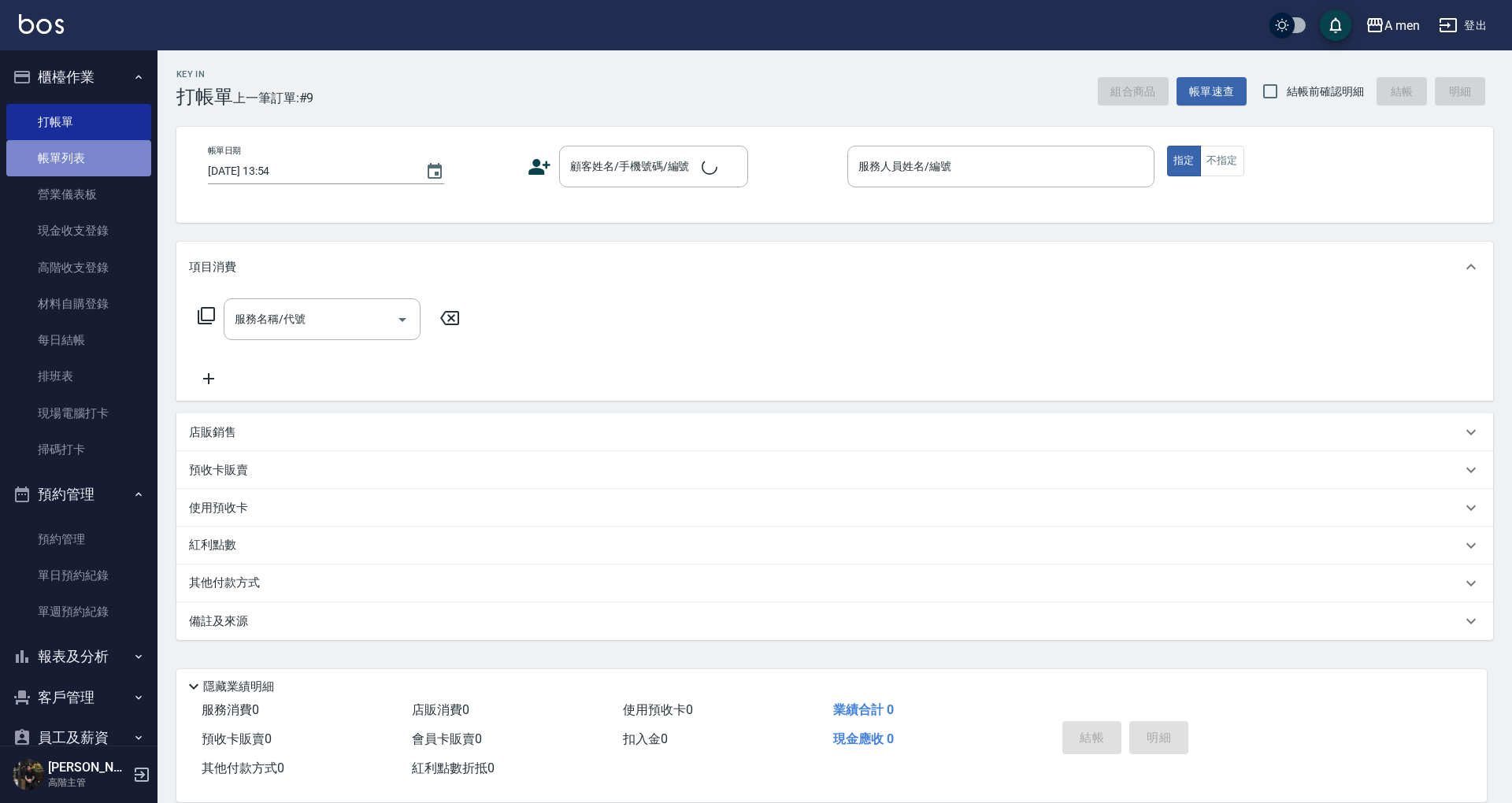
click at [79, 144] on link "帳單列表" at bounding box center [78, 158] width 145 height 36
click at [79, 150] on link "帳單列表" at bounding box center [78, 158] width 145 height 36
click at [60, 157] on link "帳單列表" at bounding box center [78, 158] width 145 height 36
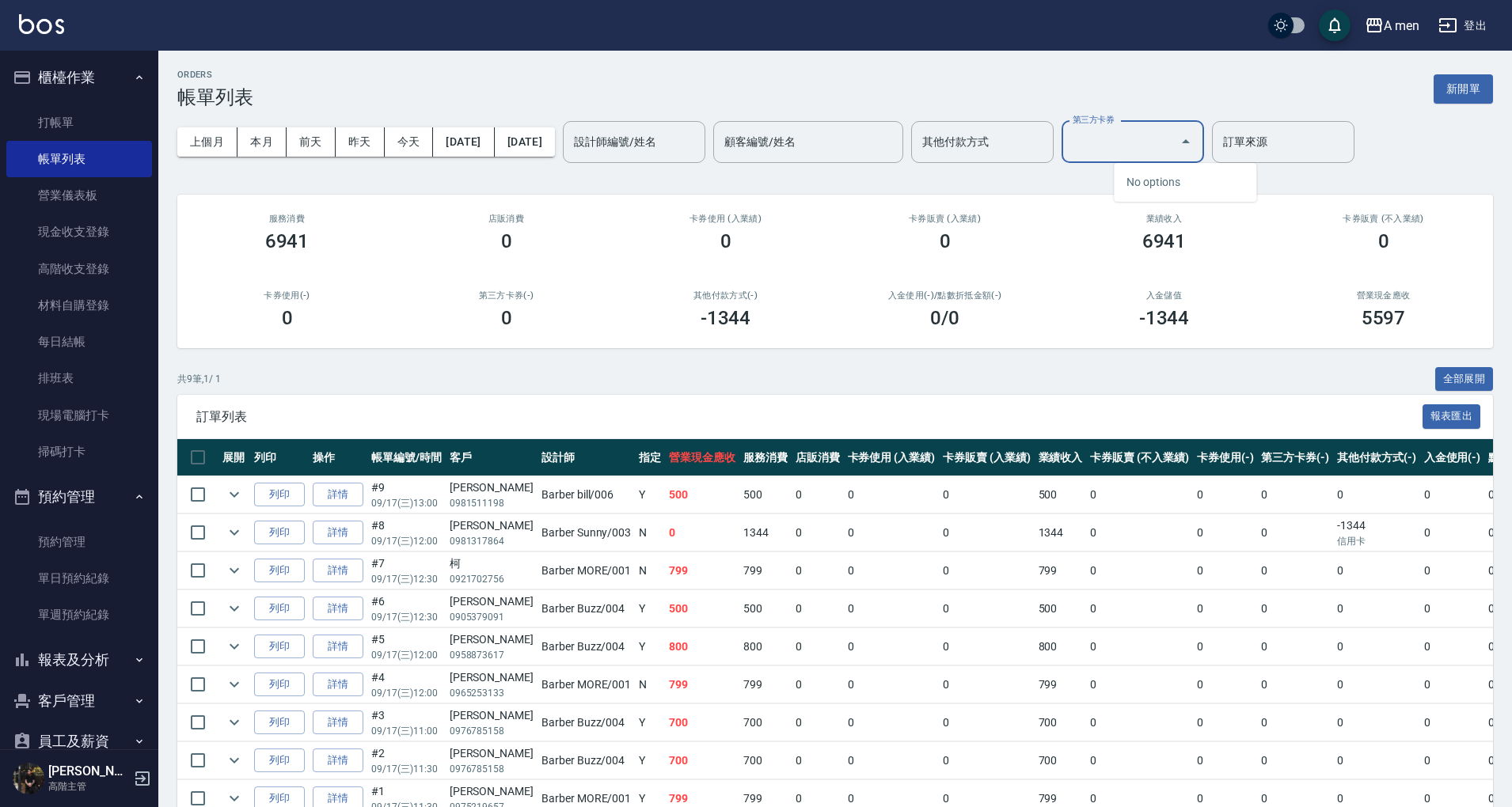
click at [1156, 150] on input "第三方卡券" at bounding box center [1120, 142] width 104 height 28
click at [1286, 149] on div "訂單來源 訂單來源" at bounding box center [1282, 142] width 142 height 42
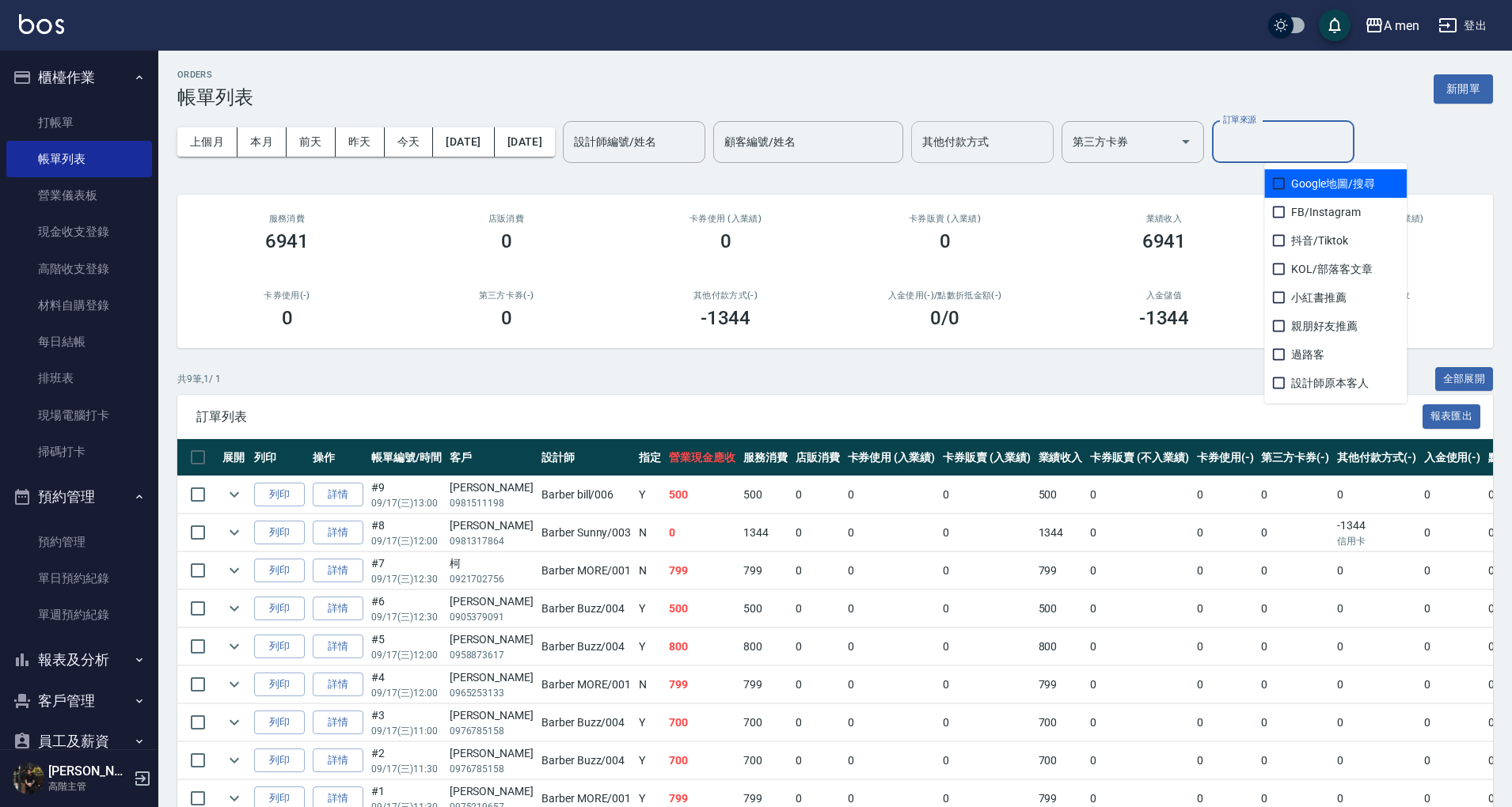
click at [1028, 139] on input "其他付款方式" at bounding box center [981, 142] width 128 height 28
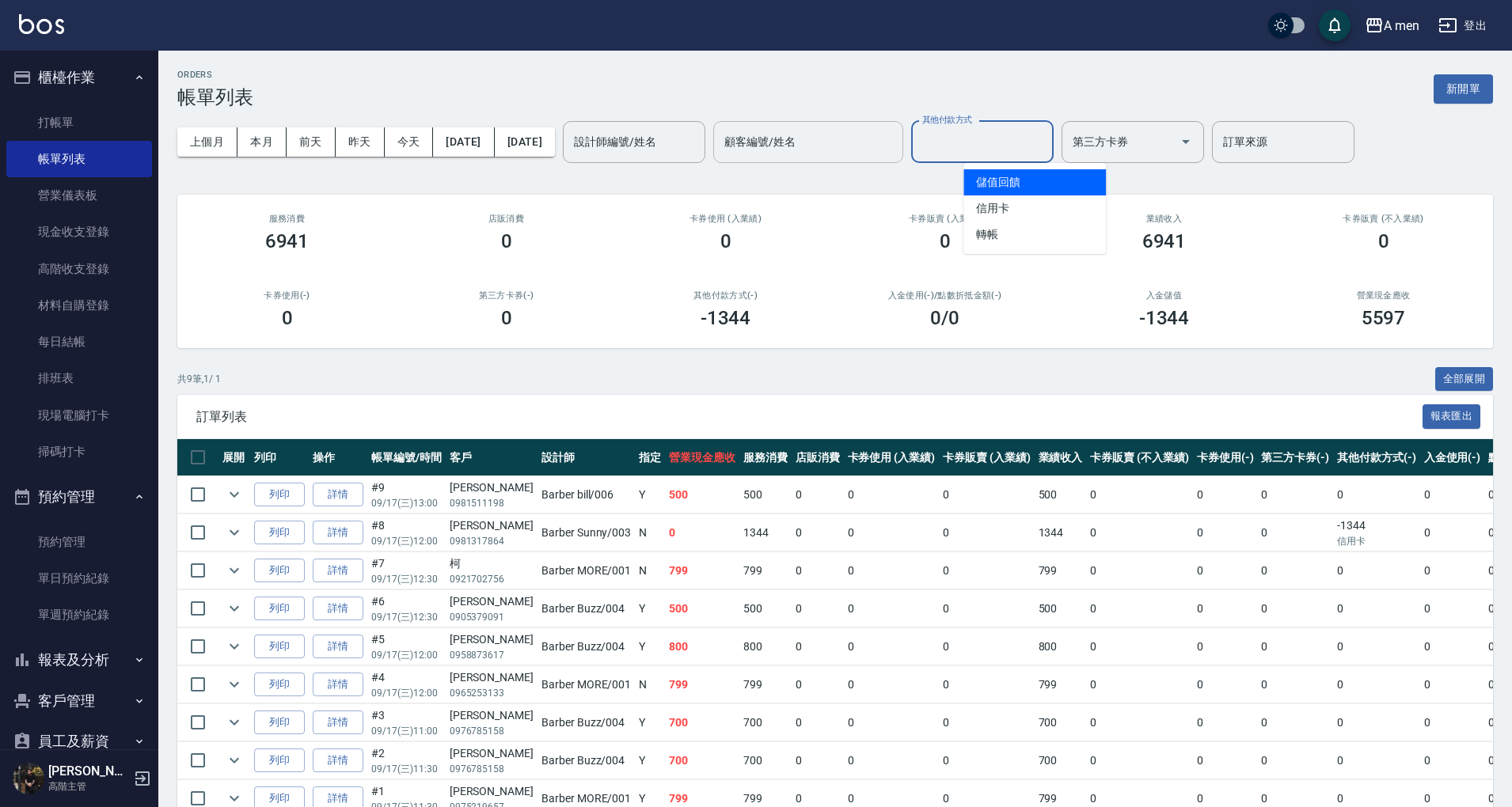
click at [872, 134] on input "顧客編號/姓名" at bounding box center [807, 142] width 176 height 28
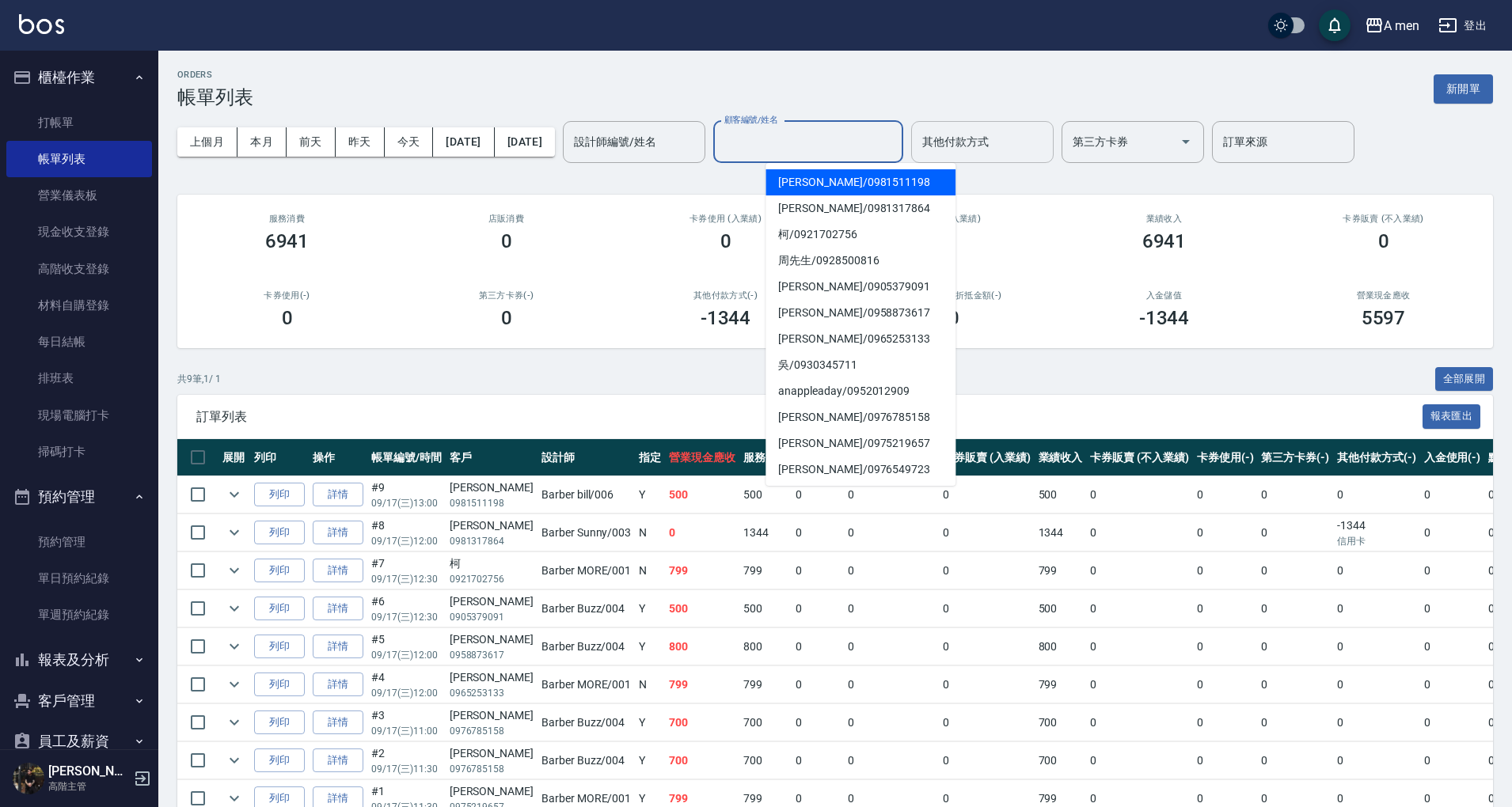
click at [1021, 149] on input "其他付款方式" at bounding box center [981, 142] width 128 height 28
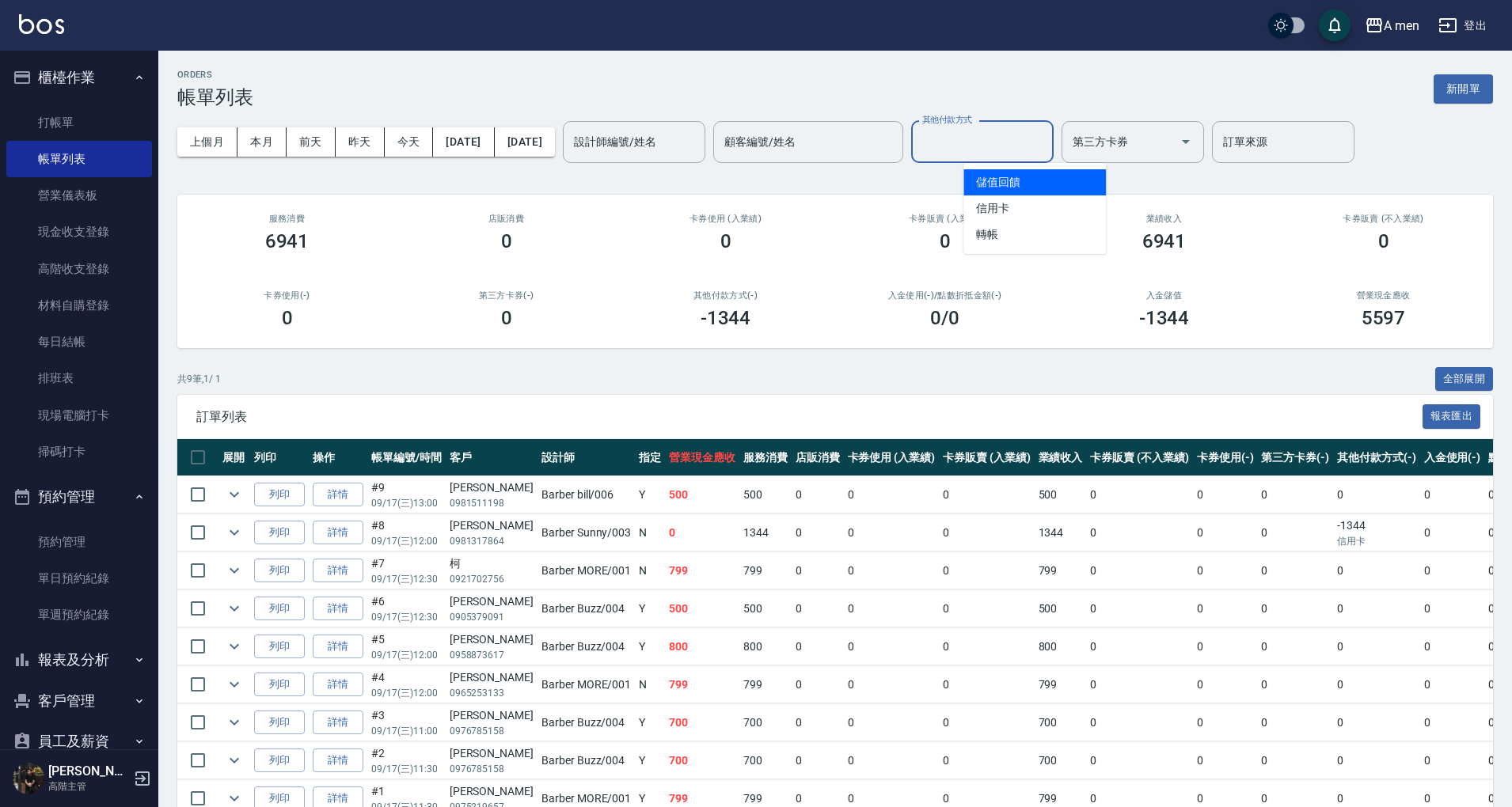
click at [643, 195] on div "卡券使用 (入業績) 0" at bounding box center [725, 233] width 220 height 77
drag, startPoint x: 1136, startPoint y: 323, endPoint x: 1212, endPoint y: 323, distance: 76.0
click at [1212, 323] on div "-1344" at bounding box center [1164, 318] width 181 height 22
click at [1184, 326] on h3 "-1344" at bounding box center [1164, 318] width 51 height 22
click at [86, 80] on button "櫃檯作業" at bounding box center [79, 78] width 146 height 41
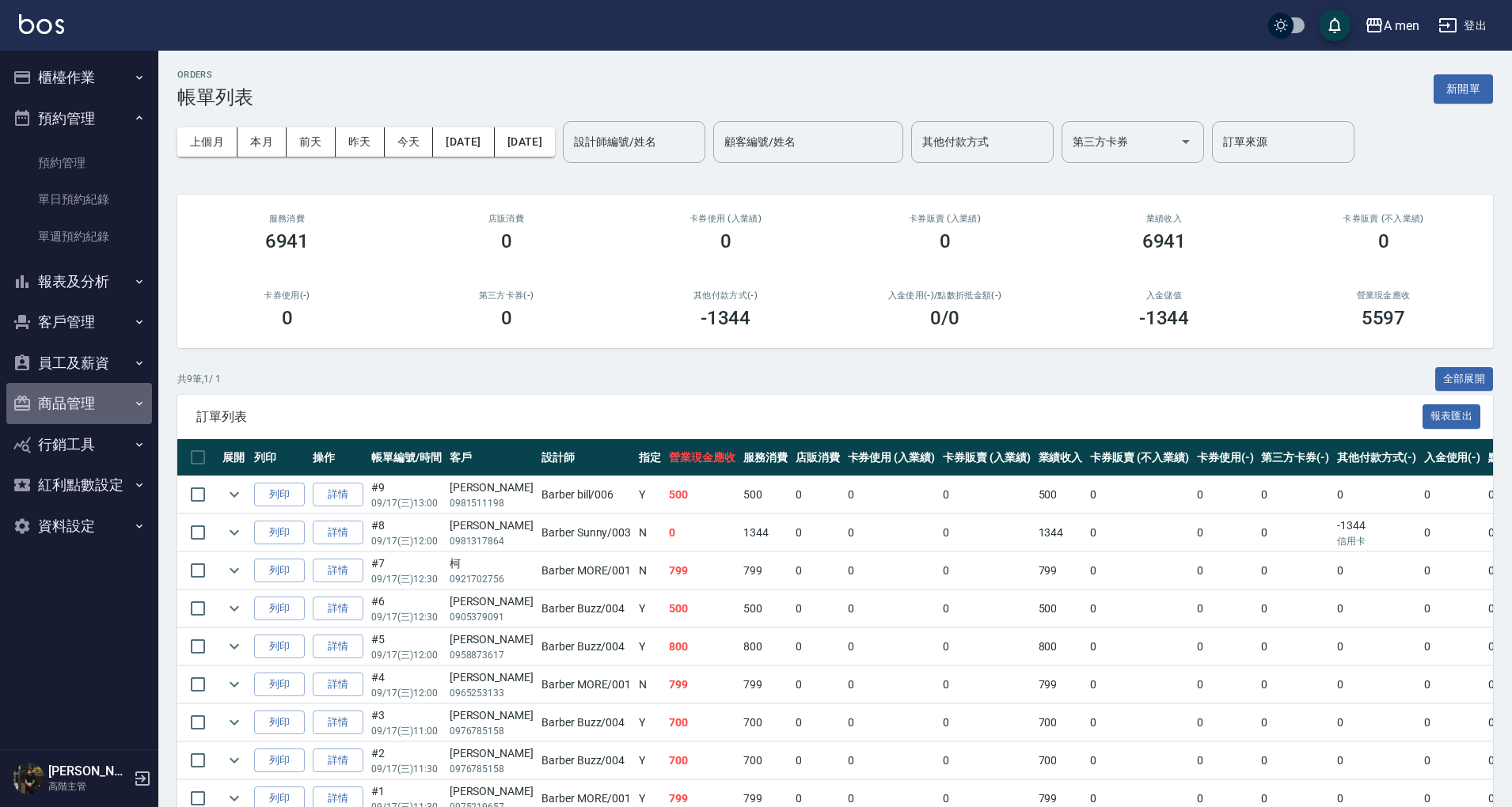
click at [85, 409] on button "商品管理" at bounding box center [79, 404] width 146 height 41
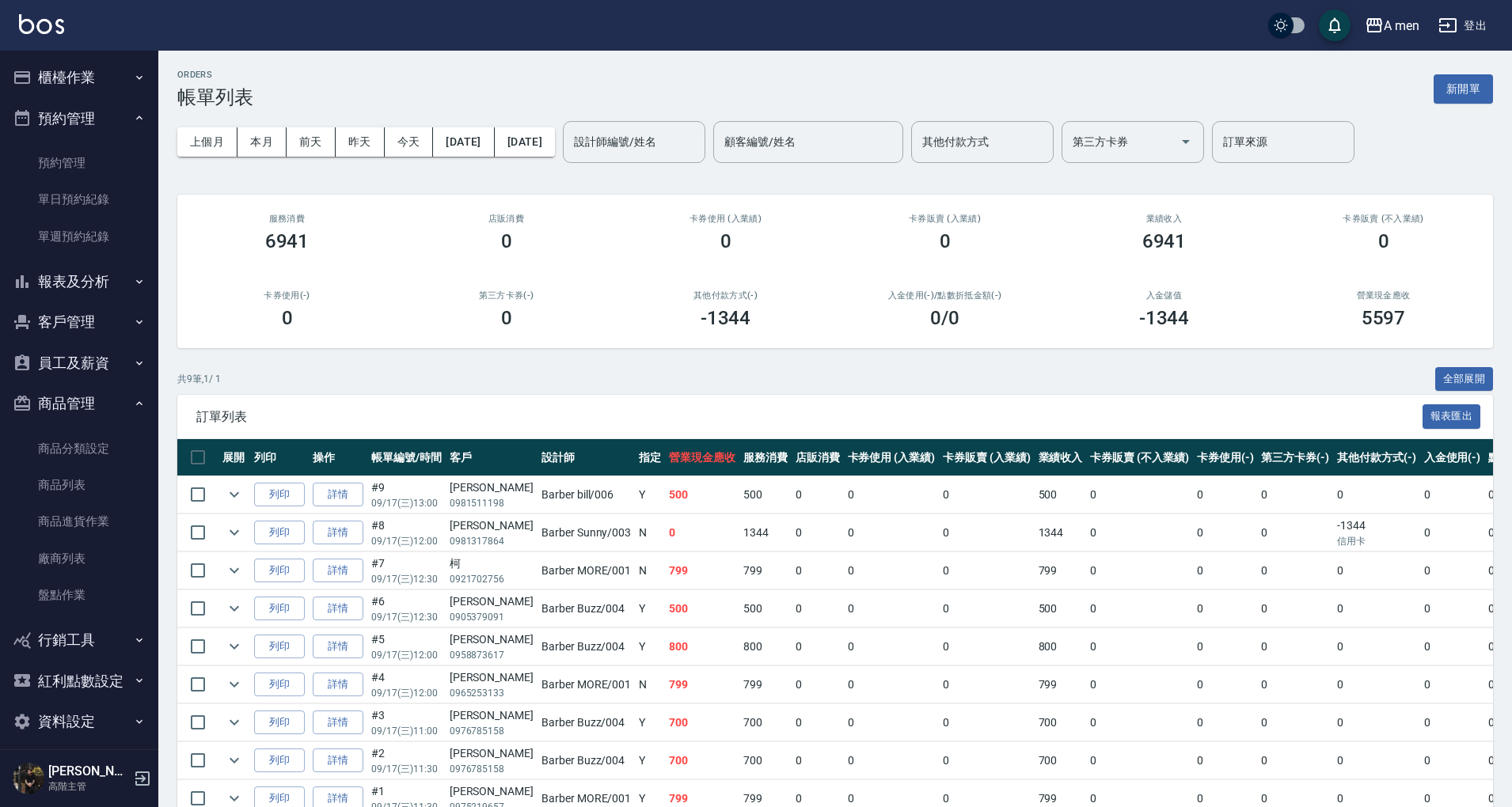
click at [80, 299] on button "報表及分析" at bounding box center [79, 281] width 146 height 41
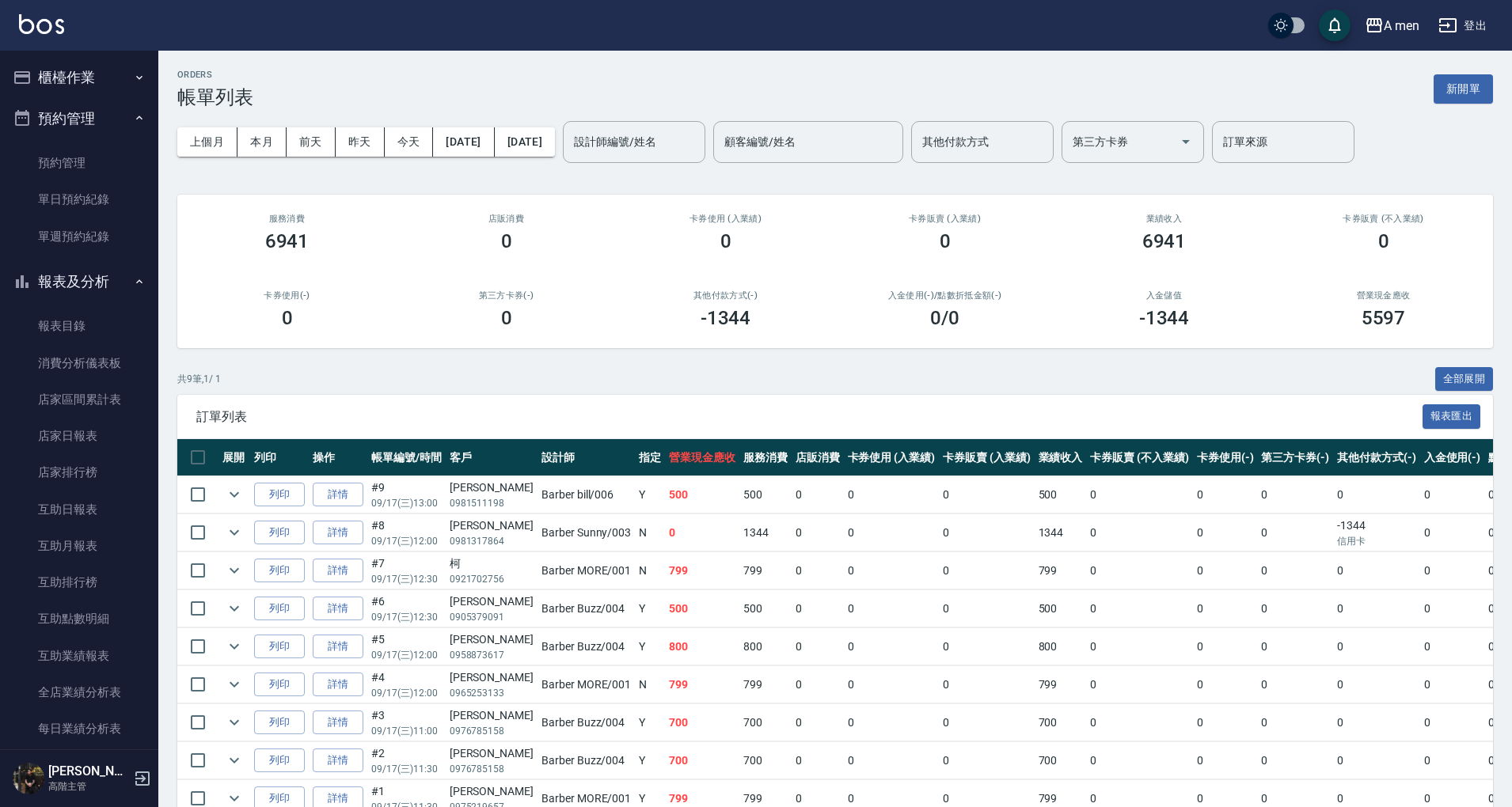
click at [83, 272] on button "報表及分析" at bounding box center [79, 281] width 146 height 41
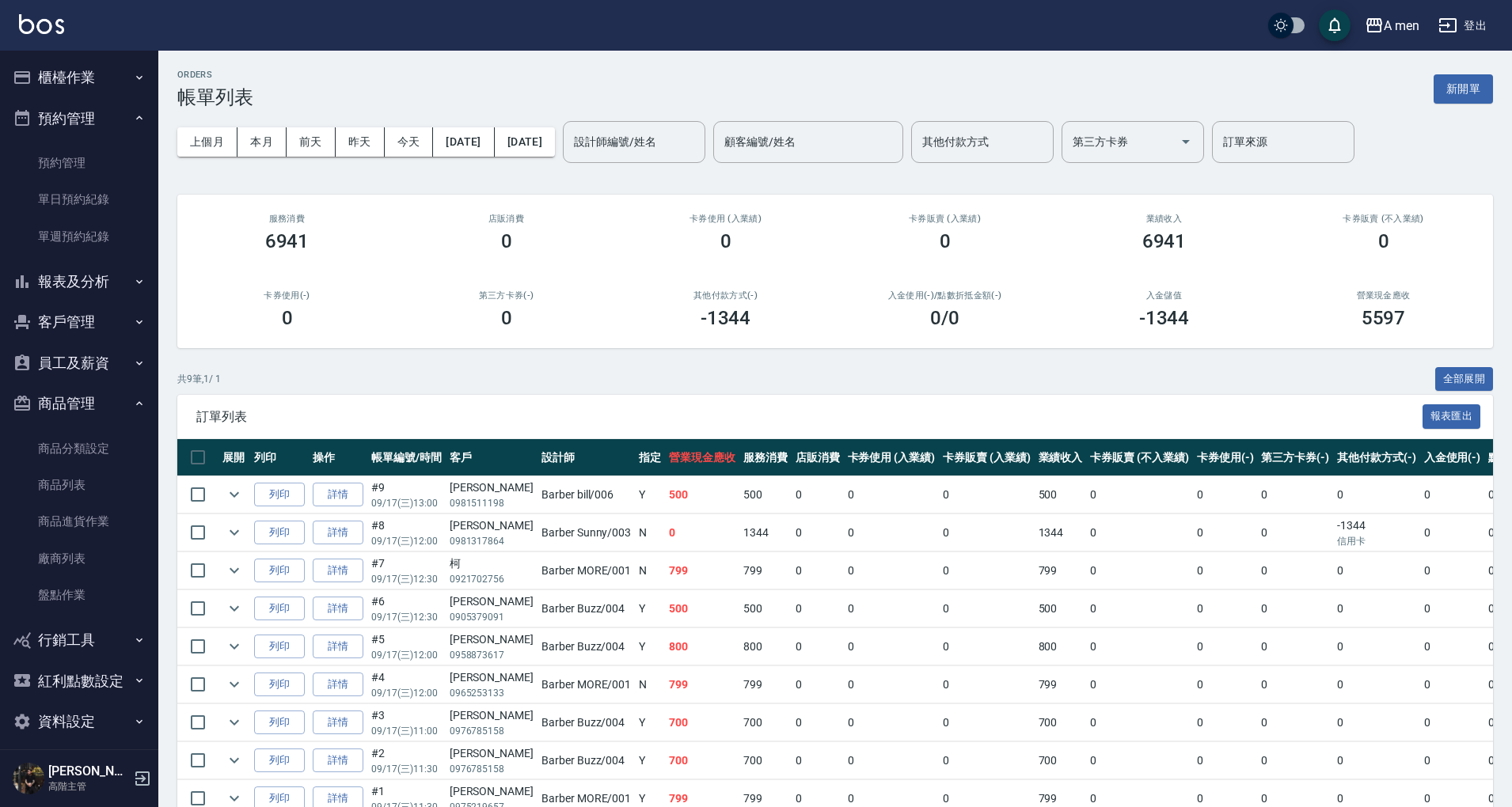
click at [87, 318] on link "報表目錄" at bounding box center [79, 326] width 146 height 37
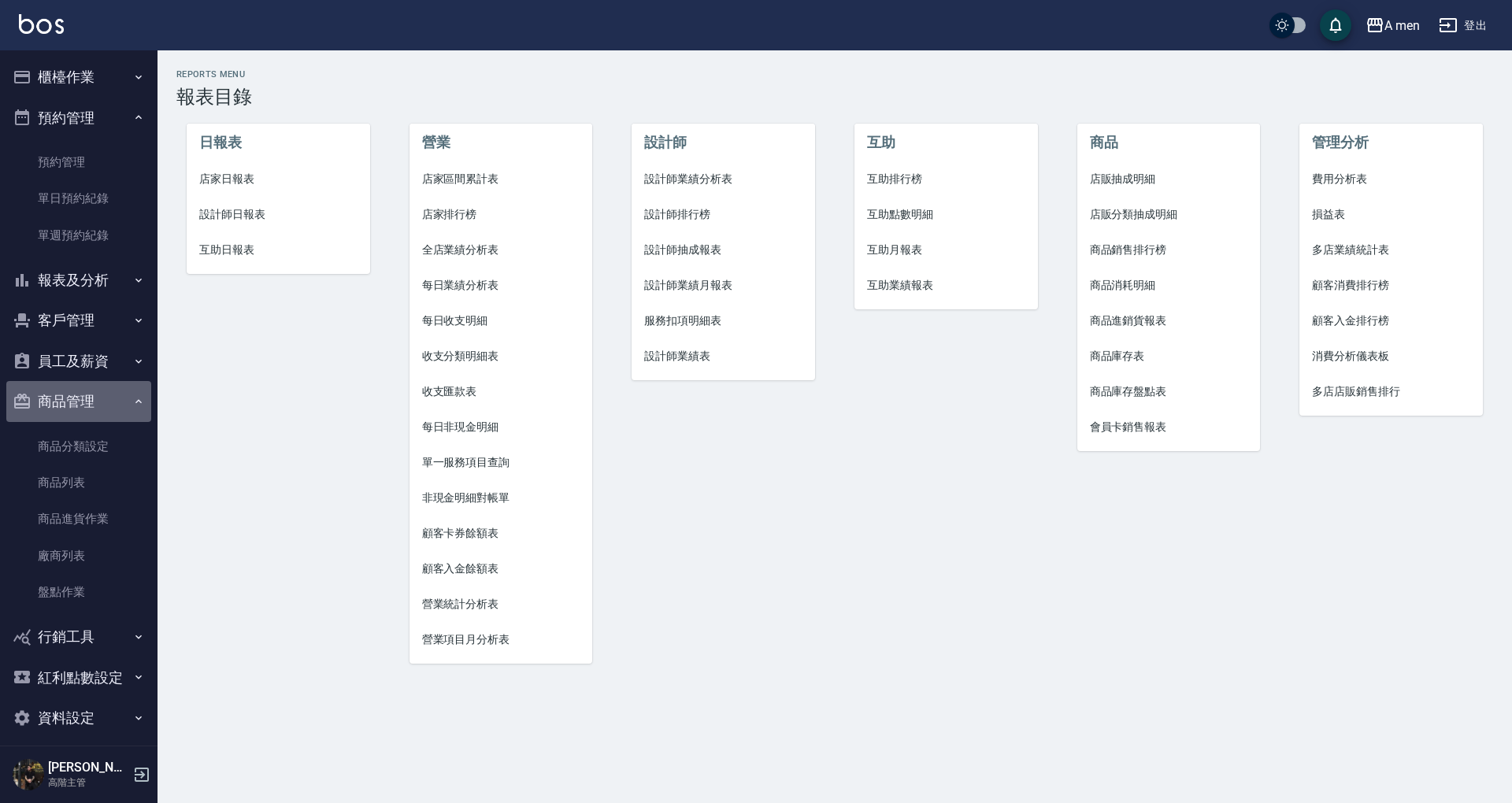
click at [83, 389] on button "商品管理" at bounding box center [78, 402] width 145 height 41
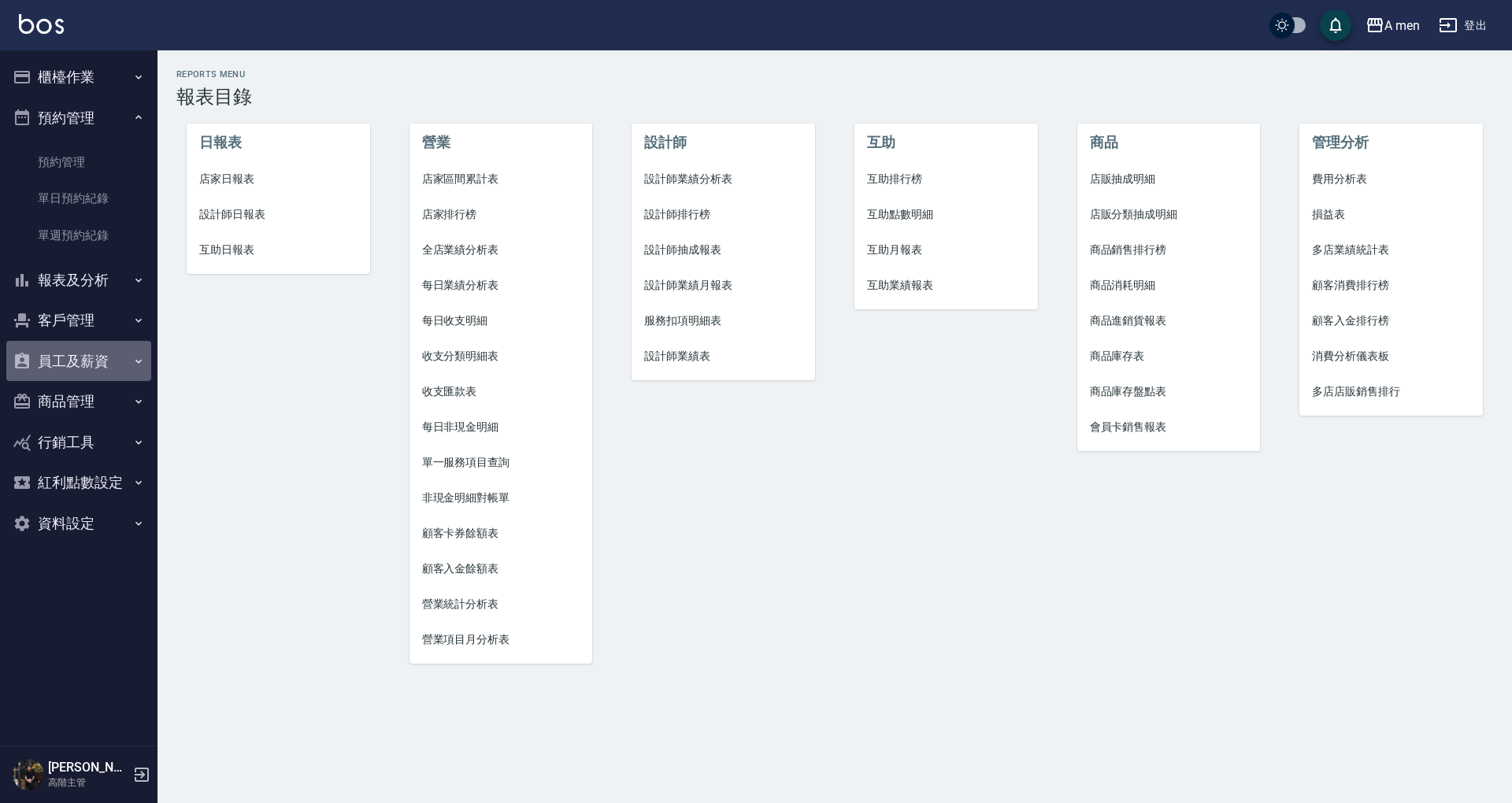
click at [99, 352] on button "員工及薪資" at bounding box center [78, 362] width 145 height 41
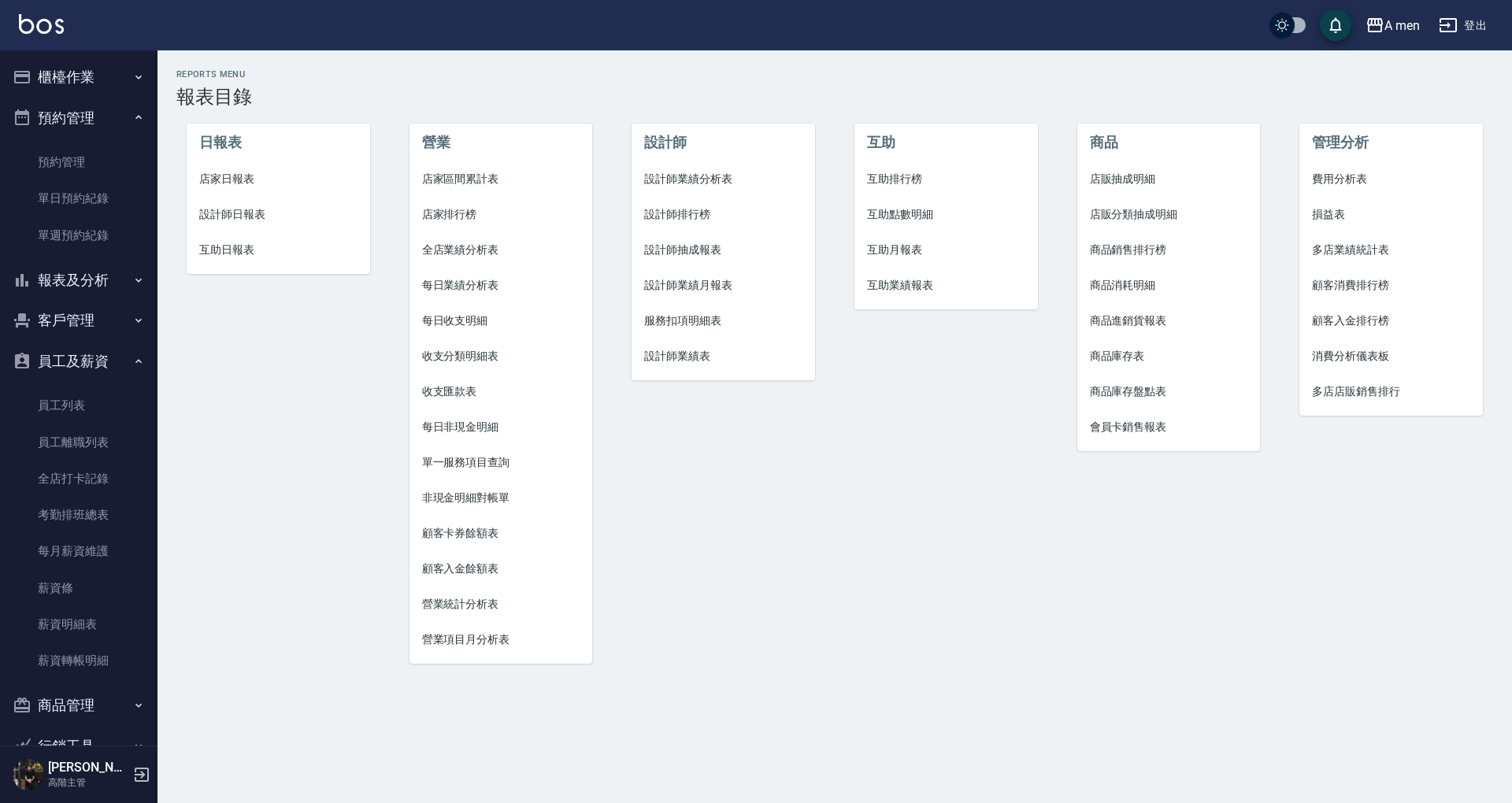
click at [101, 330] on button "客戶管理" at bounding box center [78, 320] width 145 height 41
click at [93, 521] on button "員工及薪資" at bounding box center [78, 520] width 145 height 41
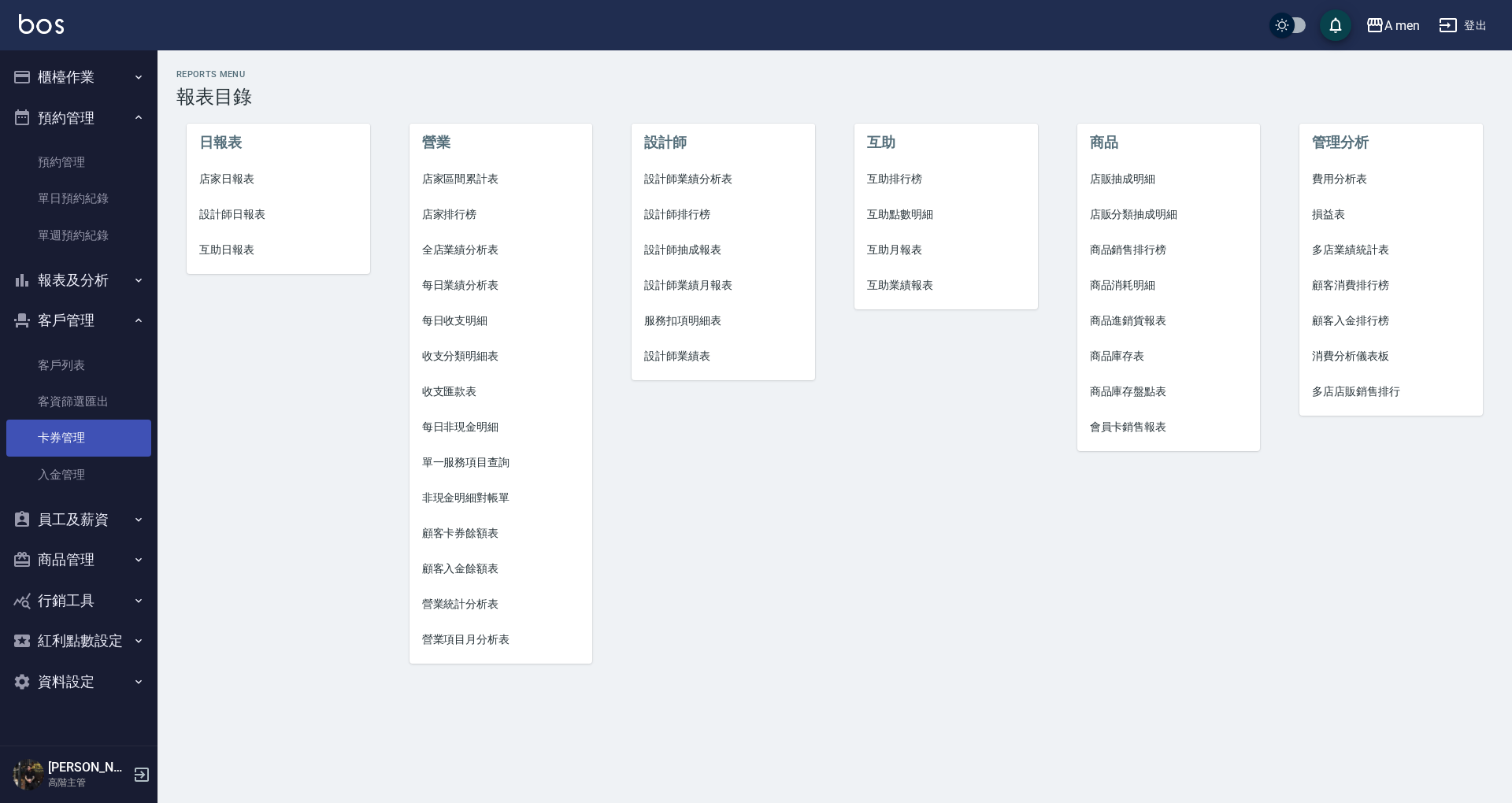
click at [98, 448] on link "卡券管理" at bounding box center [78, 437] width 145 height 36
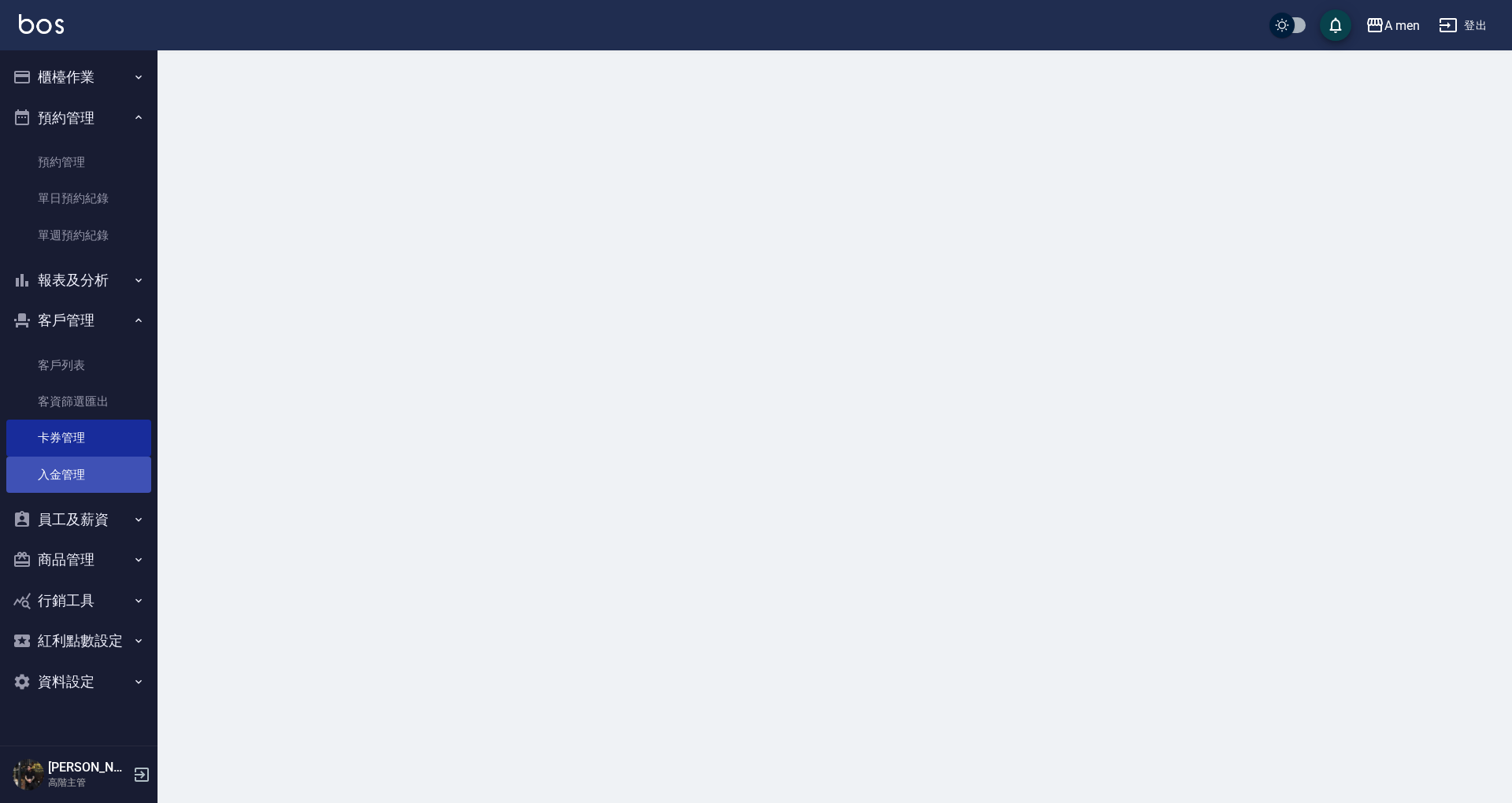
click at [98, 468] on link "入金管理" at bounding box center [78, 475] width 145 height 36
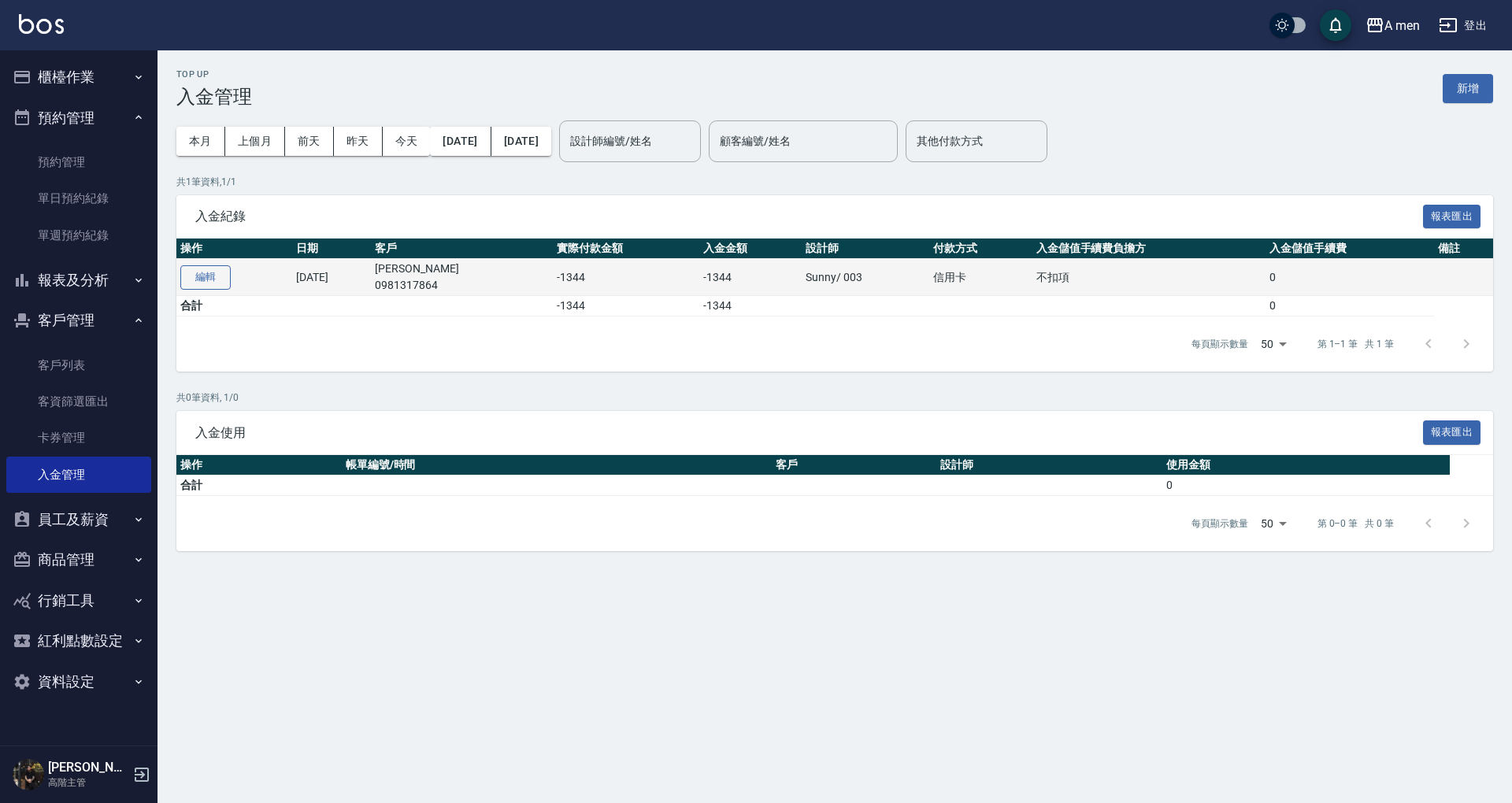
click at [228, 273] on button "編輯" at bounding box center [206, 277] width 51 height 25
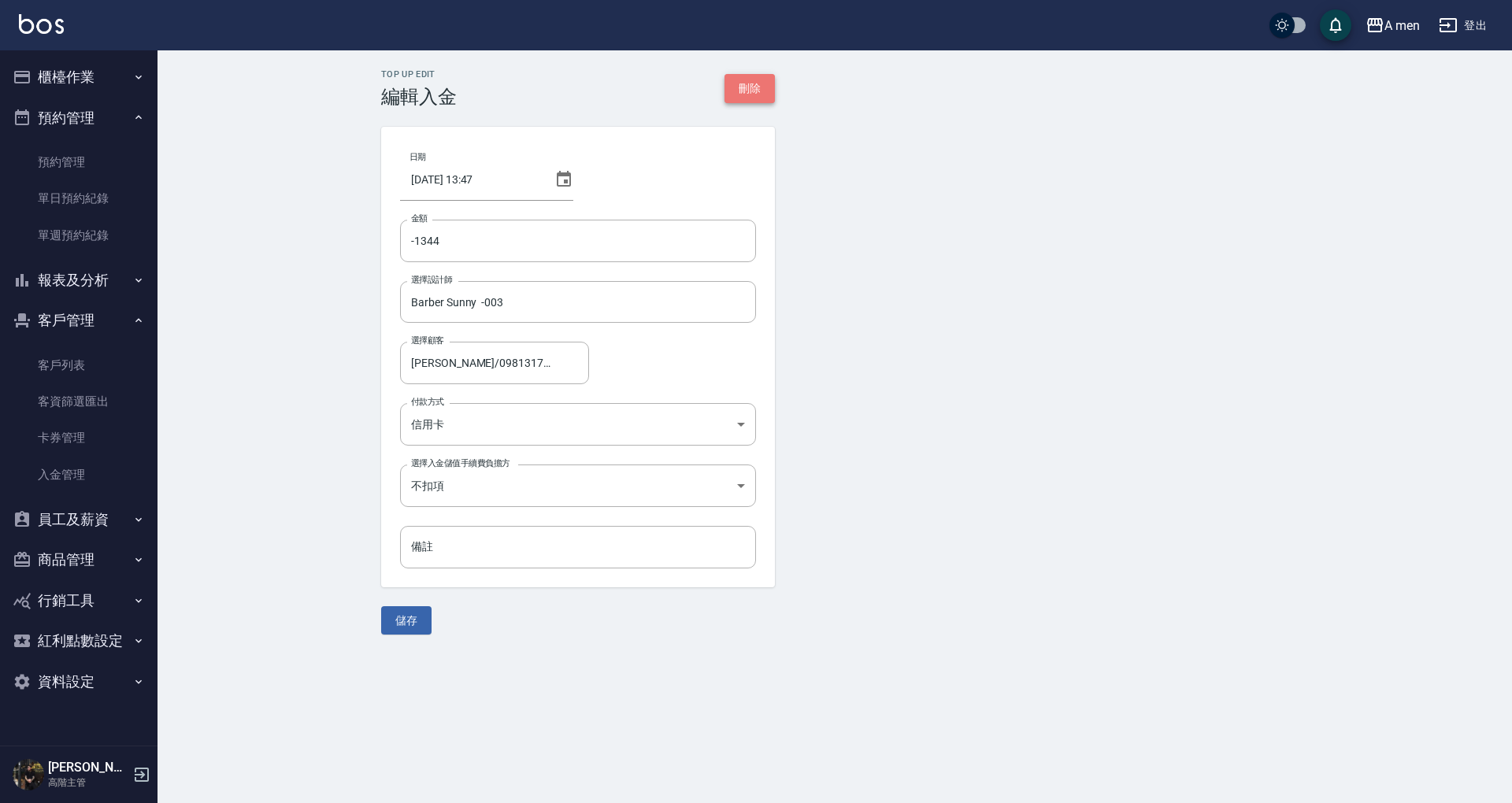
click at [769, 85] on button "刪除" at bounding box center [750, 89] width 51 height 29
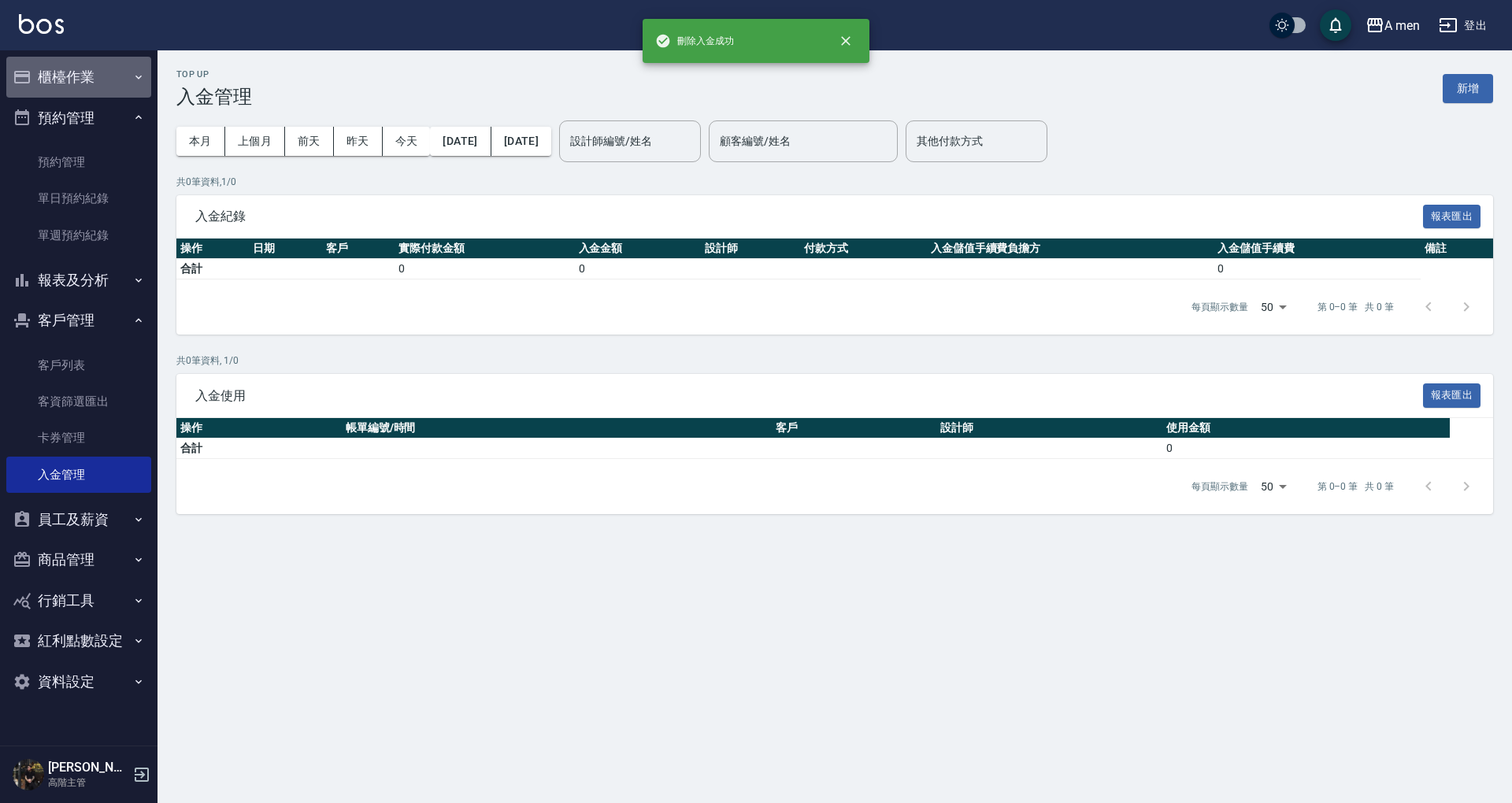
click at [78, 94] on button "櫃檯作業" at bounding box center [78, 78] width 145 height 41
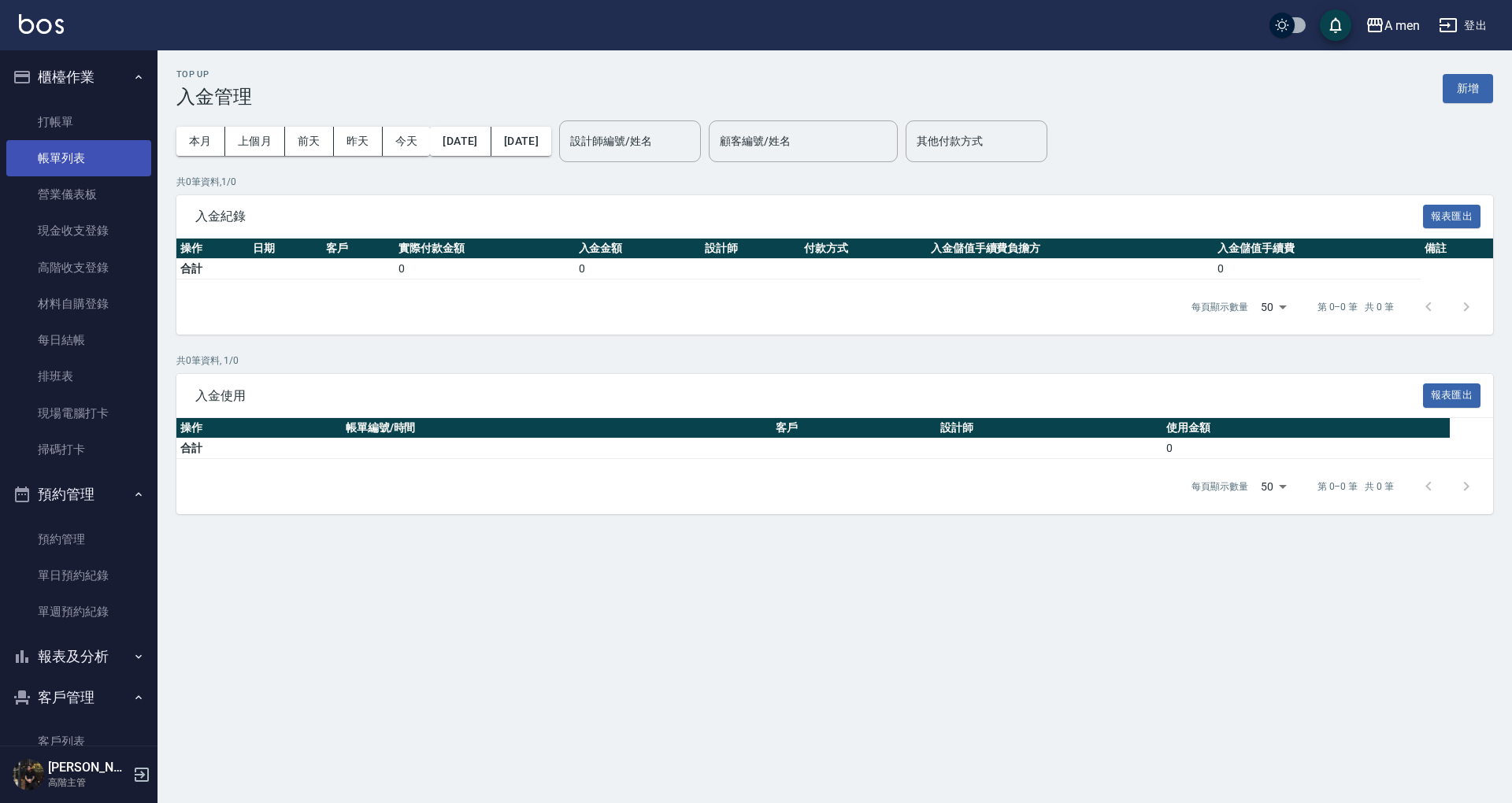
click at [89, 153] on link "帳單列表" at bounding box center [78, 158] width 145 height 36
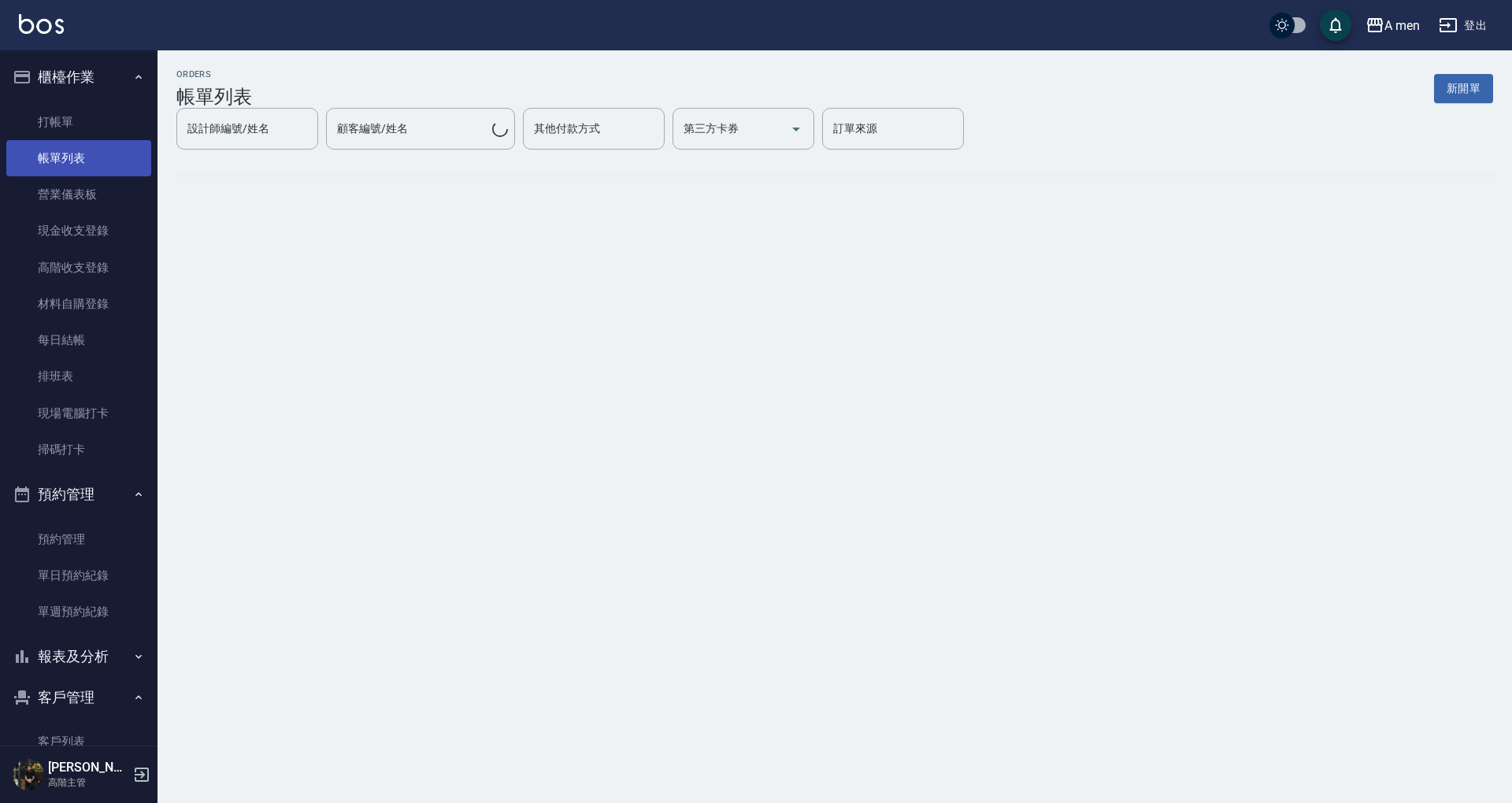
click at [102, 155] on link "帳單列表" at bounding box center [78, 158] width 145 height 36
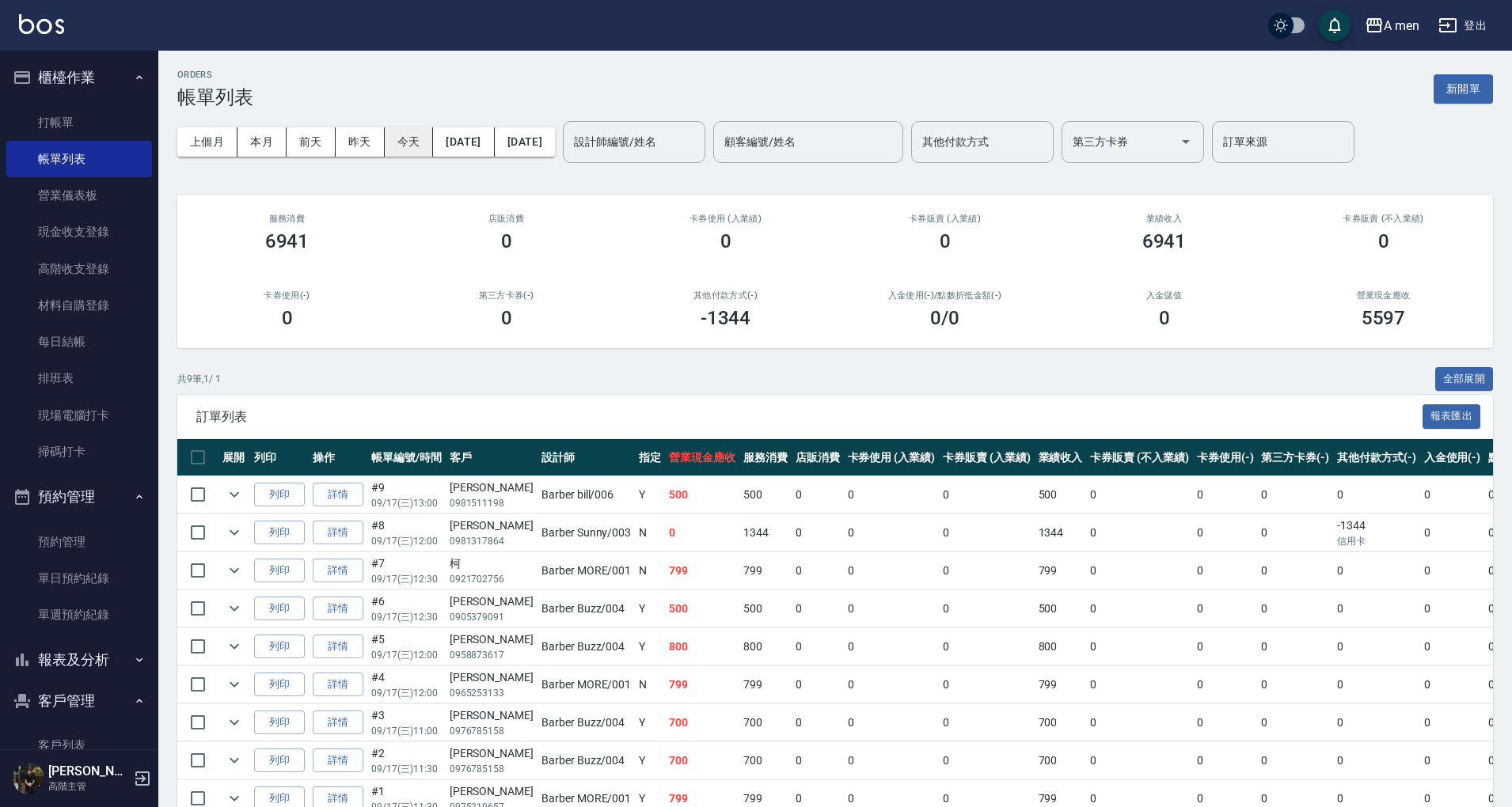
click at [406, 145] on button "今天" at bounding box center [410, 142] width 49 height 29
click at [103, 79] on button "櫃檯作業" at bounding box center [79, 78] width 146 height 41
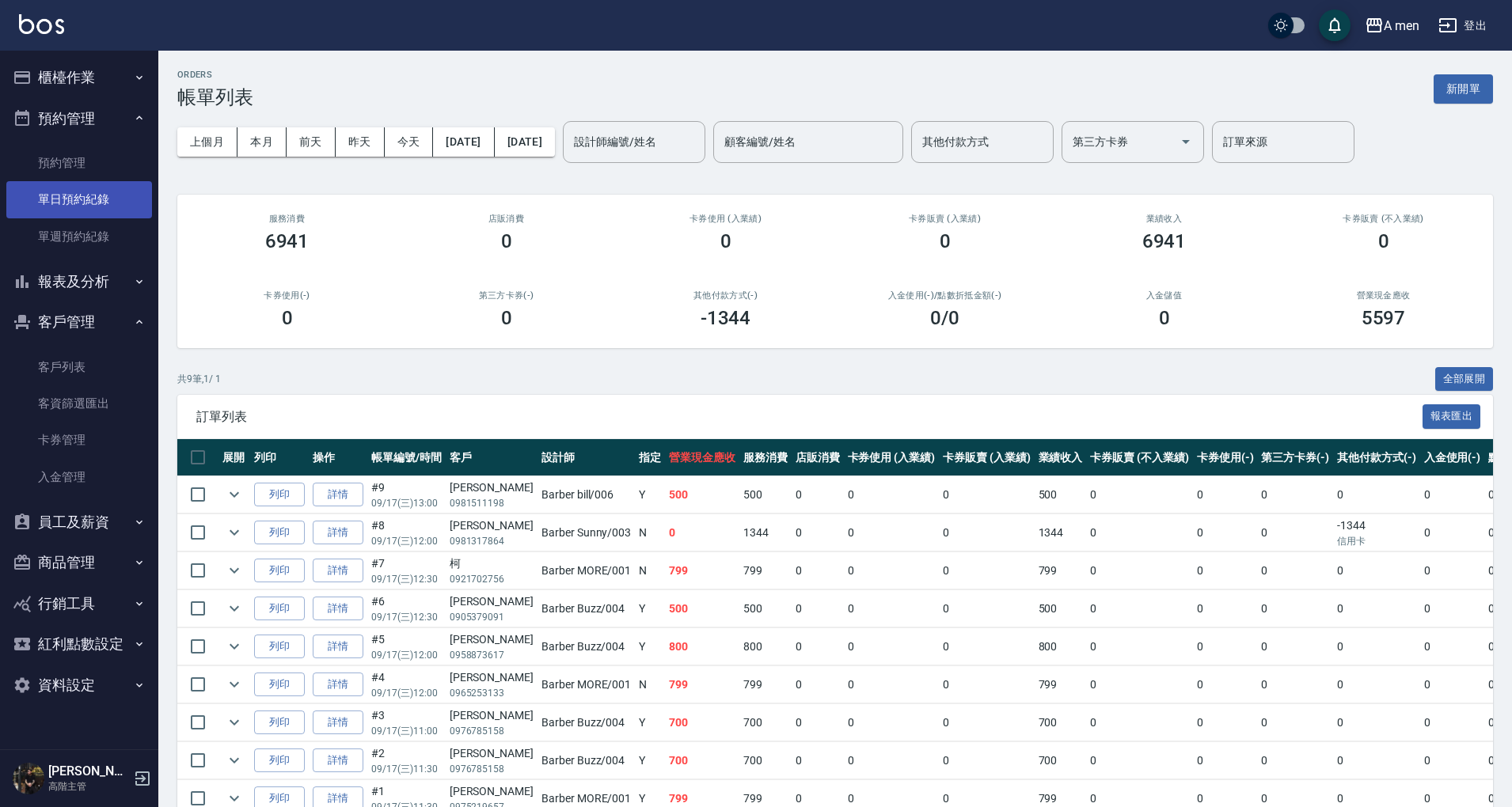
click at [101, 200] on link "單日預約紀錄" at bounding box center [79, 200] width 146 height 37
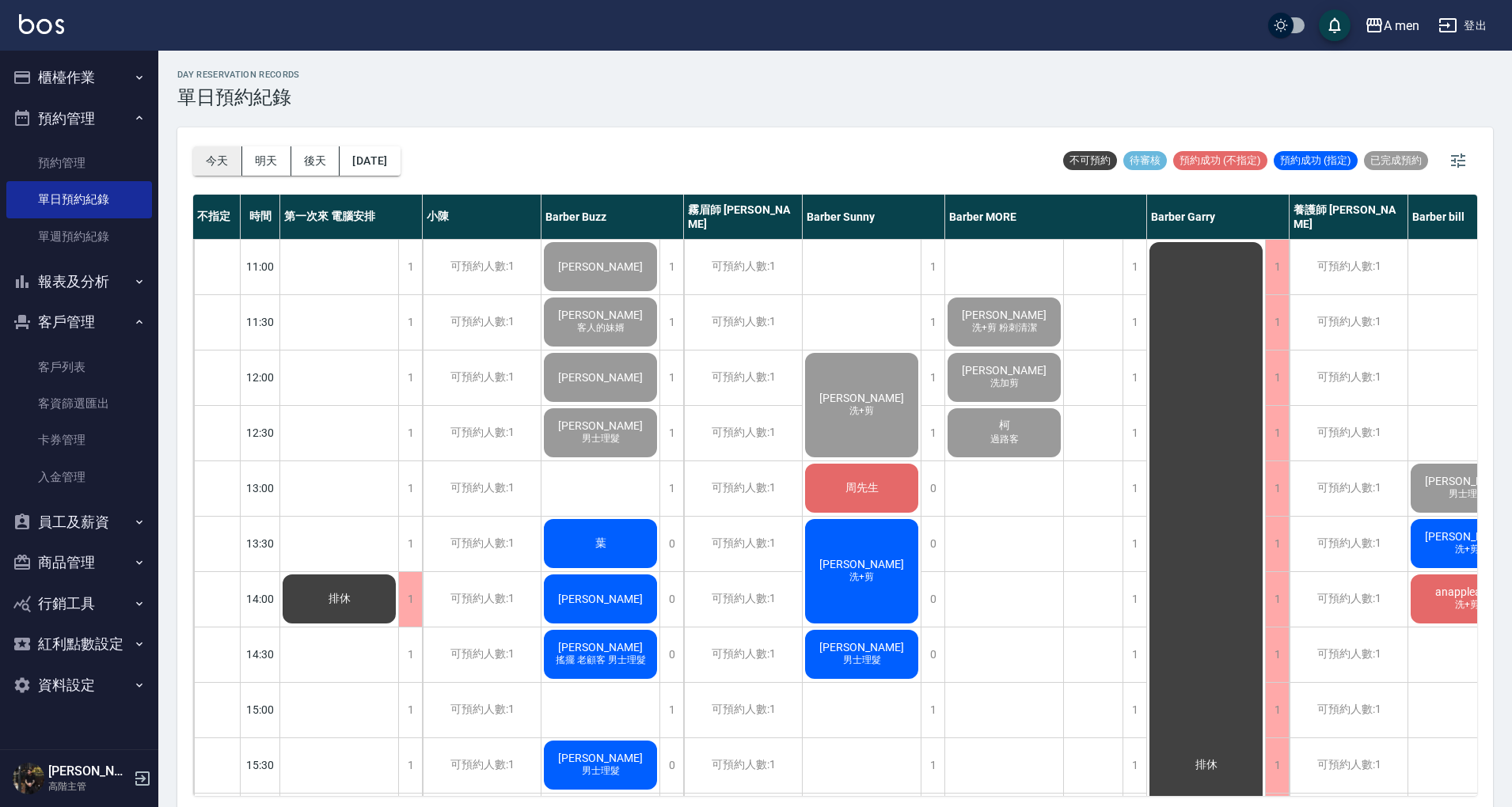
click at [230, 160] on button "今天" at bounding box center [218, 161] width 49 height 29
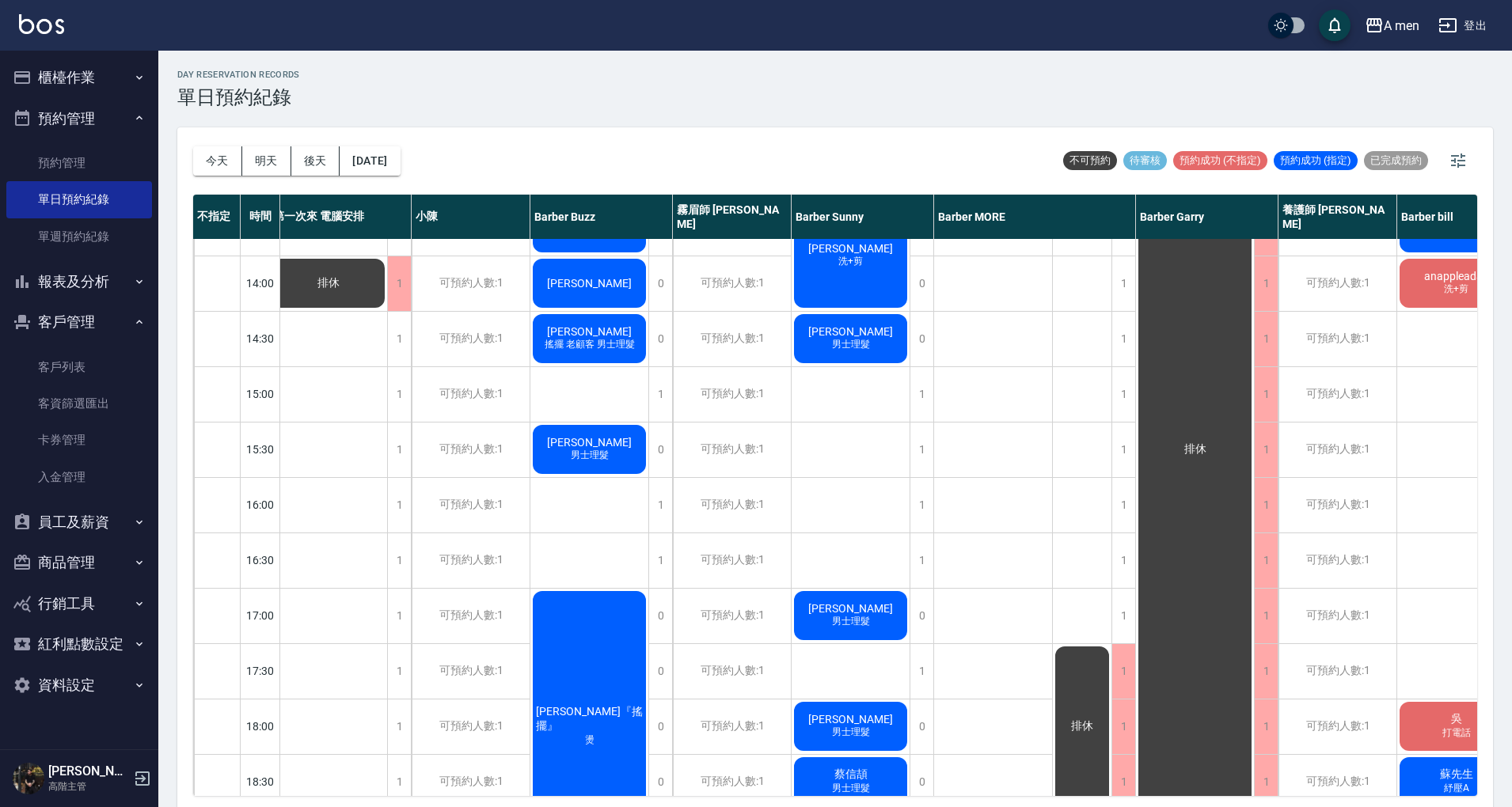
scroll to position [316, 11]
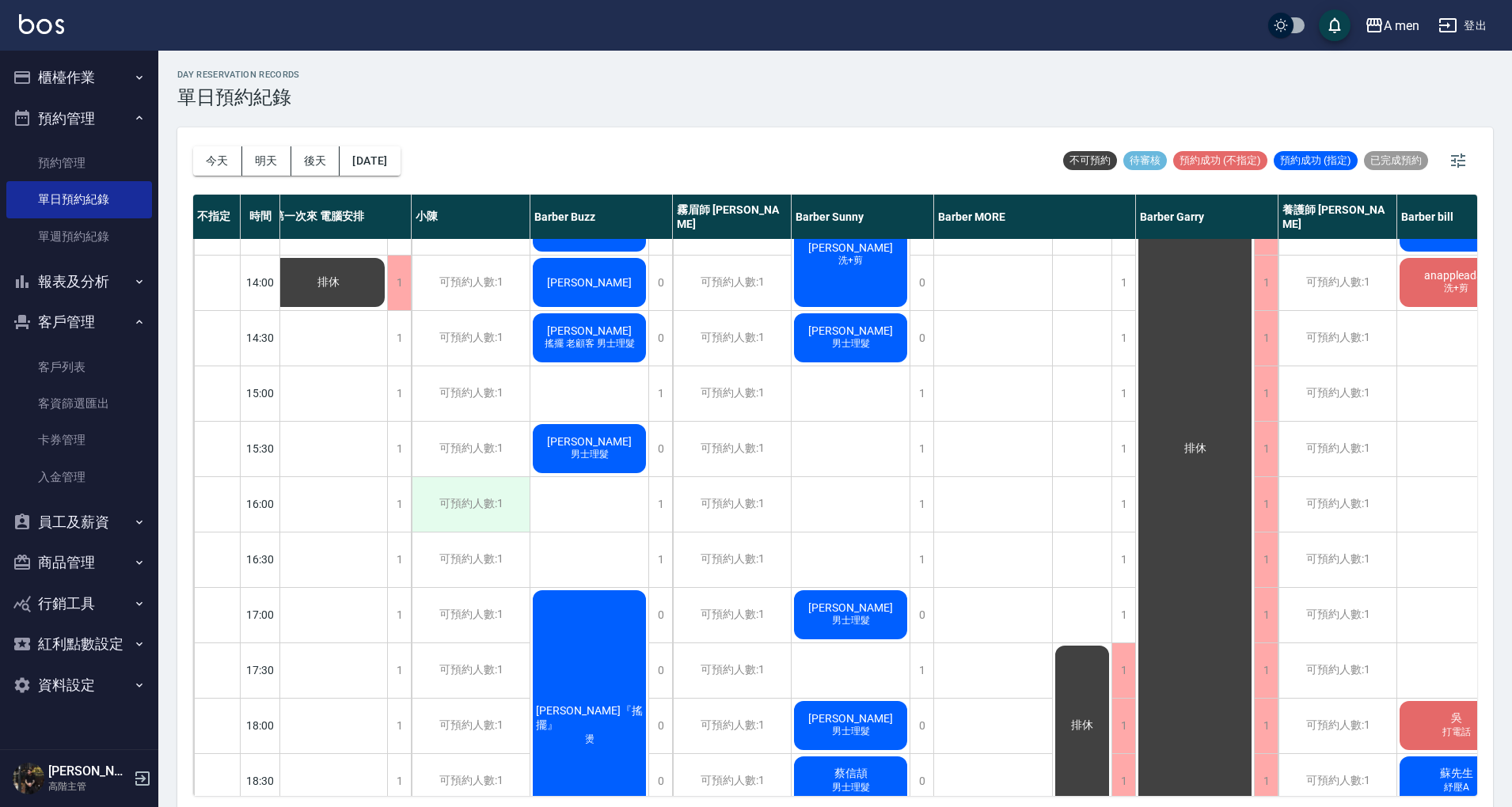
click at [480, 499] on div "可預約人數:1" at bounding box center [470, 504] width 118 height 55
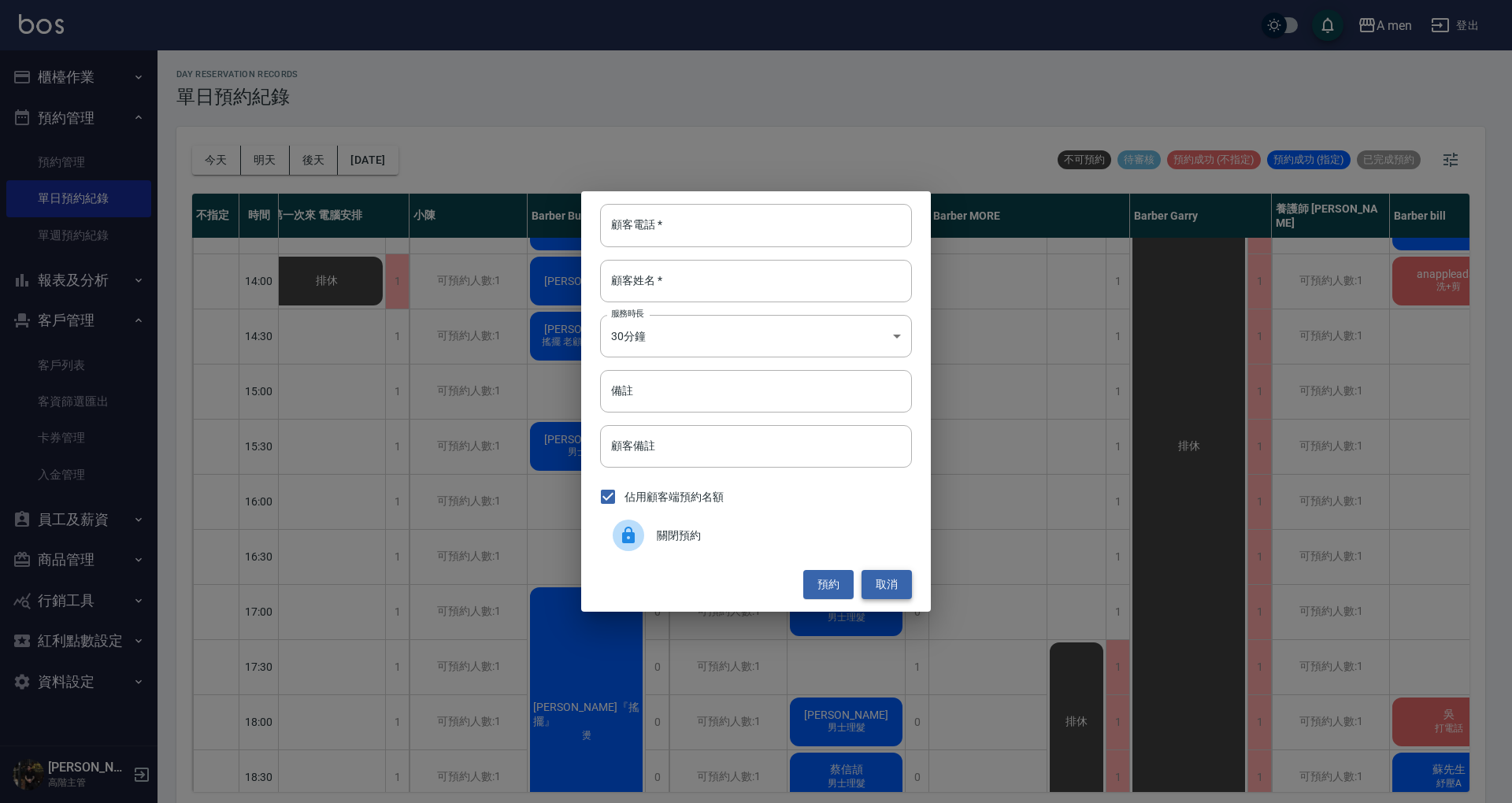
click at [897, 580] on button "取消" at bounding box center [887, 584] width 51 height 29
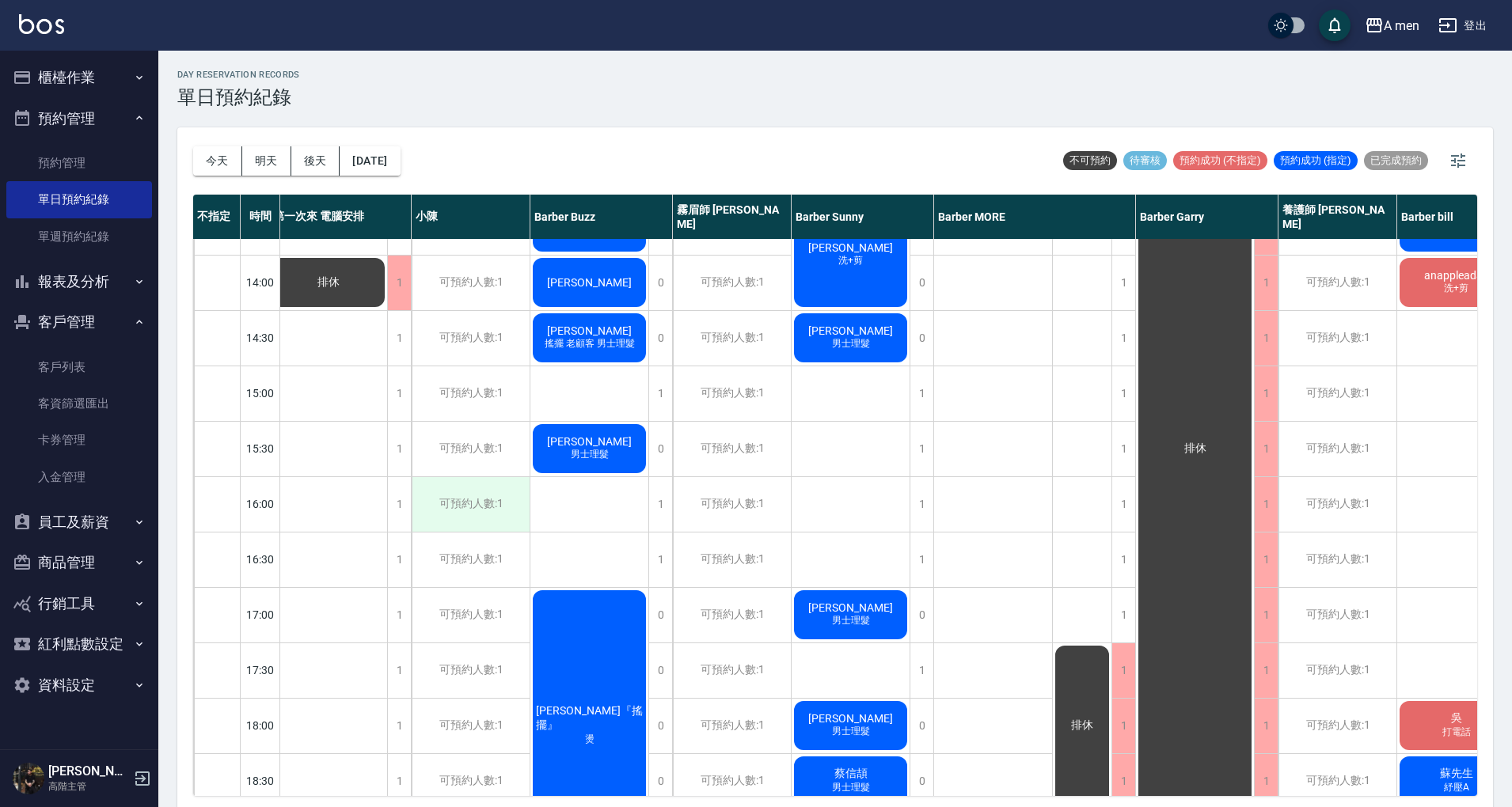
click at [514, 503] on div "可預約人數:1" at bounding box center [470, 504] width 118 height 55
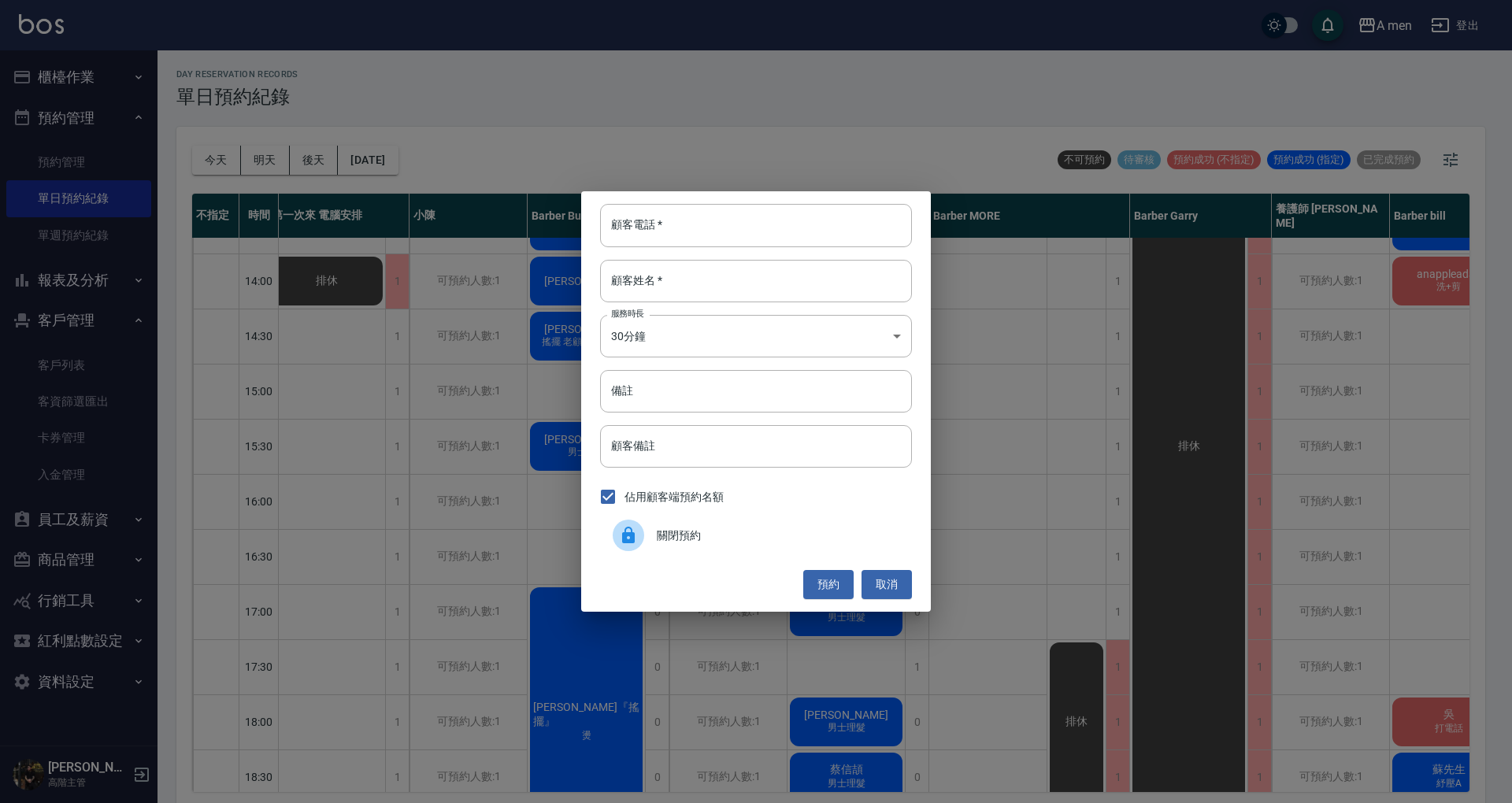
click at [697, 547] on div "關閉預約" at bounding box center [756, 536] width 312 height 44
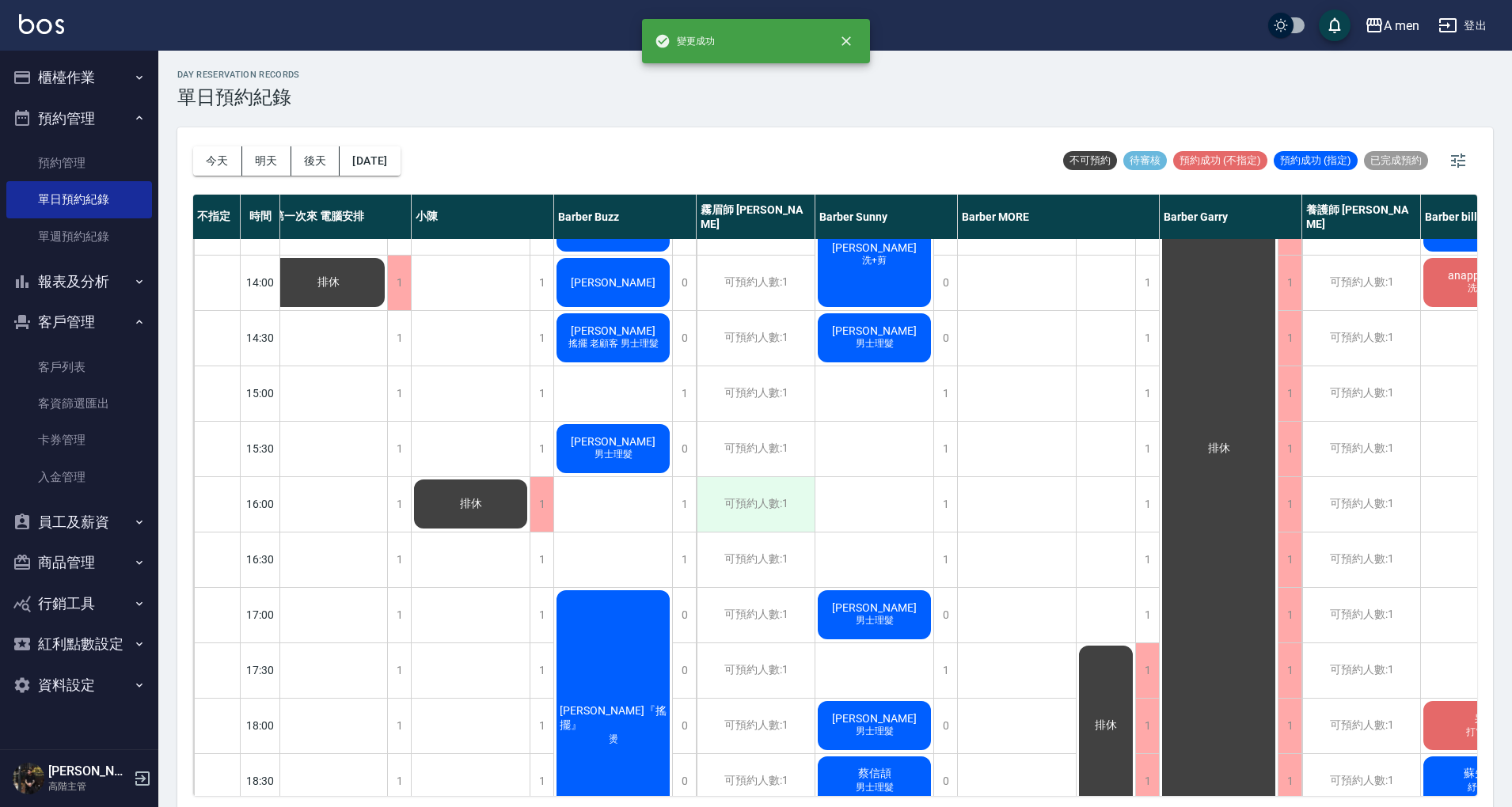
click at [770, 495] on div "可預約人數:1" at bounding box center [756, 504] width 118 height 55
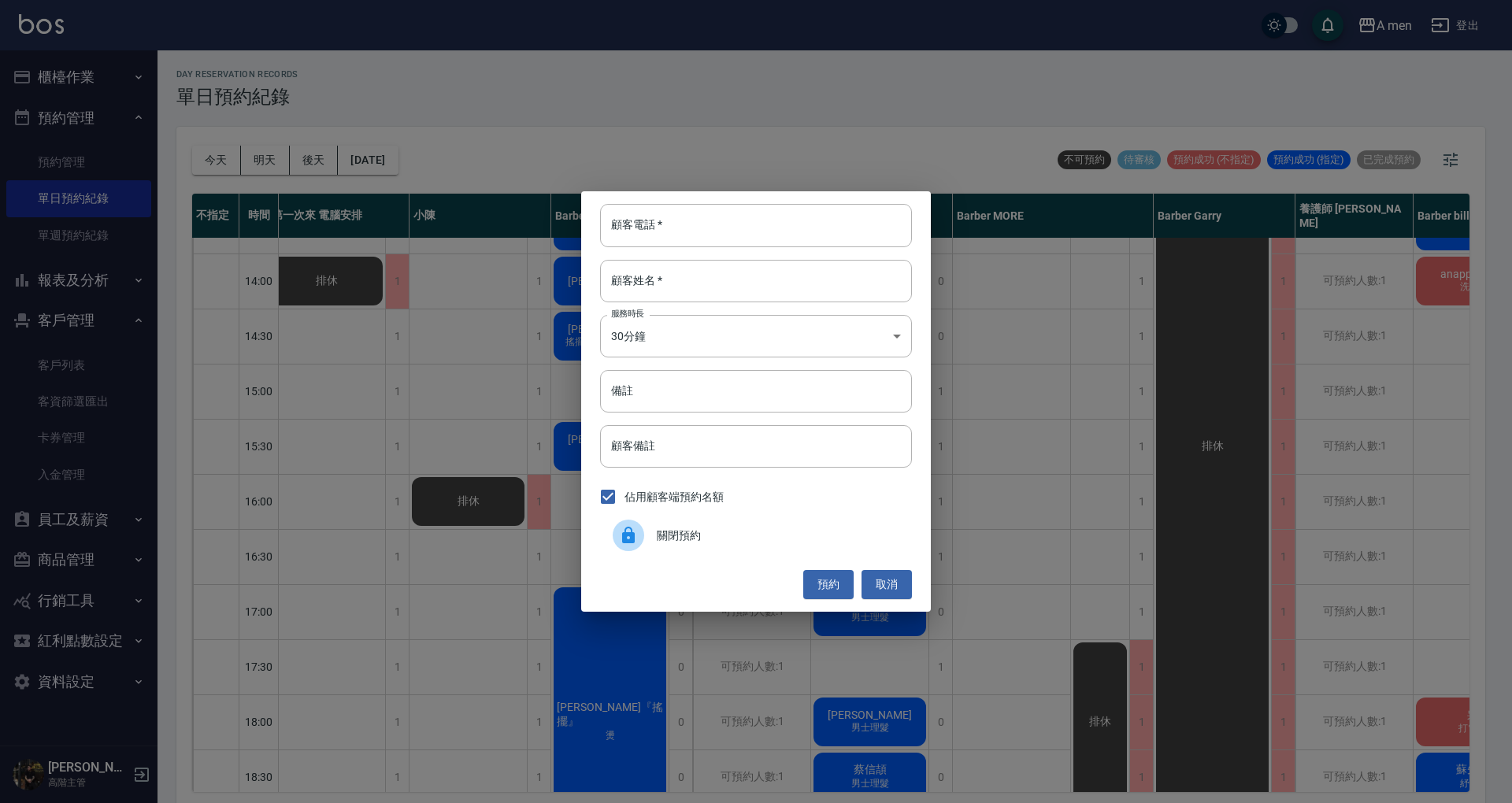
click at [704, 534] on span "關閉預約" at bounding box center [778, 536] width 242 height 17
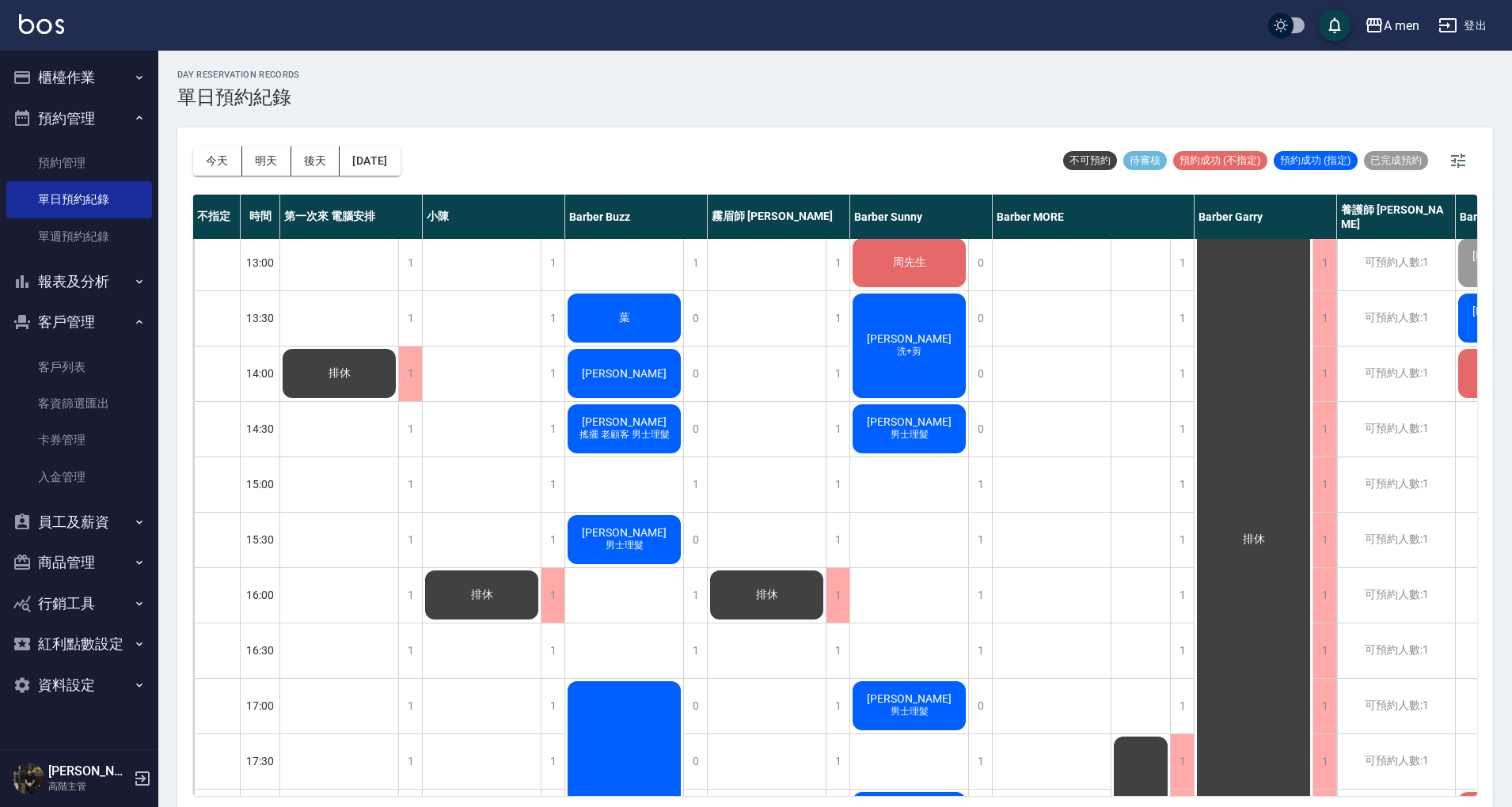
scroll to position [220, 0]
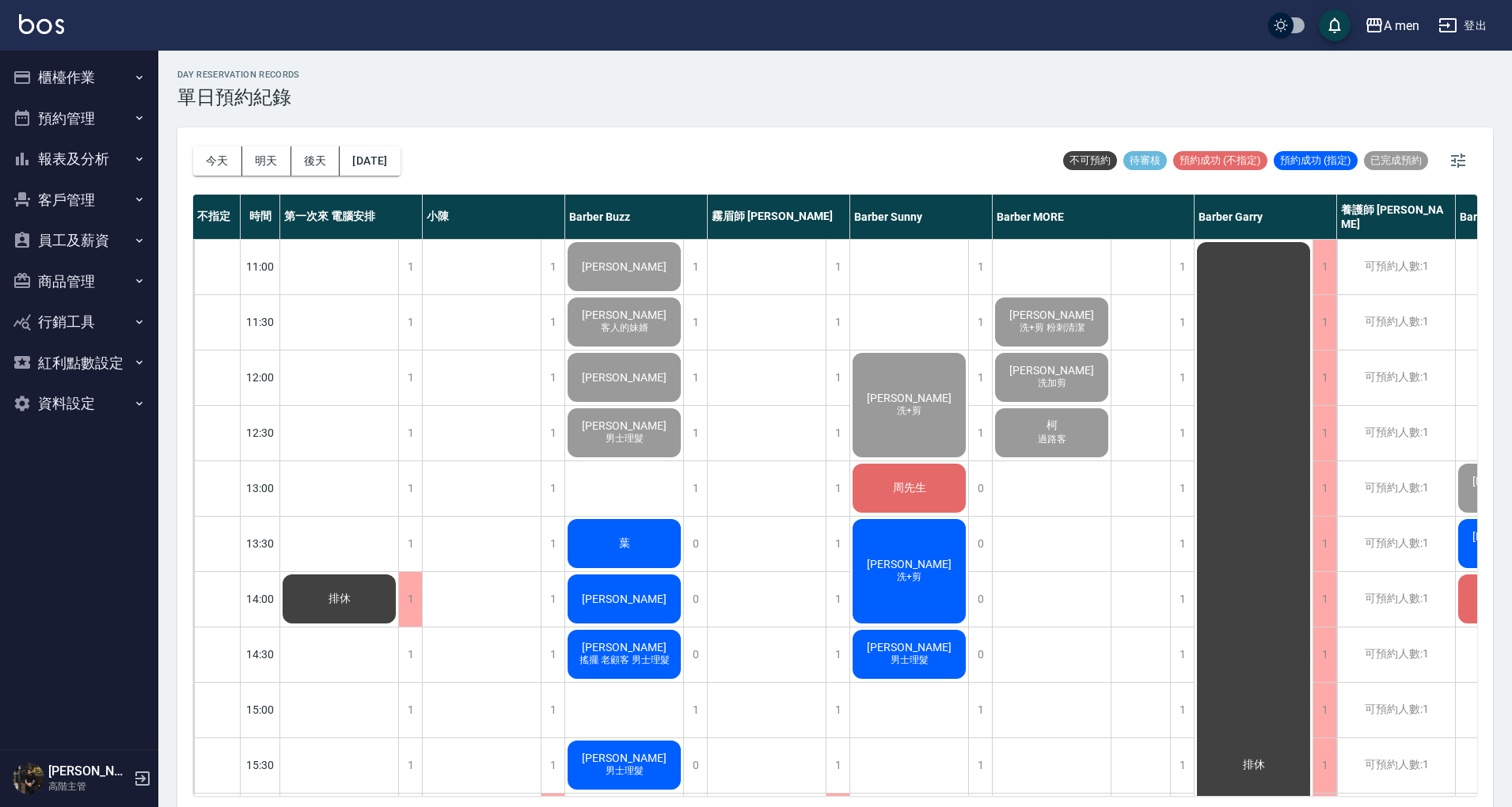
click at [655, 603] on div "[PERSON_NAME]" at bounding box center [624, 599] width 118 height 54
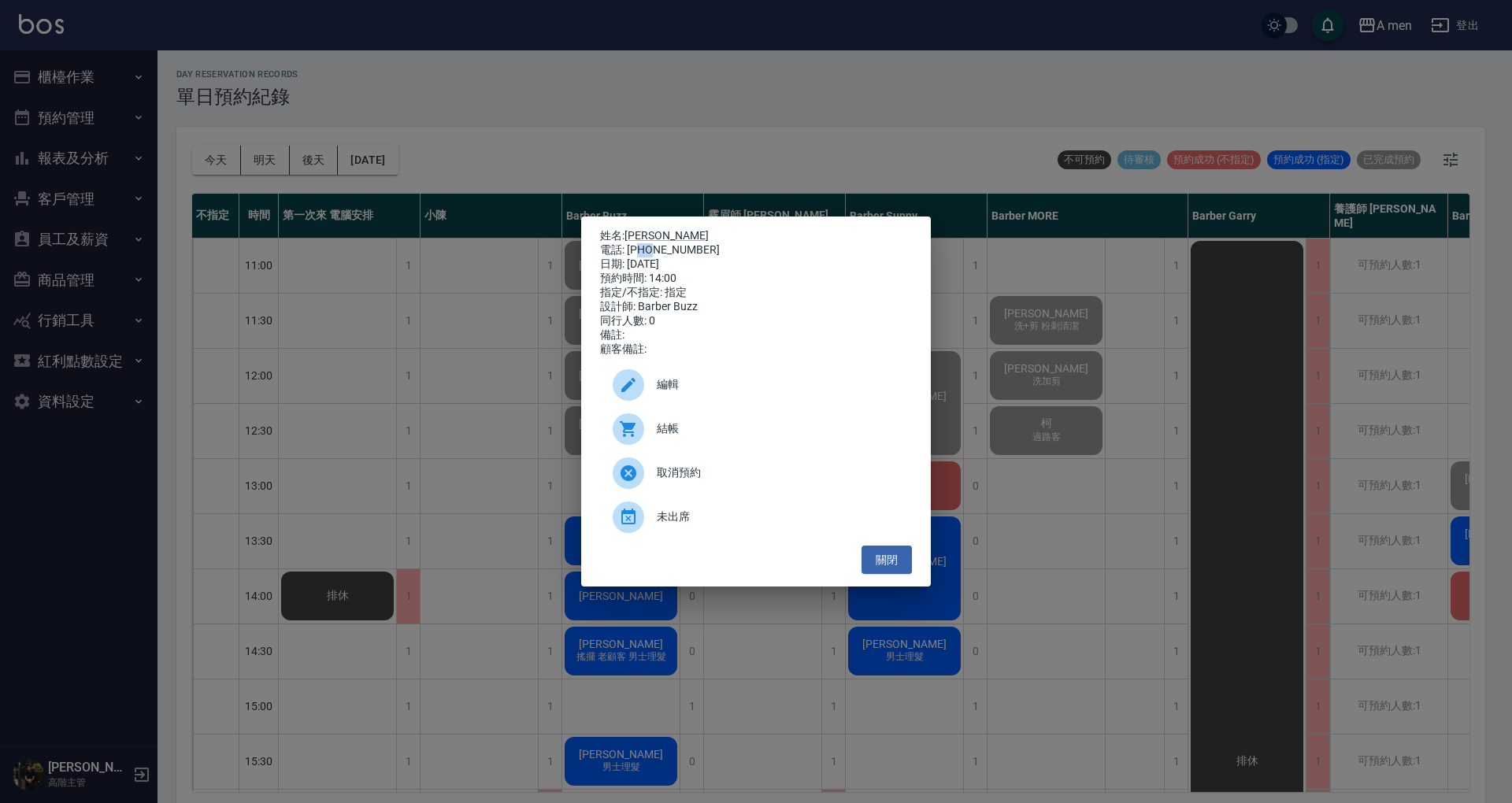
drag, startPoint x: 636, startPoint y: 241, endPoint x: 687, endPoint y: 272, distance: 59.7
click at [660, 244] on div "電話: [PHONE_NUMBER]" at bounding box center [756, 250] width 312 height 14
click at [883, 564] on button "關閉" at bounding box center [887, 560] width 51 height 29
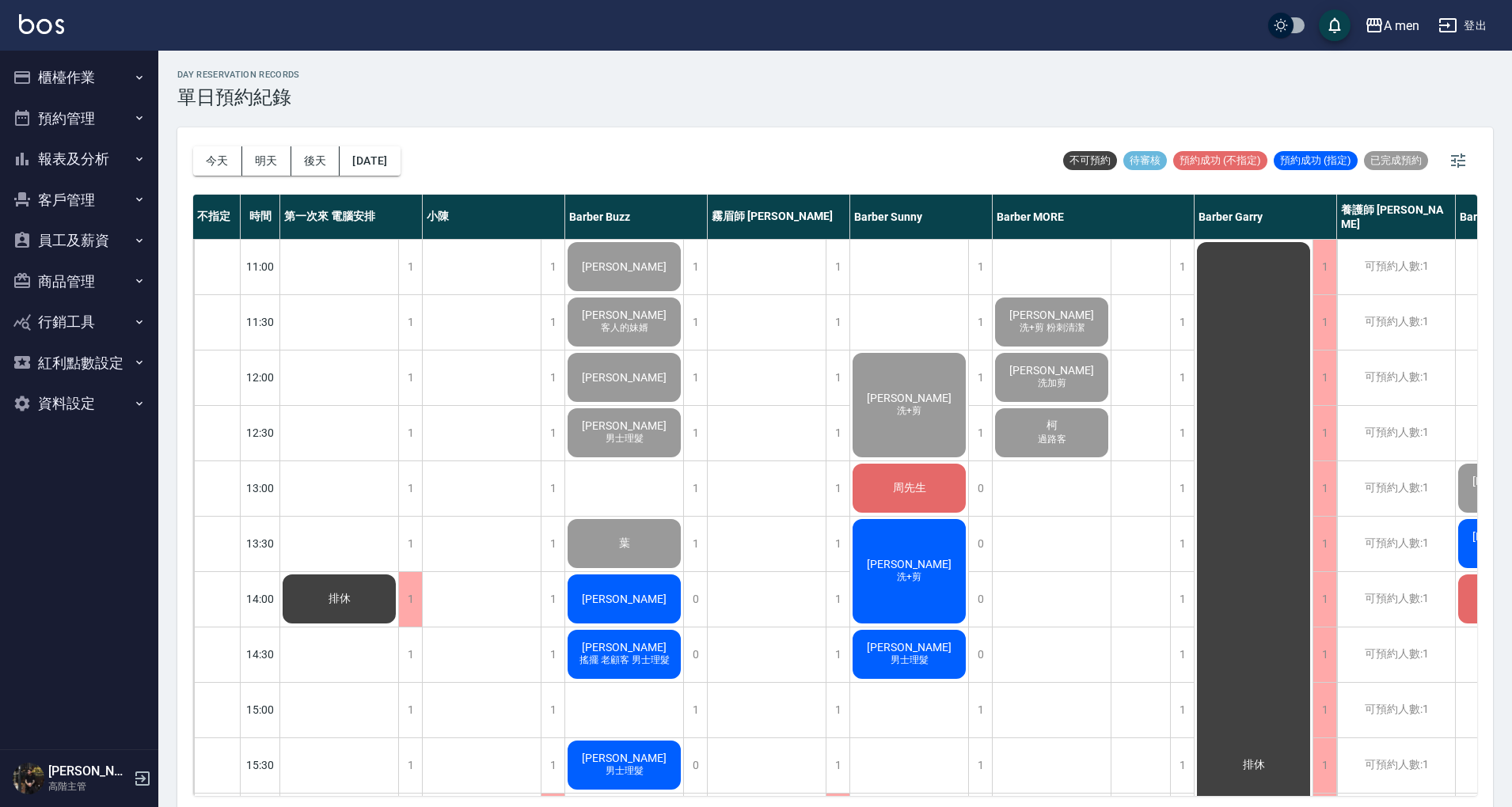
scroll to position [0, 189]
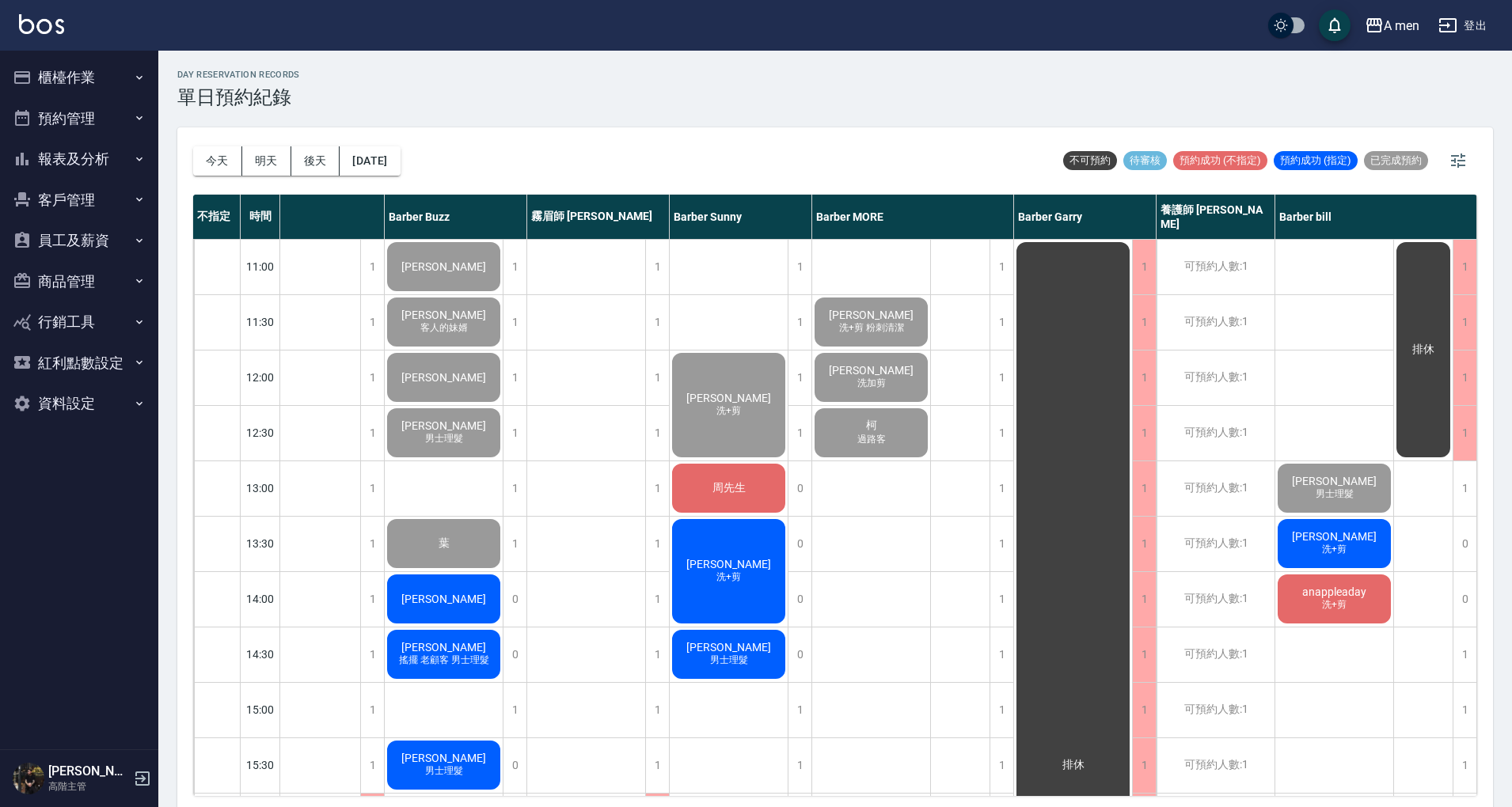
drag, startPoint x: 889, startPoint y: 266, endPoint x: 772, endPoint y: 229, distance: 122.7
click at [752, 140] on div "今天 明天 後天 2025/09/17 不可預約 待審核 預約成功 (不指定) 預約成功 (指定) 已完成預約" at bounding box center [835, 161] width 1284 height 68
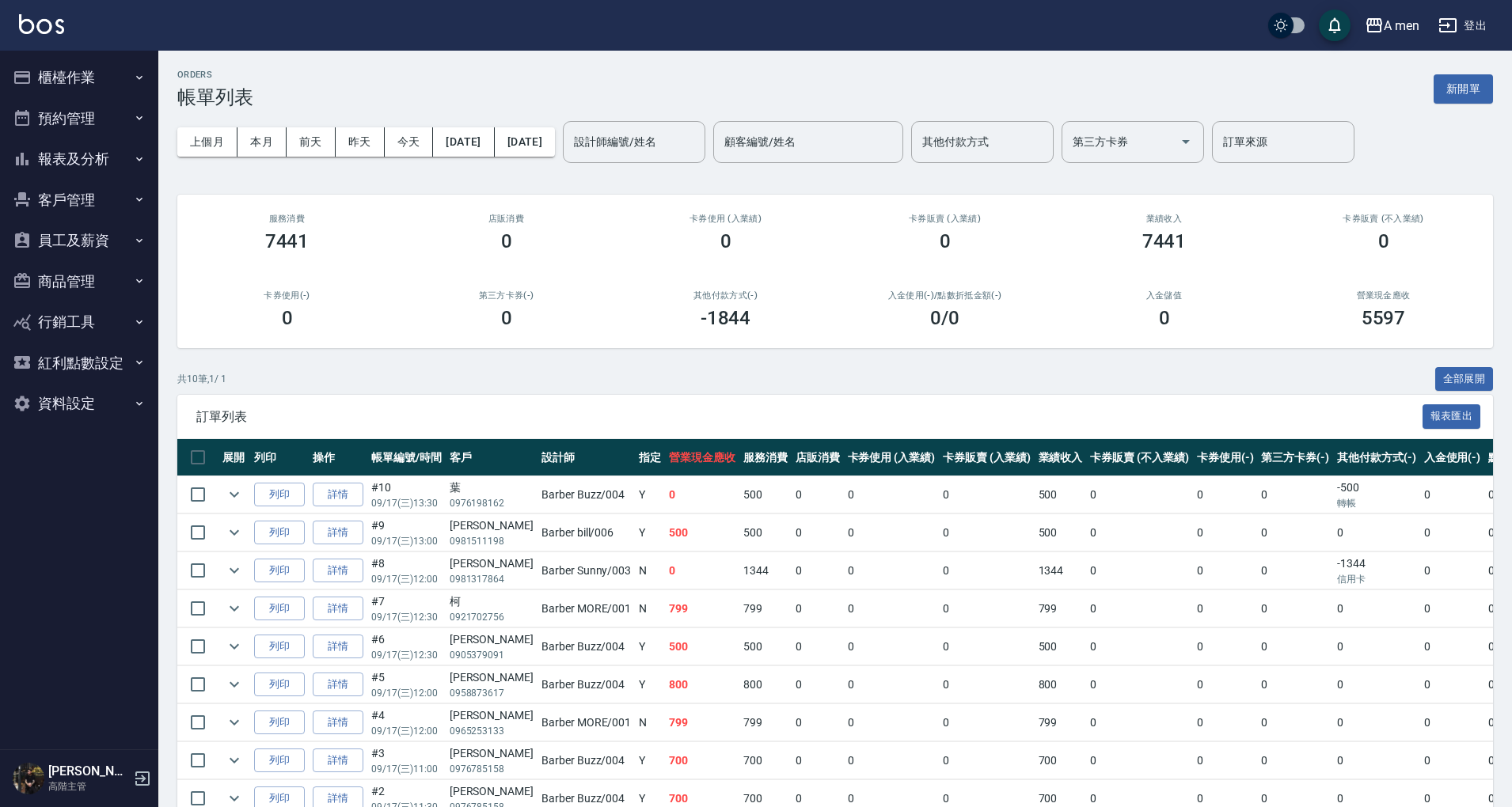
click at [91, 100] on button "預約管理" at bounding box center [79, 118] width 146 height 41
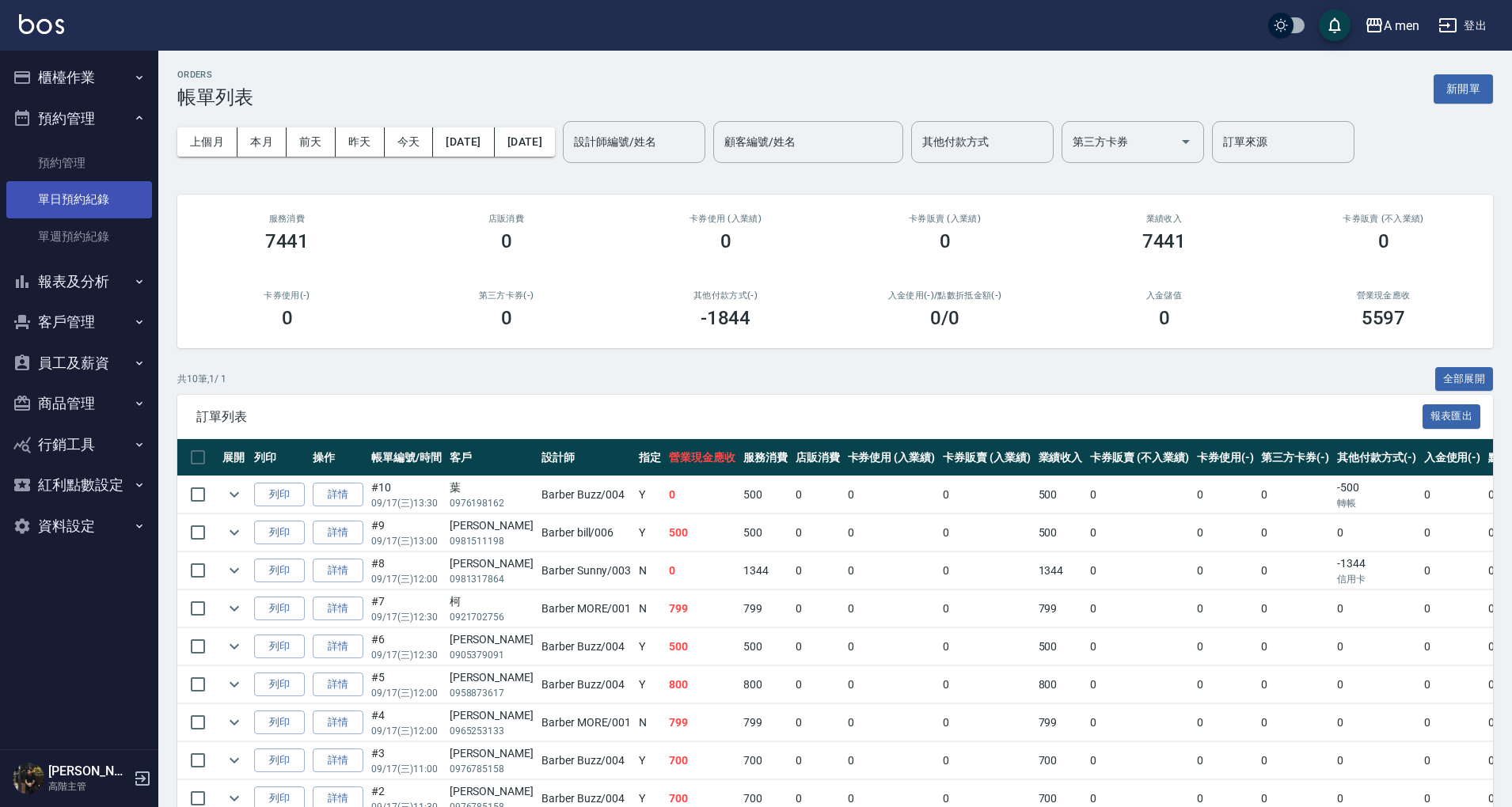
click at [109, 190] on link "單日預約紀錄" at bounding box center [79, 200] width 146 height 37
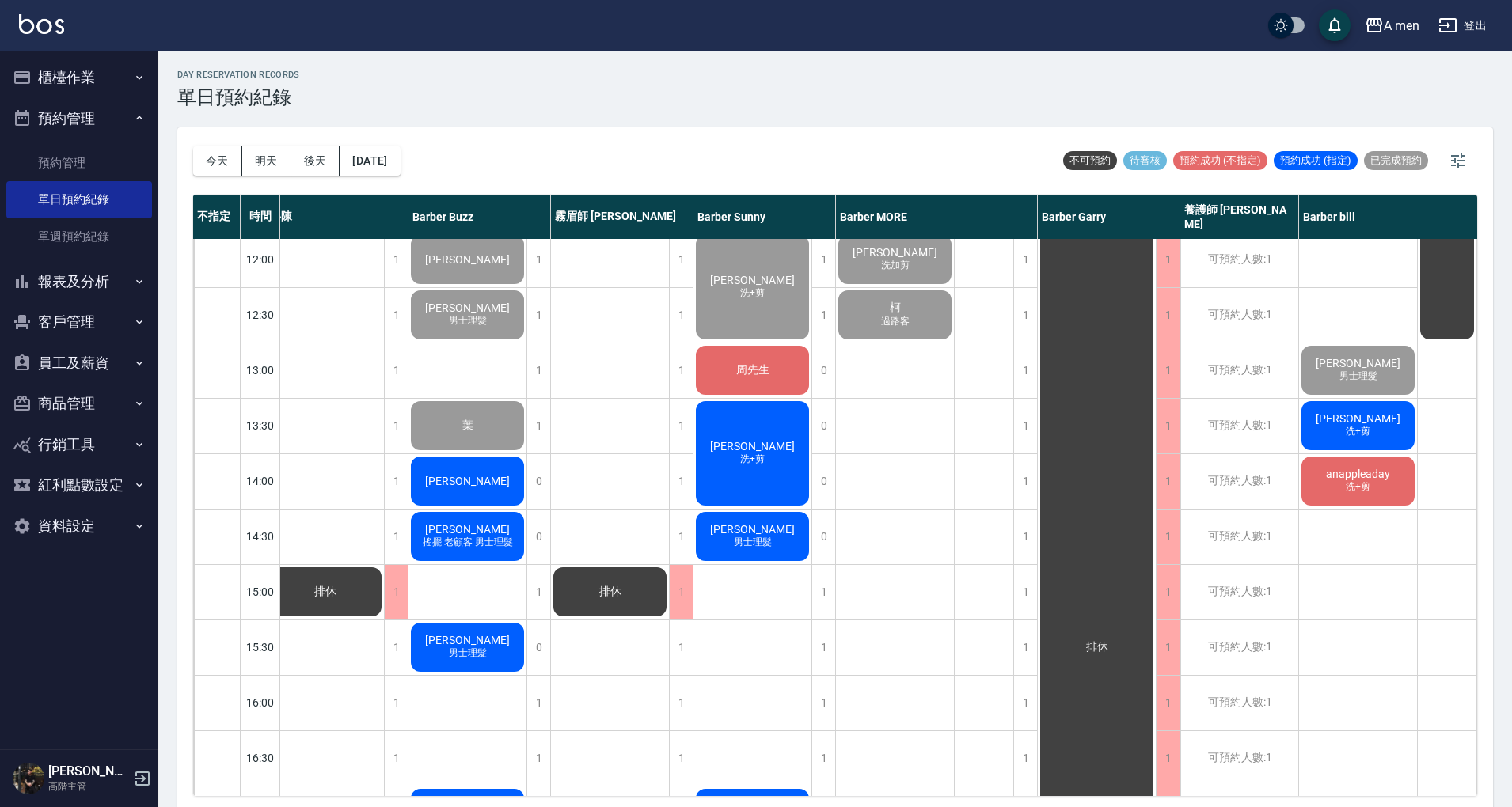
scroll to position [105, 157]
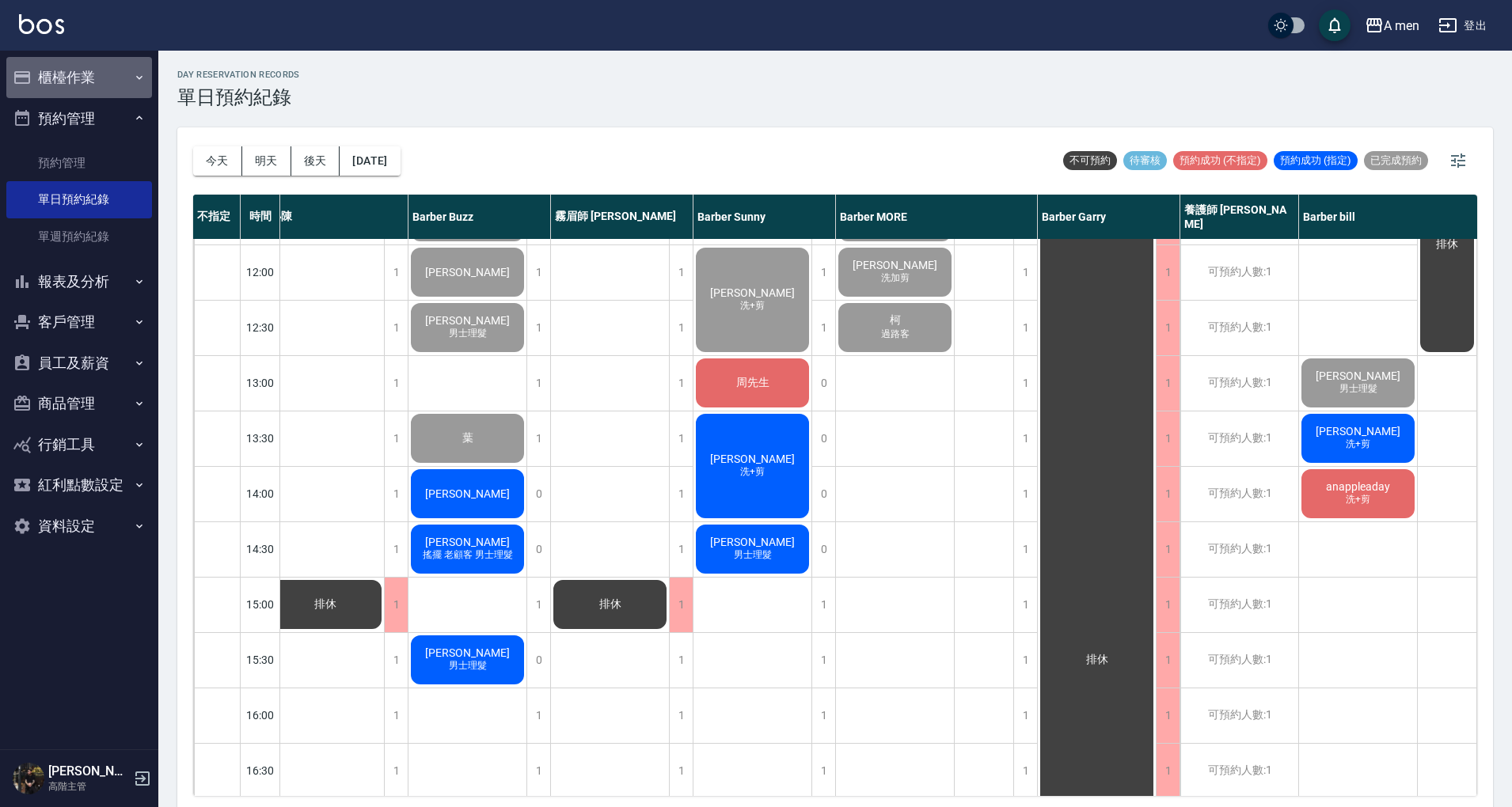
click at [90, 72] on button "櫃檯作業" at bounding box center [79, 78] width 146 height 41
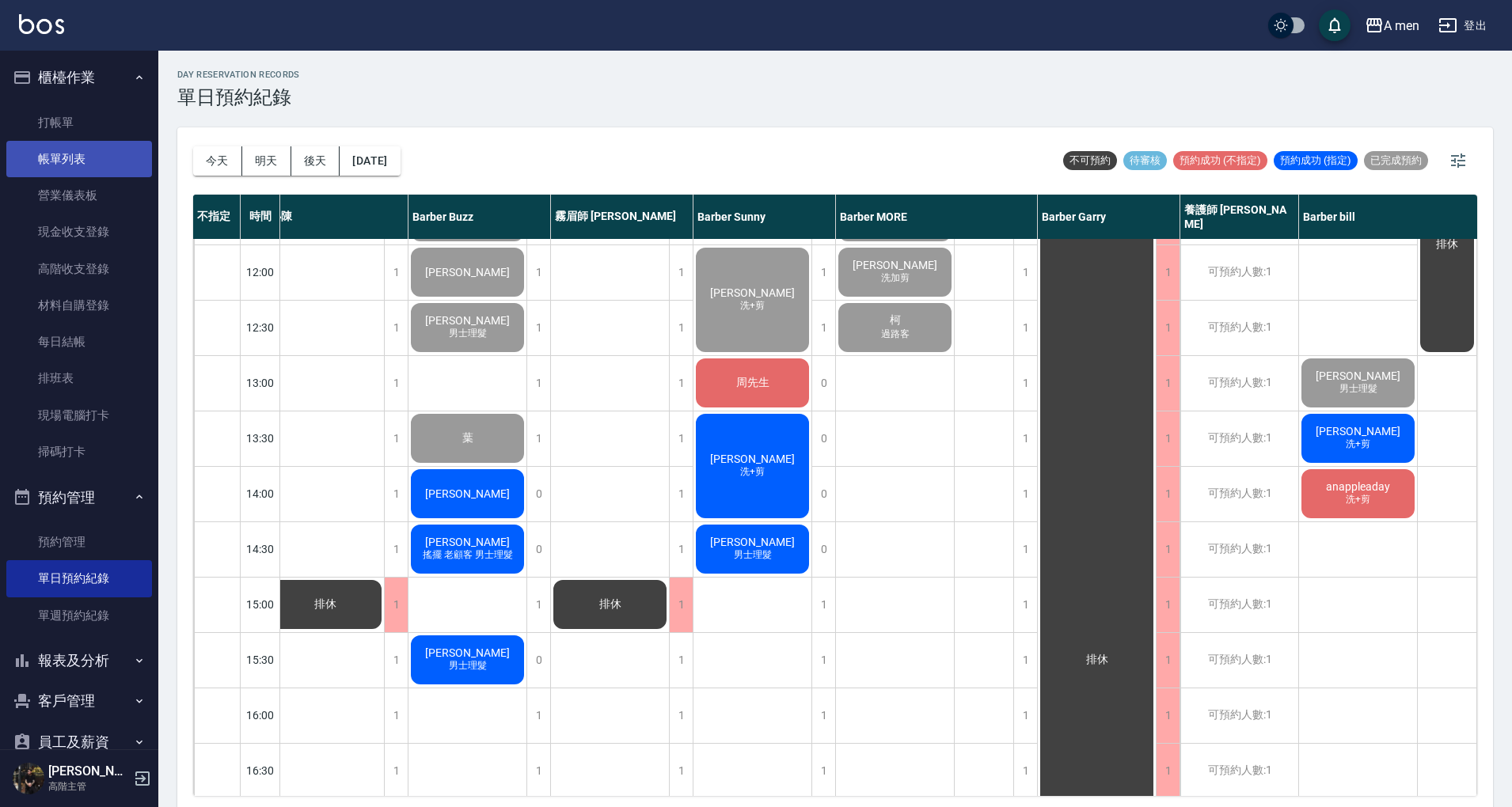
drag, startPoint x: 109, startPoint y: 143, endPoint x: 114, endPoint y: 155, distance: 13.0
click at [109, 144] on link "帳單列表" at bounding box center [79, 159] width 146 height 37
click at [114, 155] on link "帳單列表" at bounding box center [79, 159] width 146 height 37
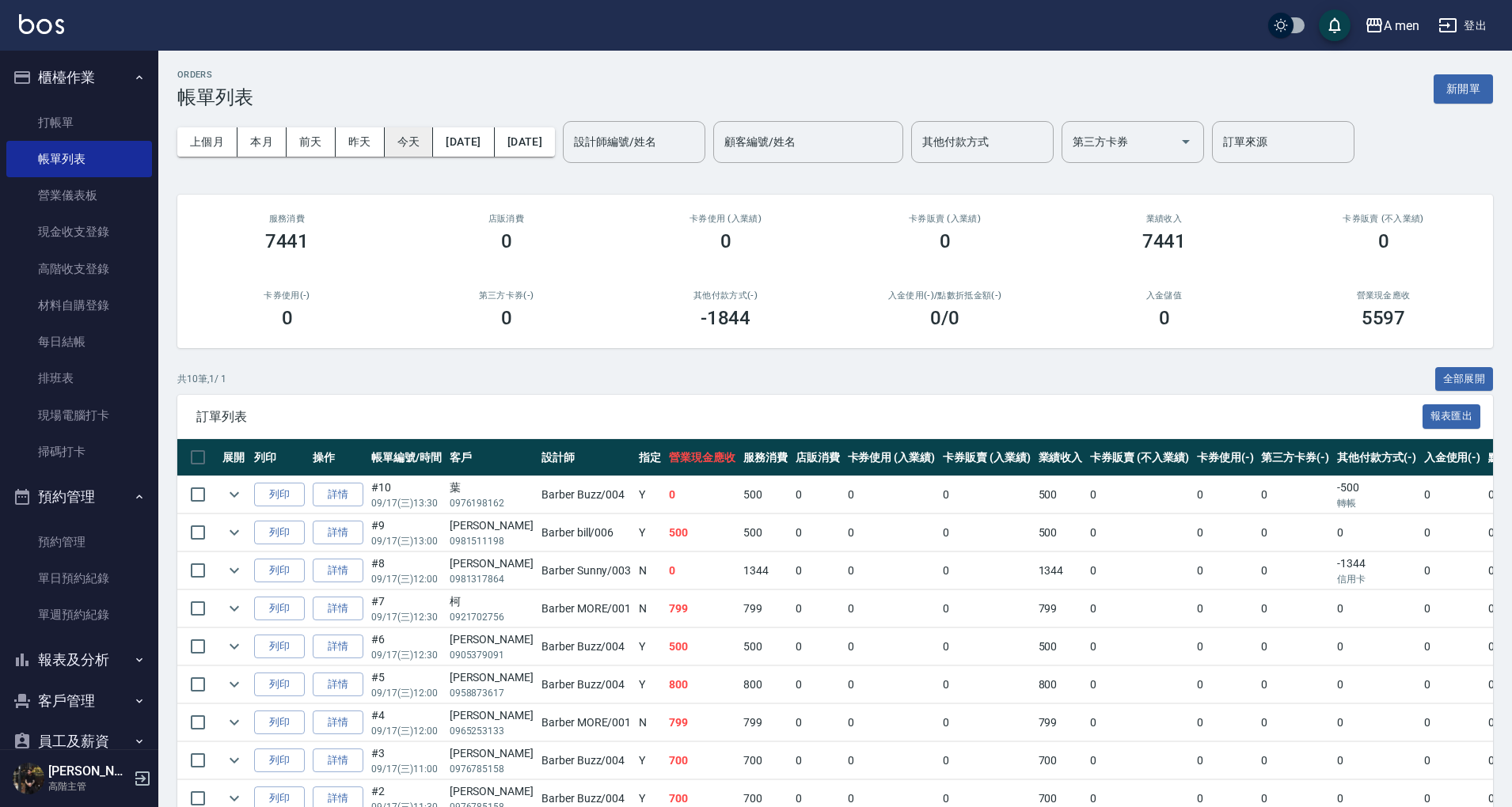
click at [391, 148] on button "今天" at bounding box center [410, 142] width 49 height 29
